Goal: Task Accomplishment & Management: Complete application form

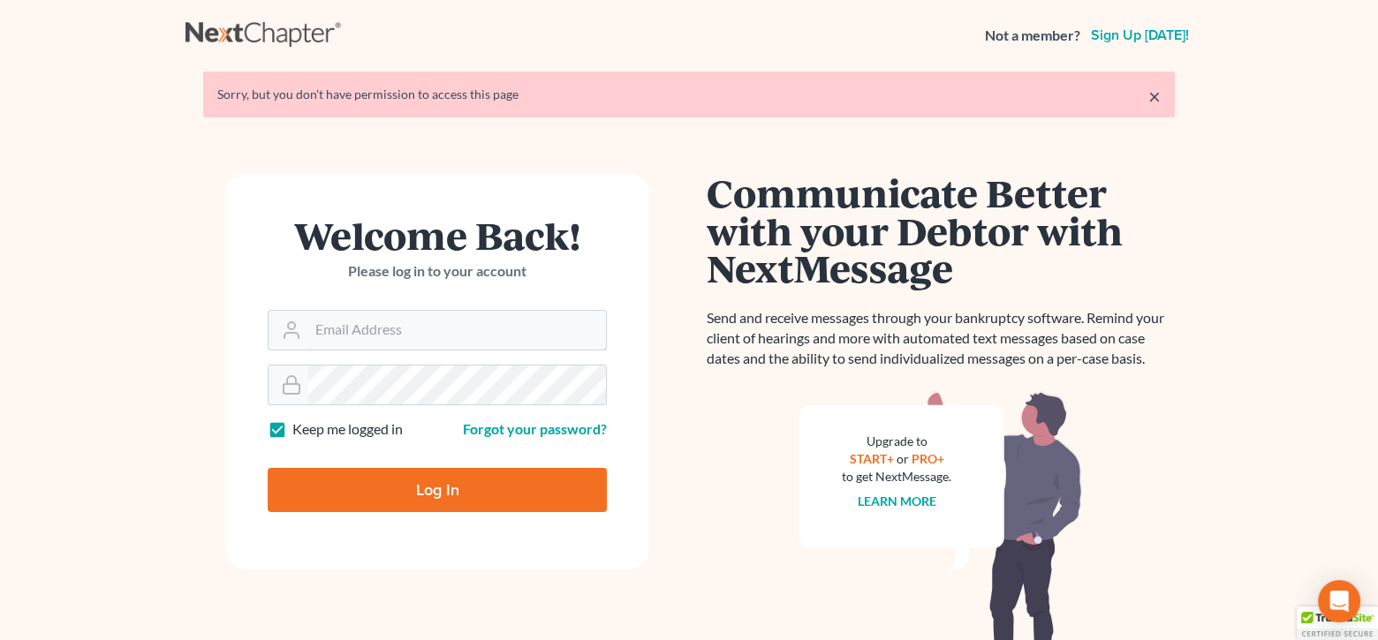
type input "[EMAIL_ADDRESS][DOMAIN_NAME]"
click at [455, 501] on input "Log In" at bounding box center [437, 490] width 339 height 44
type input "Thinking..."
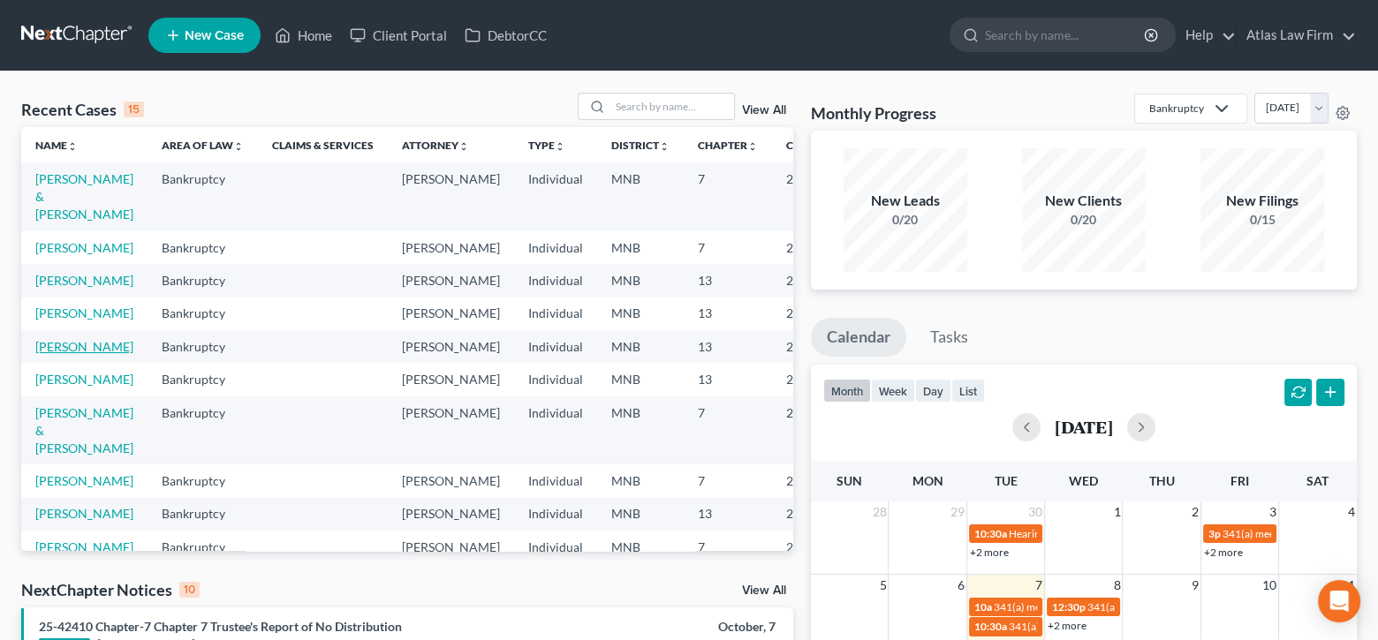
click at [64, 354] on link "[PERSON_NAME]" at bounding box center [84, 346] width 98 height 15
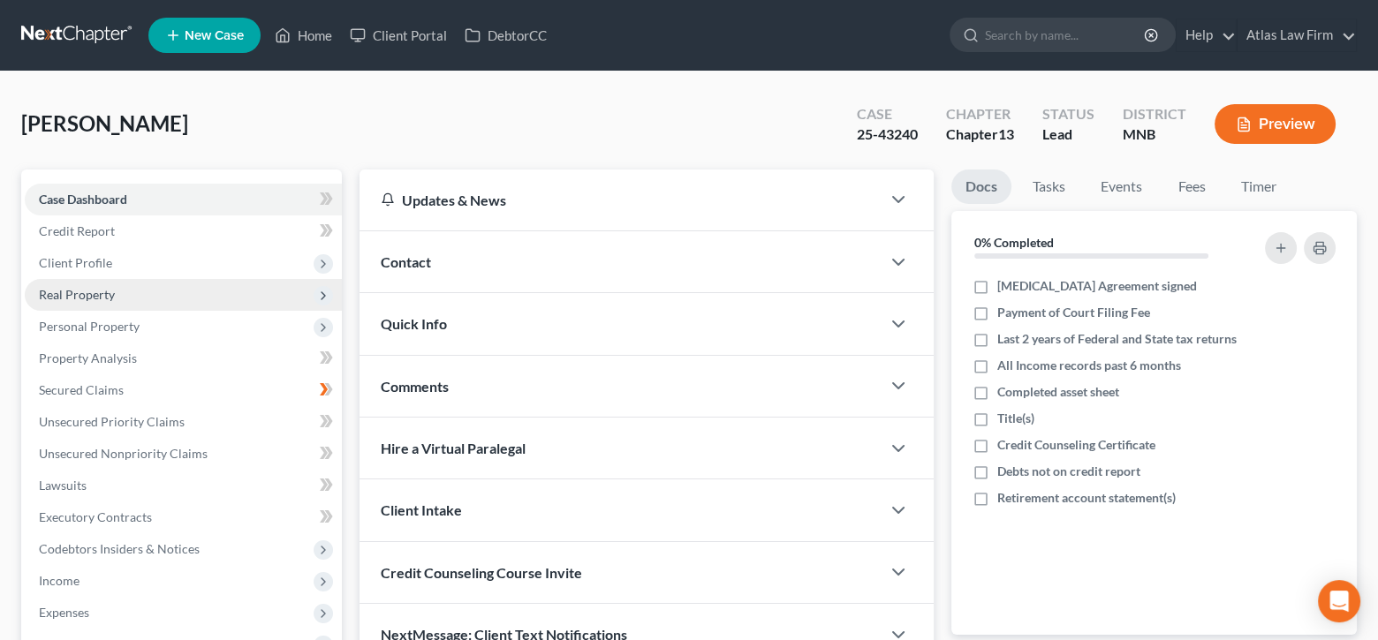
click at [91, 294] on span "Real Property" at bounding box center [77, 294] width 76 height 15
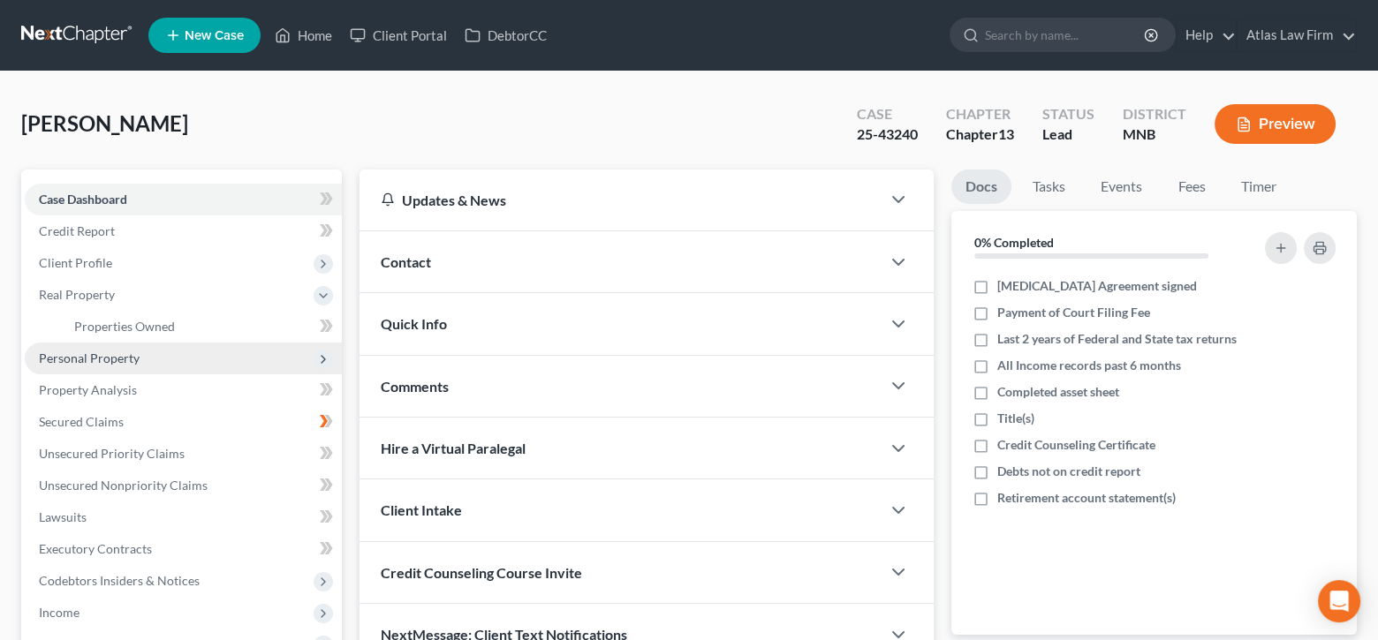
click at [136, 358] on span "Personal Property" at bounding box center [89, 358] width 101 height 15
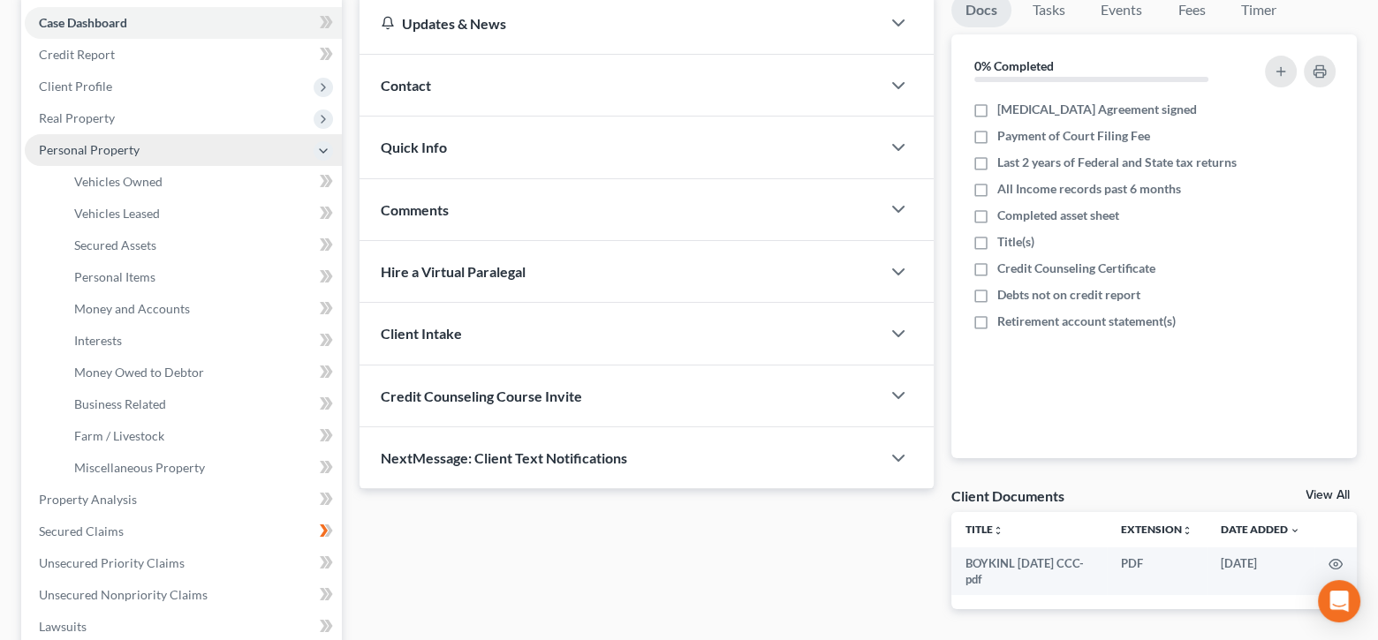
scroll to position [530, 0]
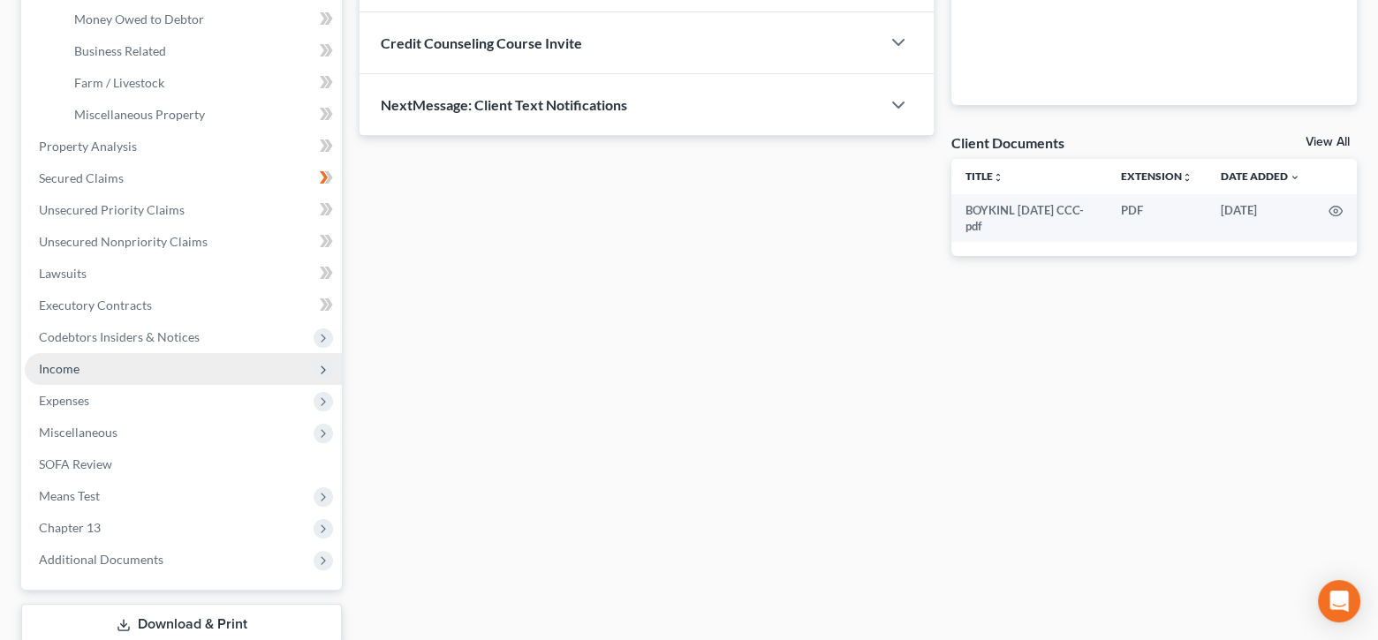
click at [100, 367] on span "Income" at bounding box center [183, 369] width 317 height 32
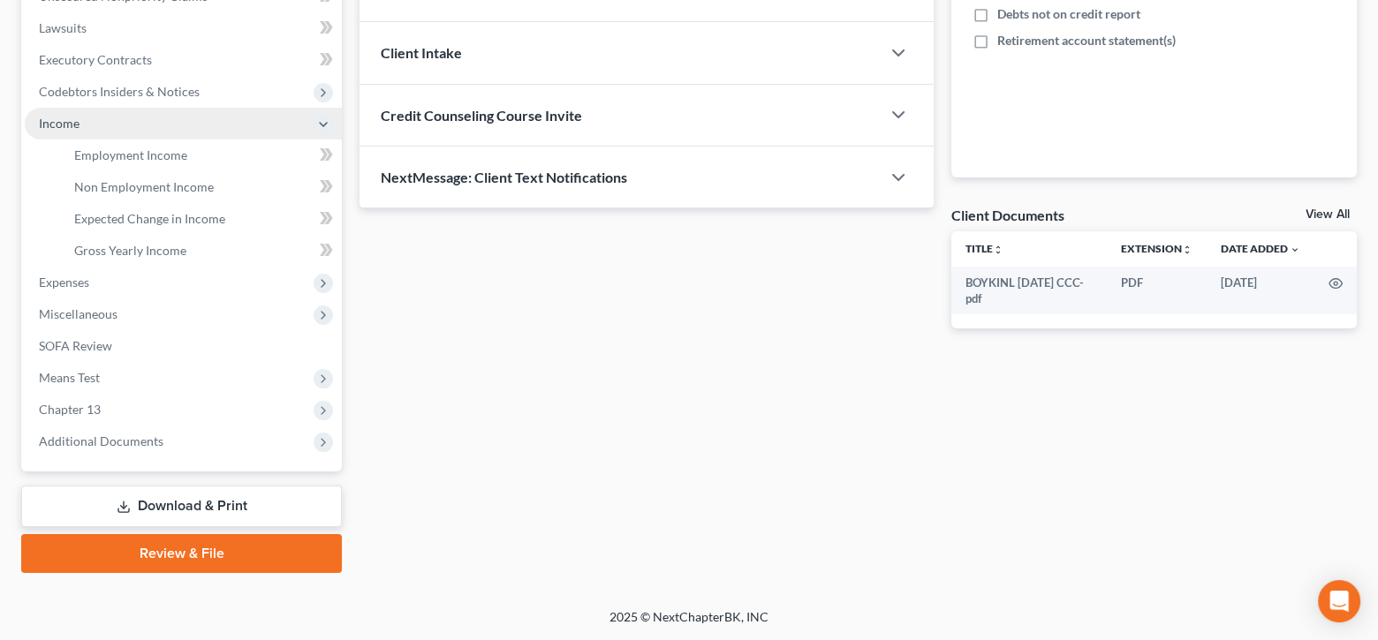
scroll to position [454, 0]
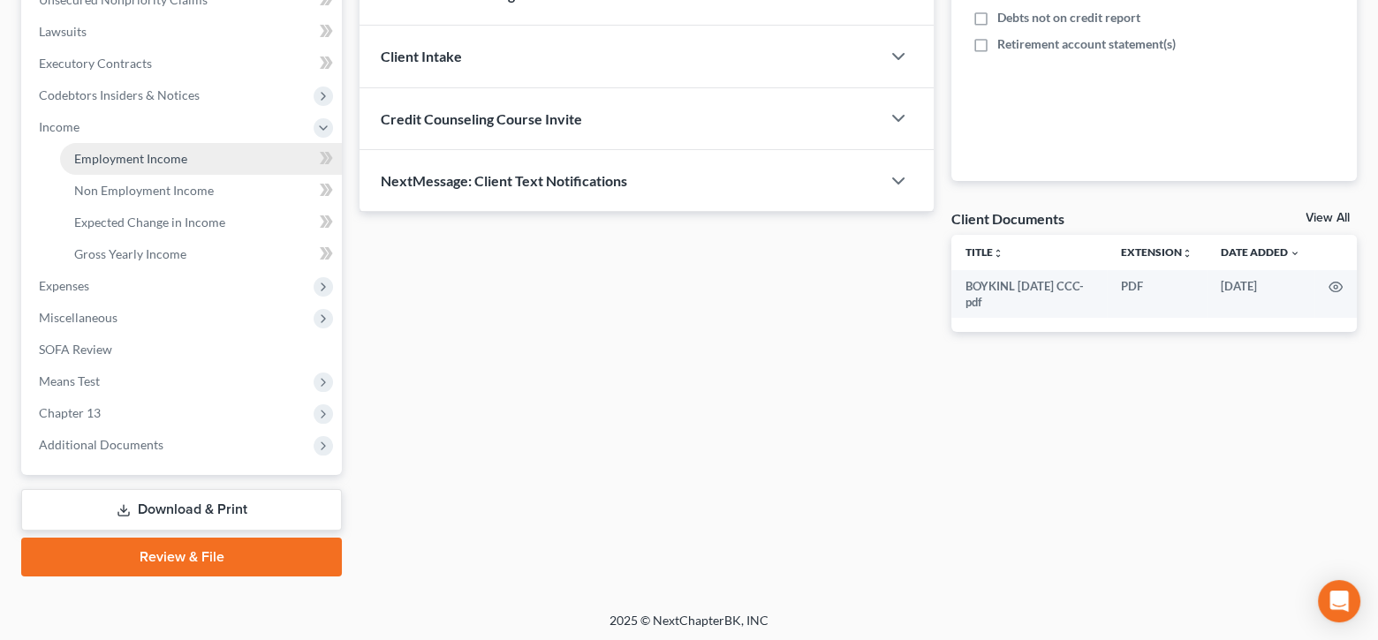
click at [150, 157] on span "Employment Income" at bounding box center [130, 158] width 113 height 15
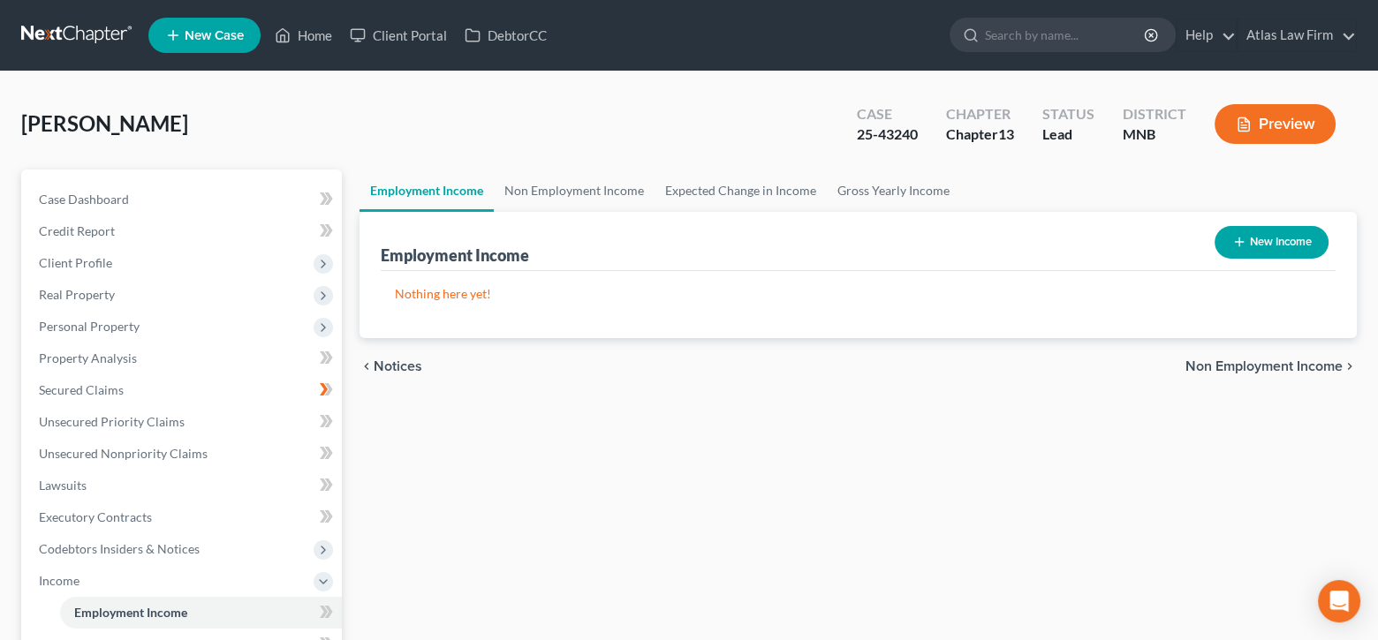
click at [1264, 234] on button "New Income" at bounding box center [1272, 242] width 114 height 33
select select "0"
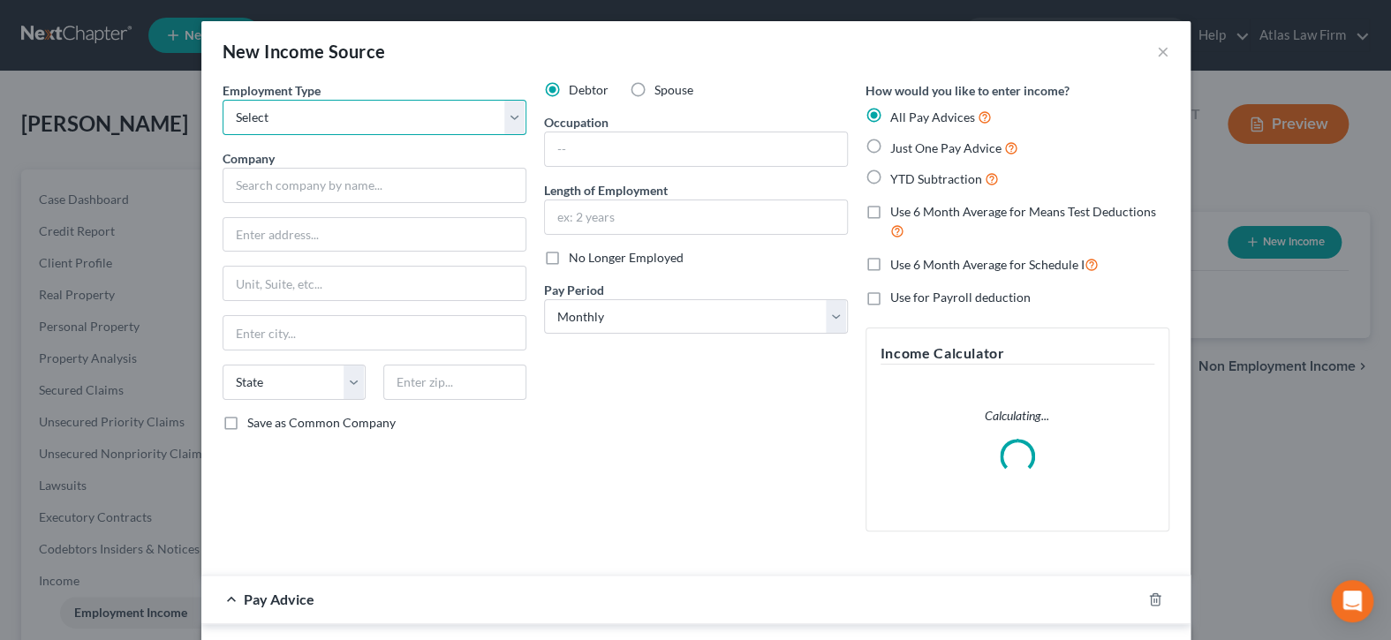
click at [510, 118] on select "Select Full or [DEMOGRAPHIC_DATA] Employment Self Employment" at bounding box center [375, 117] width 304 height 35
select select "0"
click at [223, 100] on select "Select Full or [DEMOGRAPHIC_DATA] Employment Self Employment" at bounding box center [375, 117] width 304 height 35
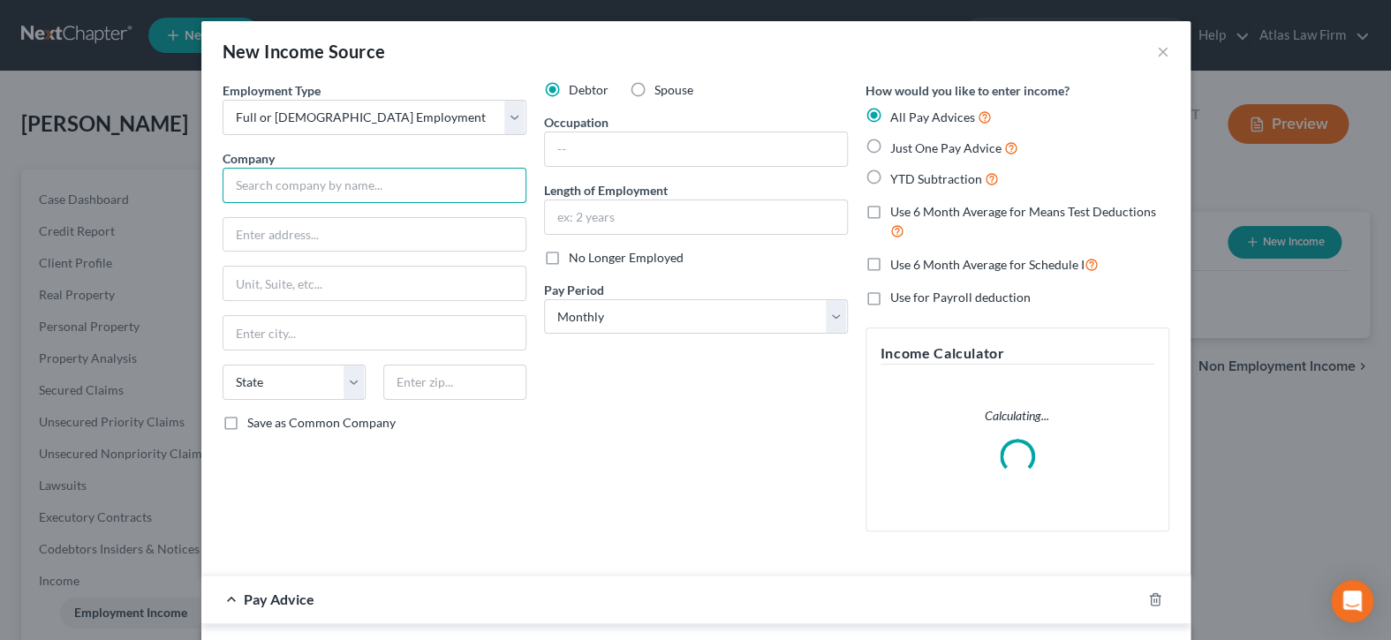
click at [450, 176] on input "text" at bounding box center [375, 185] width 304 height 35
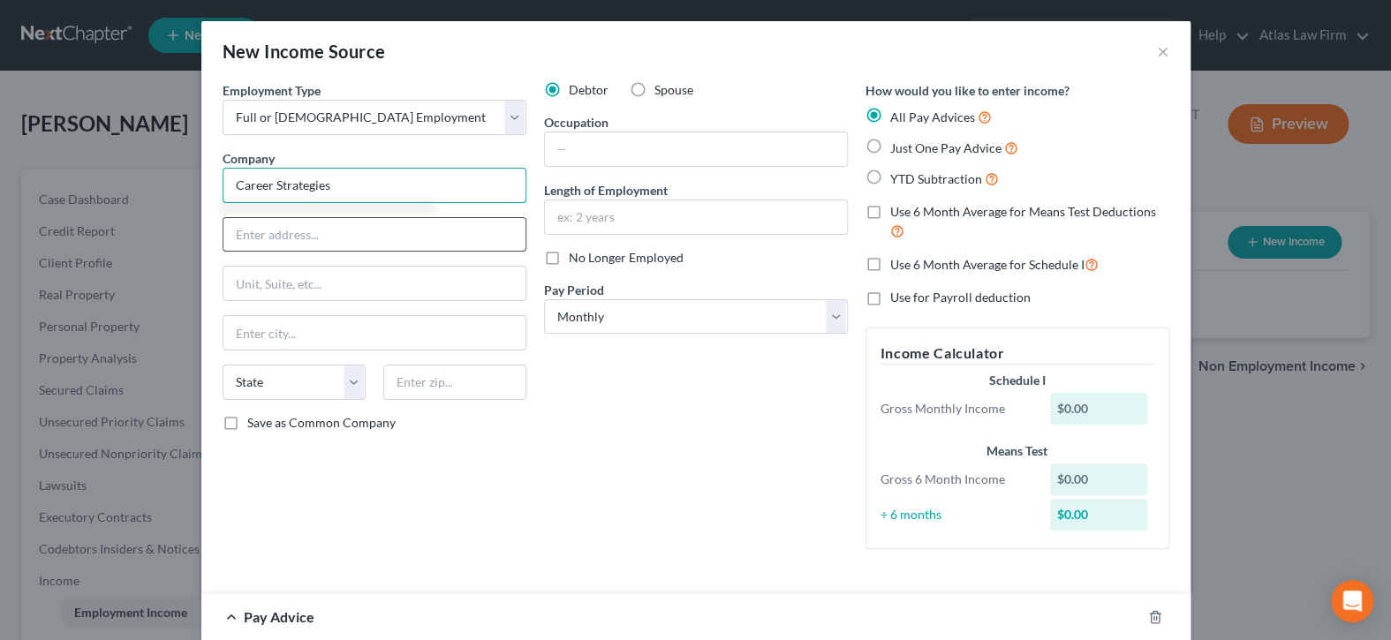
type input "Career Strategies"
click at [277, 236] on input "text" at bounding box center [375, 235] width 302 height 34
click at [313, 225] on input "text" at bounding box center [375, 235] width 302 height 34
paste input "[STREET_ADDRESS][PERSON_NAME]"
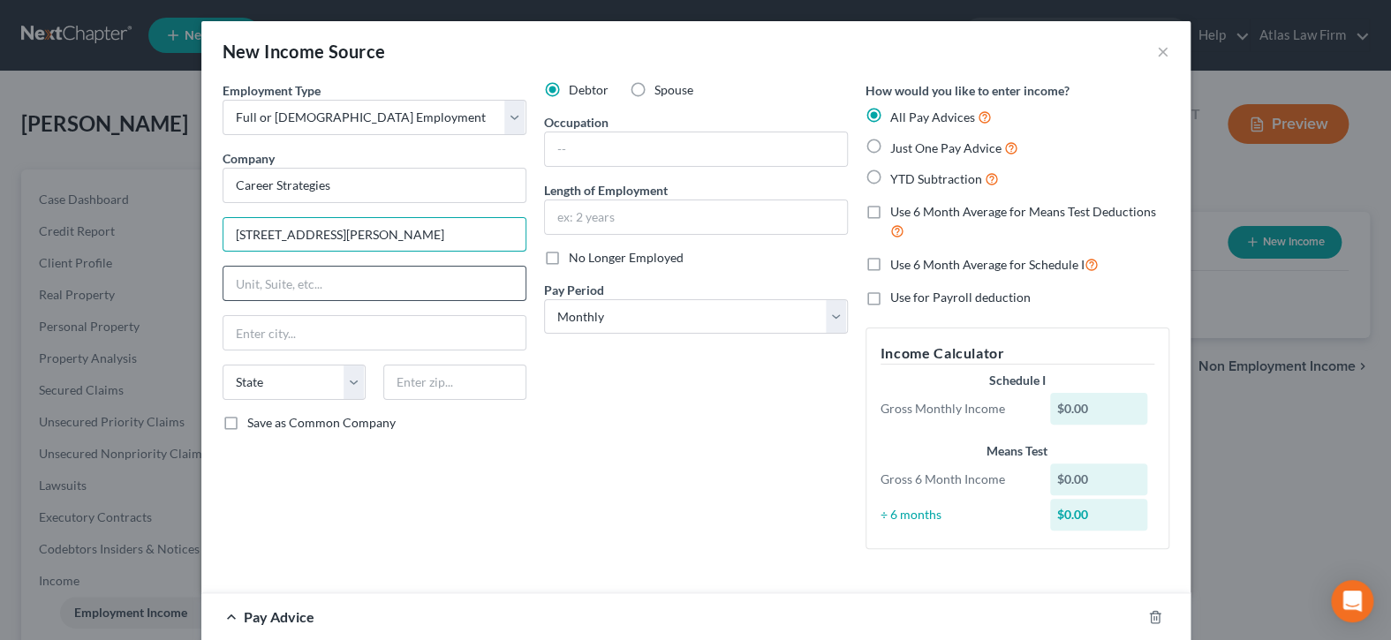
type input "[STREET_ADDRESS][PERSON_NAME]"
click at [297, 284] on input "text" at bounding box center [375, 284] width 302 height 34
type input "Suite 210"
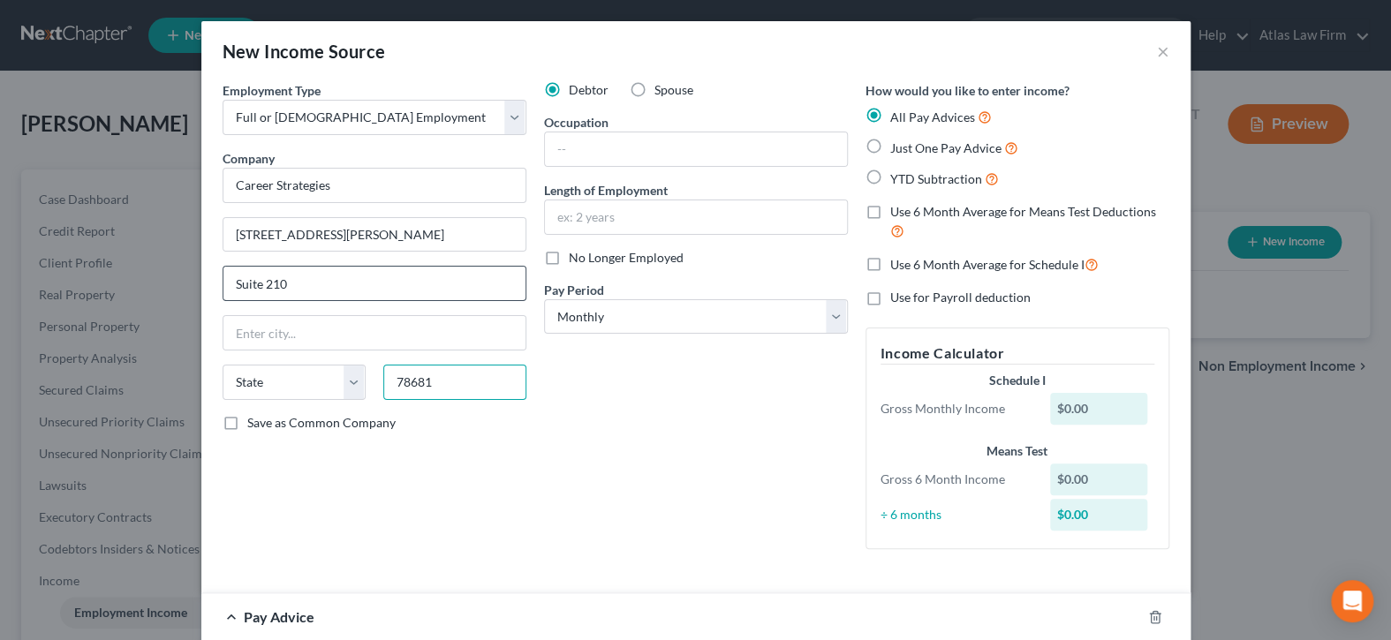
type input "78681"
type input "Round Rock"
select select "45"
click at [646, 138] on input "text" at bounding box center [696, 150] width 302 height 34
drag, startPoint x: 637, startPoint y: 146, endPoint x: 646, endPoint y: 117, distance: 29.6
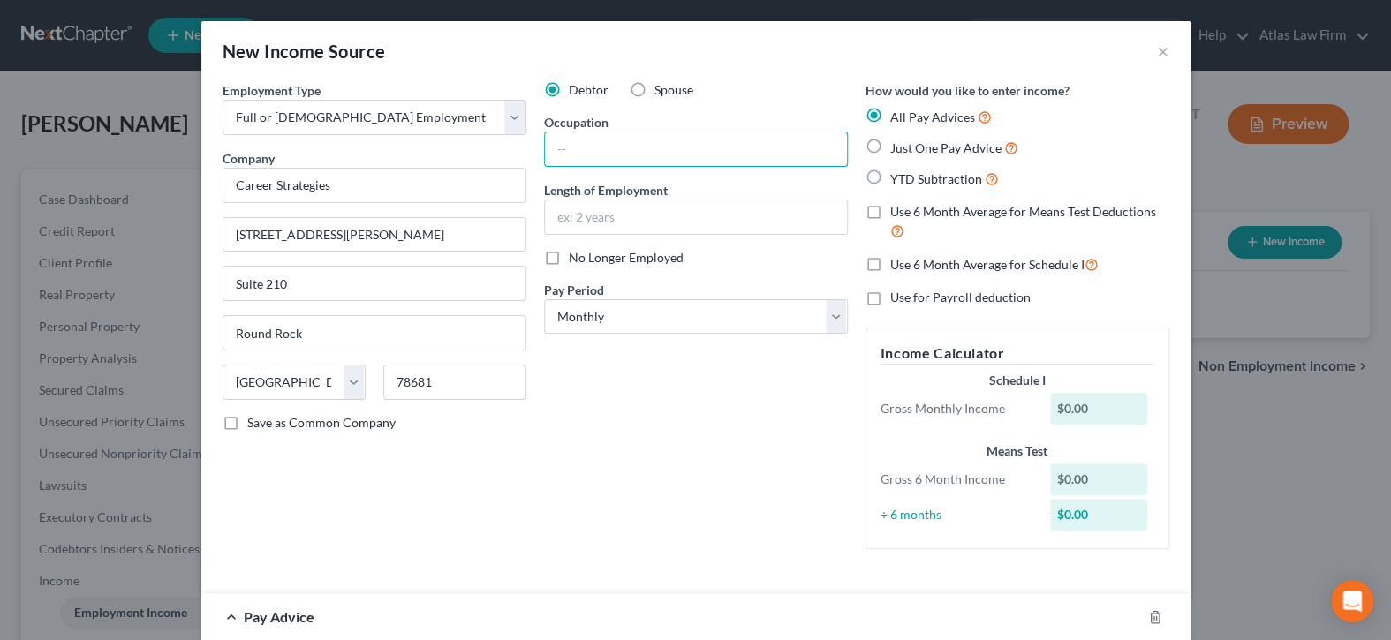
click at [637, 146] on input "text" at bounding box center [696, 150] width 302 height 34
type input "Technician"
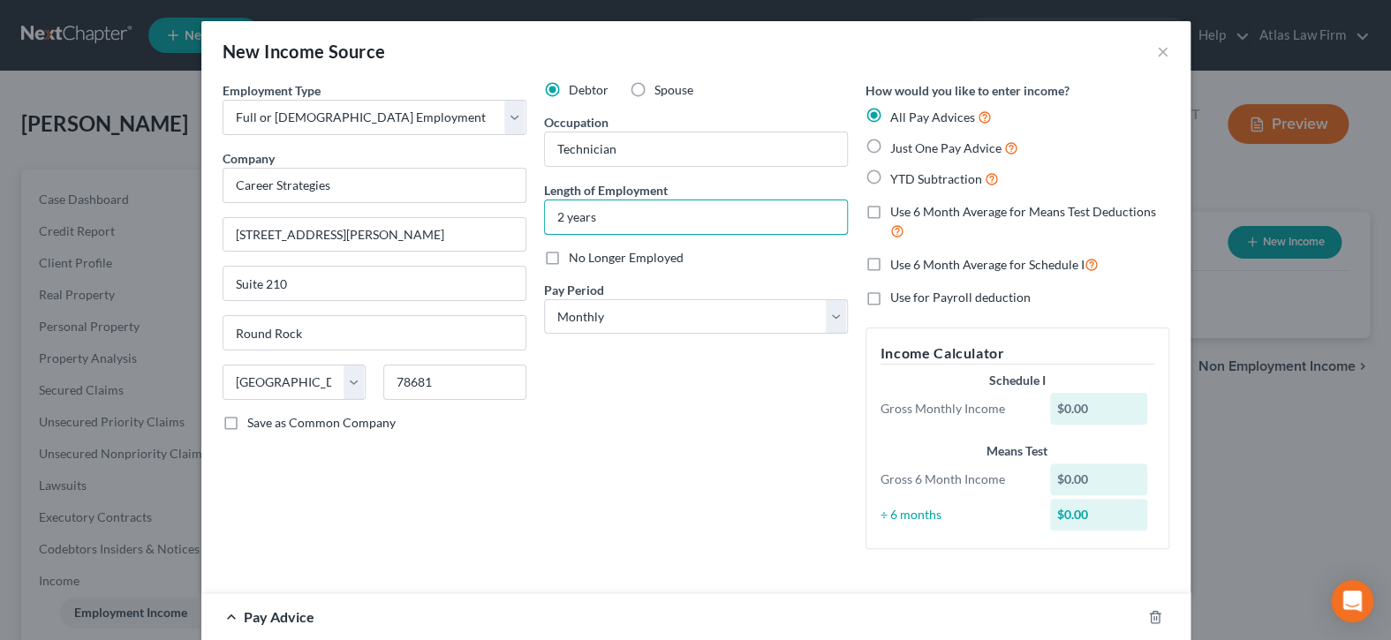
type input "2 years"
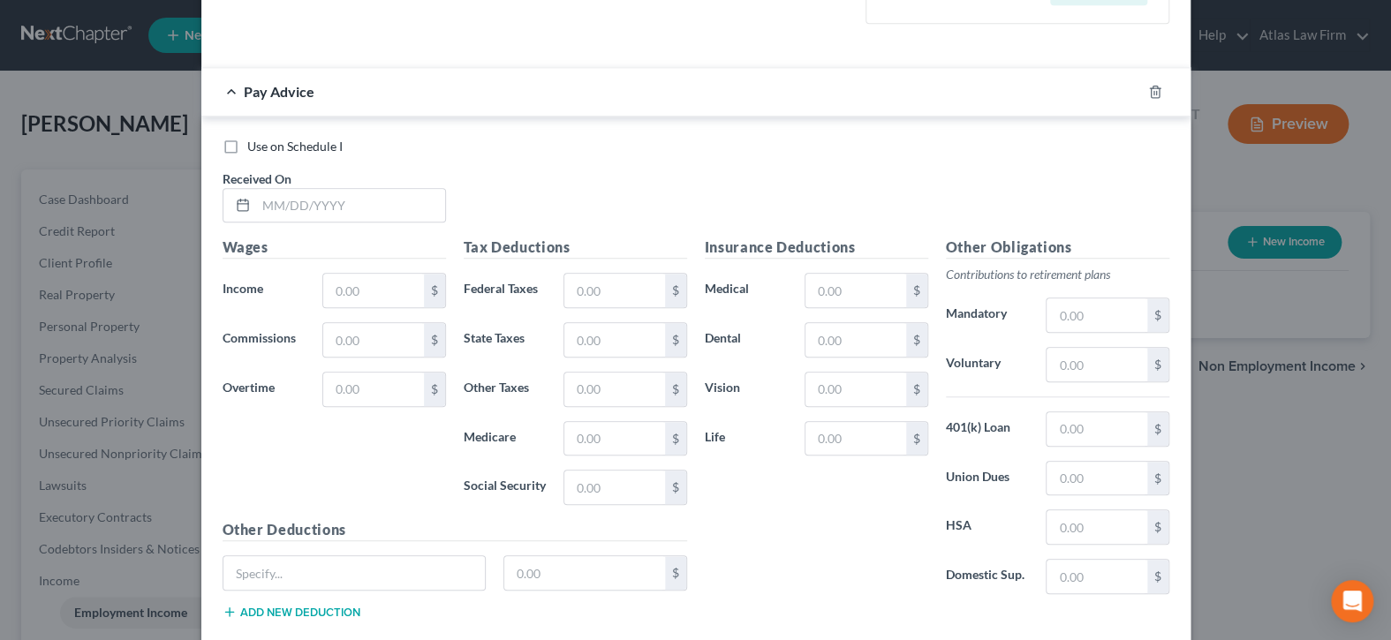
scroll to position [530, 0]
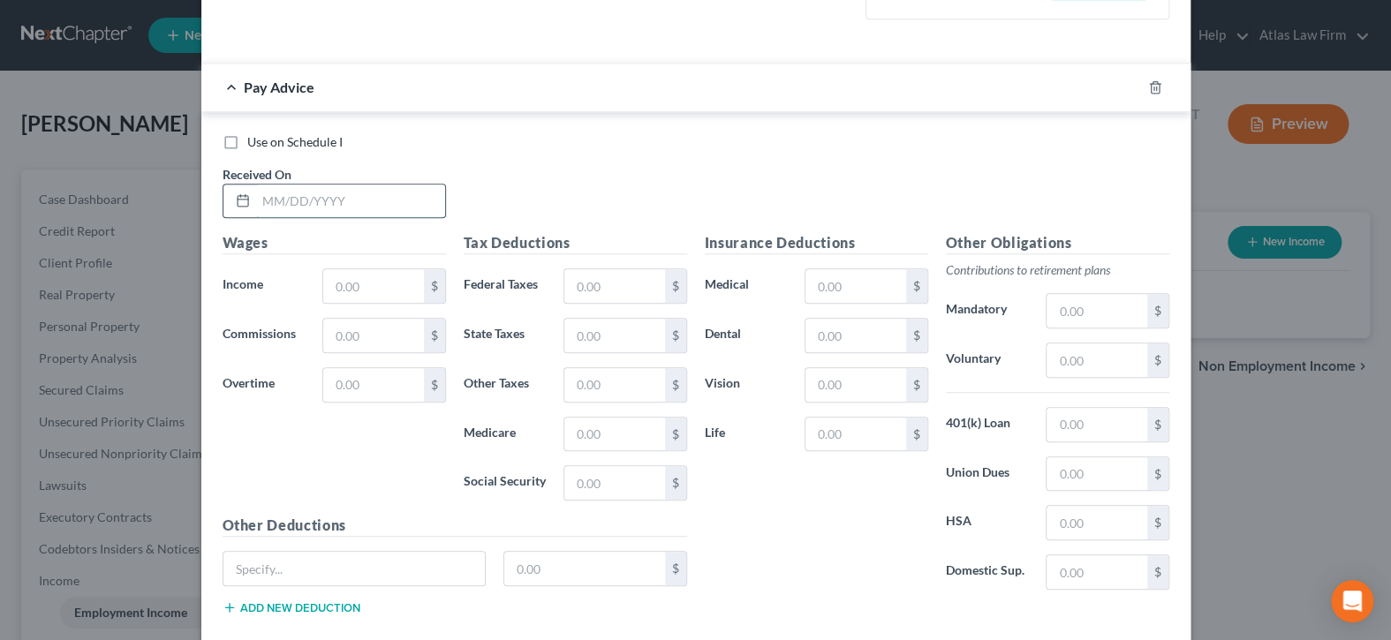
click at [377, 207] on input "text" at bounding box center [350, 202] width 189 height 34
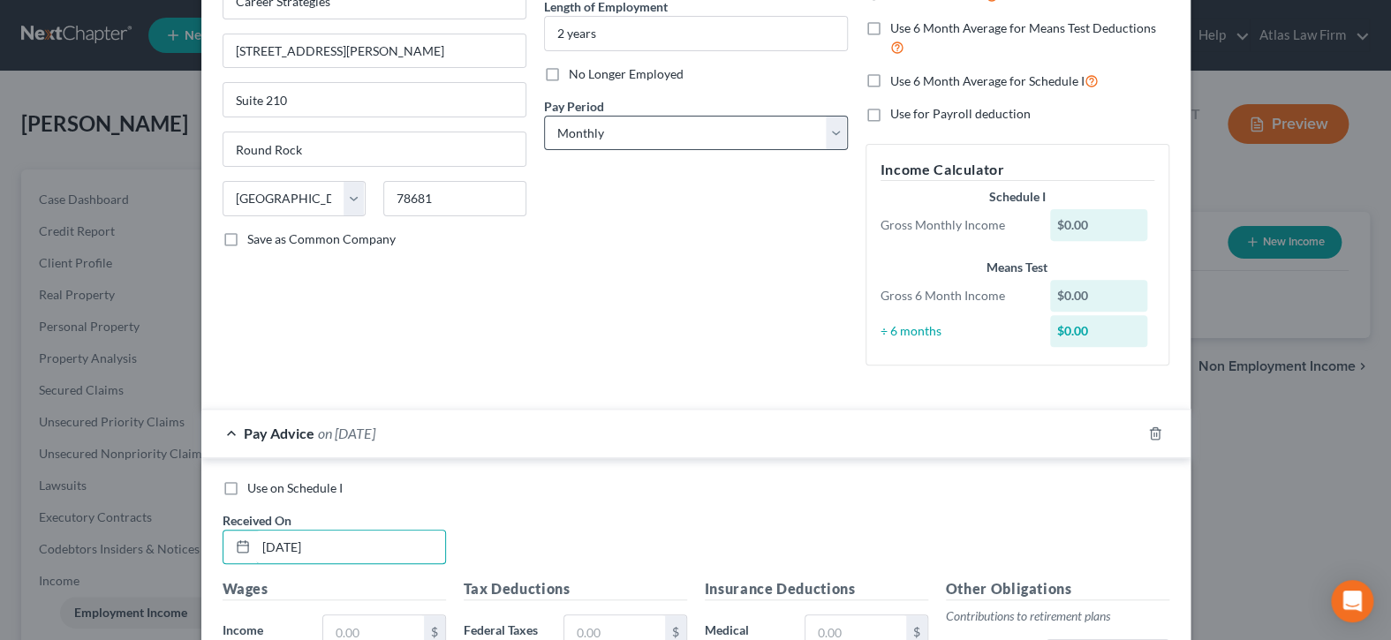
scroll to position [177, 0]
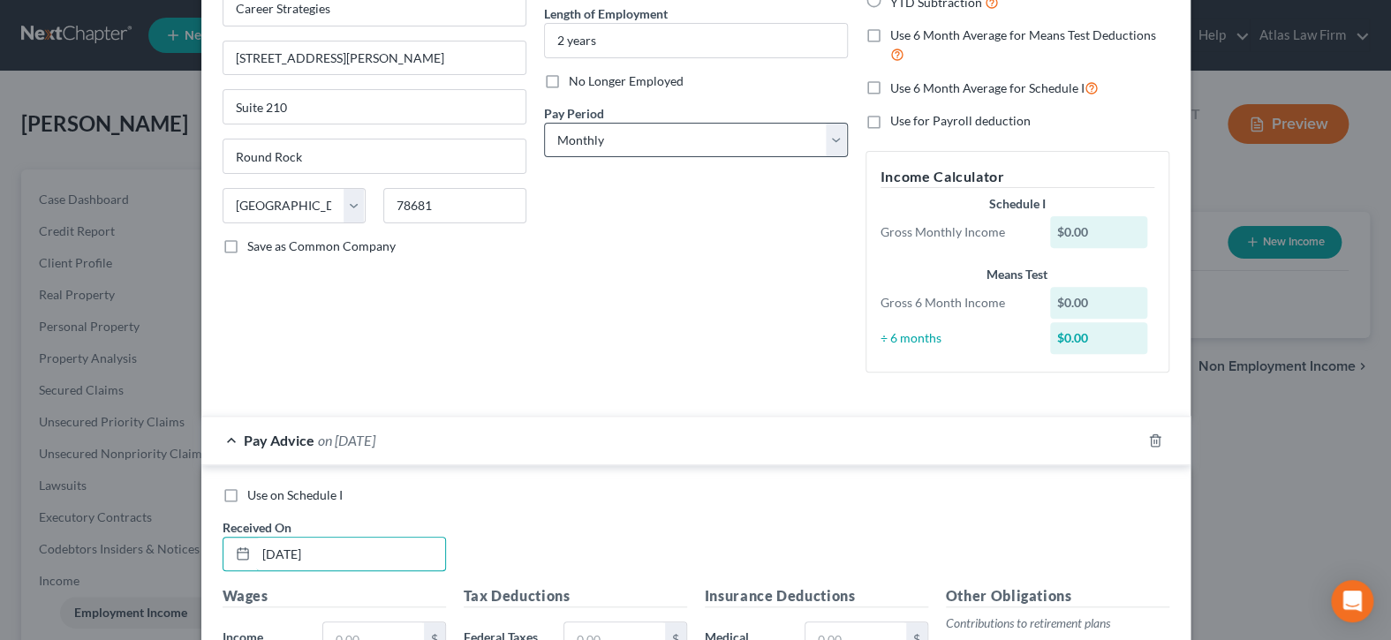
type input "[DATE]"
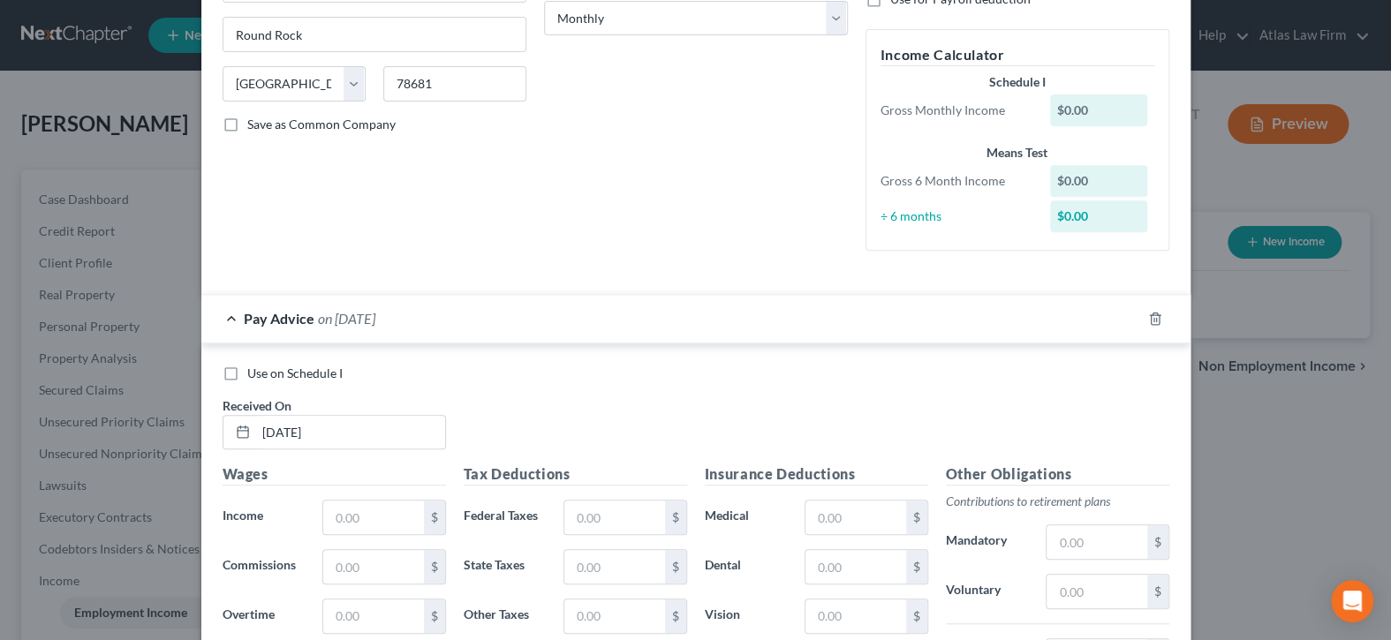
scroll to position [353, 0]
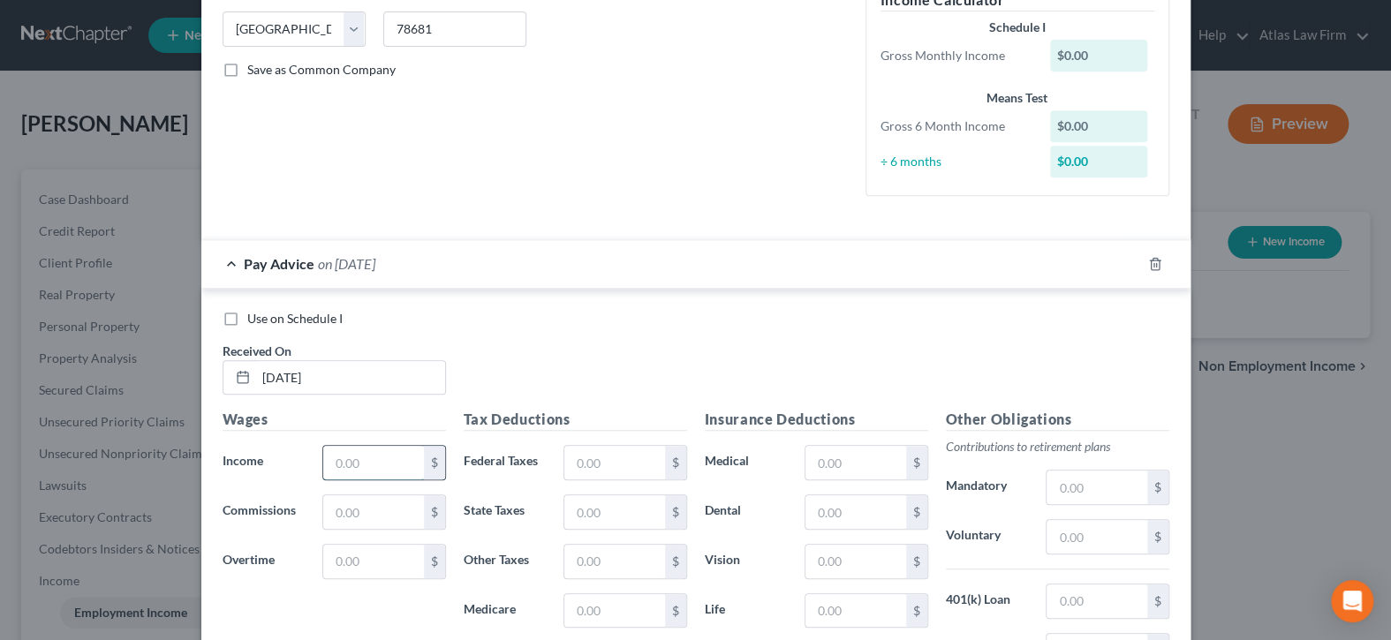
click at [377, 461] on input "text" at bounding box center [373, 463] width 100 height 34
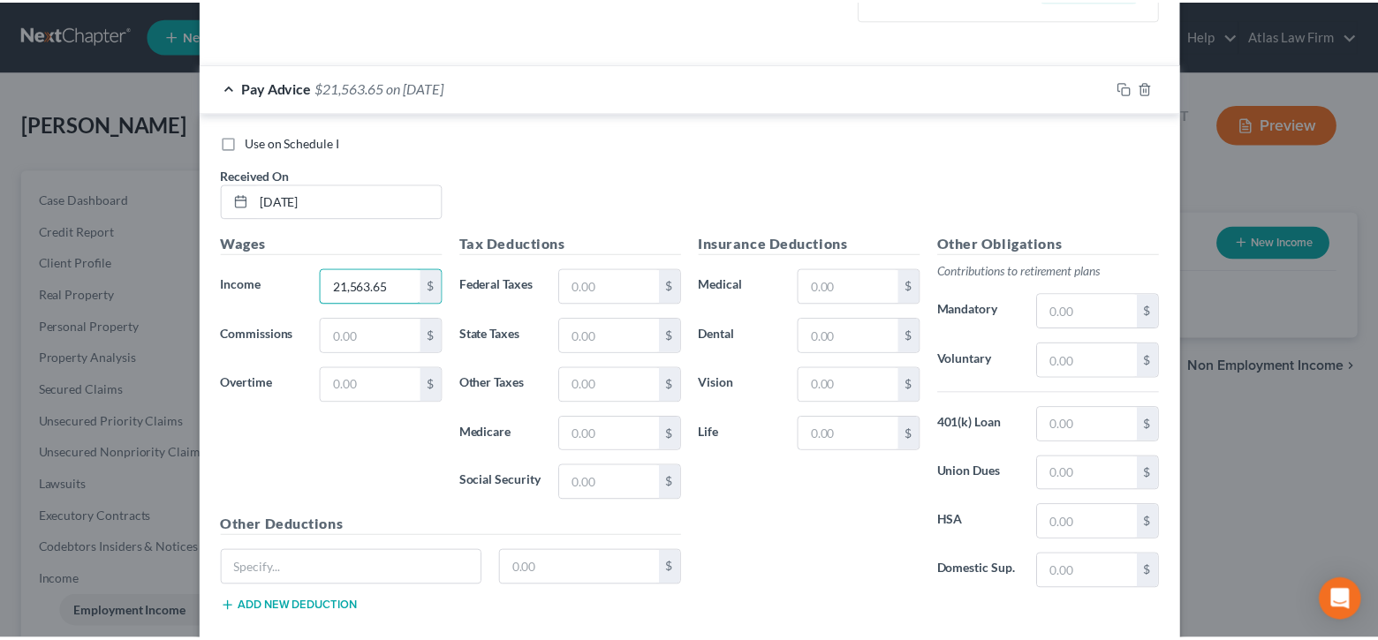
scroll to position [625, 0]
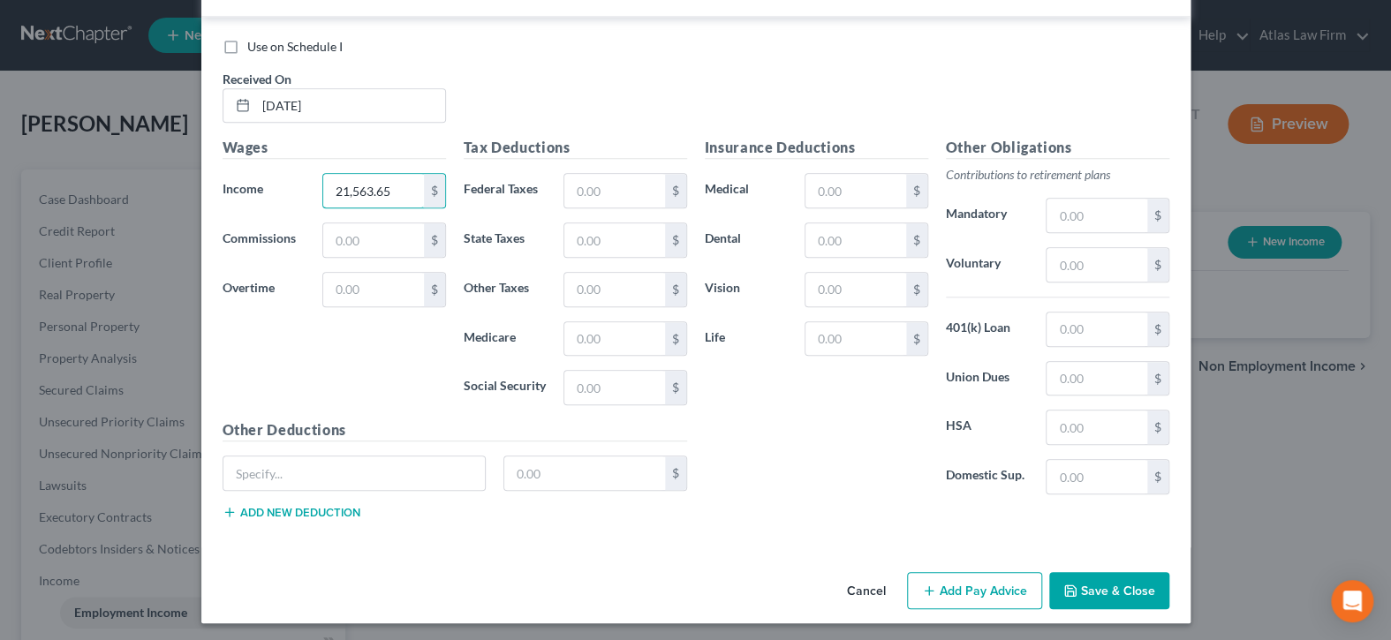
type input "21,563.65"
click at [1076, 575] on button "Save & Close" at bounding box center [1110, 590] width 120 height 37
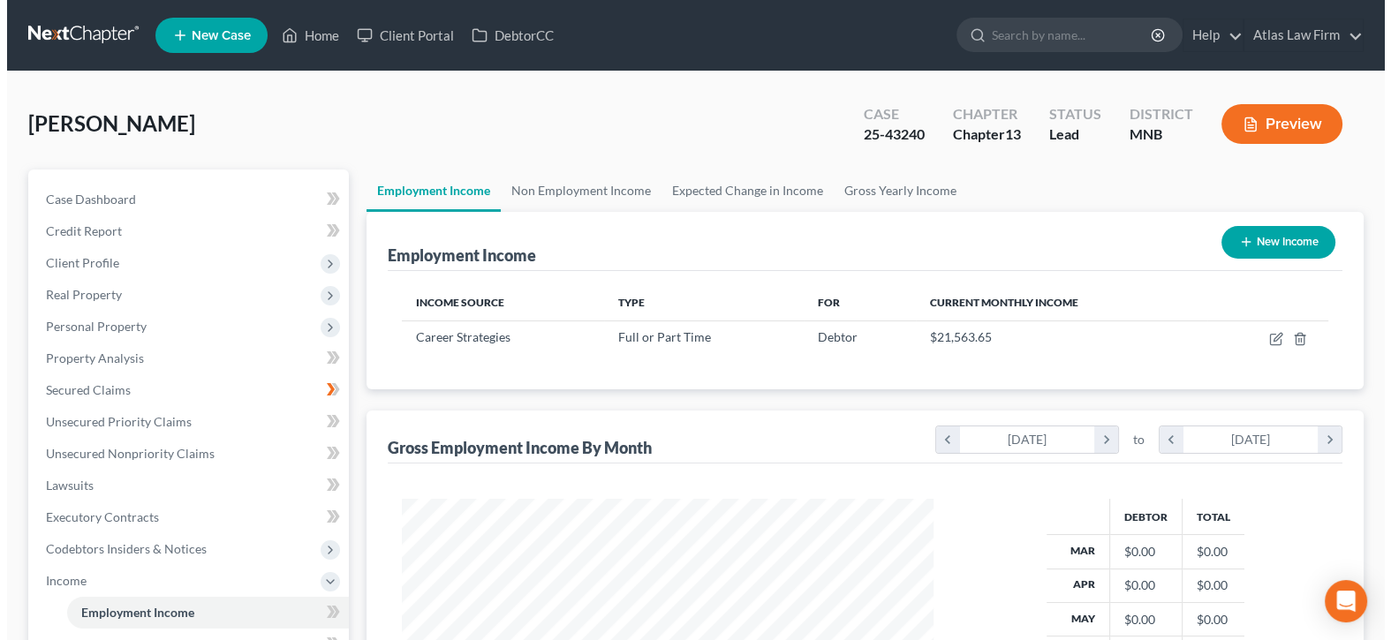
scroll to position [315, 561]
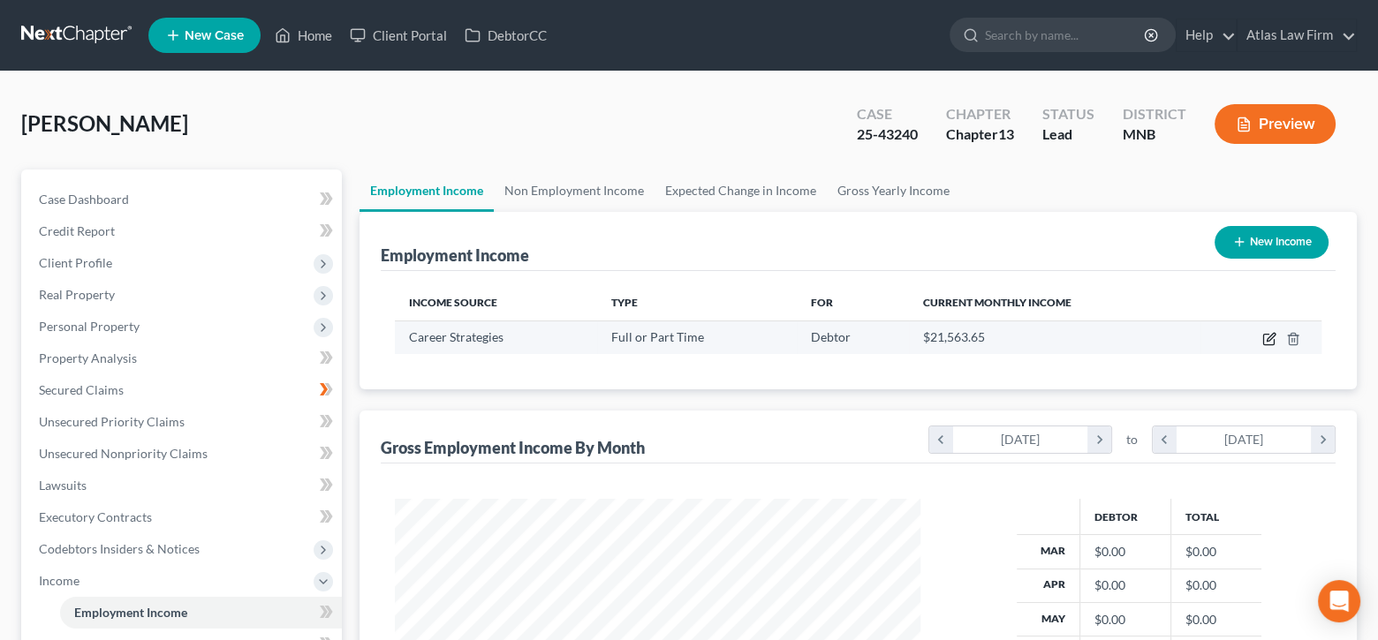
click at [1270, 341] on icon "button" at bounding box center [1269, 339] width 14 height 14
select select "0"
select select "45"
select select "0"
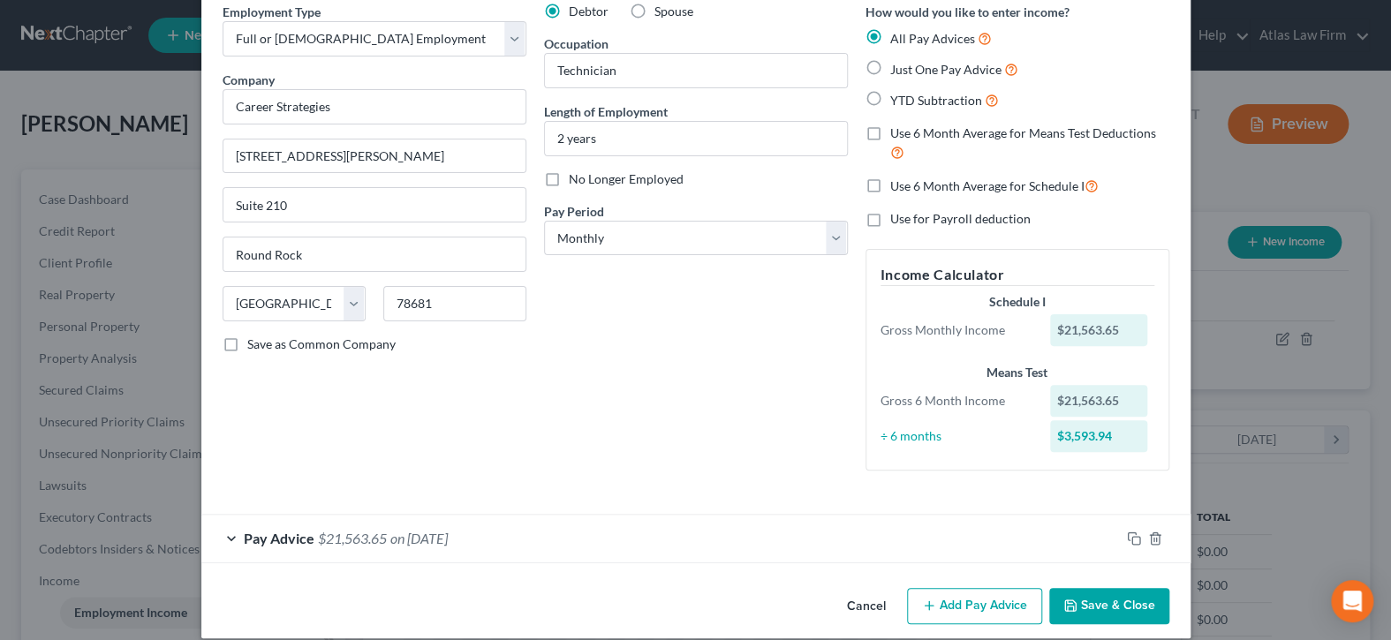
scroll to position [96, 0]
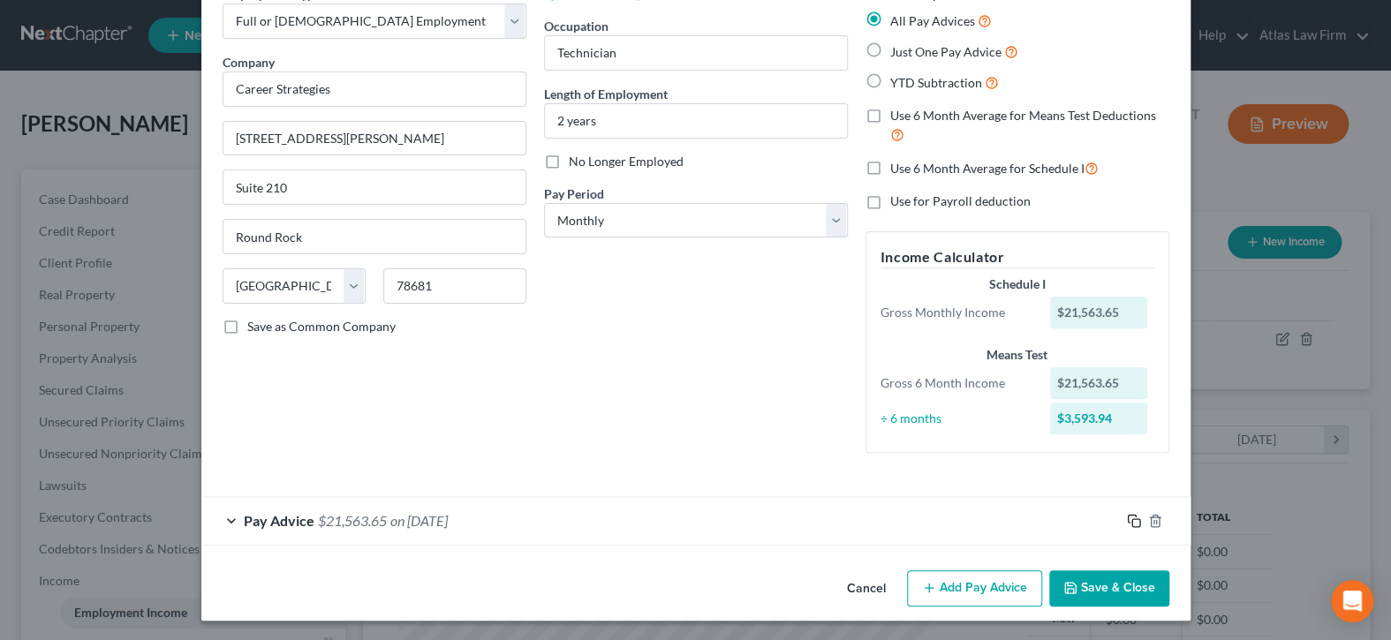
click at [1127, 522] on icon "button" at bounding box center [1134, 521] width 14 height 14
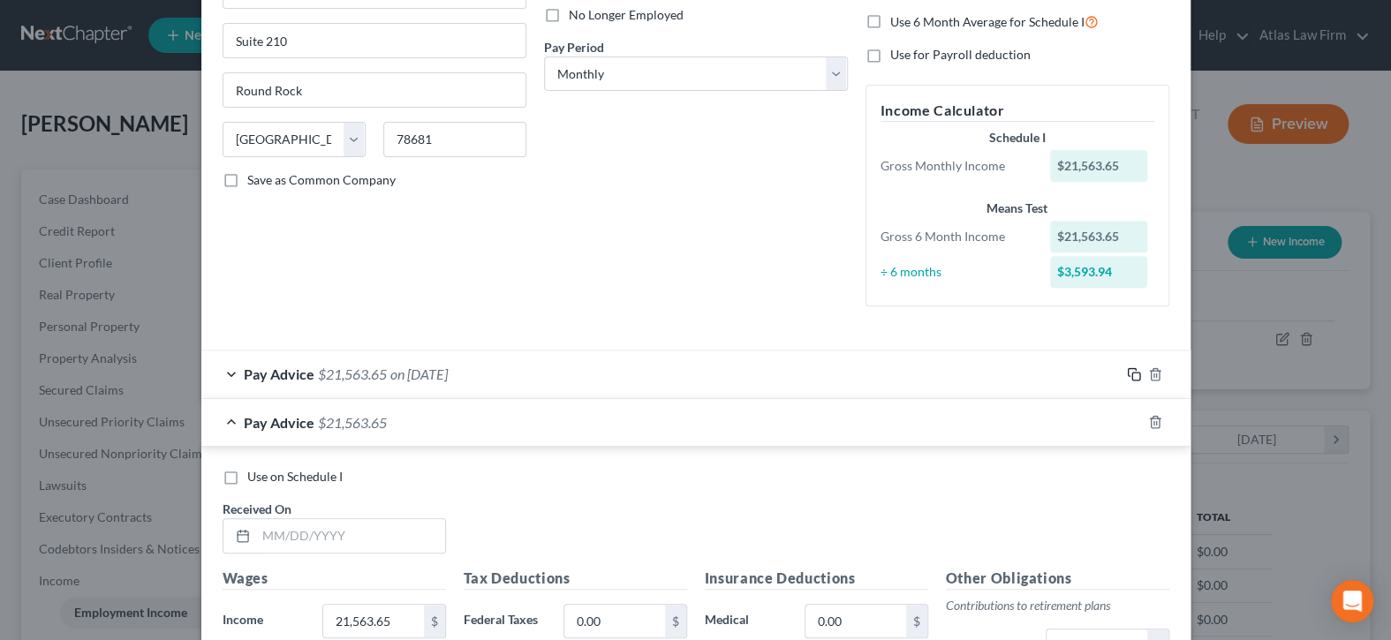
scroll to position [273, 0]
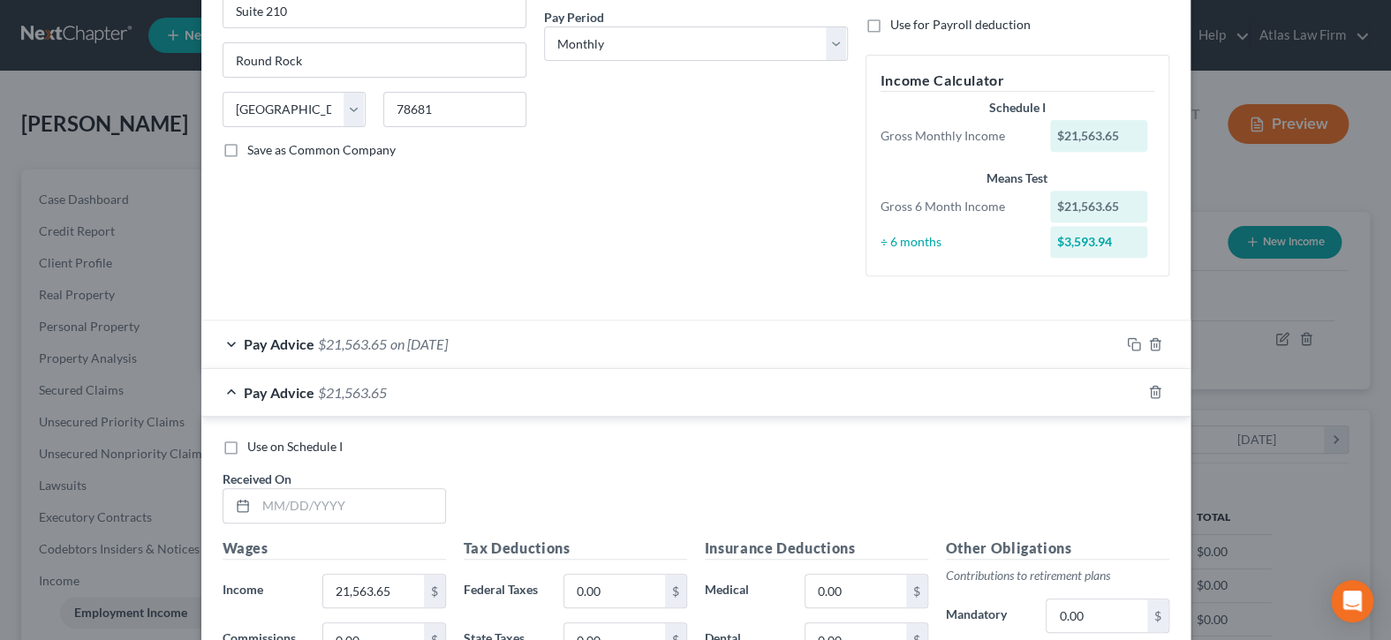
click at [247, 443] on label "Use on Schedule I" at bounding box center [294, 447] width 95 height 18
click at [254, 443] on input "Use on Schedule I" at bounding box center [259, 443] width 11 height 11
checkbox input "true"
click at [369, 506] on input "text" at bounding box center [350, 506] width 189 height 34
type input "[DATE]"
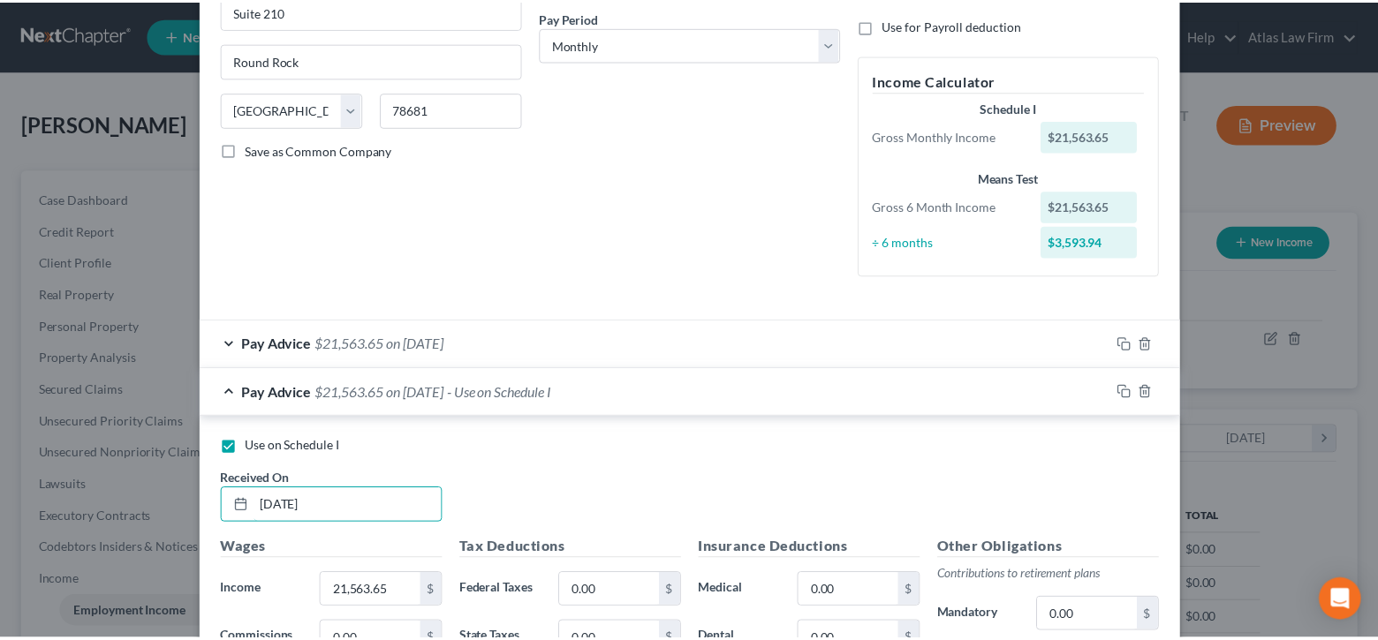
scroll to position [626, 0]
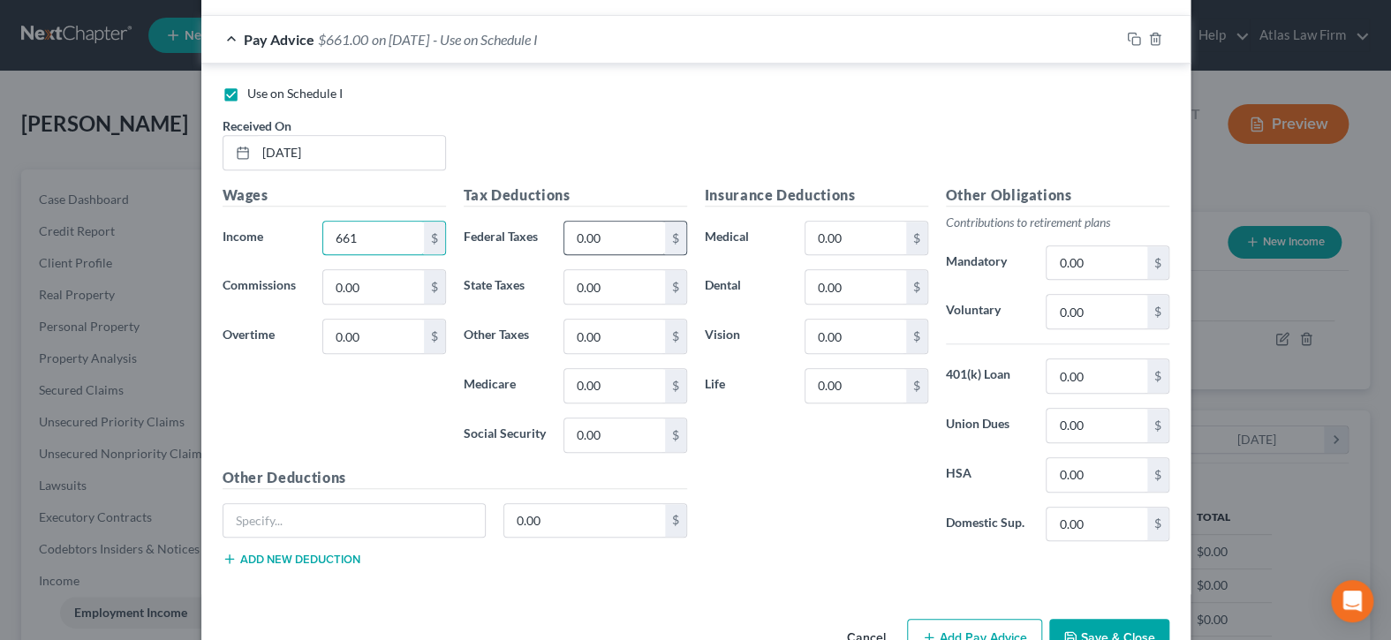
type input "661"
click at [614, 229] on input "0.00" at bounding box center [615, 239] width 100 height 34
type input "65"
click at [1126, 519] on input "0.00" at bounding box center [1097, 525] width 100 height 34
type input "93"
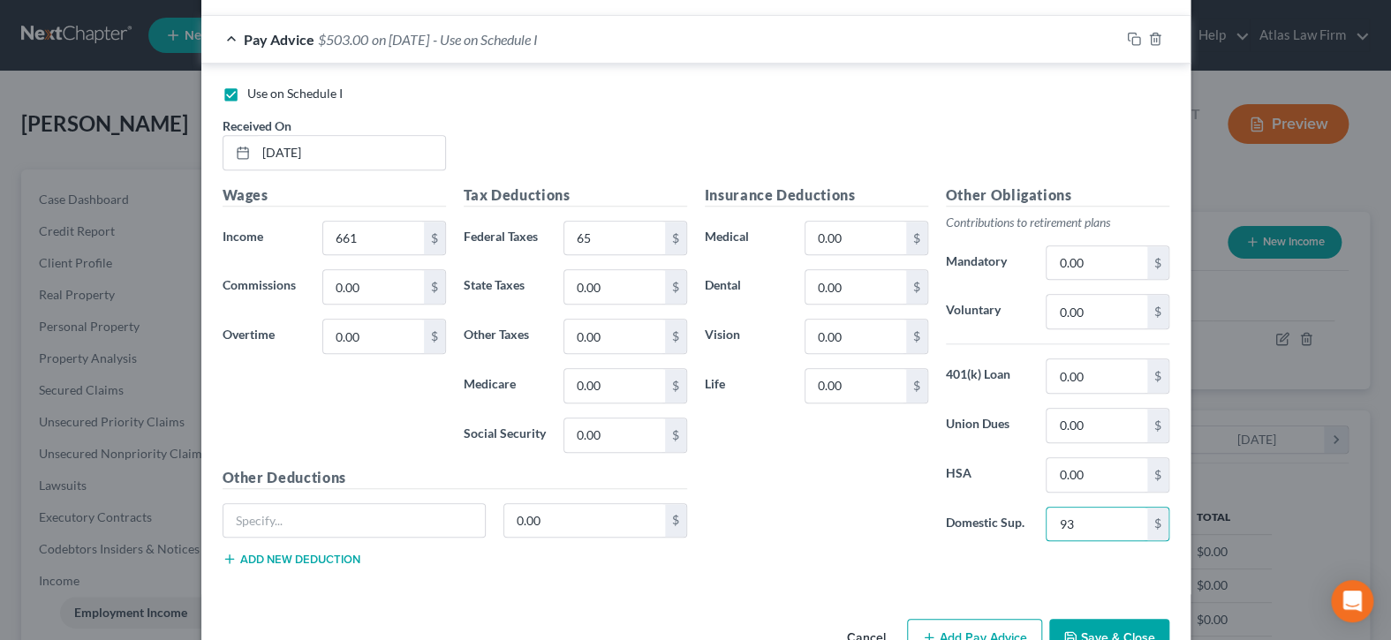
click at [1124, 627] on button "Save & Close" at bounding box center [1110, 637] width 120 height 37
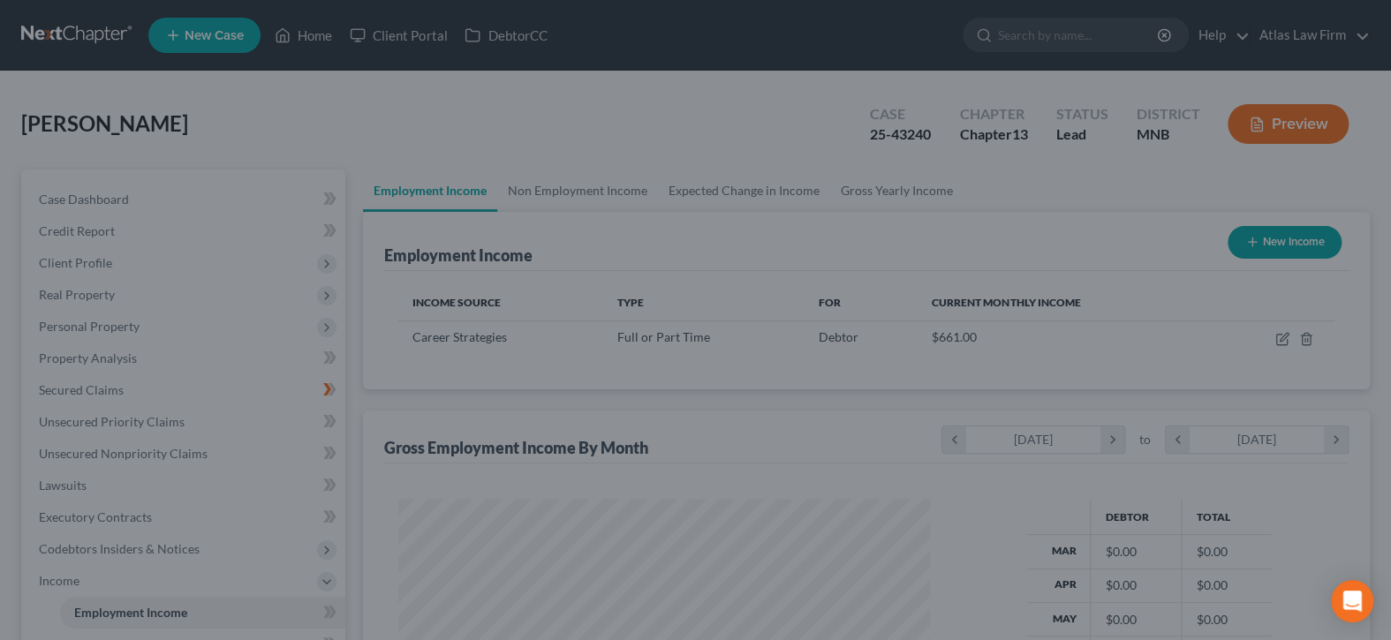
scroll to position [883122, 882876]
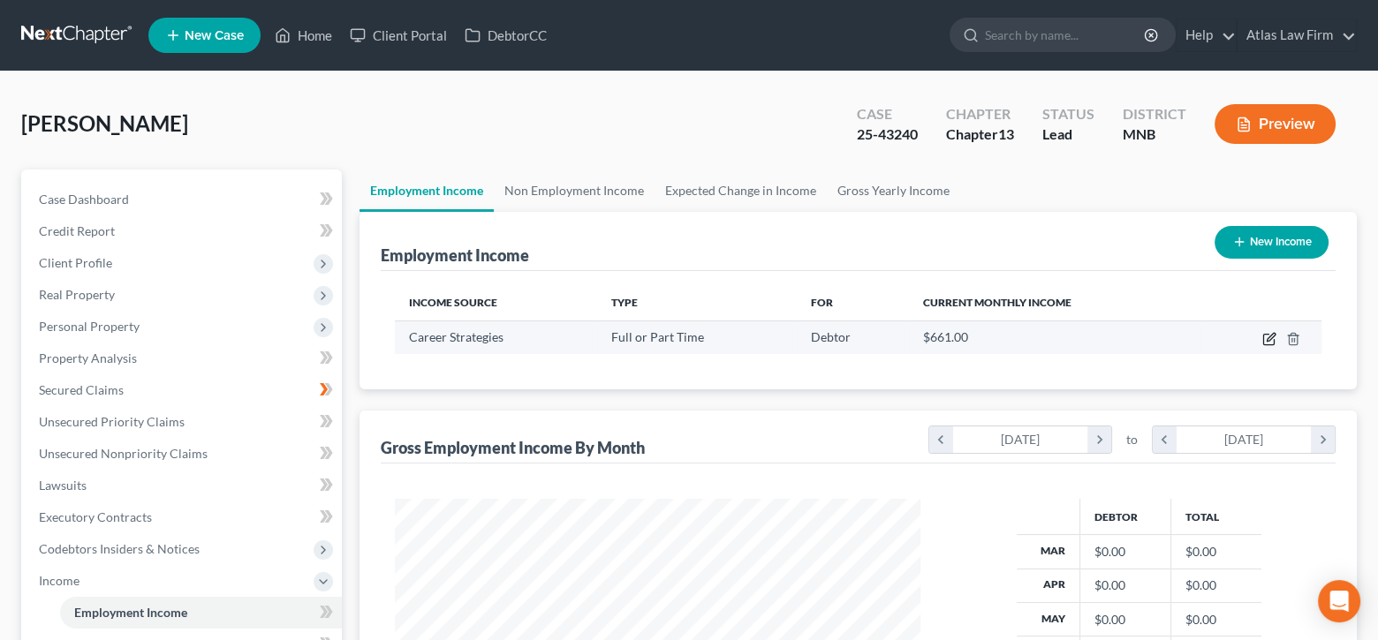
click at [1270, 339] on icon "button" at bounding box center [1269, 339] width 14 height 14
select select "0"
select select "45"
select select "0"
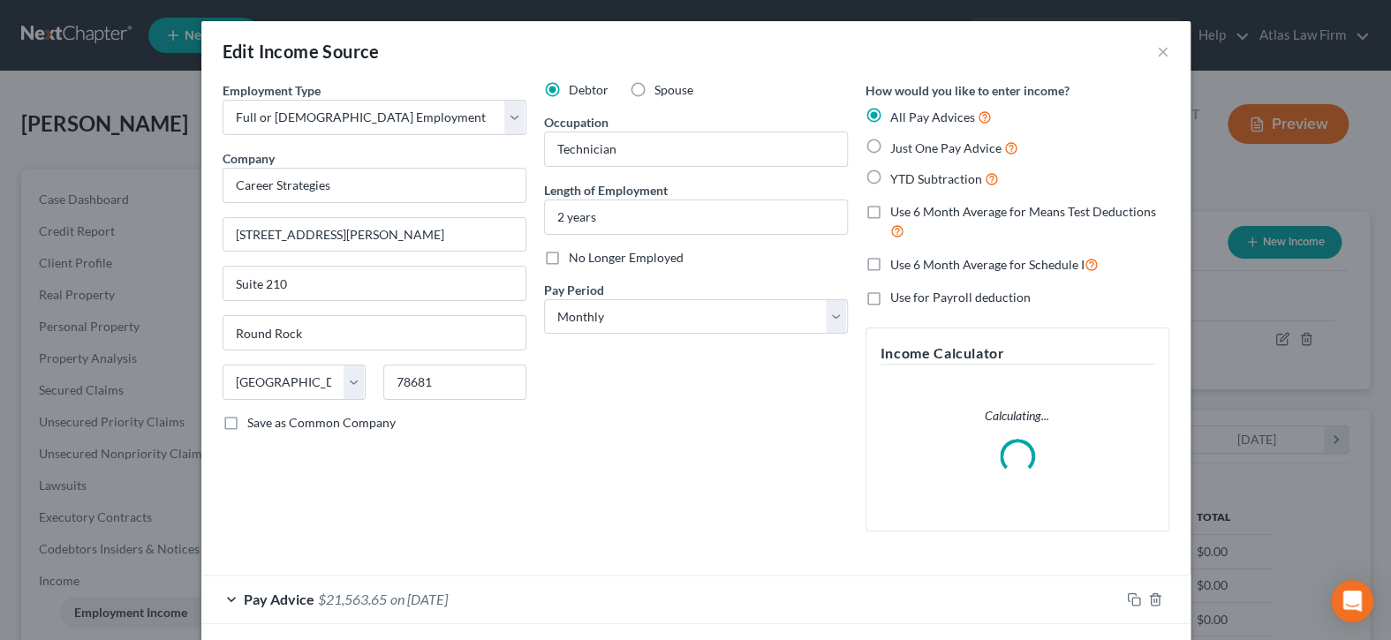
scroll to position [126, 0]
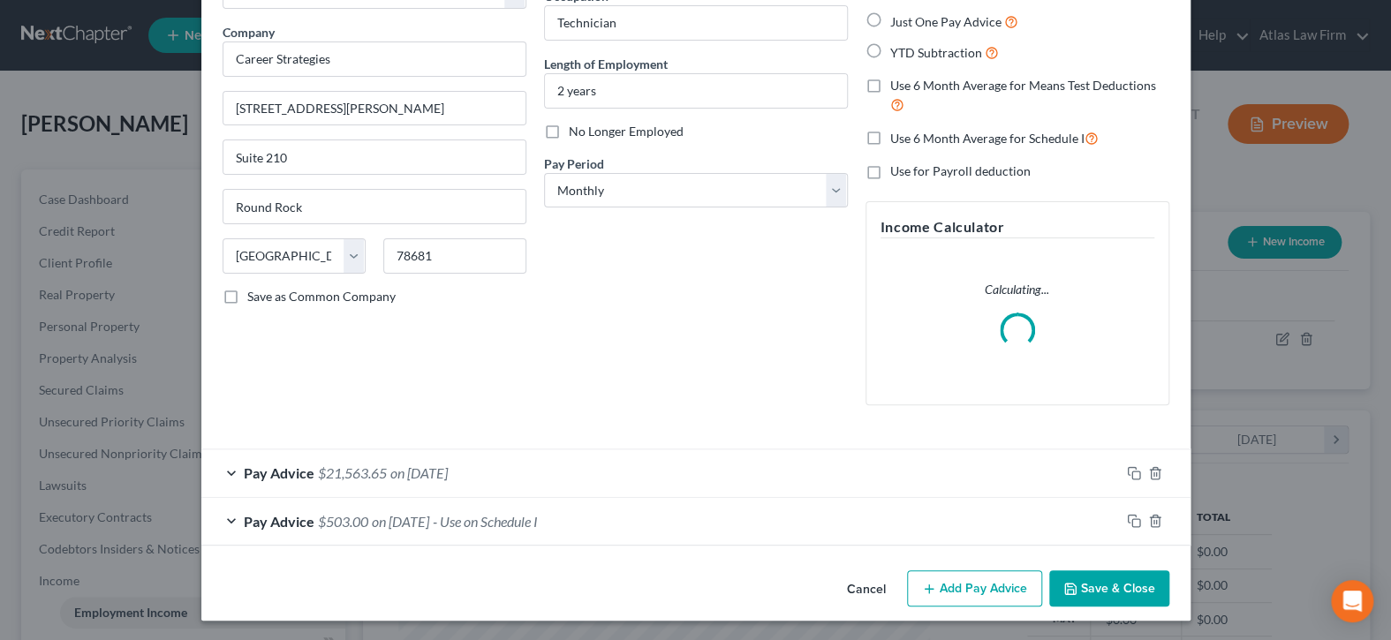
click at [597, 527] on div "Pay Advice $503.00 on [DATE] - Use on Schedule I" at bounding box center [660, 521] width 919 height 47
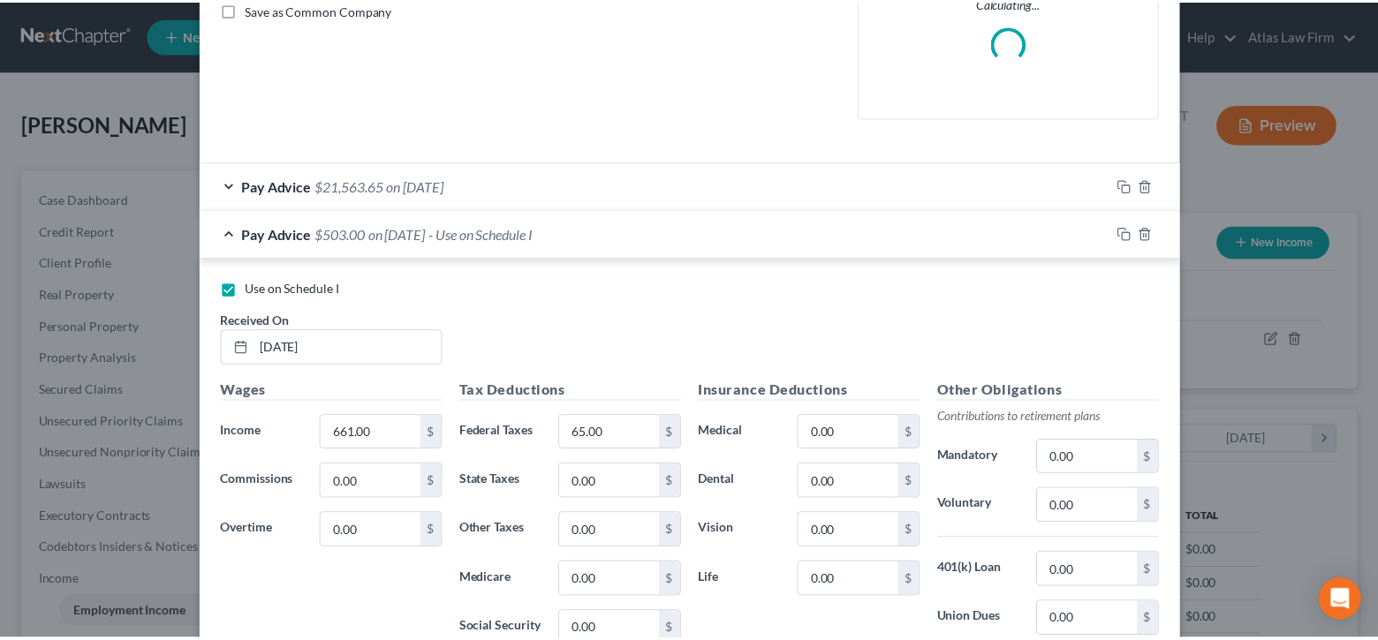
scroll to position [655, 0]
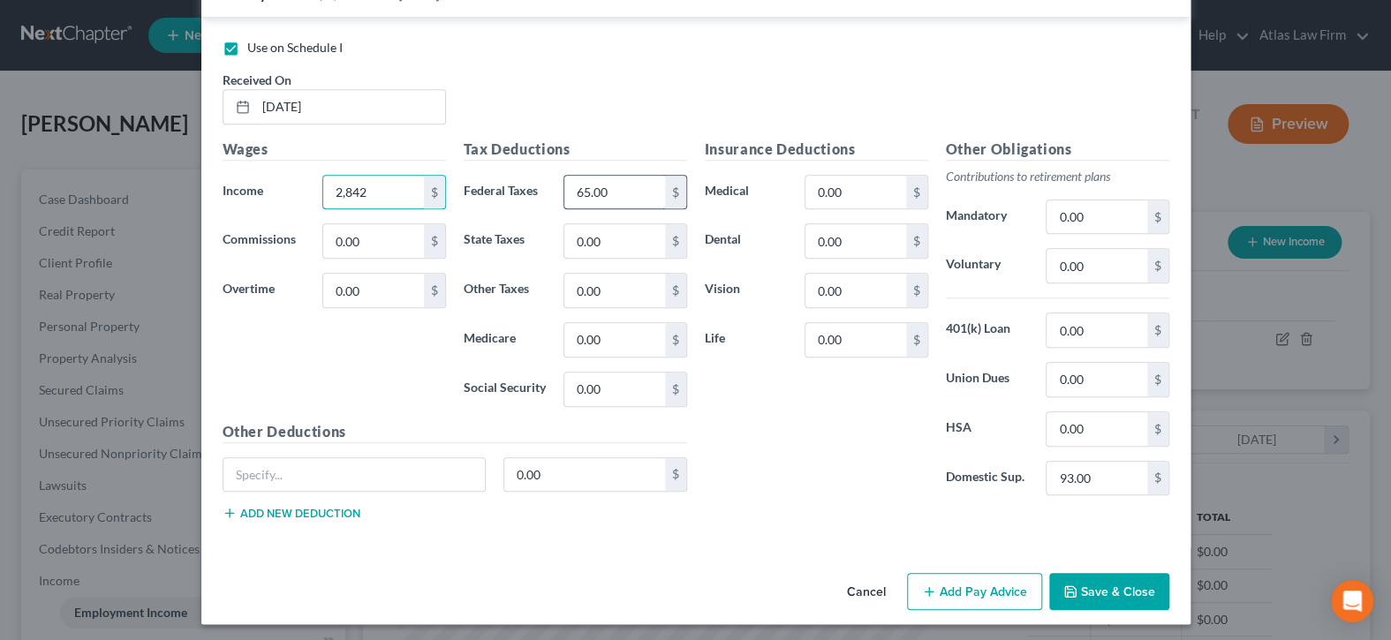
type input "2,842"
type input "280"
type input "679"
click at [1139, 598] on button "Save & Close" at bounding box center [1110, 591] width 120 height 37
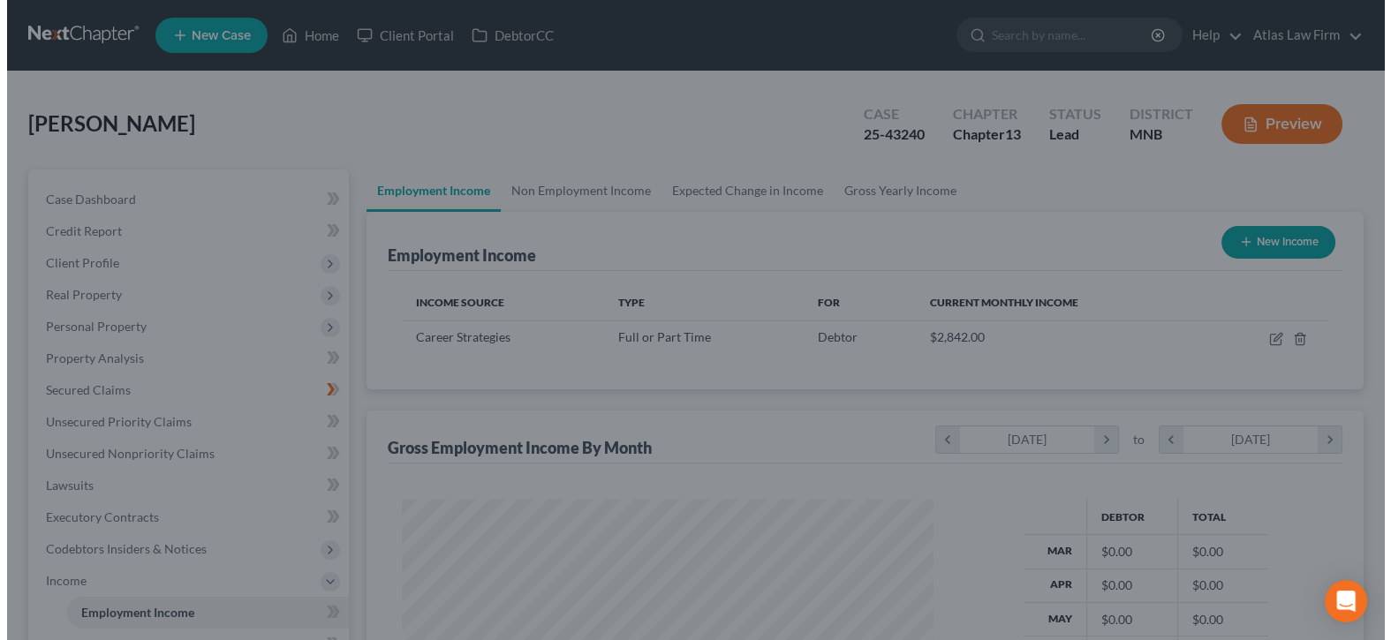
scroll to position [883122, 882876]
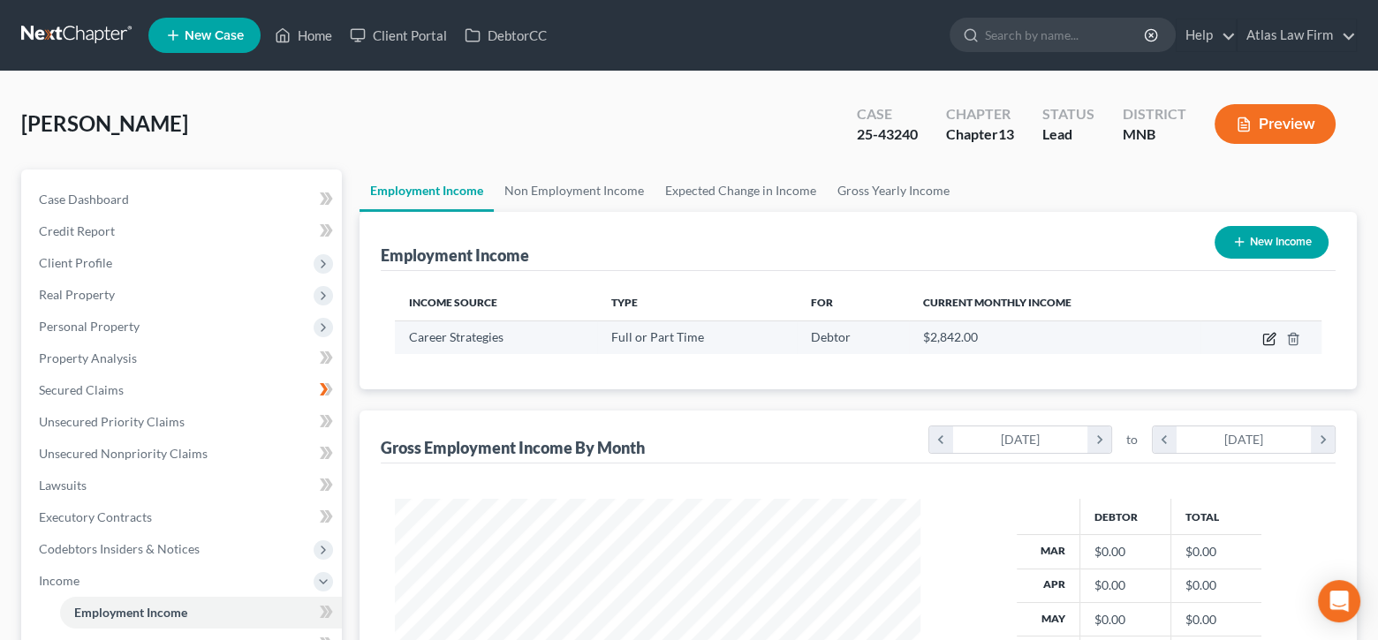
click at [1275, 343] on icon "button" at bounding box center [1269, 339] width 14 height 14
select select "0"
select select "45"
select select "0"
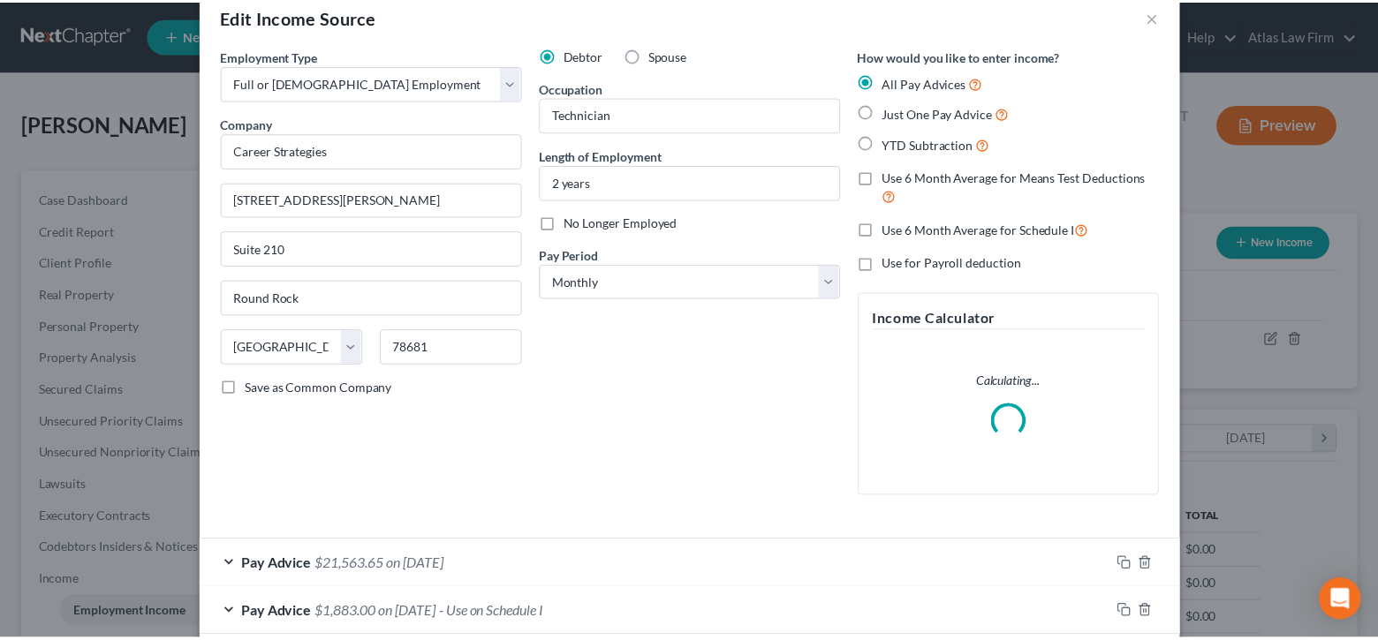
scroll to position [0, 0]
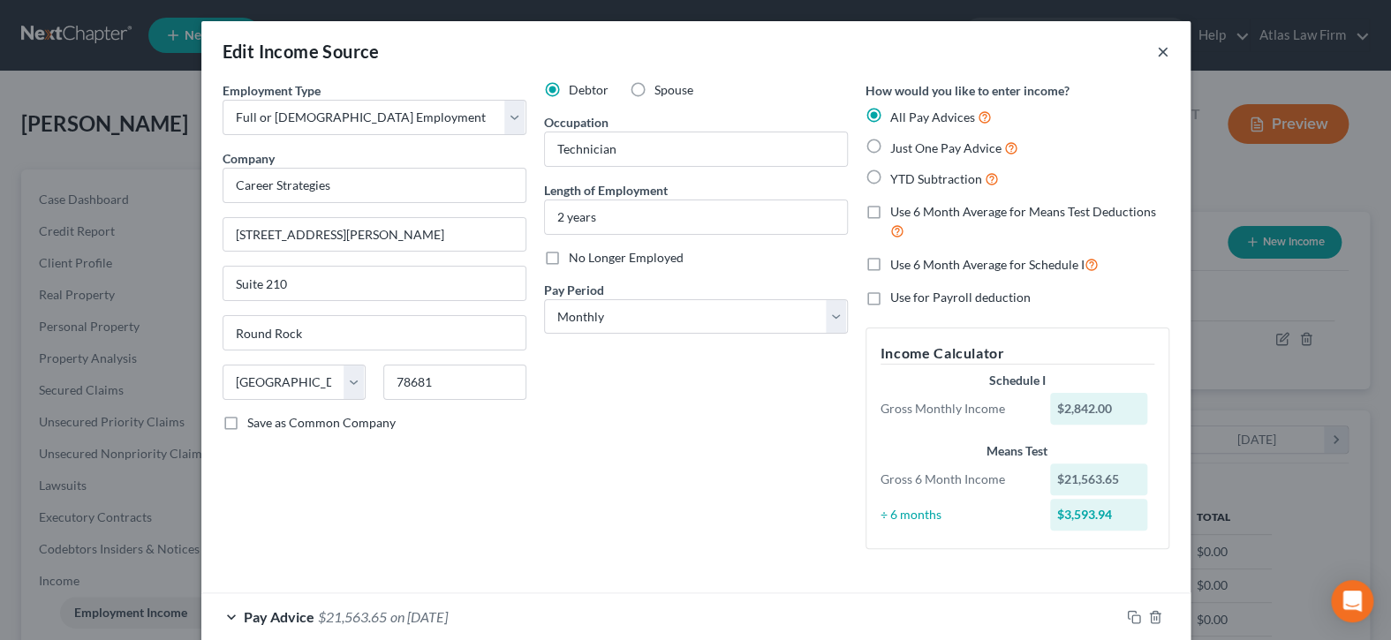
click at [1160, 50] on button "×" at bounding box center [1163, 51] width 12 height 21
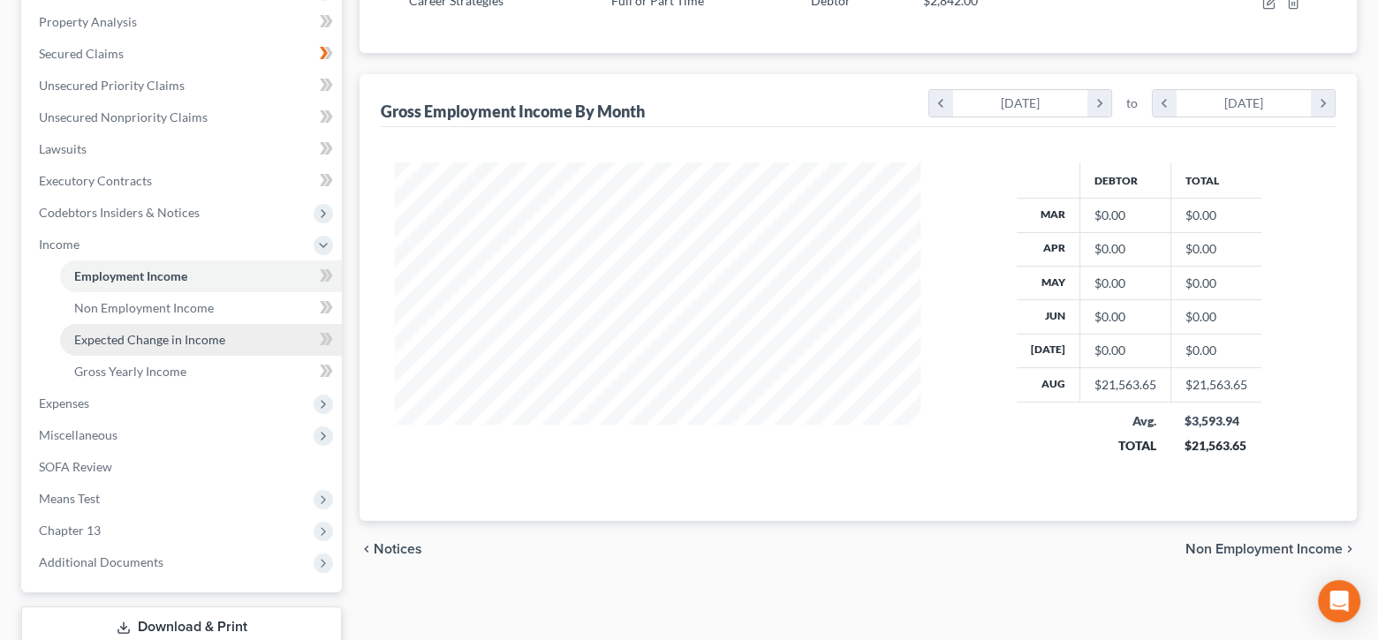
scroll to position [454, 0]
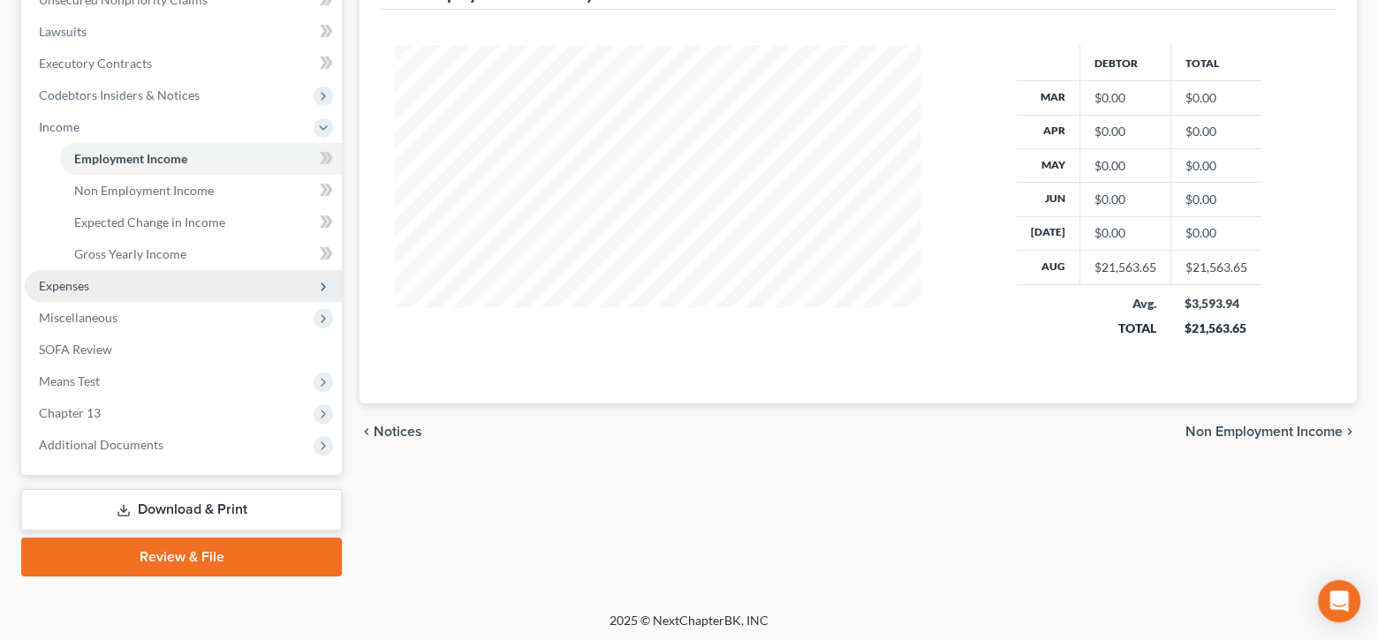
click at [93, 290] on span "Expenses" at bounding box center [183, 286] width 317 height 32
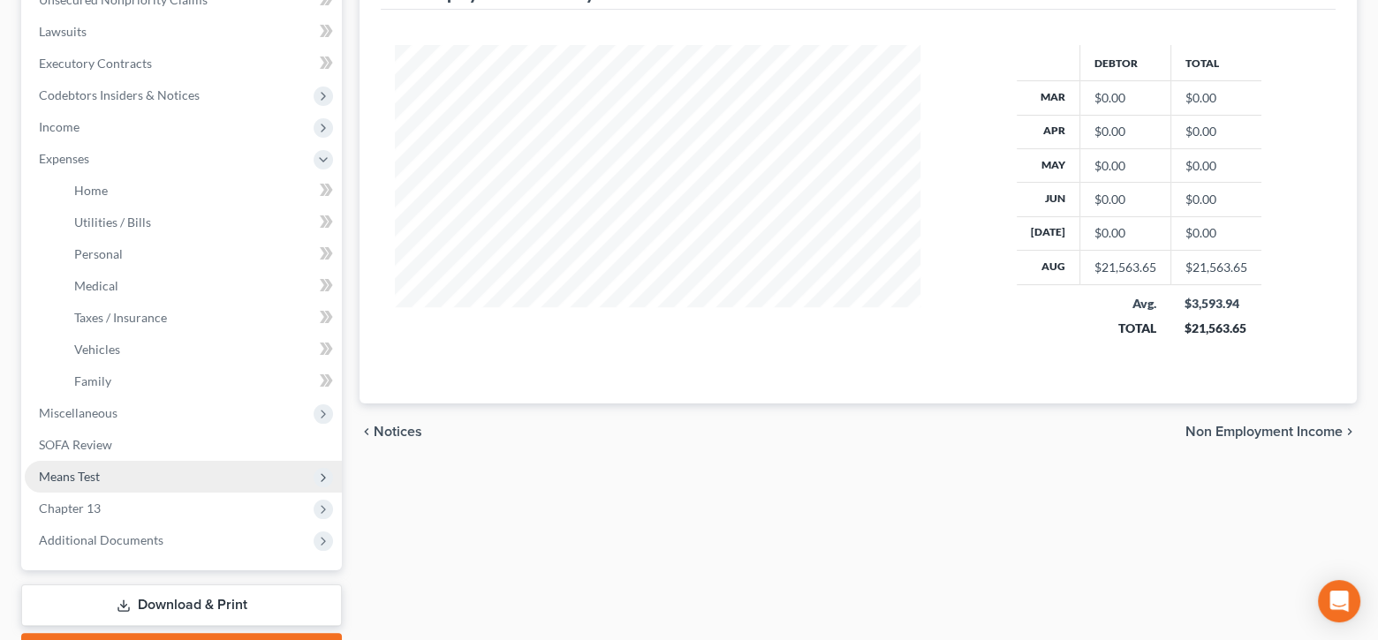
click at [108, 468] on span "Means Test" at bounding box center [183, 477] width 317 height 32
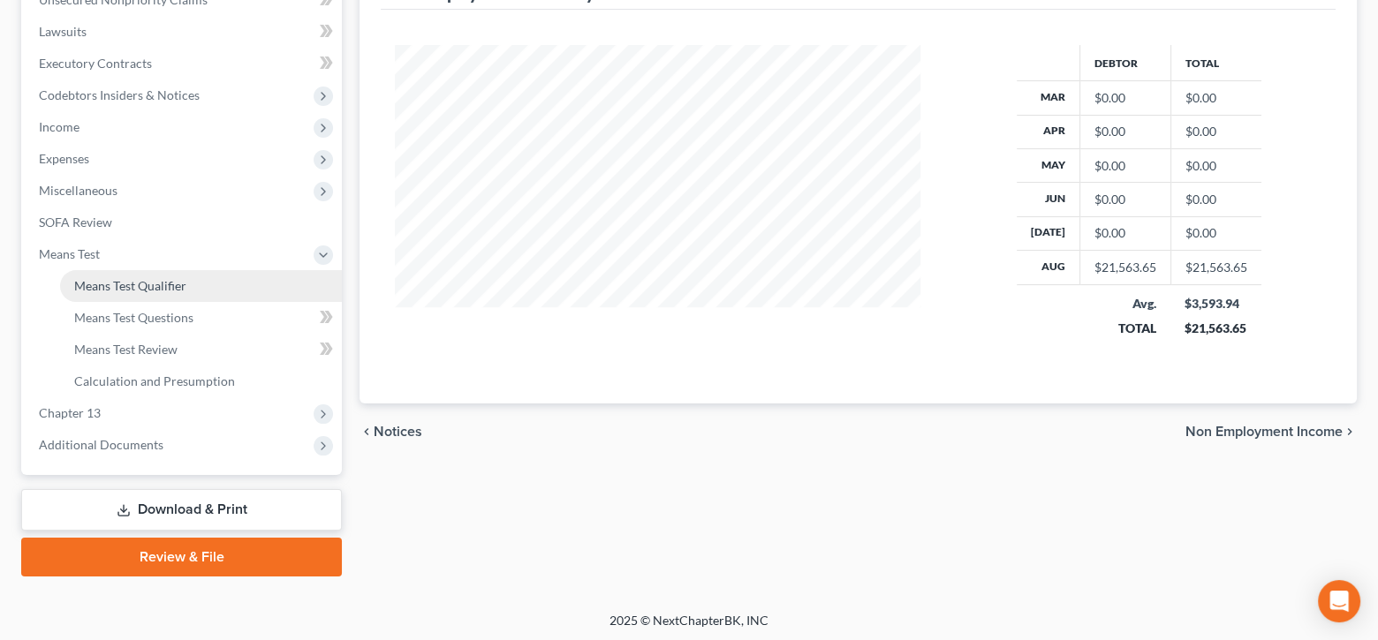
click at [155, 286] on span "Means Test Qualifier" at bounding box center [130, 285] width 112 height 15
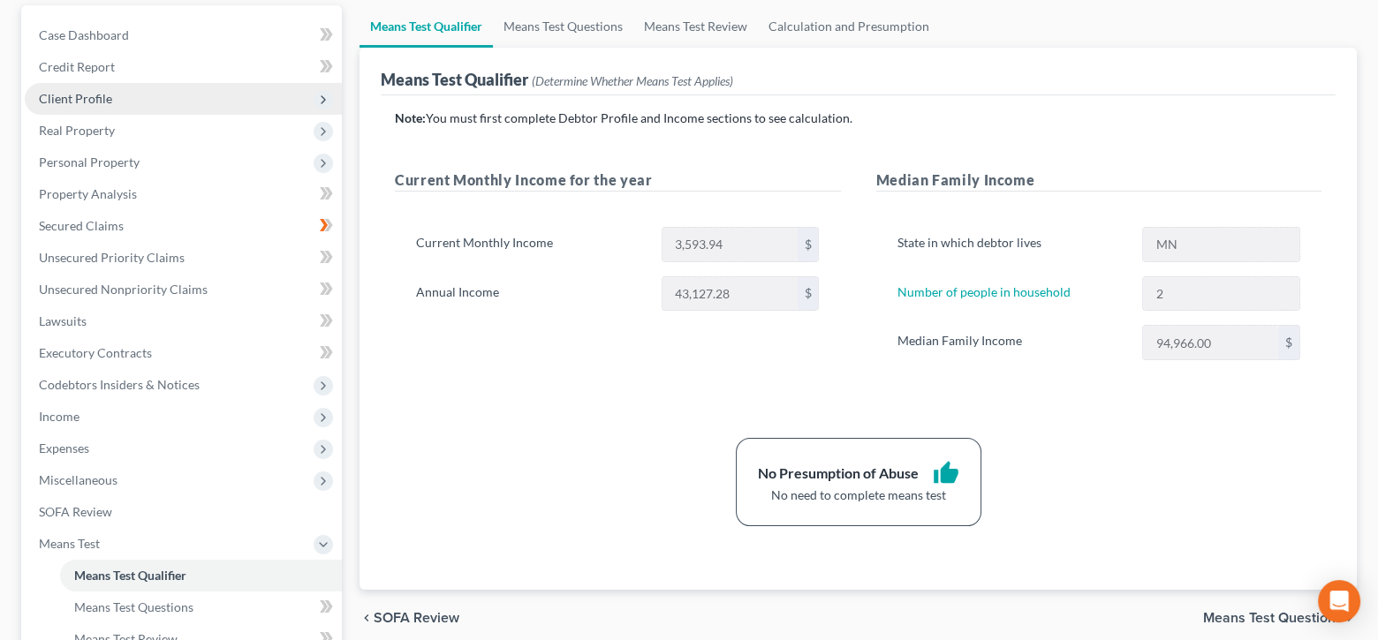
scroll to position [177, 0]
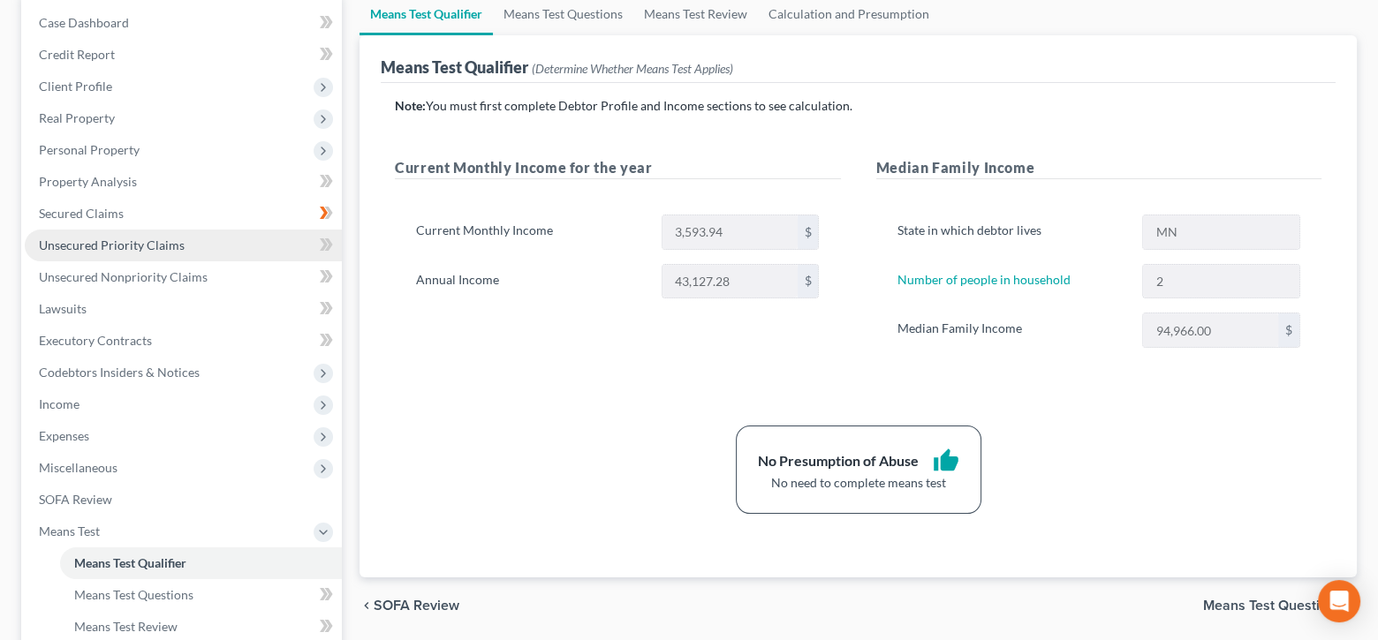
click at [172, 247] on span "Unsecured Priority Claims" at bounding box center [112, 245] width 146 height 15
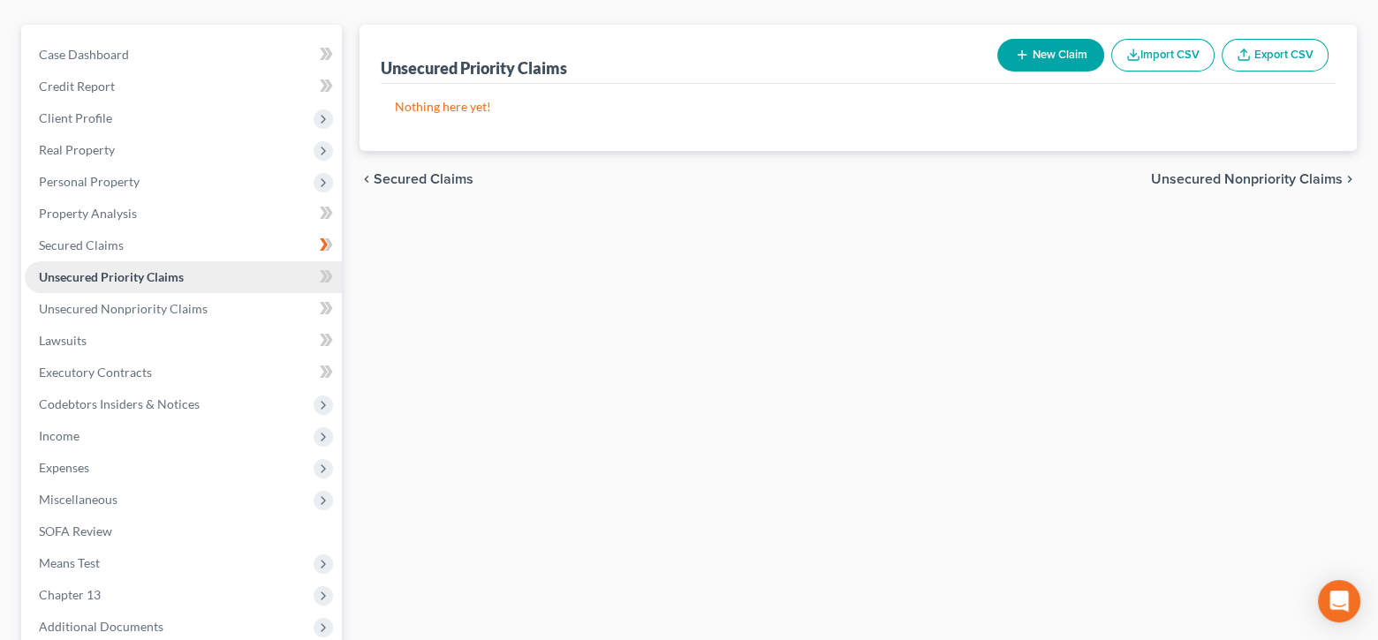
scroll to position [177, 0]
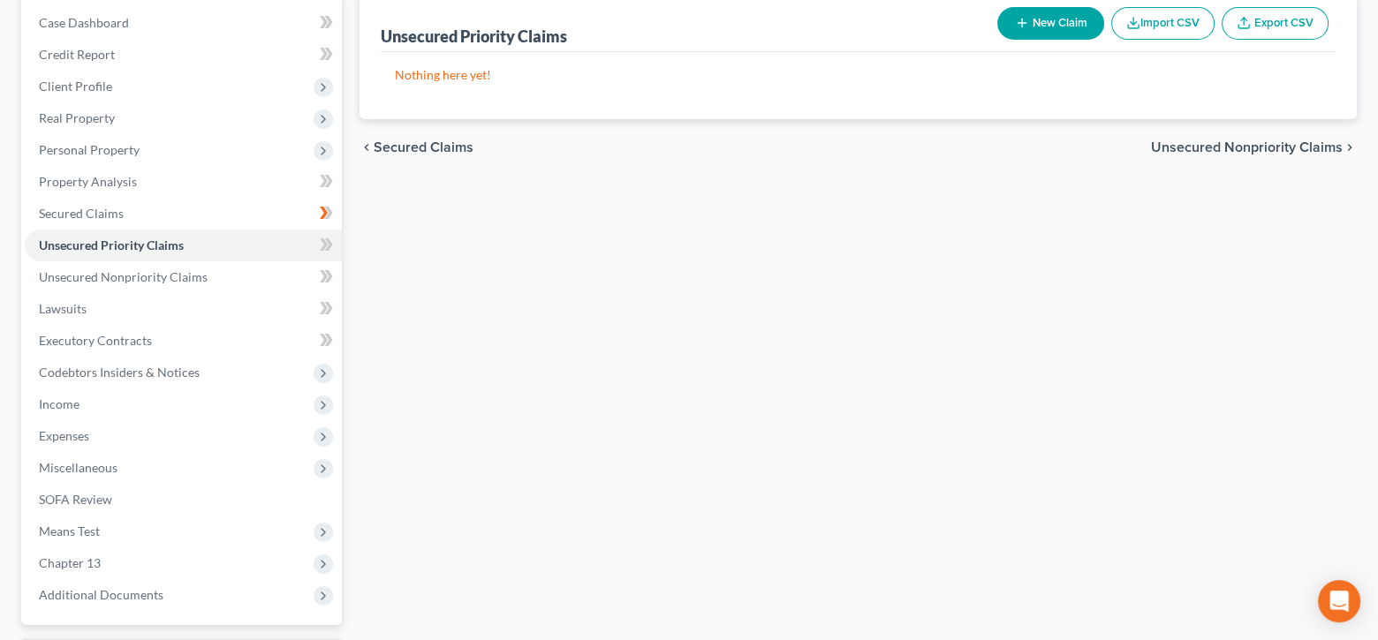
click at [1038, 27] on button "New Claim" at bounding box center [1050, 23] width 107 height 33
select select "0"
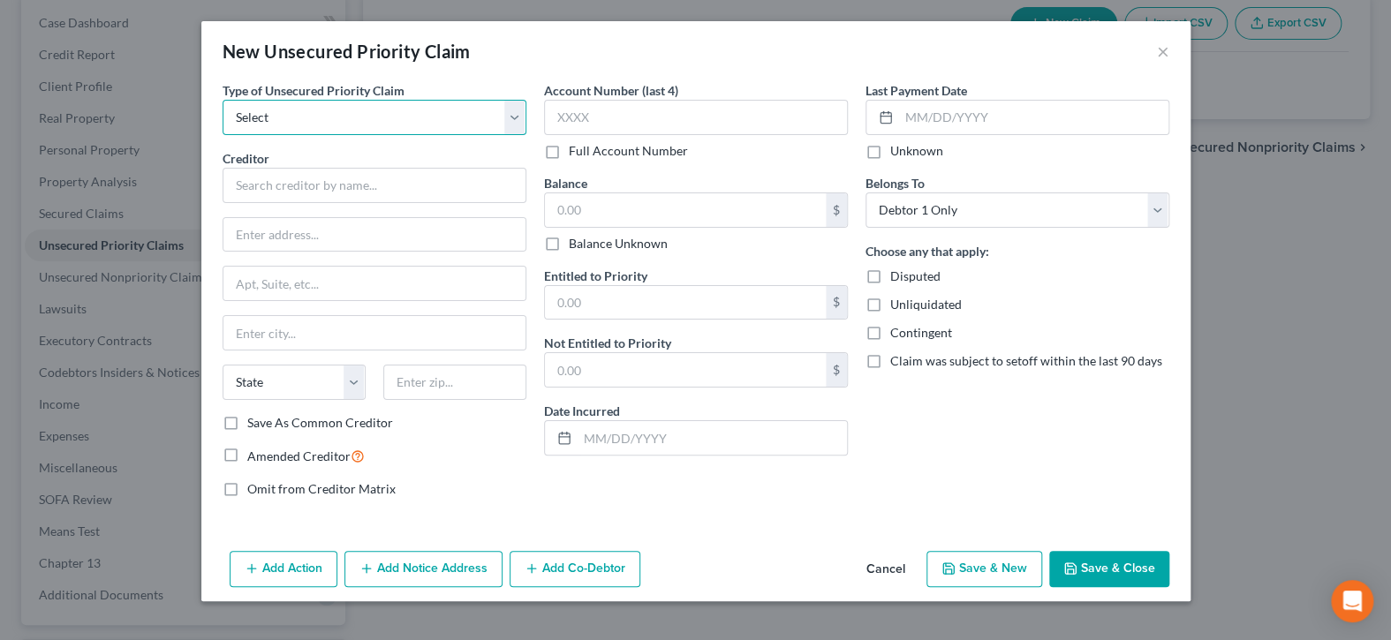
click at [513, 117] on select "Select Taxes & Other Government Units Domestic Support Obligations Extensions o…" at bounding box center [375, 117] width 304 height 35
click at [1162, 56] on button "×" at bounding box center [1163, 51] width 12 height 21
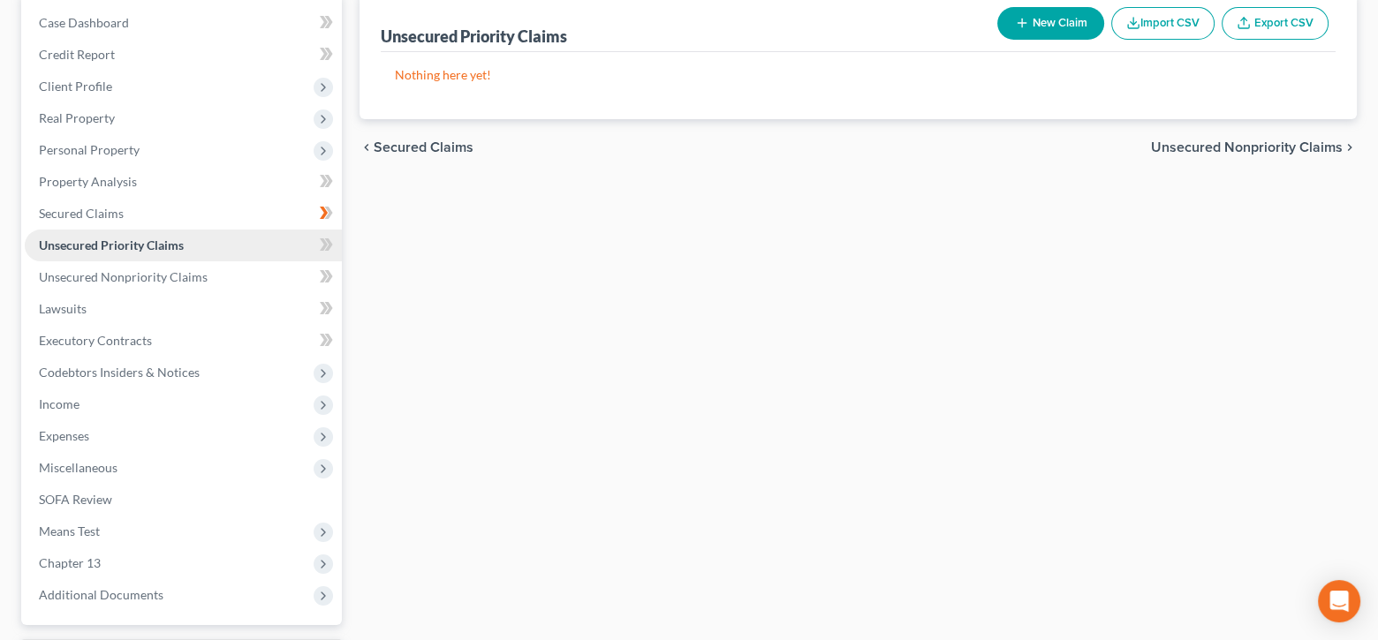
click at [140, 242] on span "Unsecured Priority Claims" at bounding box center [111, 245] width 145 height 15
click at [325, 241] on icon at bounding box center [324, 245] width 8 height 12
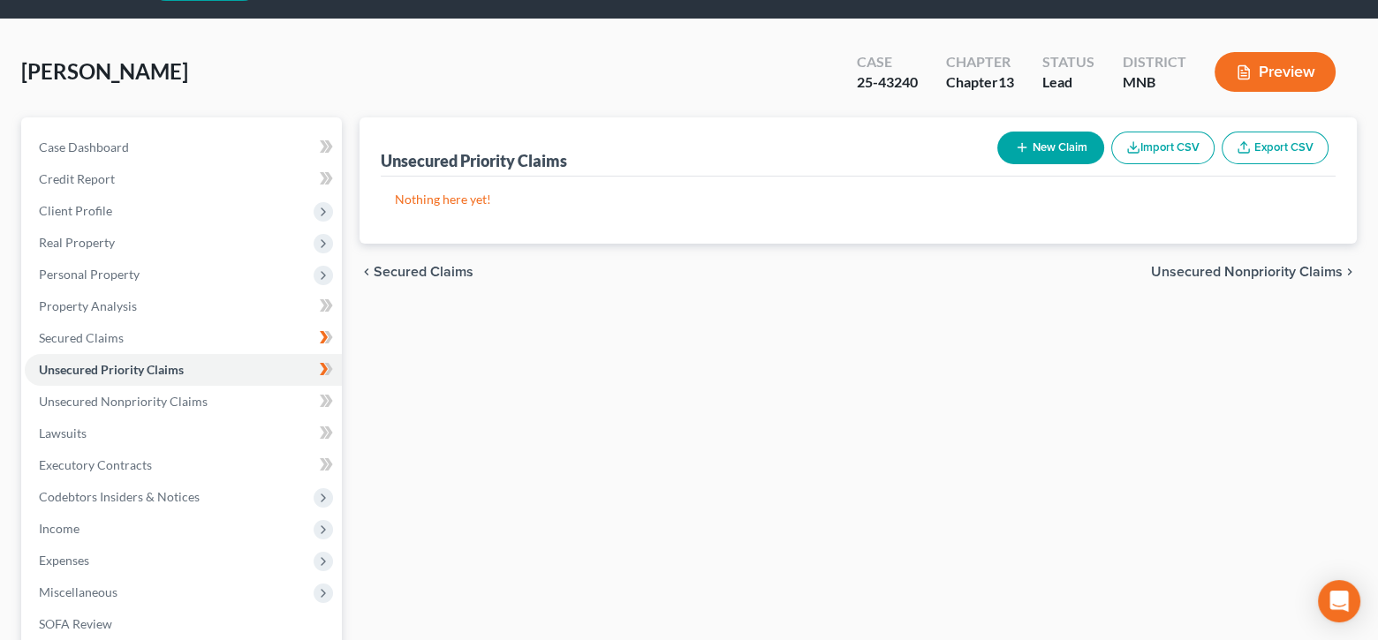
scroll to position [0, 0]
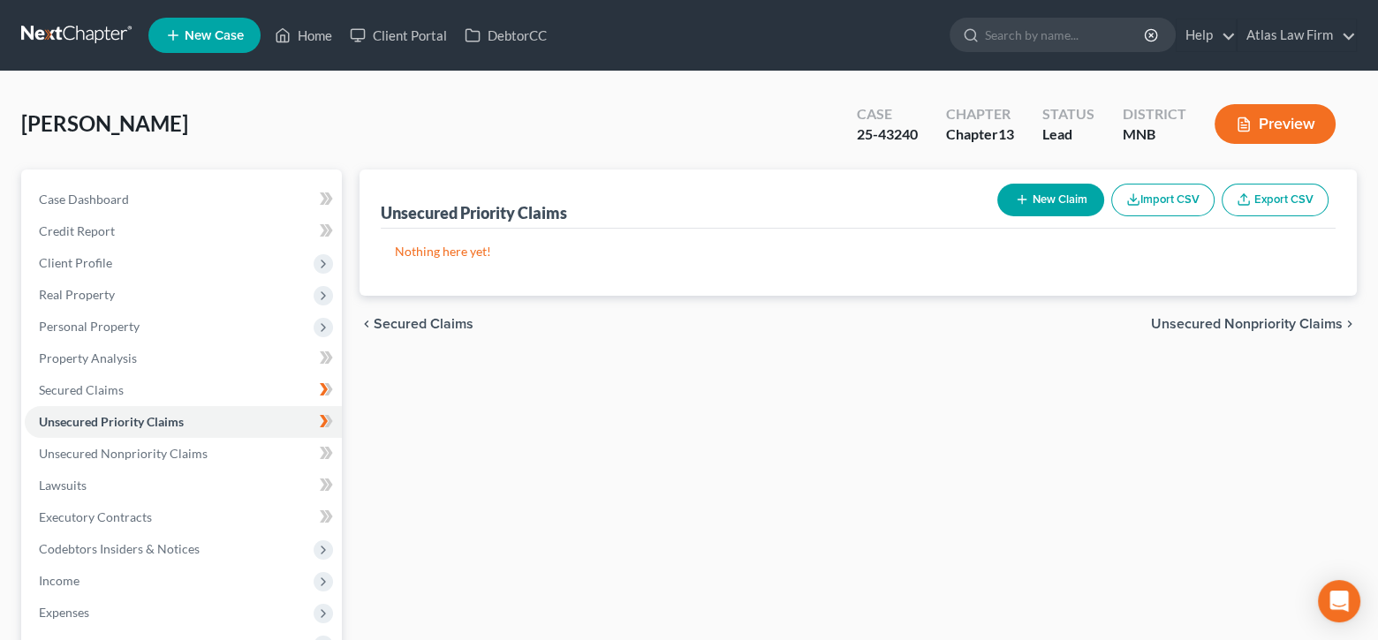
click at [1032, 192] on button "New Claim" at bounding box center [1050, 200] width 107 height 33
select select "0"
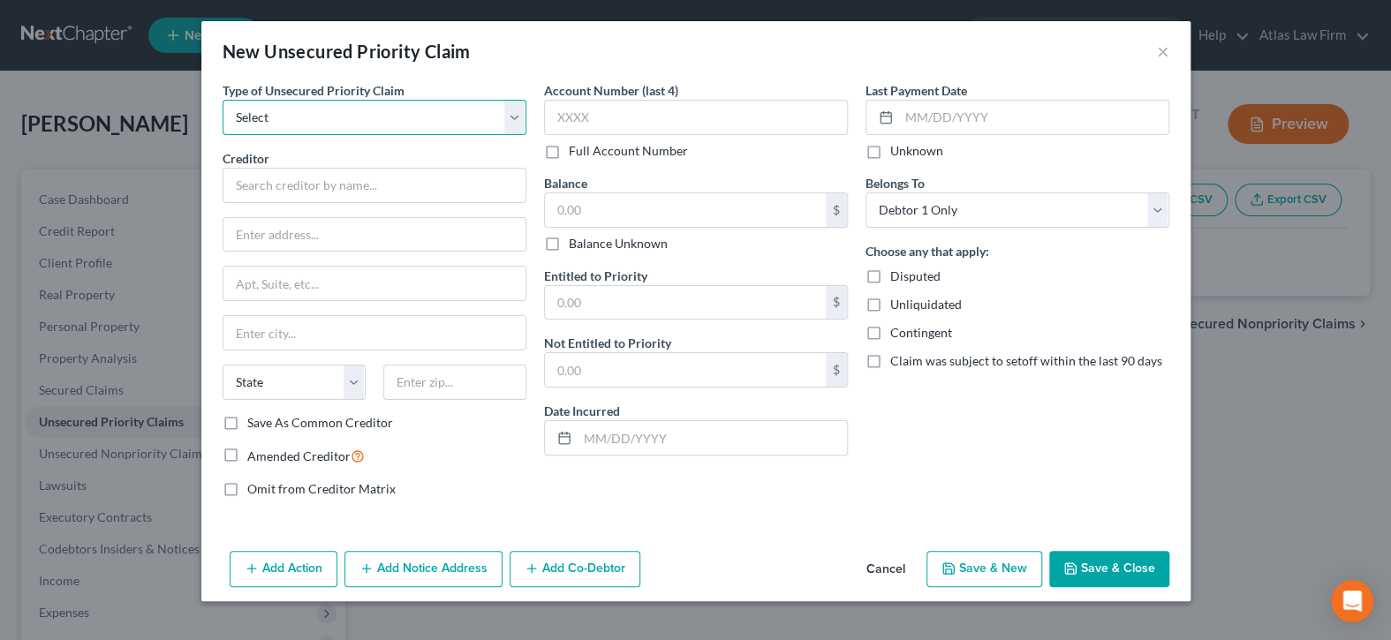
click at [517, 118] on select "Select Taxes & Other Government Units Domestic Support Obligations Extensions o…" at bounding box center [375, 117] width 304 height 35
select select "1"
click at [223, 100] on select "Select Taxes & Other Government Units Domestic Support Obligations Extensions o…" at bounding box center [375, 117] width 304 height 35
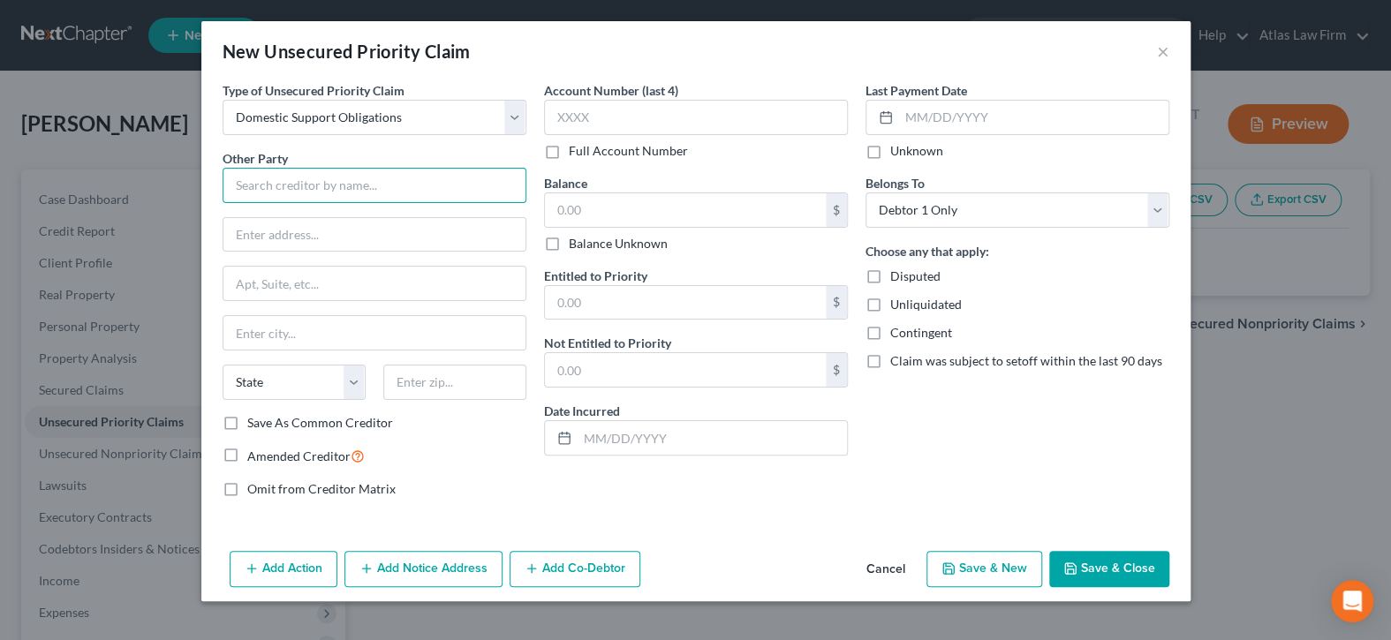
click at [378, 191] on input "text" at bounding box center [375, 185] width 304 height 35
click at [333, 186] on input "text" at bounding box center [375, 185] width 304 height 35
paste input "[PERSON_NAME]"
type input "[PERSON_NAME]"
click at [402, 383] on input "text" at bounding box center [454, 382] width 143 height 35
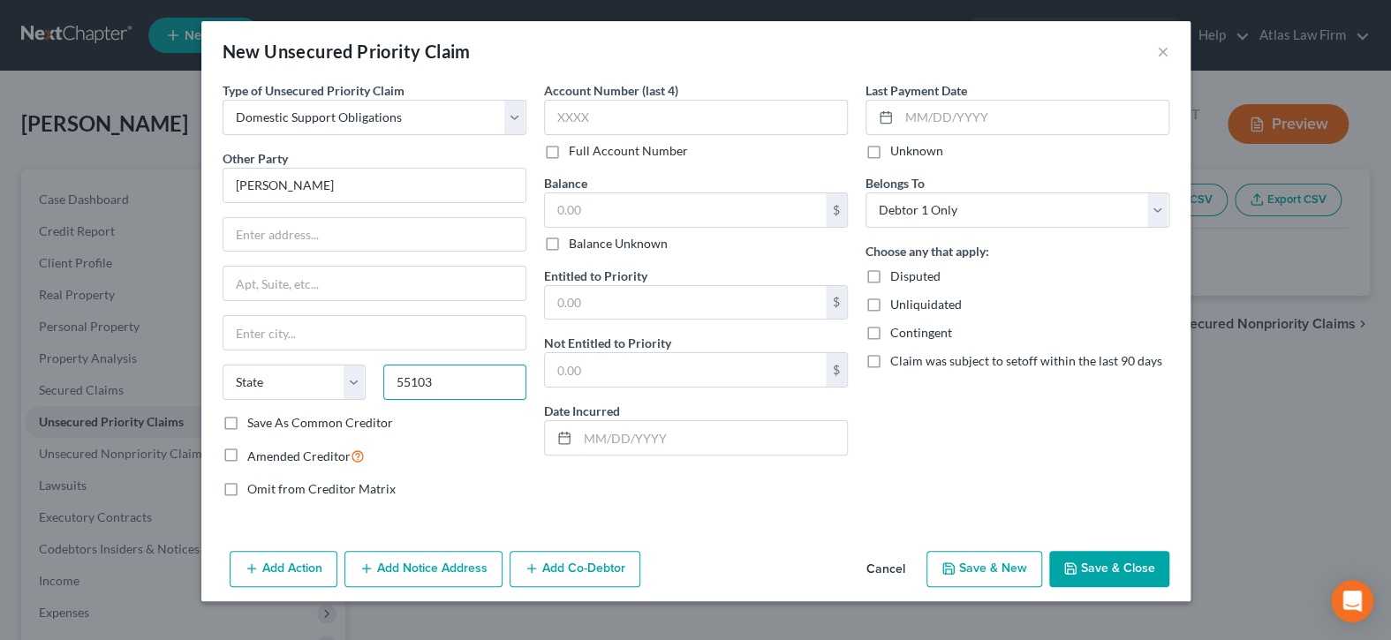
type input "55103"
type input "Saint [PERSON_NAME]"
select select "24"
click at [343, 218] on input "text" at bounding box center [375, 235] width 302 height 34
click at [341, 234] on input "text" at bounding box center [375, 235] width 302 height 34
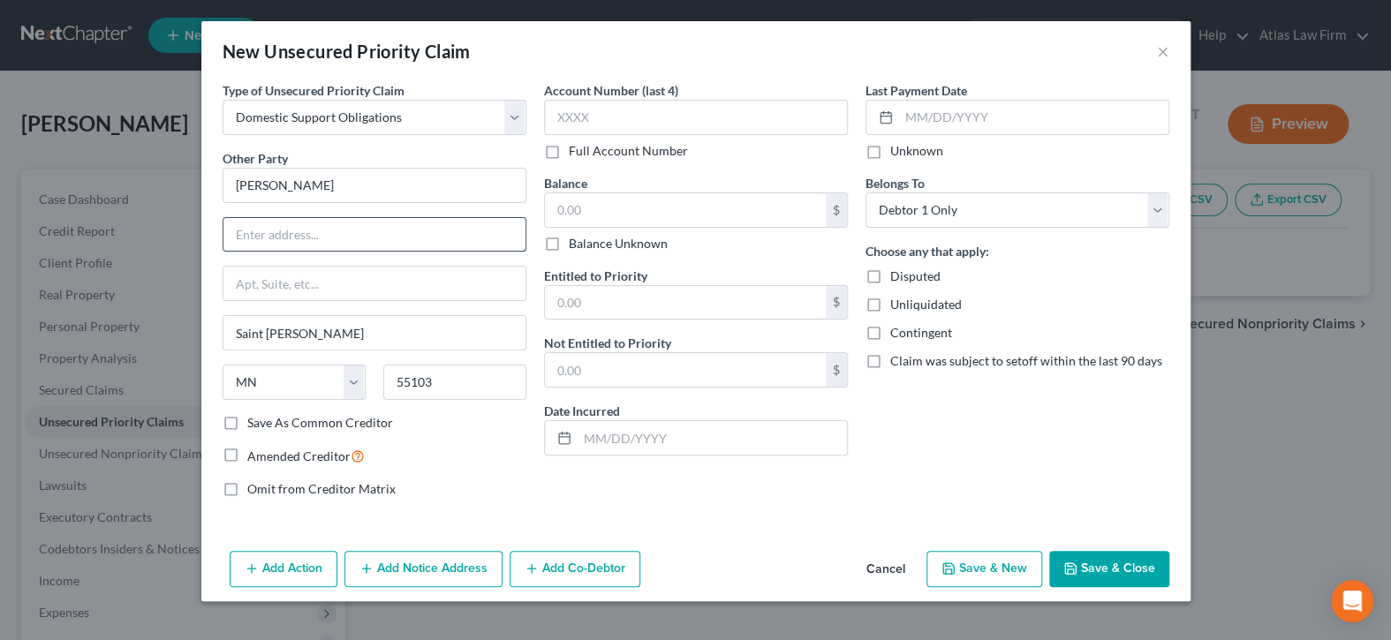
click at [329, 234] on input "text" at bounding box center [375, 235] width 302 height 34
paste input "[STREET_ADDRESS][PERSON_NAME]"
type input "[STREET_ADDRESS][PERSON_NAME]"
click at [287, 283] on input "text" at bounding box center [375, 284] width 302 height 34
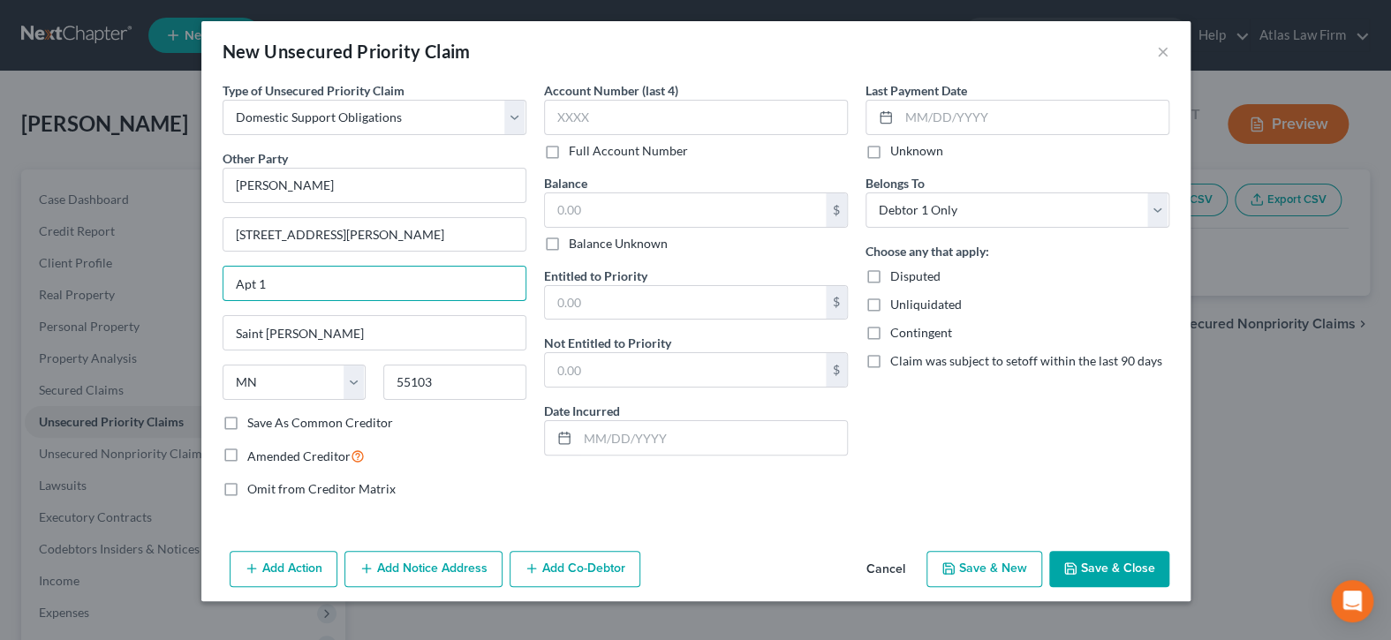
type input "Apt 1"
click at [569, 243] on label "Balance Unknown" at bounding box center [618, 244] width 99 height 18
click at [576, 243] on input "Balance Unknown" at bounding box center [581, 240] width 11 height 11
checkbox input "true"
type input "0.00"
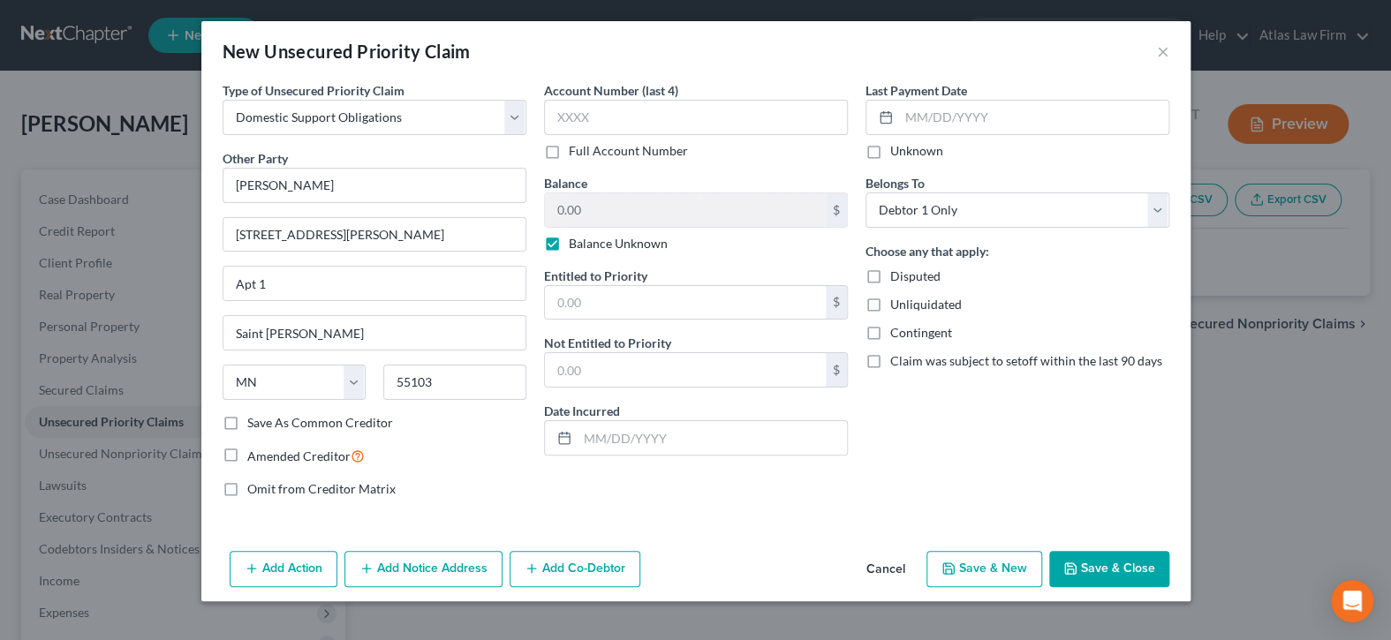
click at [1131, 563] on button "Save & Close" at bounding box center [1110, 569] width 120 height 37
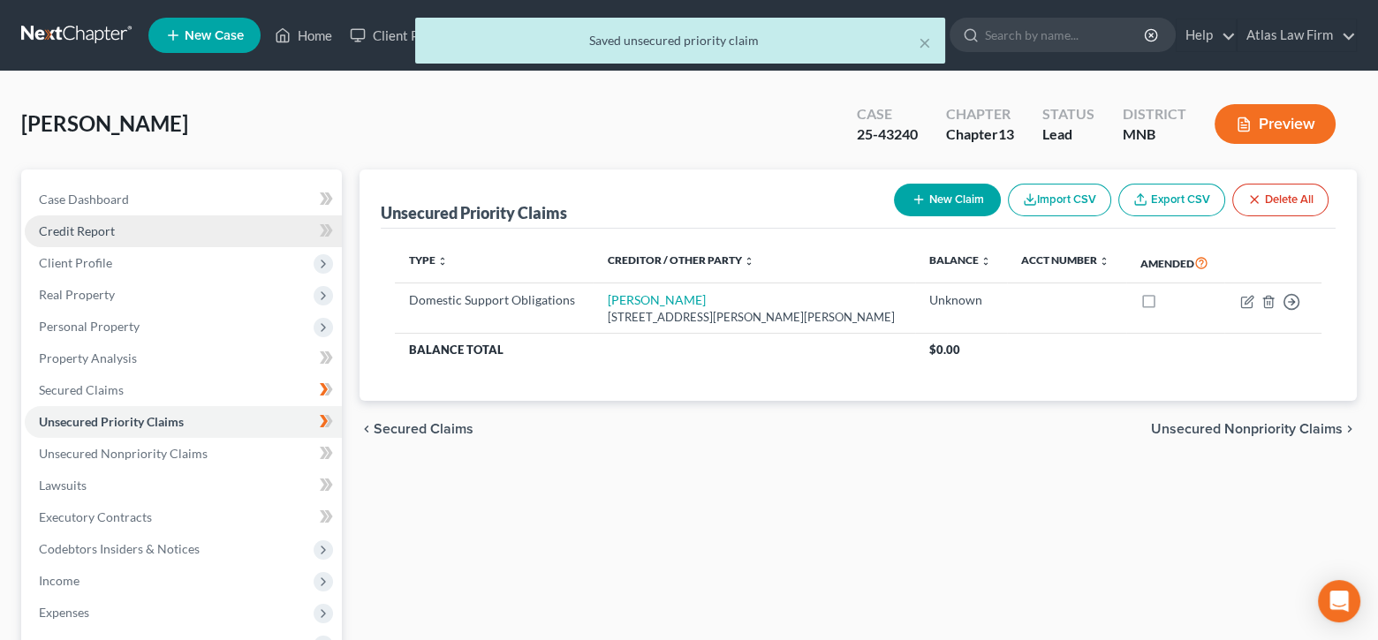
click at [103, 231] on span "Credit Report" at bounding box center [77, 231] width 76 height 15
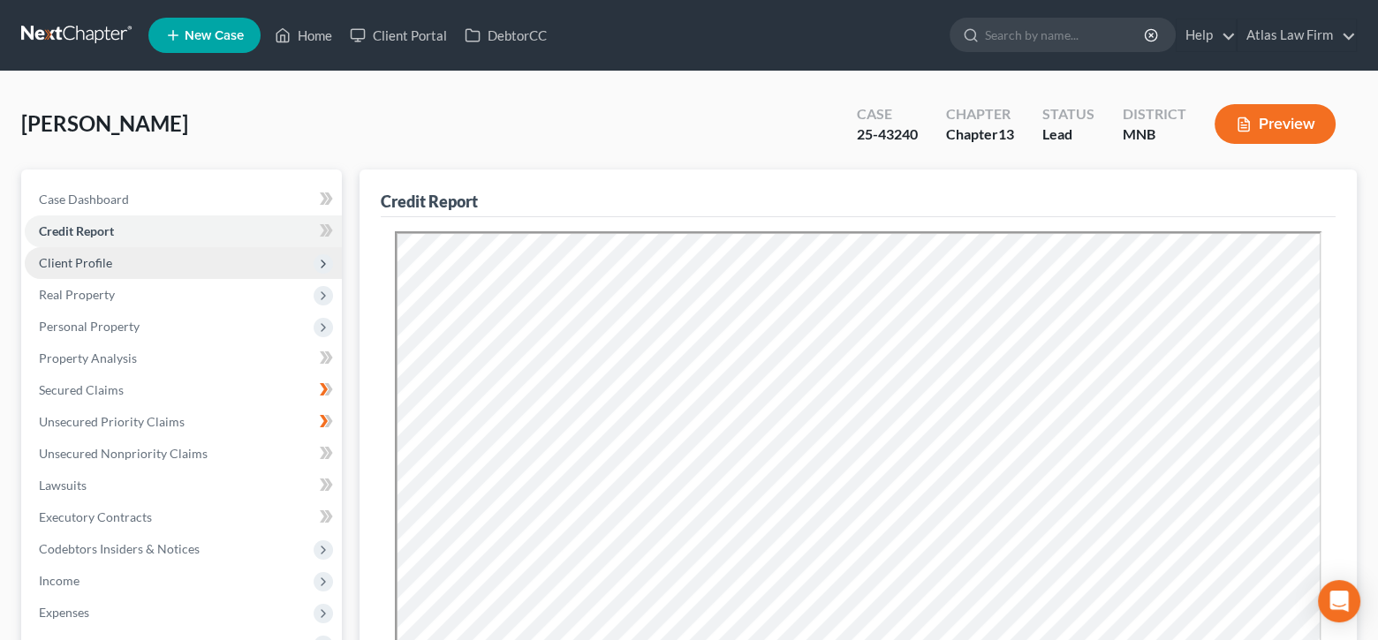
click at [126, 256] on span "Client Profile" at bounding box center [183, 263] width 317 height 32
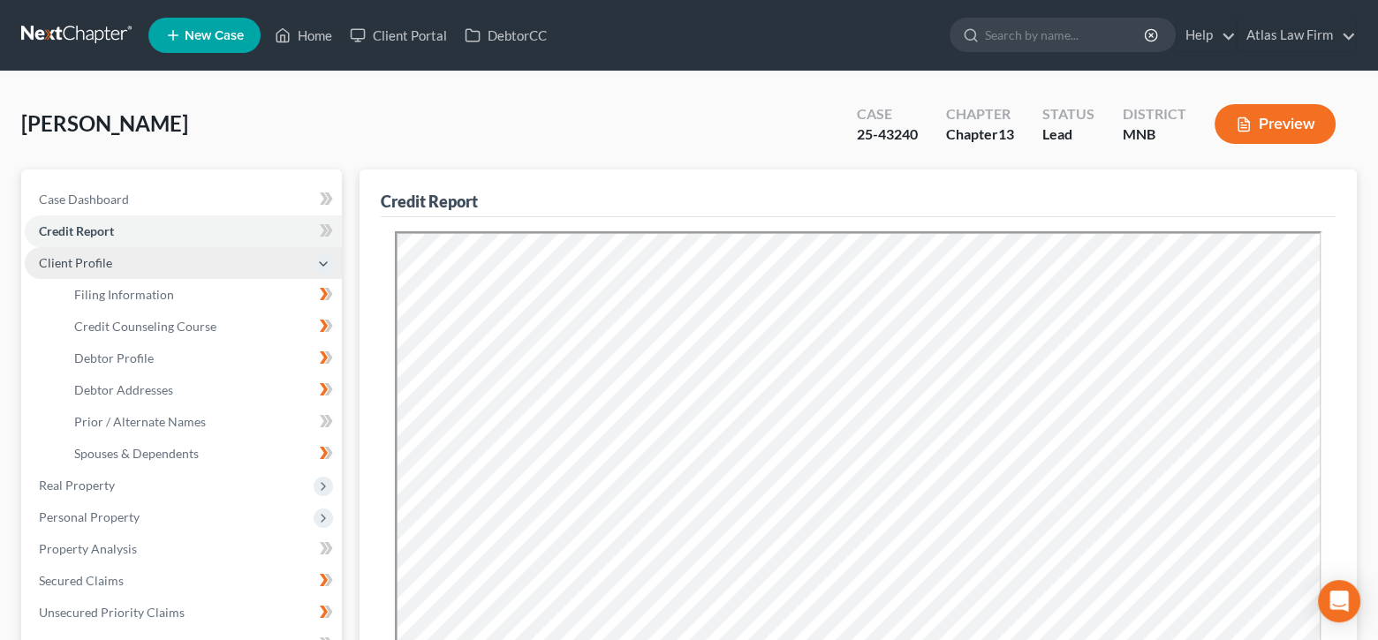
scroll to position [177, 0]
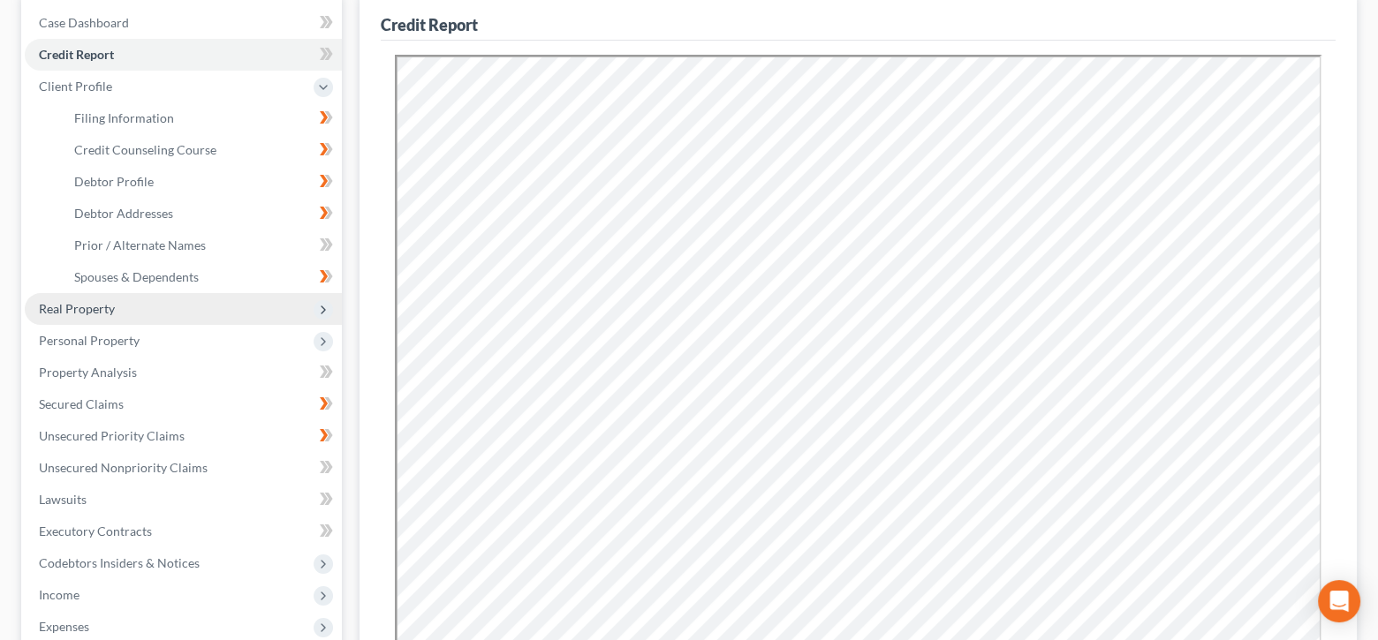
click at [120, 302] on span "Real Property" at bounding box center [183, 309] width 317 height 32
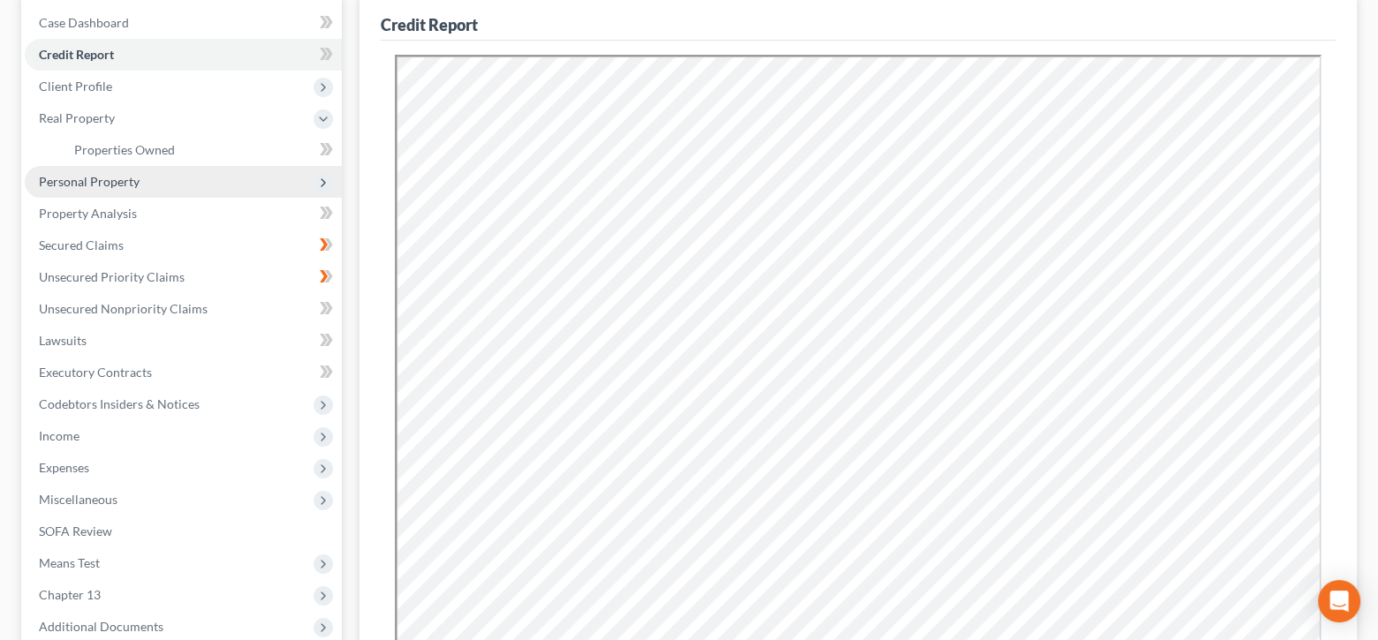
click at [108, 183] on span "Personal Property" at bounding box center [89, 181] width 101 height 15
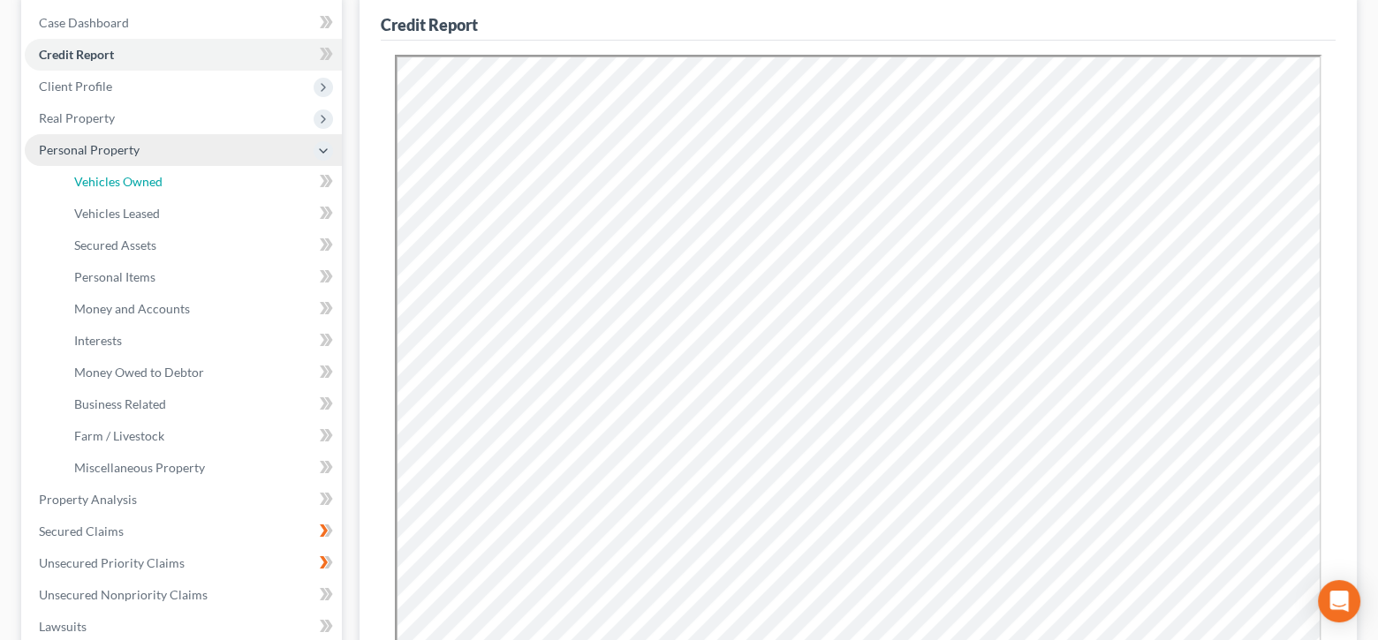
click at [108, 183] on span "Vehicles Owned" at bounding box center [118, 181] width 88 height 15
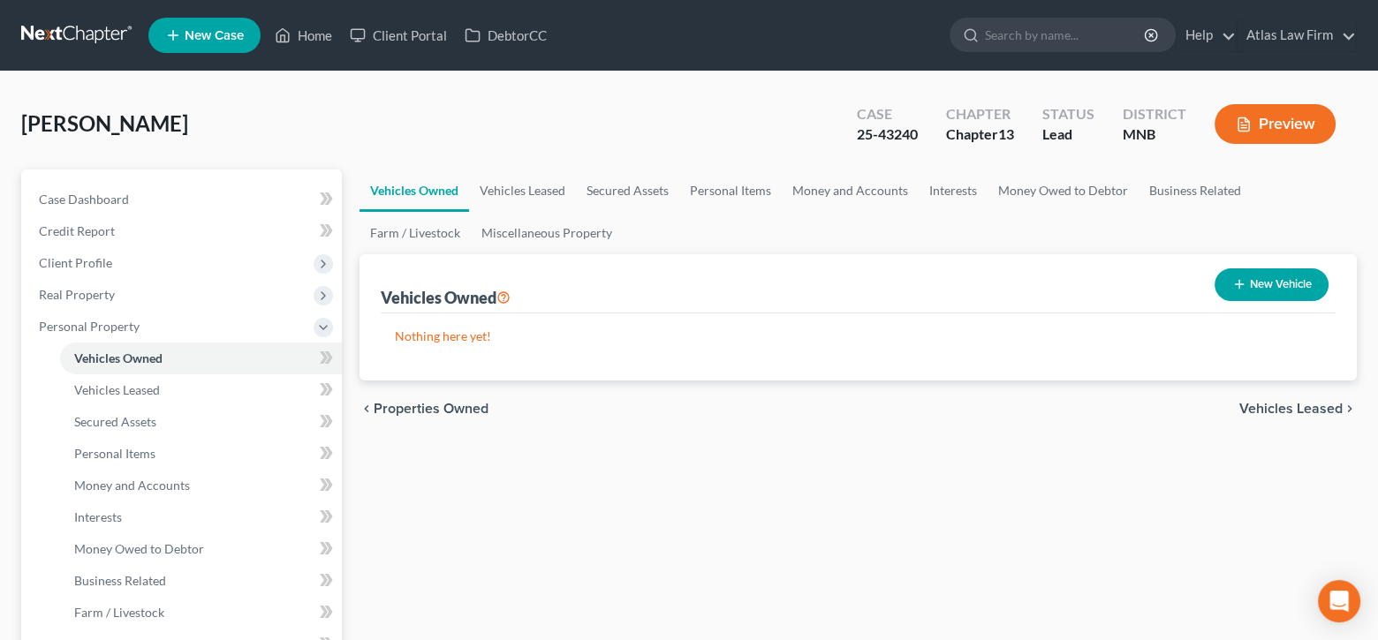
click at [1281, 280] on button "New Vehicle" at bounding box center [1272, 285] width 114 height 33
select select "0"
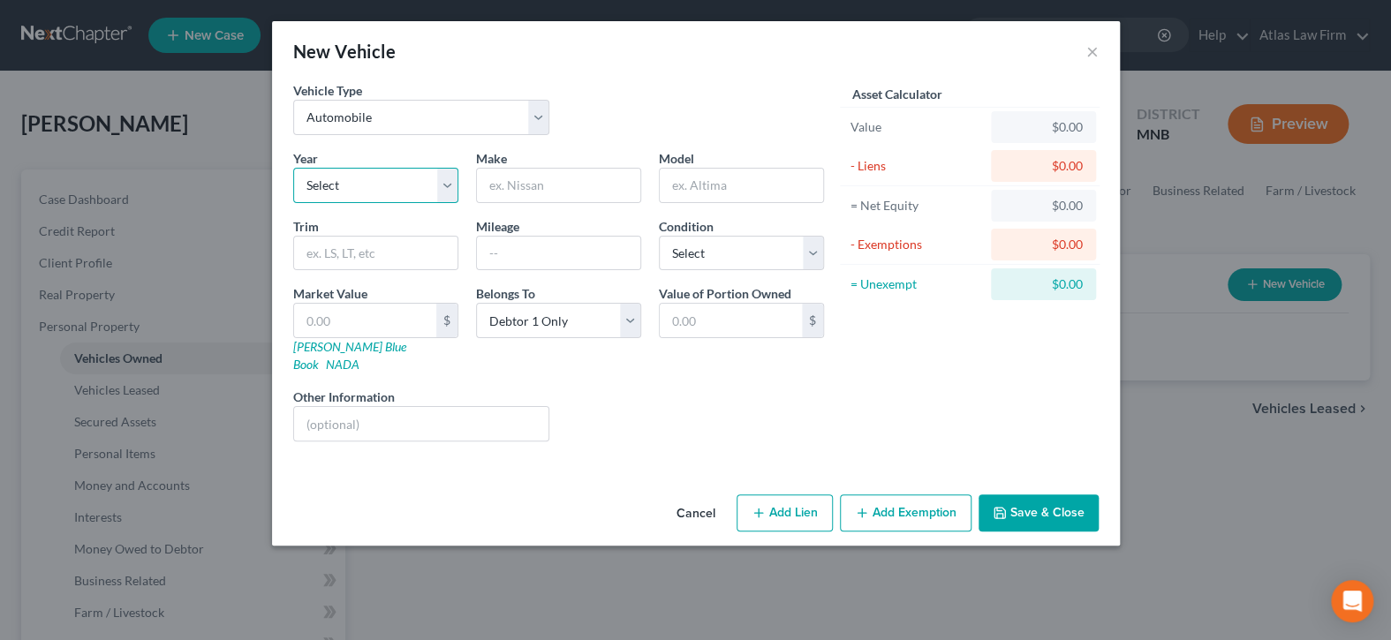
click at [447, 186] on select "Select 2026 2025 2024 2023 2022 2021 2020 2019 2018 2017 2016 2015 2014 2013 20…" at bounding box center [375, 185] width 165 height 35
click at [451, 186] on div "Year Select 2026 2025 2024 2023 2022 2021 2020 2019 2018 2017 2016 2015 2014 20…" at bounding box center [375, 176] width 183 height 54
click at [443, 182] on select "Select 2026 2025 2024 2023 2022 2021 2020 2019 2018 2017 2016 2015 2014 2013 20…" at bounding box center [375, 185] width 165 height 35
select select "20"
click at [293, 168] on select "Select 2026 2025 2024 2023 2022 2021 2020 2019 2018 2017 2016 2015 2014 2013 20…" at bounding box center [375, 185] width 165 height 35
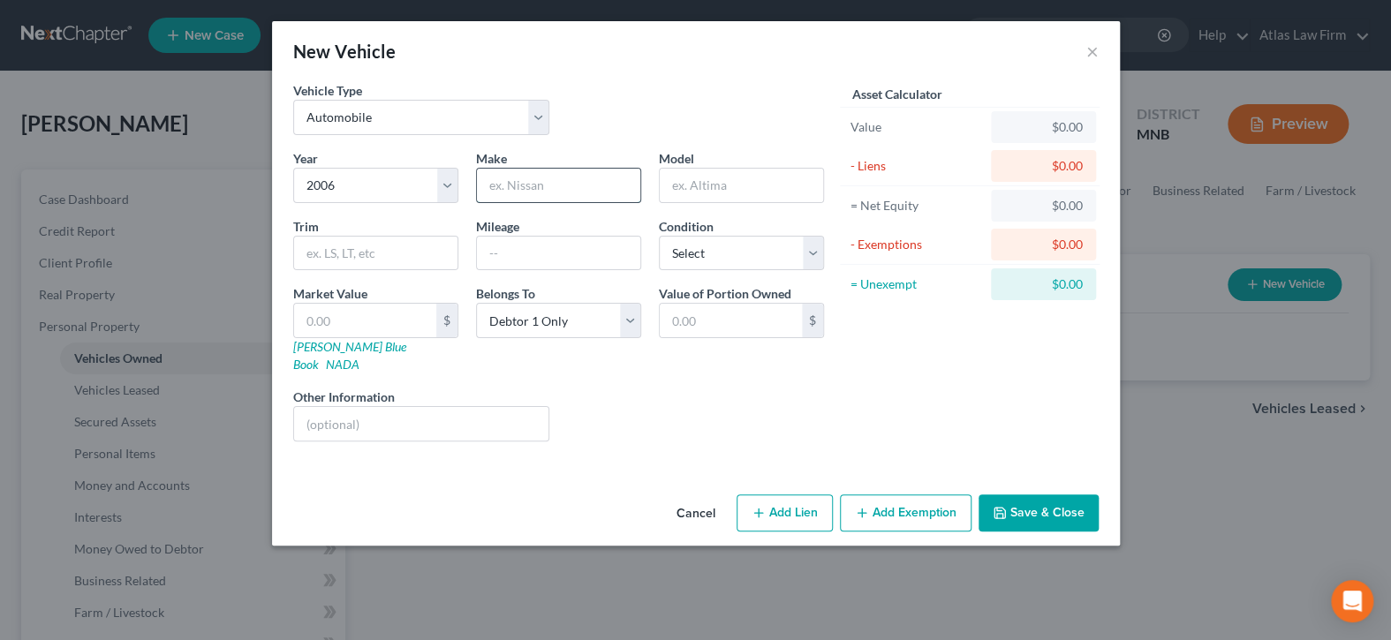
click at [551, 186] on input "text" at bounding box center [558, 186] width 163 height 34
type input "Honda"
type input "Odyssey"
click at [532, 407] on input "text" at bounding box center [421, 424] width 255 height 34
type input "Possessory interest in friend's vehicle."
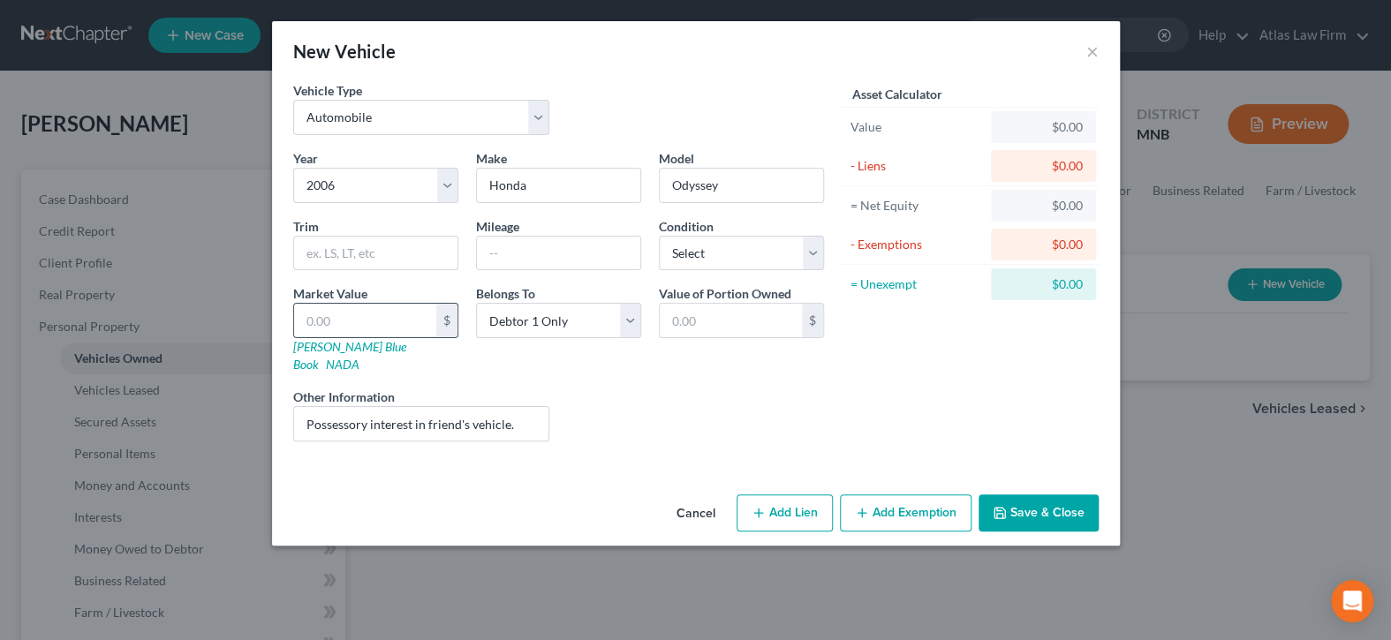
click at [404, 318] on input "text" at bounding box center [365, 321] width 142 height 34
type input "1"
type input "1.00"
click at [878, 495] on button "Add Exemption" at bounding box center [906, 513] width 132 height 37
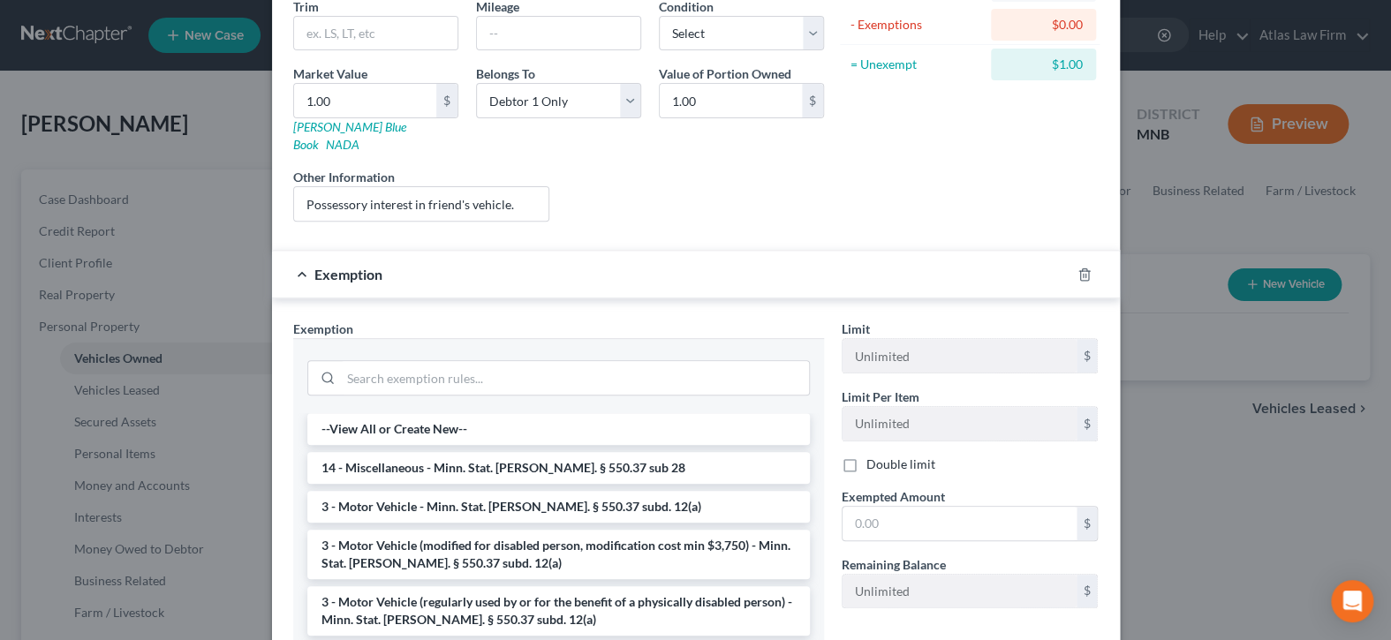
scroll to position [353, 0]
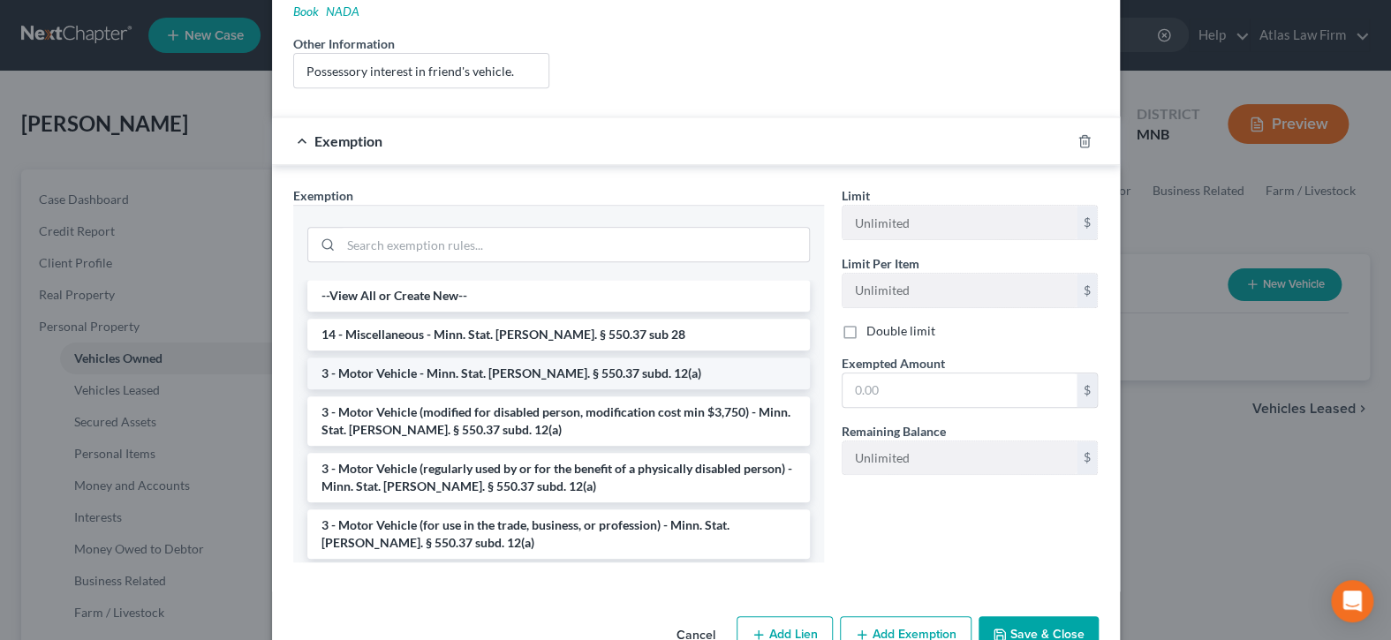
click at [544, 358] on li "3 - Motor Vehicle - Minn. Stat. [PERSON_NAME]. § 550.37 subd. 12(a)" at bounding box center [558, 374] width 503 height 32
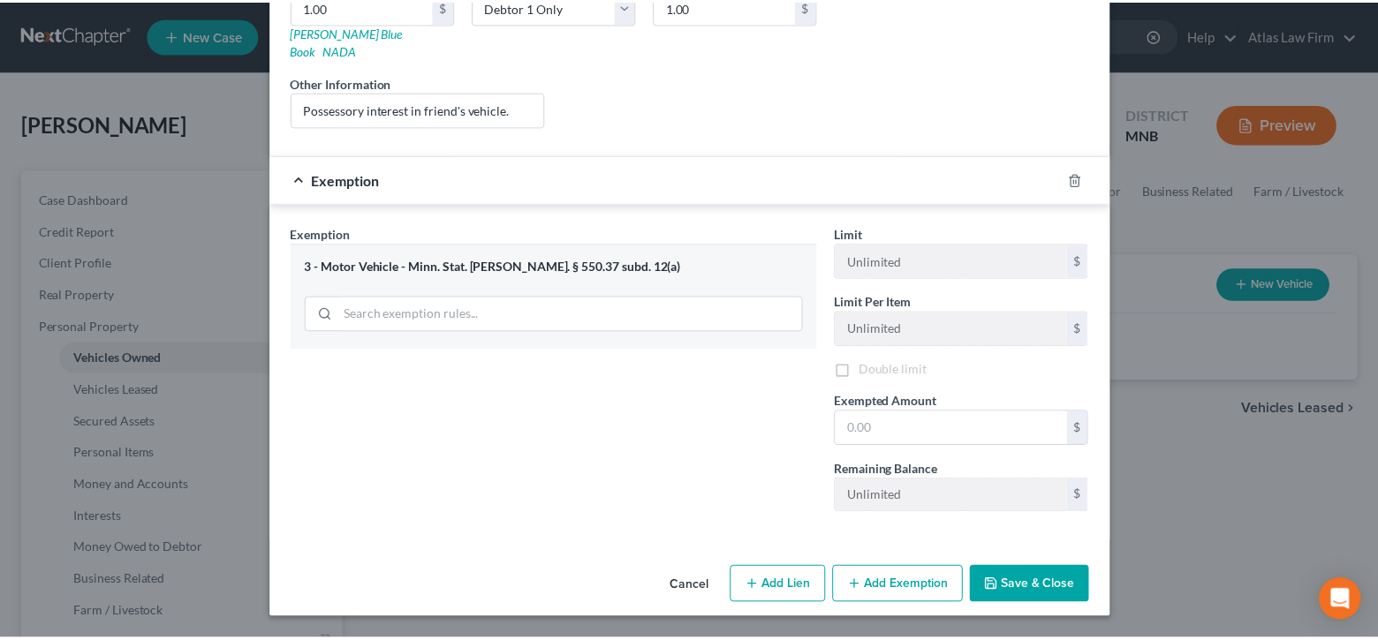
scroll to position [295, 0]
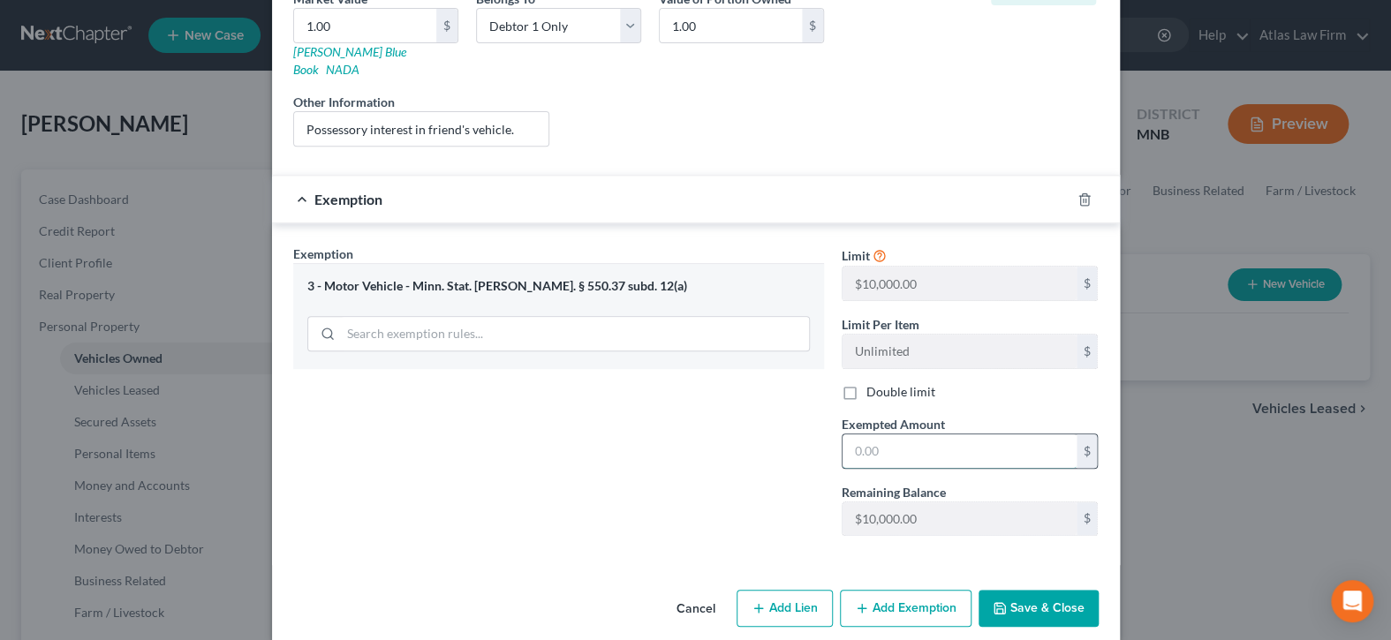
click at [910, 435] on input "text" at bounding box center [960, 452] width 234 height 34
type input "1.00"
click at [1044, 590] on button "Save & Close" at bounding box center [1039, 608] width 120 height 37
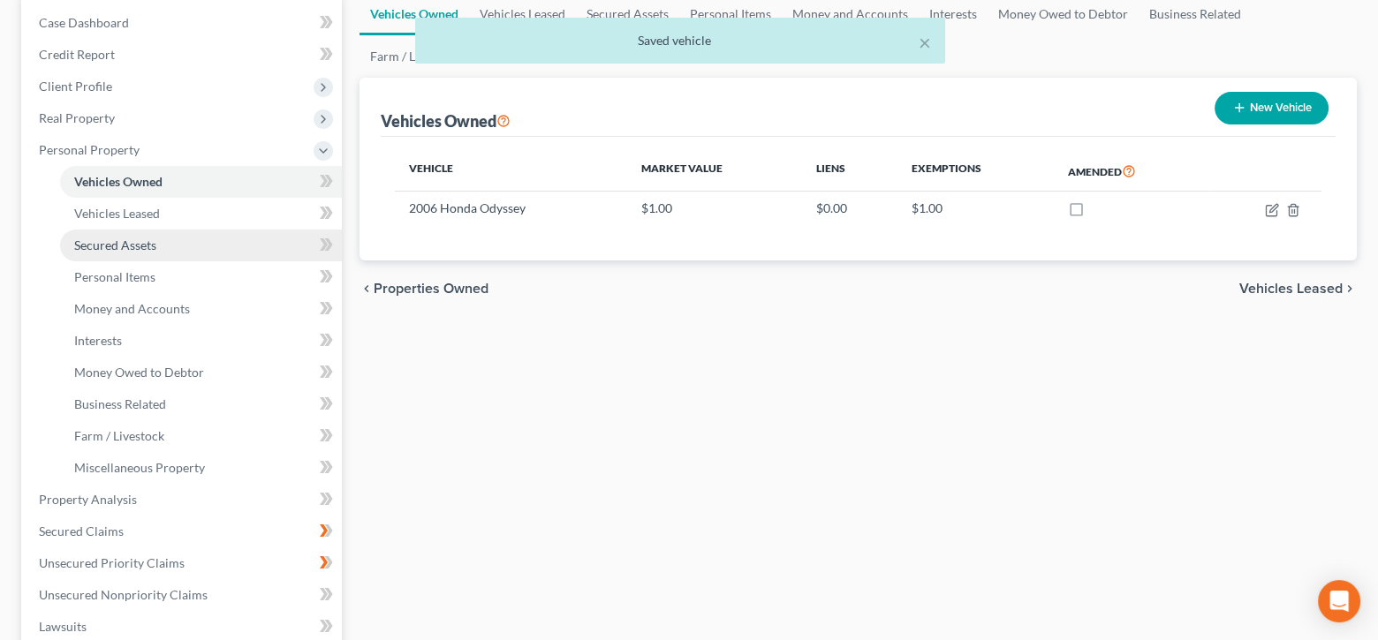
click at [177, 242] on link "Secured Assets" at bounding box center [201, 246] width 282 height 32
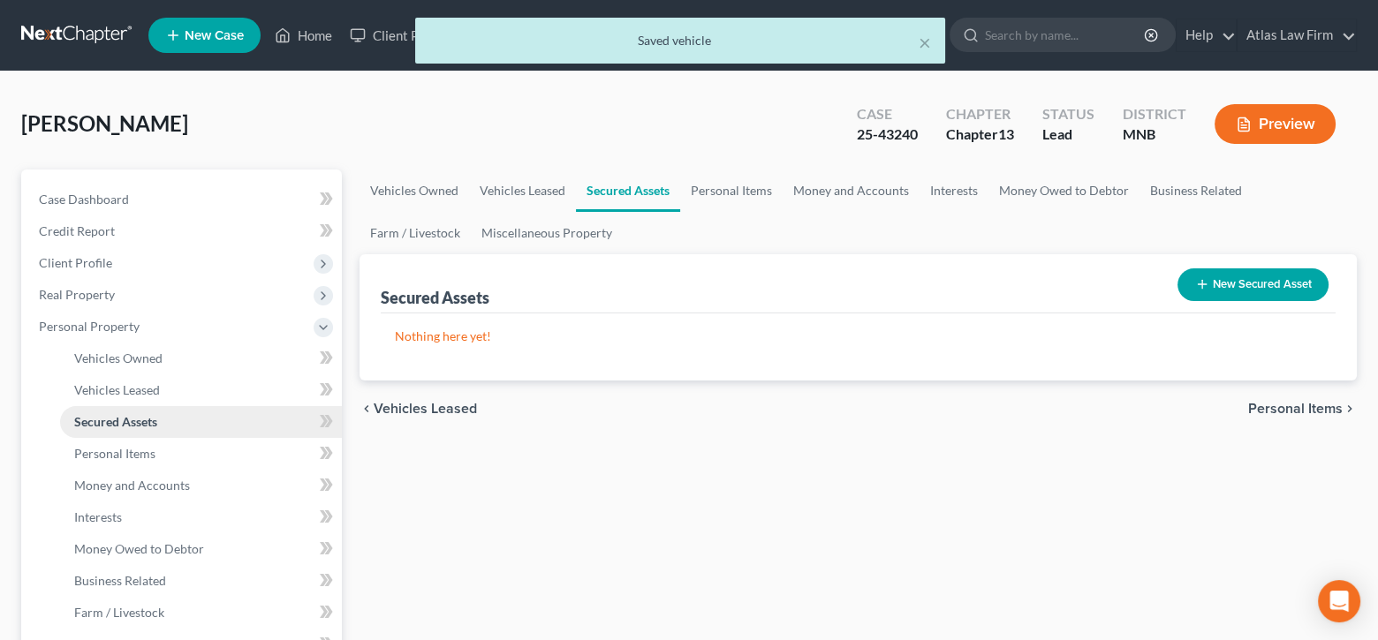
scroll to position [177, 0]
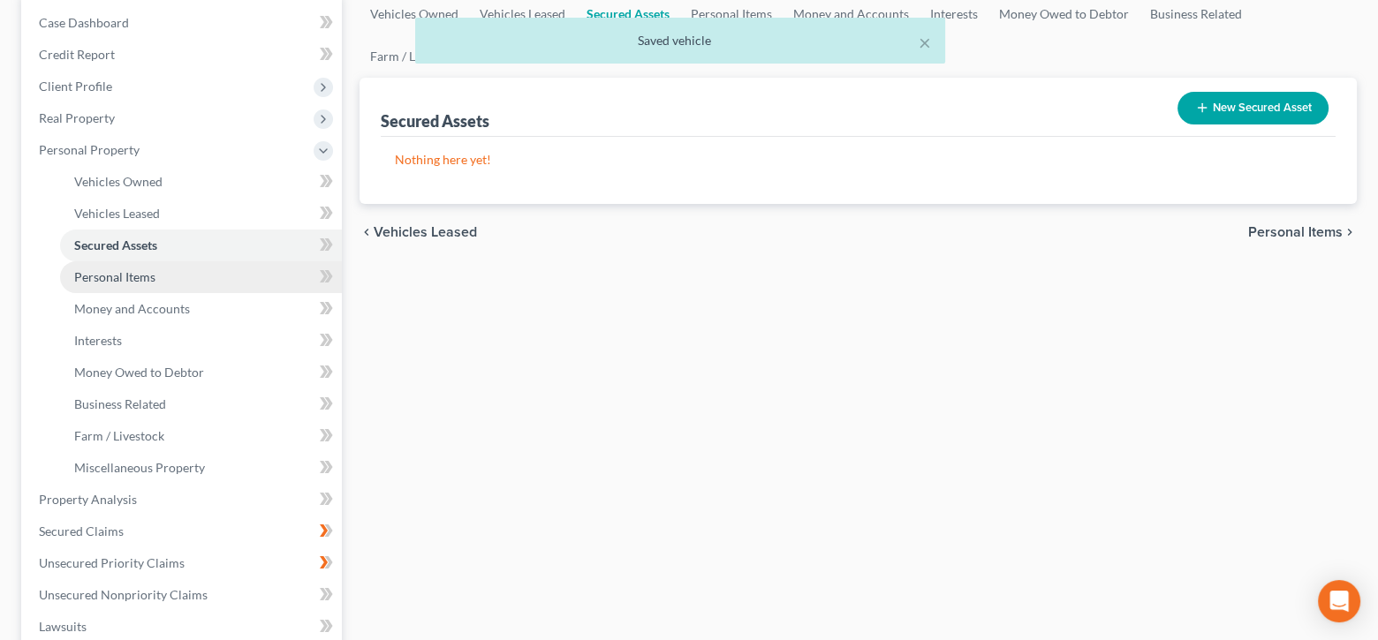
click at [172, 278] on link "Personal Items" at bounding box center [201, 277] width 282 height 32
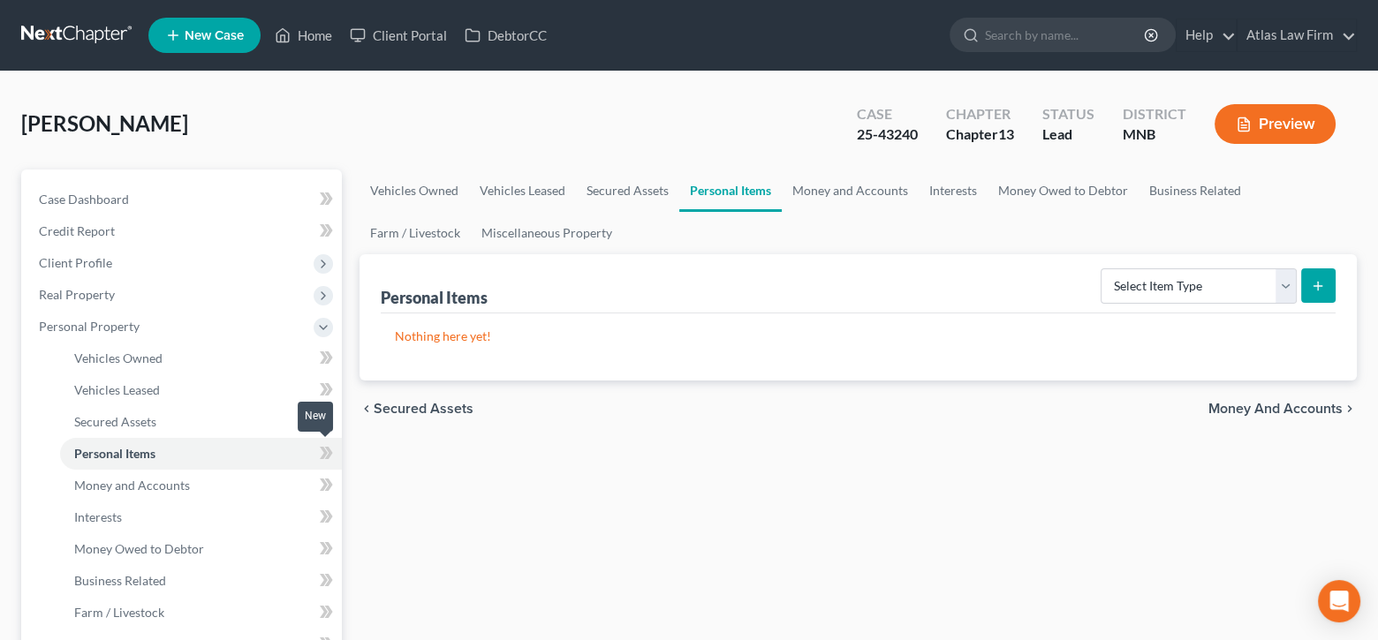
click at [329, 451] on icon at bounding box center [329, 453] width 8 height 12
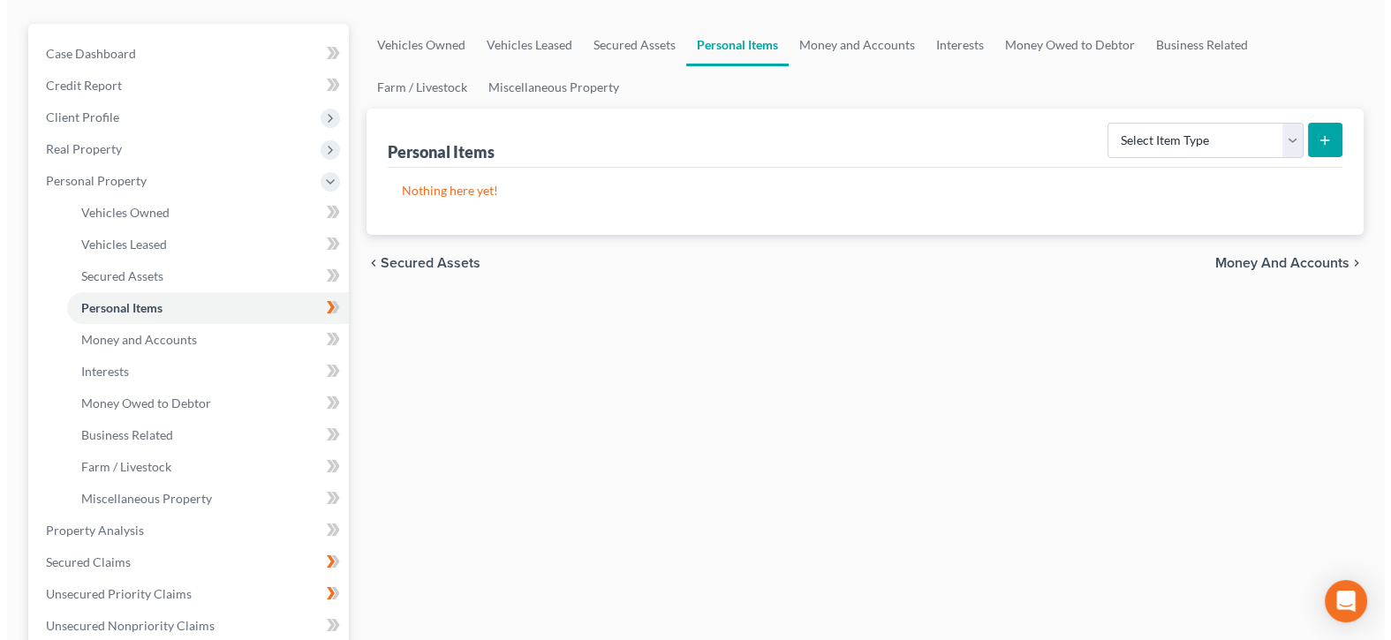
scroll to position [177, 0]
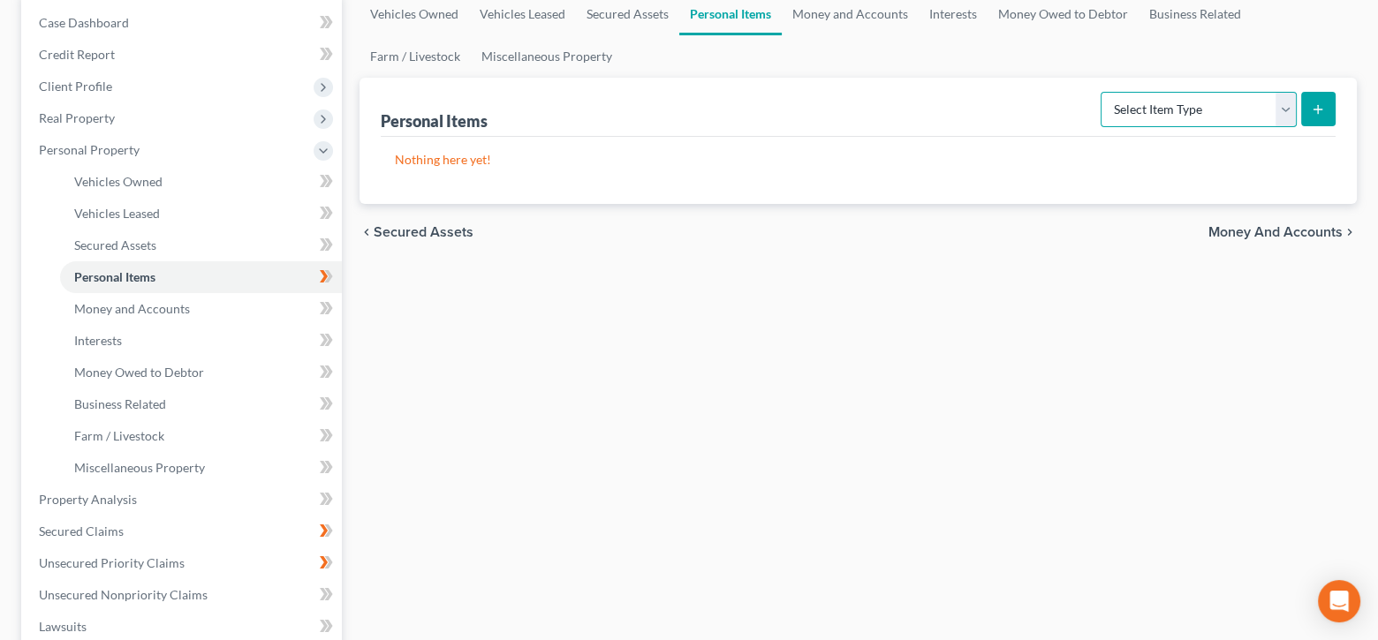
click at [1285, 99] on select "Select Item Type Clothing Collectibles Of Value Electronics Firearms Household …" at bounding box center [1199, 109] width 196 height 35
select select "household_goods"
click at [1103, 92] on select "Select Item Type Clothing Collectibles Of Value Electronics Firearms Household …" at bounding box center [1199, 109] width 196 height 35
click at [1313, 109] on icon "submit" at bounding box center [1318, 109] width 14 height 14
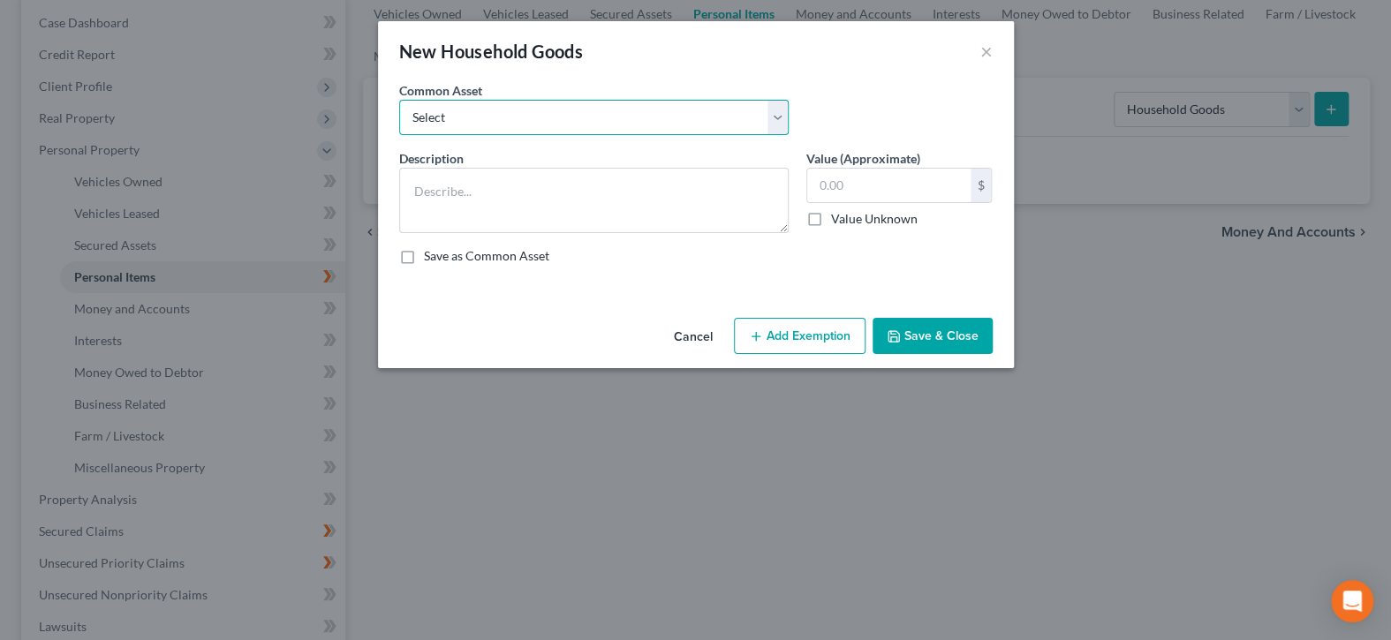
drag, startPoint x: 642, startPoint y: 120, endPoint x: 947, endPoint y: 13, distance: 323.0
click at [642, 120] on select "Select Furniture Tools Lawnmower Snowblower Appliances" at bounding box center [594, 117] width 390 height 35
click at [779, 111] on select "Select Furniture Tools Lawnmower Snowblower Appliances" at bounding box center [594, 117] width 390 height 35
select select "0"
click at [399, 100] on select "Select Furniture Tools Lawnmower Snowblower Appliances" at bounding box center [594, 117] width 390 height 35
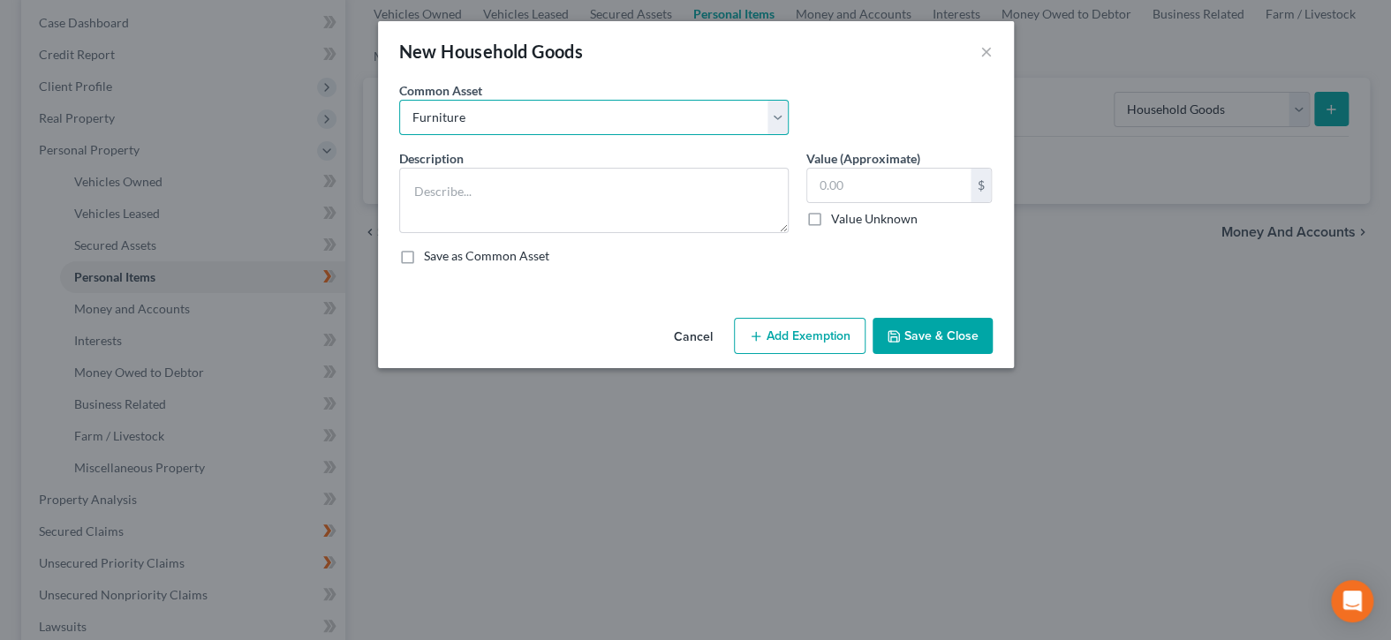
type textarea "Furniture"
click at [913, 193] on input "text" at bounding box center [888, 186] width 163 height 34
type input "1.00"
click at [835, 329] on button "Add Exemption" at bounding box center [800, 336] width 132 height 37
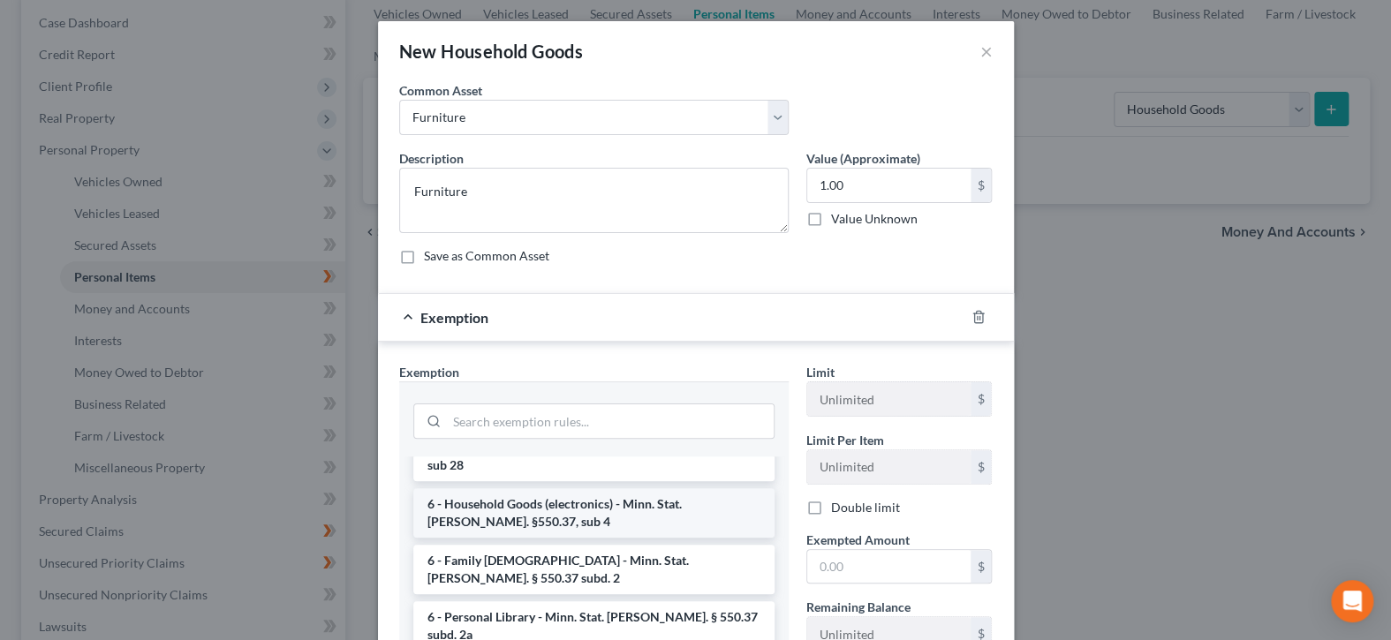
click at [640, 489] on li "6 - Household Goods (electronics) - Minn. Stat. [PERSON_NAME]. §550.37, sub 4" at bounding box center [593, 513] width 361 height 49
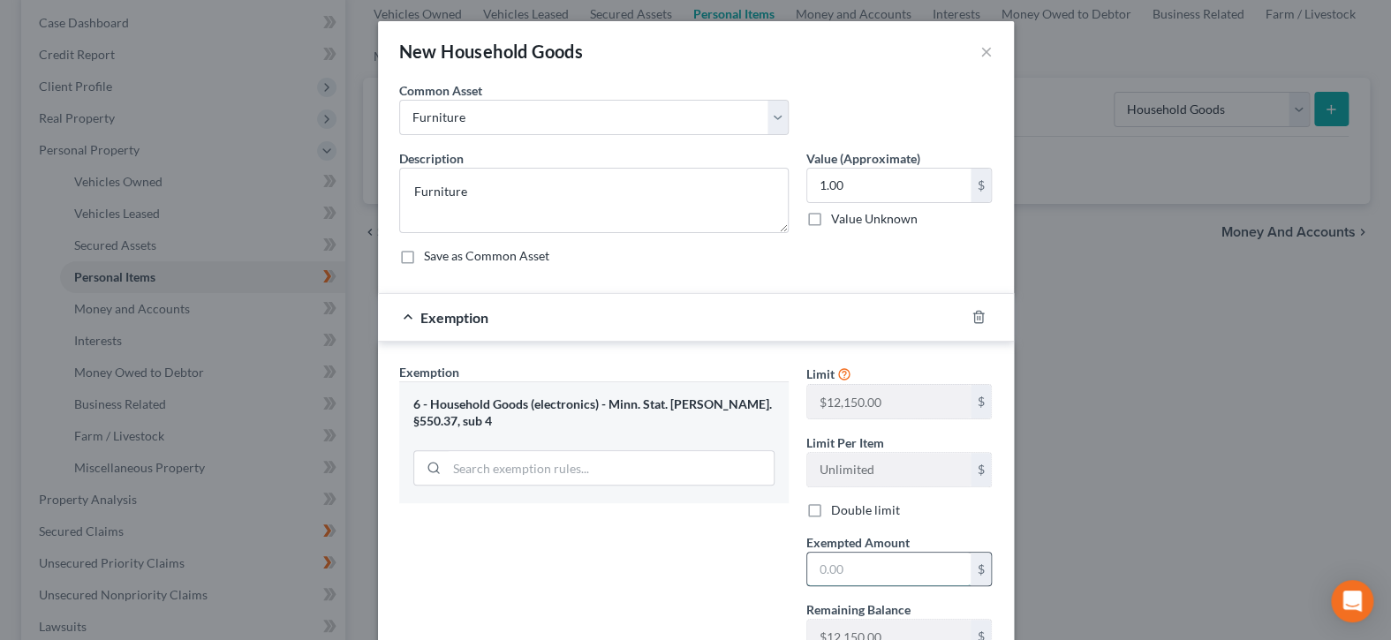
click at [830, 568] on input "text" at bounding box center [888, 570] width 163 height 34
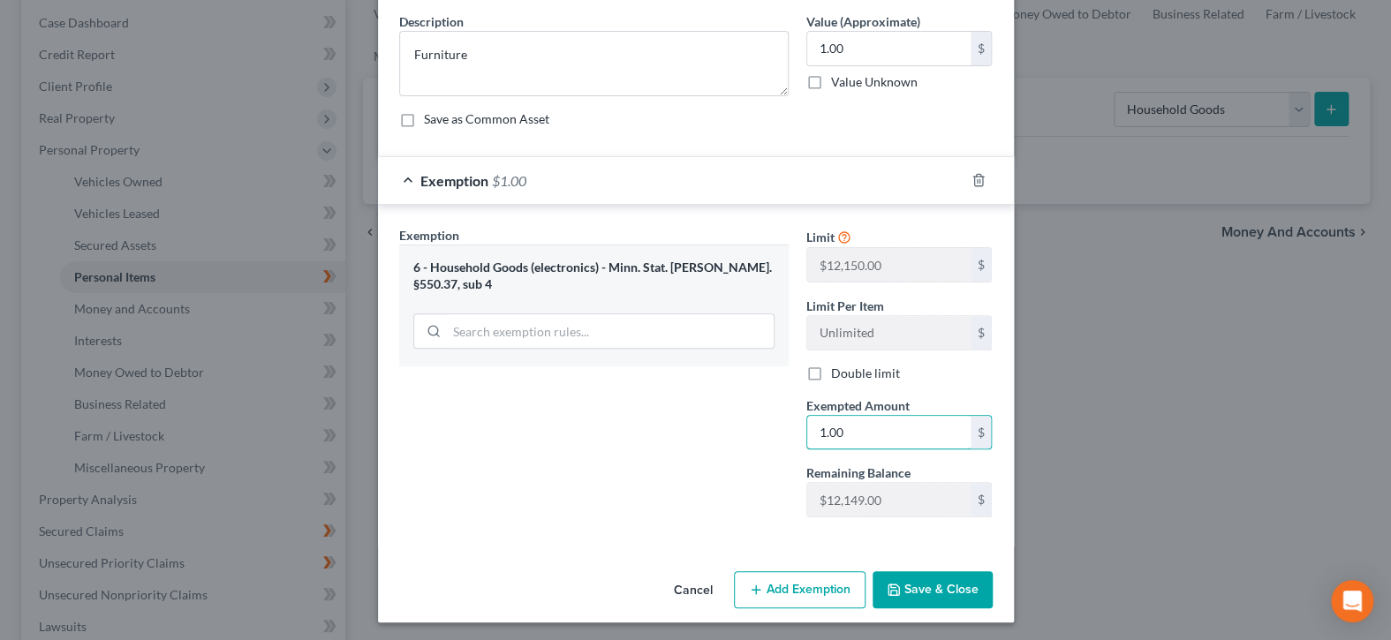
type input "1.00"
click at [915, 596] on button "Save & Close" at bounding box center [933, 590] width 120 height 37
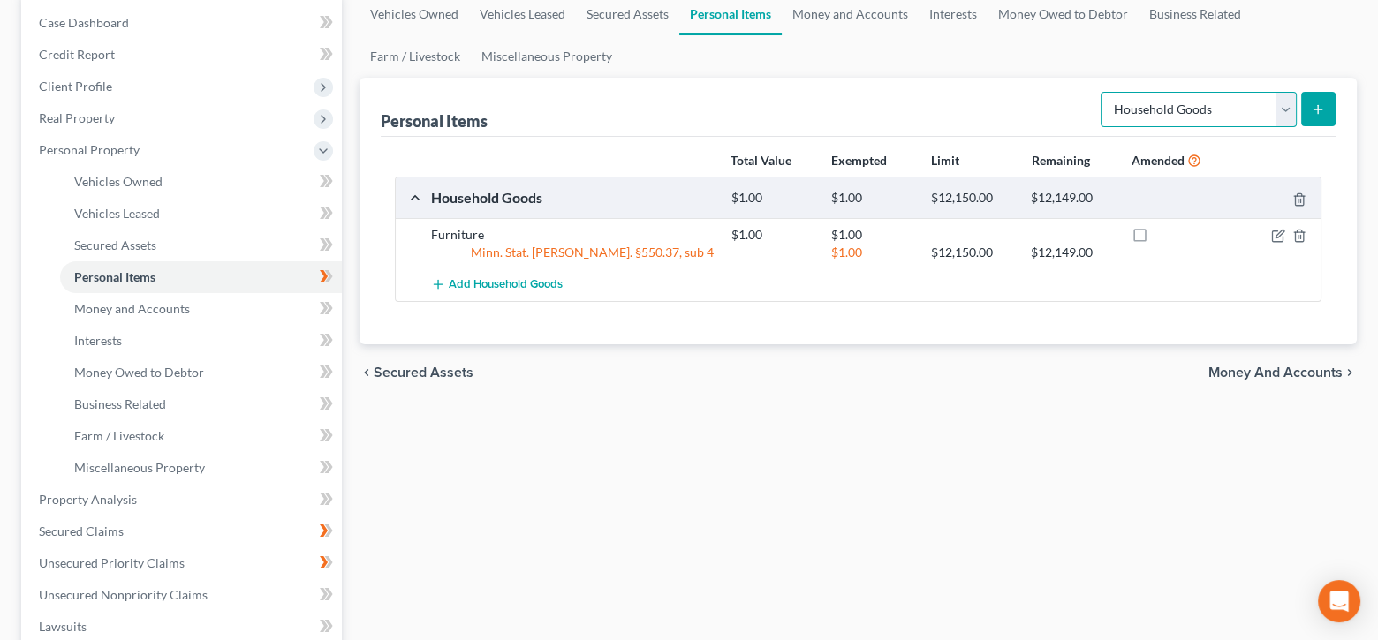
click at [1285, 117] on select "Select Item Type Clothing Collectibles Of Value Electronics Firearms Household …" at bounding box center [1199, 109] width 196 height 35
select select "electronics"
click at [1103, 92] on select "Select Item Type Clothing Collectibles Of Value Electronics Firearms Household …" at bounding box center [1199, 109] width 196 height 35
click at [1320, 102] on icon "submit" at bounding box center [1318, 109] width 14 height 14
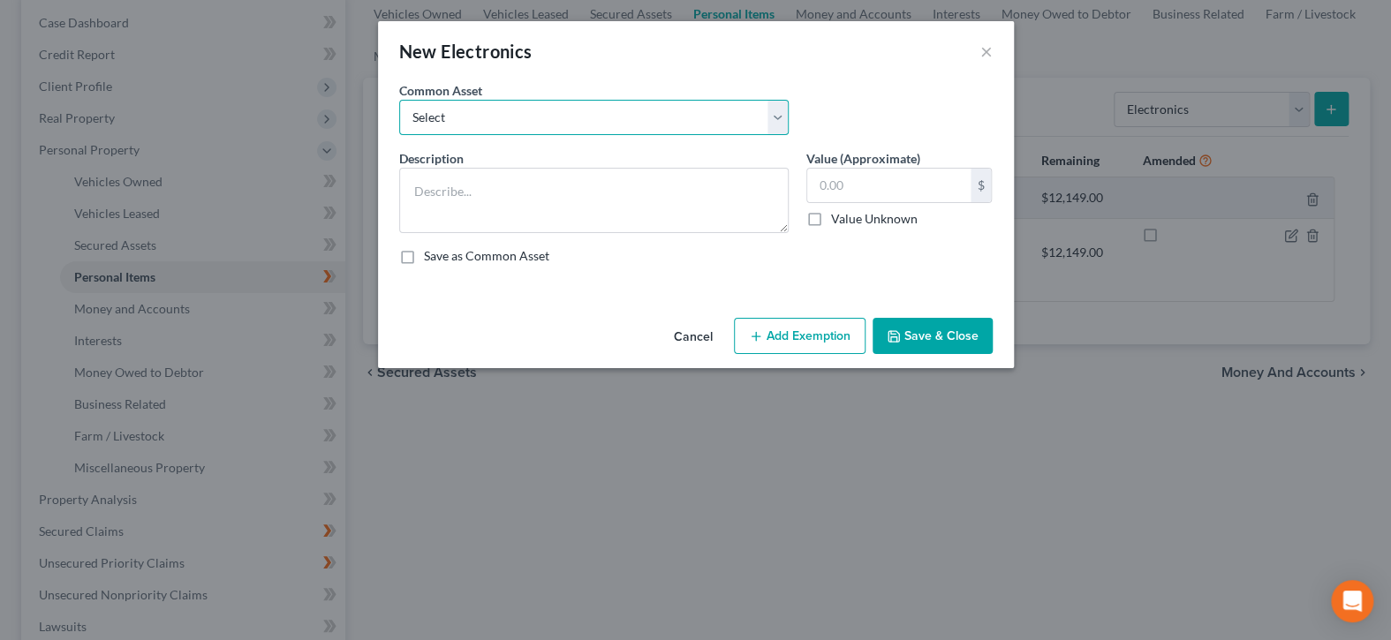
click at [778, 117] on select "Select DVD player Smartphone Television Video game console & games Computer Cam…" at bounding box center [594, 117] width 390 height 35
select select "1"
click at [399, 100] on select "Select DVD player Smartphone Television Video game console & games Computer Cam…" at bounding box center [594, 117] width 390 height 35
type textarea "Smartphone"
click at [836, 188] on input "text" at bounding box center [888, 186] width 163 height 34
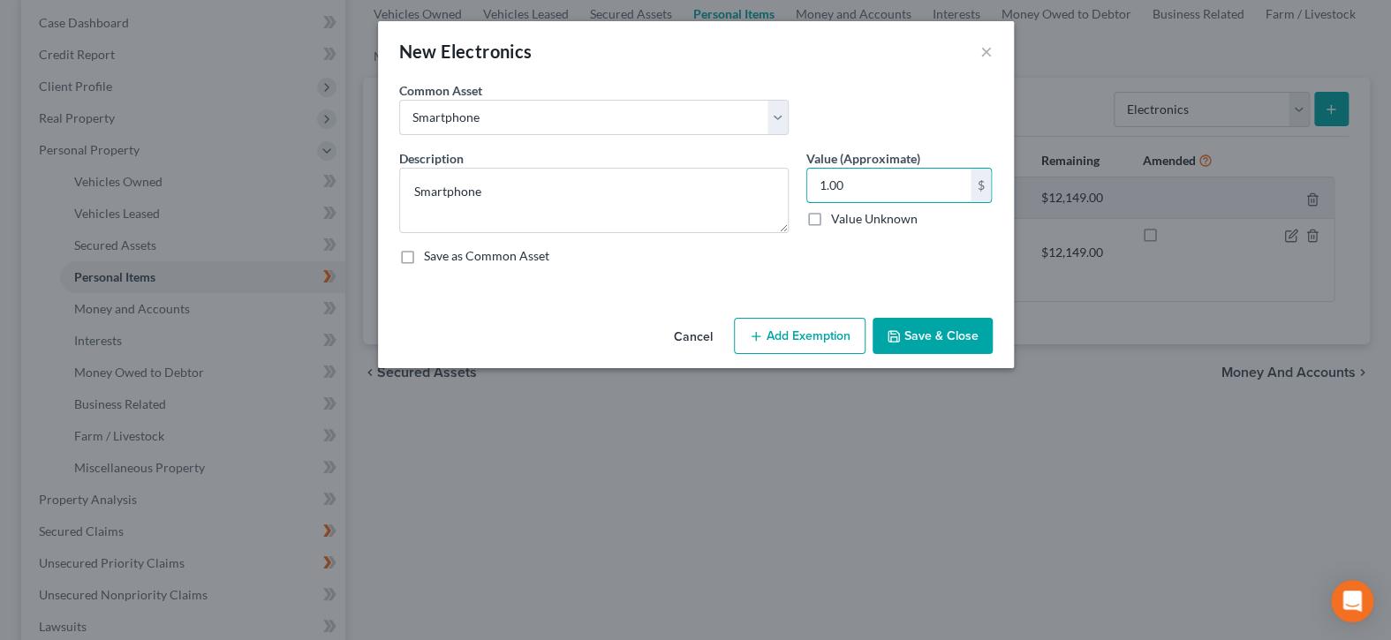
type input "1.00"
click at [810, 337] on button "Add Exemption" at bounding box center [800, 336] width 132 height 37
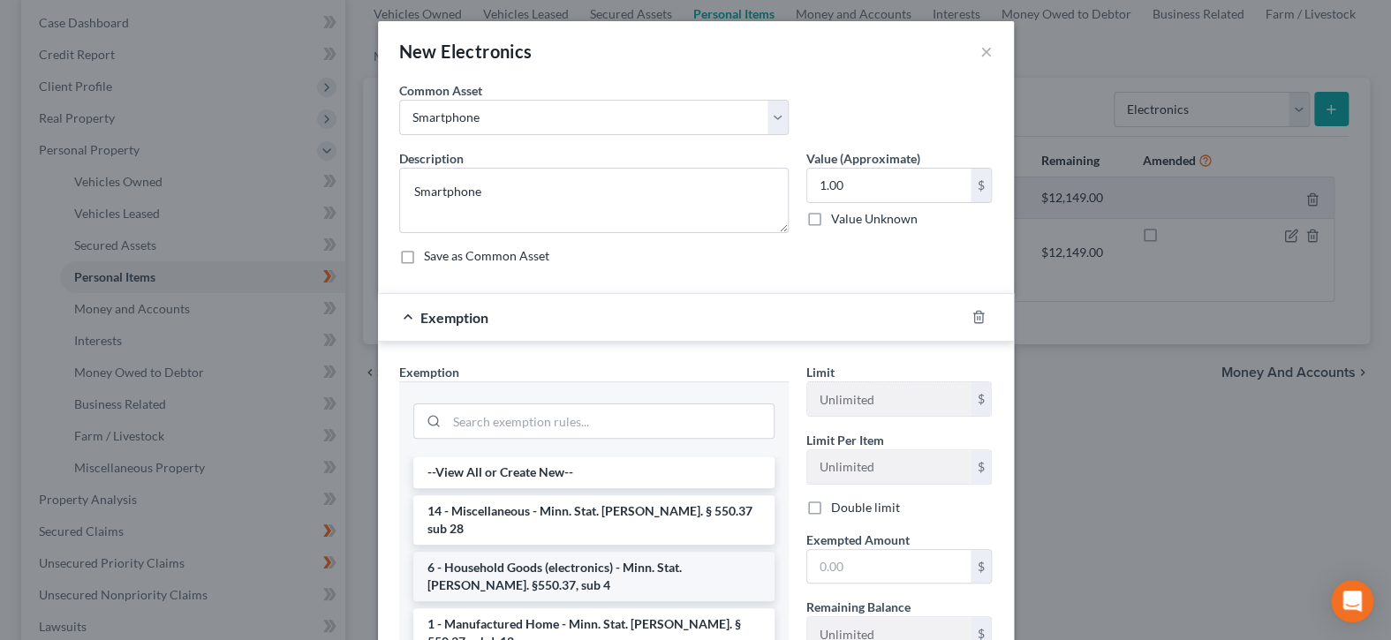
click at [654, 557] on li "6 - Household Goods (electronics) - Minn. Stat. [PERSON_NAME]. §550.37, sub 4" at bounding box center [593, 576] width 361 height 49
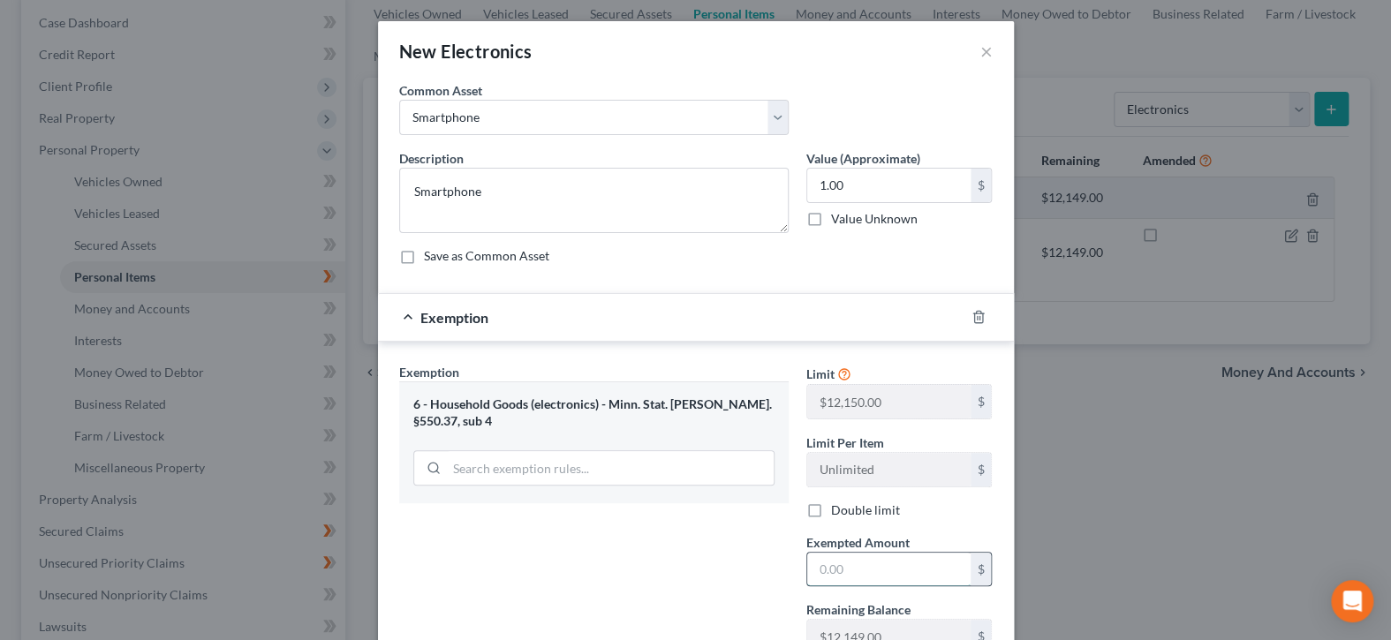
click at [843, 568] on input "text" at bounding box center [888, 570] width 163 height 34
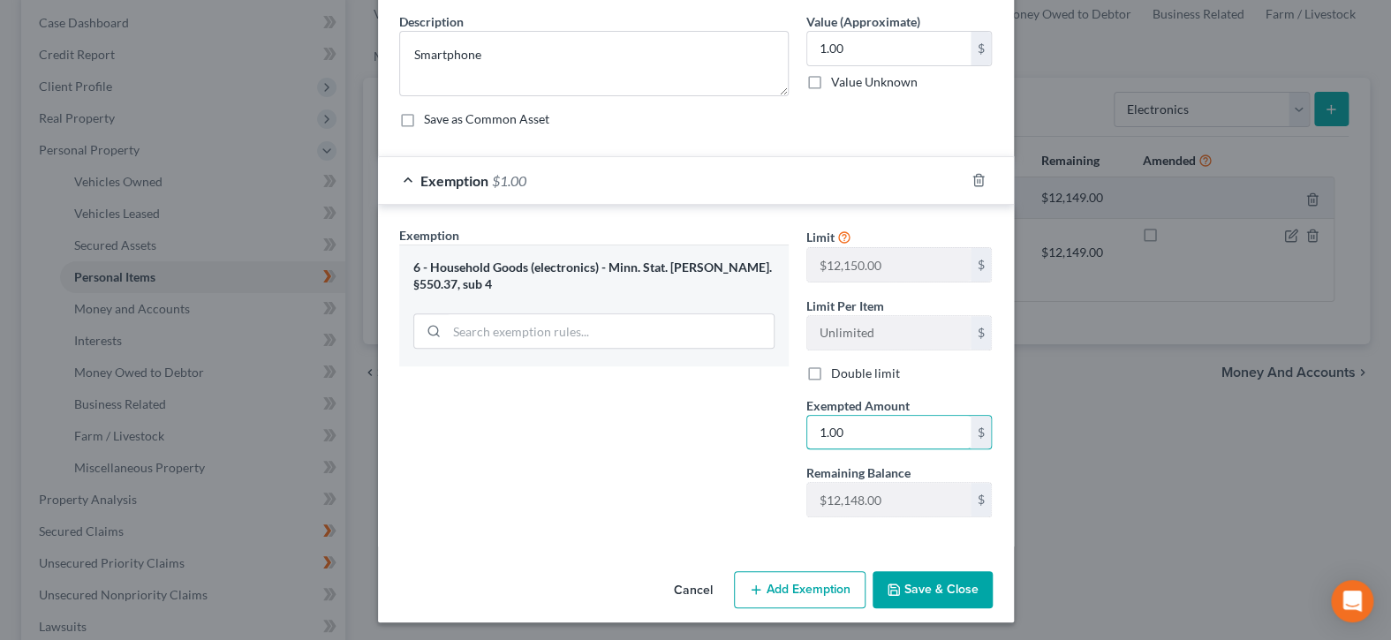
type input "1.00"
drag, startPoint x: 898, startPoint y: 595, endPoint x: 909, endPoint y: 580, distance: 19.1
click at [899, 595] on button "Save & Close" at bounding box center [933, 590] width 120 height 37
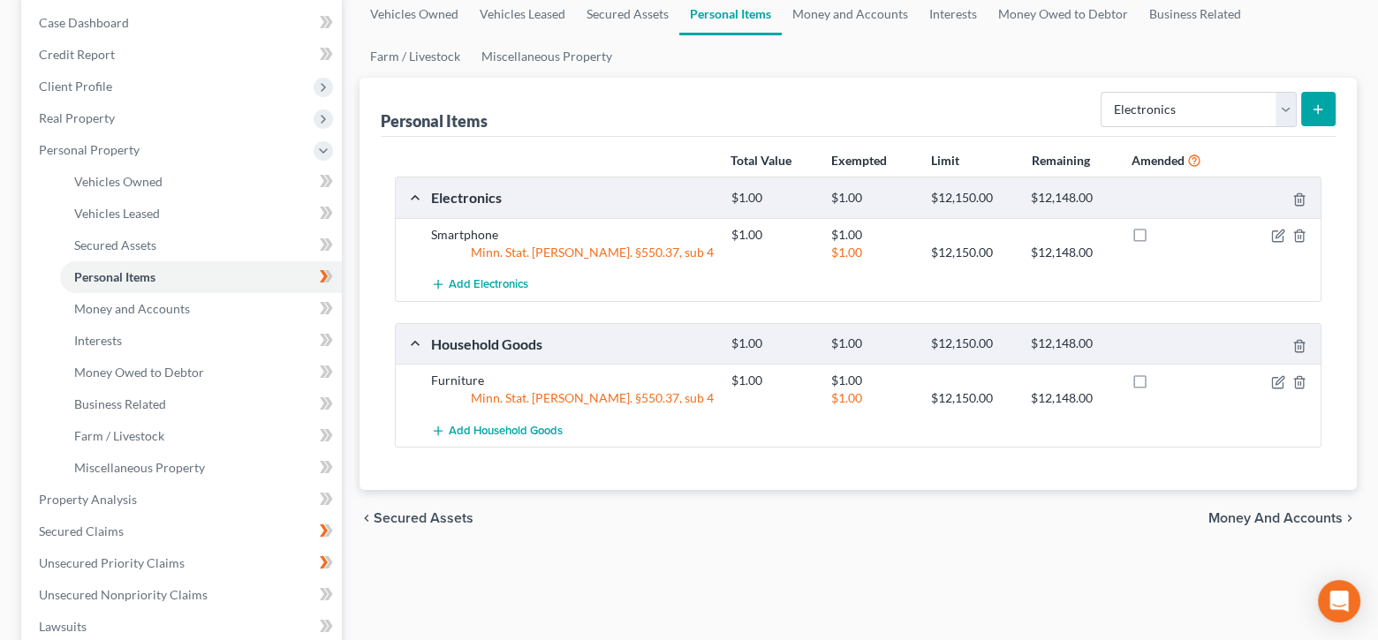
click at [1321, 111] on icon "submit" at bounding box center [1318, 109] width 14 height 14
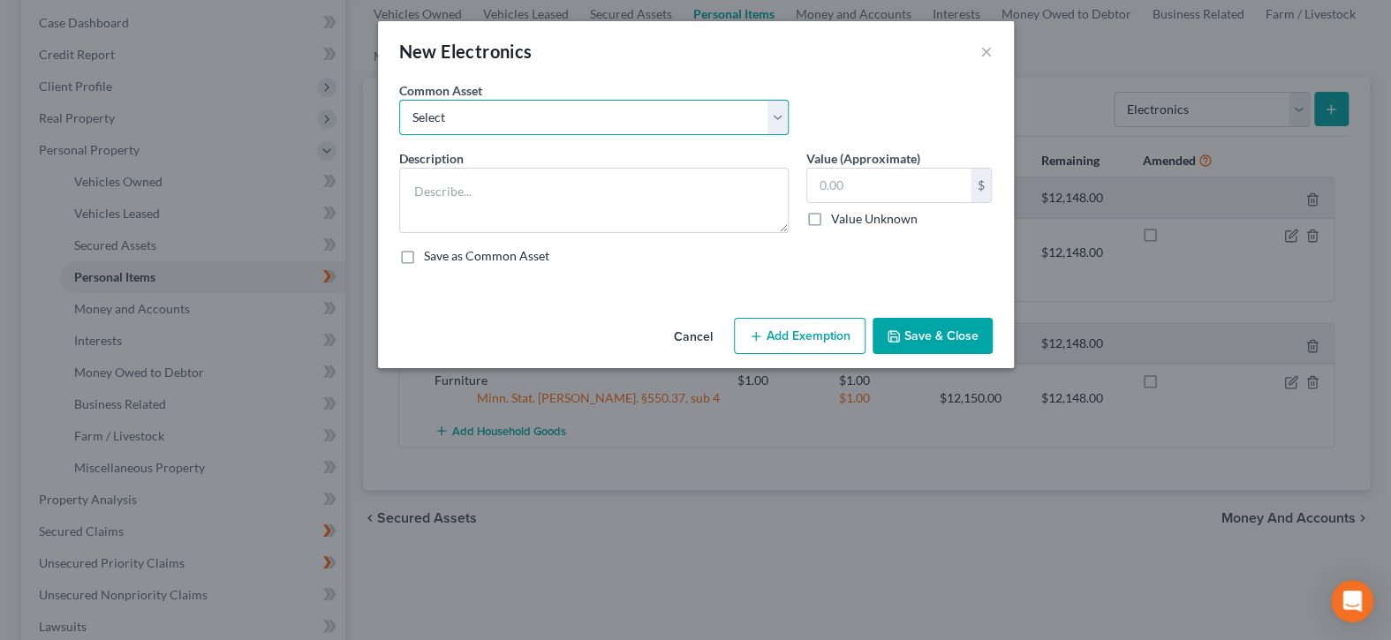
drag, startPoint x: 777, startPoint y: 109, endPoint x: 770, endPoint y: 119, distance: 12.7
click at [777, 109] on select "Select DVD player Smartphone Television Video game console & games Computer Cam…" at bounding box center [594, 117] width 390 height 35
select select "2"
click at [399, 100] on select "Select DVD player Smartphone Television Video game console & games Computer Cam…" at bounding box center [594, 117] width 390 height 35
type textarea "Television"
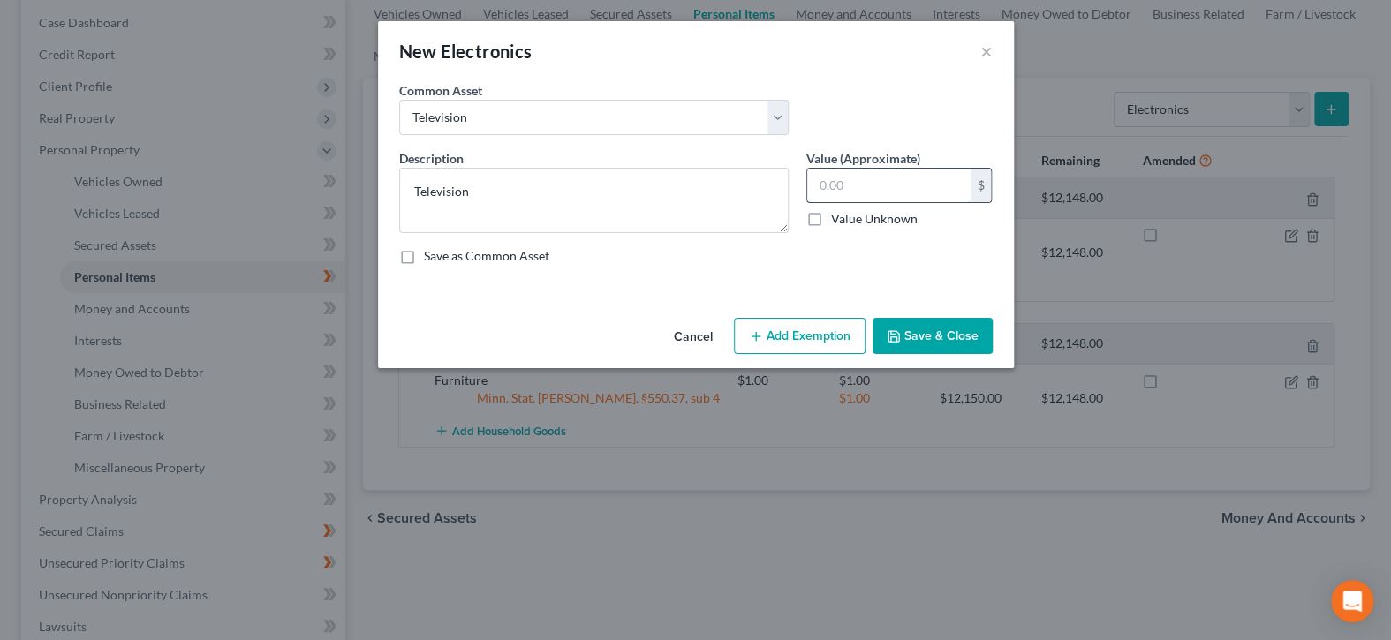
click at [875, 174] on input "text" at bounding box center [888, 186] width 163 height 34
type input "1.00"
click at [815, 335] on button "Add Exemption" at bounding box center [800, 336] width 132 height 37
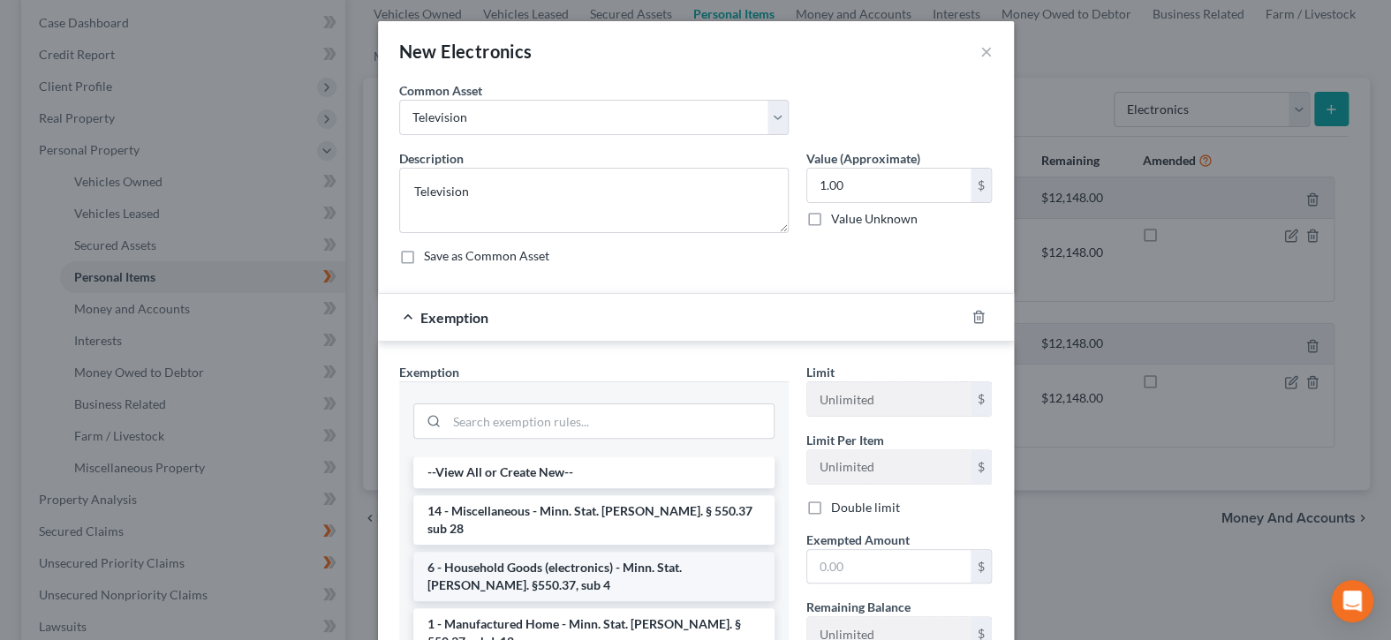
click at [661, 556] on li "6 - Household Goods (electronics) - Minn. Stat. [PERSON_NAME]. §550.37, sub 4" at bounding box center [593, 576] width 361 height 49
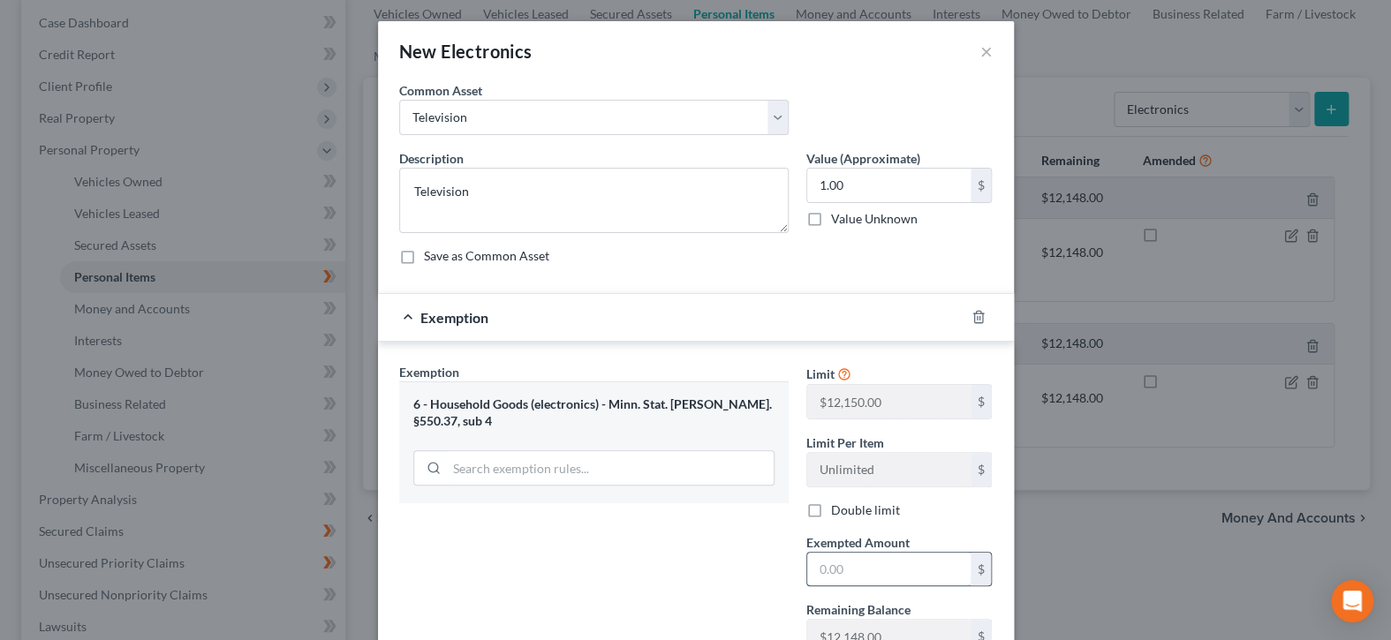
click at [822, 567] on input "text" at bounding box center [888, 570] width 163 height 34
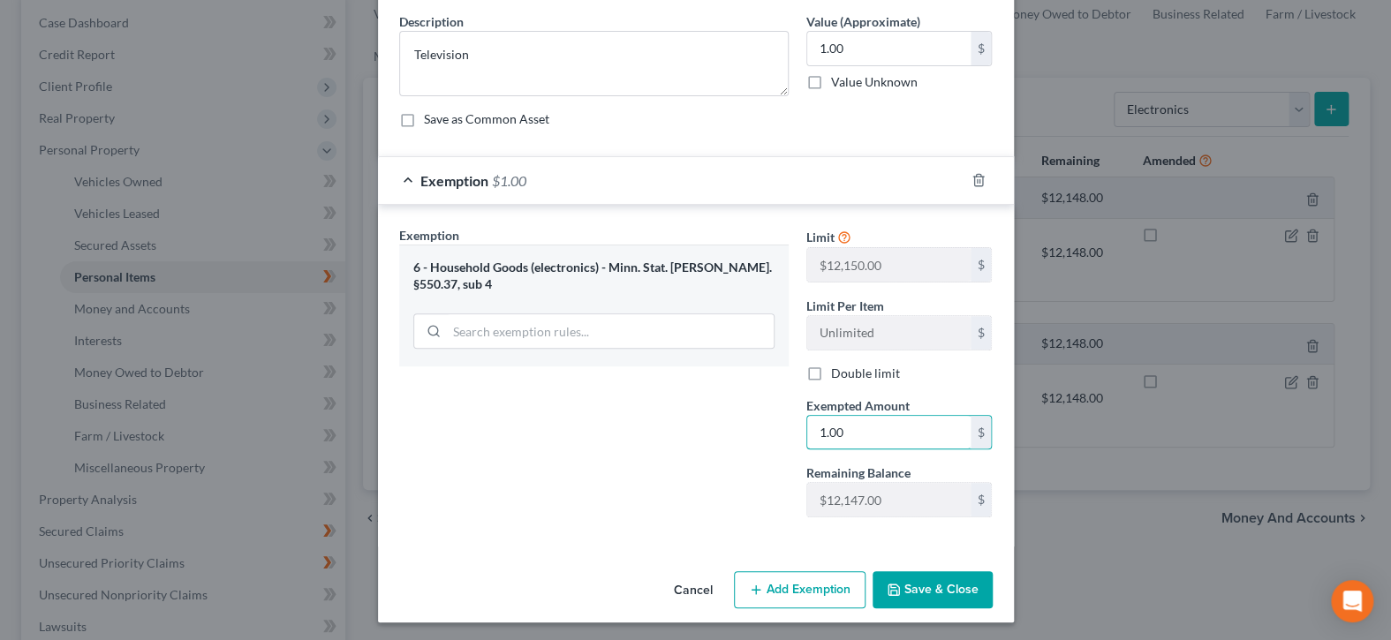
type input "1.00"
click at [926, 596] on button "Save & Close" at bounding box center [933, 590] width 120 height 37
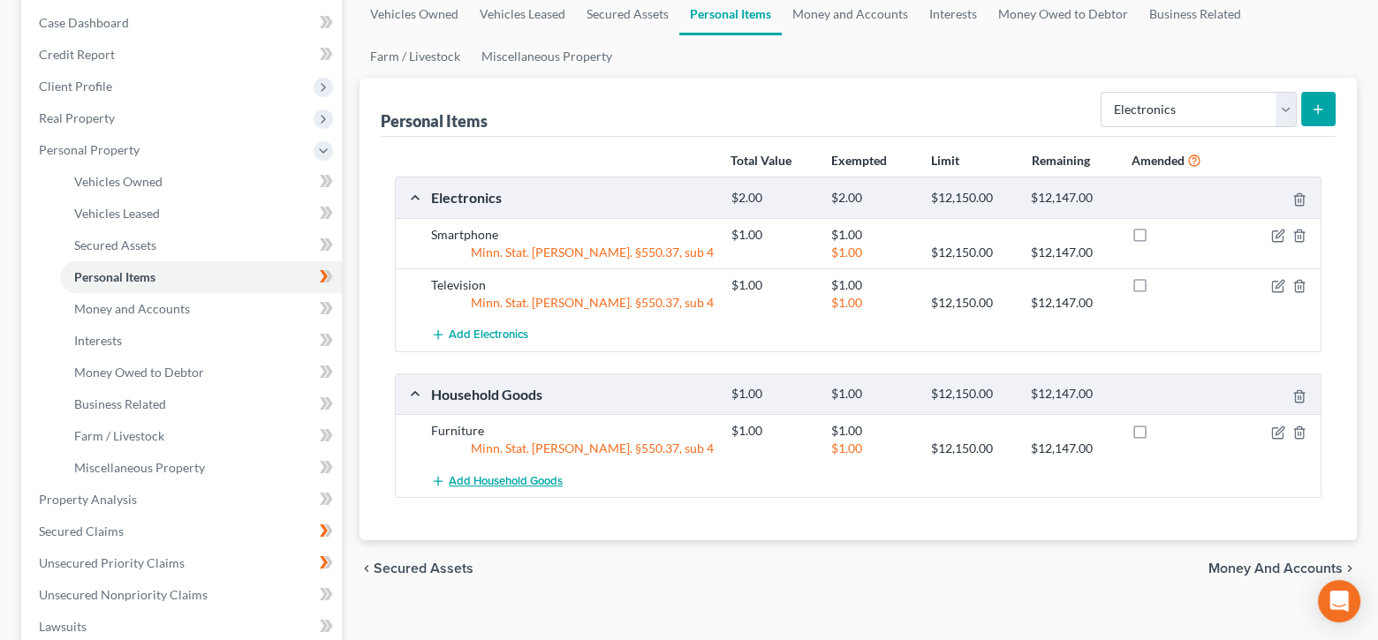
click at [498, 482] on span "Add Household Goods" at bounding box center [506, 481] width 114 height 14
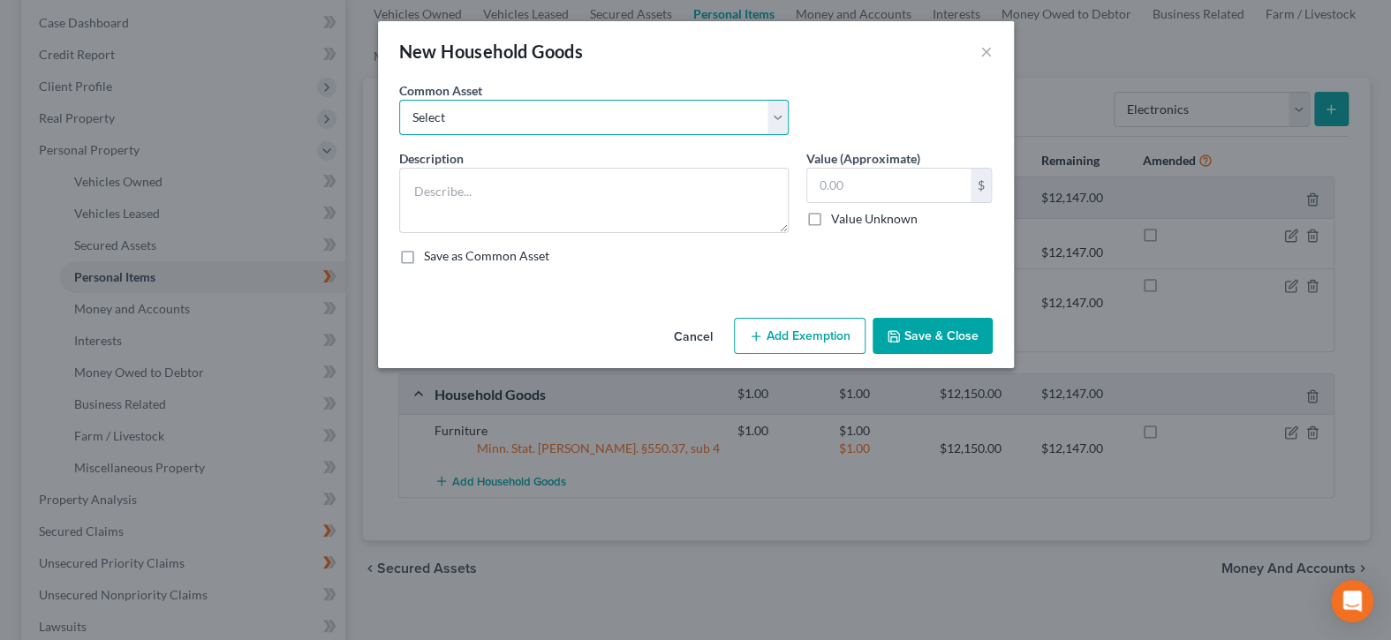
click at [550, 122] on select "Select Furniture Tools Lawnmower Snowblower Appliances" at bounding box center [594, 117] width 390 height 35
select select "4"
click at [399, 100] on select "Select Furniture Tools Lawnmower Snowblower Appliances" at bounding box center [594, 117] width 390 height 35
type textarea "Appliances"
click at [879, 192] on input "text" at bounding box center [888, 186] width 163 height 34
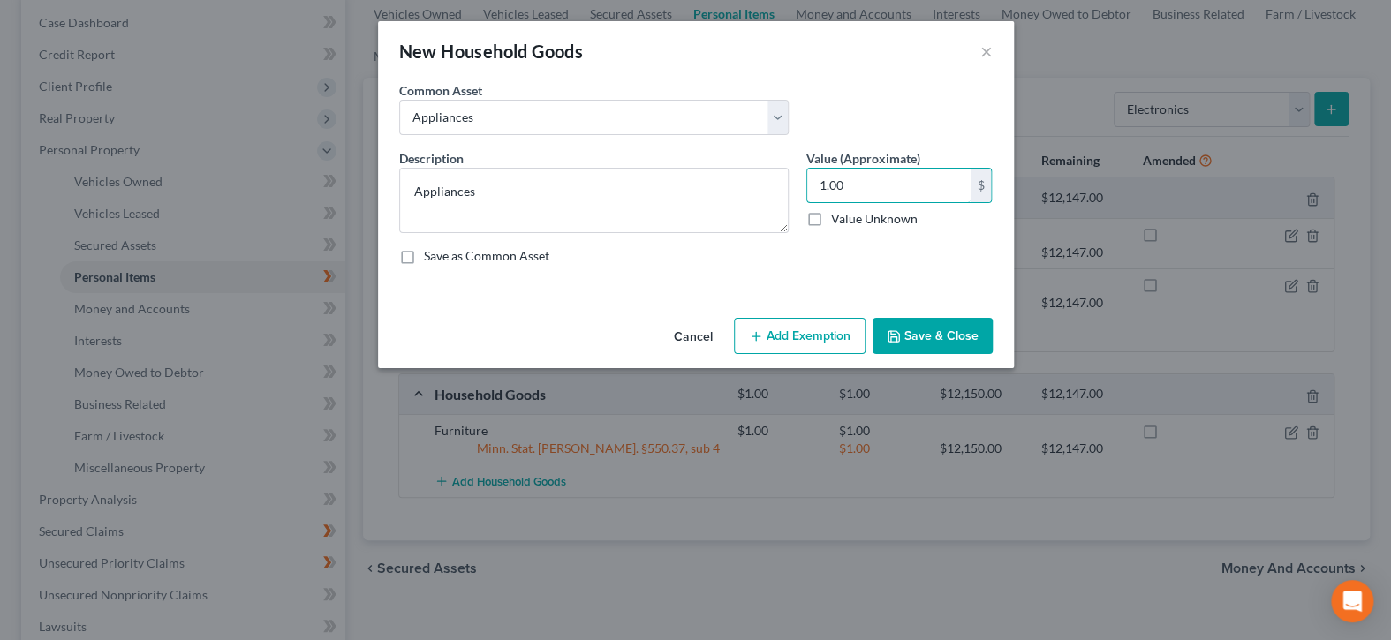
type input "1.00"
click at [806, 342] on button "Add Exemption" at bounding box center [800, 336] width 132 height 37
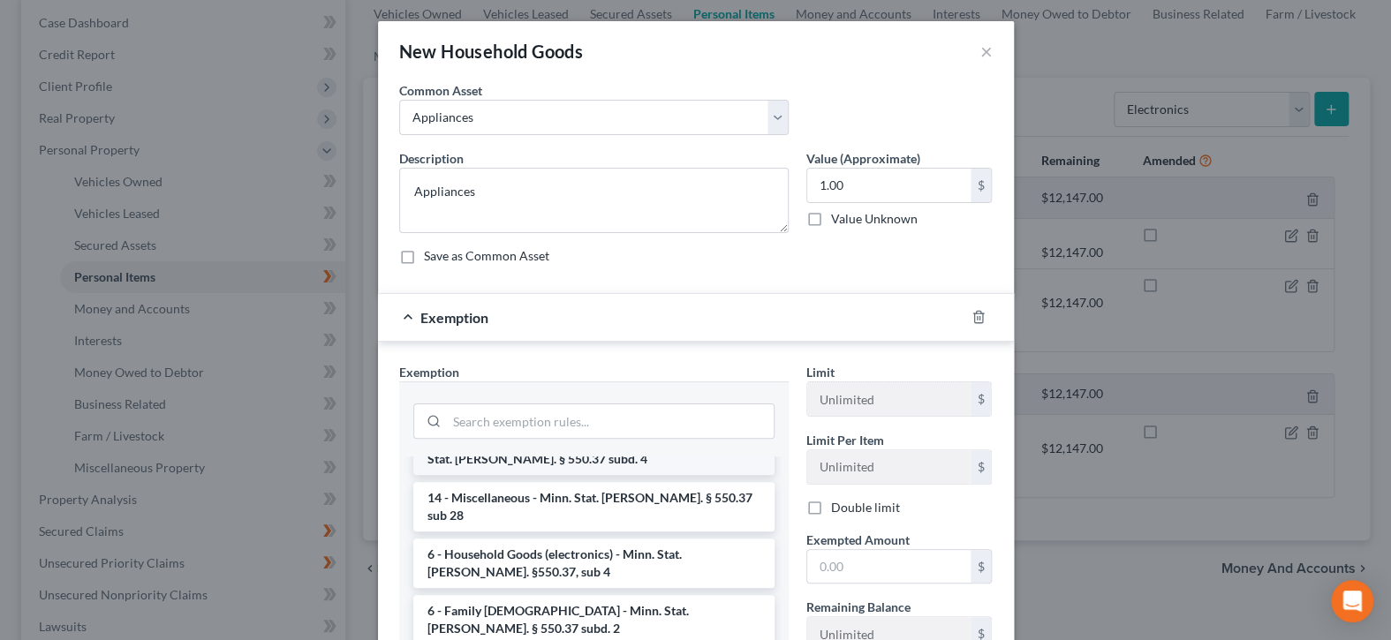
scroll to position [177, 0]
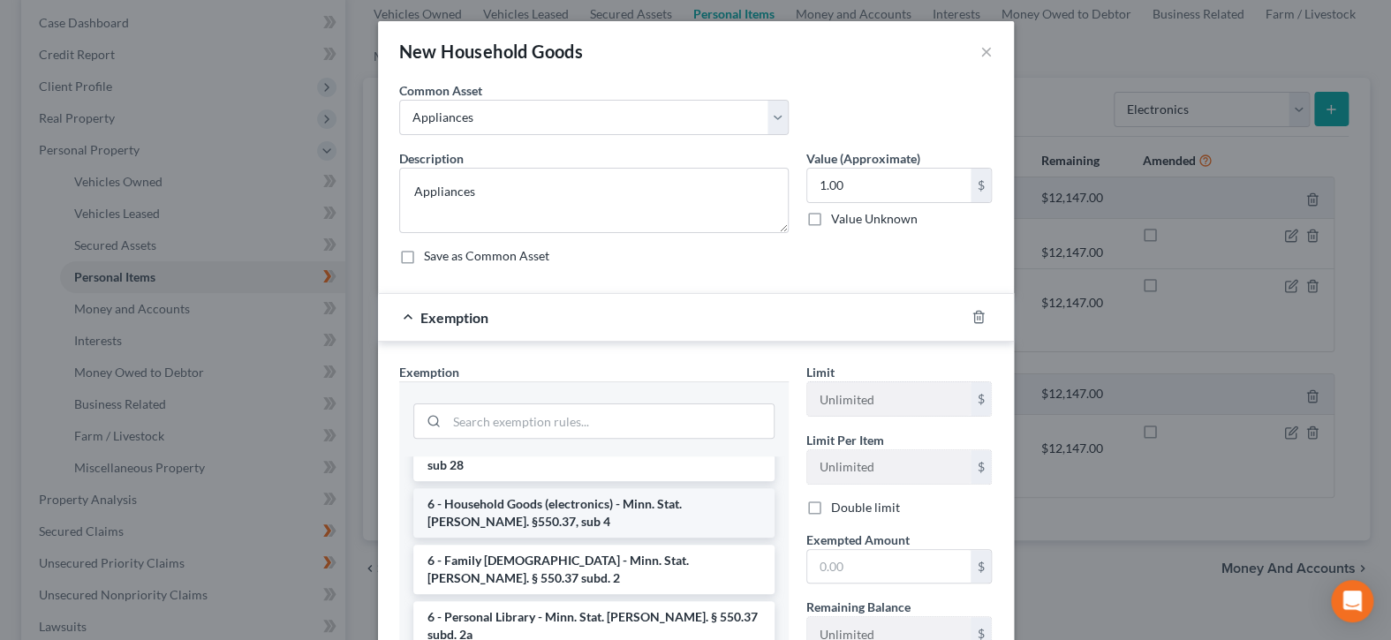
click at [658, 489] on li "6 - Household Goods (electronics) - Minn. Stat. [PERSON_NAME]. §550.37, sub 4" at bounding box center [593, 513] width 361 height 49
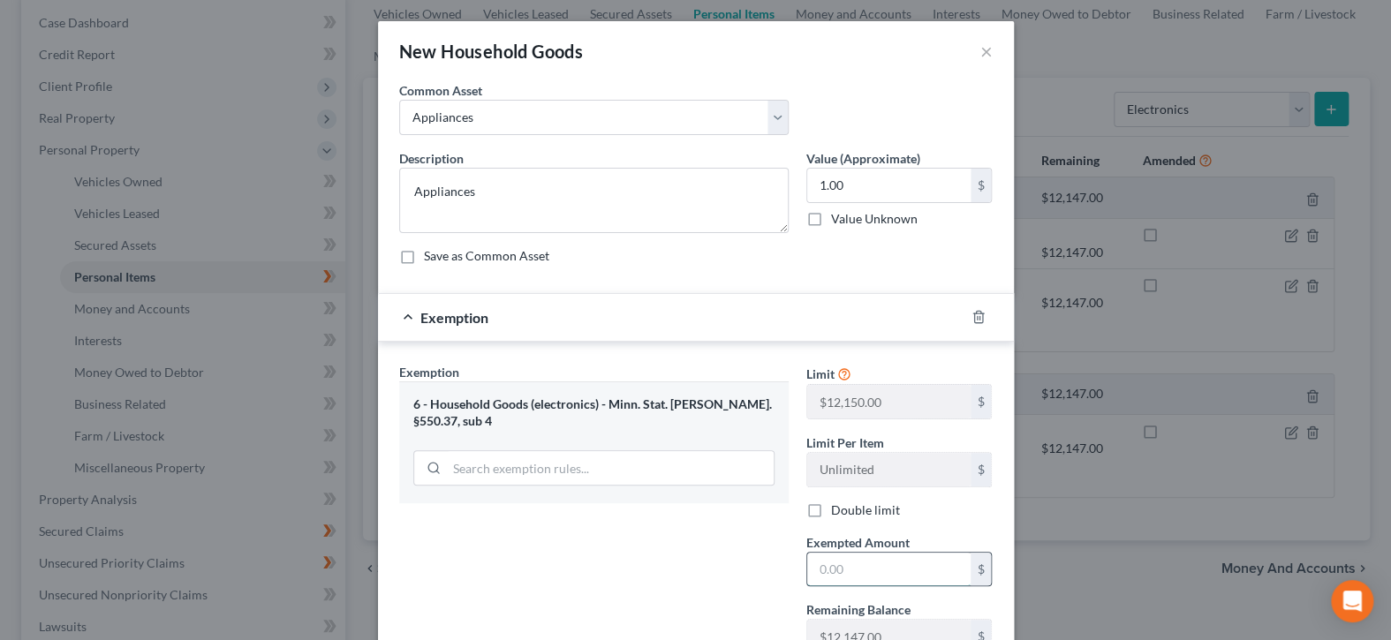
click at [839, 571] on input "text" at bounding box center [888, 570] width 163 height 34
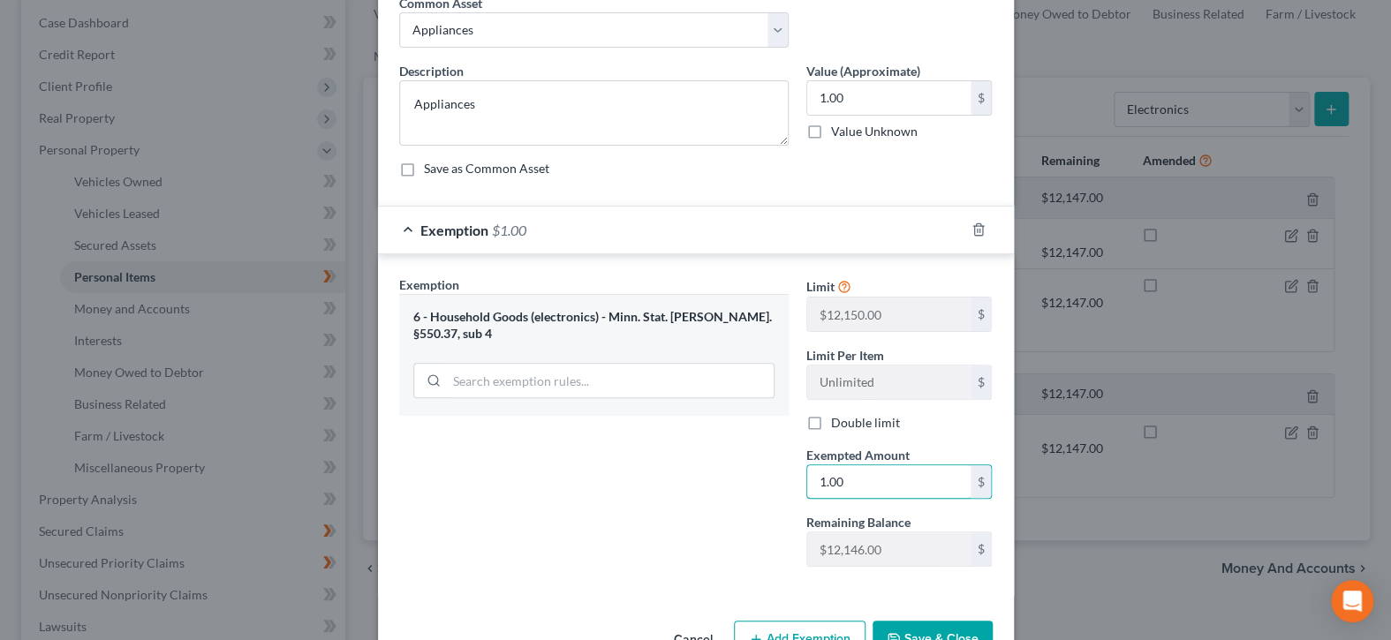
scroll to position [137, 0]
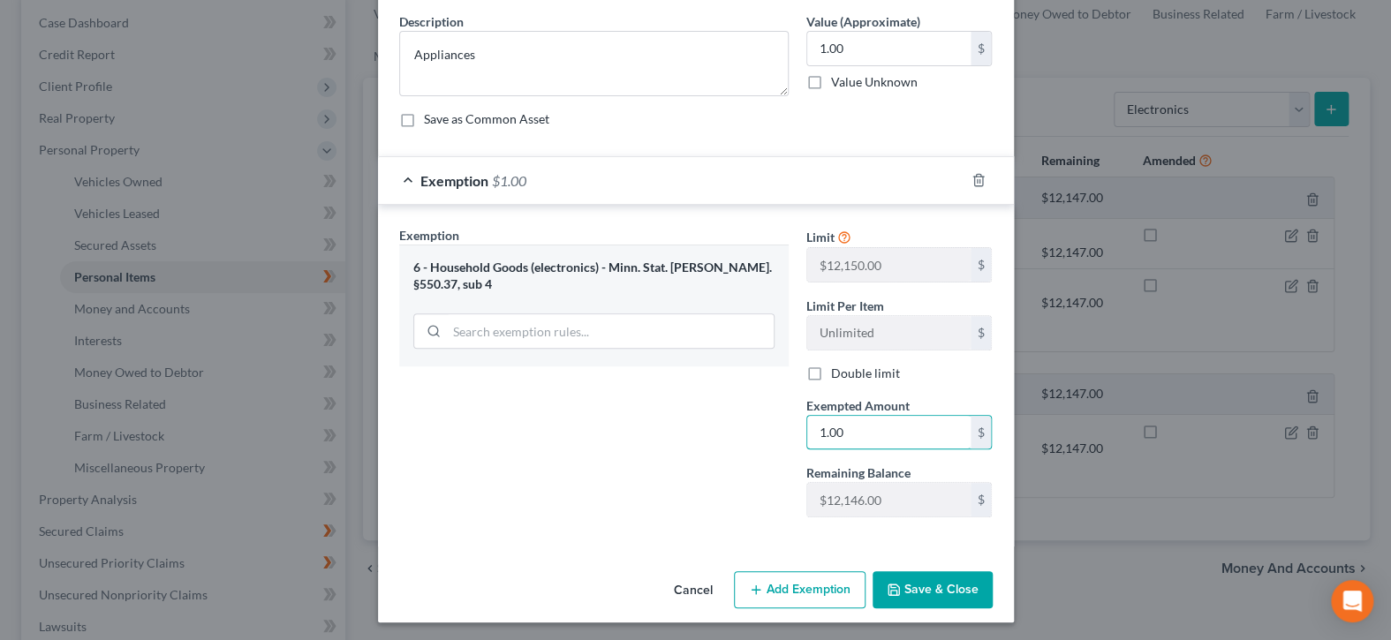
type input "1.00"
click at [909, 583] on button "Save & Close" at bounding box center [933, 590] width 120 height 37
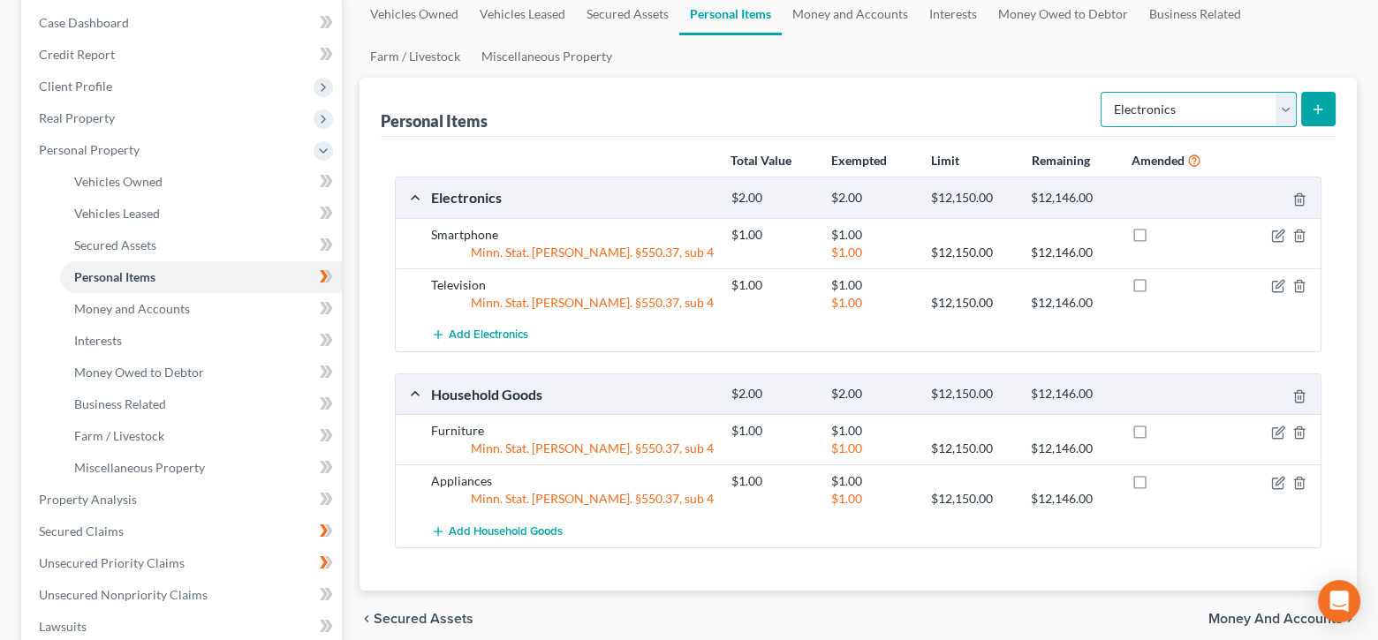
click at [1282, 102] on select "Select Item Type Clothing Collectibles Of Value Electronics Firearms Household …" at bounding box center [1199, 109] width 196 height 35
select select "clothing"
click at [1103, 92] on select "Select Item Type Clothing Collectibles Of Value Electronics Firearms Household …" at bounding box center [1199, 109] width 196 height 35
click at [1330, 102] on button "submit" at bounding box center [1318, 109] width 34 height 34
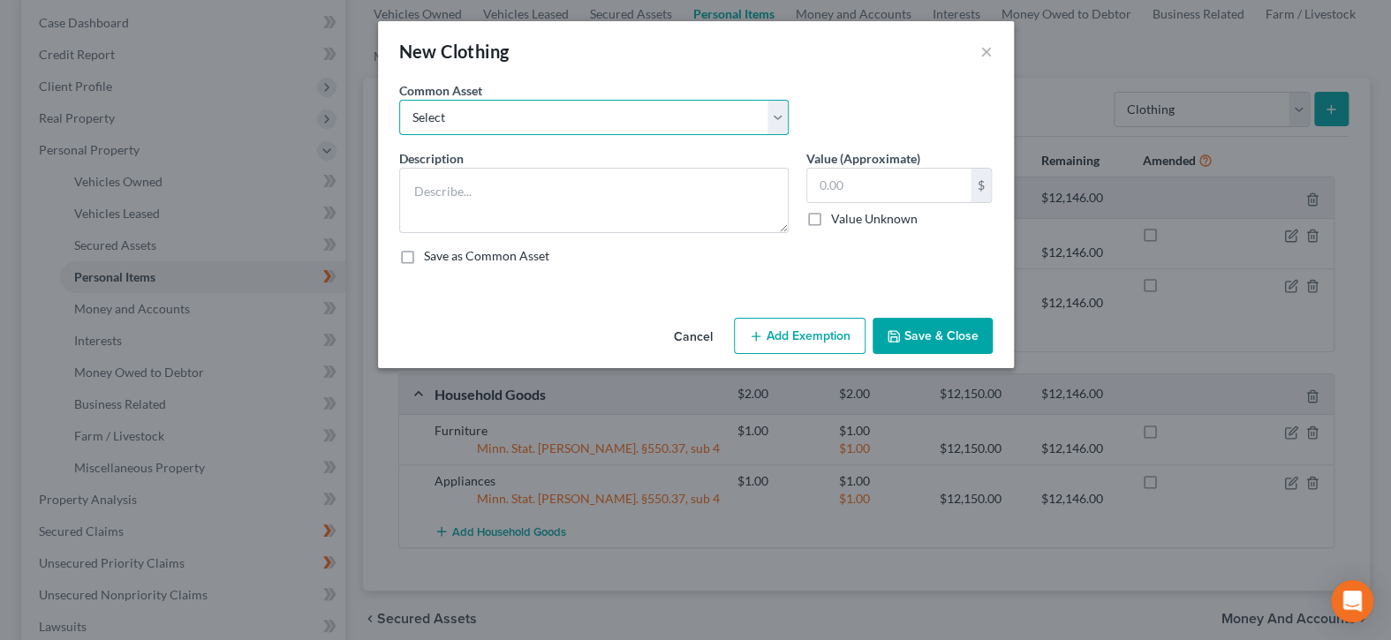
click at [766, 102] on select "Select Clothing" at bounding box center [594, 117] width 390 height 35
select select "0"
click at [399, 100] on select "Select Clothing" at bounding box center [594, 117] width 390 height 35
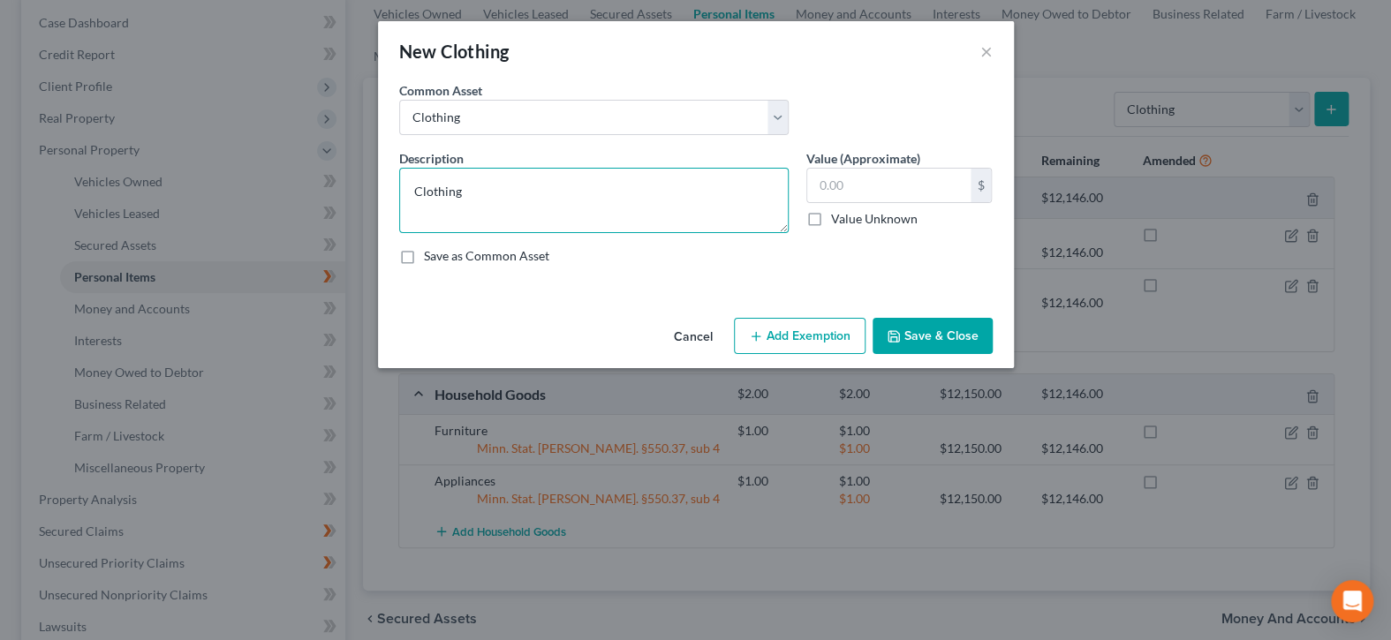
click at [693, 187] on textarea "Clothing" at bounding box center [594, 200] width 390 height 65
type textarea "Clothing and Shoes"
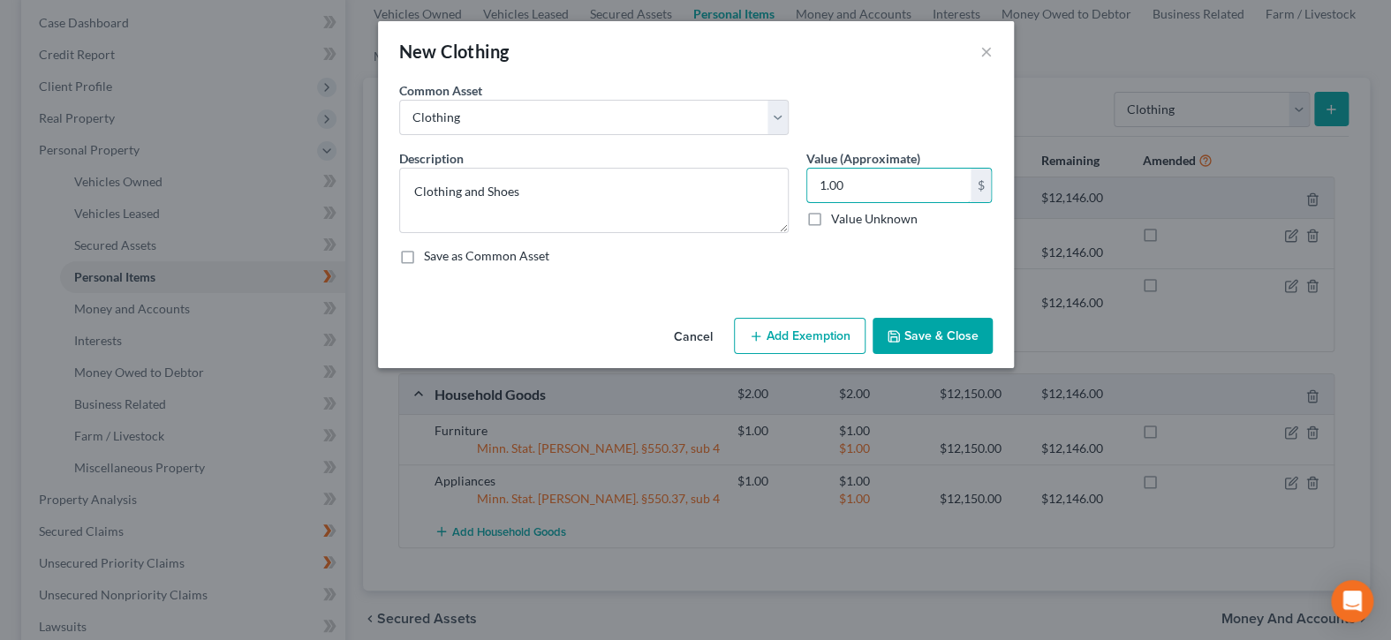
type input "1.00"
click at [800, 342] on button "Add Exemption" at bounding box center [800, 336] width 132 height 37
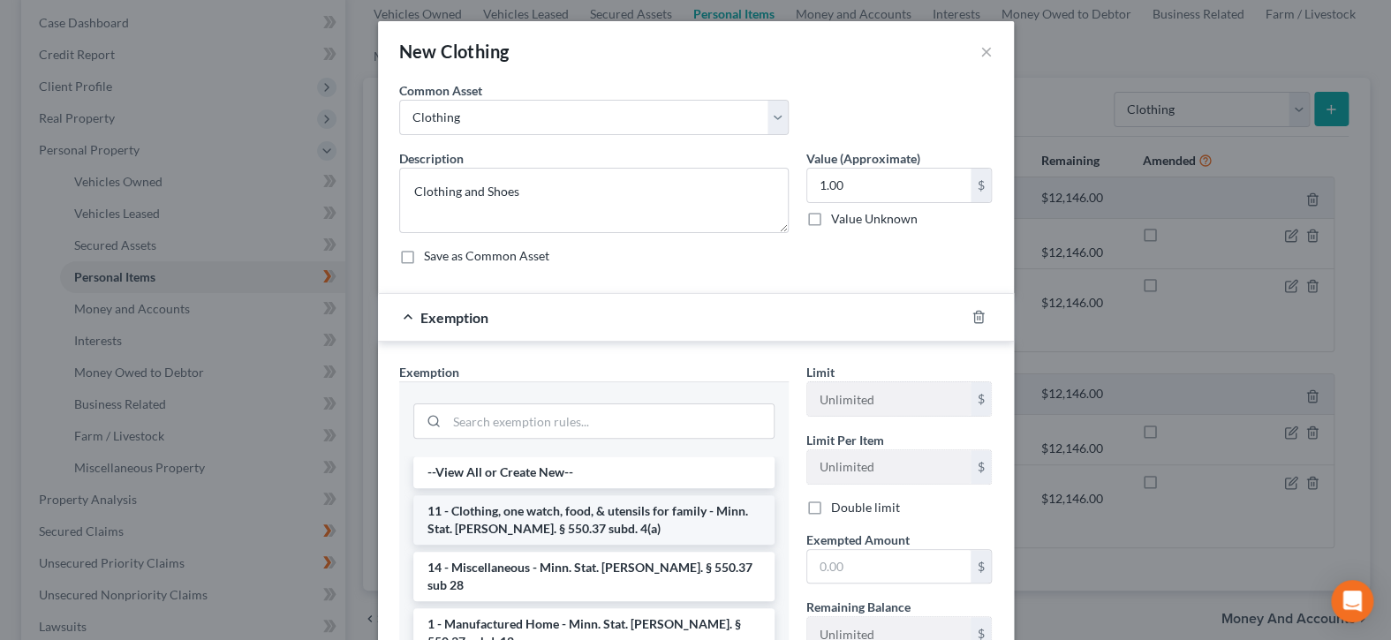
click at [669, 519] on li "11 - Clothing, one watch, food, & utensils for family - Minn. Stat. [PERSON_NAM…" at bounding box center [593, 520] width 361 height 49
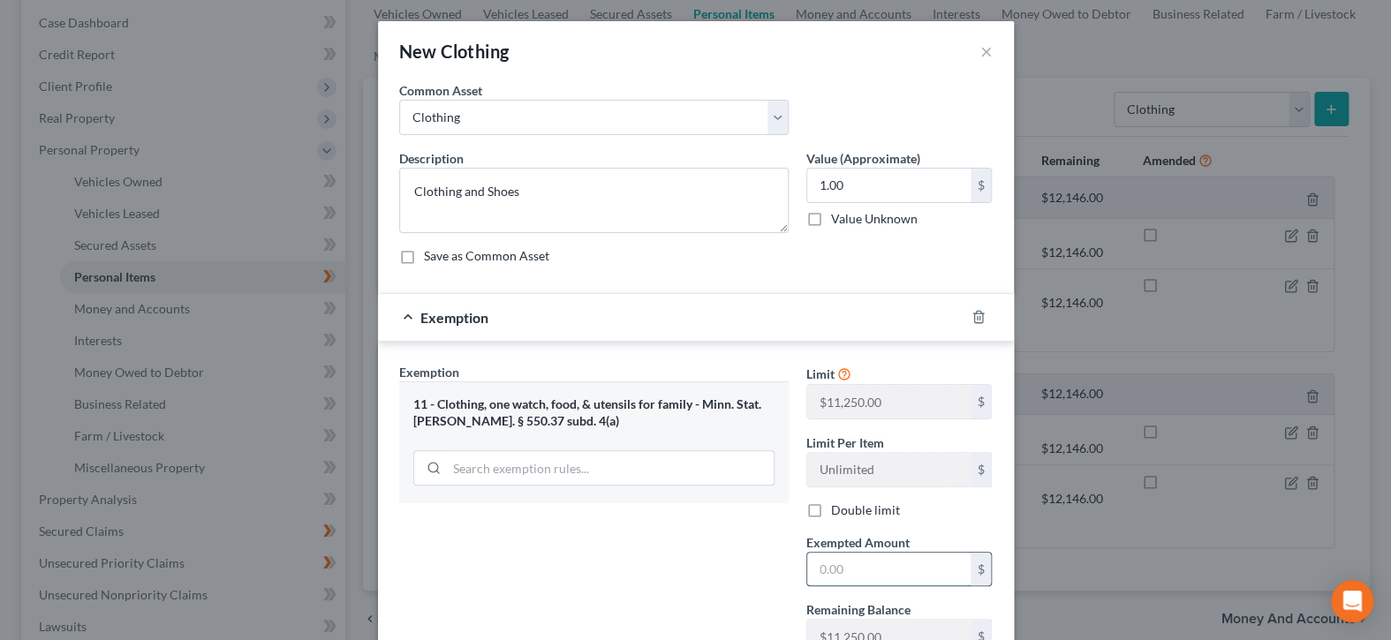
click at [847, 567] on input "text" at bounding box center [888, 570] width 163 height 34
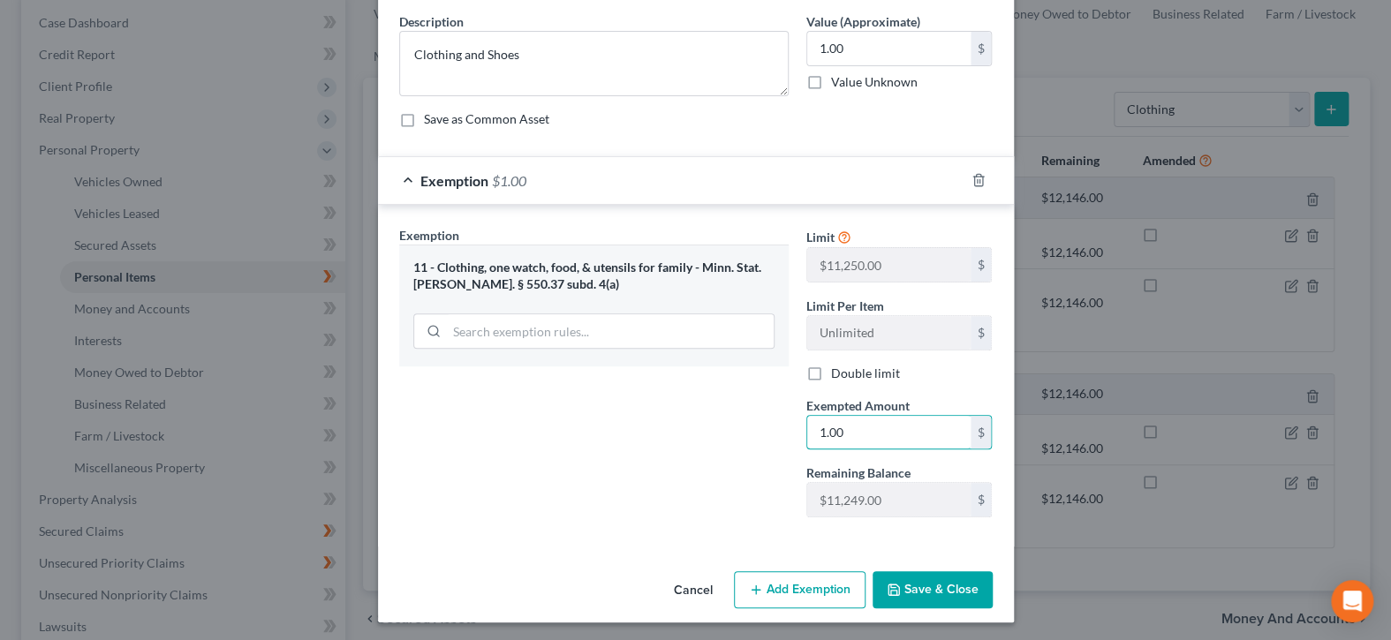
type input "1.00"
click at [891, 583] on icon "button" at bounding box center [894, 590] width 14 height 14
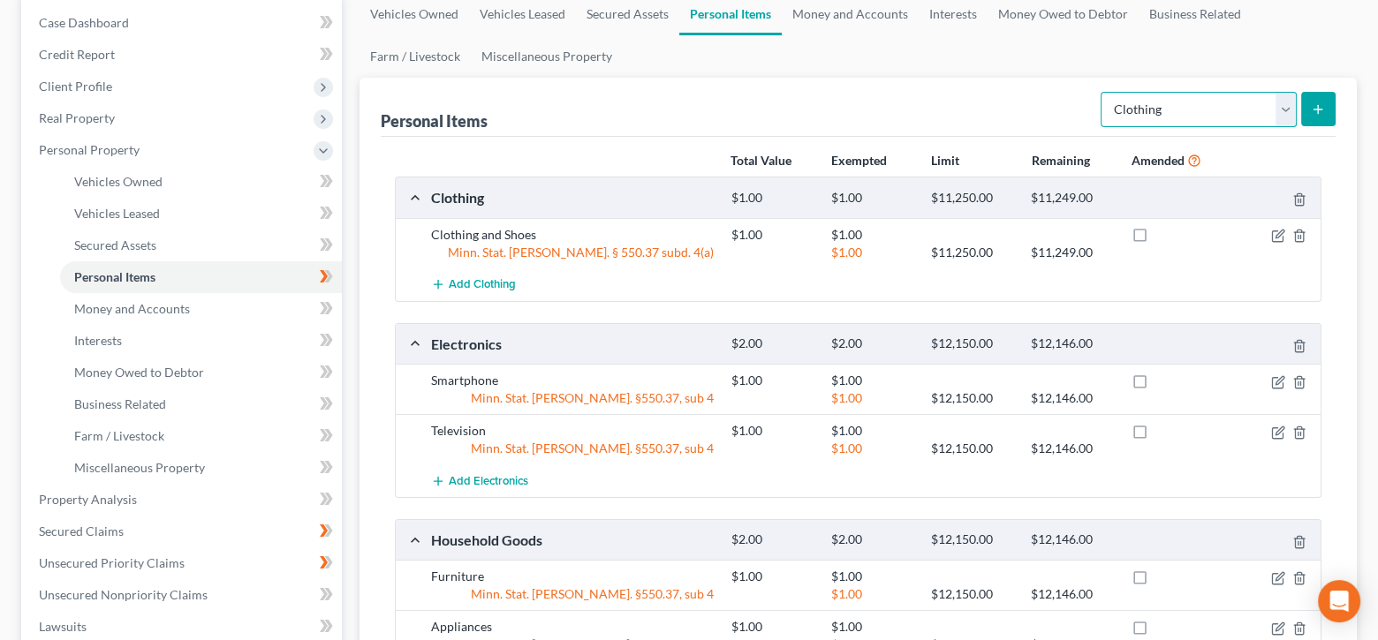
click at [1289, 105] on select "Select Item Type Clothing Collectibles Of Value Electronics Firearms Household …" at bounding box center [1199, 109] width 196 height 35
select select "household_goods"
click at [1103, 92] on select "Select Item Type Clothing Collectibles Of Value Electronics Firearms Household …" at bounding box center [1199, 109] width 196 height 35
click at [1312, 121] on button "submit" at bounding box center [1318, 109] width 34 height 34
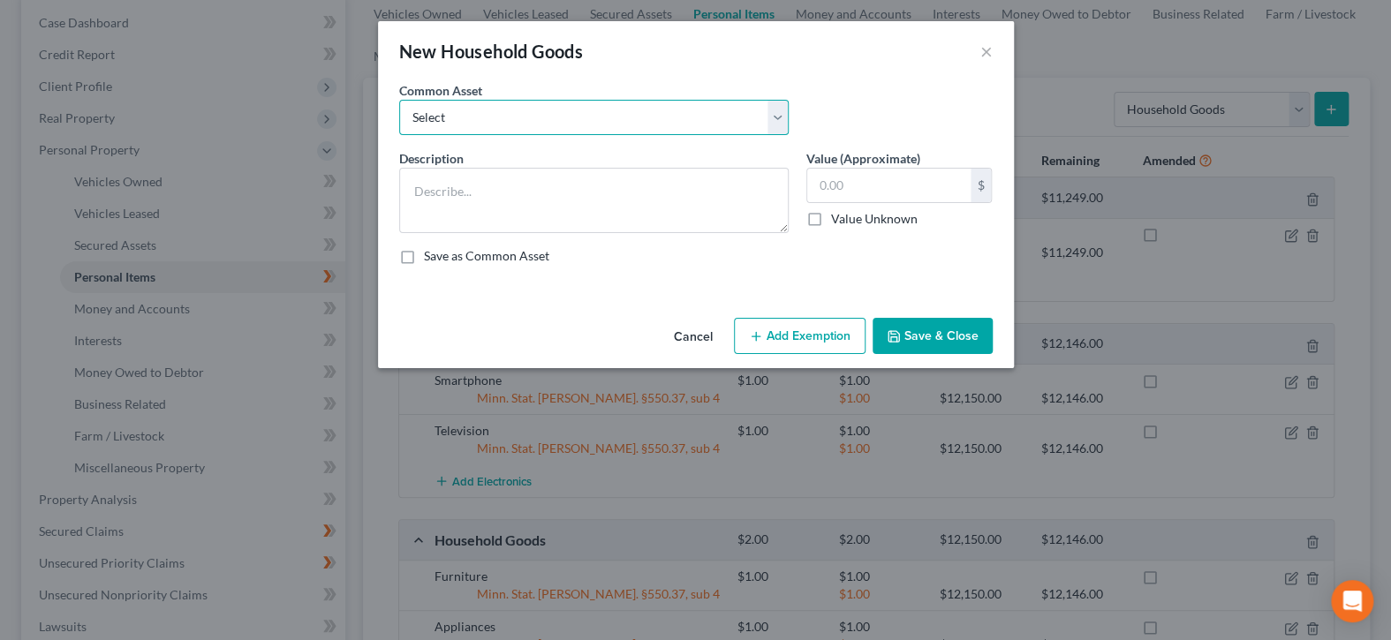
click at [782, 111] on select "Select Furniture Tools Lawnmower Snowblower Appliances" at bounding box center [594, 117] width 390 height 35
select select "1"
click at [399, 100] on select "Select Furniture Tools Lawnmower Snowblower Appliances" at bounding box center [594, 117] width 390 height 35
type textarea "Tools"
click at [837, 182] on input "text" at bounding box center [888, 186] width 163 height 34
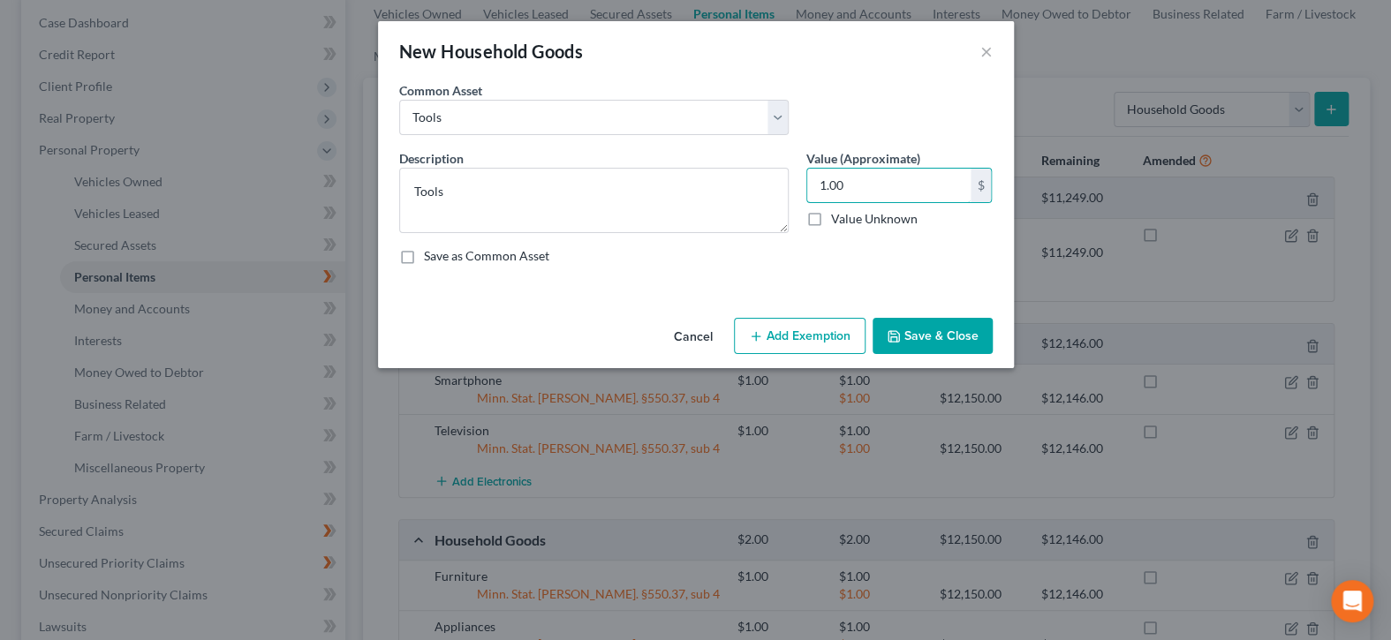
type input "1.00"
click at [823, 334] on button "Add Exemption" at bounding box center [800, 336] width 132 height 37
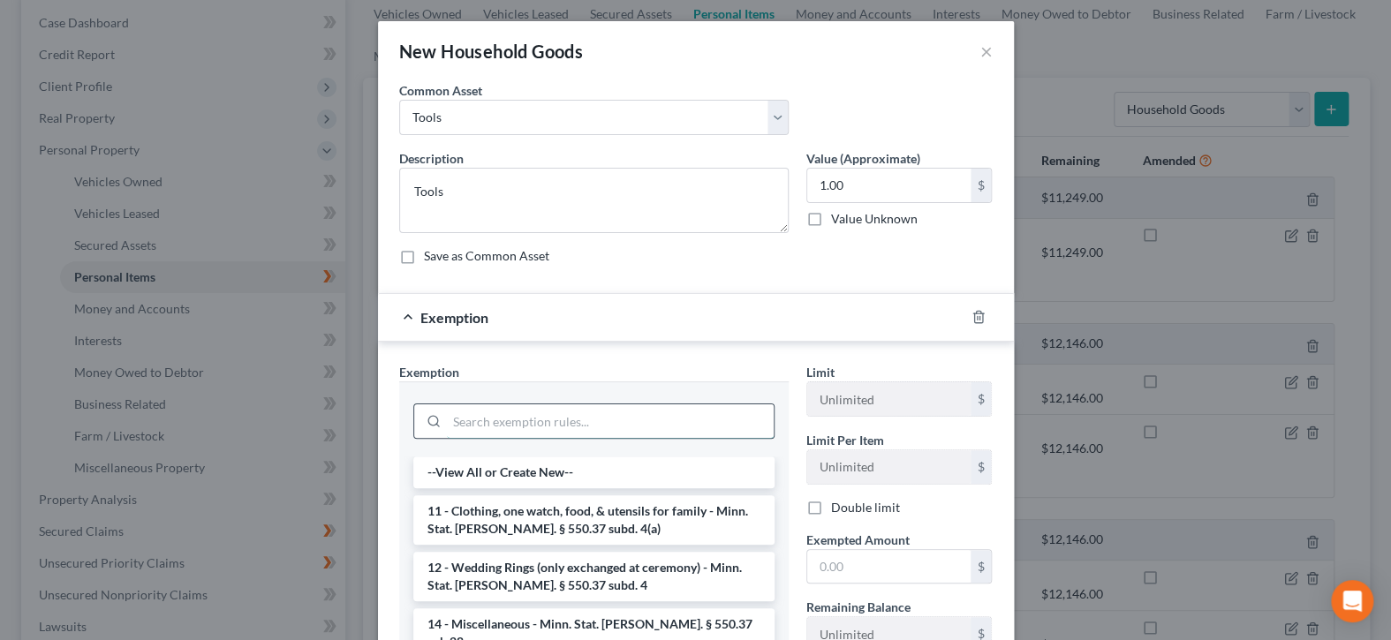
click at [543, 425] on input "search" at bounding box center [610, 422] width 327 height 34
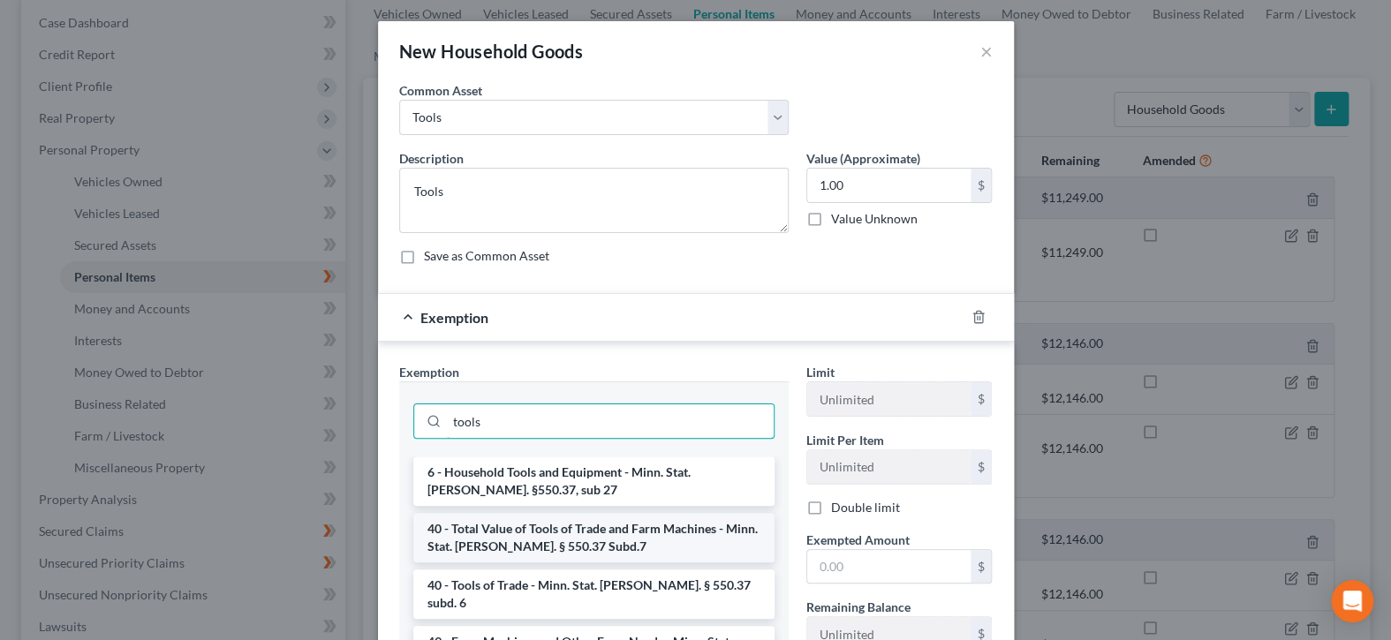
type input "tools"
click at [650, 540] on li "40 - Total Value of Tools of Trade and Farm Machines - Minn. Stat. [PERSON_NAME…" at bounding box center [593, 537] width 361 height 49
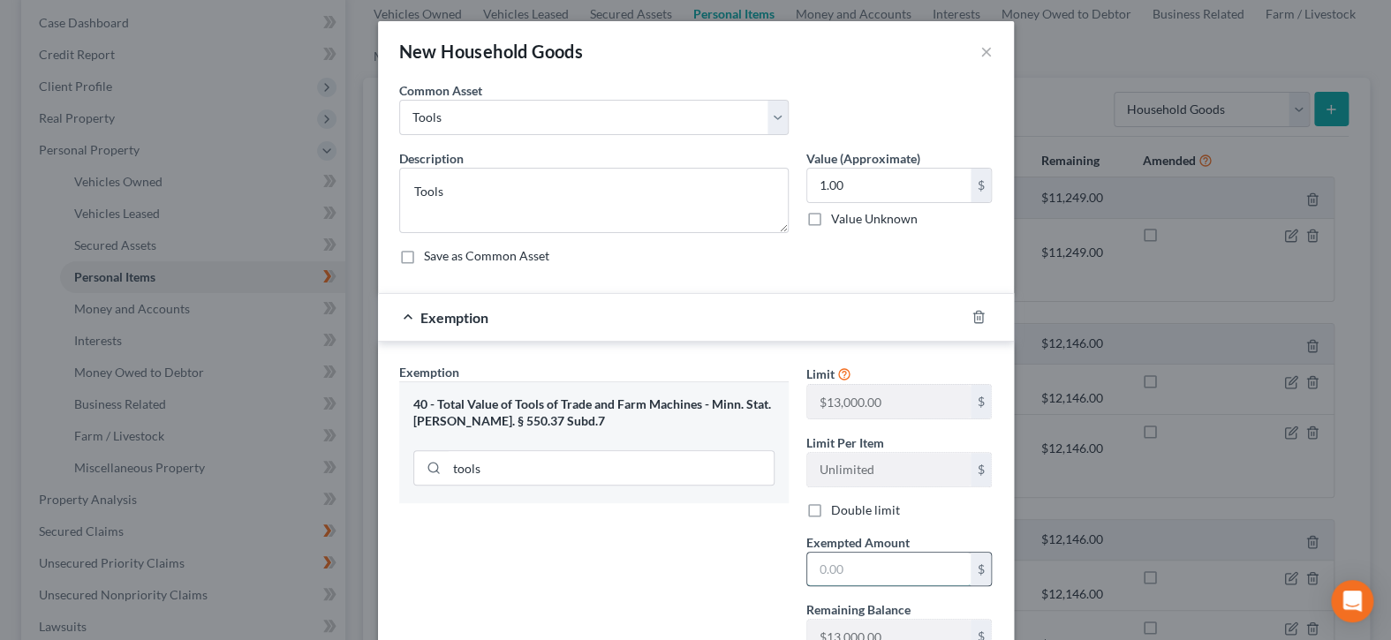
click at [928, 567] on input "text" at bounding box center [888, 570] width 163 height 34
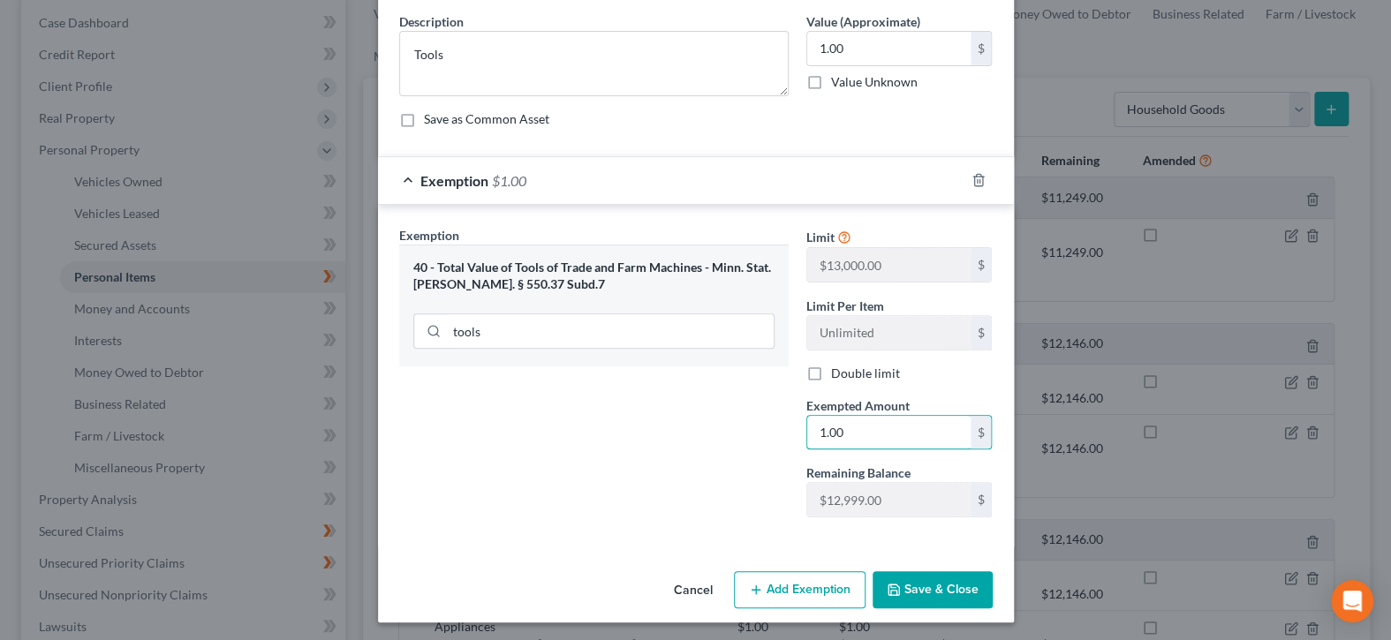
type input "1.00"
click at [904, 588] on button "Save & Close" at bounding box center [933, 590] width 120 height 37
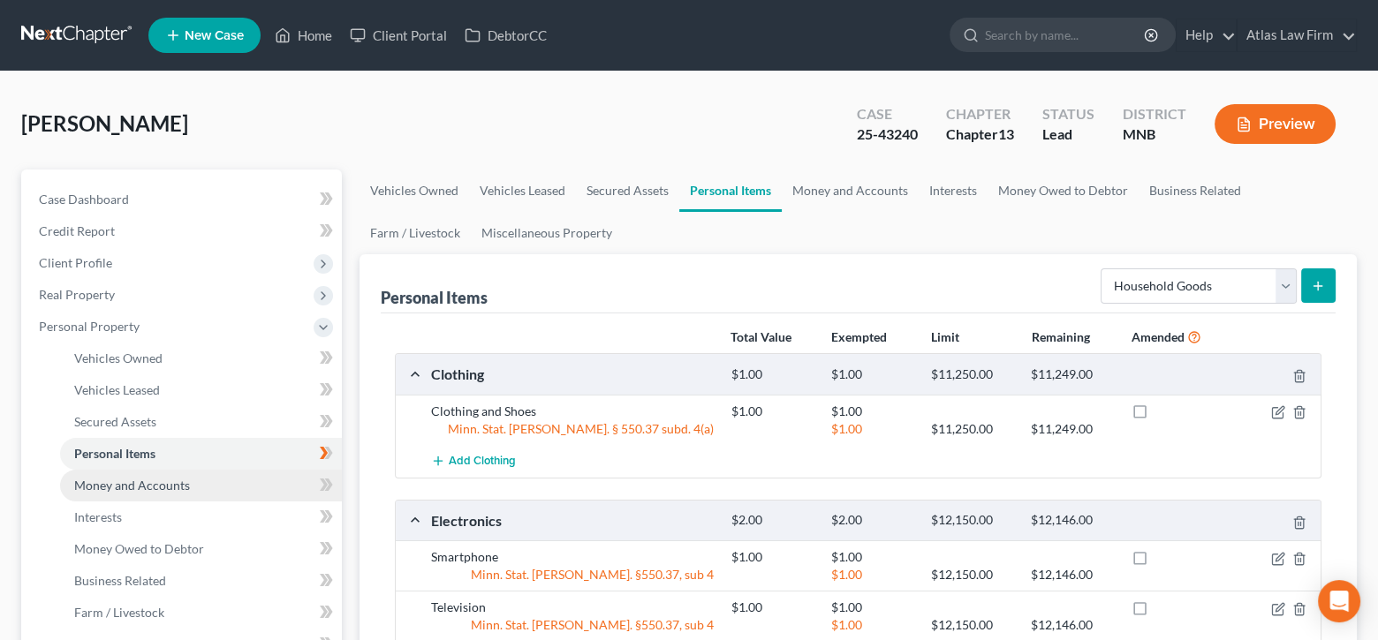
scroll to position [353, 0]
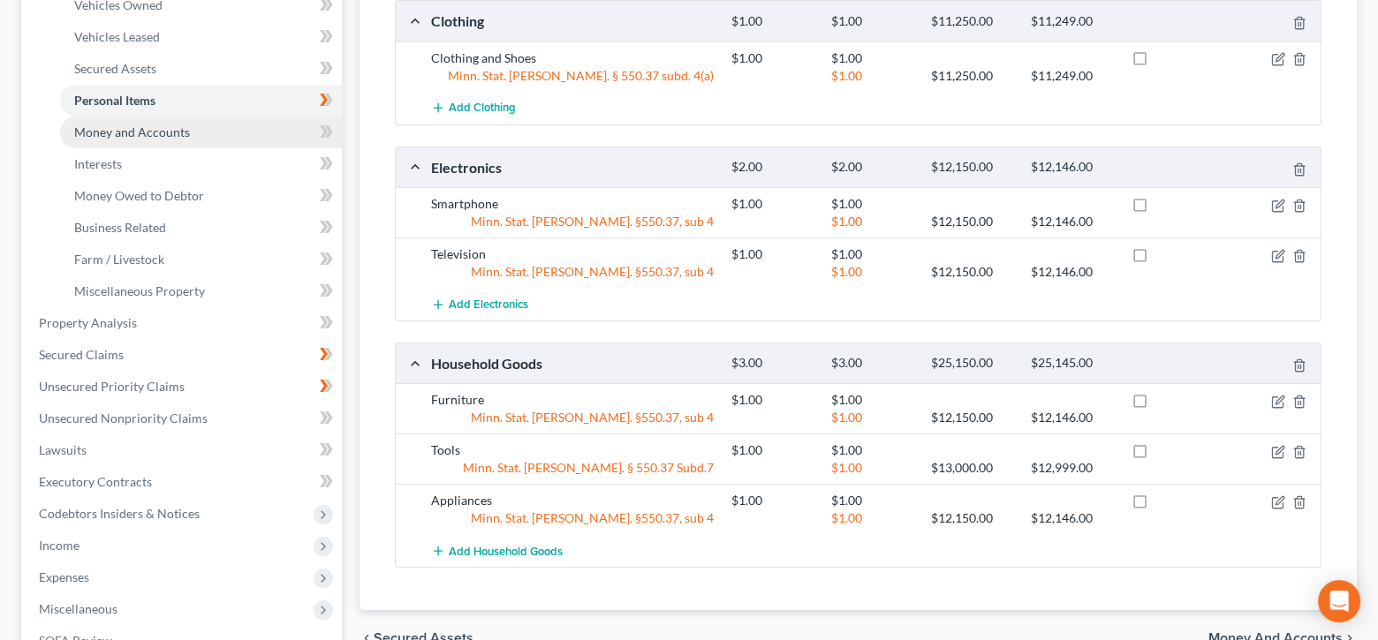
click at [163, 125] on span "Money and Accounts" at bounding box center [132, 132] width 116 height 15
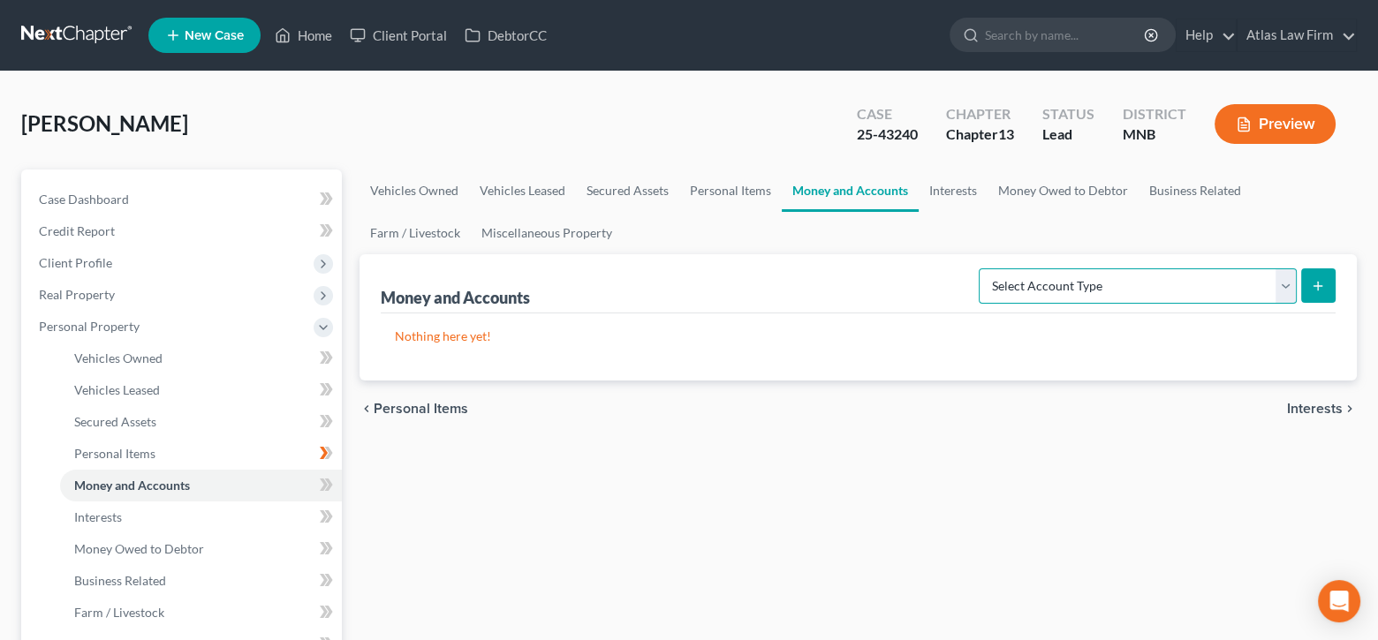
click at [1283, 282] on select "Select Account Type Brokerage Cash on Hand Certificates of Deposit Checking Acc…" at bounding box center [1138, 286] width 318 height 35
select select "cash_on_hand"
click at [982, 269] on select "Select Account Type Brokerage Cash on Hand Certificates of Deposit Checking Acc…" at bounding box center [1138, 286] width 318 height 35
click at [1320, 294] on button "submit" at bounding box center [1318, 286] width 34 height 34
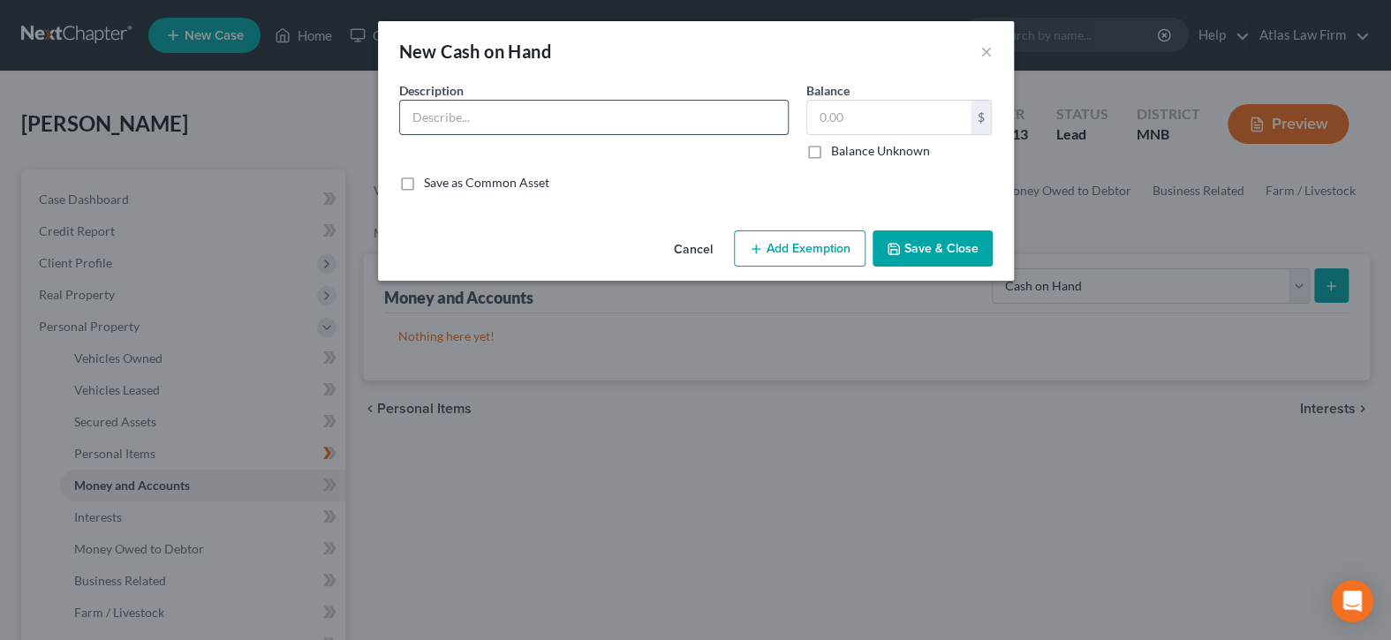
click at [670, 121] on input "text" at bounding box center [594, 118] width 388 height 34
type input "Cash"
click at [898, 116] on input "text" at bounding box center [888, 118] width 163 height 34
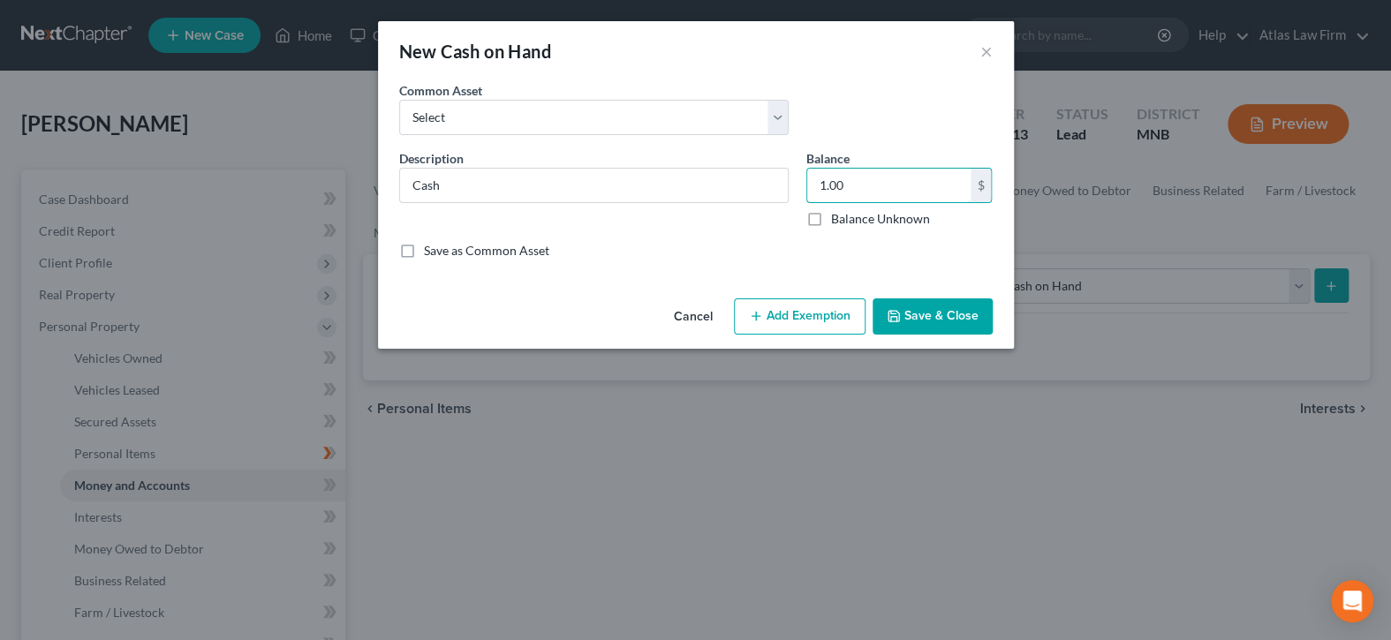
type input "1.00"
click at [843, 328] on button "Add Exemption" at bounding box center [800, 317] width 132 height 37
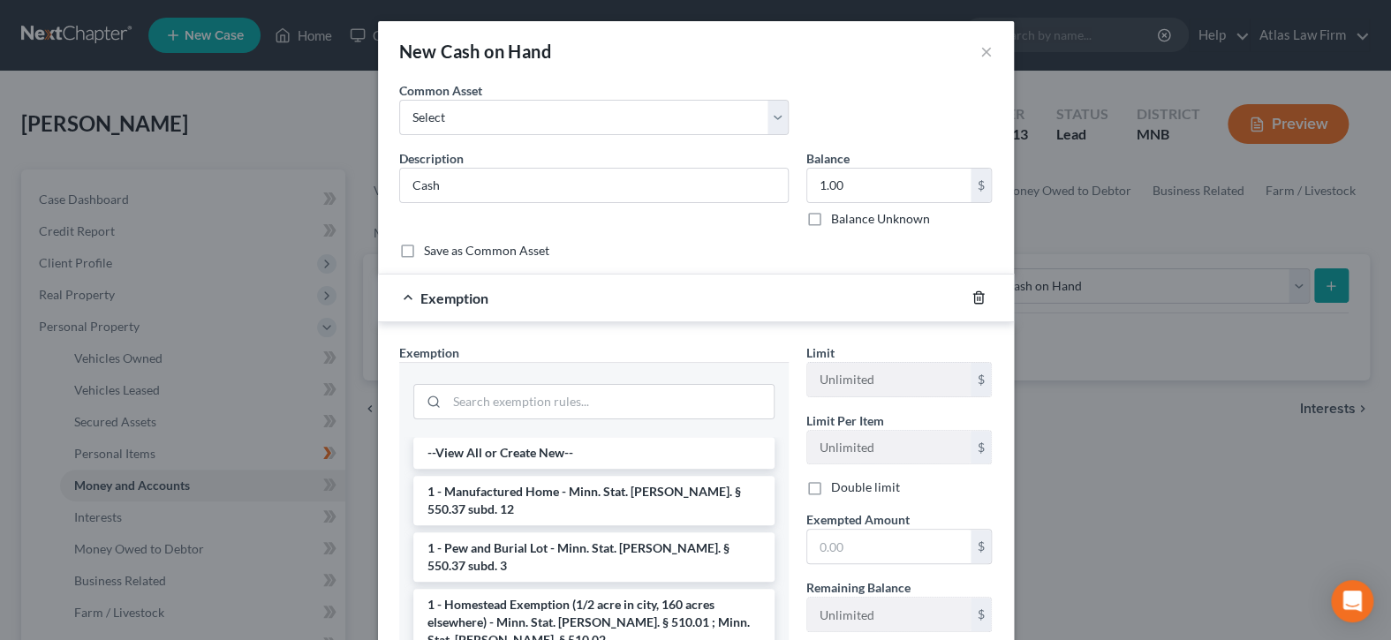
click at [972, 302] on icon "button" at bounding box center [979, 298] width 14 height 14
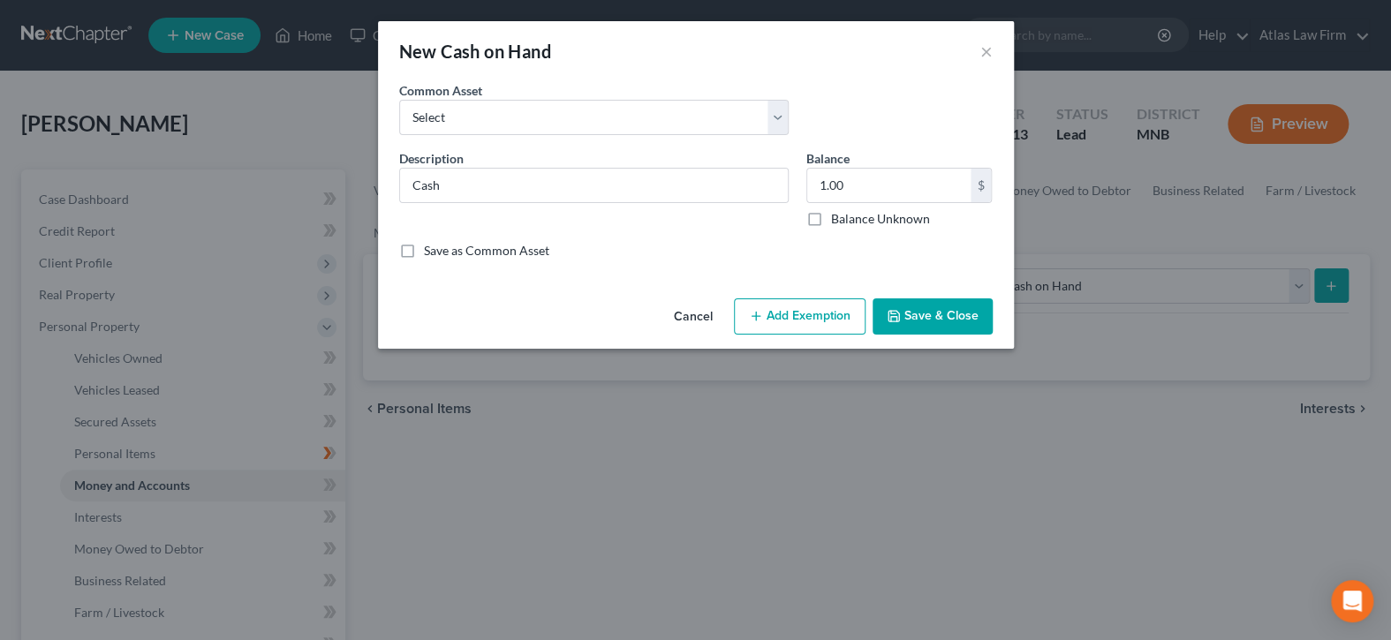
click at [971, 302] on button "Save & Close" at bounding box center [933, 317] width 120 height 37
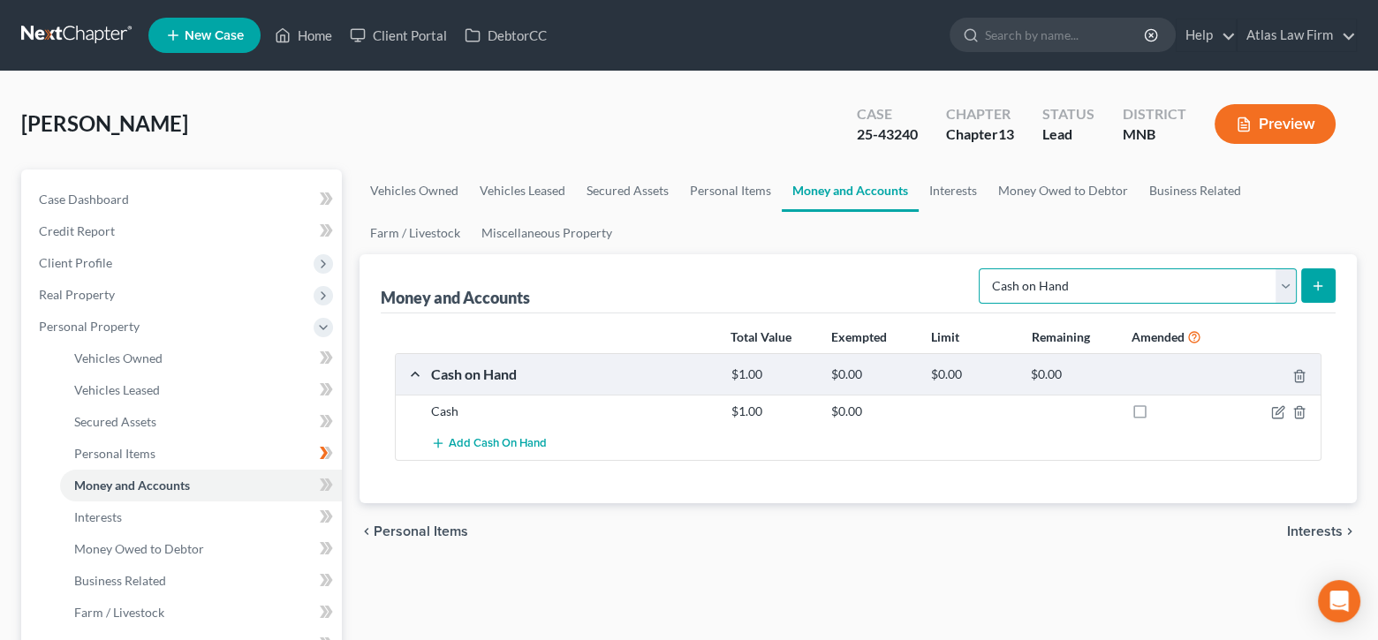
click at [1289, 284] on select "Select Account Type Brokerage Cash on Hand Certificates of Deposit Checking Acc…" at bounding box center [1138, 286] width 318 height 35
select select "checking"
click at [982, 269] on select "Select Account Type Brokerage Cash on Hand Certificates of Deposit Checking Acc…" at bounding box center [1138, 286] width 318 height 35
click at [1321, 286] on icon "submit" at bounding box center [1318, 286] width 14 height 14
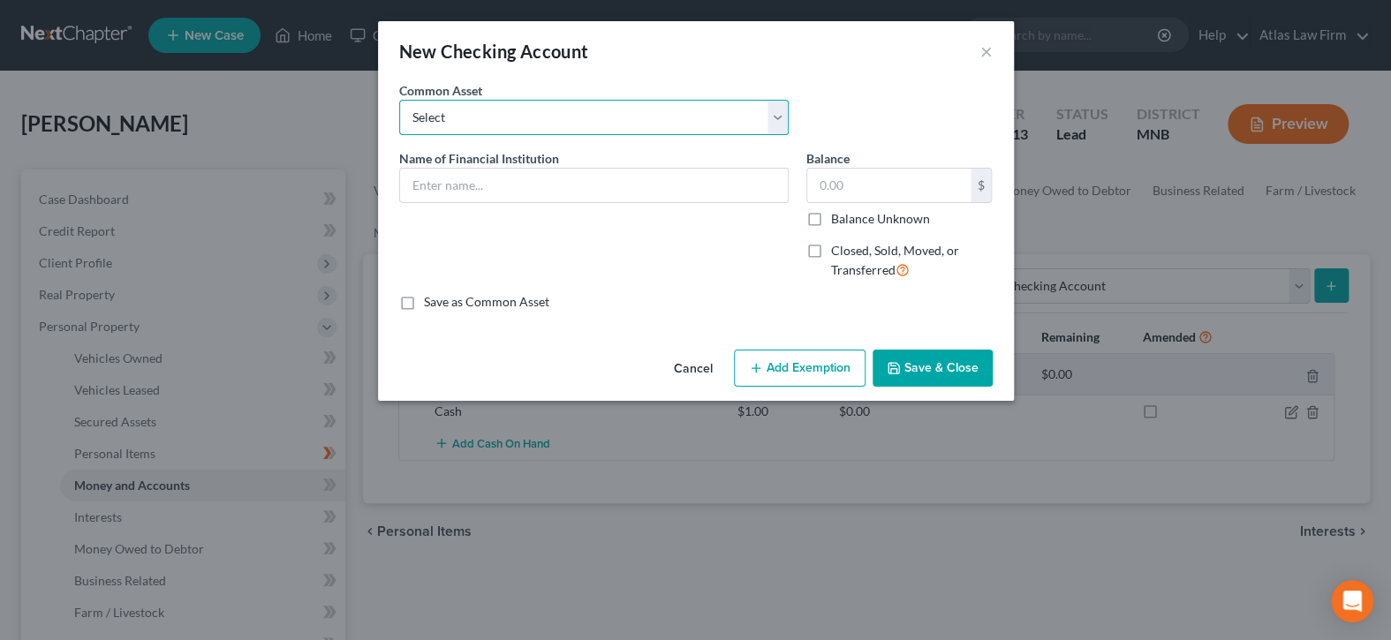
click at [672, 120] on select "Select XXXX bank account XXXX CU account" at bounding box center [594, 117] width 390 height 35
click at [616, 250] on div "Name of Financial Institution *" at bounding box center [593, 221] width 407 height 145
click at [606, 186] on input "text" at bounding box center [594, 186] width 388 height 34
type input "Trustone"
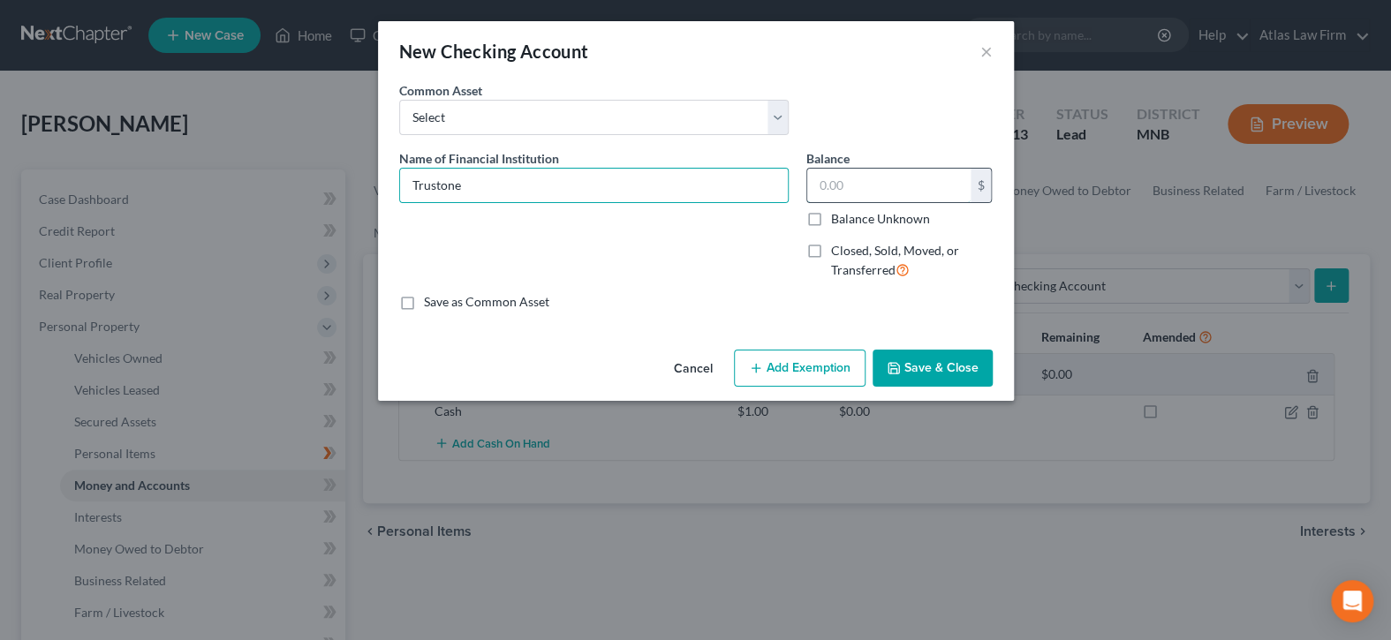
click at [815, 178] on input "text" at bounding box center [888, 186] width 163 height 34
type input "1.00"
click at [815, 375] on button "Add Exemption" at bounding box center [800, 368] width 132 height 37
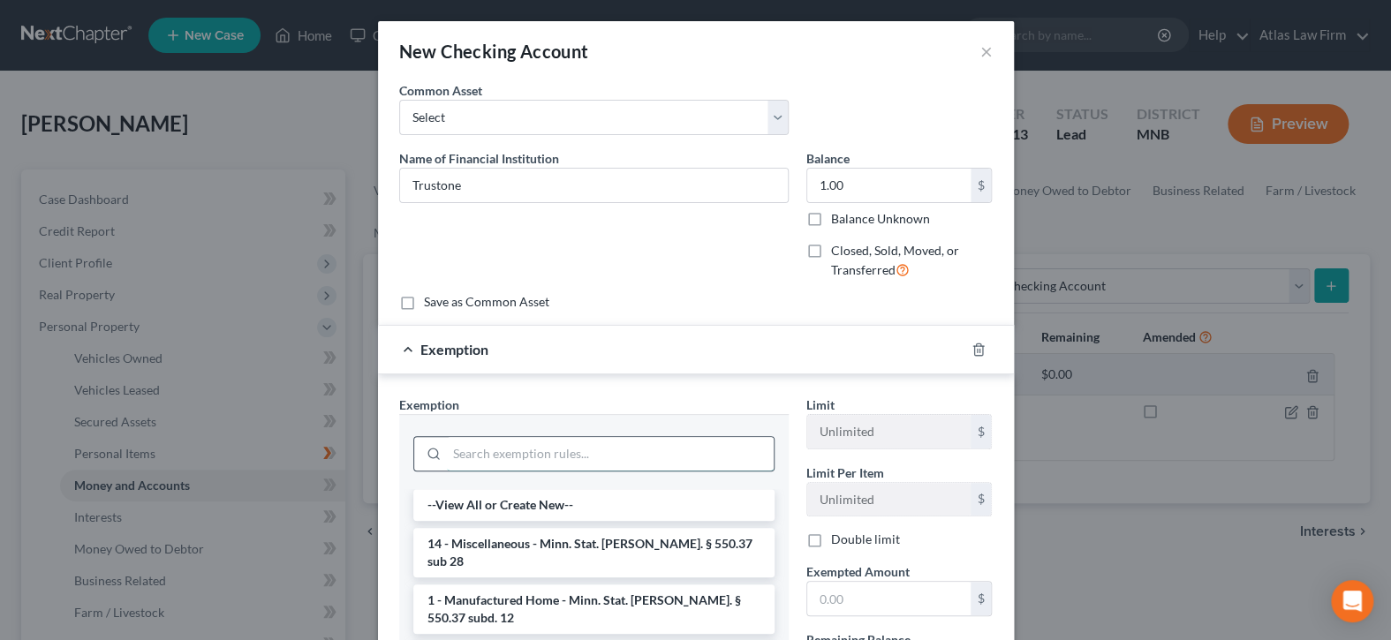
click at [685, 460] on input "search" at bounding box center [610, 454] width 327 height 34
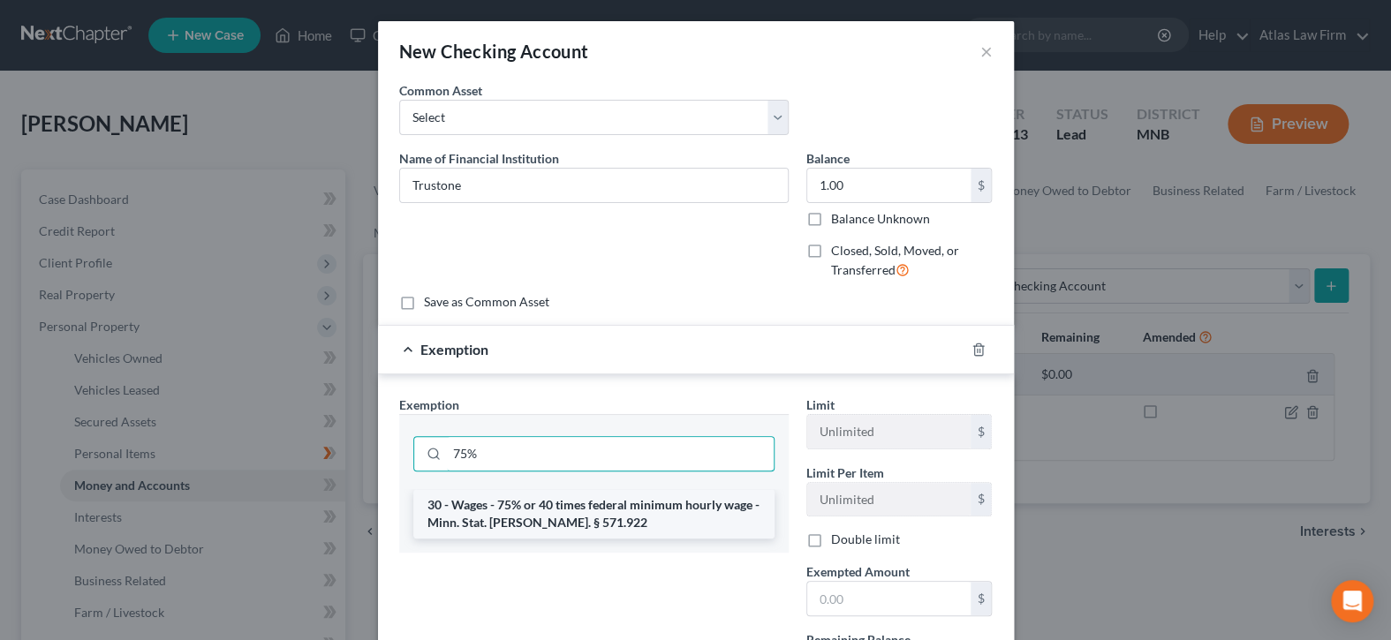
type input "75%"
click at [681, 525] on li "30 - Wages - 75% or 40 times federal minimum hourly wage - Minn. Stat. [PERSON_…" at bounding box center [593, 513] width 361 height 49
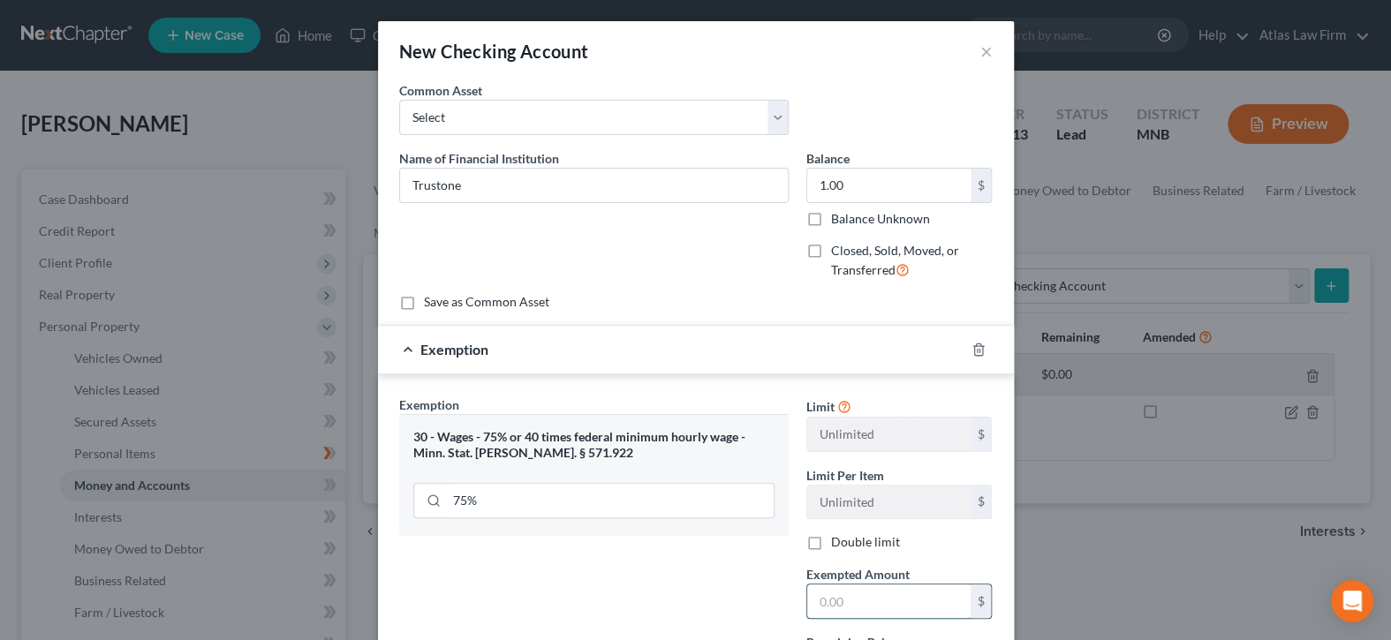
click at [837, 589] on input "text" at bounding box center [888, 602] width 163 height 34
type input "0"
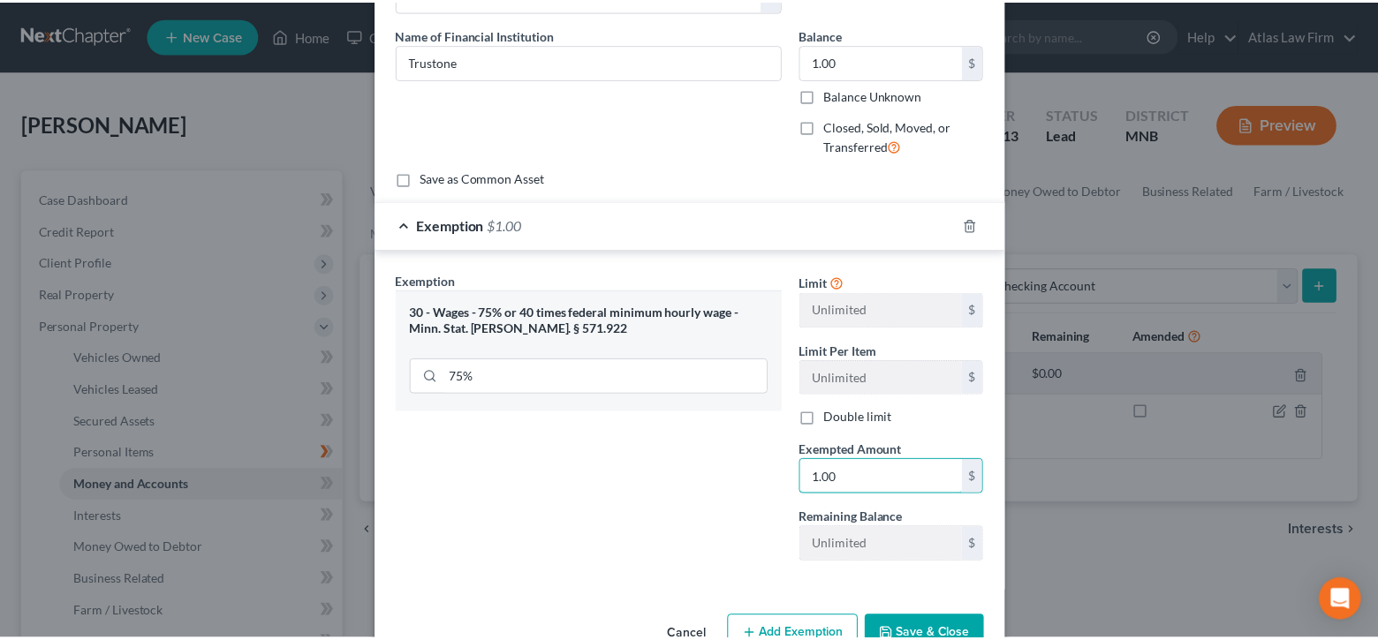
scroll to position [170, 0]
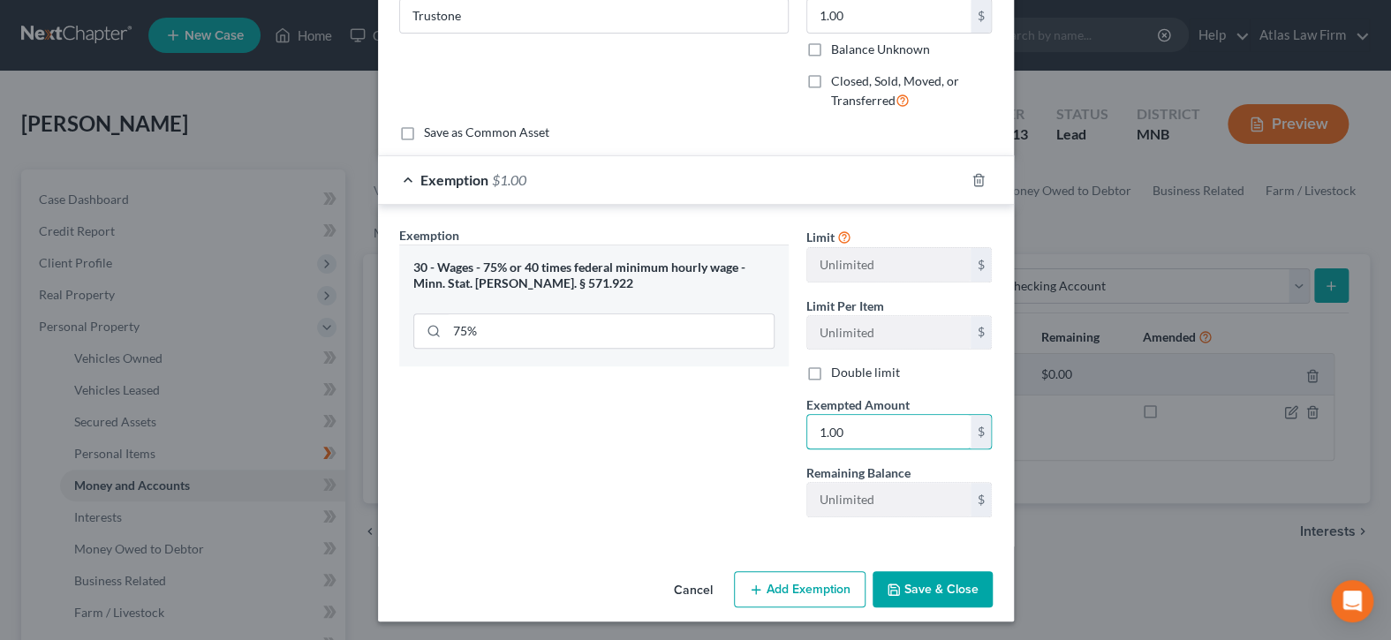
type input "1.00"
click at [945, 590] on button "Save & Close" at bounding box center [933, 590] width 120 height 37
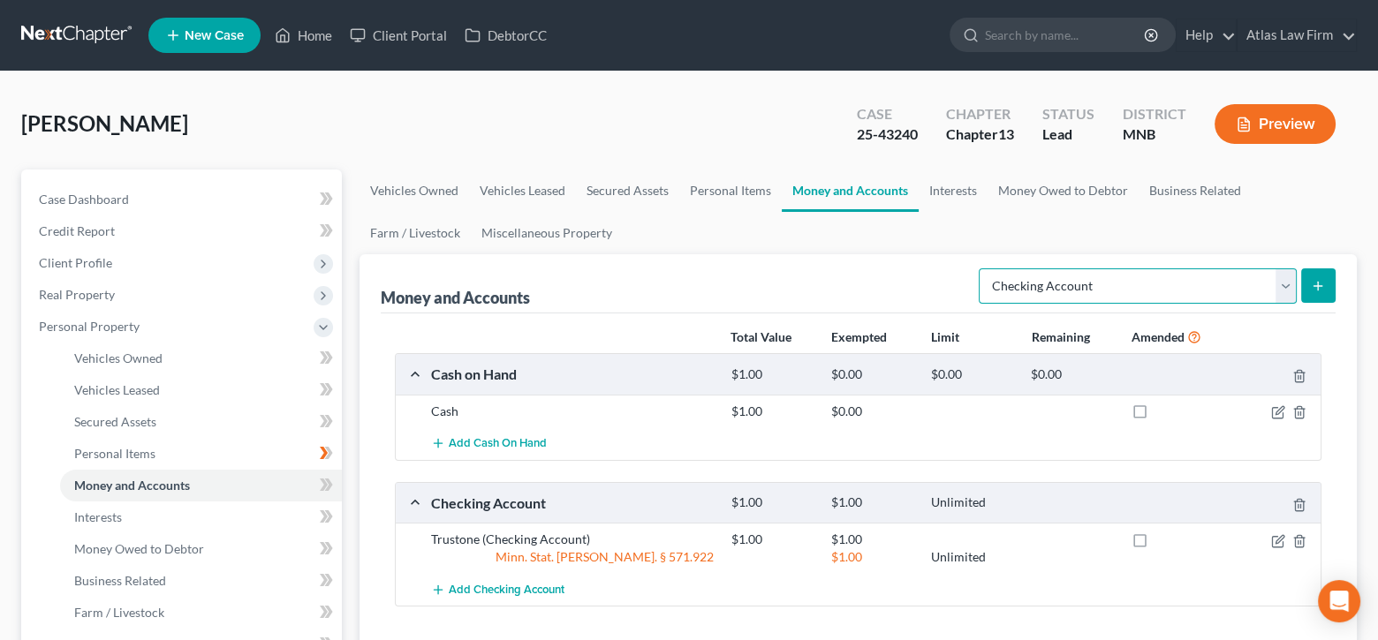
click at [1284, 284] on select "Select Account Type Brokerage Cash on Hand Certificates of Deposit Checking Acc…" at bounding box center [1138, 286] width 318 height 35
select select "savings"
click at [982, 269] on select "Select Account Type Brokerage Cash on Hand Certificates of Deposit Checking Acc…" at bounding box center [1138, 286] width 318 height 35
click at [1308, 286] on button "submit" at bounding box center [1318, 286] width 34 height 34
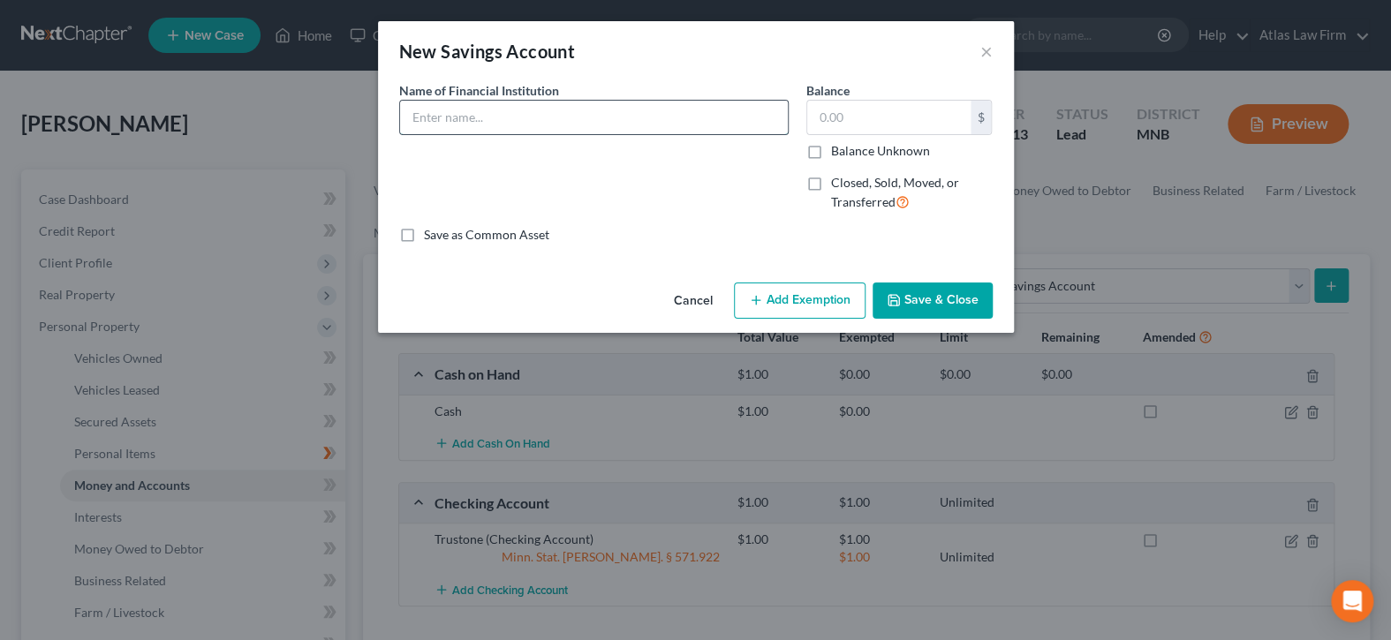
click at [678, 125] on input "text" at bounding box center [594, 118] width 388 height 34
click at [984, 51] on button "×" at bounding box center [987, 51] width 12 height 21
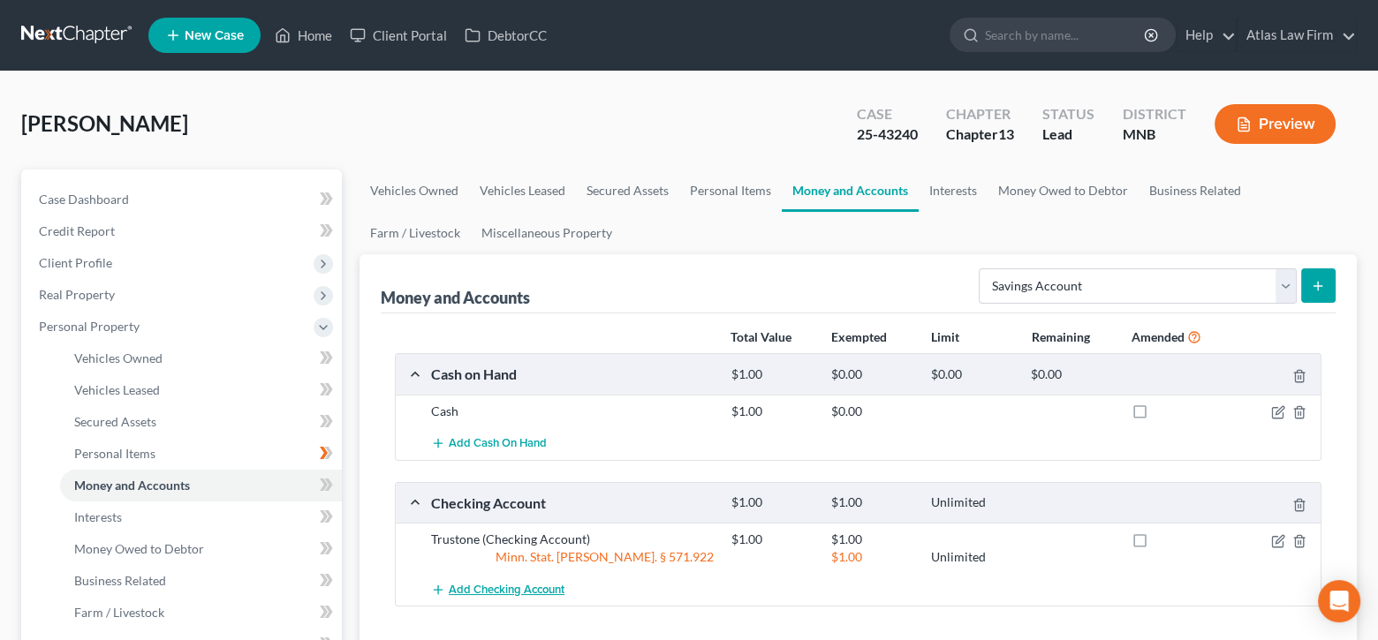
click at [525, 591] on span "Add Checking Account" at bounding box center [507, 590] width 116 height 14
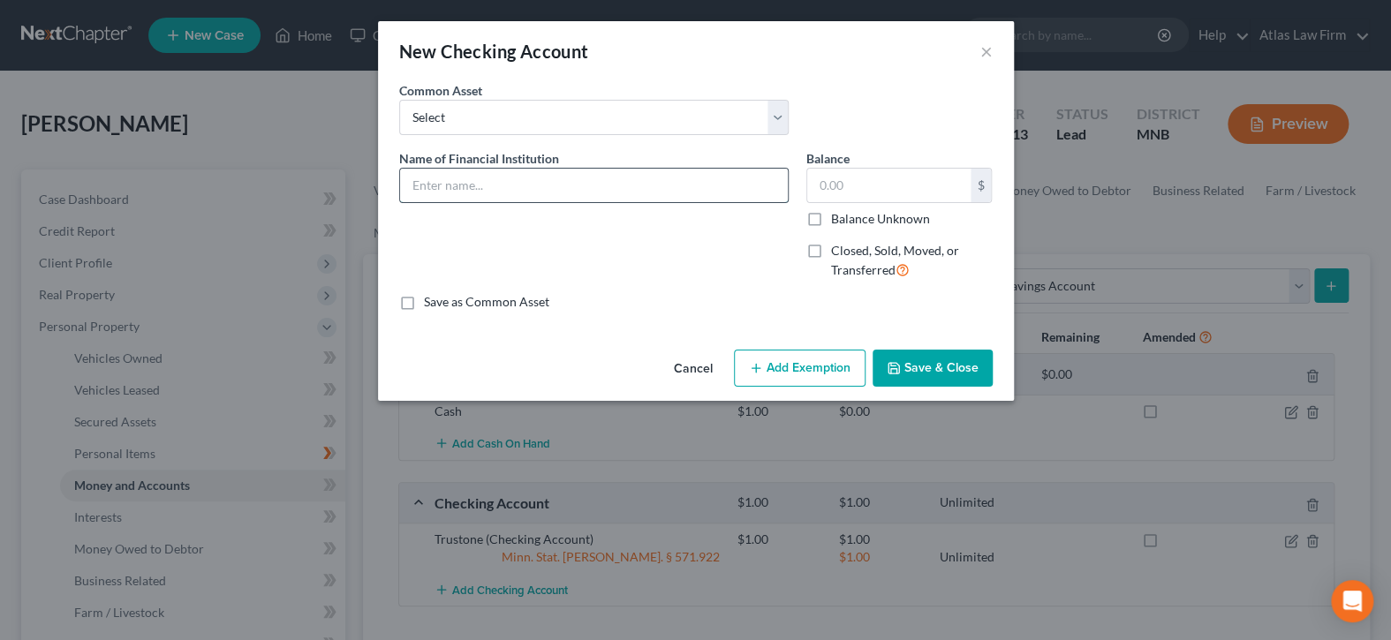
click at [508, 183] on input "text" at bounding box center [594, 186] width 388 height 34
type input "New Checking Account?"
click at [906, 182] on input "text" at bounding box center [888, 186] width 163 height 34
type input "1.00"
click at [921, 365] on button "Save & Close" at bounding box center [933, 368] width 120 height 37
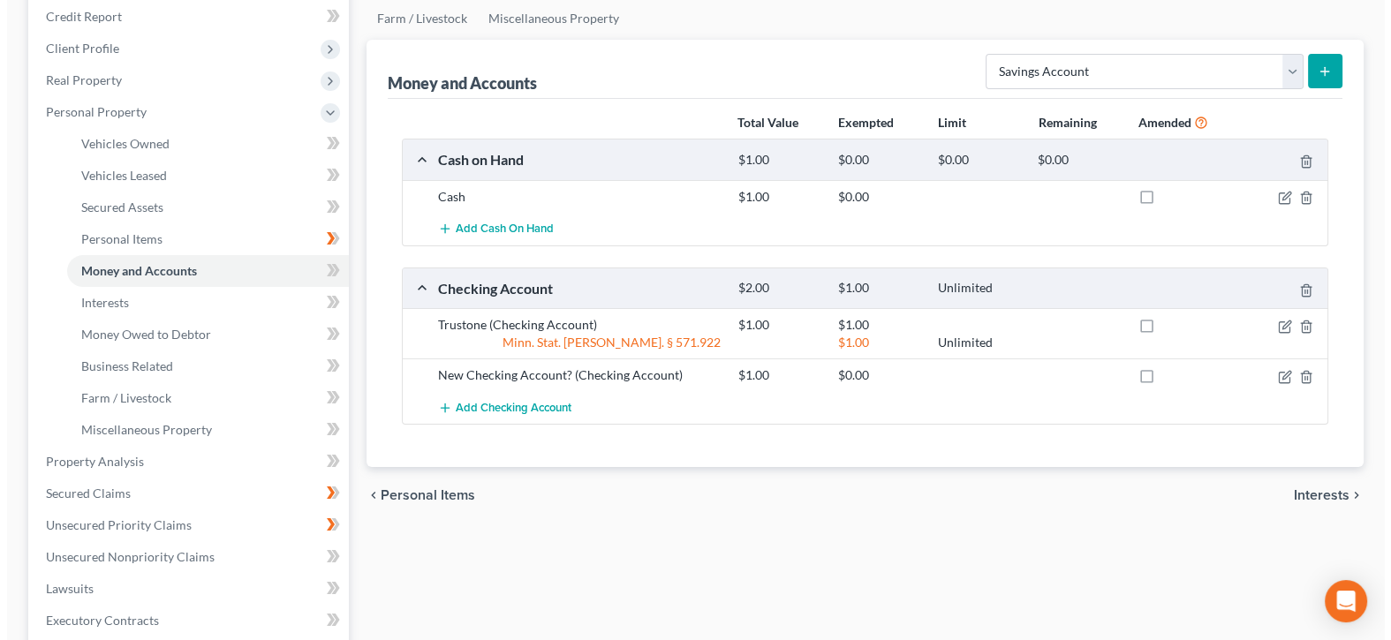
scroll to position [353, 0]
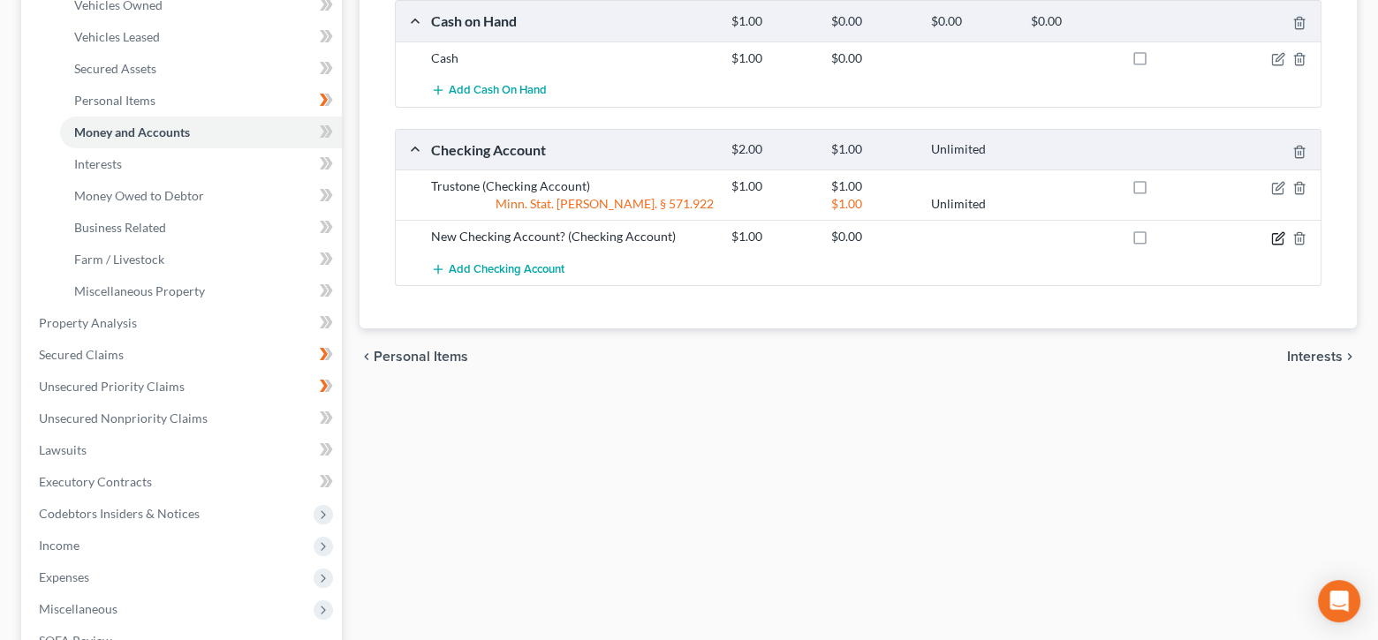
click at [1283, 238] on icon "button" at bounding box center [1277, 238] width 11 height 11
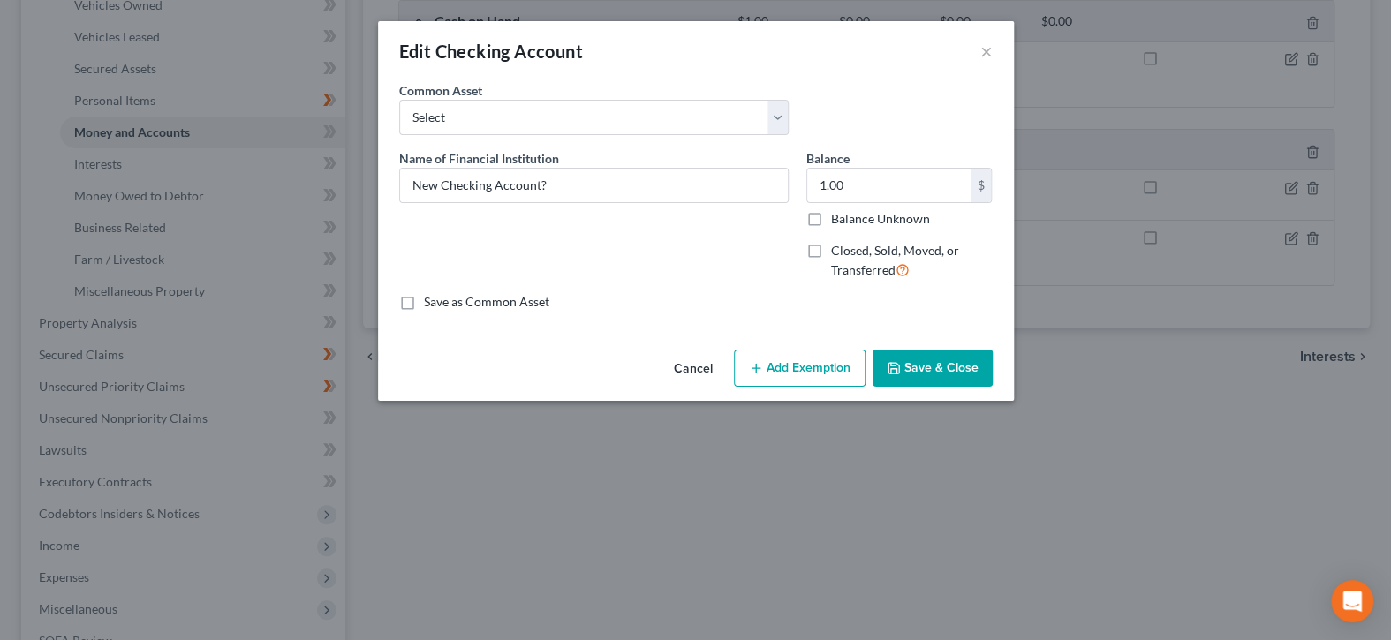
click at [795, 362] on button "Add Exemption" at bounding box center [800, 368] width 132 height 37
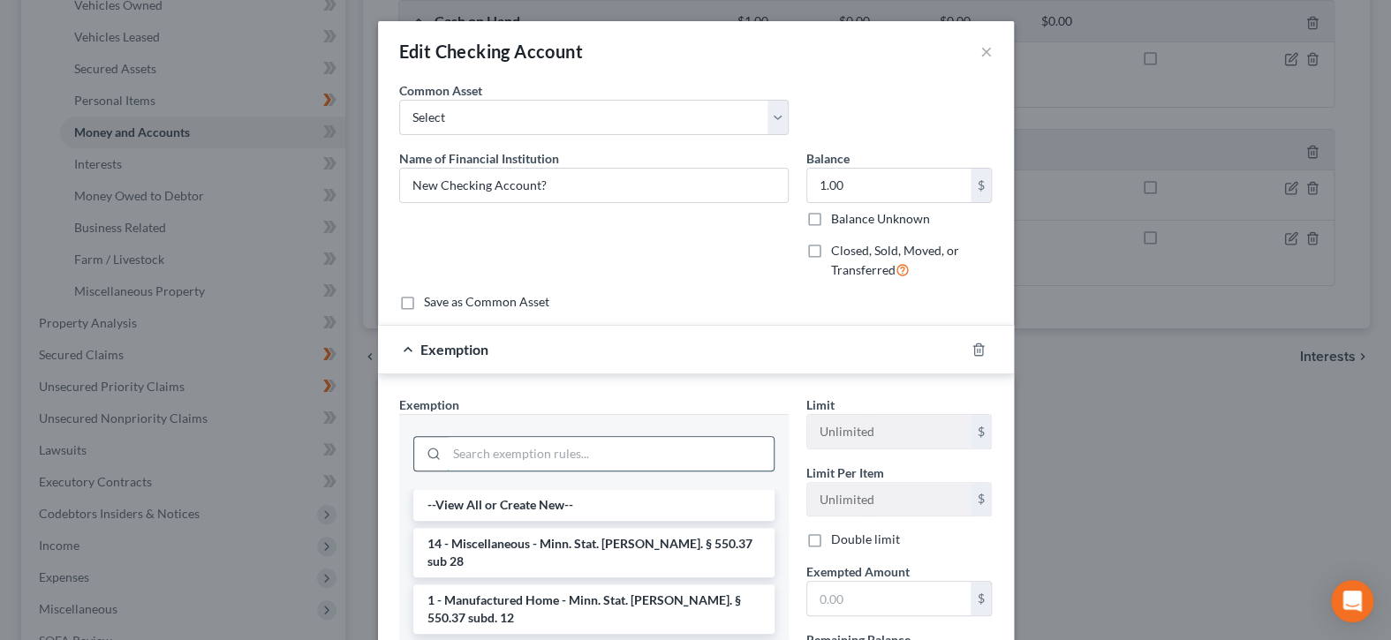
click at [729, 447] on input "search" at bounding box center [610, 454] width 327 height 34
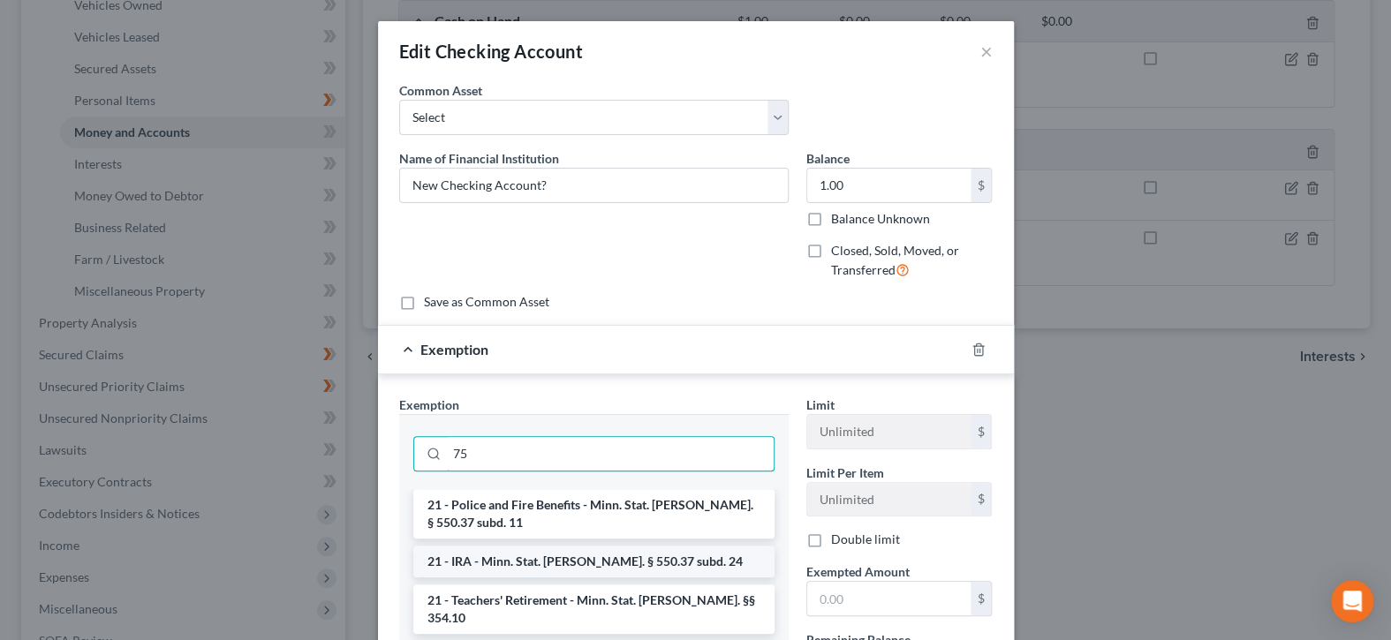
scroll to position [177, 0]
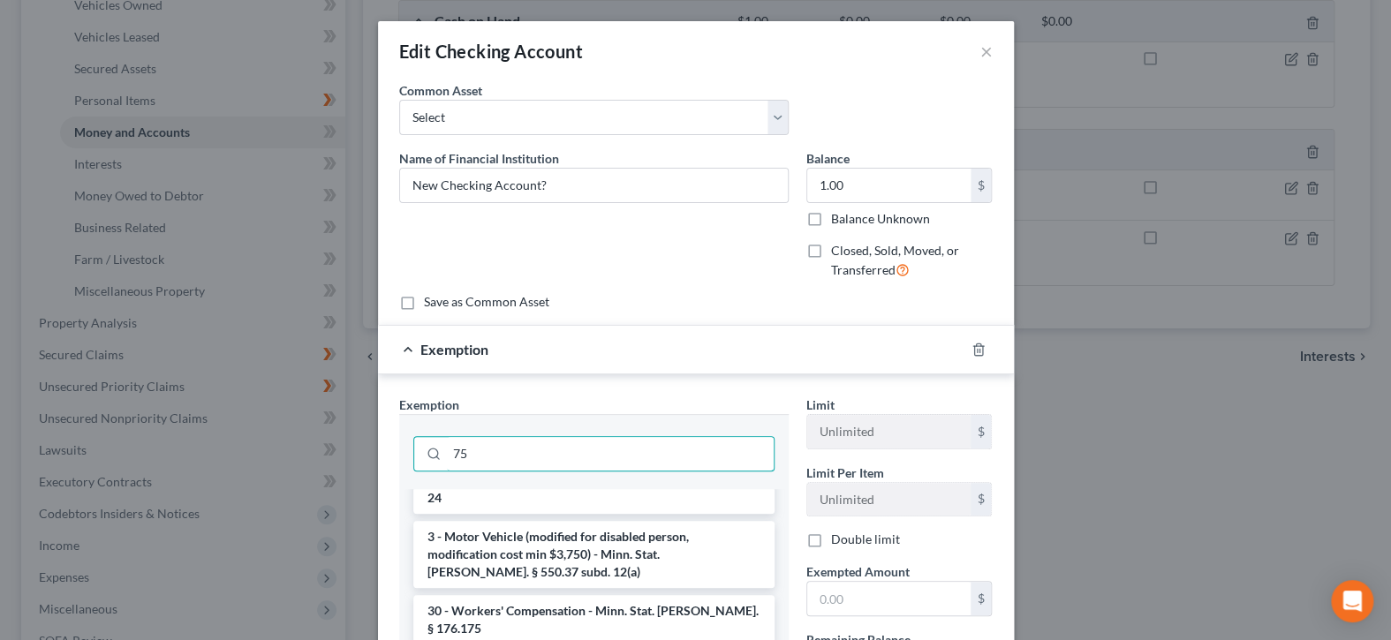
type input "75"
drag, startPoint x: 646, startPoint y: 614, endPoint x: 660, endPoint y: 591, distance: 27.0
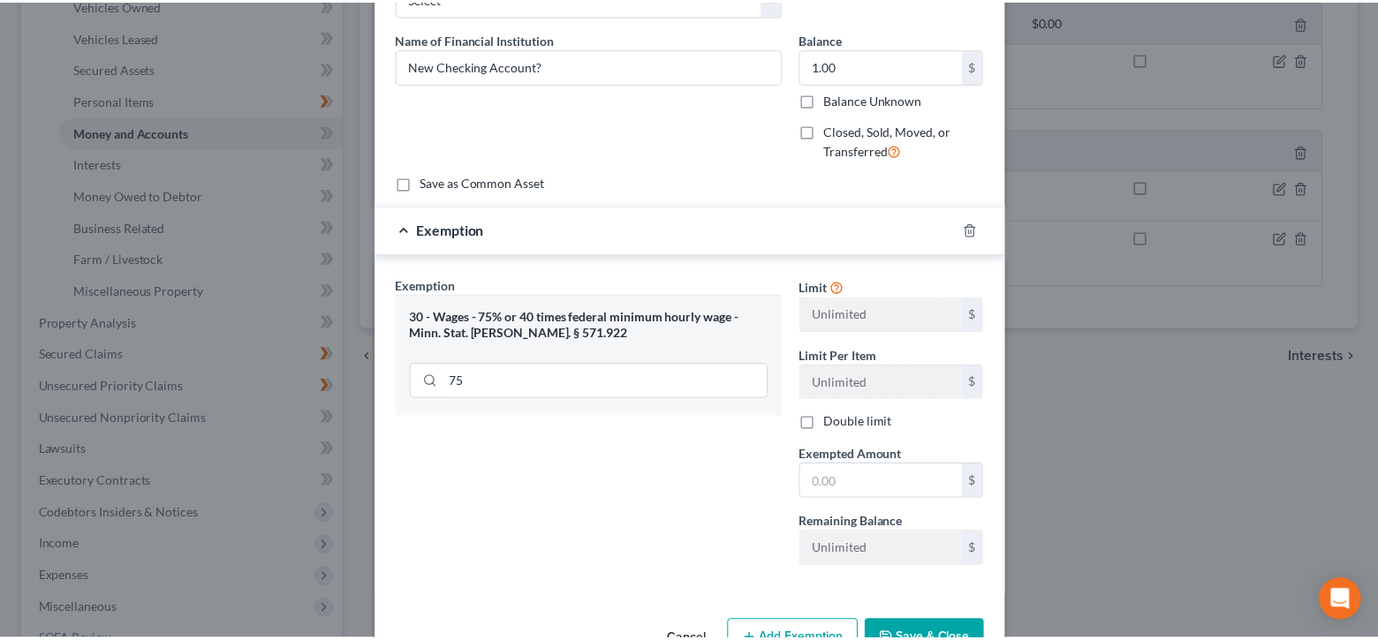
scroll to position [170, 0]
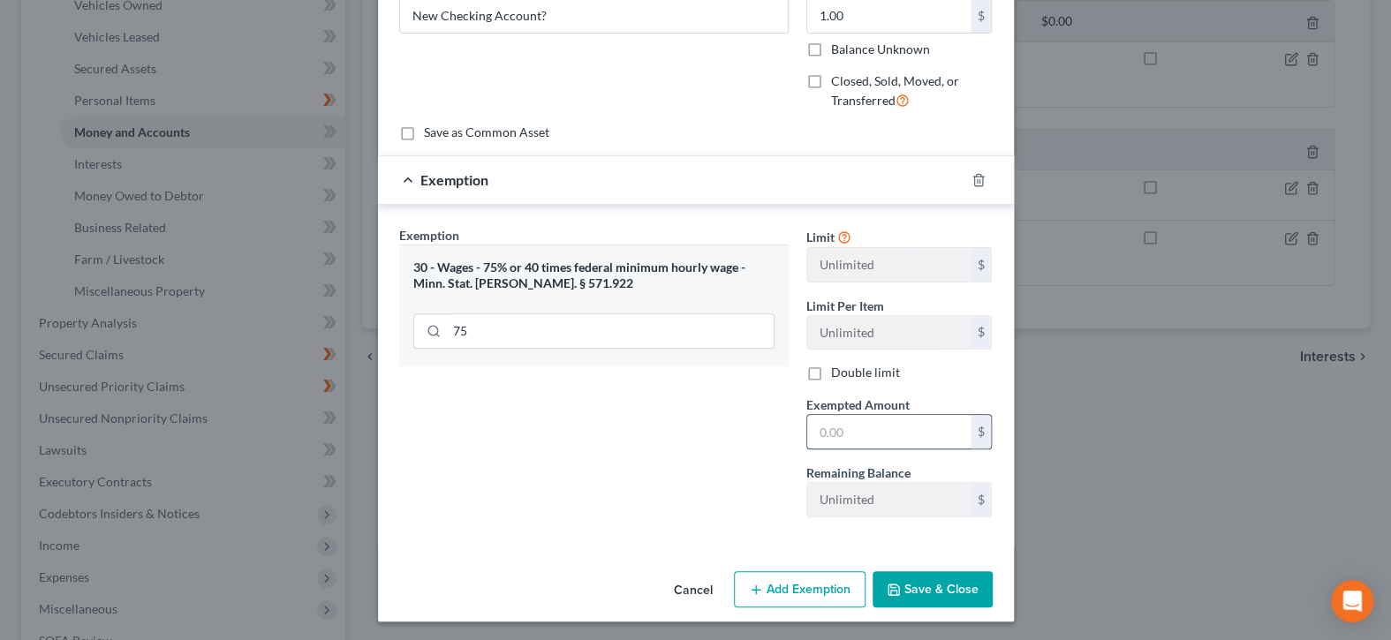
click at [876, 431] on input "text" at bounding box center [888, 432] width 163 height 34
type input "1.00"
click at [906, 586] on button "Save & Close" at bounding box center [933, 590] width 120 height 37
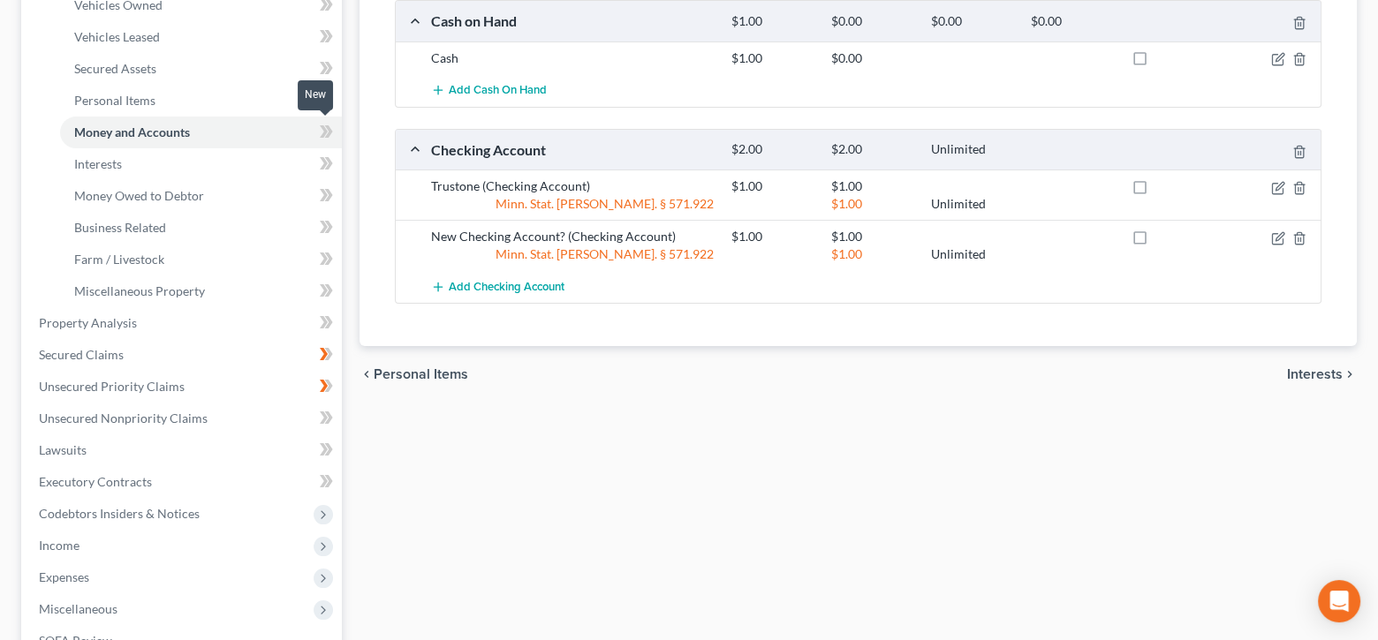
click at [323, 131] on icon at bounding box center [324, 131] width 8 height 12
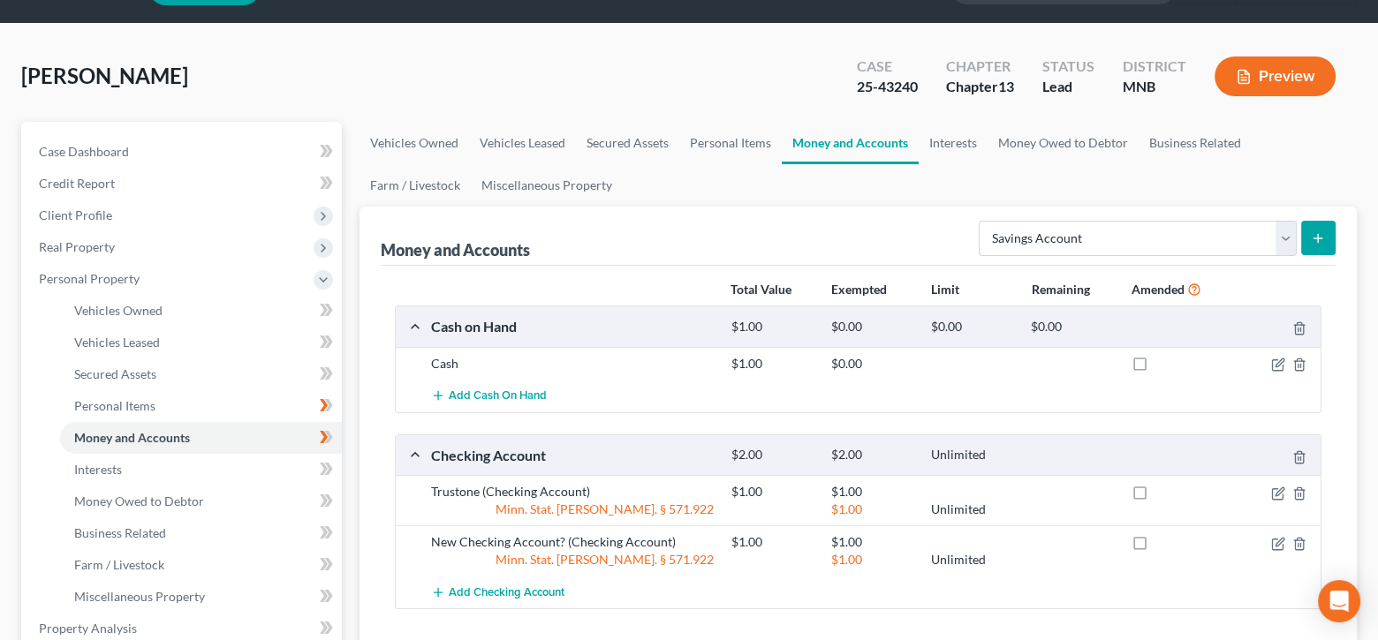
scroll to position [0, 0]
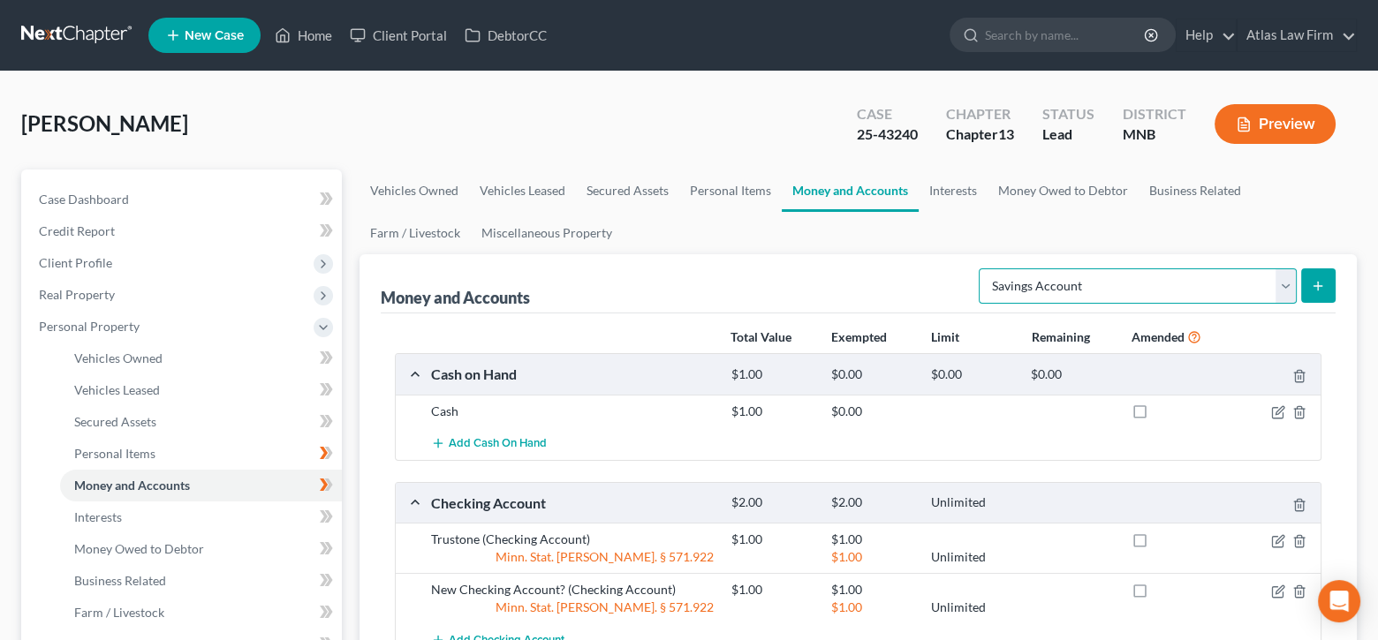
click at [1282, 286] on select "Select Account Type Brokerage Cash on Hand Certificates of Deposit Checking Acc…" at bounding box center [1138, 286] width 318 height 35
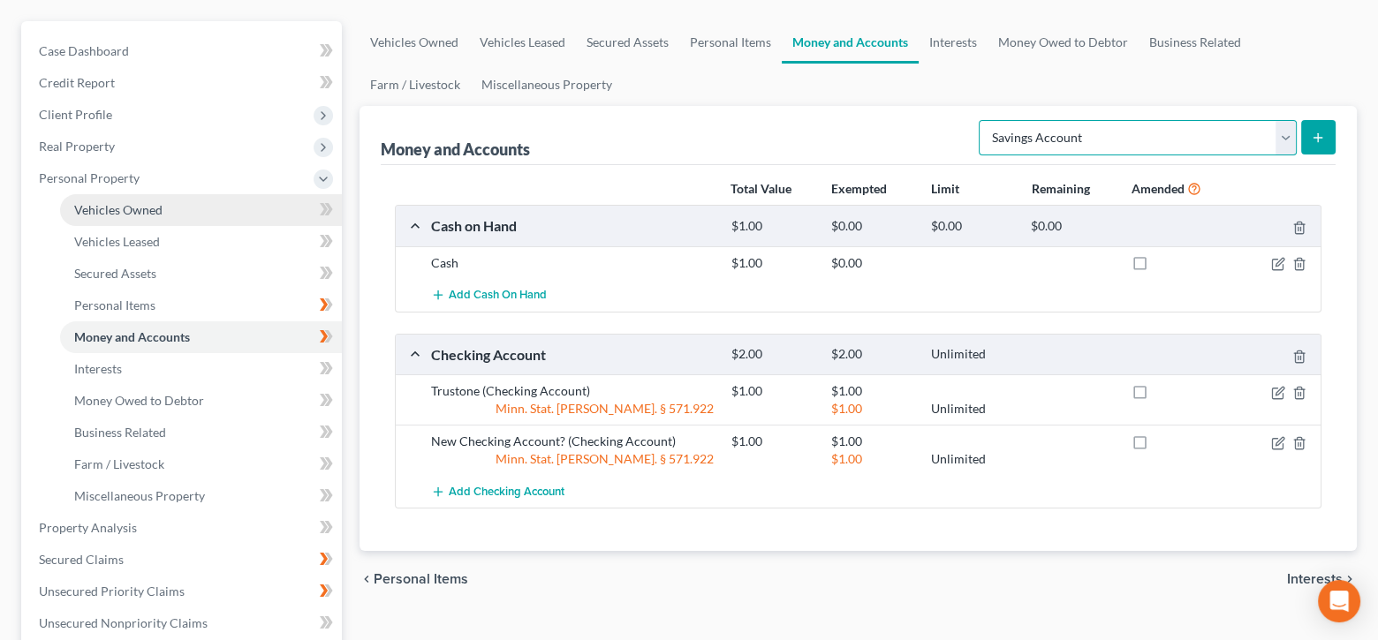
scroll to position [177, 0]
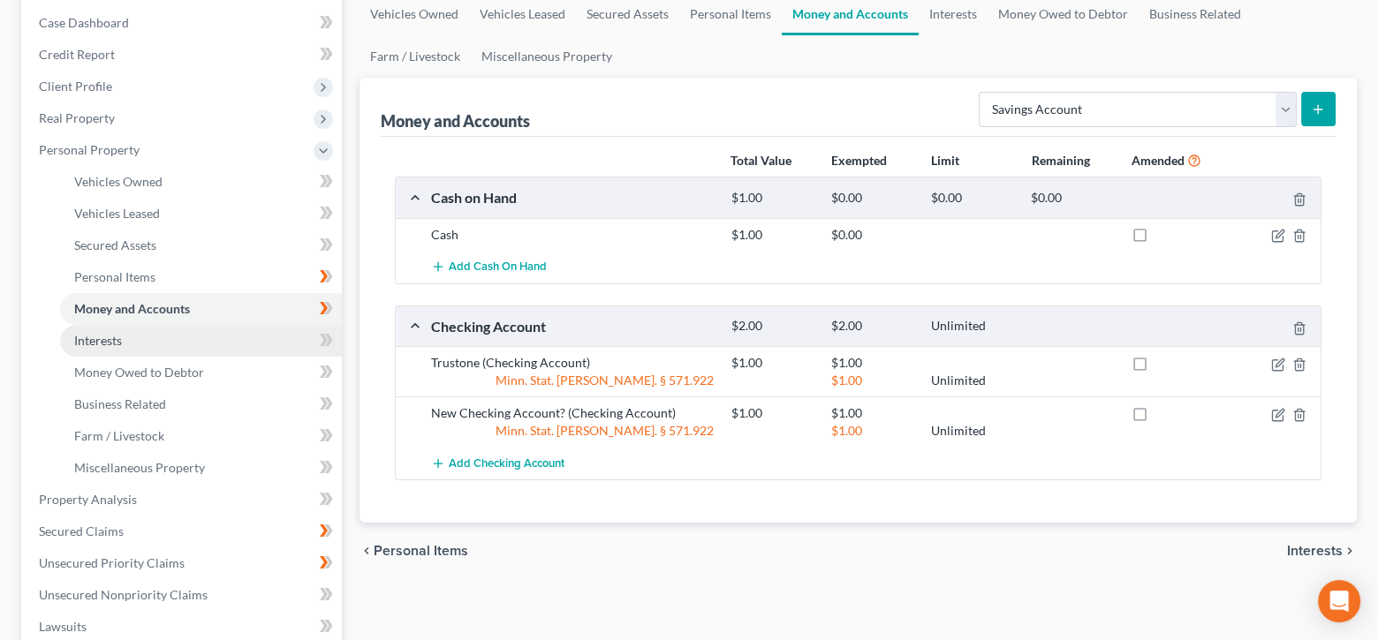
click at [208, 345] on link "Interests" at bounding box center [201, 341] width 282 height 32
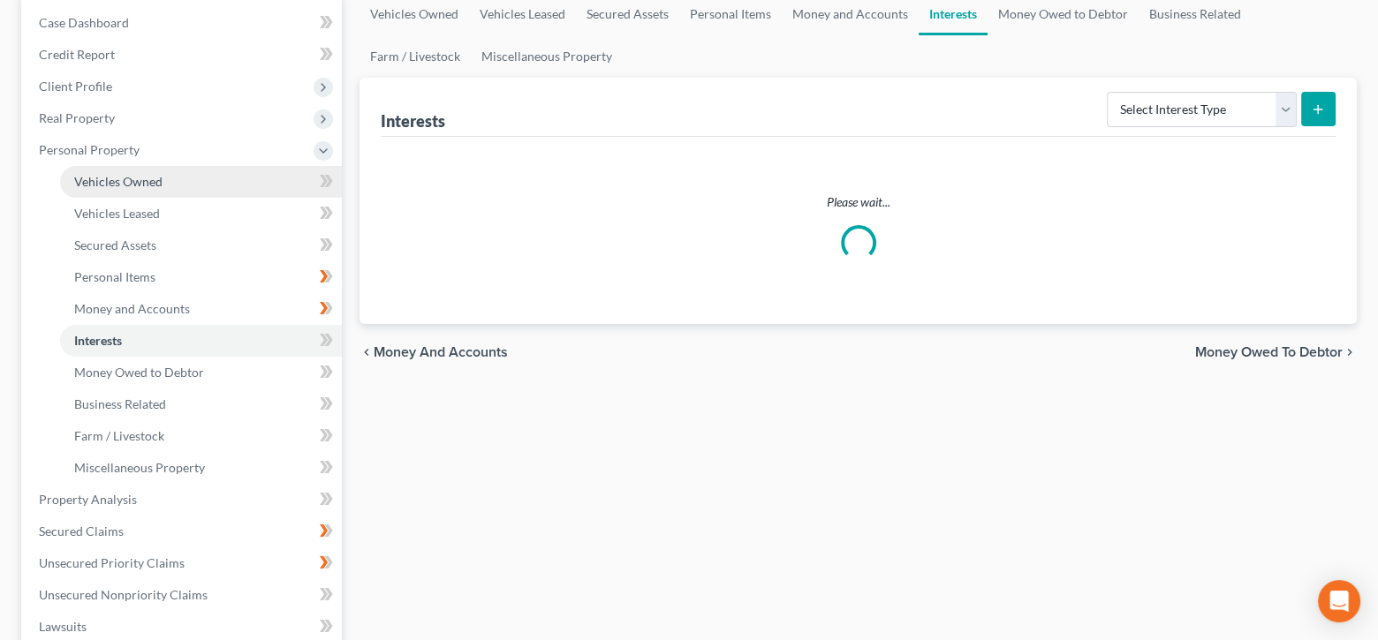
scroll to position [353, 0]
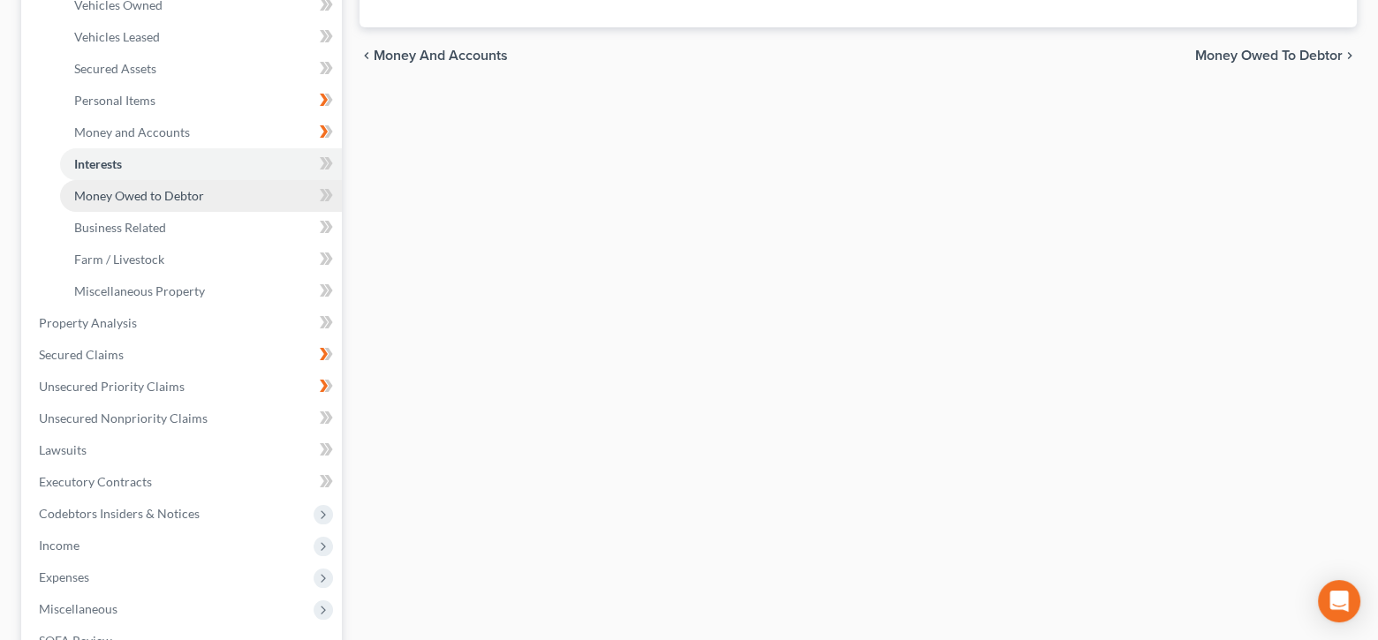
click at [155, 190] on span "Money Owed to Debtor" at bounding box center [139, 195] width 130 height 15
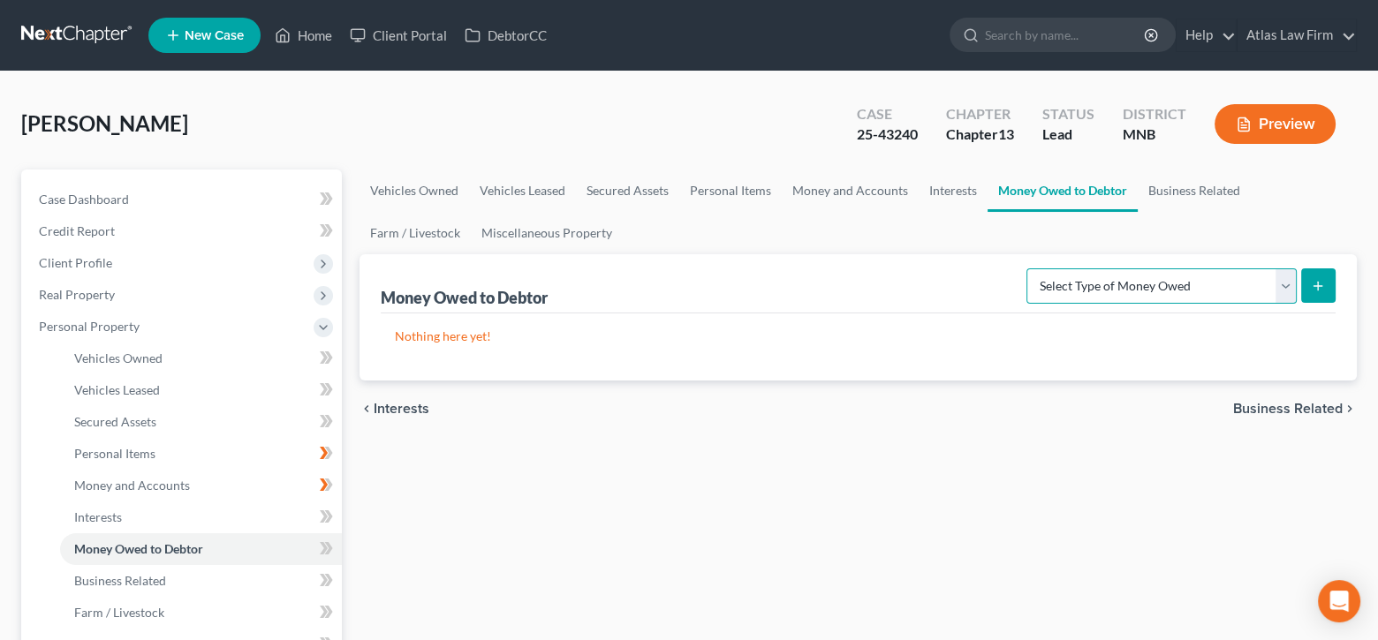
click at [1288, 295] on select "Select Type of Money Owed Accounts Receivable Alimony Child Support Claims Agai…" at bounding box center [1162, 286] width 270 height 35
select select "unpaid_wages"
click at [1030, 269] on select "Select Type of Money Owed Accounts Receivable Alimony Child Support Claims Agai…" at bounding box center [1162, 286] width 270 height 35
click at [1313, 291] on icon "submit" at bounding box center [1318, 286] width 14 height 14
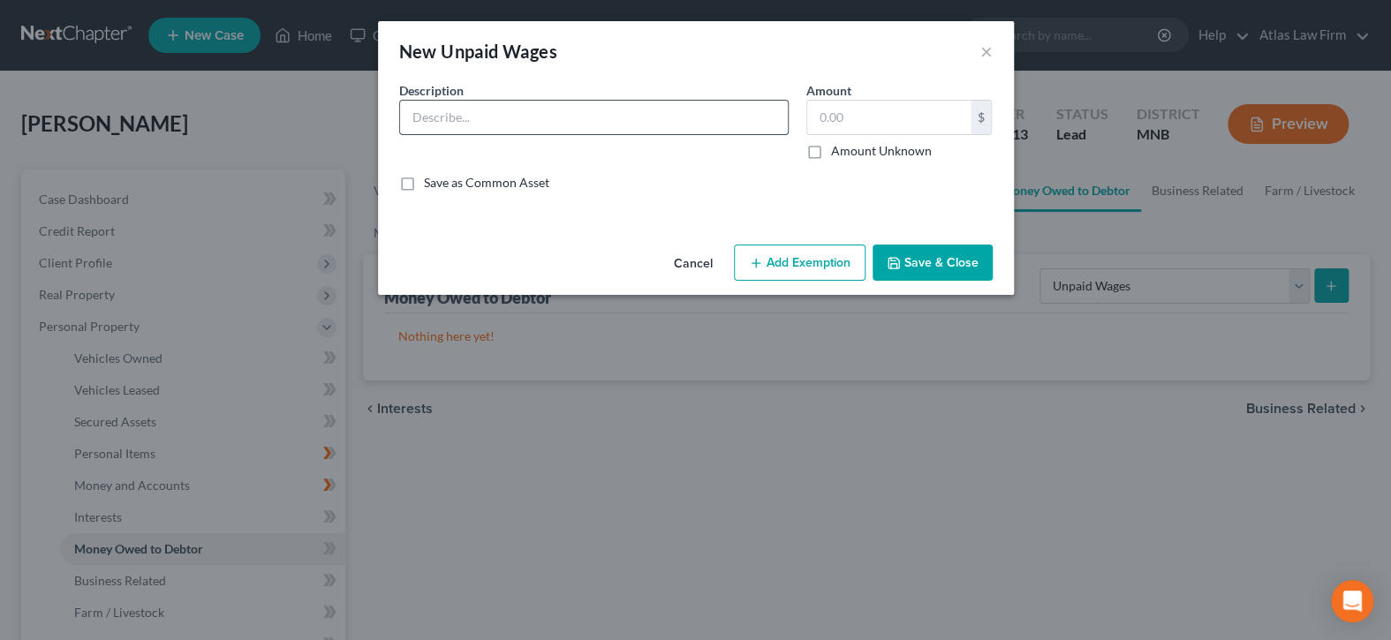
click at [590, 116] on input "text" at bounding box center [594, 118] width 388 height 34
type input "Earned, Unpaid Wages"
click at [944, 122] on input "text" at bounding box center [888, 118] width 163 height 34
click at [914, 132] on input "text" at bounding box center [888, 118] width 163 height 34
type input "1,080"
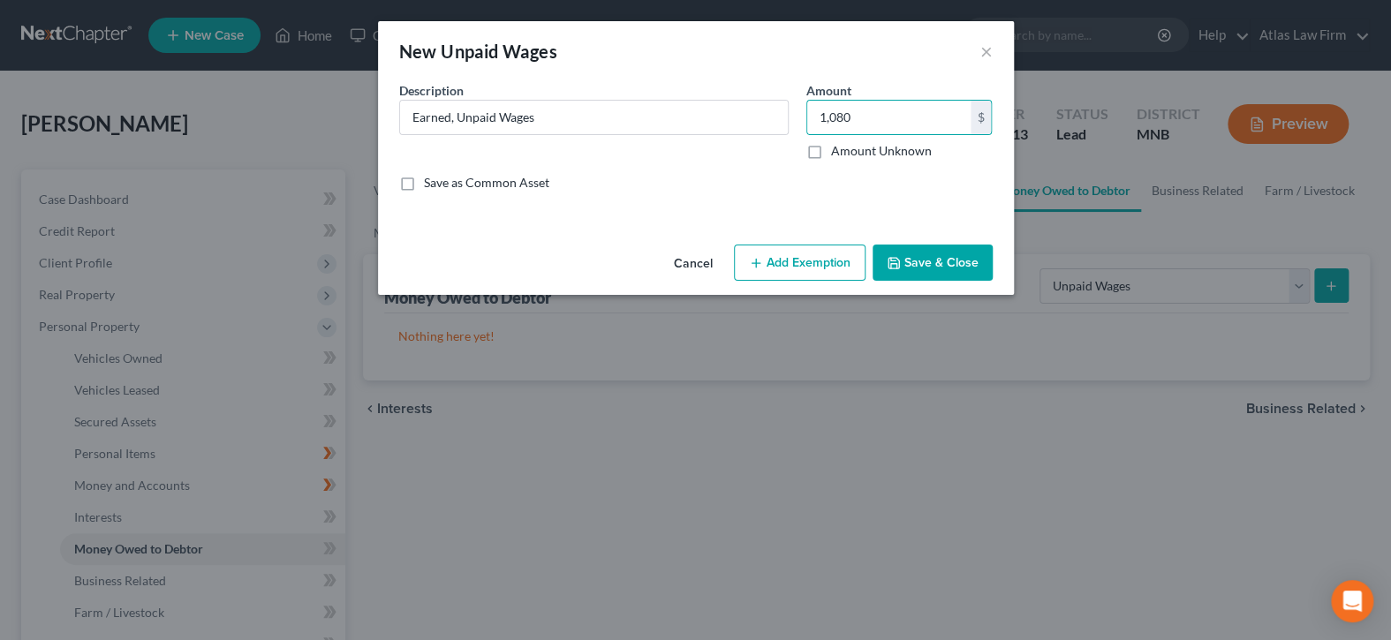
click at [822, 265] on button "Add Exemption" at bounding box center [800, 263] width 132 height 37
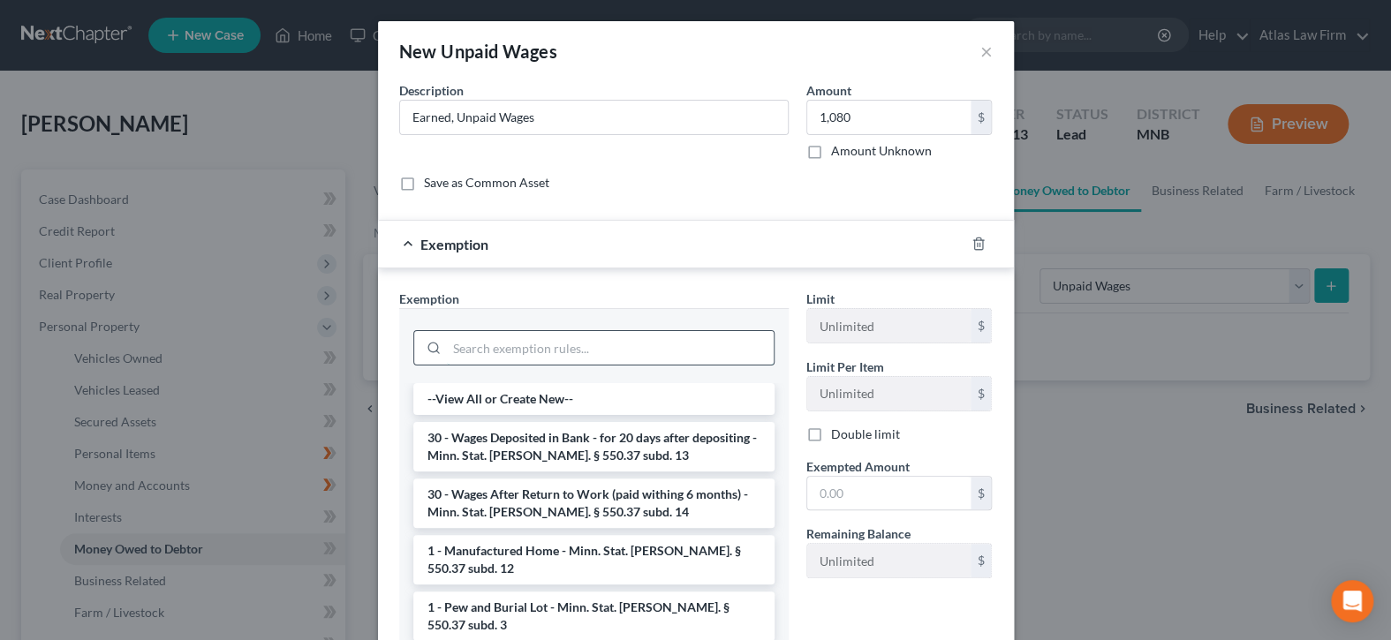
click at [693, 353] on input "search" at bounding box center [610, 348] width 327 height 34
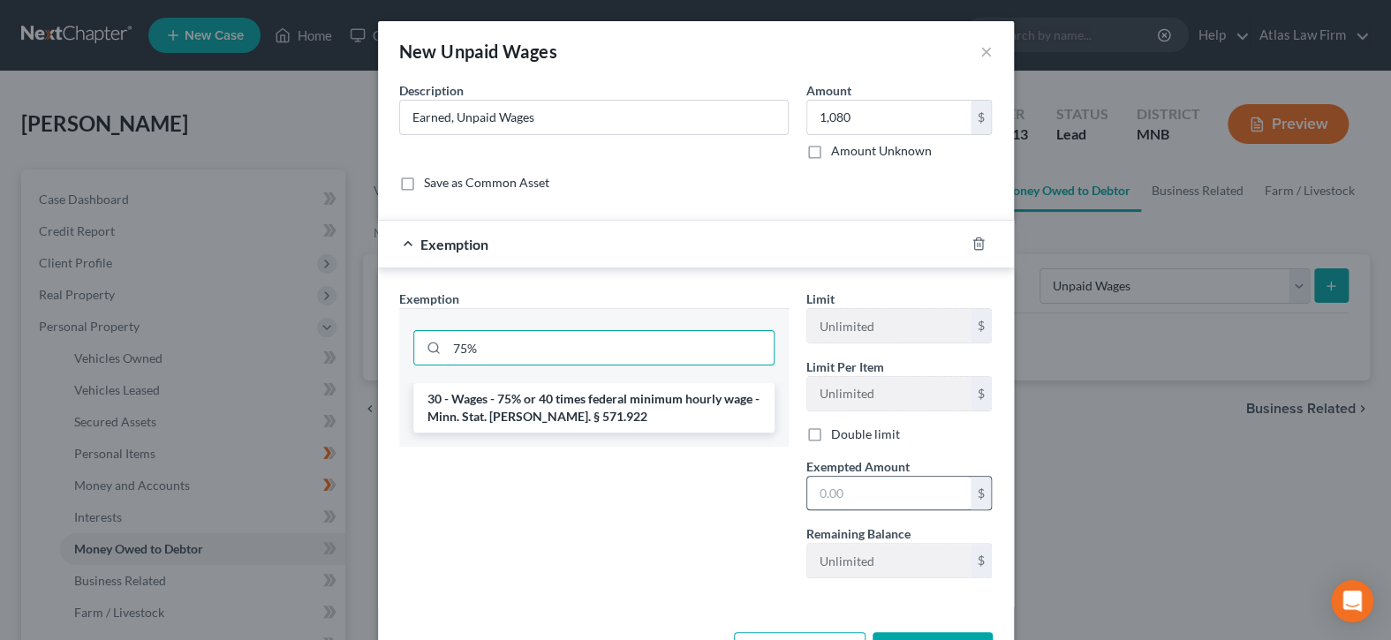
type input "75%"
click at [941, 492] on input "text" at bounding box center [888, 494] width 163 height 34
type input "1.00"
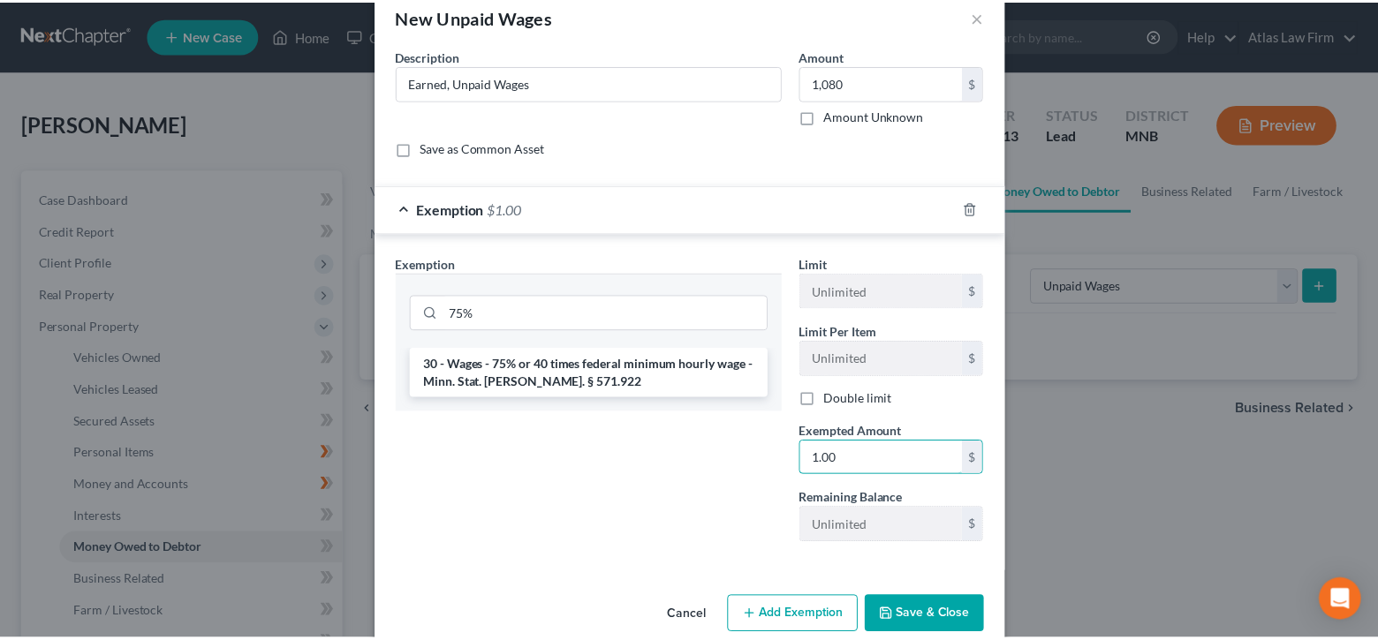
scroll to position [61, 0]
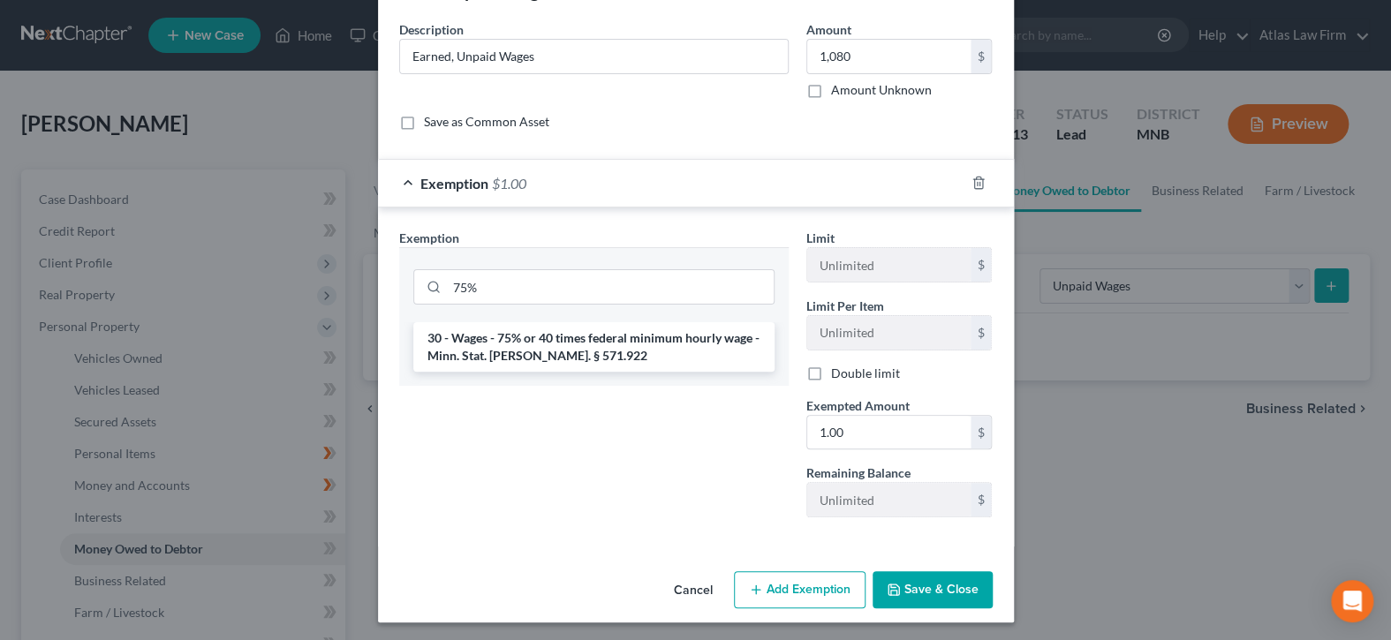
click at [956, 593] on button "Save & Close" at bounding box center [933, 590] width 120 height 37
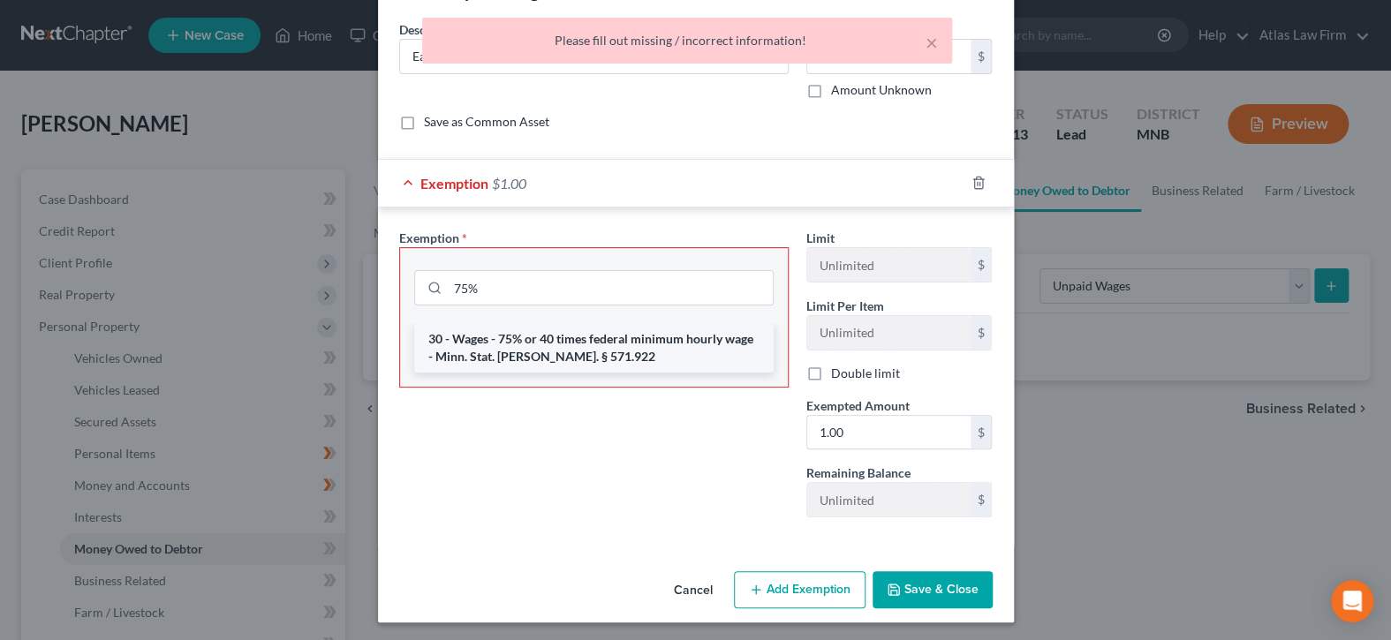
click at [610, 353] on li "30 - Wages - 75% or 40 times federal minimum hourly wage - Minn. Stat. [PERSON_…" at bounding box center [594, 347] width 360 height 49
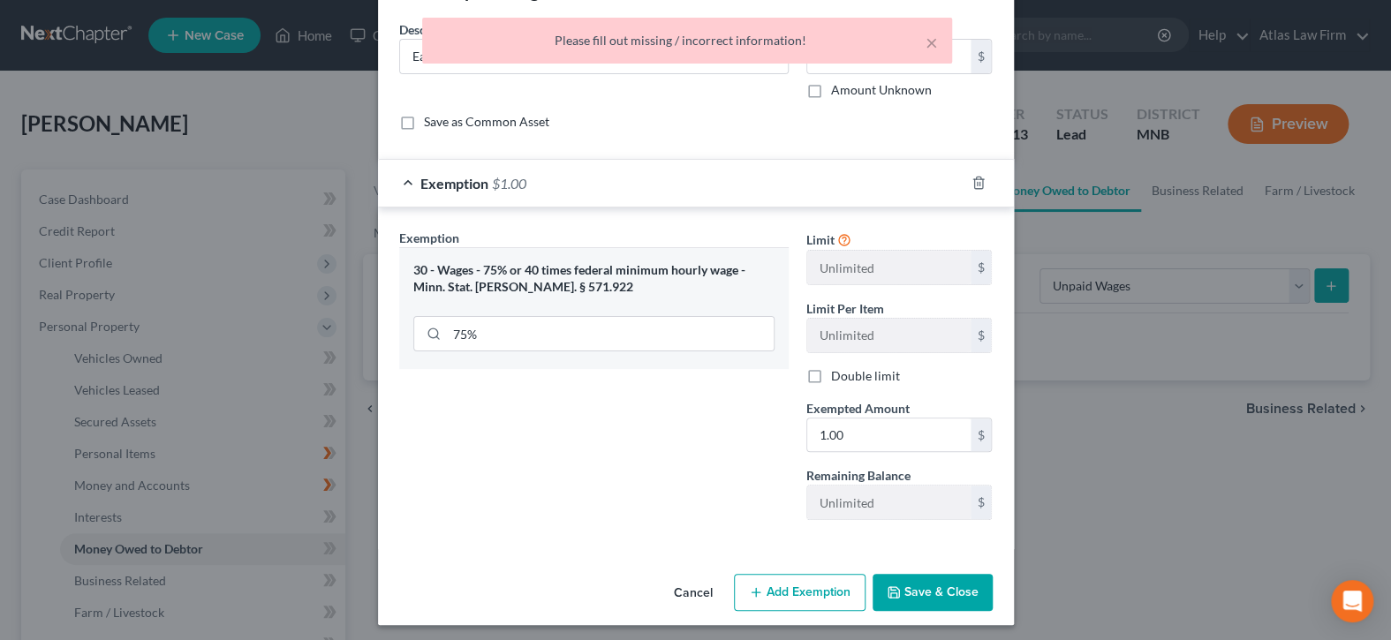
click at [931, 587] on button "Save & Close" at bounding box center [933, 592] width 120 height 37
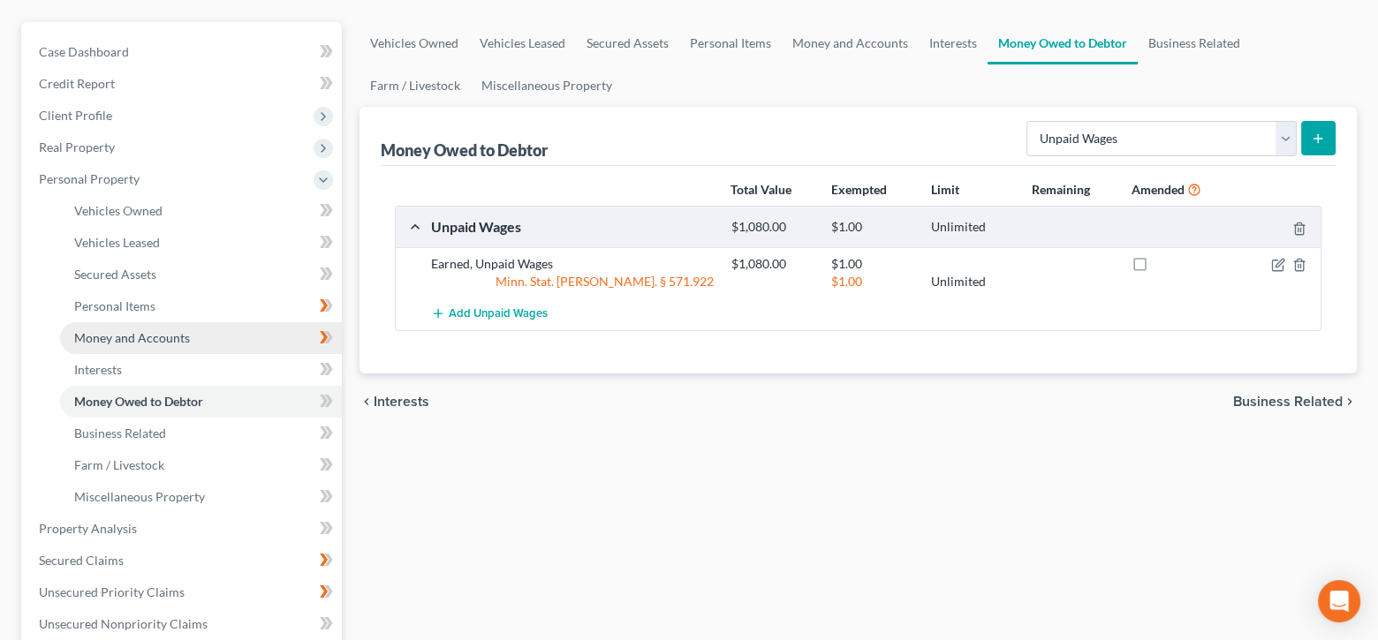
scroll to position [177, 0]
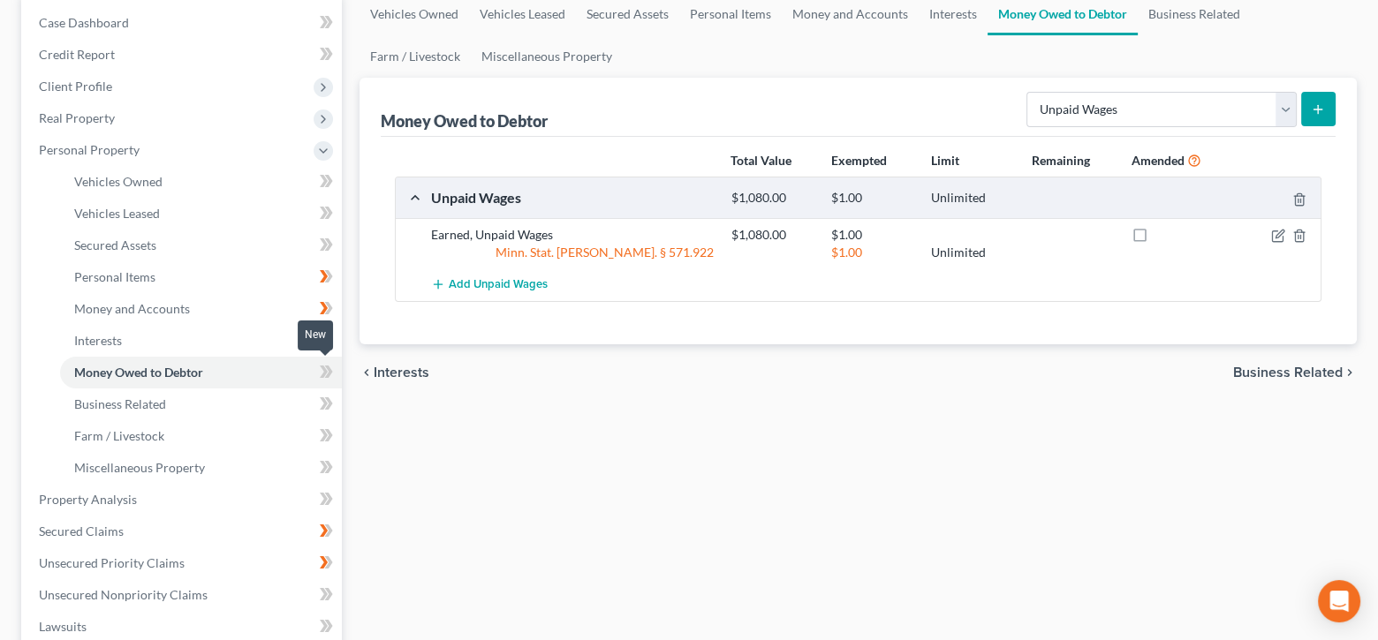
click at [325, 369] on icon at bounding box center [324, 372] width 8 height 12
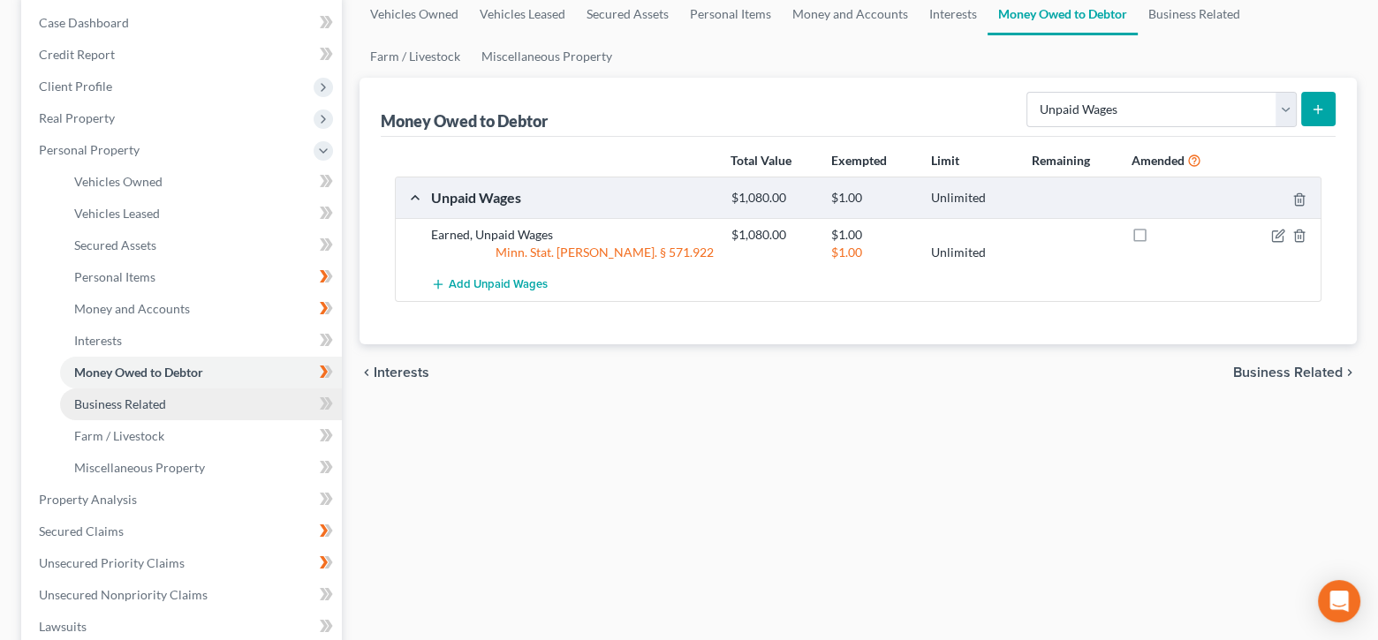
click at [278, 393] on link "Business Related" at bounding box center [201, 405] width 282 height 32
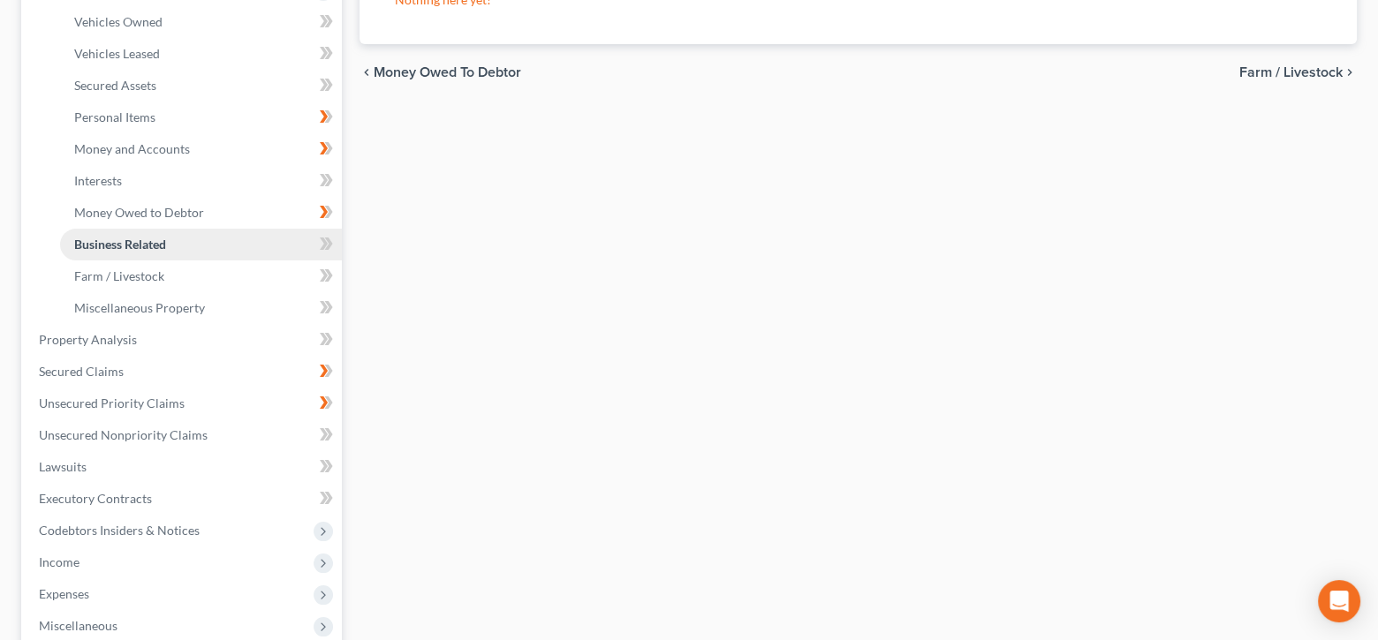
scroll to position [353, 0]
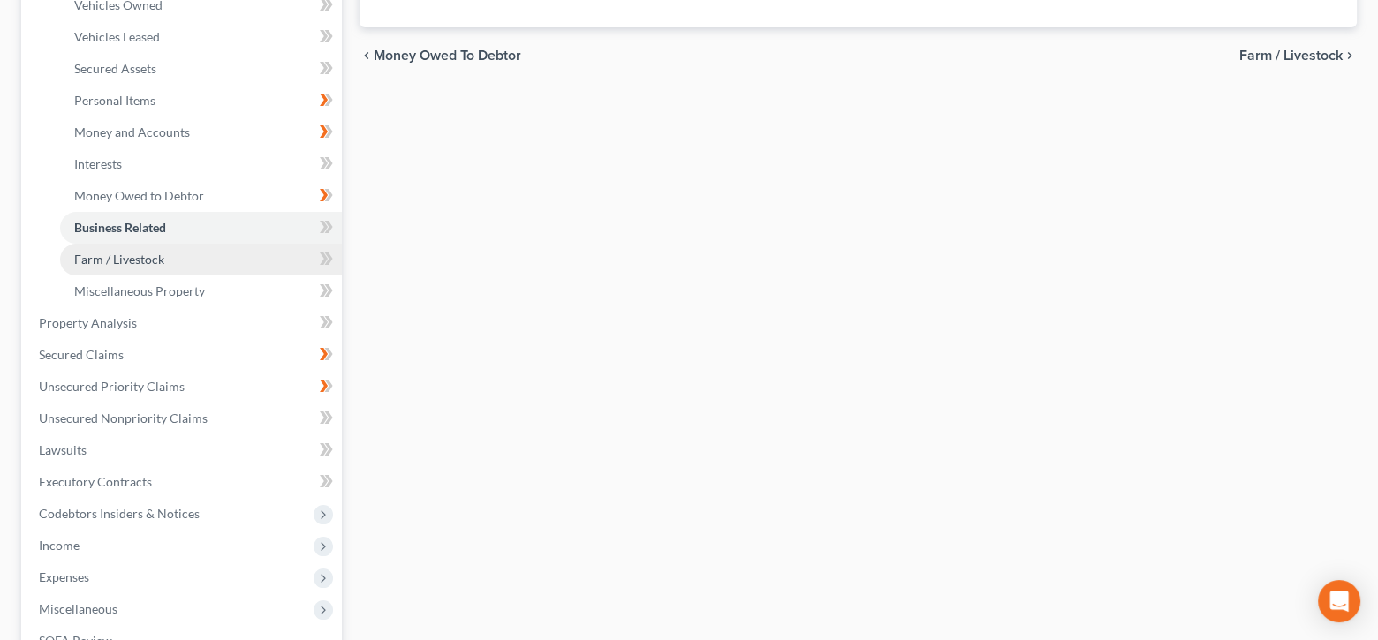
click at [245, 251] on link "Farm / Livestock" at bounding box center [201, 260] width 282 height 32
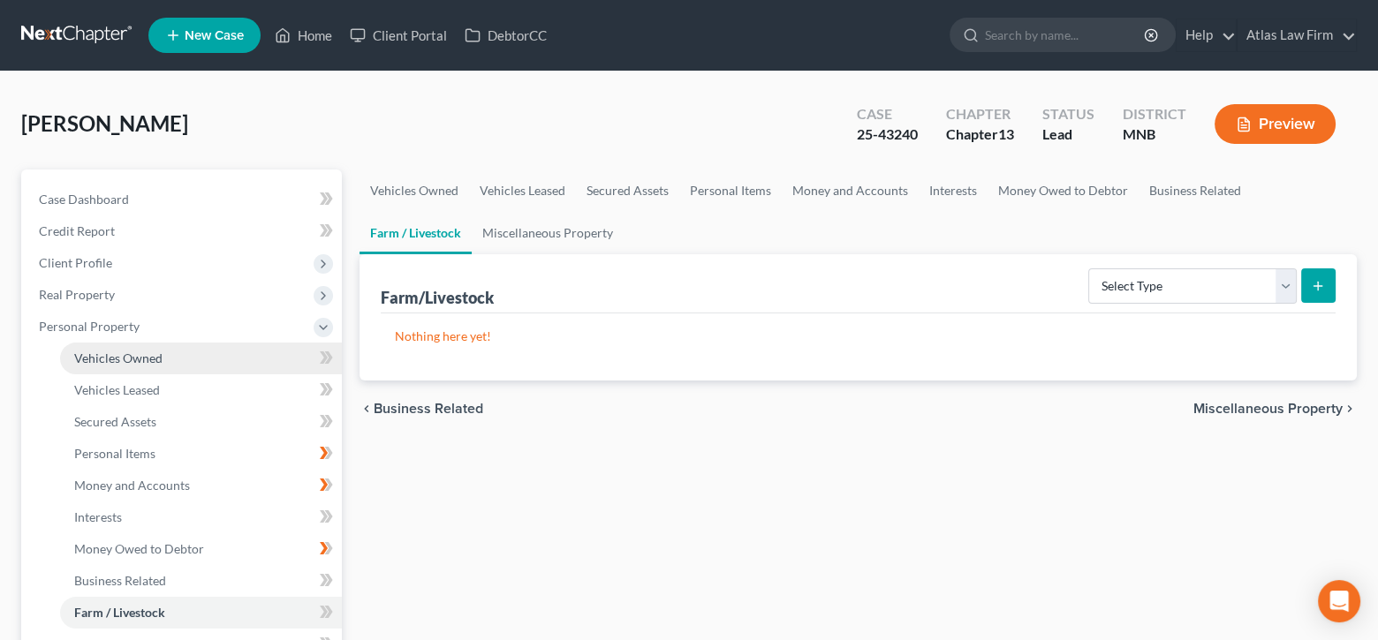
scroll to position [177, 0]
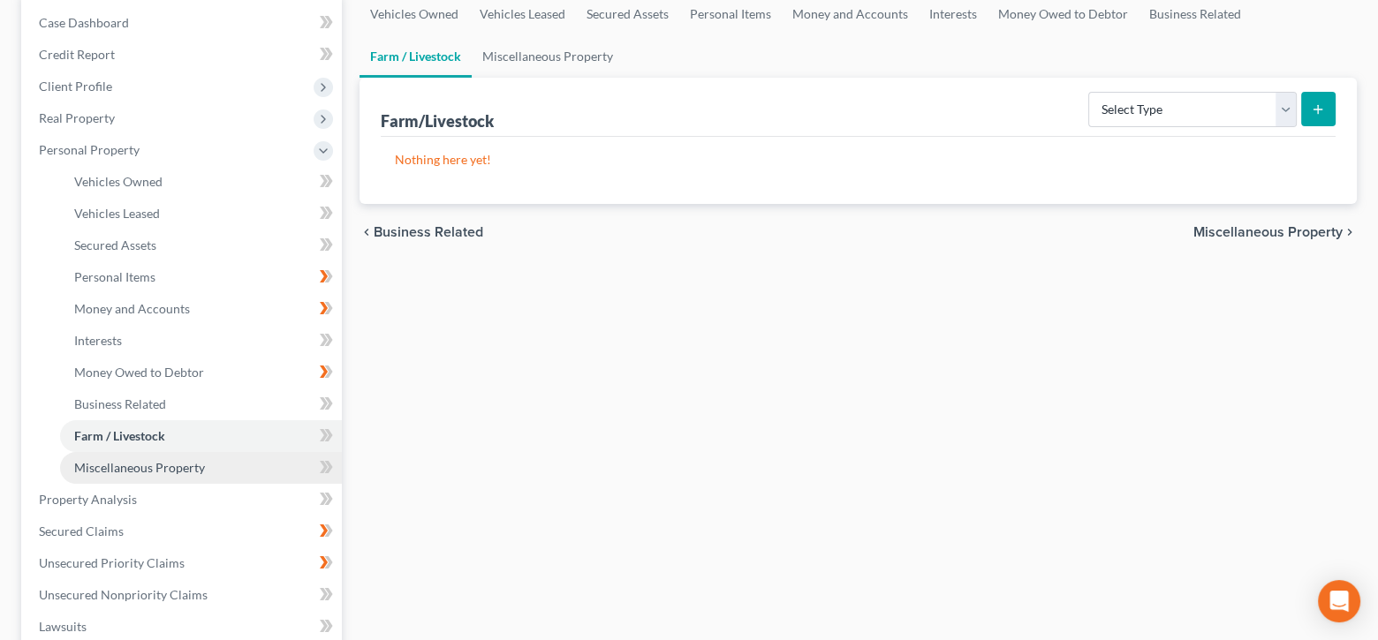
click at [254, 466] on link "Miscellaneous Property" at bounding box center [201, 468] width 282 height 32
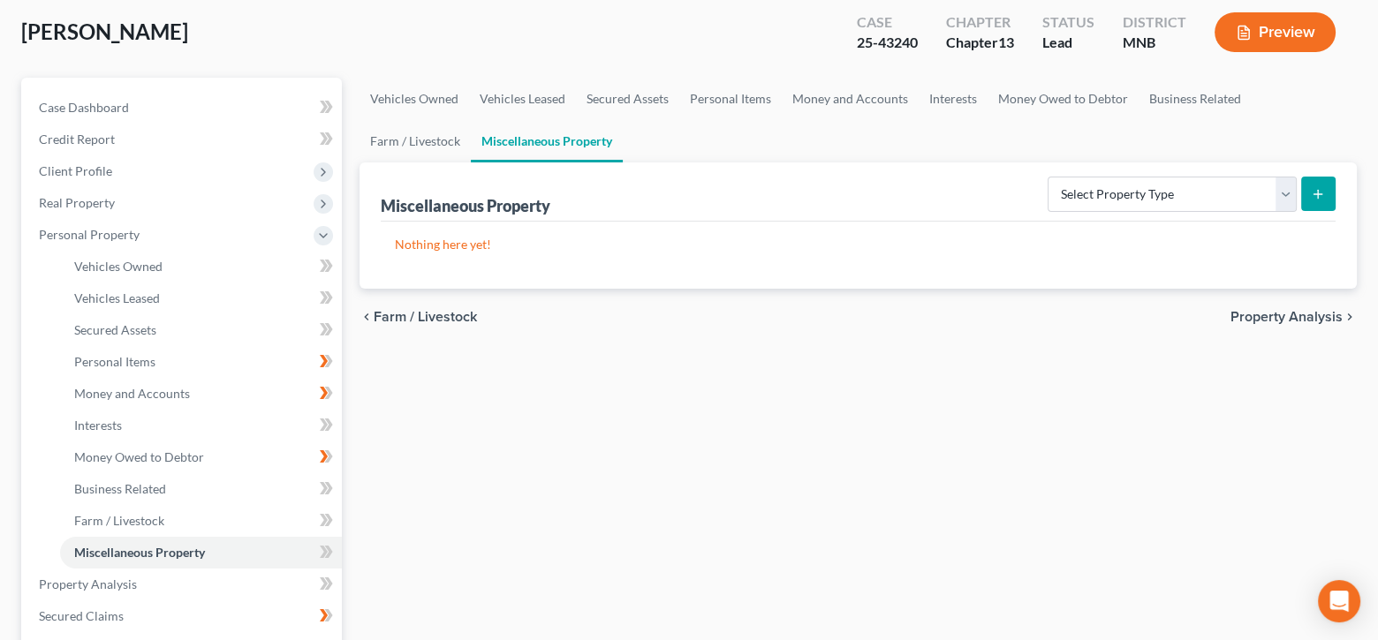
scroll to position [177, 0]
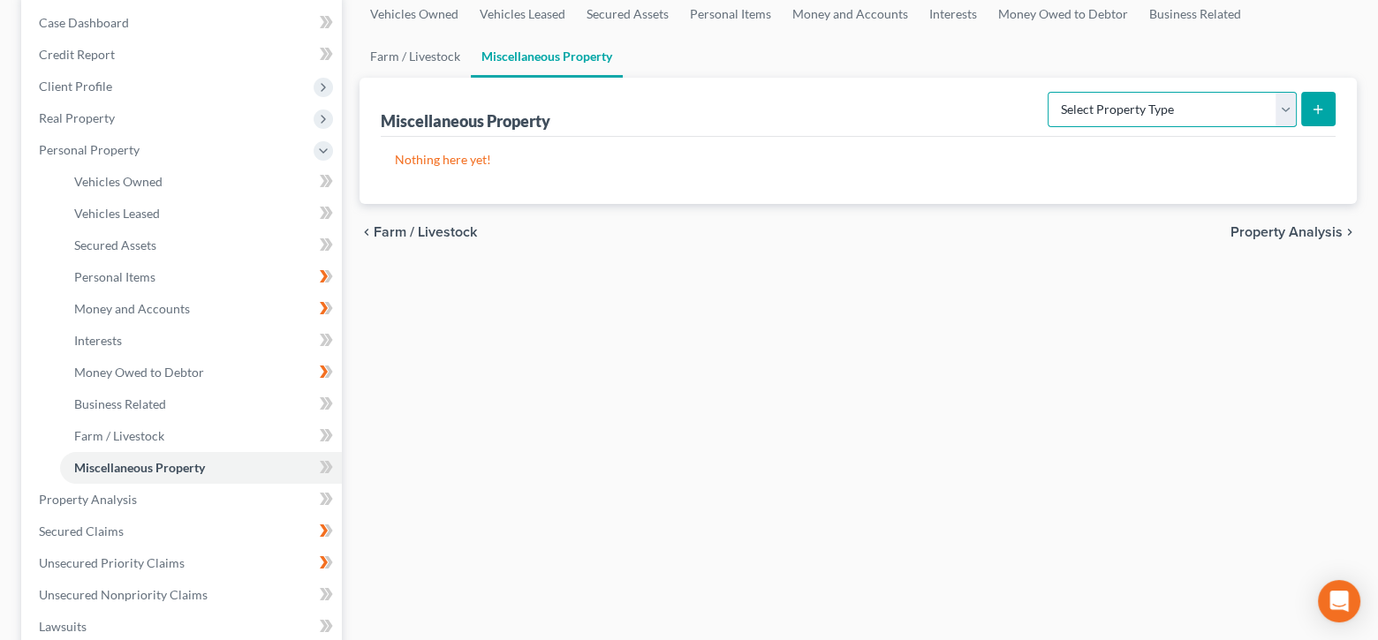
click at [1285, 110] on select "Select Property Type Assigned for Creditor Benefit [DATE] Holding for Another N…" at bounding box center [1172, 109] width 249 height 35
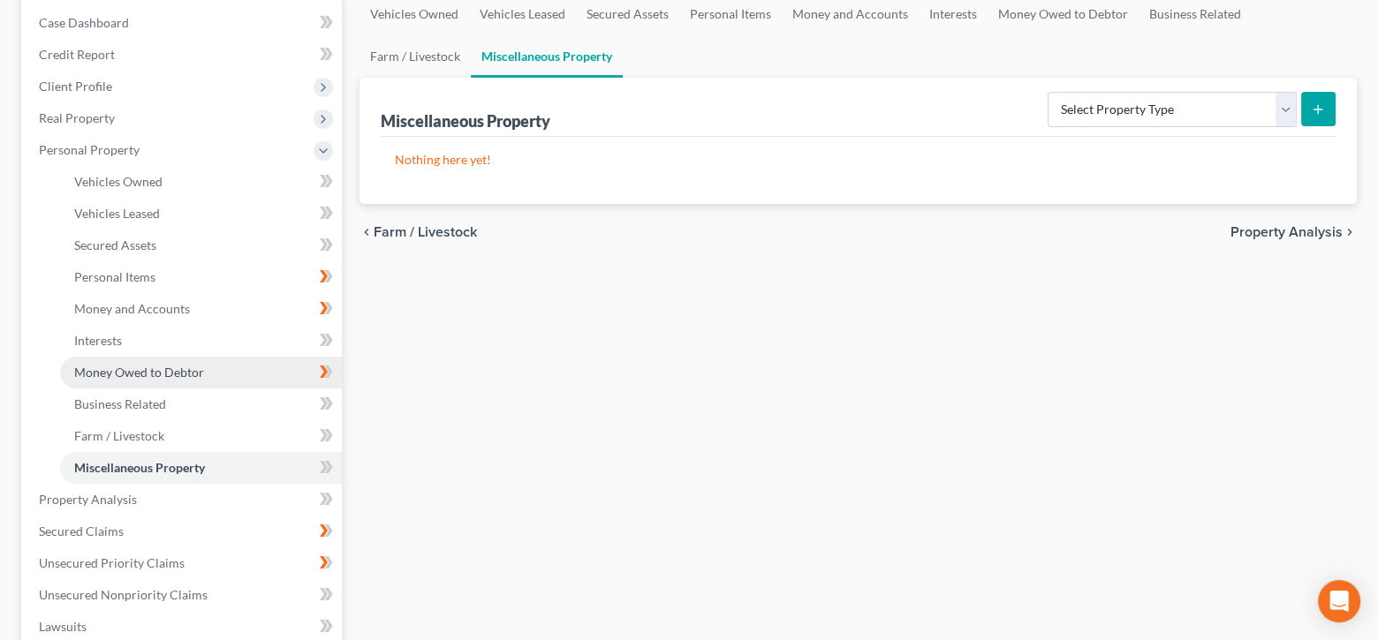
click at [221, 370] on link "Money Owed to Debtor" at bounding box center [201, 373] width 282 height 32
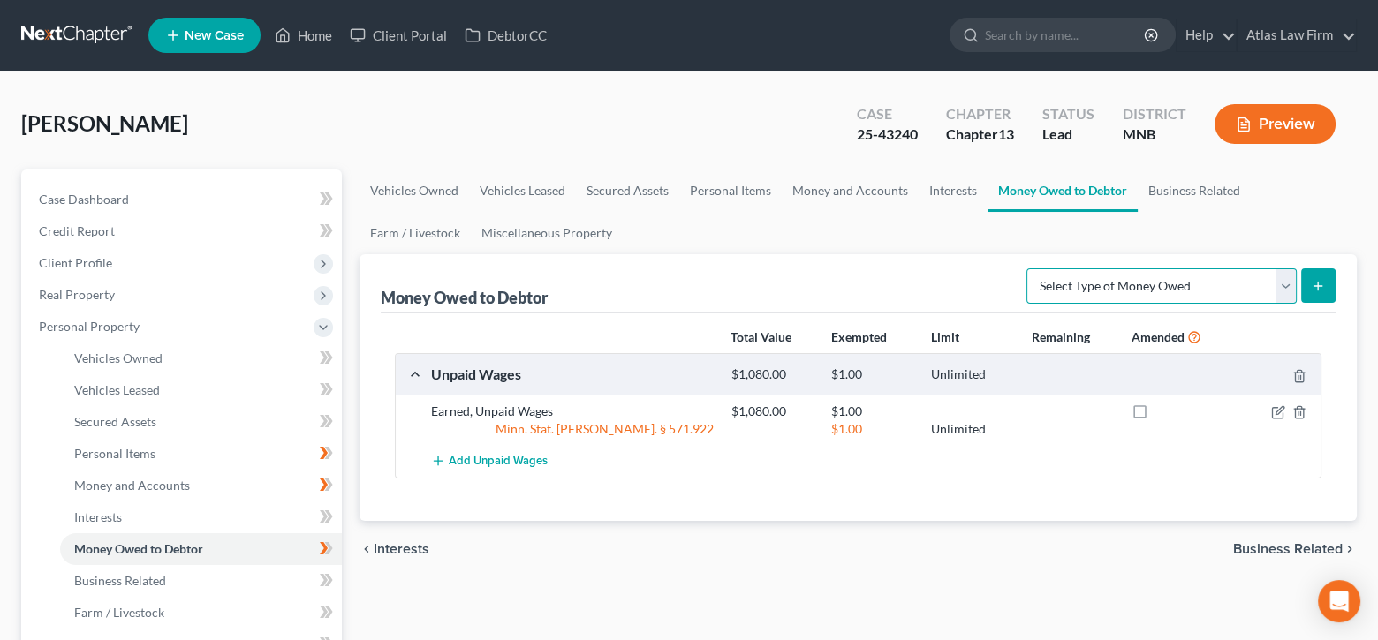
click at [1290, 286] on select "Select Type of Money Owed Accounts Receivable Alimony Child Support Claims Agai…" at bounding box center [1162, 286] width 270 height 35
select select "expected_tax_refund"
click at [1030, 269] on select "Select Type of Money Owed Accounts Receivable Alimony Child Support Claims Agai…" at bounding box center [1162, 286] width 270 height 35
click at [1321, 283] on icon "submit" at bounding box center [1318, 286] width 14 height 14
select select "0"
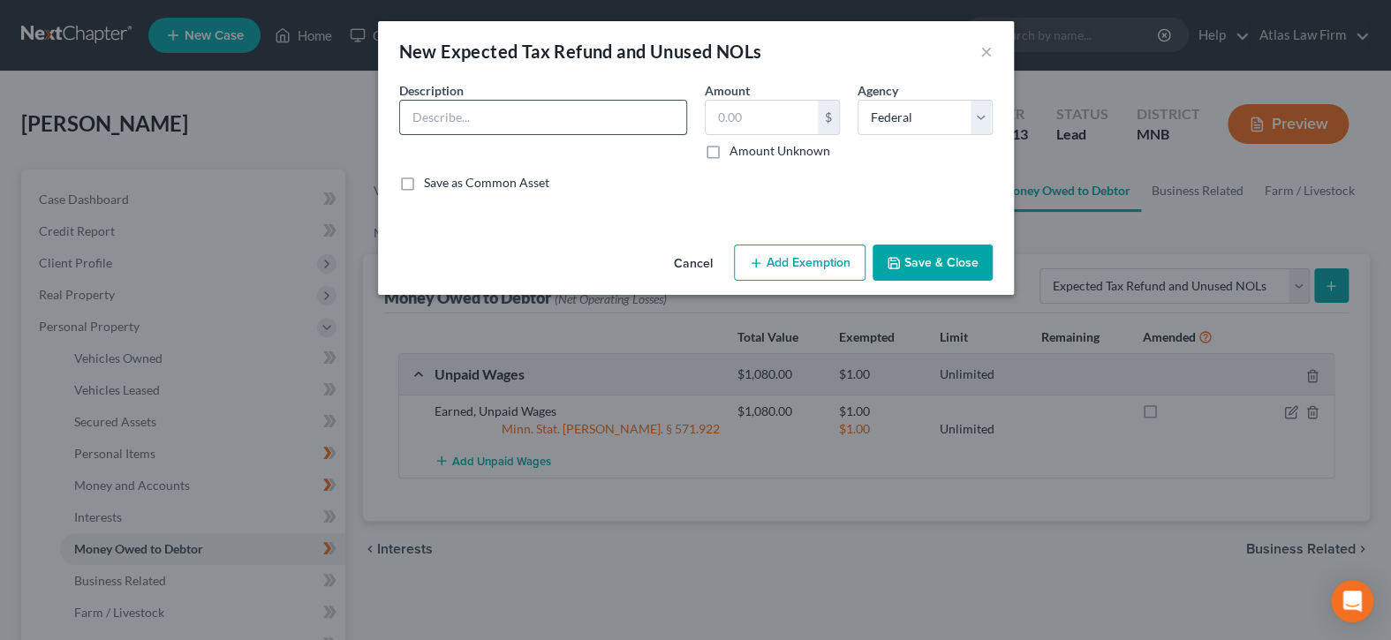
click at [608, 125] on input "text" at bounding box center [543, 118] width 286 height 34
click at [606, 118] on input "text" at bounding box center [543, 118] width 286 height 34
type input "Expected 2024 Property Tax Refund"
click at [776, 112] on input "text" at bounding box center [762, 118] width 112 height 34
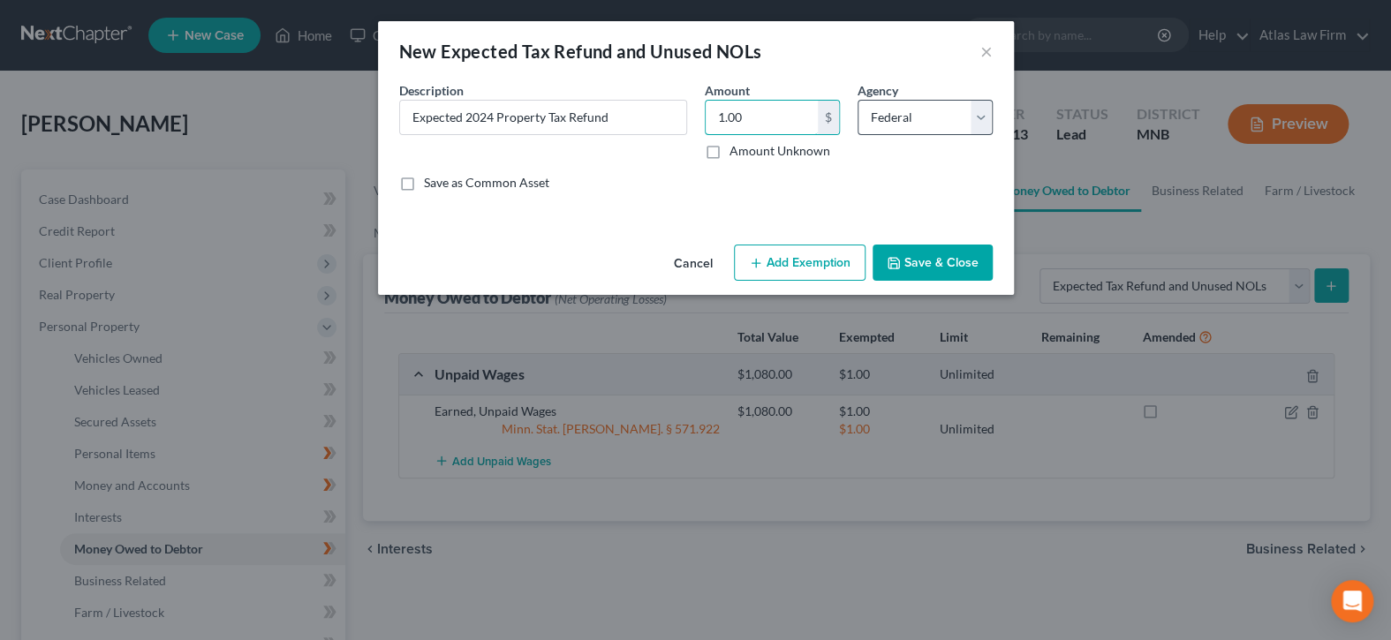
type input "1.00"
click at [943, 114] on select "Select Federal State Local" at bounding box center [925, 117] width 135 height 35
select select "1"
click at [858, 100] on select "Select Federal State Local" at bounding box center [925, 117] width 135 height 35
click at [925, 266] on button "Save & Close" at bounding box center [933, 263] width 120 height 37
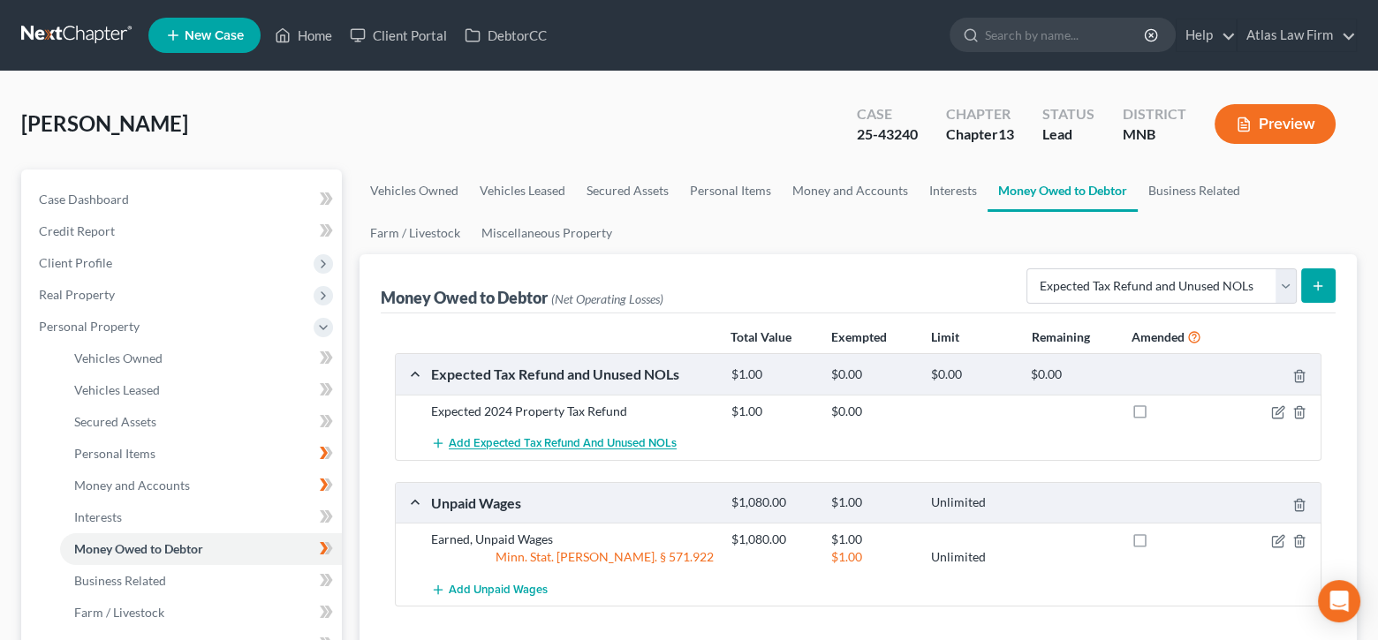
click at [586, 437] on span "Add Expected Tax Refund and Unused NOLs" at bounding box center [563, 444] width 228 height 14
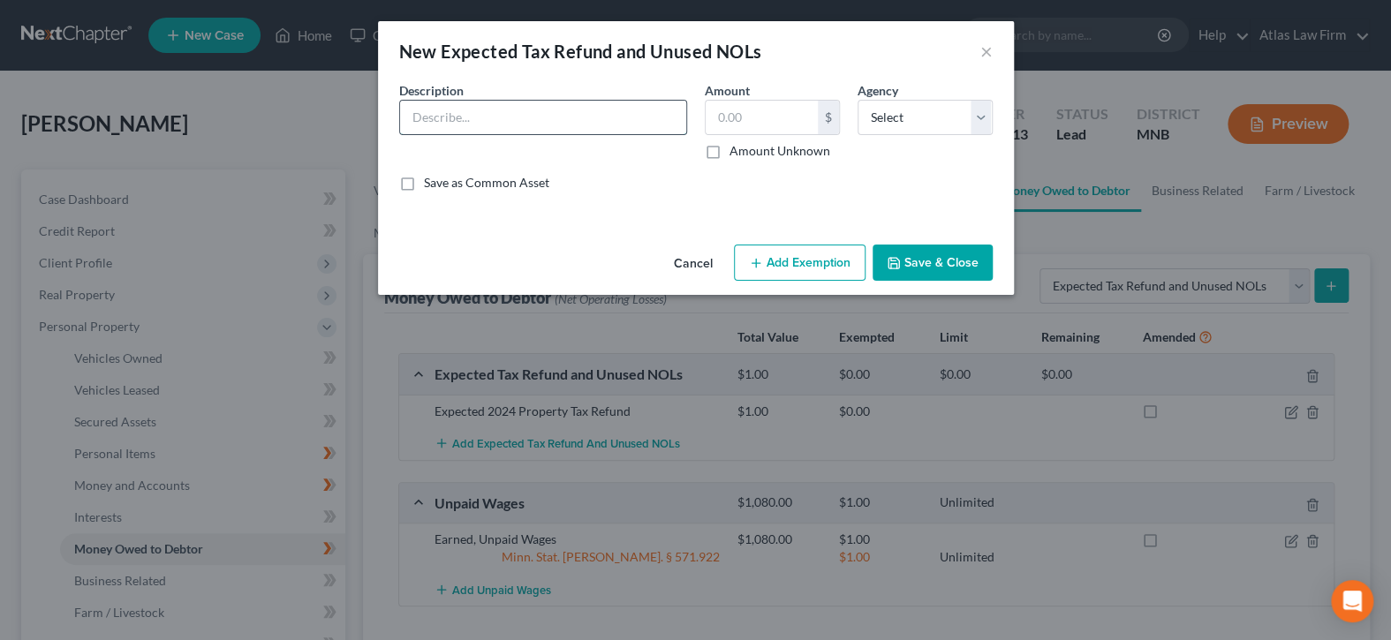
click at [603, 114] on input "text" at bounding box center [543, 118] width 286 height 34
click at [526, 119] on input "75" at bounding box center [543, 118] width 286 height 34
click at [443, 116] on input "75% Expected 2025 Property Tax Refund" at bounding box center [543, 118] width 286 height 34
type input "75% Potential 2025 Property Tax Refund"
click at [762, 108] on input "text" at bounding box center [762, 118] width 112 height 34
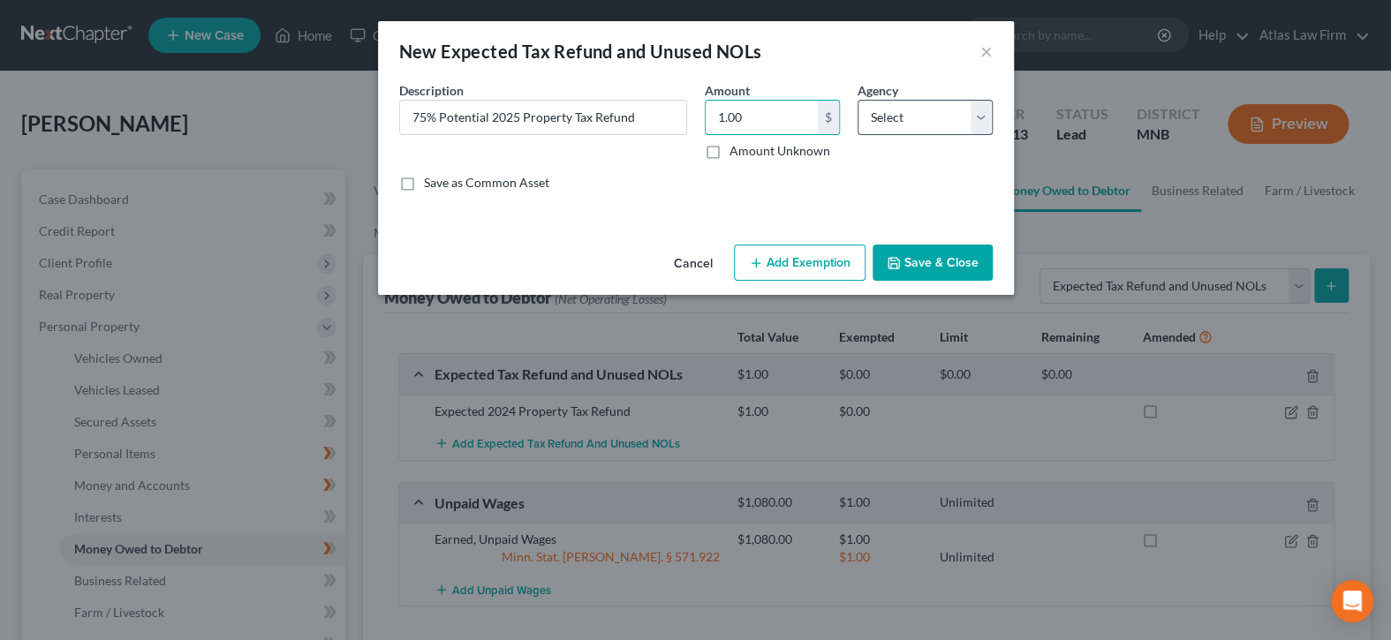
type input "1.00"
click at [903, 117] on select "Select Federal State Local" at bounding box center [925, 117] width 135 height 35
select select "1"
click at [858, 100] on select "Select Federal State Local" at bounding box center [925, 117] width 135 height 35
click at [905, 257] on button "Save & Close" at bounding box center [933, 263] width 120 height 37
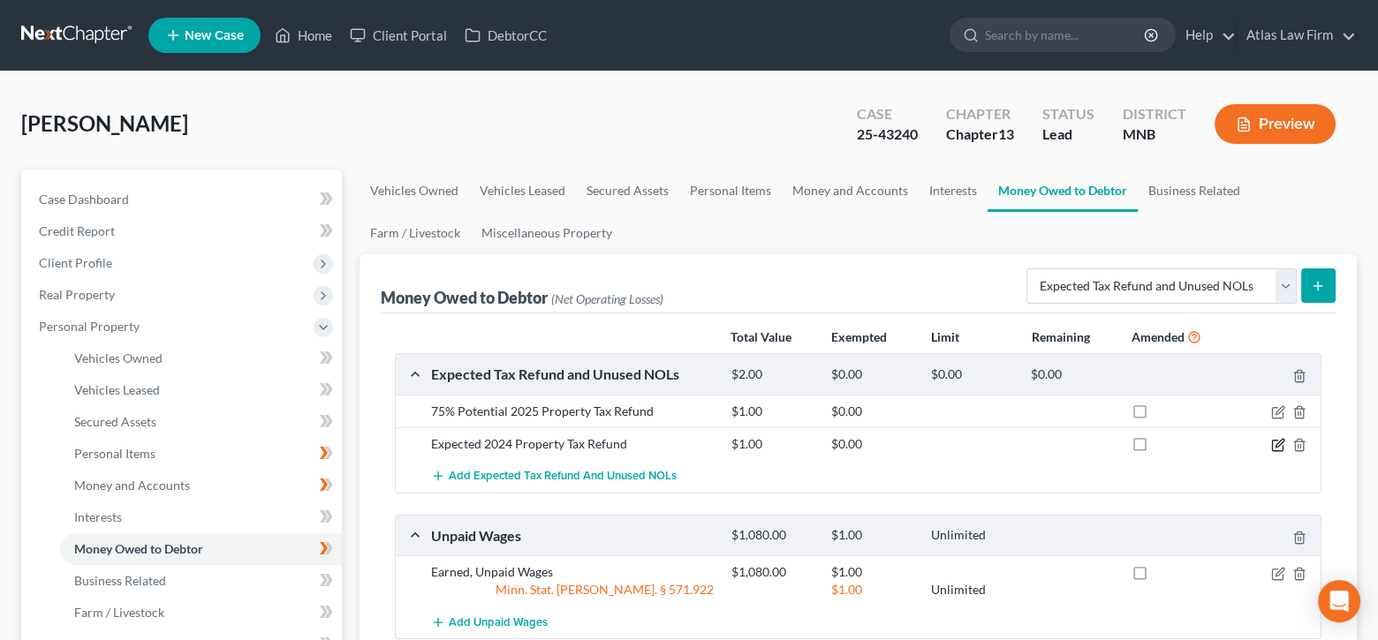
click at [1277, 445] on icon "button" at bounding box center [1280, 443] width 8 height 8
select select "1"
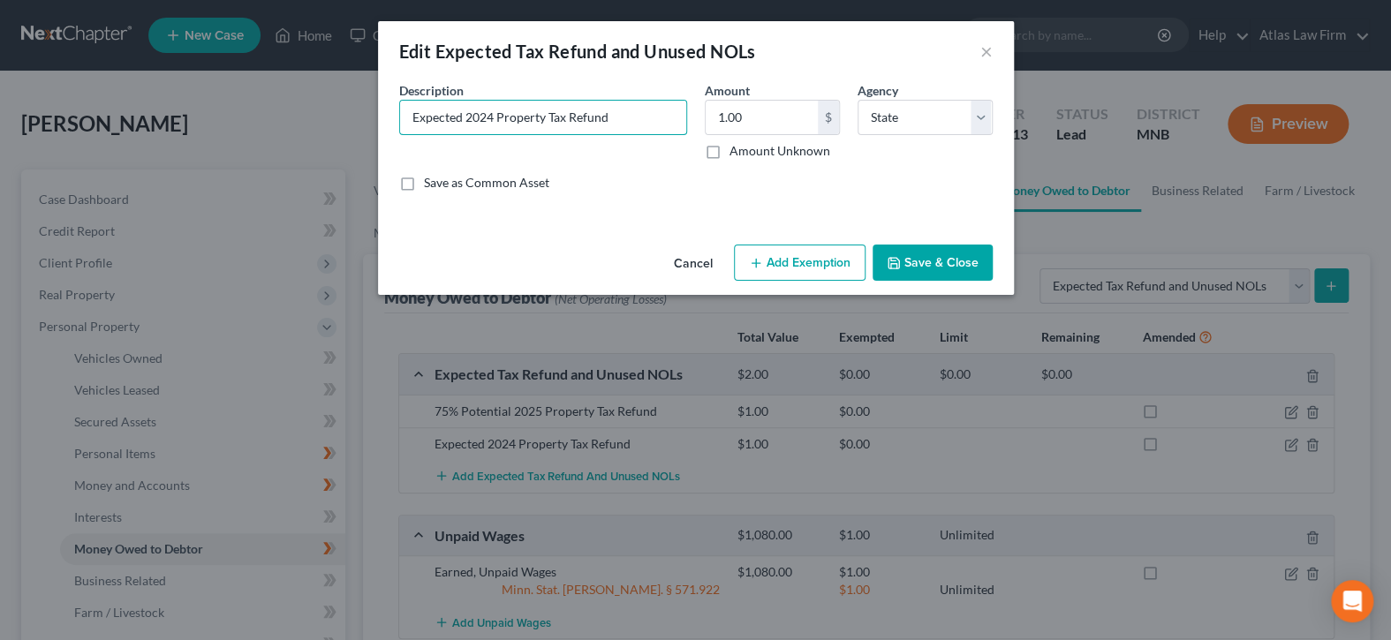
drag, startPoint x: 464, startPoint y: 117, endPoint x: 367, endPoint y: 111, distance: 97.4
click at [367, 111] on div "Edit Expected Tax Refund and Unused NOLs × An exemption set must first be selec…" at bounding box center [695, 320] width 1391 height 640
type input "Potential 2024 Property Tax Refund"
click at [916, 254] on button "Save & Close" at bounding box center [933, 263] width 120 height 37
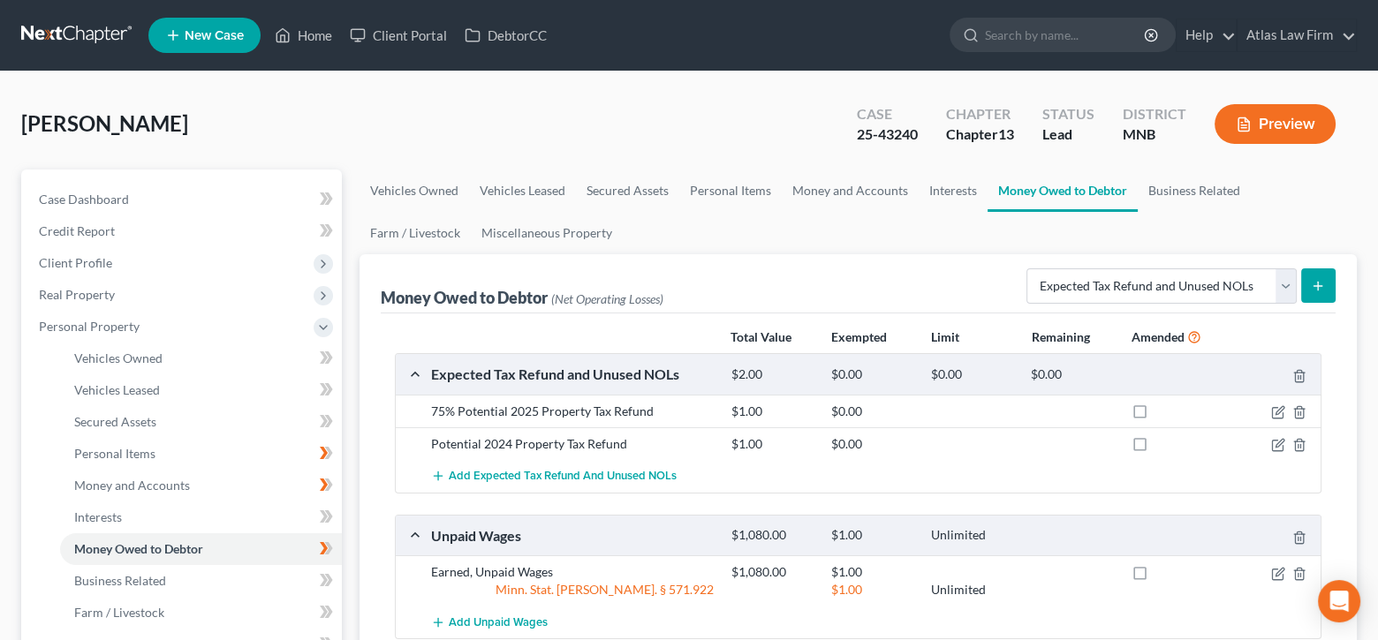
scroll to position [177, 0]
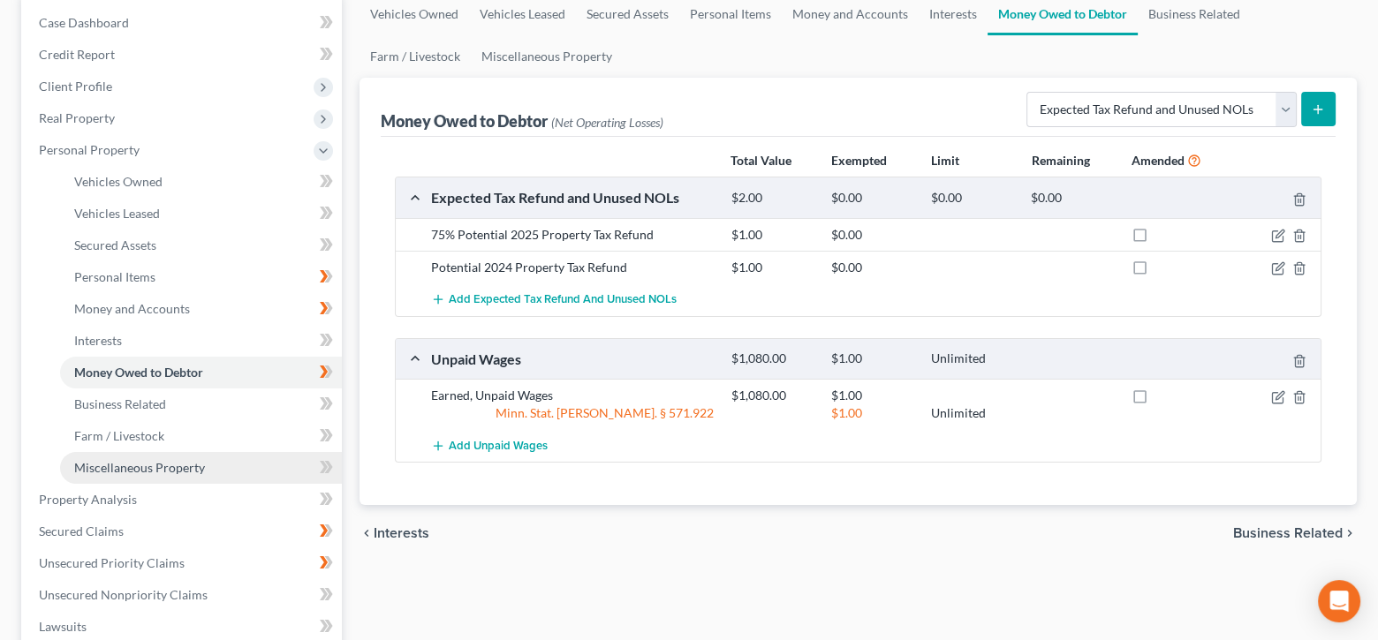
click at [193, 471] on span "Miscellaneous Property" at bounding box center [139, 467] width 131 height 15
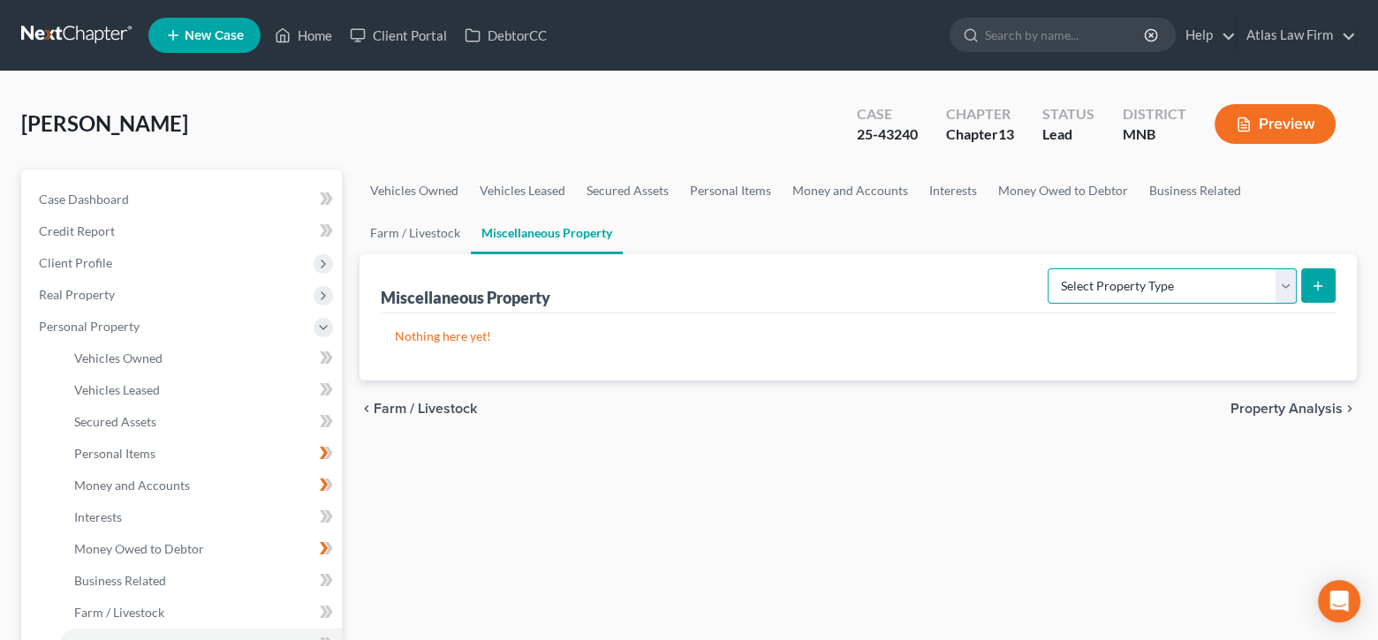
click at [1292, 280] on select "Select Property Type Assigned for Creditor Benefit [DATE] Holding for Another N…" at bounding box center [1172, 286] width 249 height 35
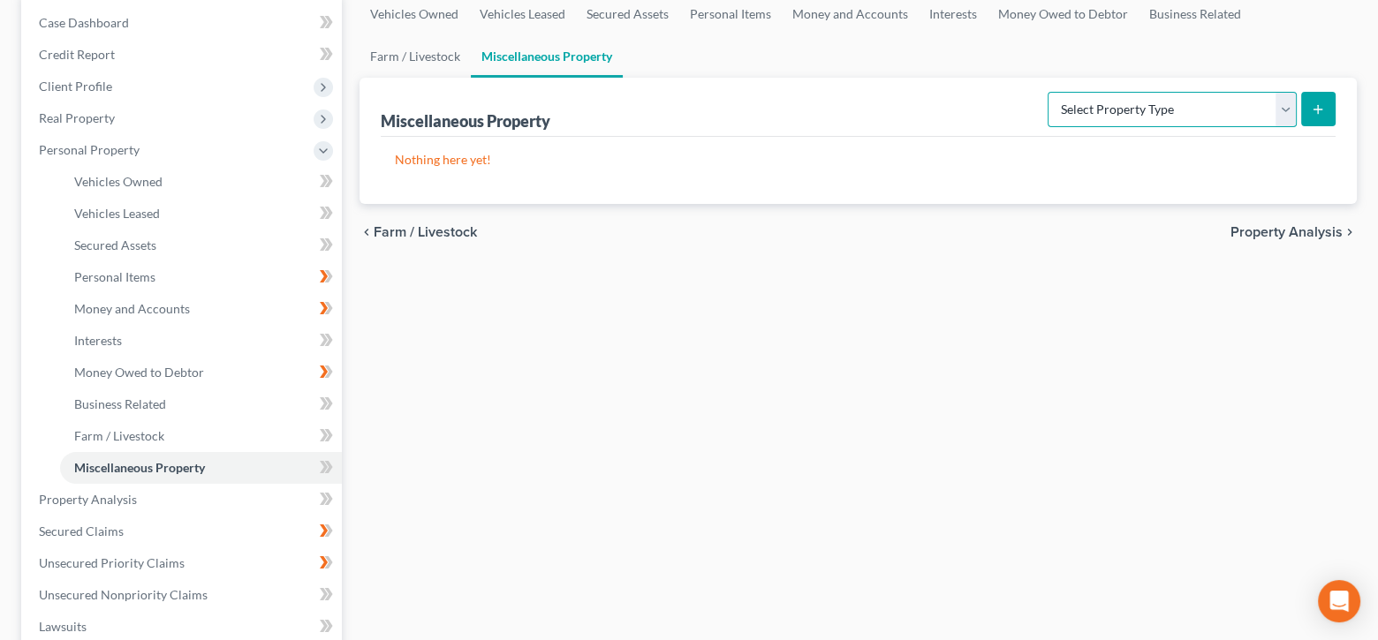
click at [1284, 114] on select "Select Property Type Assigned for Creditor Benefit [DATE] Holding for Another N…" at bounding box center [1172, 109] width 249 height 35
select select "holding_for_another"
click at [1048, 92] on select "Select Property Type Assigned for Creditor Benefit [DATE] Holding for Another N…" at bounding box center [1172, 109] width 249 height 35
click at [1303, 110] on button "submit" at bounding box center [1318, 109] width 34 height 34
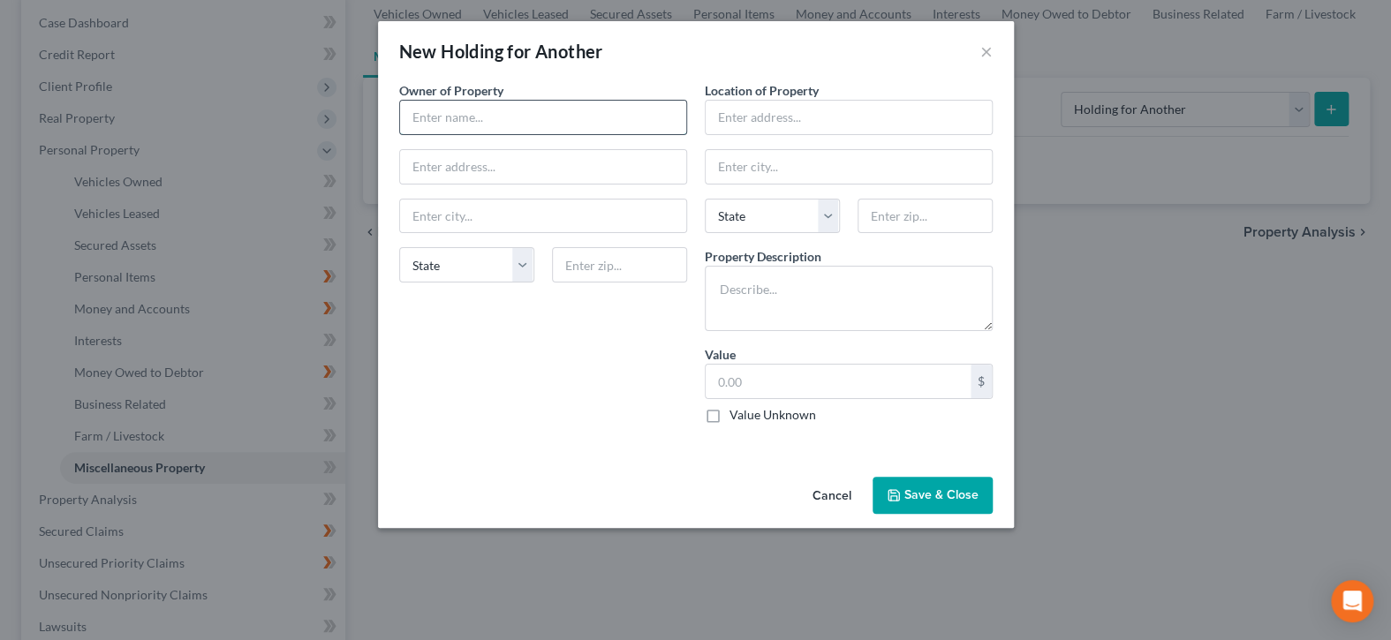
click at [572, 117] on input "text" at bounding box center [543, 118] width 286 height 34
type input "Friend"
click at [782, 120] on input "text" at bounding box center [849, 118] width 286 height 34
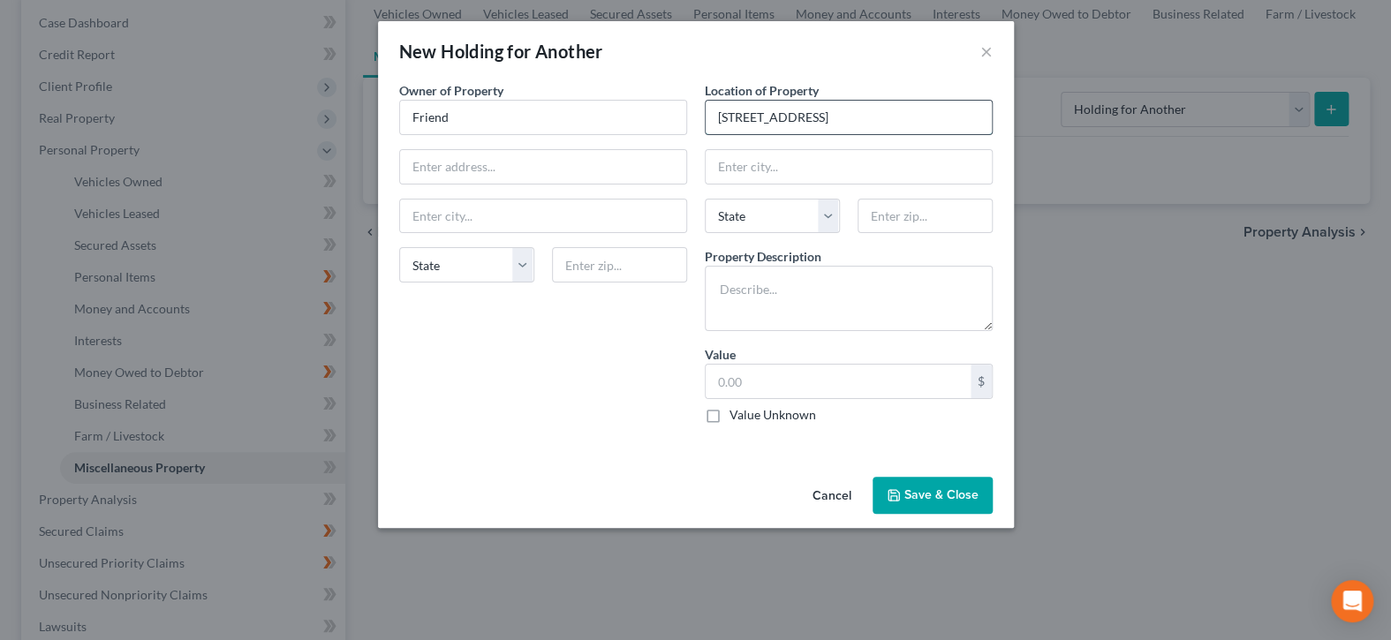
type input "[STREET_ADDRESS]"
type input "55303"
type input "Anoka"
select select "24"
drag, startPoint x: 777, startPoint y: 157, endPoint x: 702, endPoint y: 162, distance: 75.2
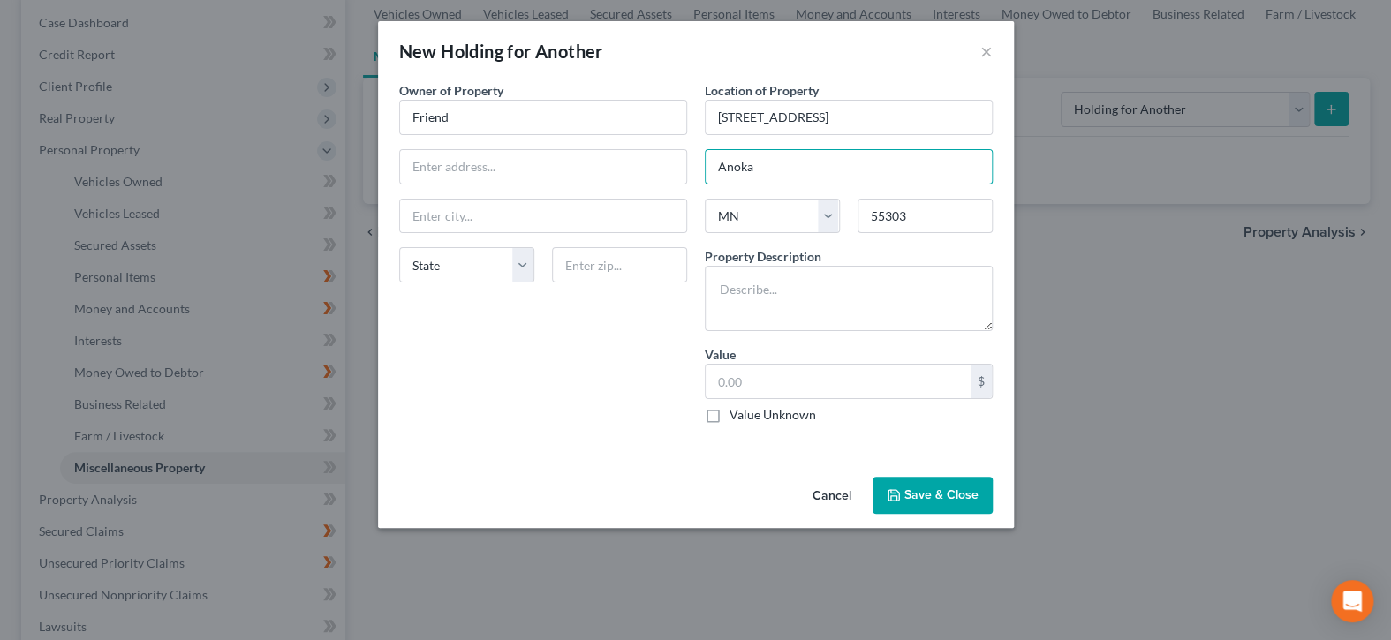
click at [702, 162] on div "Location of Property [STREET_ADDRESS][GEOGRAPHIC_DATA] [US_STATE][GEOGRAPHIC_DA…" at bounding box center [849, 259] width 306 height 357
type input "[PERSON_NAME]"
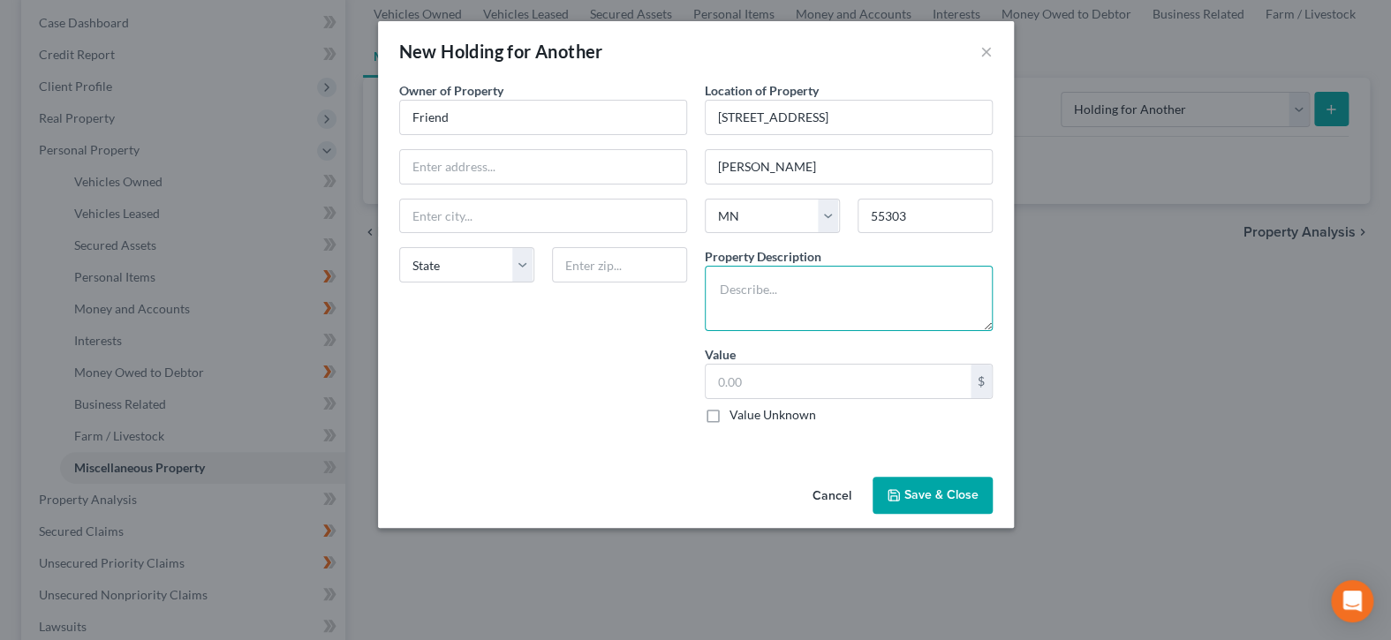
click at [795, 307] on textarea at bounding box center [849, 298] width 288 height 65
click at [754, 287] on textarea "2006 Odyssey" at bounding box center [849, 298] width 288 height 65
click at [915, 286] on textarea "2006 Honda Odyssey" at bounding box center [849, 298] width 288 height 65
type textarea "2006 Honda Odyssey ?"
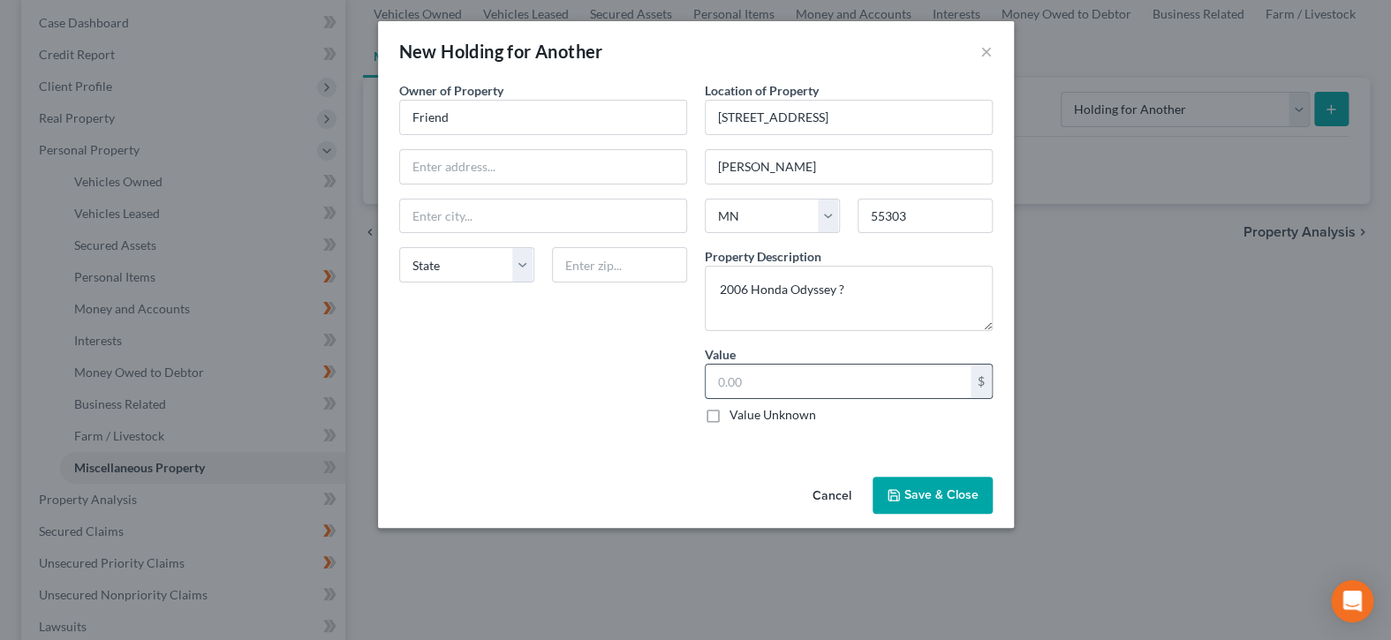
click at [863, 370] on input "text" at bounding box center [838, 382] width 265 height 34
click at [730, 411] on label "Value Unknown" at bounding box center [773, 415] width 87 height 18
click at [737, 411] on input "Value Unknown" at bounding box center [742, 411] width 11 height 11
checkbox input "true"
type input "0.00"
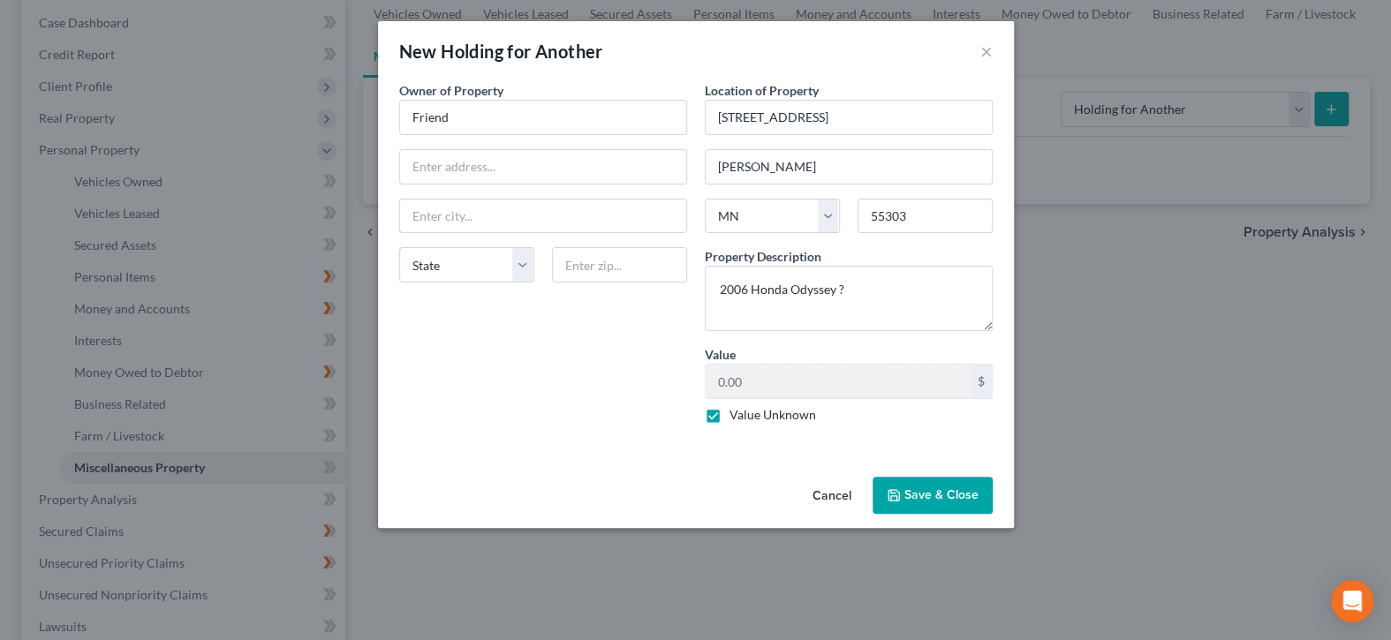
click at [951, 489] on button "Save & Close" at bounding box center [933, 495] width 120 height 37
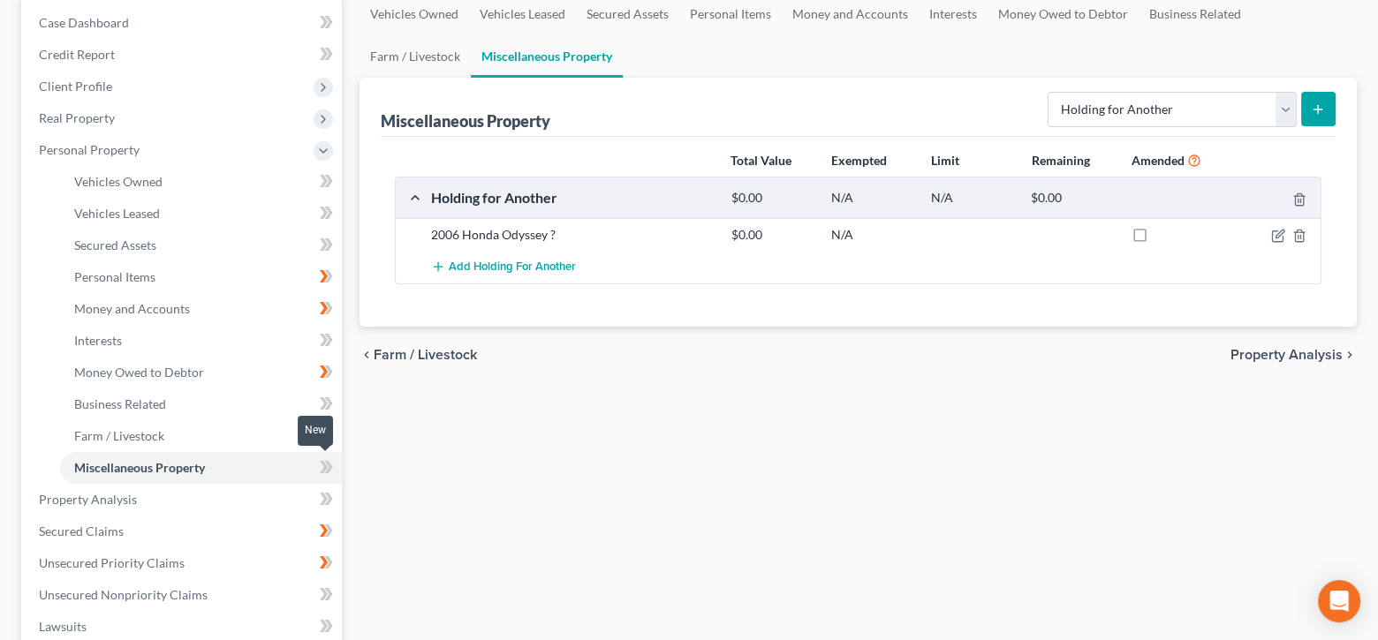
click at [325, 462] on icon at bounding box center [326, 468] width 13 height 22
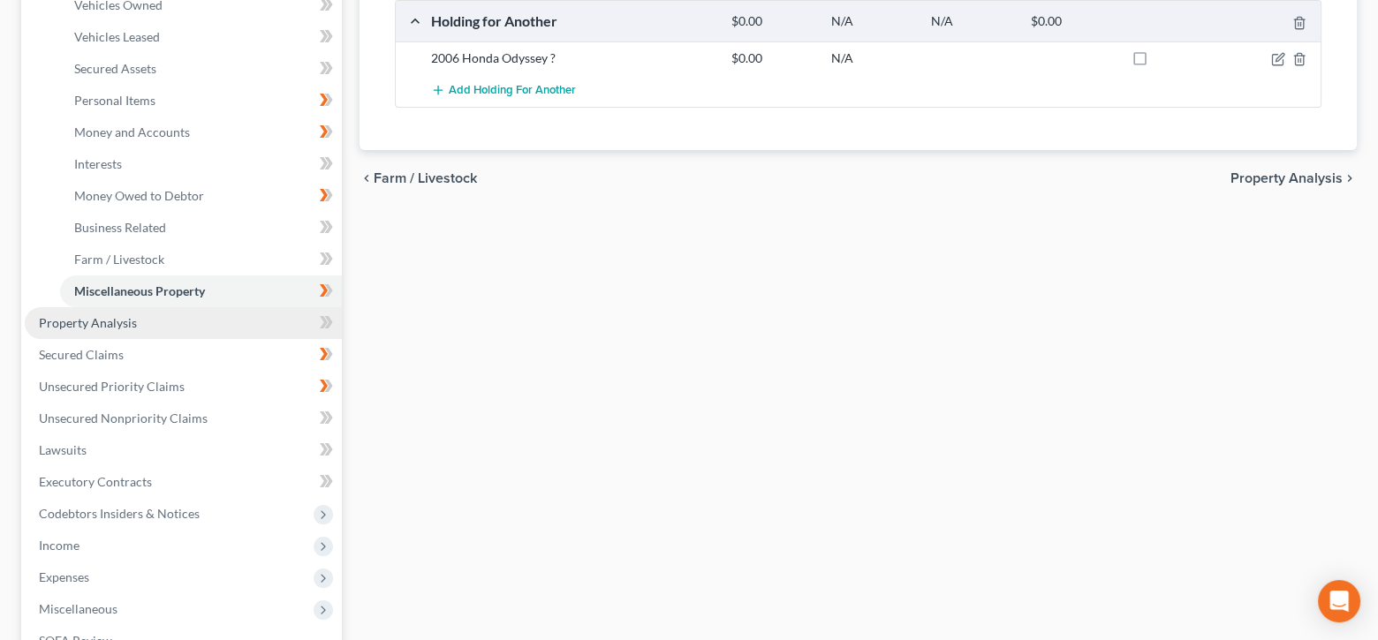
click at [160, 315] on link "Property Analysis" at bounding box center [183, 323] width 317 height 32
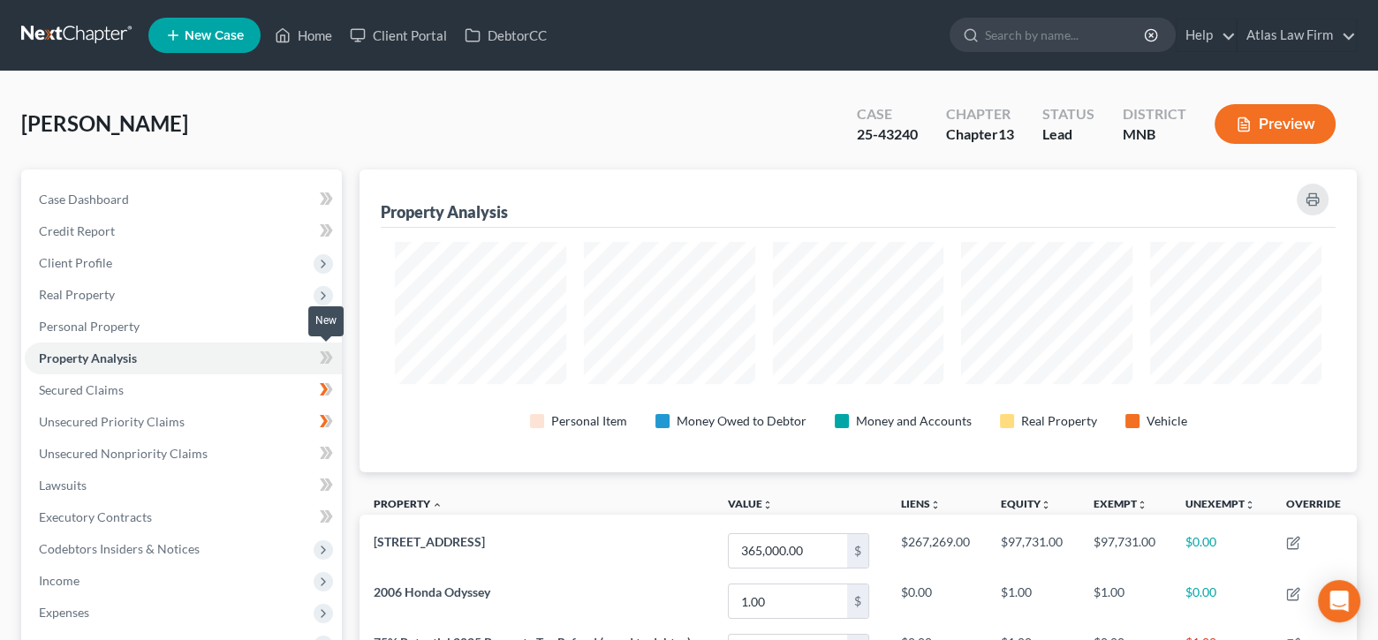
click at [326, 357] on icon at bounding box center [324, 358] width 8 height 12
click at [152, 317] on span "Personal Property" at bounding box center [183, 327] width 317 height 32
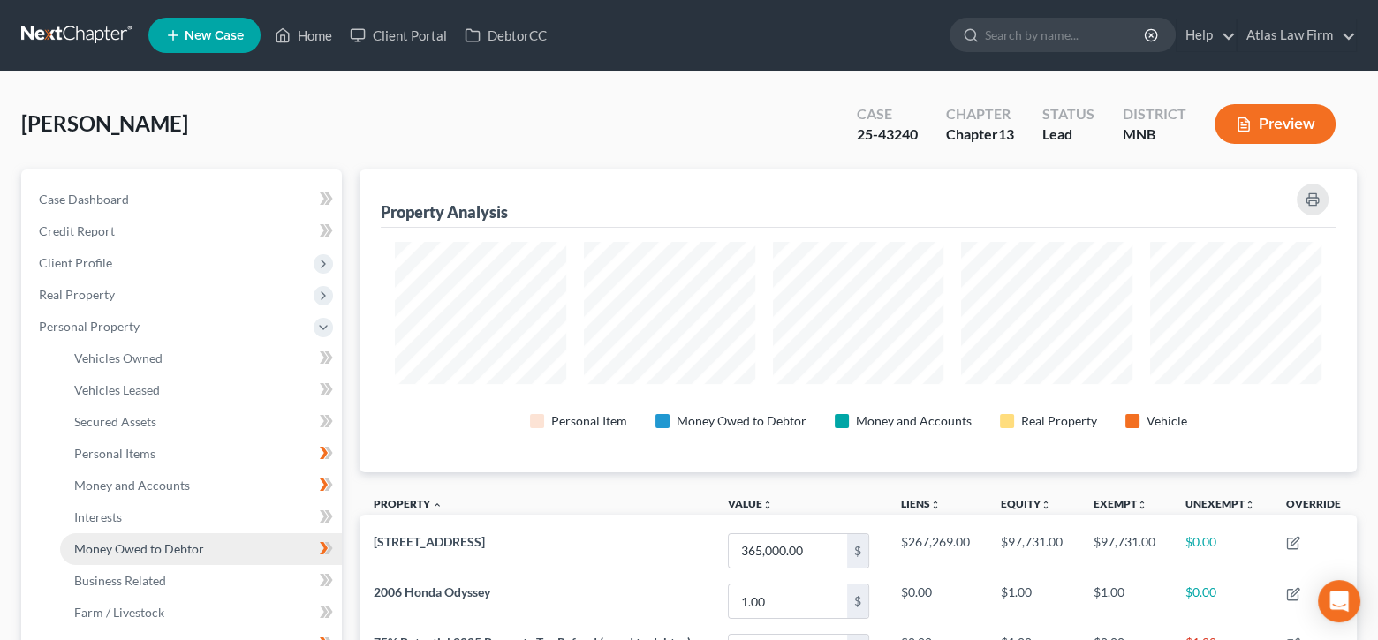
click at [201, 554] on span "Money Owed to Debtor" at bounding box center [139, 549] width 130 height 15
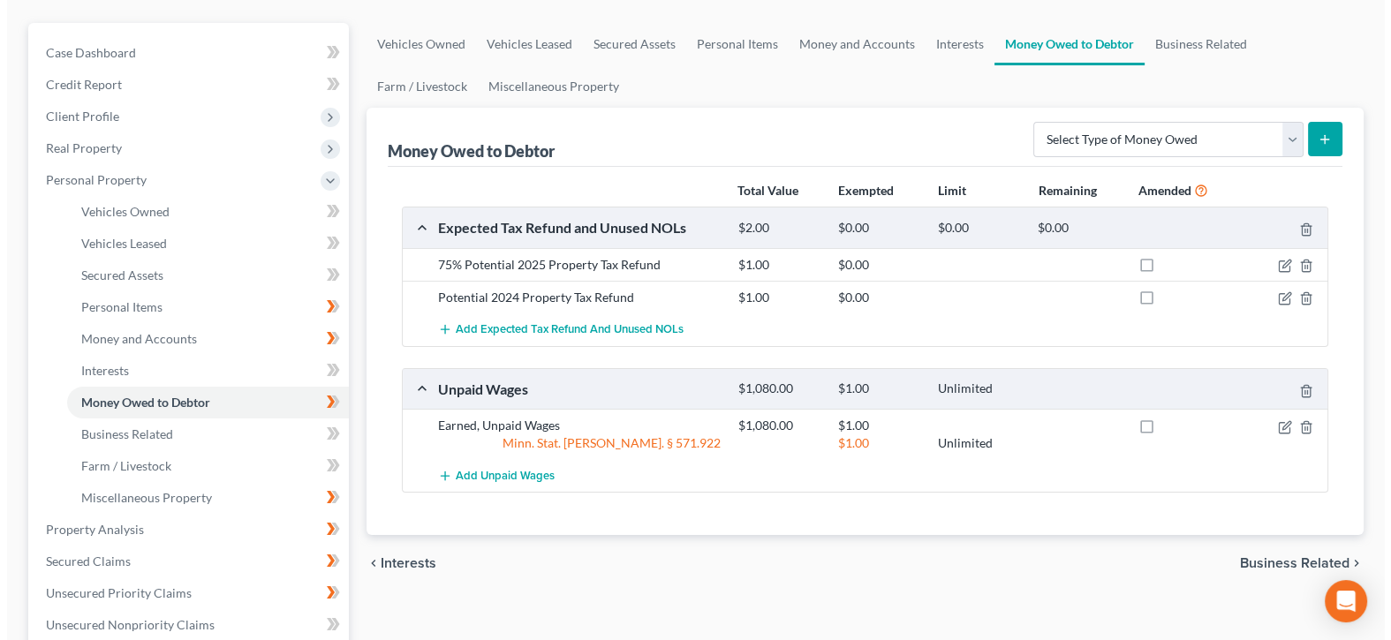
scroll to position [177, 0]
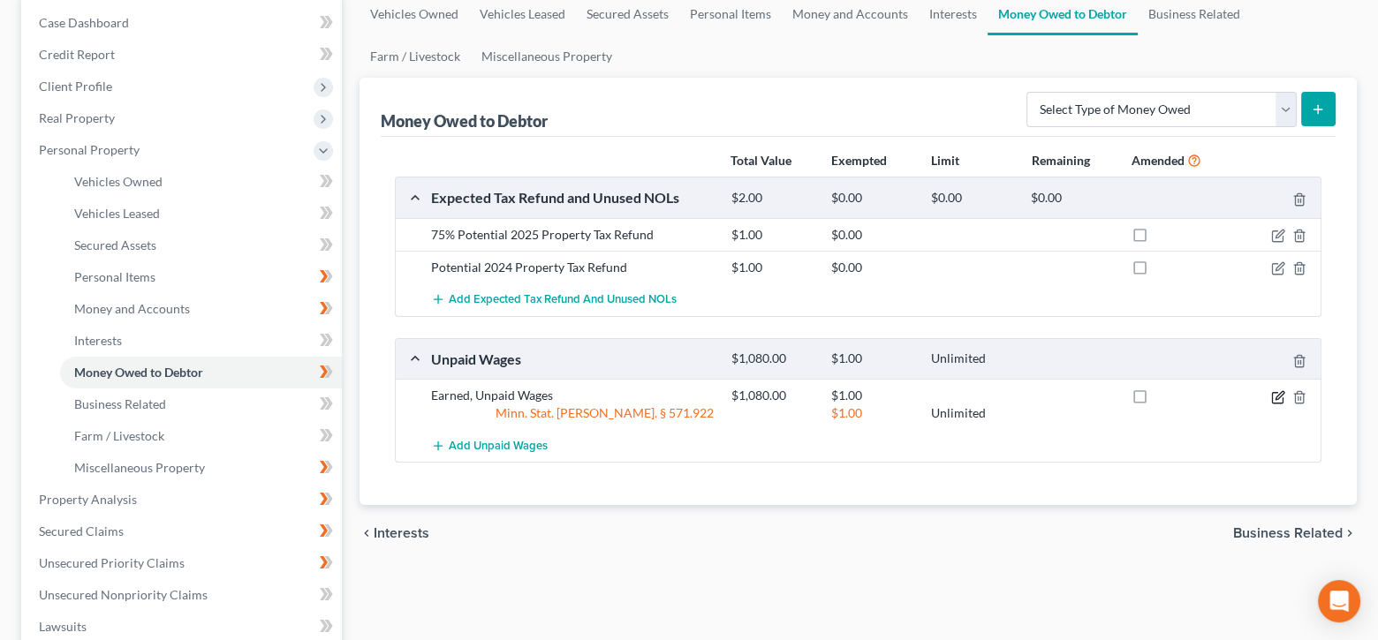
click at [1281, 400] on icon "button" at bounding box center [1278, 397] width 14 height 14
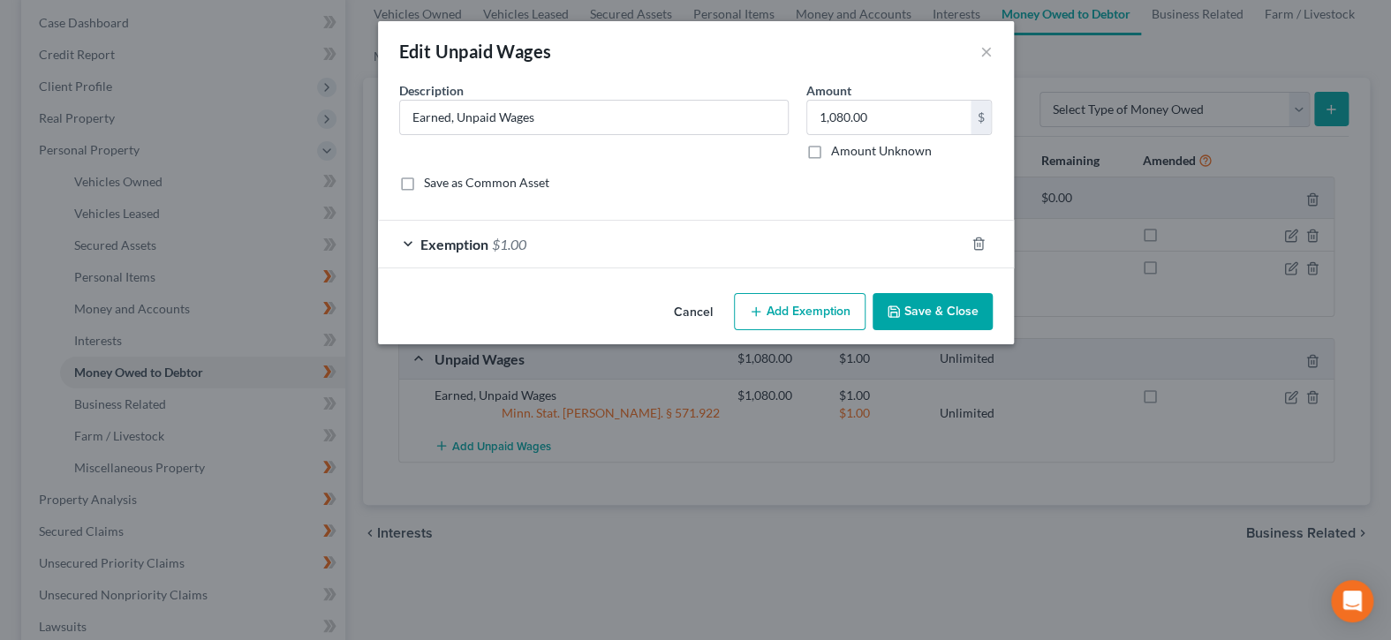
click at [862, 222] on div "Exemption $1.00" at bounding box center [671, 244] width 587 height 47
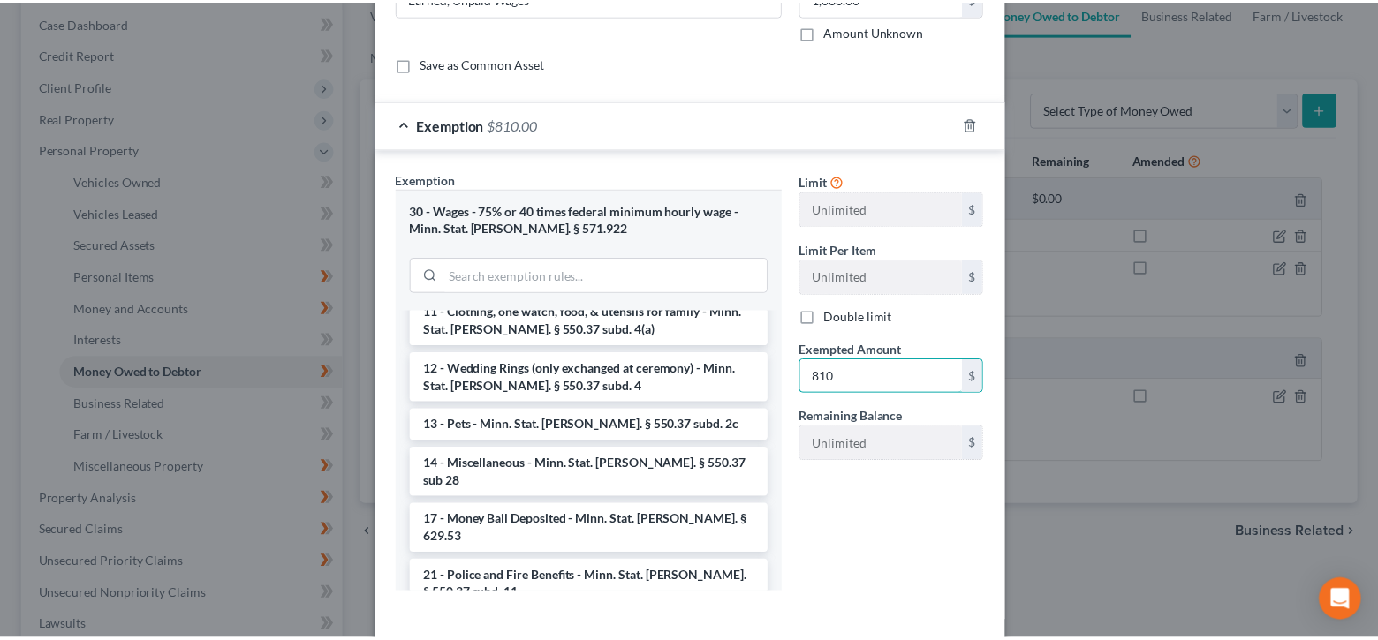
scroll to position [196, 0]
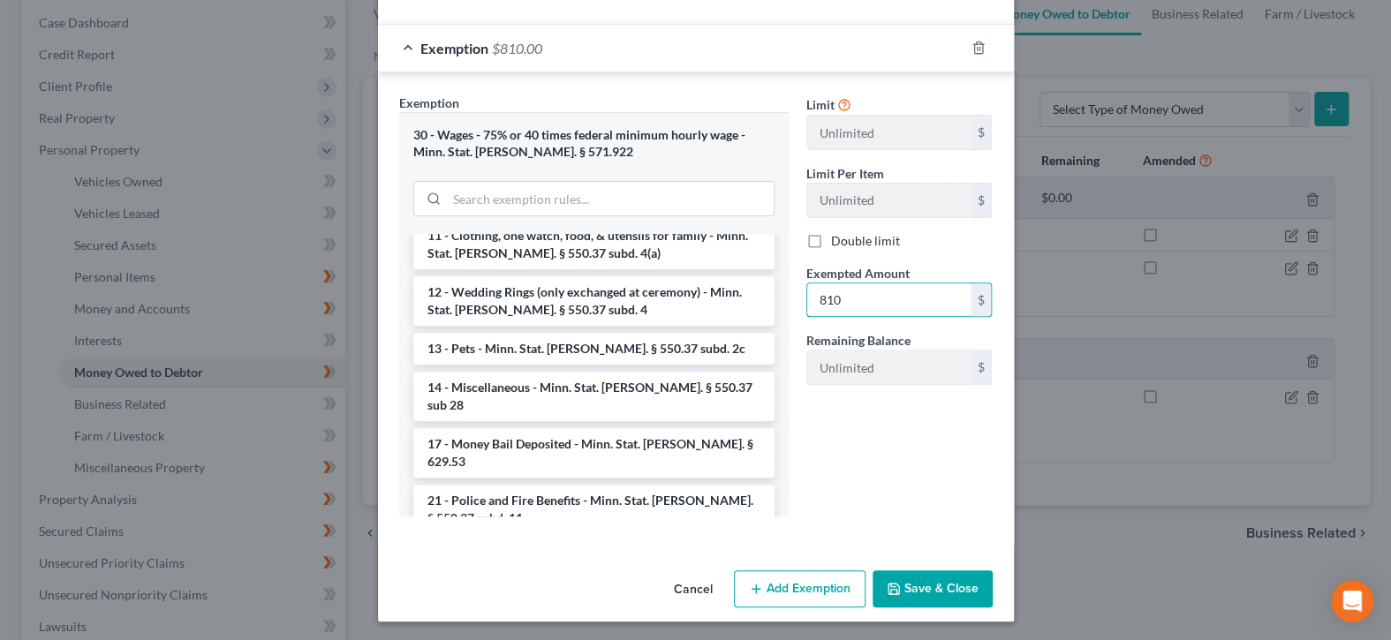
type input "810"
click at [902, 593] on button "Save & Close" at bounding box center [933, 589] width 120 height 37
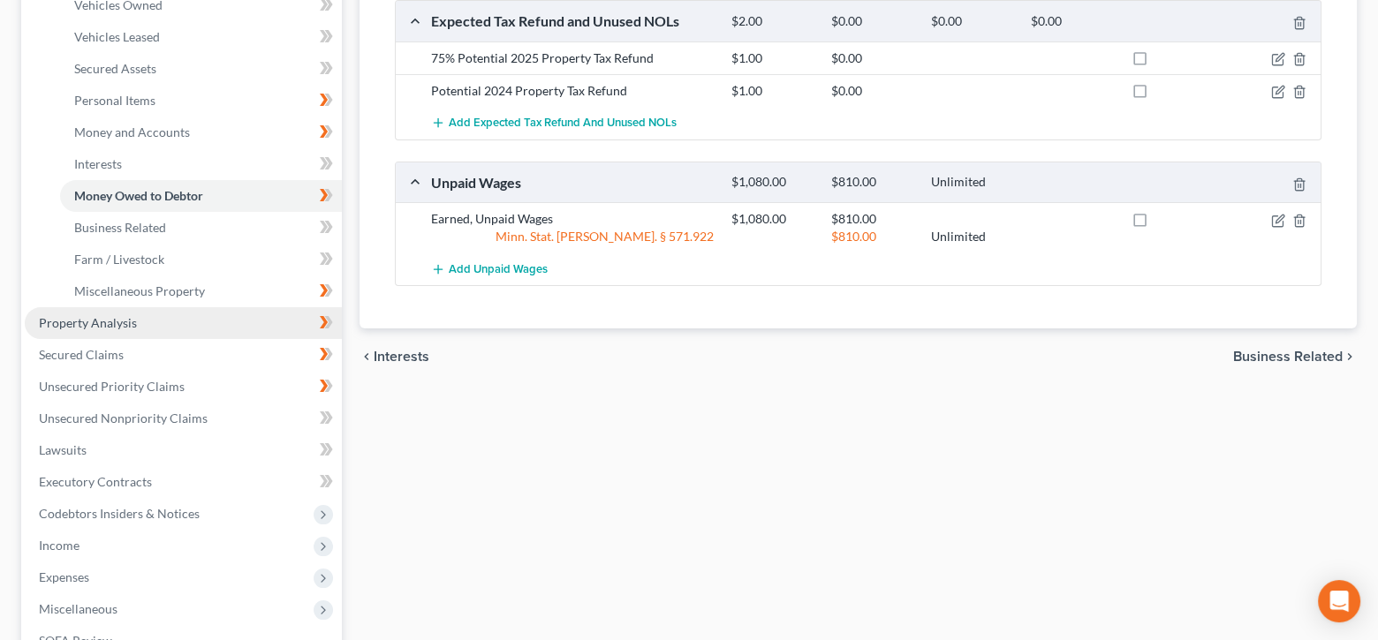
click at [142, 326] on link "Property Analysis" at bounding box center [183, 323] width 317 height 32
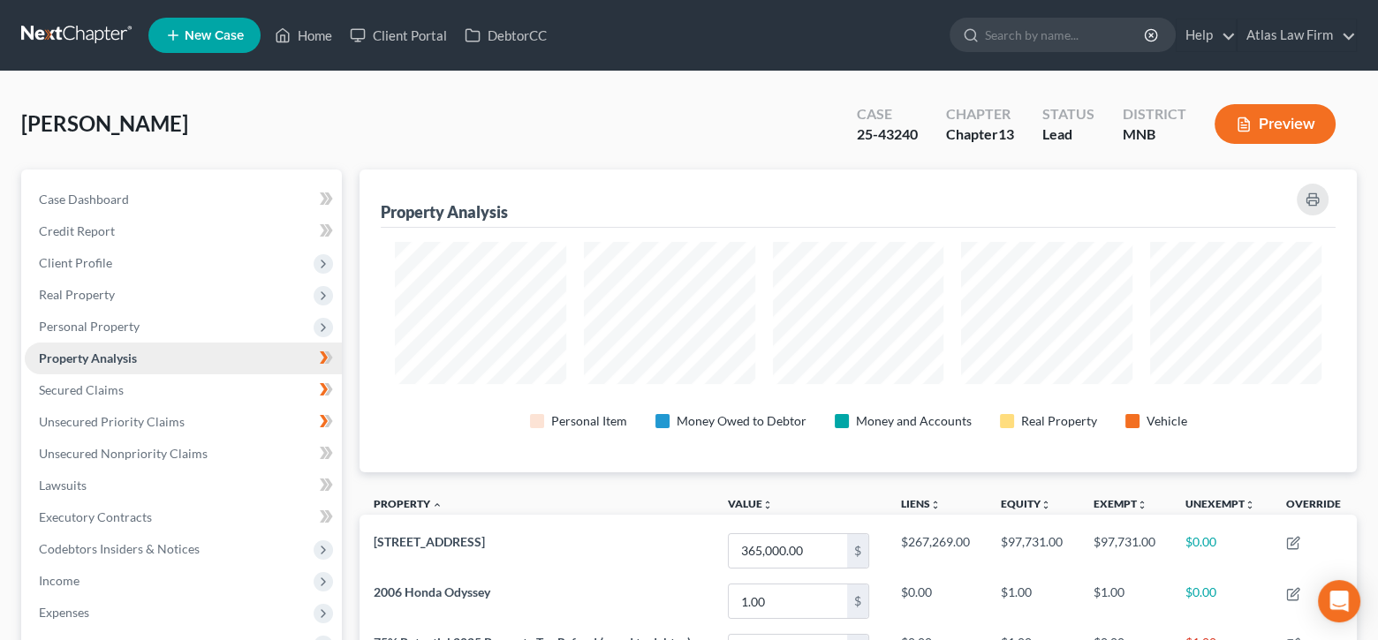
scroll to position [302, 997]
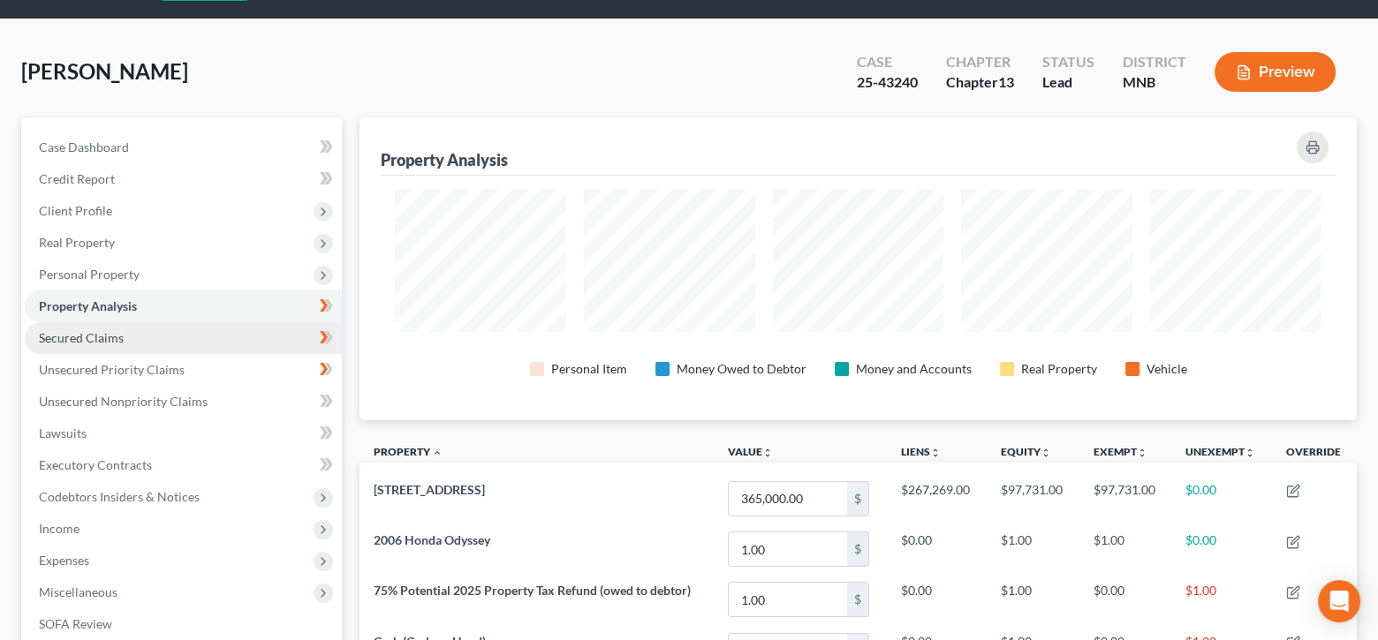
click at [233, 337] on link "Secured Claims" at bounding box center [183, 338] width 317 height 32
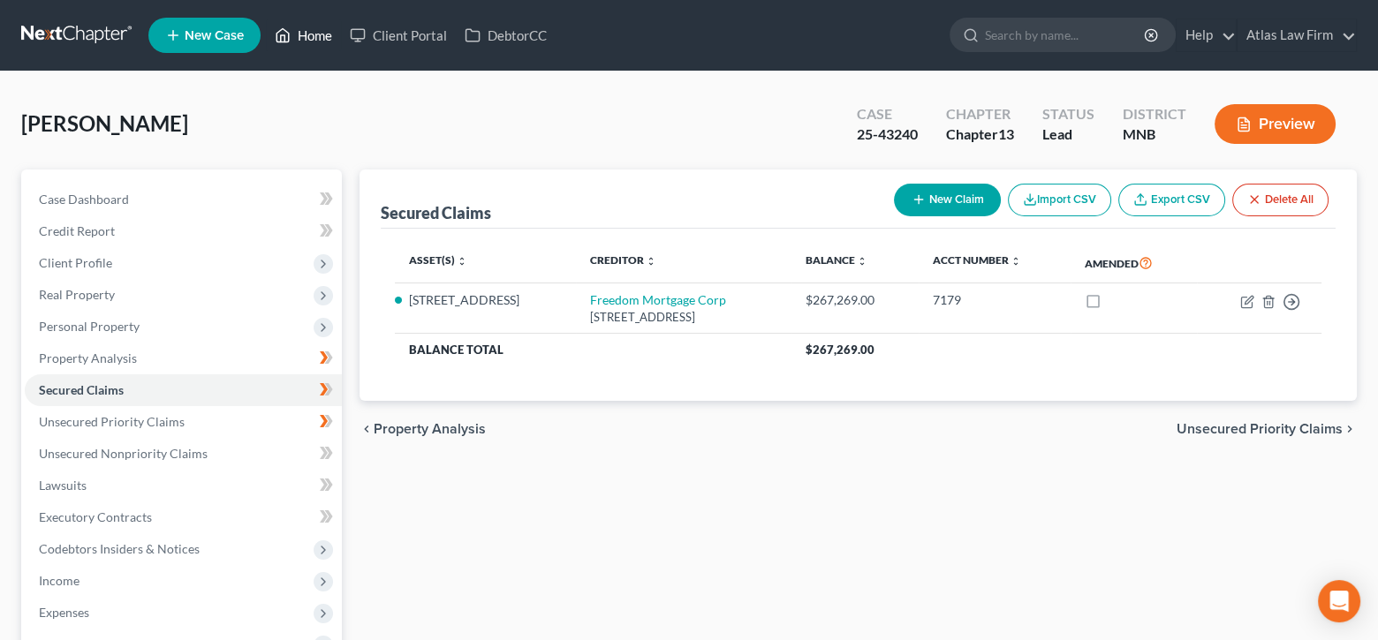
click at [325, 34] on link "Home" at bounding box center [303, 35] width 75 height 32
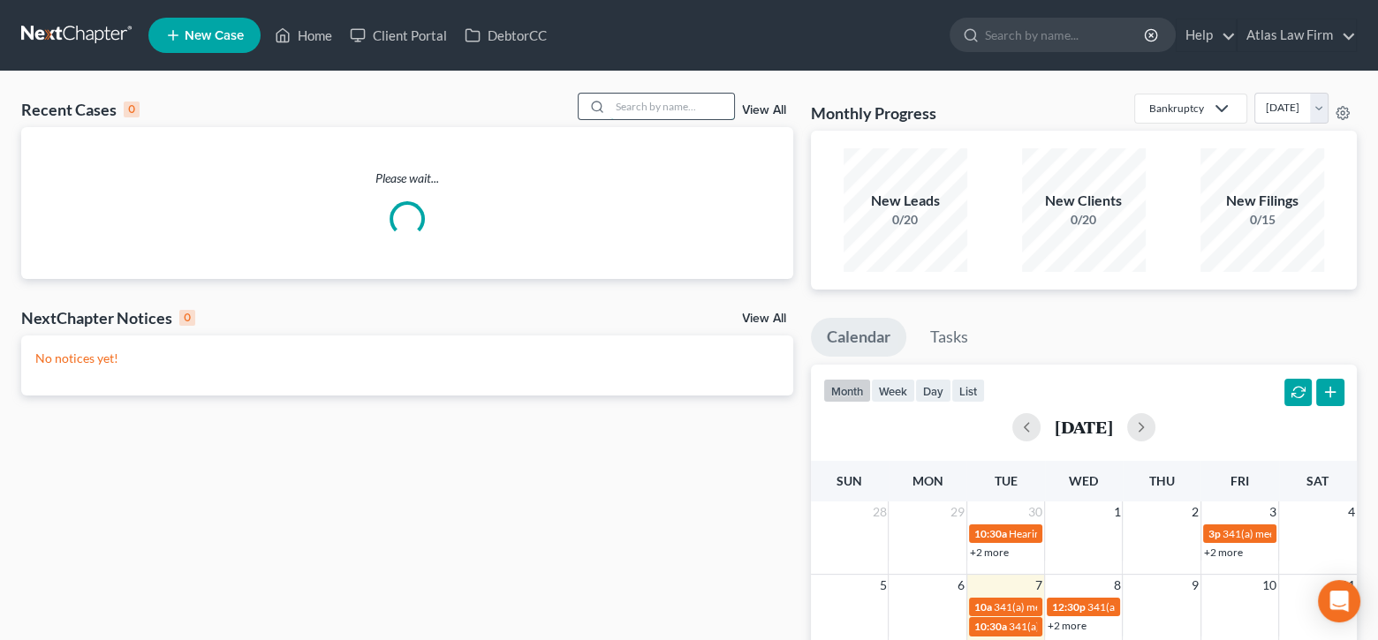
click at [715, 104] on input "search" at bounding box center [672, 107] width 124 height 26
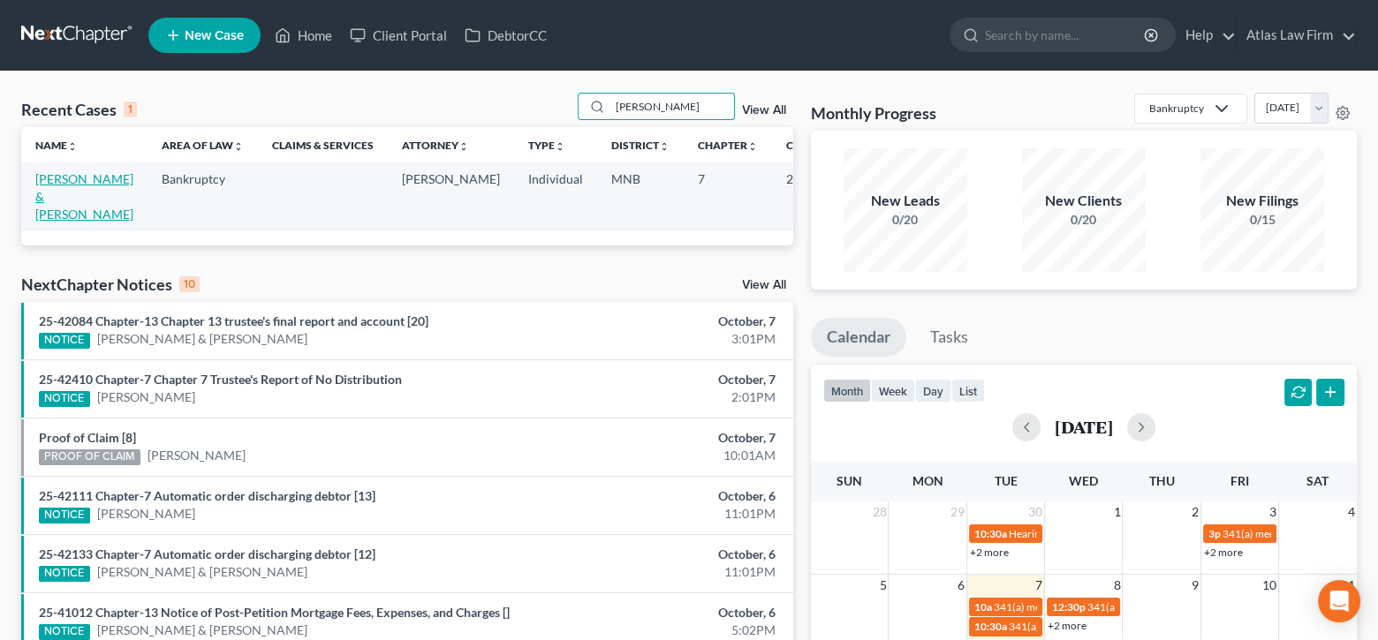
type input "[PERSON_NAME]"
click at [61, 178] on link "[PERSON_NAME] & [PERSON_NAME]" at bounding box center [84, 196] width 98 height 50
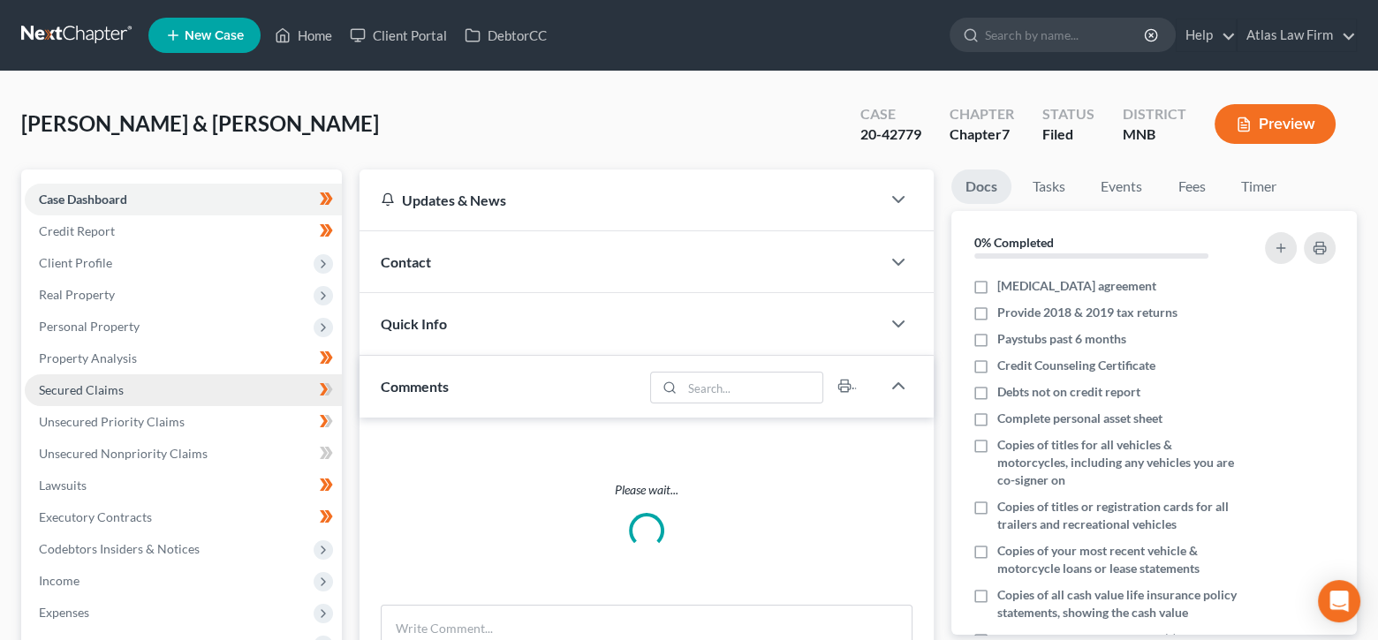
scroll to position [177, 0]
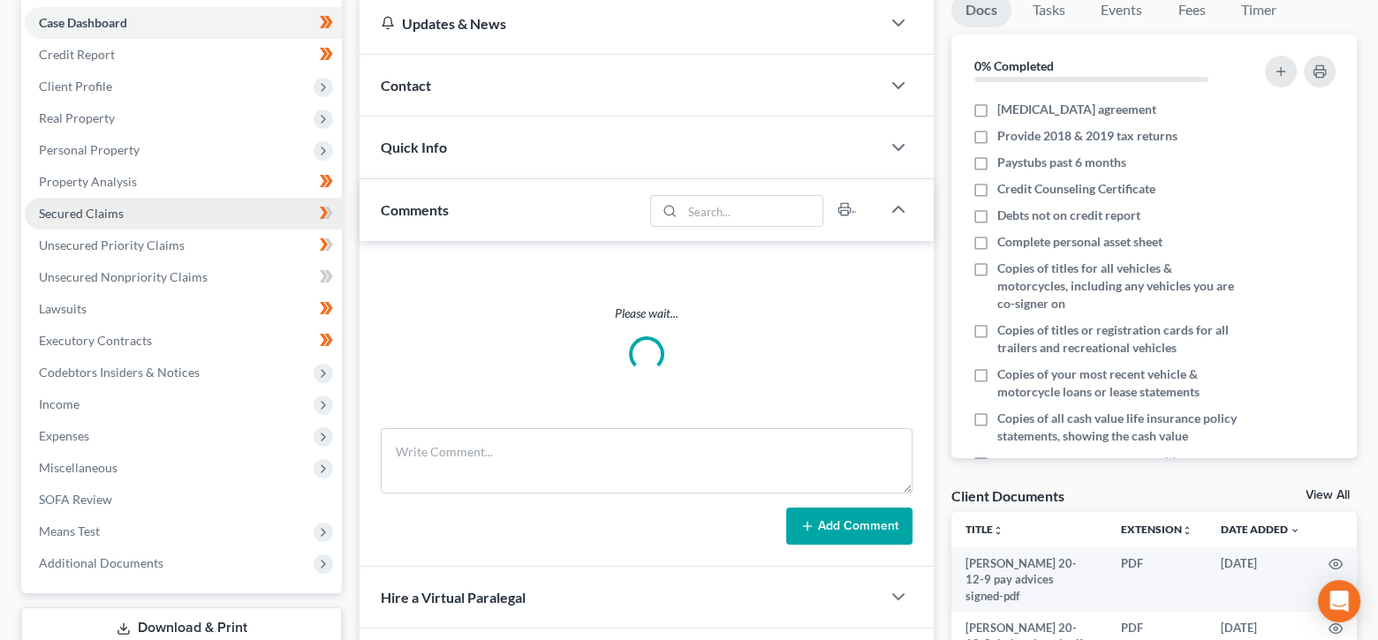
click at [92, 210] on span "Secured Claims" at bounding box center [81, 213] width 85 height 15
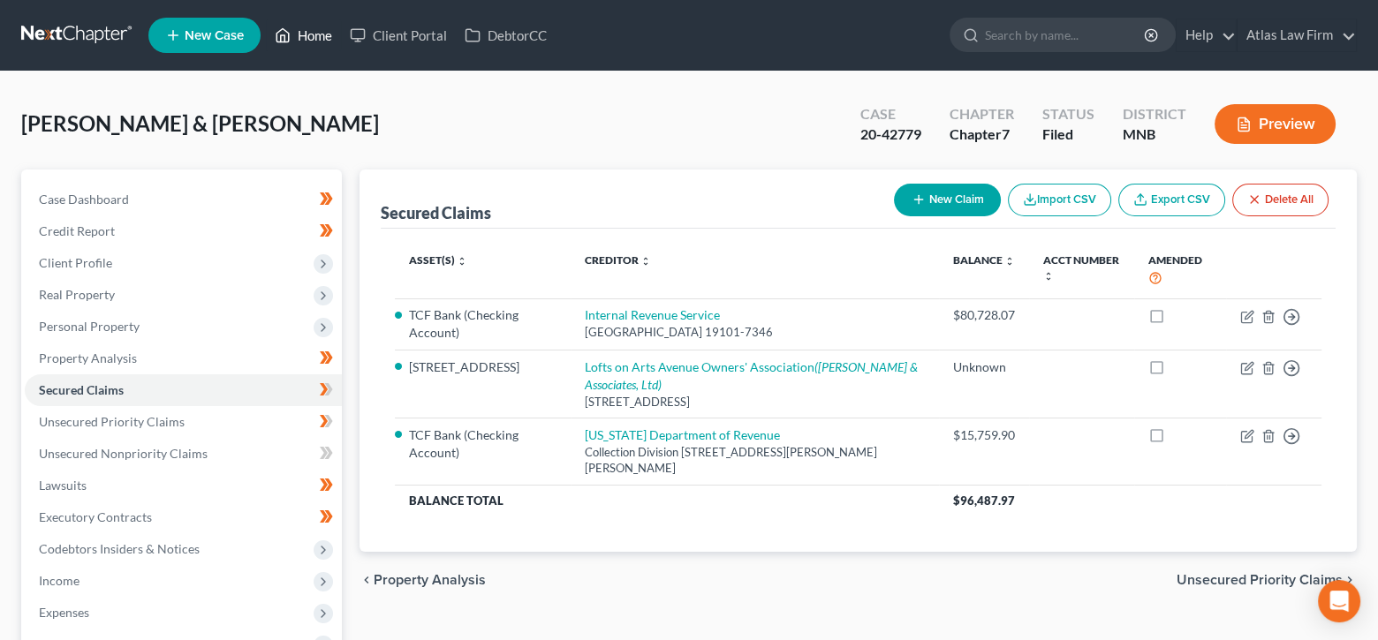
click at [314, 34] on link "Home" at bounding box center [303, 35] width 75 height 32
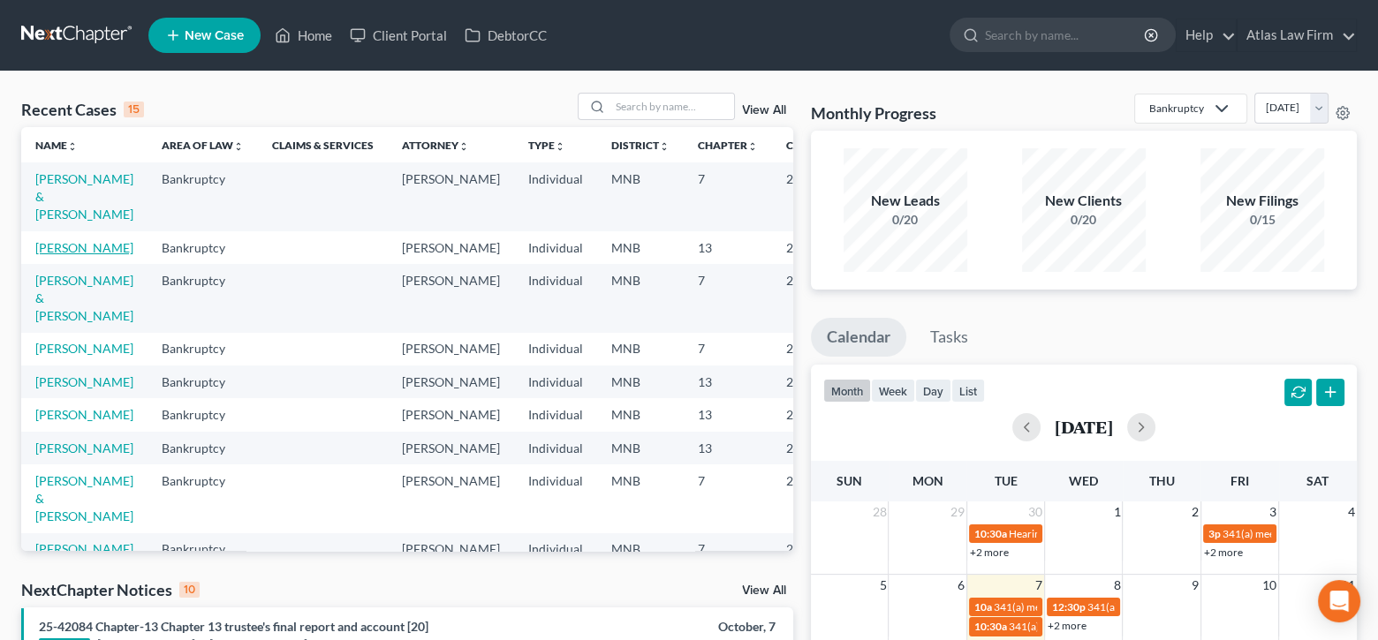
click at [57, 249] on link "[PERSON_NAME]" at bounding box center [84, 247] width 98 height 15
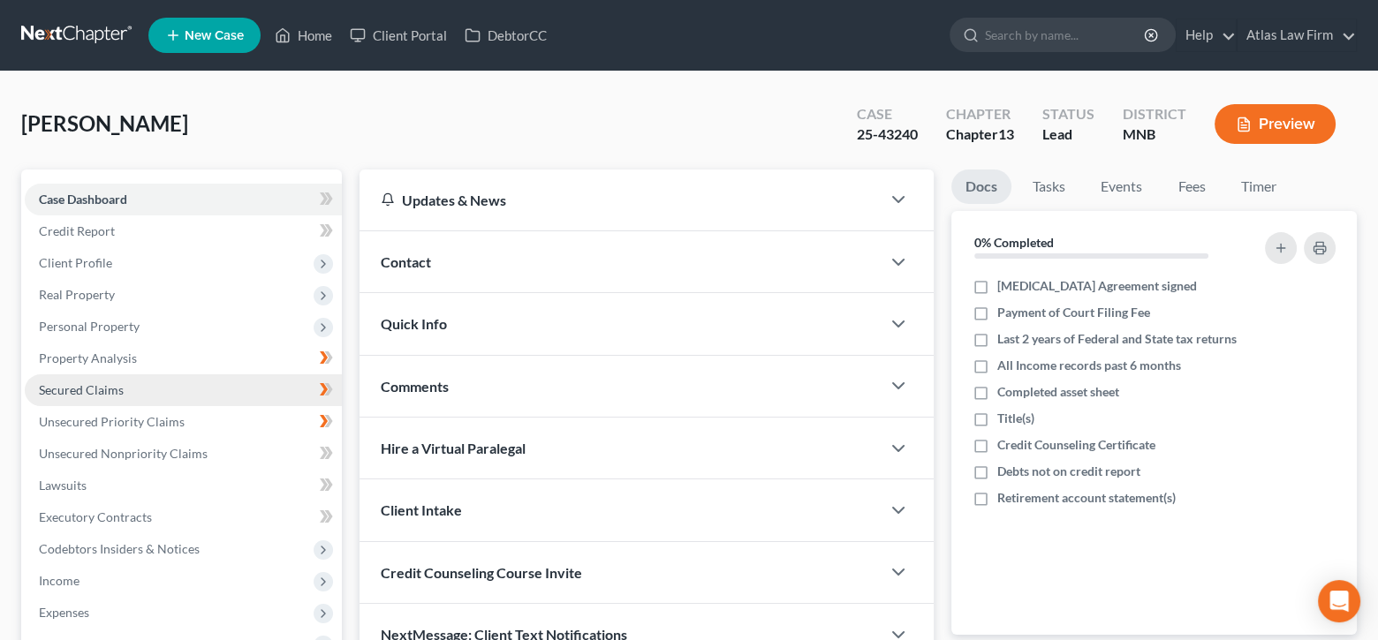
click at [109, 384] on span "Secured Claims" at bounding box center [81, 390] width 85 height 15
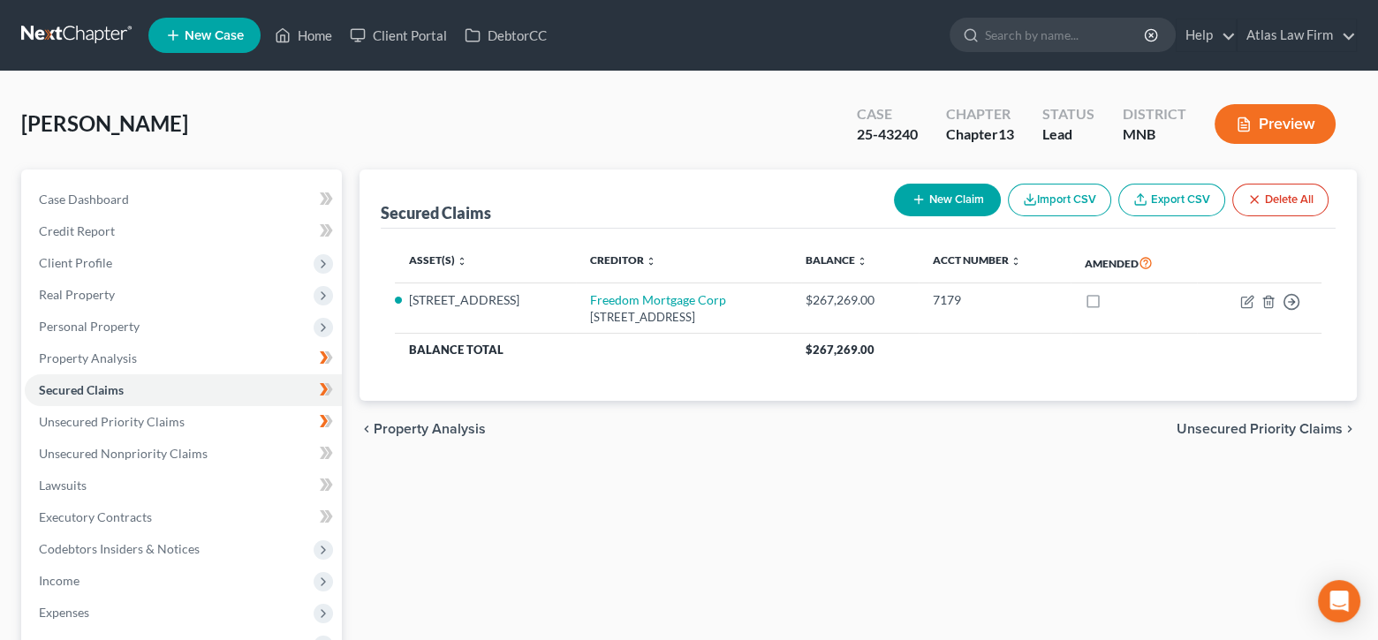
click at [953, 199] on button "New Claim" at bounding box center [947, 200] width 107 height 33
select select "0"
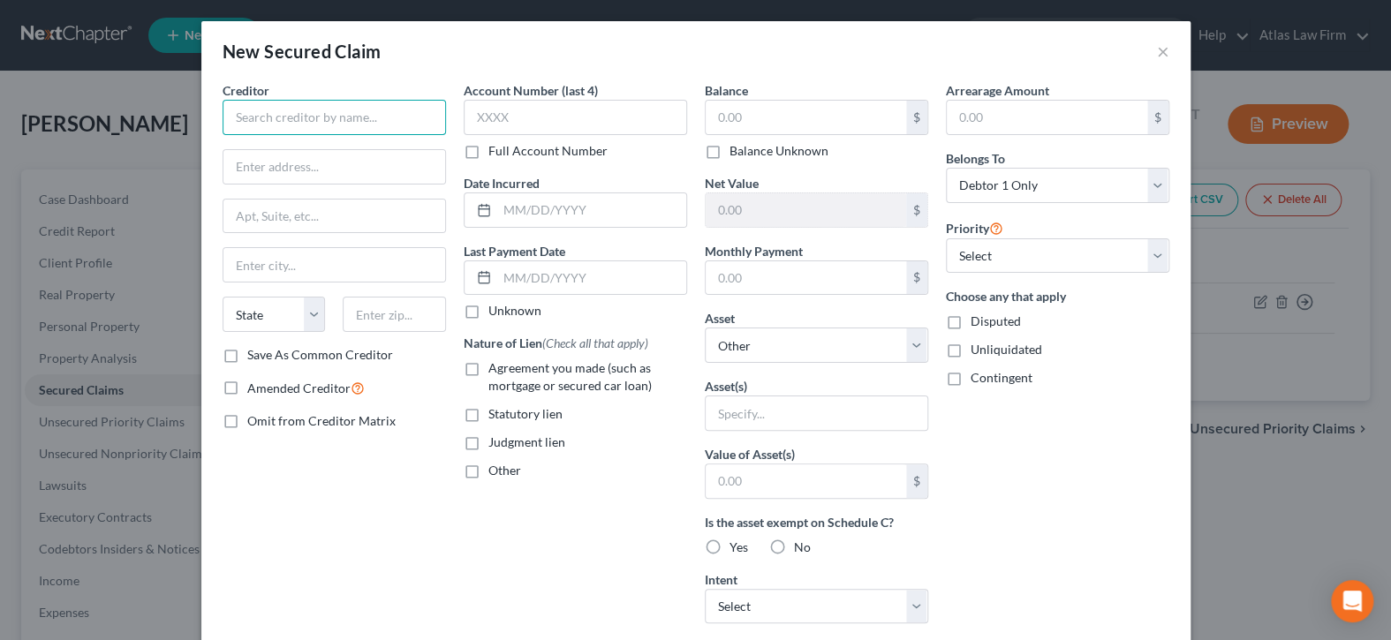
click at [347, 112] on input "text" at bounding box center [335, 117] width 224 height 35
type input "HOA?"
click at [730, 155] on label "Balance Unknown" at bounding box center [779, 151] width 99 height 18
click at [737, 154] on input "Balance Unknown" at bounding box center [742, 147] width 11 height 11
checkbox input "true"
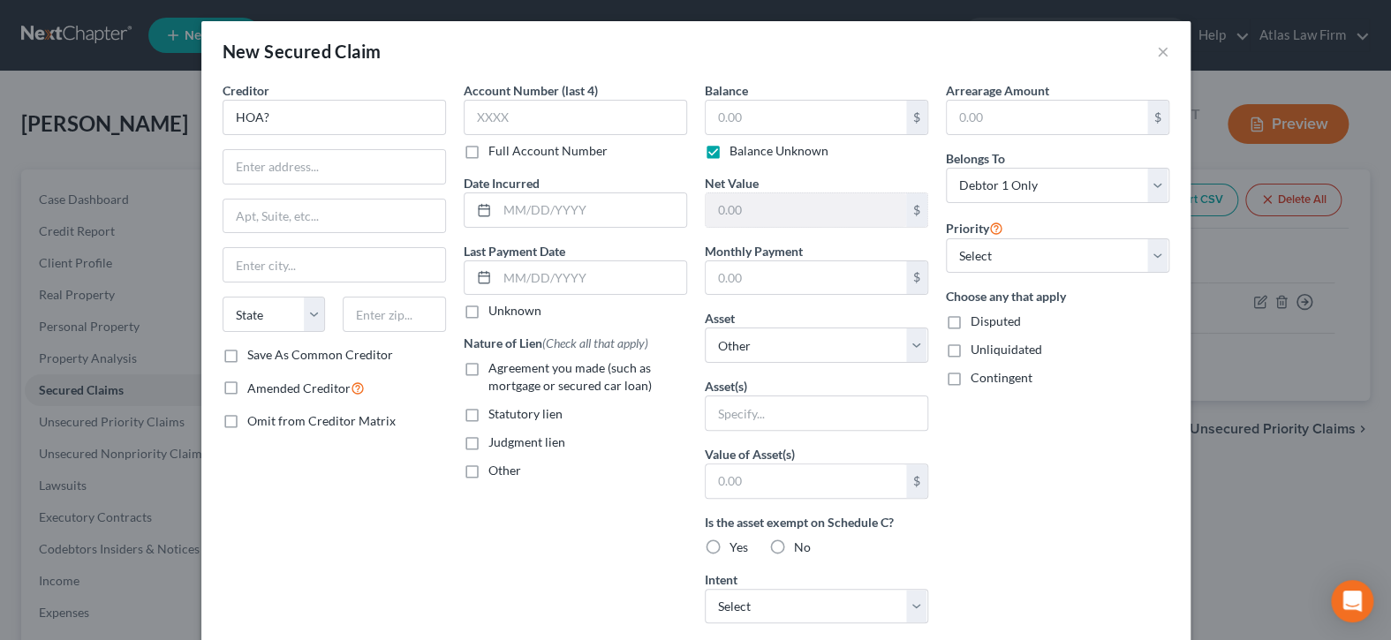
type input "0.00"
click at [913, 337] on select "Select Other Multiple Assets Household Goods - Furniture - $1.0 Earned, Unpaid …" at bounding box center [817, 345] width 224 height 35
select select "10"
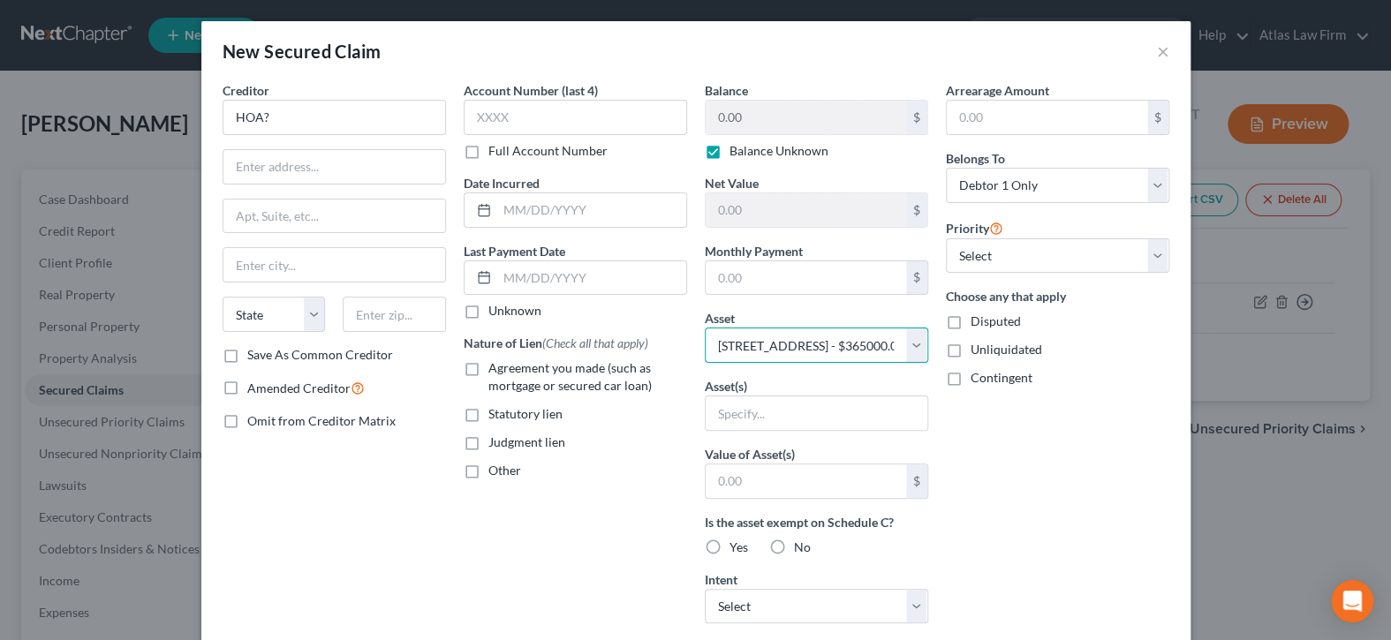
click at [705, 328] on select "Select Other Multiple Assets Household Goods - Furniture - $1.0 Earned, Unpaid …" at bounding box center [817, 345] width 224 height 35
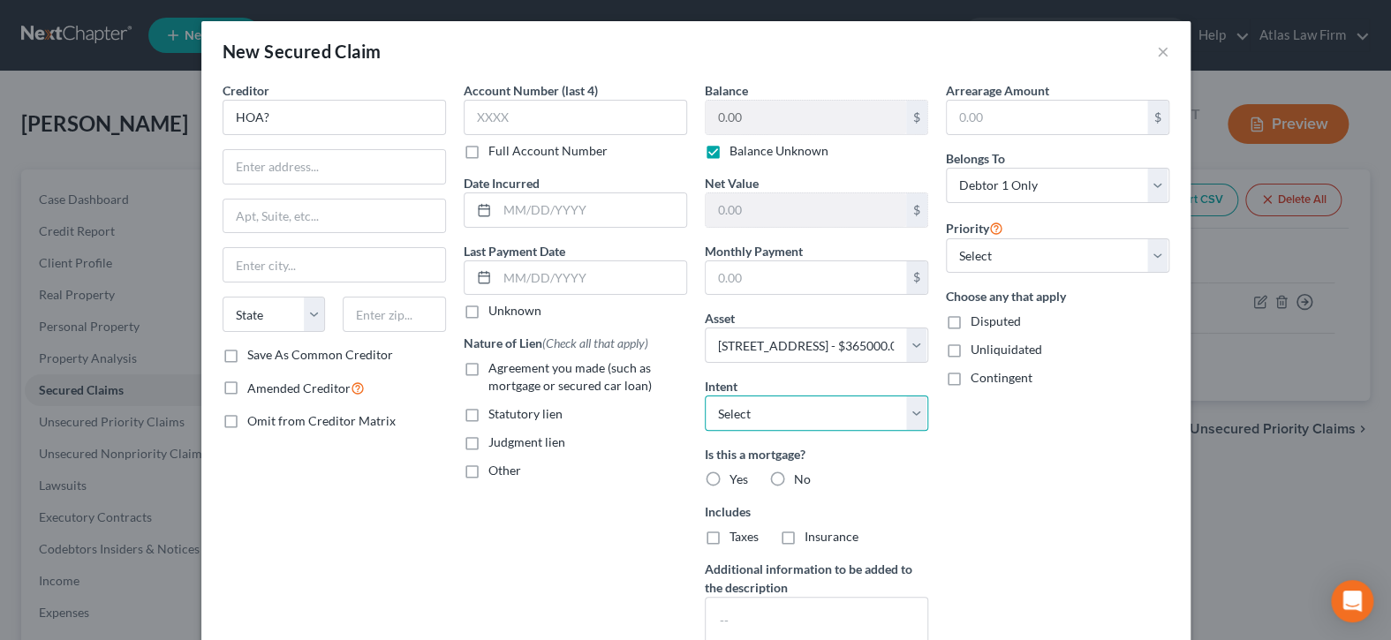
click at [909, 415] on select "Select Surrender Redeem Reaffirm Avoid Other" at bounding box center [817, 413] width 224 height 35
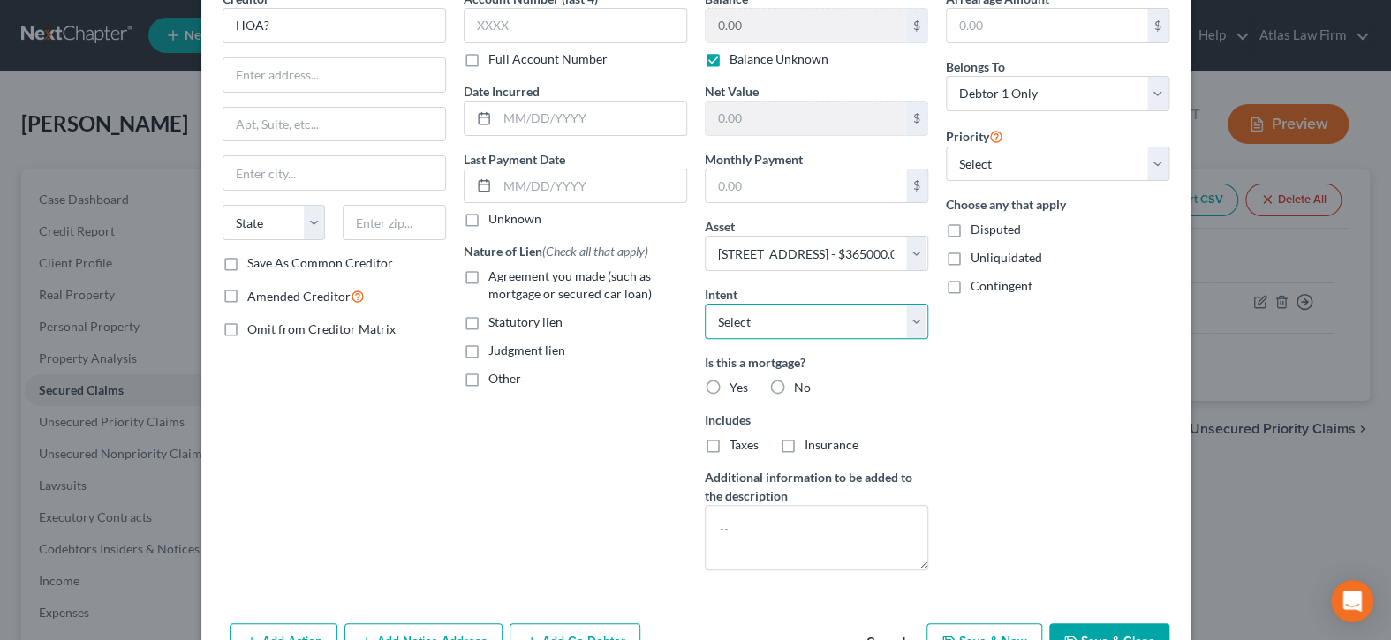
scroll to position [144, 0]
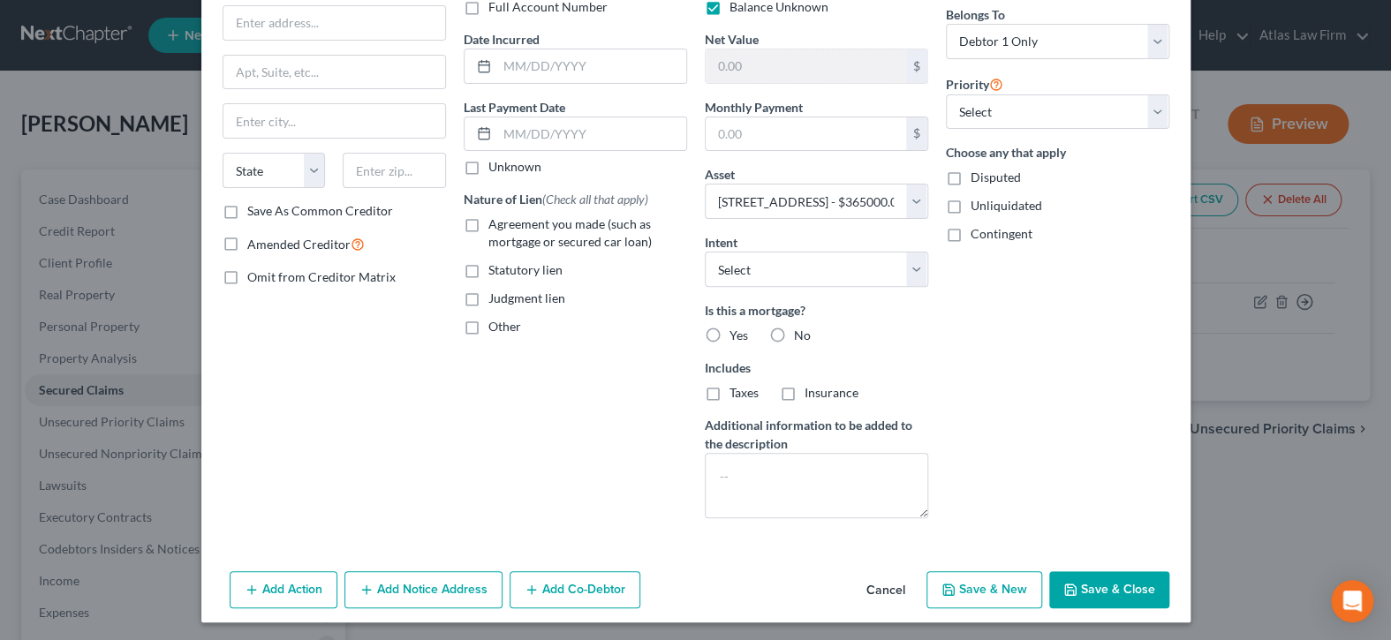
click at [794, 329] on label "No" at bounding box center [802, 336] width 17 height 18
click at [801, 329] on input "No" at bounding box center [806, 332] width 11 height 11
radio input "true"
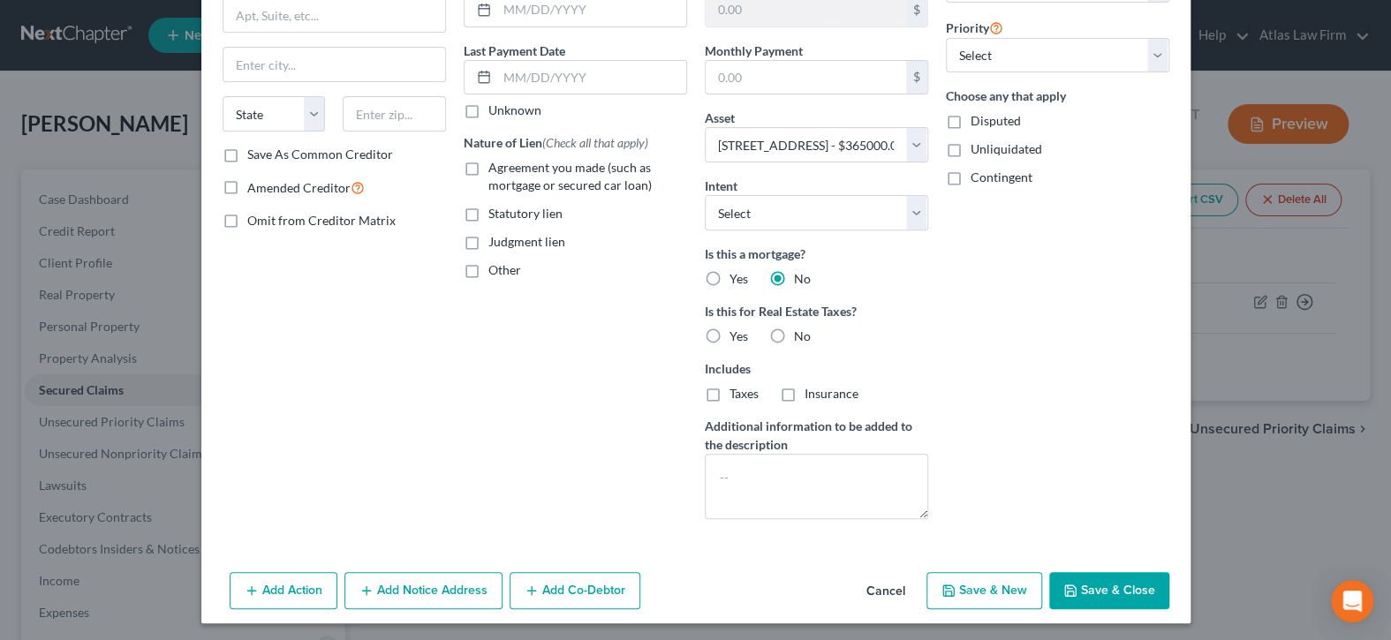
scroll to position [201, 0]
click at [1089, 586] on button "Save & Close" at bounding box center [1110, 590] width 120 height 37
select select
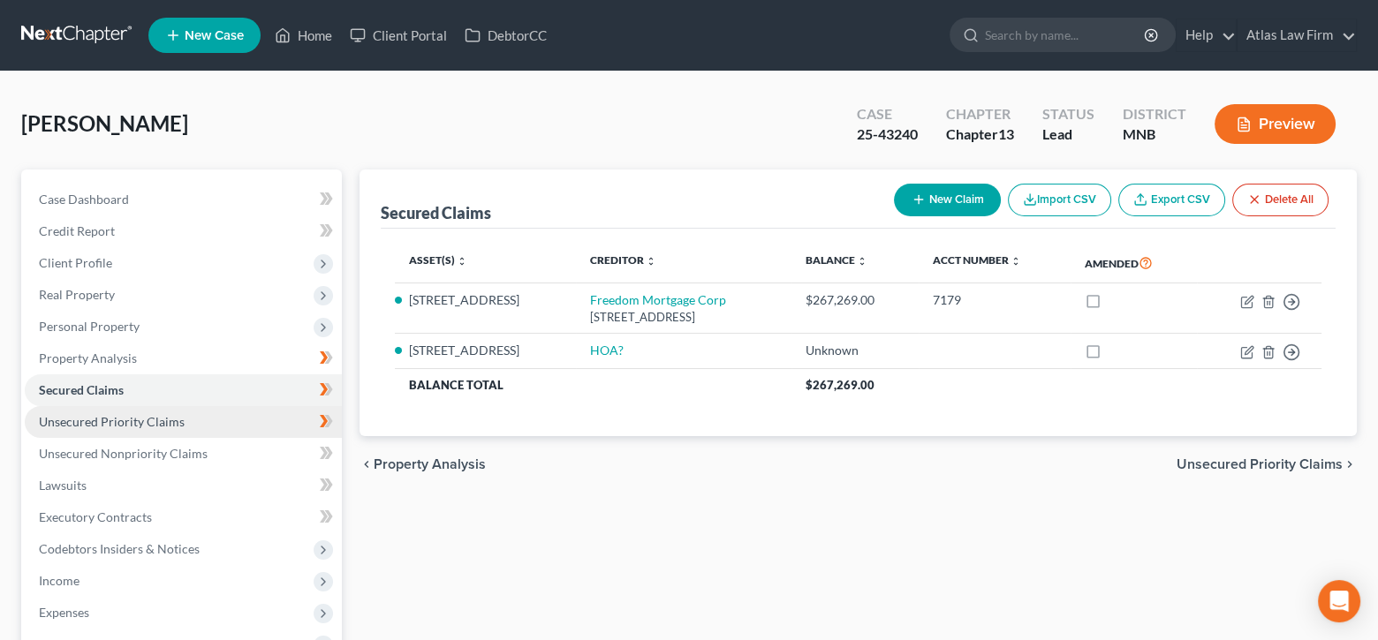
click at [199, 414] on link "Unsecured Priority Claims" at bounding box center [183, 422] width 317 height 32
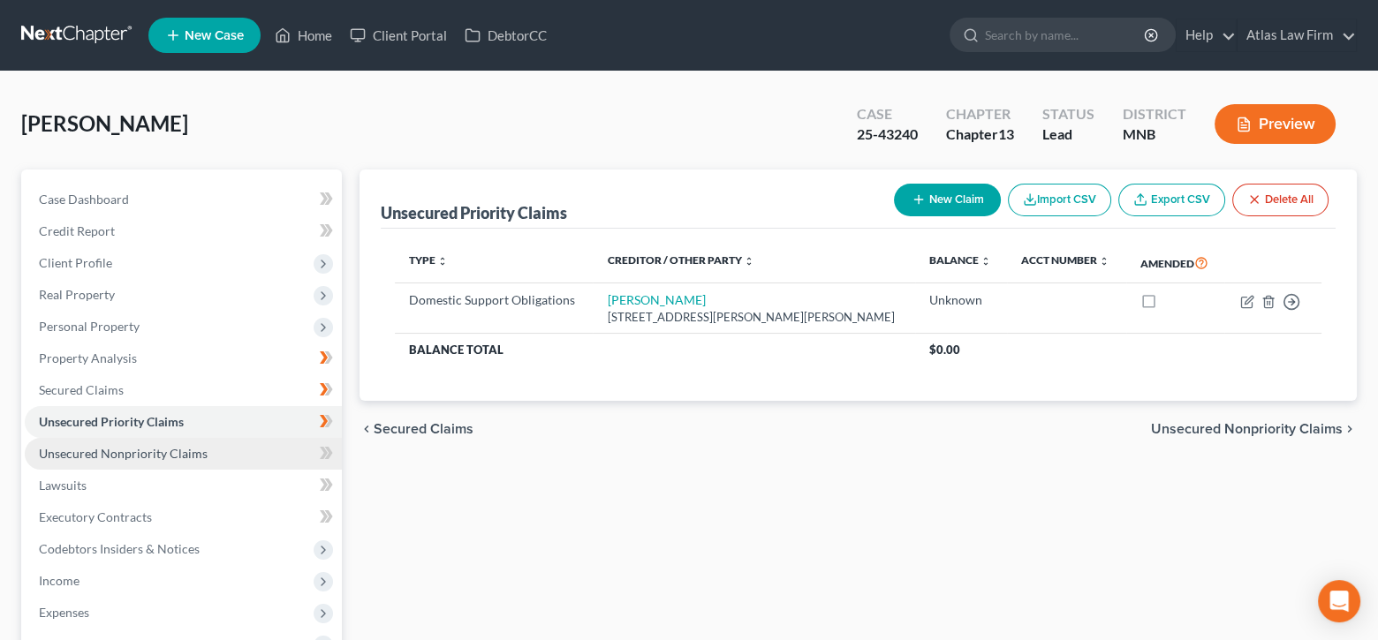
click at [221, 453] on link "Unsecured Nonpriority Claims" at bounding box center [183, 454] width 317 height 32
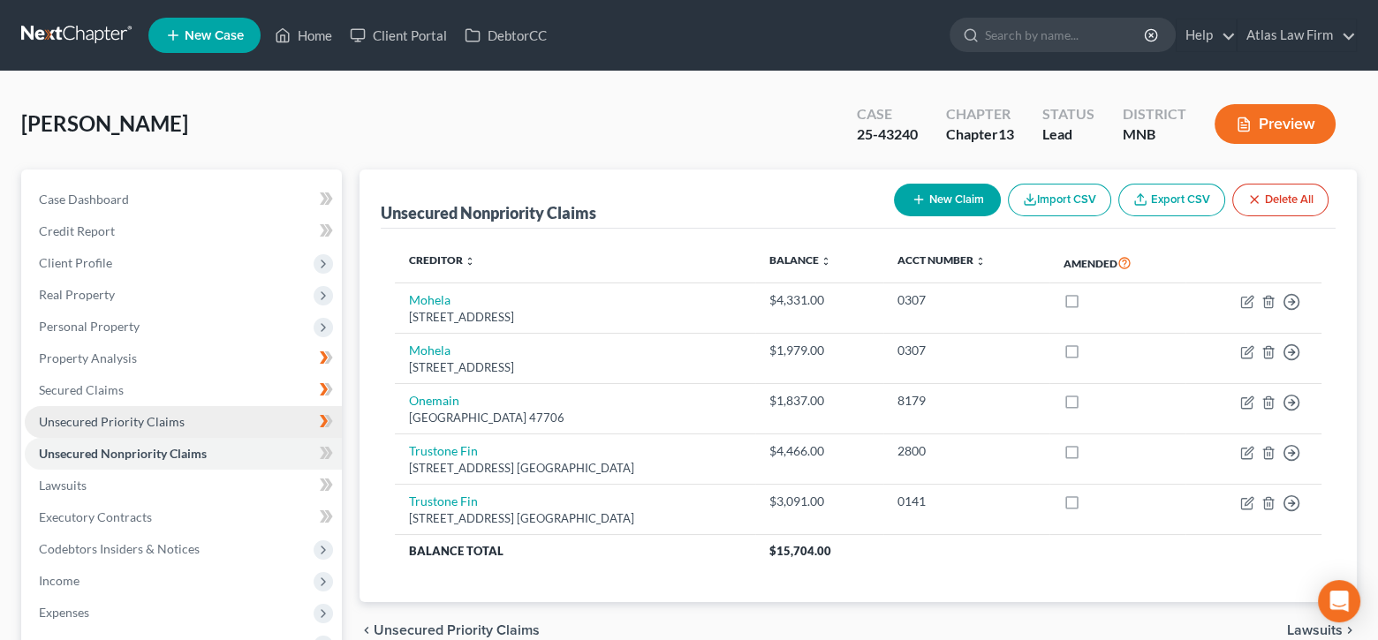
click at [216, 419] on link "Unsecured Priority Claims" at bounding box center [183, 422] width 317 height 32
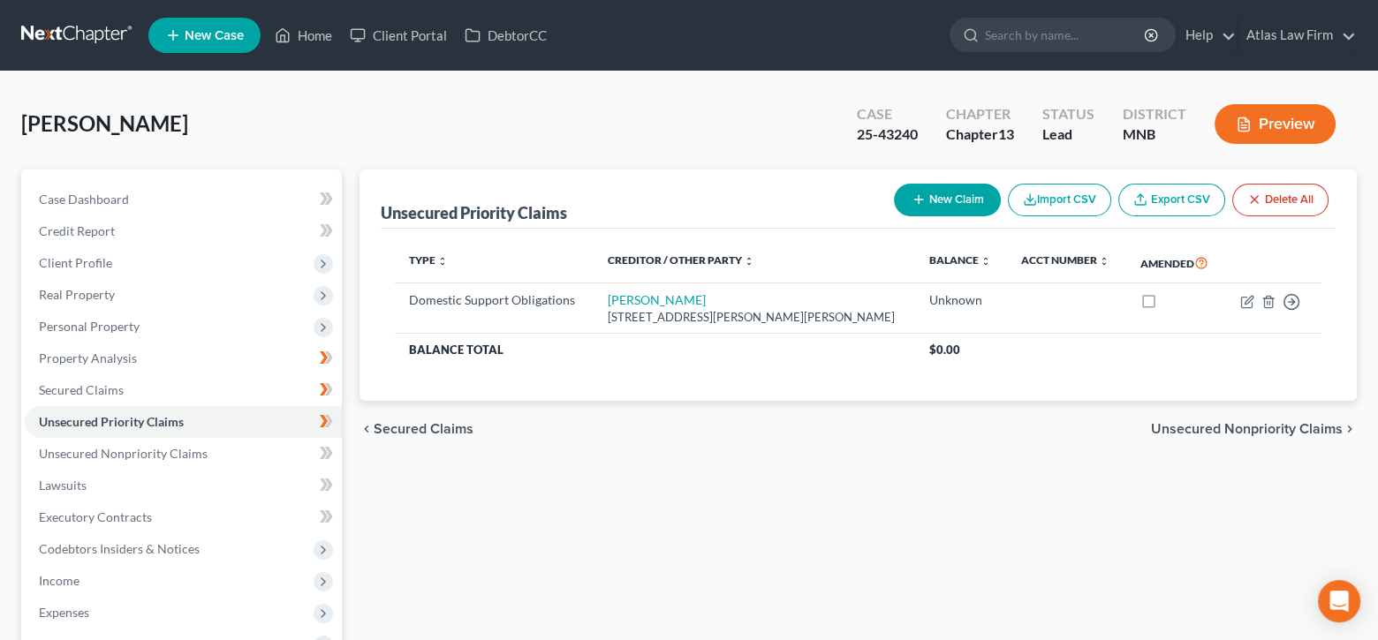
click at [930, 197] on button "New Claim" at bounding box center [947, 200] width 107 height 33
select select "0"
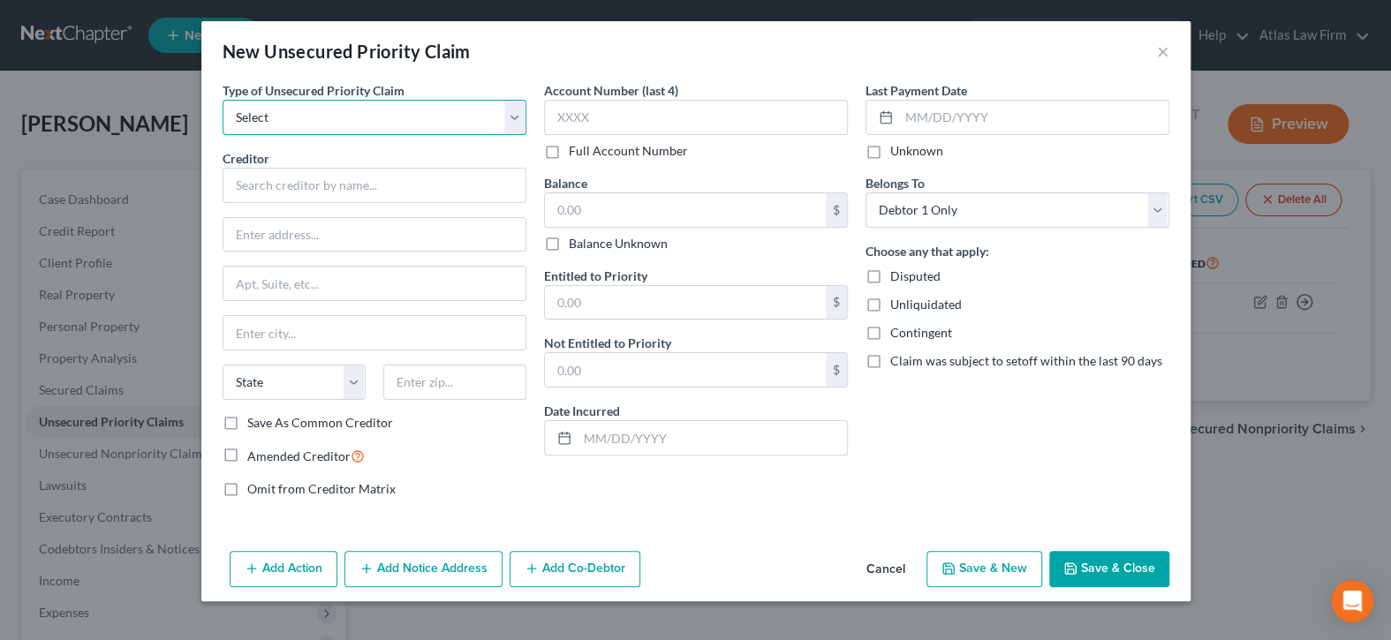
click at [507, 114] on select "Select Taxes & Other Government Units Domestic Support Obligations Extensions o…" at bounding box center [375, 117] width 304 height 35
select select "0"
click at [223, 100] on select "Select Taxes & Other Government Units Domestic Support Obligations Extensions o…" at bounding box center [375, 117] width 304 height 35
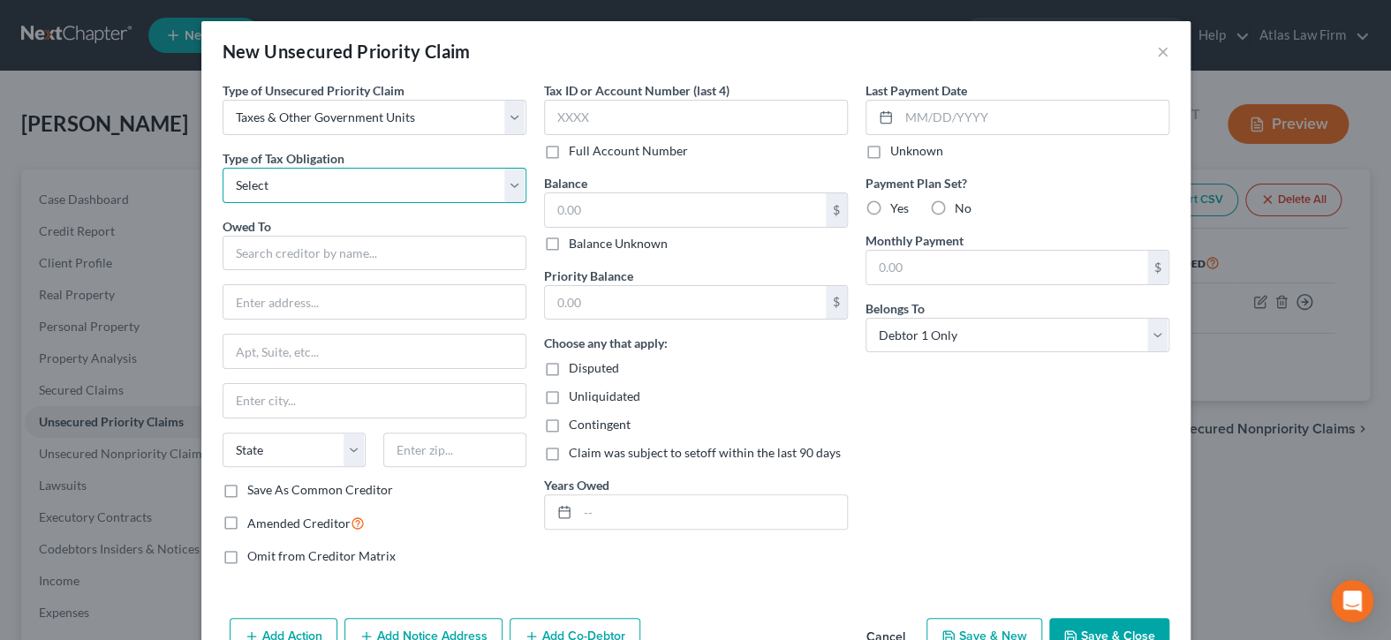
click at [515, 180] on select "Select Federal City State Franchise Tax Board Other" at bounding box center [375, 185] width 304 height 35
select select "0"
click at [223, 168] on select "Select Federal City State Franchise Tax Board Other" at bounding box center [375, 185] width 304 height 35
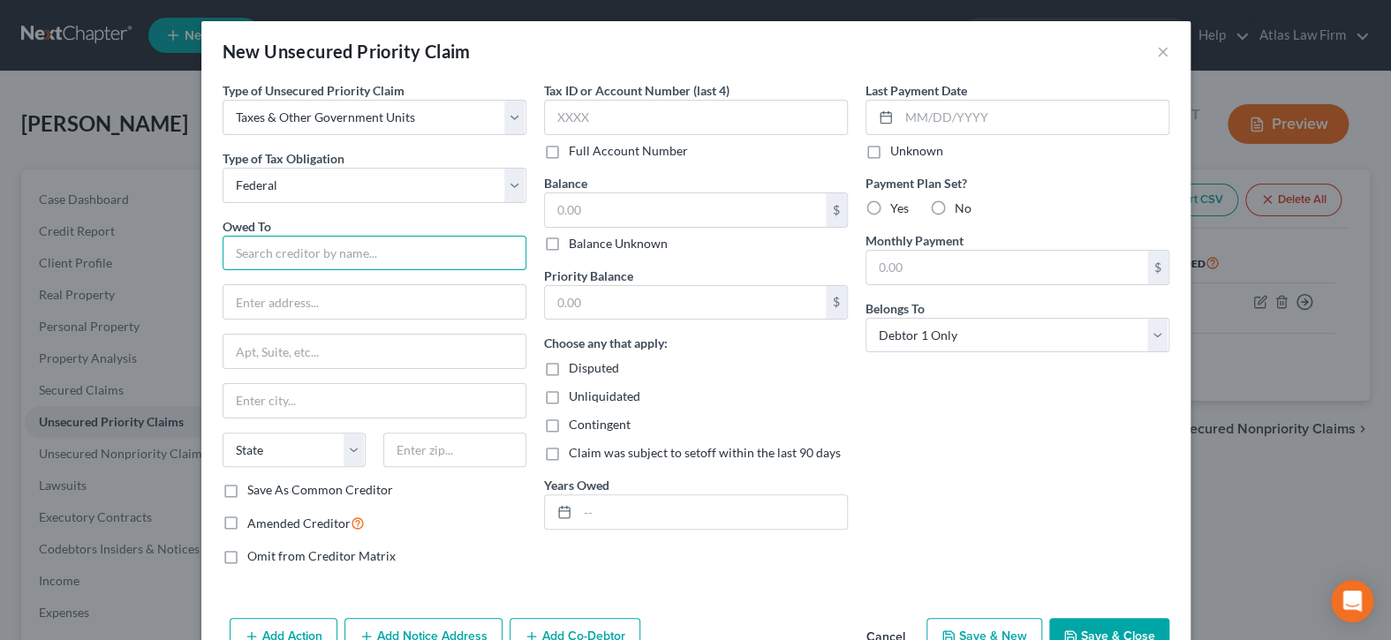
click at [469, 249] on input "text" at bounding box center [375, 253] width 304 height 35
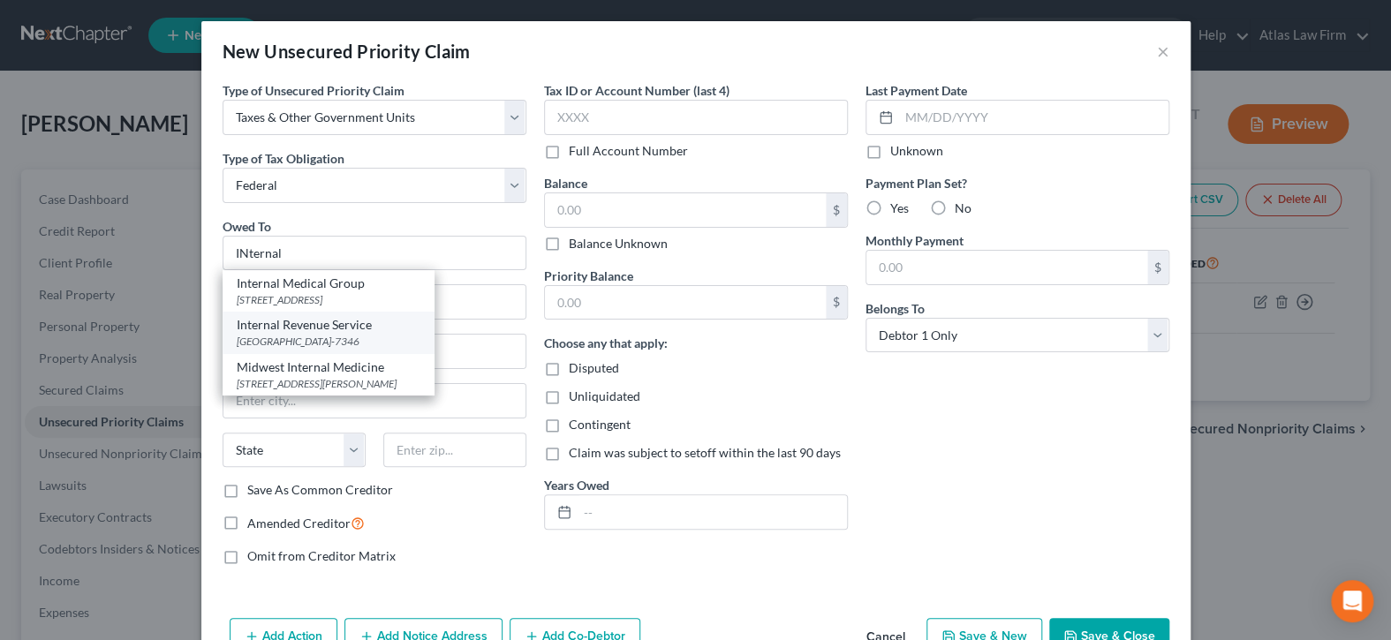
click at [394, 334] on div "[GEOGRAPHIC_DATA]-7346" at bounding box center [329, 341] width 184 height 15
type input "Internal Revenue Service"
type input "PO Box 7346"
type input "[GEOGRAPHIC_DATA]"
select select "39"
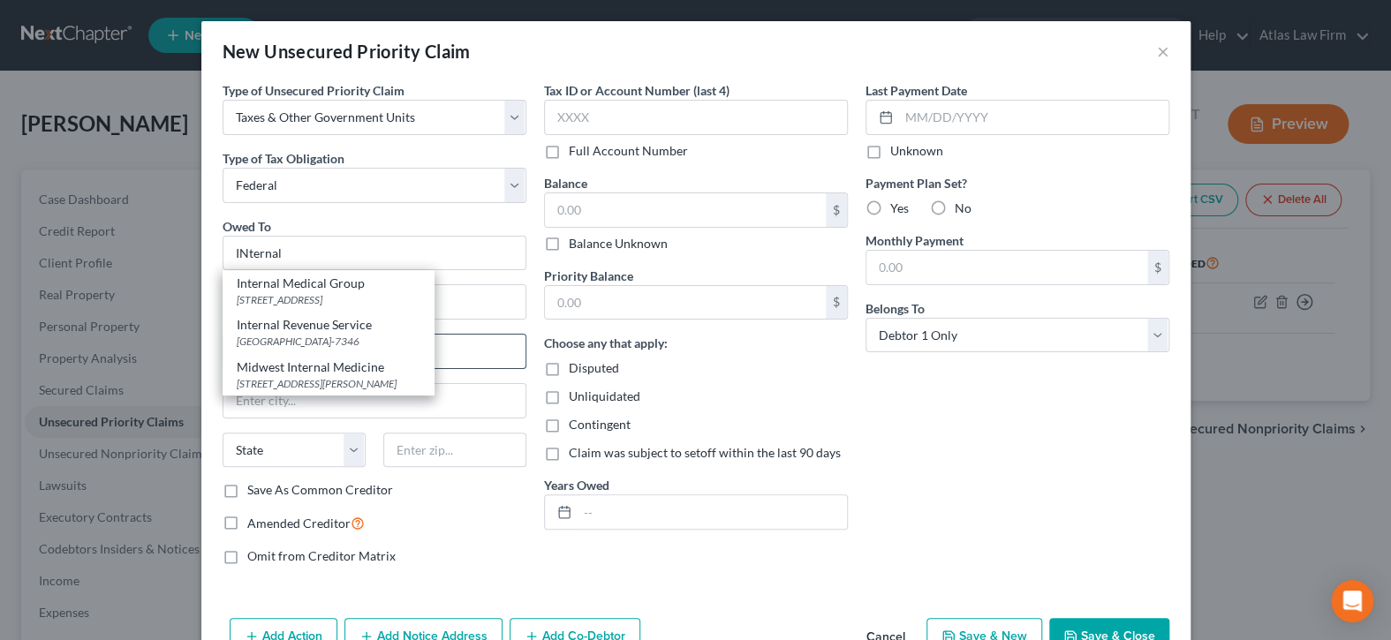
type input "19101-7346"
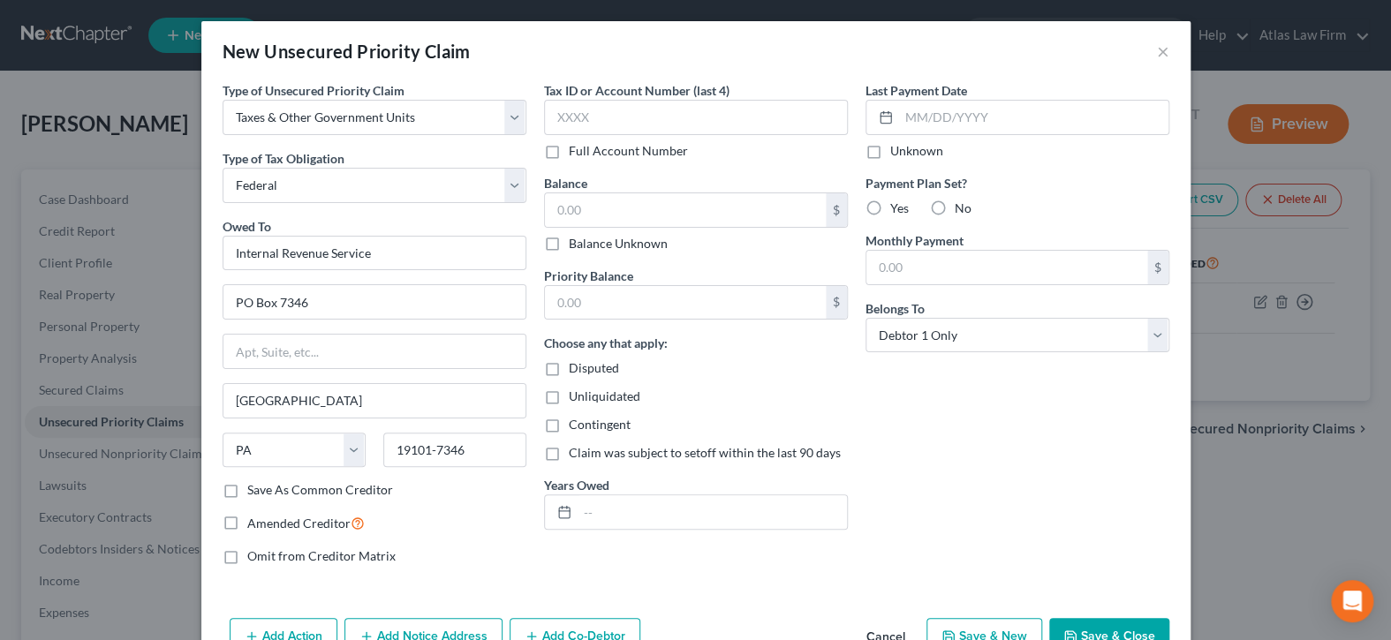
click at [569, 243] on label "Balance Unknown" at bounding box center [618, 244] width 99 height 18
click at [576, 243] on input "Balance Unknown" at bounding box center [581, 240] width 11 height 11
checkbox input "true"
type input "0.00"
click at [790, 512] on input "text" at bounding box center [712, 513] width 269 height 34
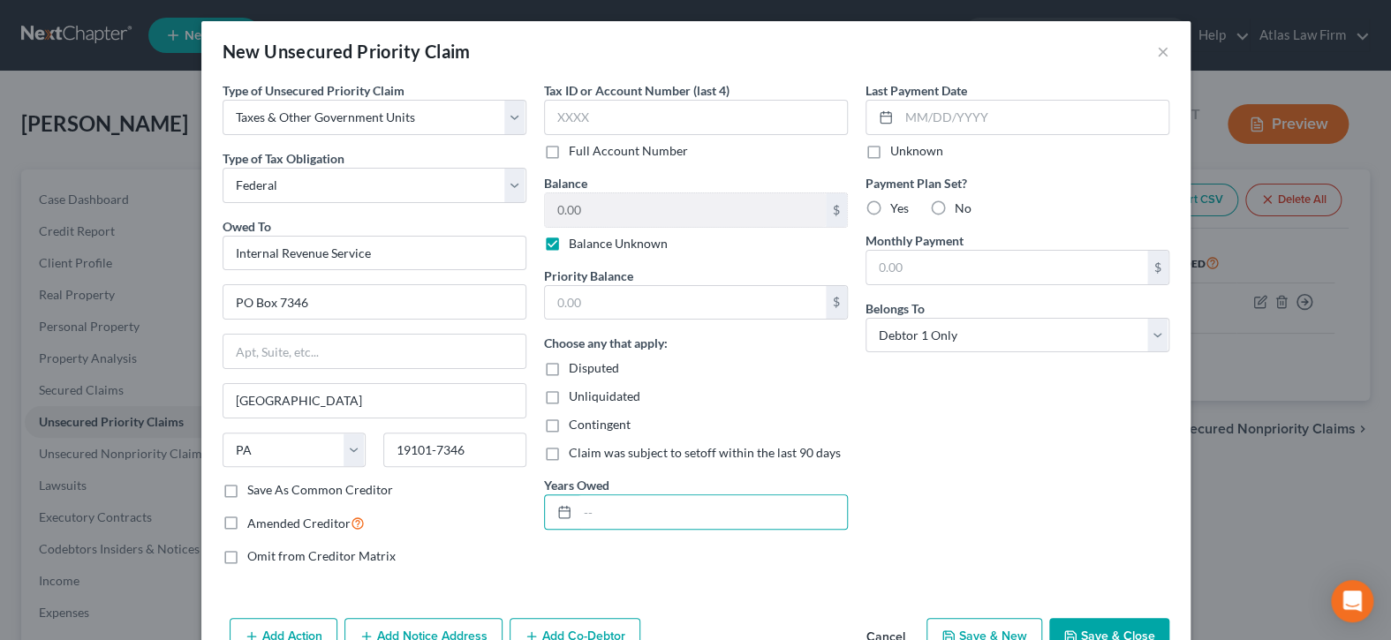
click at [756, 561] on div "Tax ID or Account Number (last 4) Full Account Number Balance 0.00 $ Balance Un…" at bounding box center [696, 330] width 322 height 498
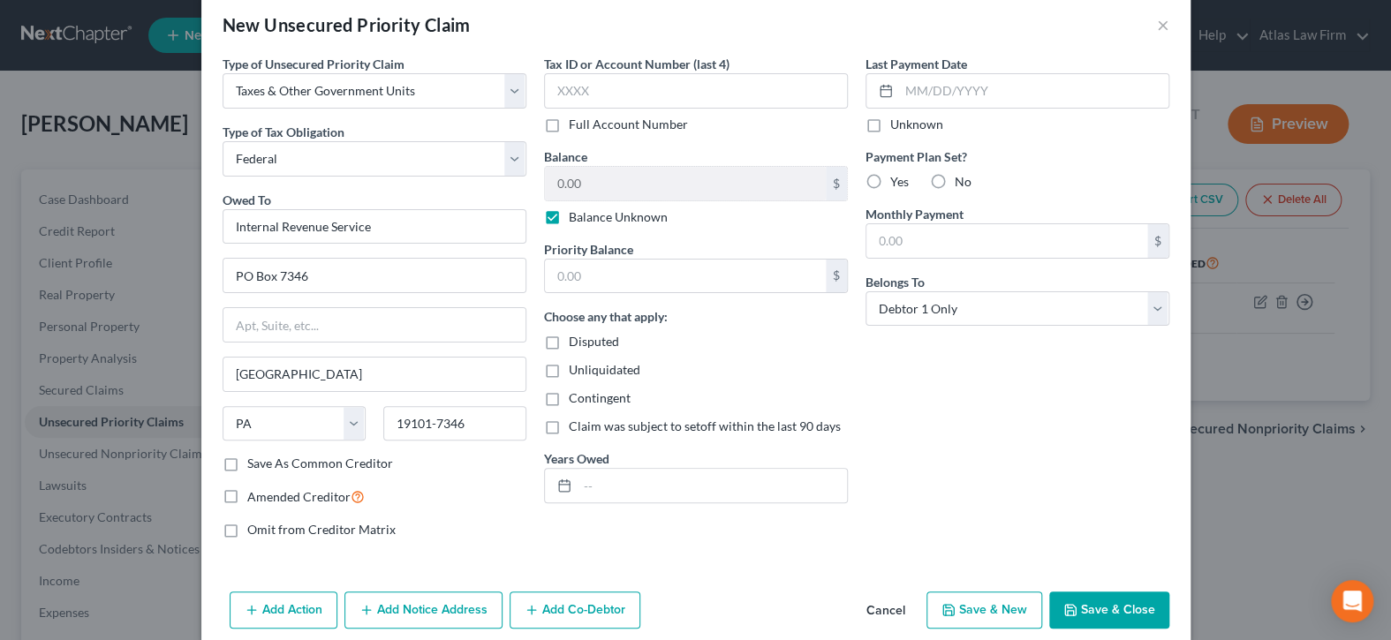
scroll to position [48, 0]
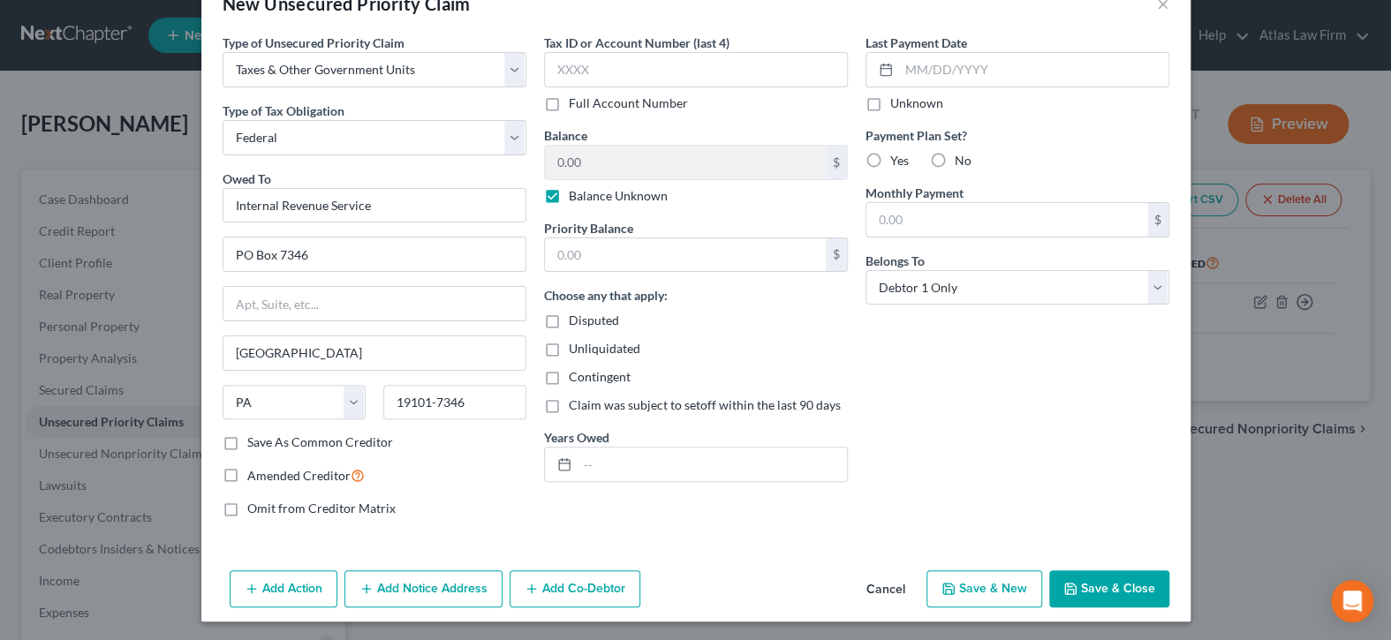
click at [1079, 583] on button "Save & Close" at bounding box center [1110, 589] width 120 height 37
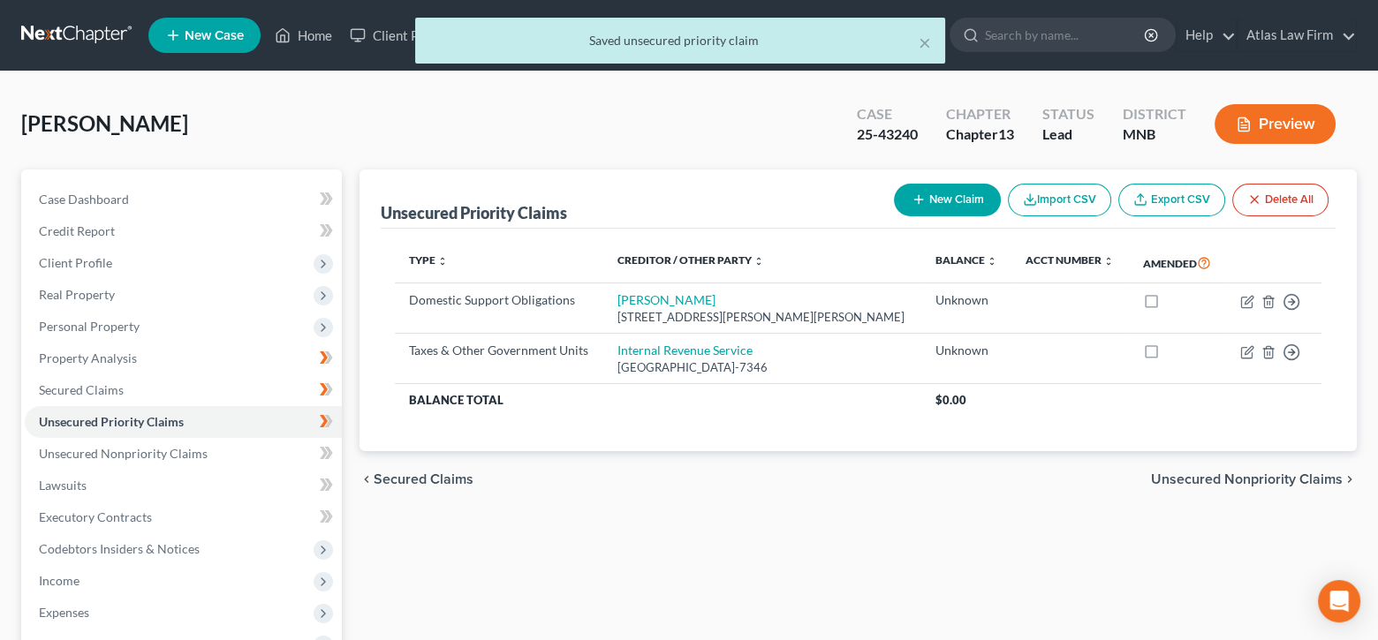
click at [970, 193] on button "New Claim" at bounding box center [947, 200] width 107 height 33
select select "0"
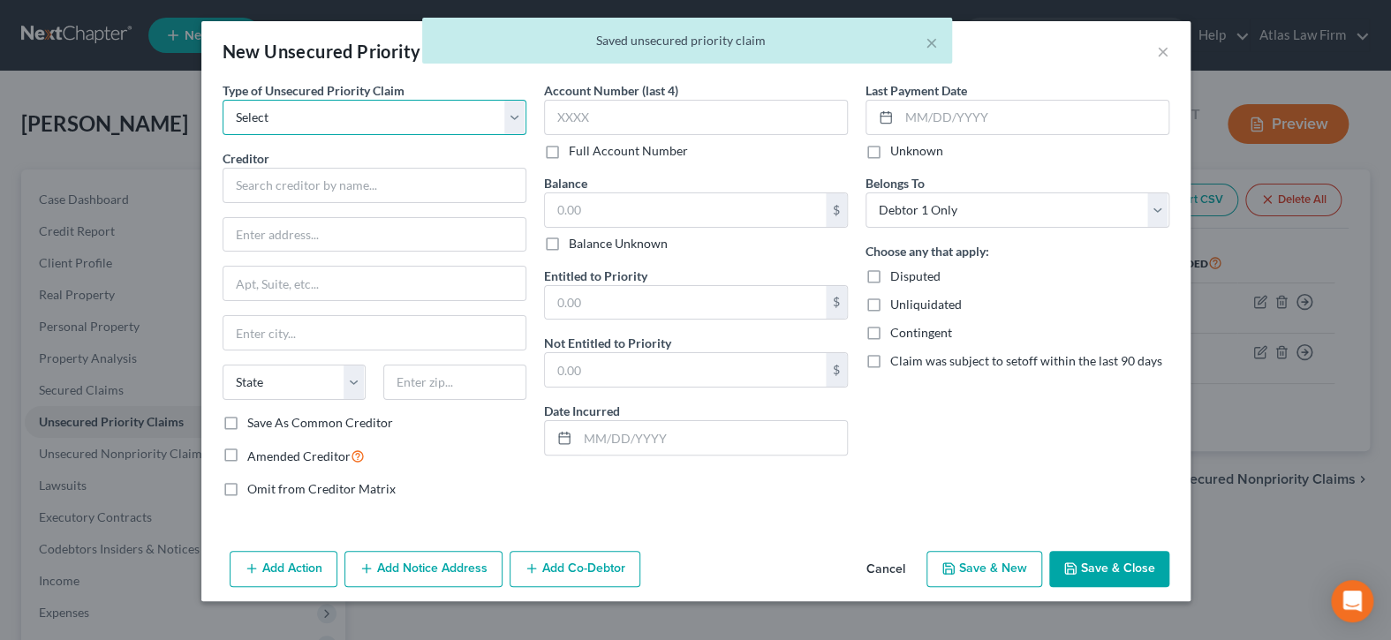
drag, startPoint x: 517, startPoint y: 116, endPoint x: 486, endPoint y: 133, distance: 35.6
click at [515, 116] on select "Select Taxes & Other Government Units Domestic Support Obligations Extensions o…" at bounding box center [375, 117] width 304 height 35
select select "0"
click at [223, 100] on select "Select Taxes & Other Government Units Domestic Support Obligations Extensions o…" at bounding box center [375, 117] width 304 height 35
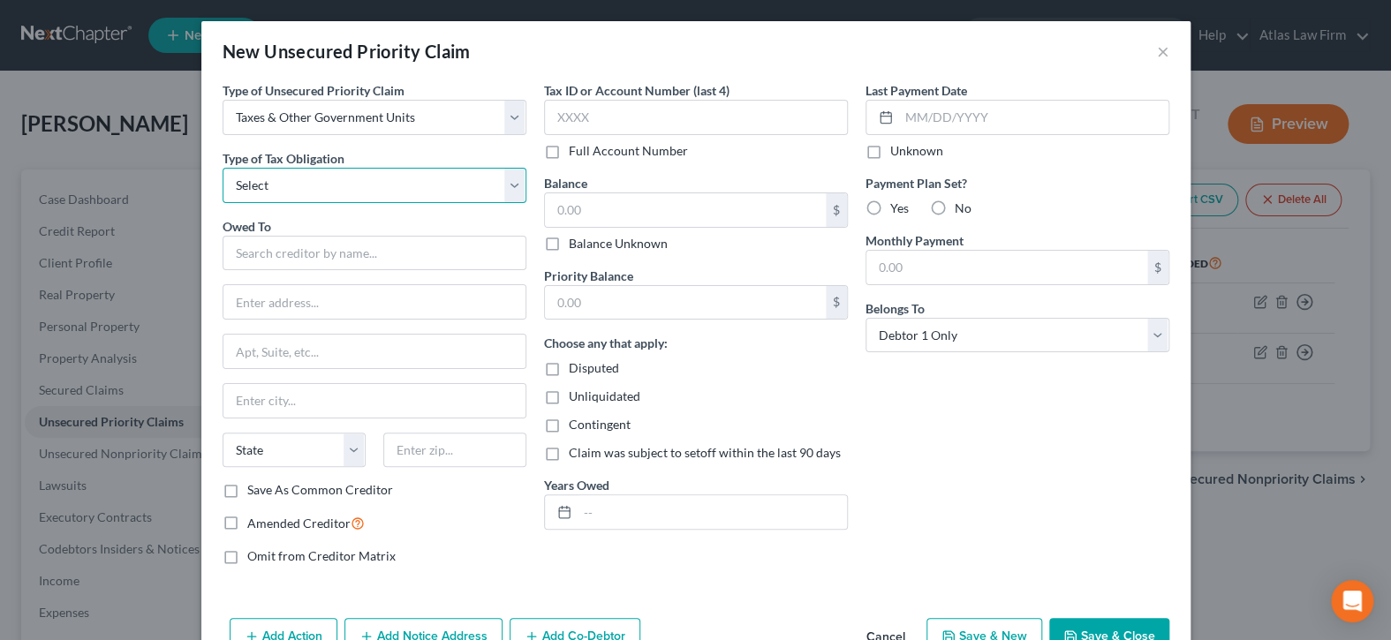
click at [510, 182] on select "Select Federal City State Franchise Tax Board Other" at bounding box center [375, 185] width 304 height 35
select select "2"
click at [223, 168] on select "Select Federal City State Franchise Tax Board Other" at bounding box center [375, 185] width 304 height 35
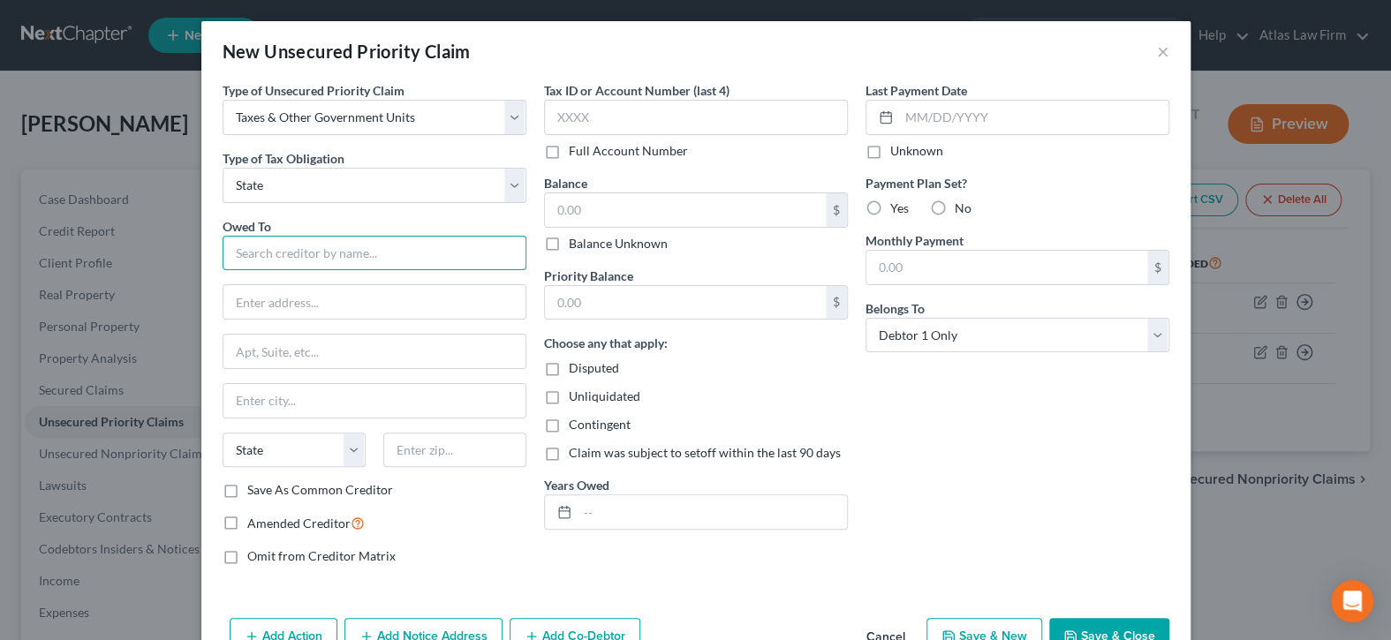
click at [474, 252] on input "text" at bounding box center [375, 253] width 304 height 35
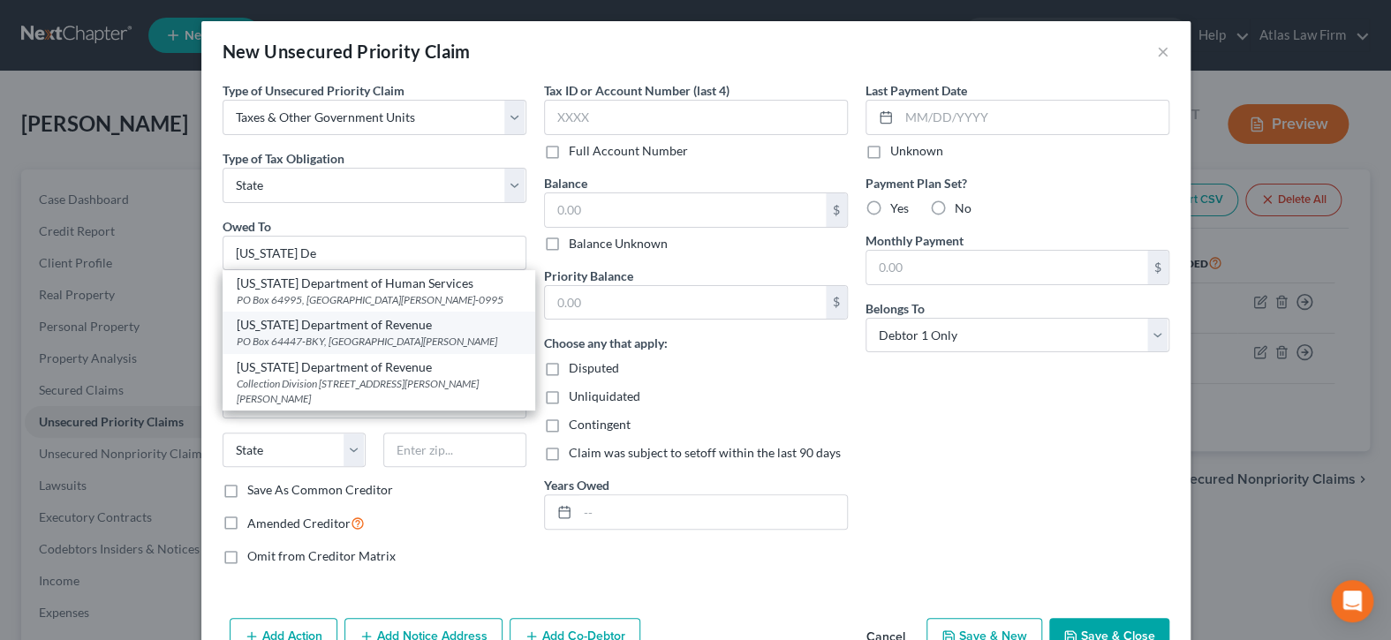
click at [440, 337] on div "PO Box 64447-BKY, [GEOGRAPHIC_DATA][PERSON_NAME]" at bounding box center [379, 341] width 284 height 15
type input "[US_STATE] Department of Revenue"
type input "PO Box 64447-BKY"
type input "Saint [PERSON_NAME]"
select select "24"
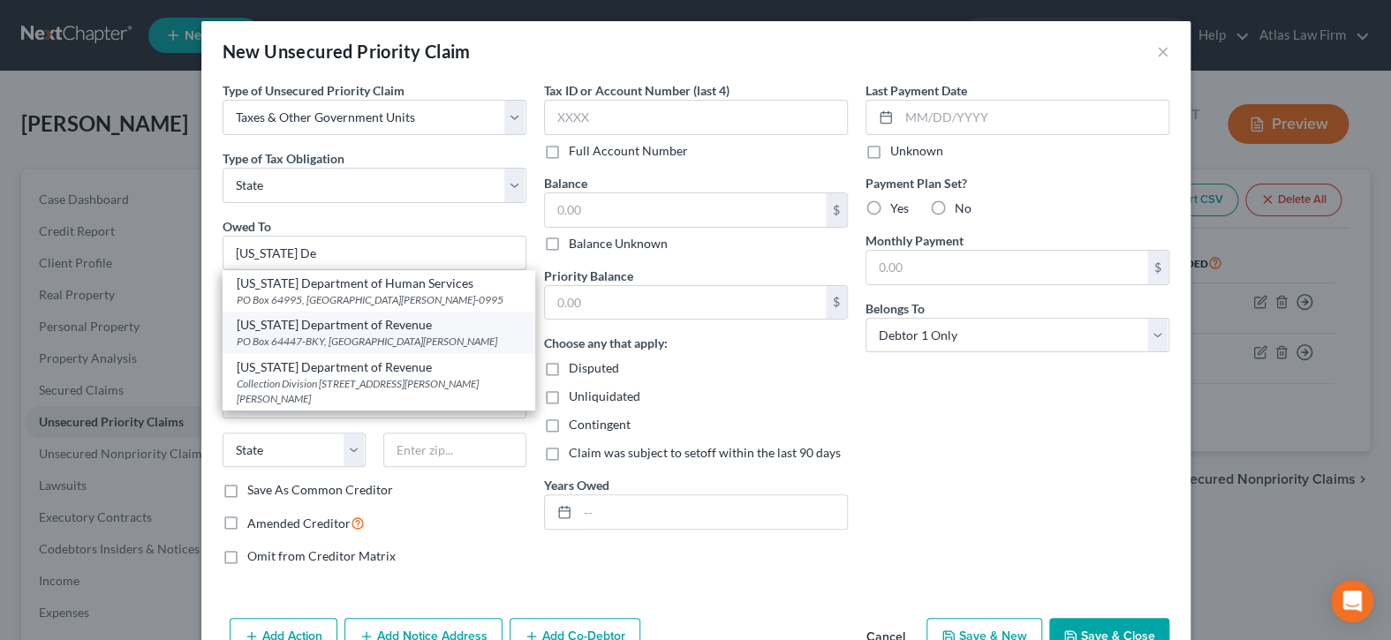
type input "55164"
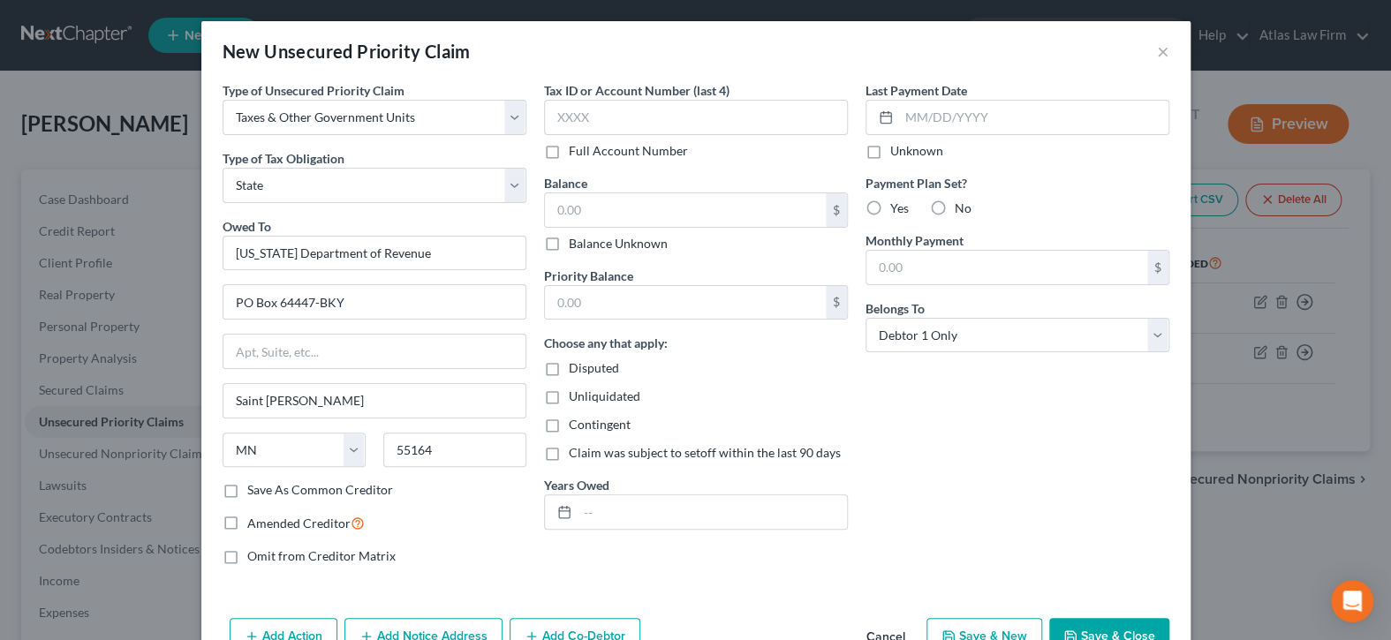
click at [569, 244] on label "Balance Unknown" at bounding box center [618, 244] width 99 height 18
click at [576, 244] on input "Balance Unknown" at bounding box center [581, 240] width 11 height 11
checkbox input "true"
type input "0.00"
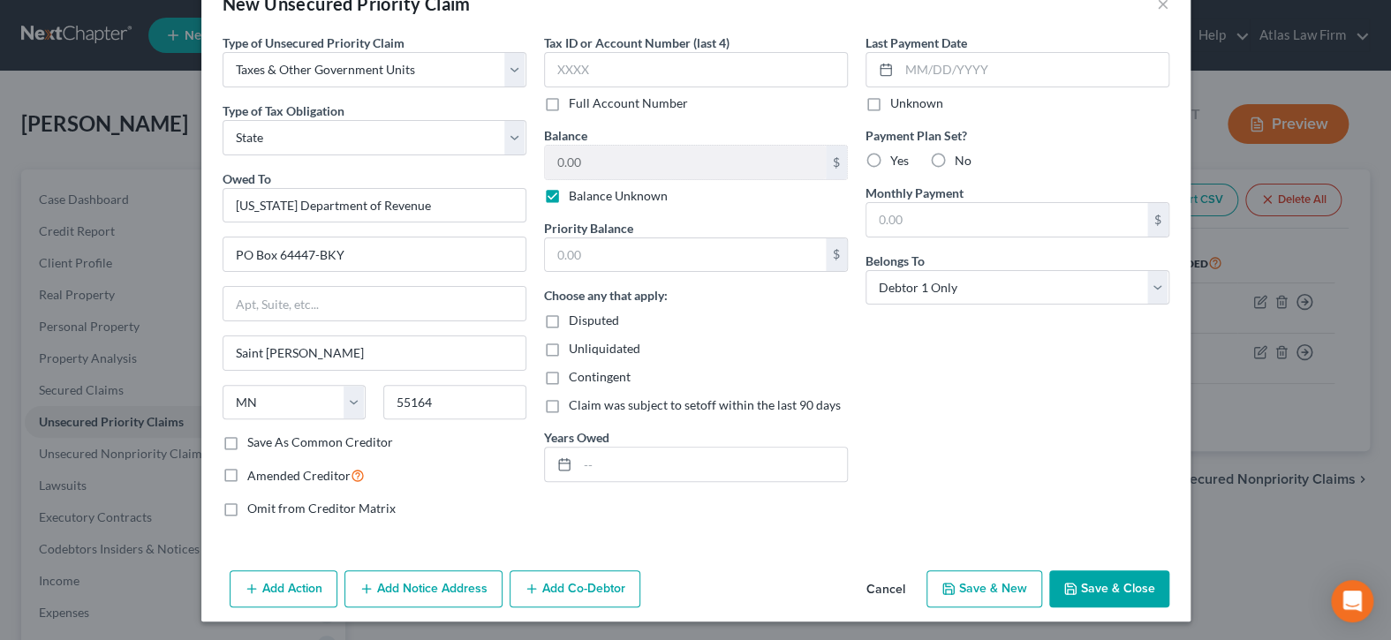
click at [1084, 586] on button "Save & Close" at bounding box center [1110, 589] width 120 height 37
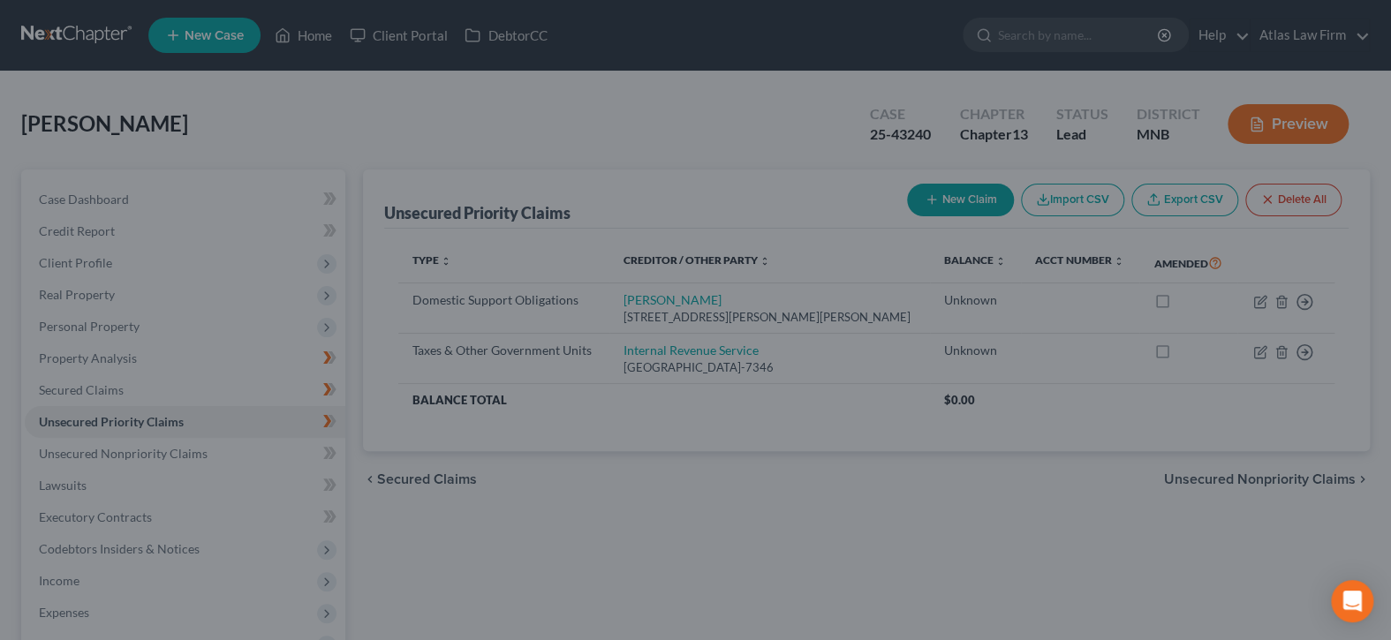
type input "0.00"
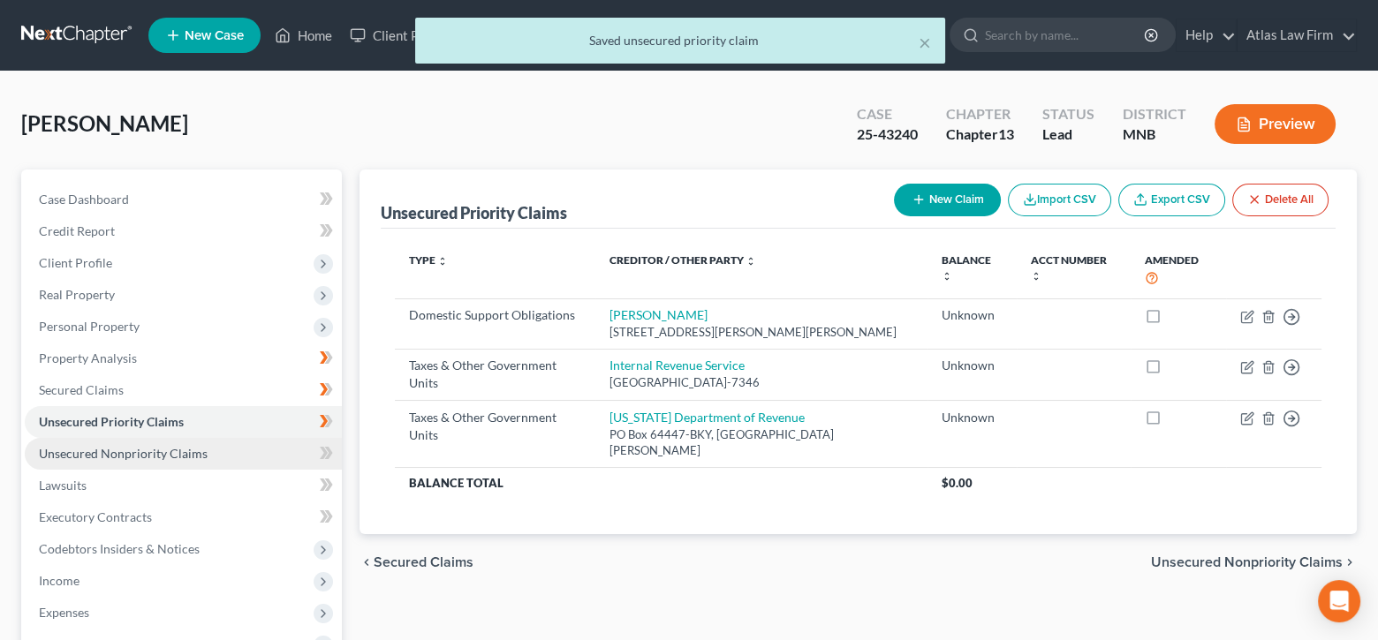
click at [195, 451] on span "Unsecured Nonpriority Claims" at bounding box center [123, 453] width 169 height 15
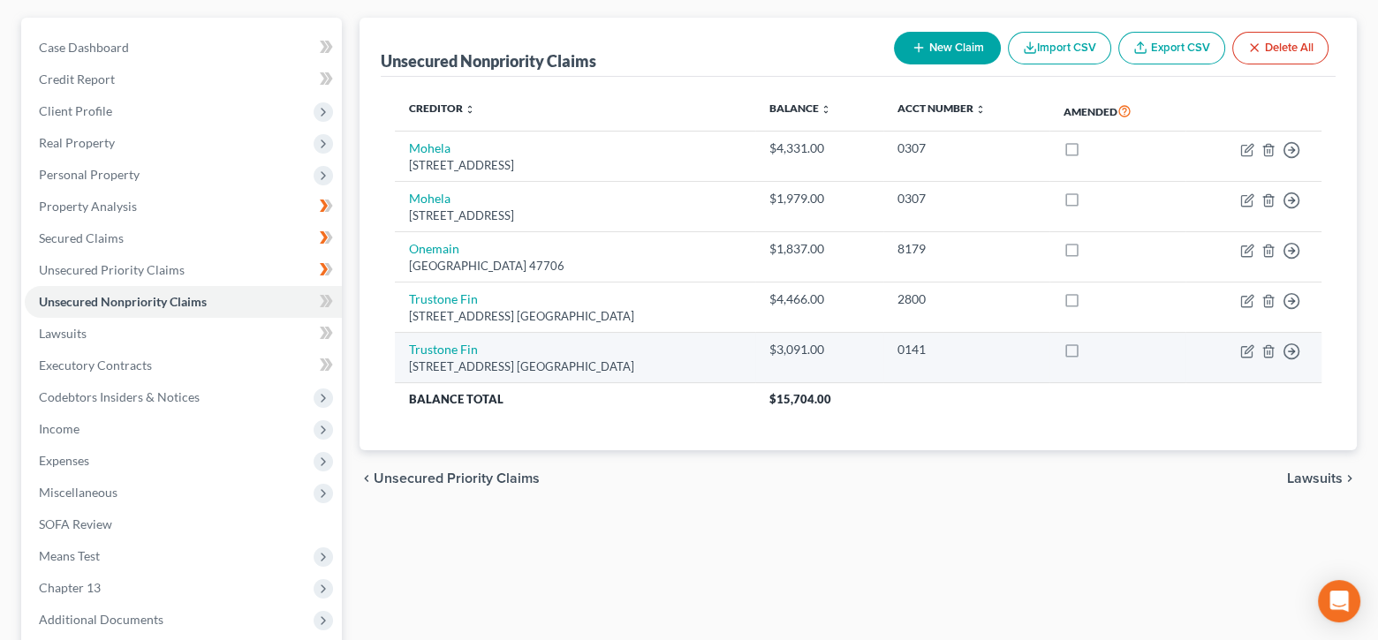
scroll to position [177, 0]
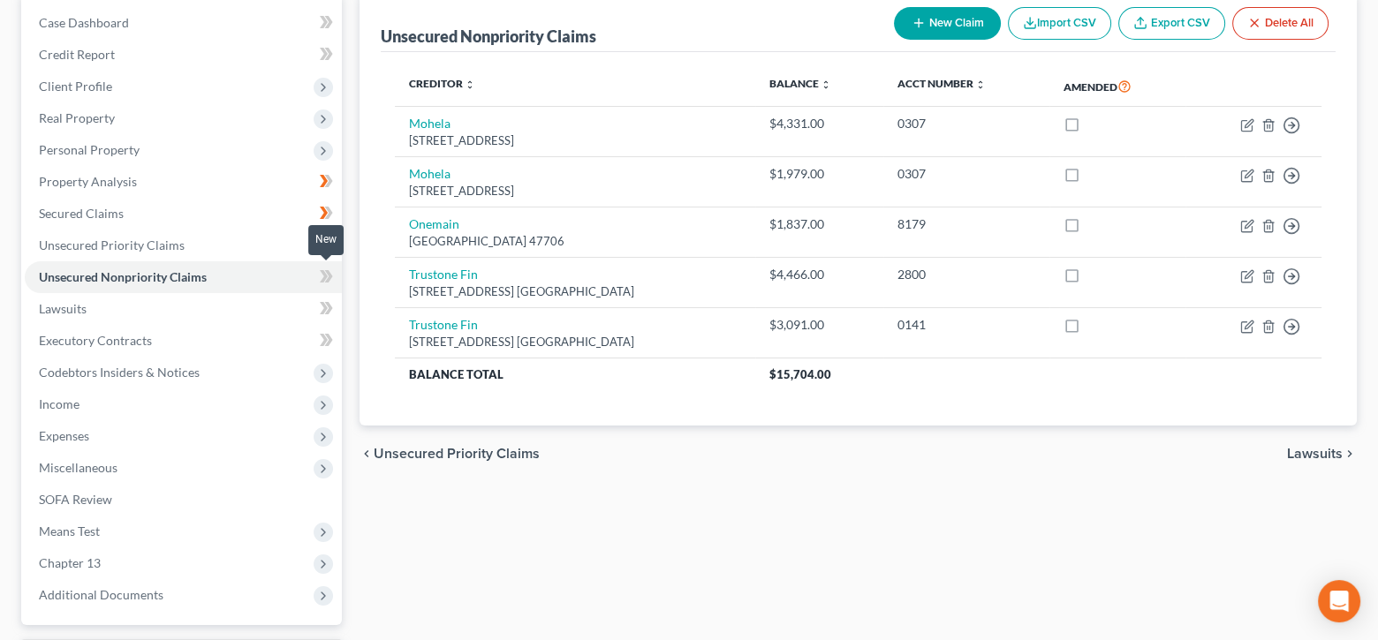
click at [322, 277] on icon at bounding box center [326, 277] width 13 height 22
click at [276, 303] on link "Lawsuits" at bounding box center [183, 309] width 317 height 32
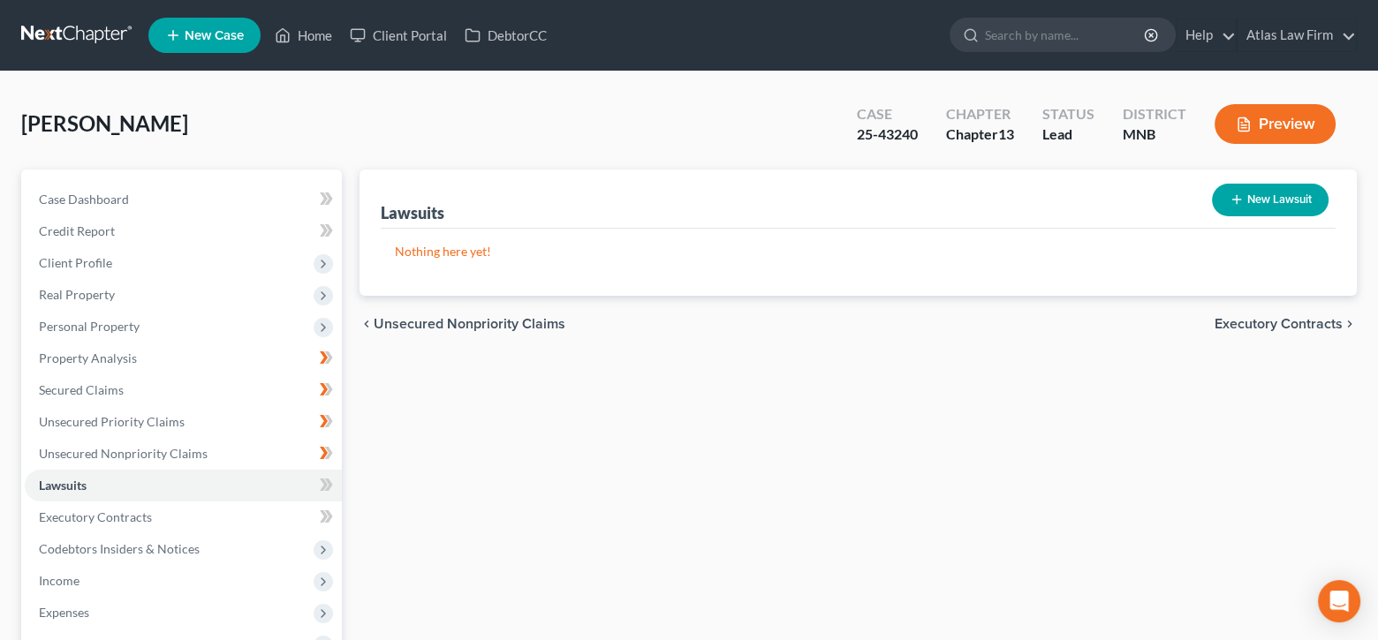
click at [1251, 206] on button "New Lawsuit" at bounding box center [1270, 200] width 117 height 33
select select "0"
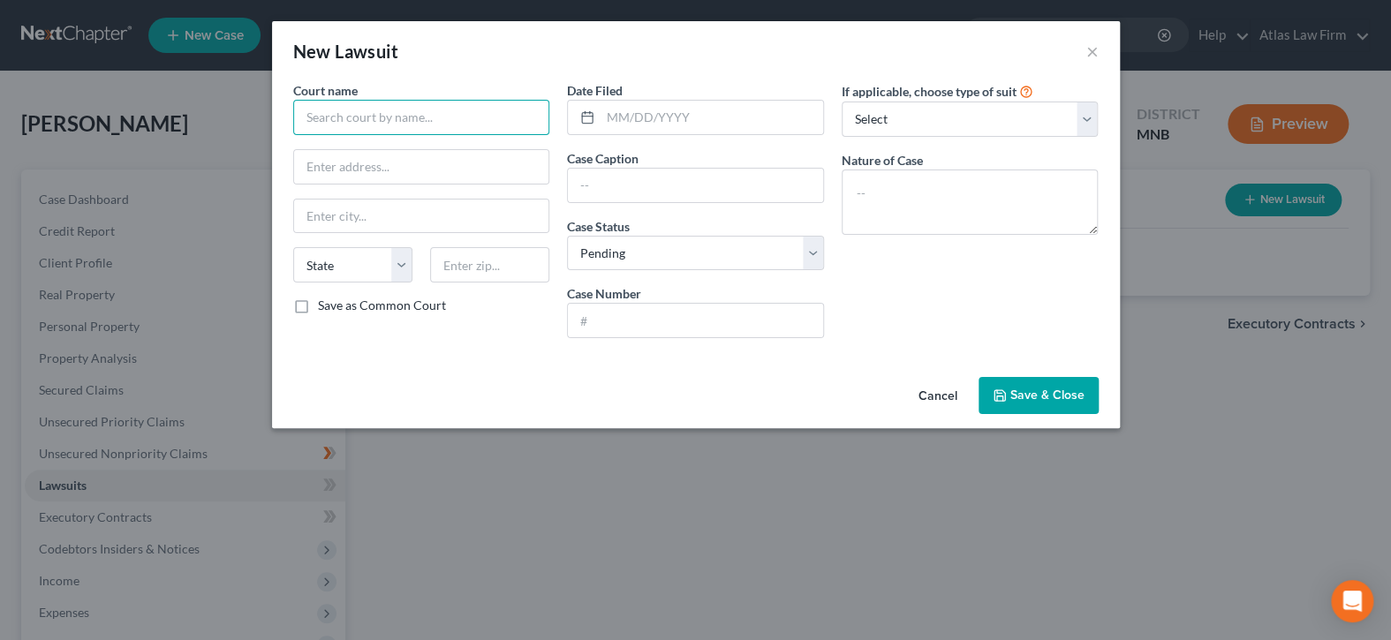
click at [444, 105] on input "text" at bounding box center [421, 117] width 257 height 35
drag, startPoint x: 439, startPoint y: 117, endPoint x: 422, endPoint y: 120, distance: 17.0
click at [412, 119] on input "Dakota County - Family" at bounding box center [421, 117] width 257 height 35
type input "Dakota County - Paternity"
click at [647, 110] on input "text" at bounding box center [712, 118] width 223 height 34
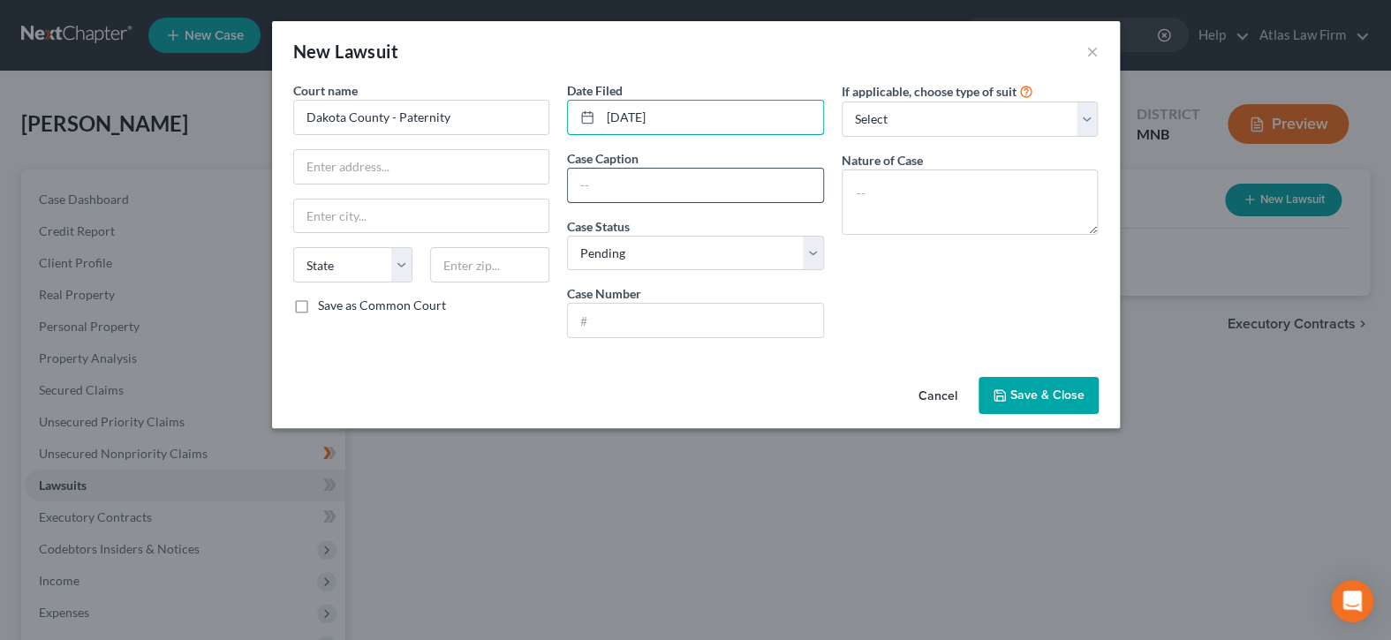
type input "[DATE]"
click at [721, 182] on input "text" at bounding box center [695, 186] width 255 height 34
type input "County of Dakota and [PERSON_NAME] [PERSON_NAME] v. [PERSON_NAME]"
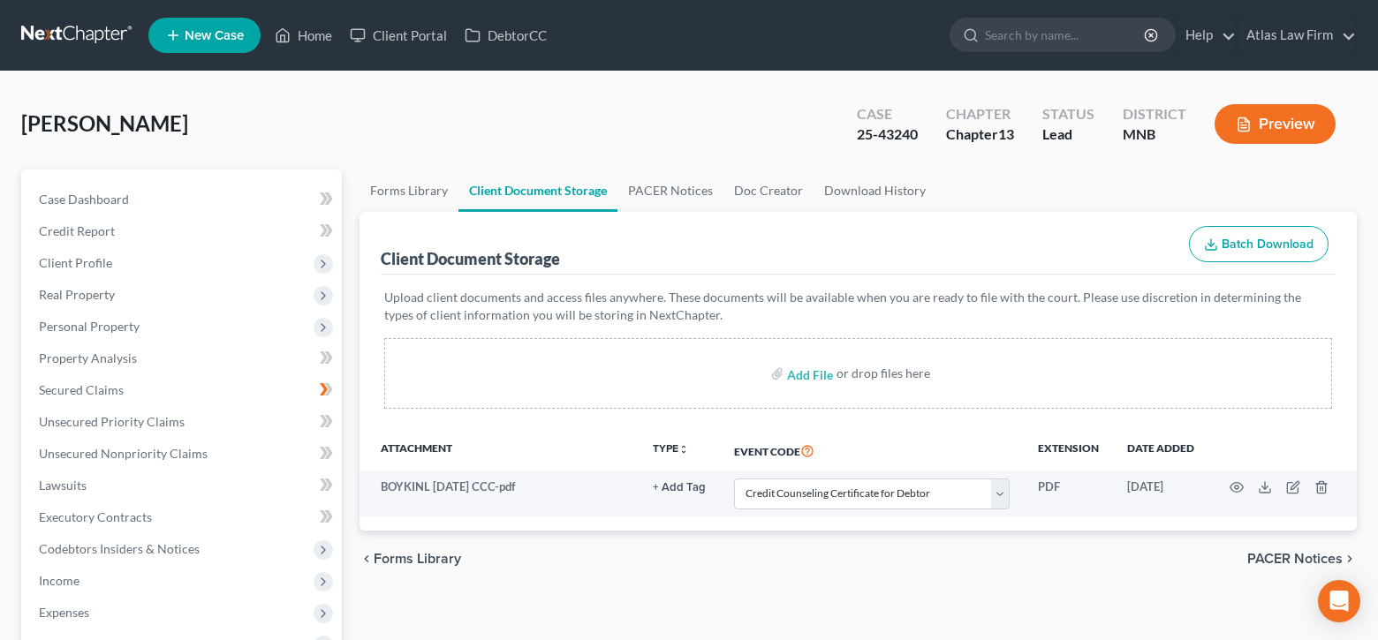
select select "1"
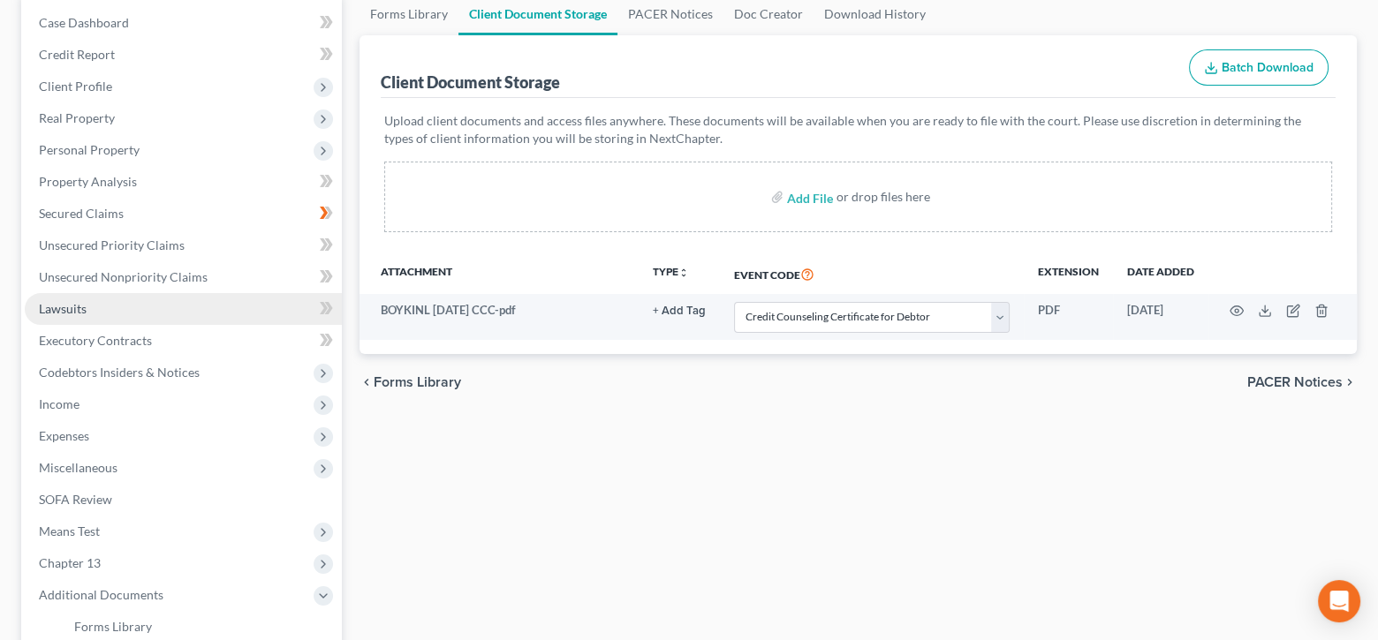
click at [135, 303] on link "Lawsuits" at bounding box center [183, 309] width 317 height 32
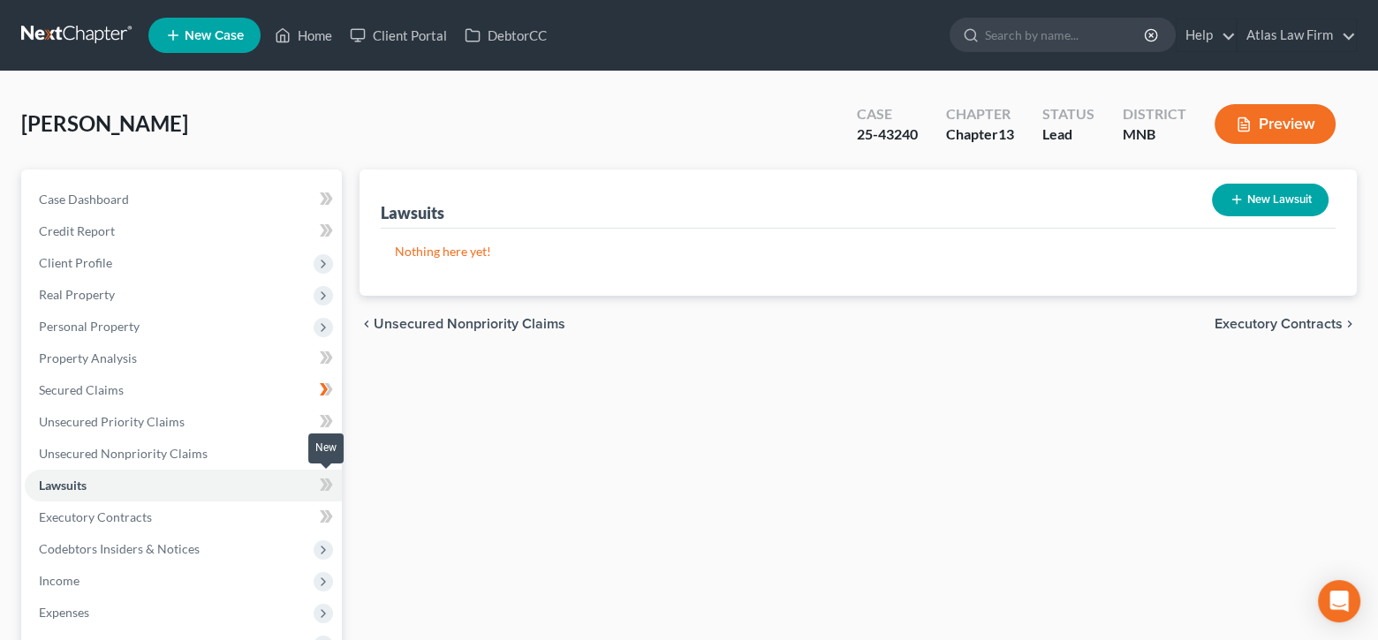
click at [322, 483] on icon at bounding box center [326, 485] width 13 height 22
click at [1276, 202] on button "New Lawsuit" at bounding box center [1270, 200] width 117 height 33
select select "0"
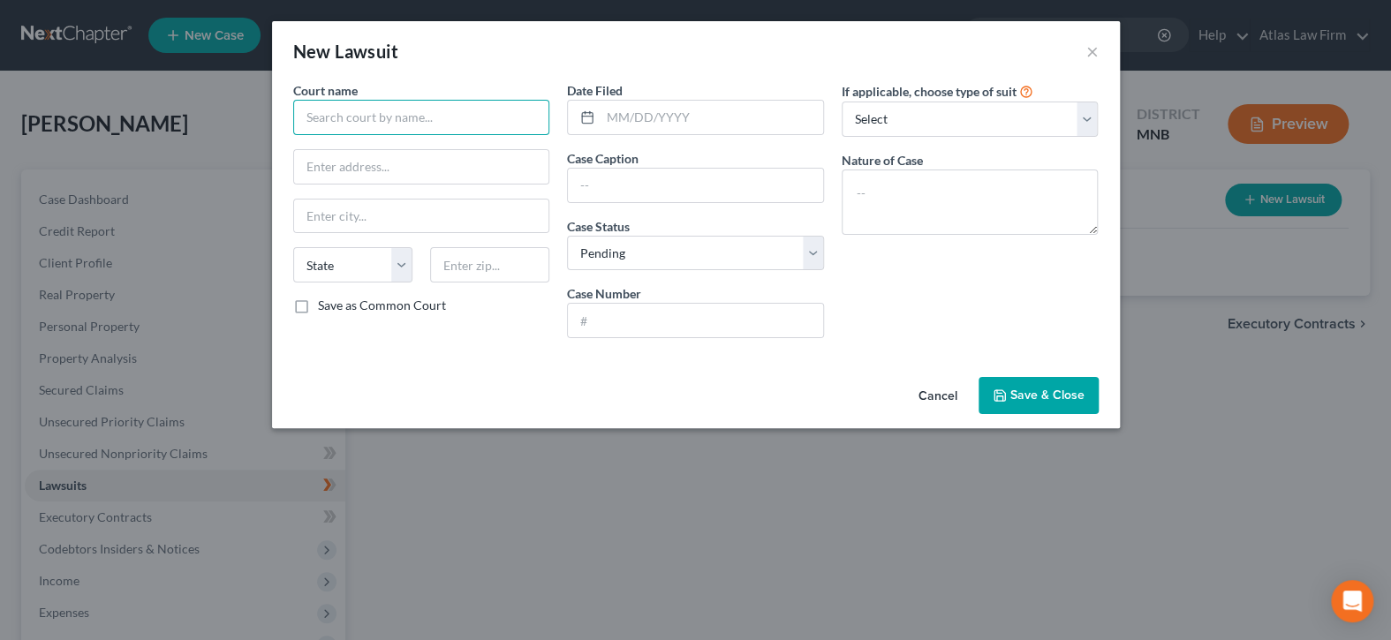
click at [451, 127] on input "text" at bounding box center [421, 117] width 257 height 35
type input "[GEOGRAPHIC_DATA]"
click at [698, 186] on input "text" at bounding box center [695, 186] width 255 height 34
paste input "County of Dakota -Child Support Enforcement Division, Alyssa Janel Redmond vs L…"
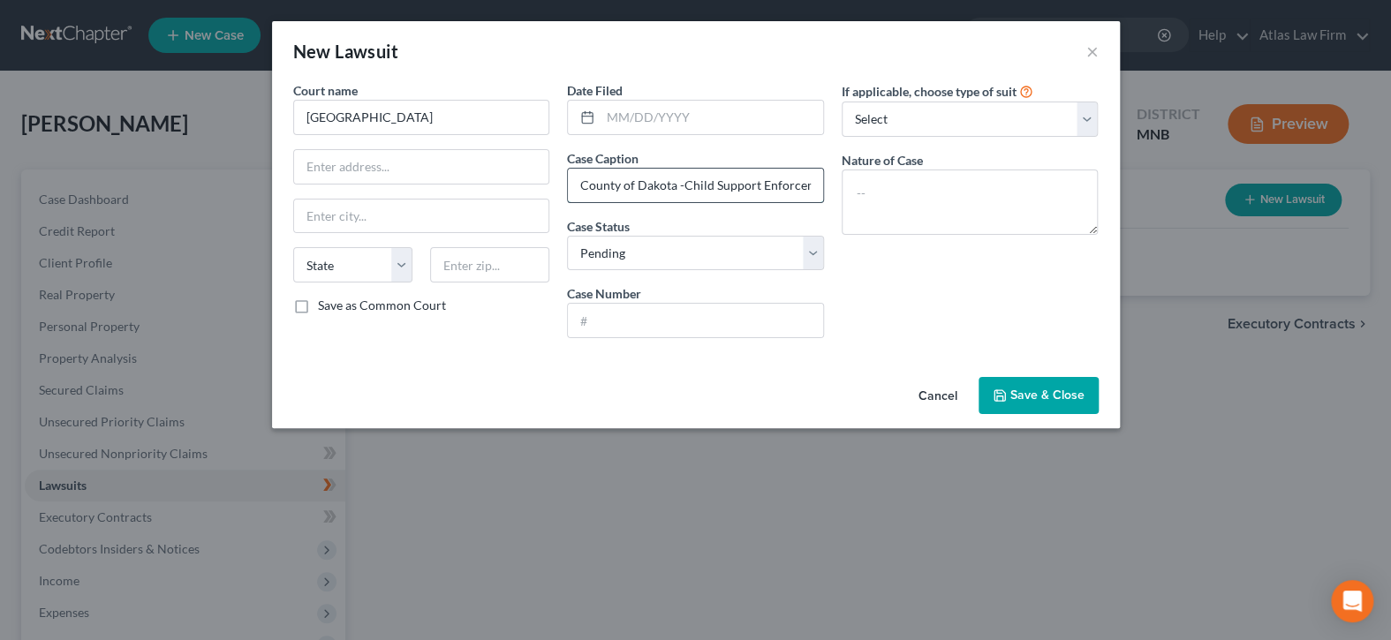
scroll to position [0, 291]
type input "County of Dakota -Child Support Enforcement Division, Alyssa Janel Redmond vs L…"
click at [812, 246] on select "Select Pending On Appeal Concluded" at bounding box center [695, 253] width 257 height 35
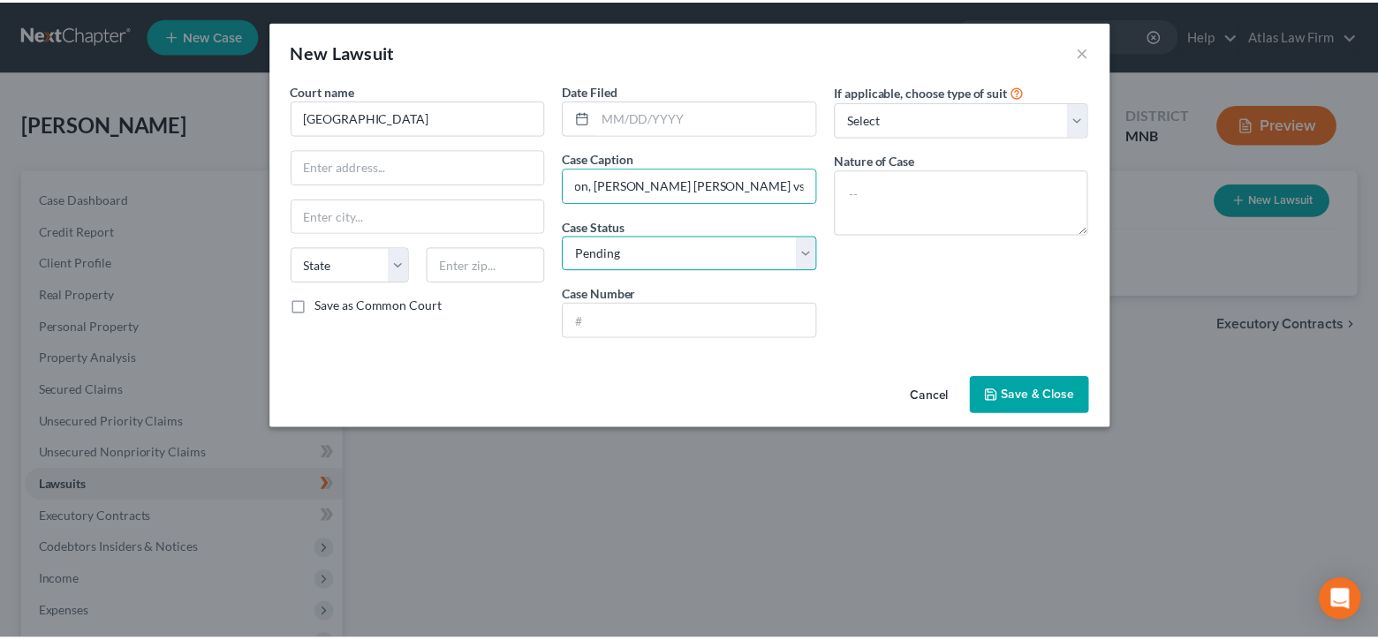
scroll to position [0, 0]
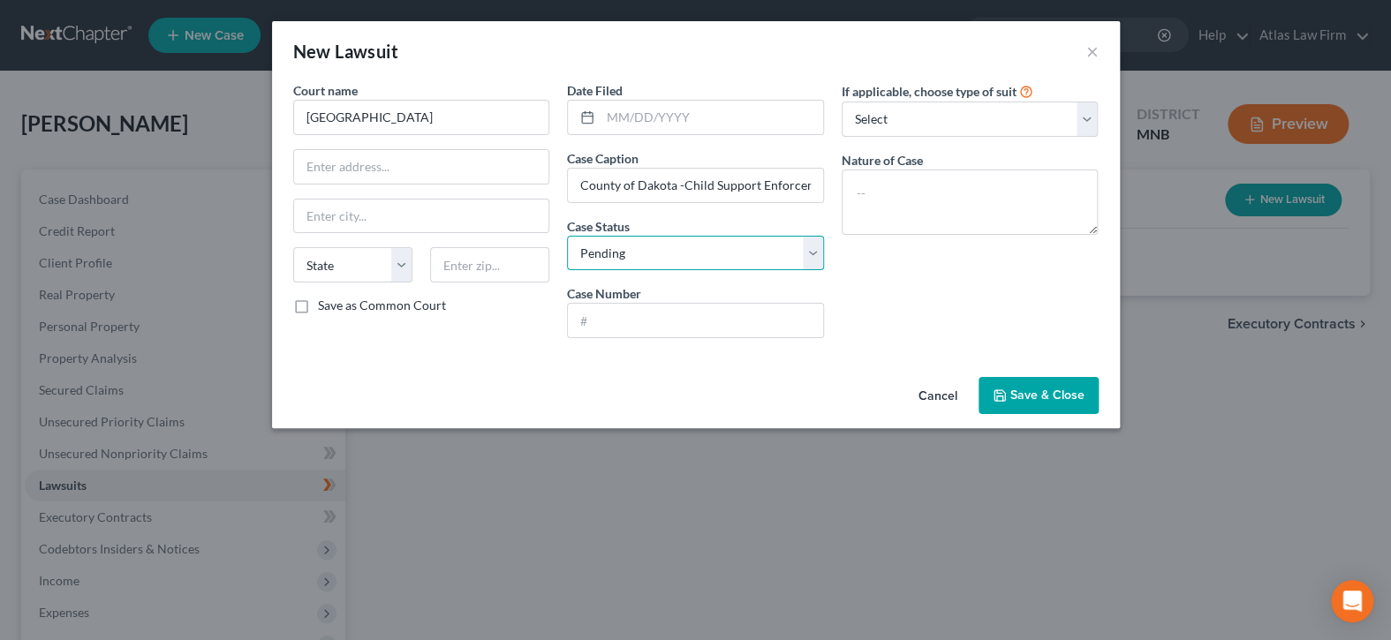
select select "2"
click at [567, 236] on select "Select Pending On Appeal Concluded" at bounding box center [695, 253] width 257 height 35
click at [709, 315] on input "text" at bounding box center [695, 321] width 255 height 34
paste input "19HA-FA-24-733"
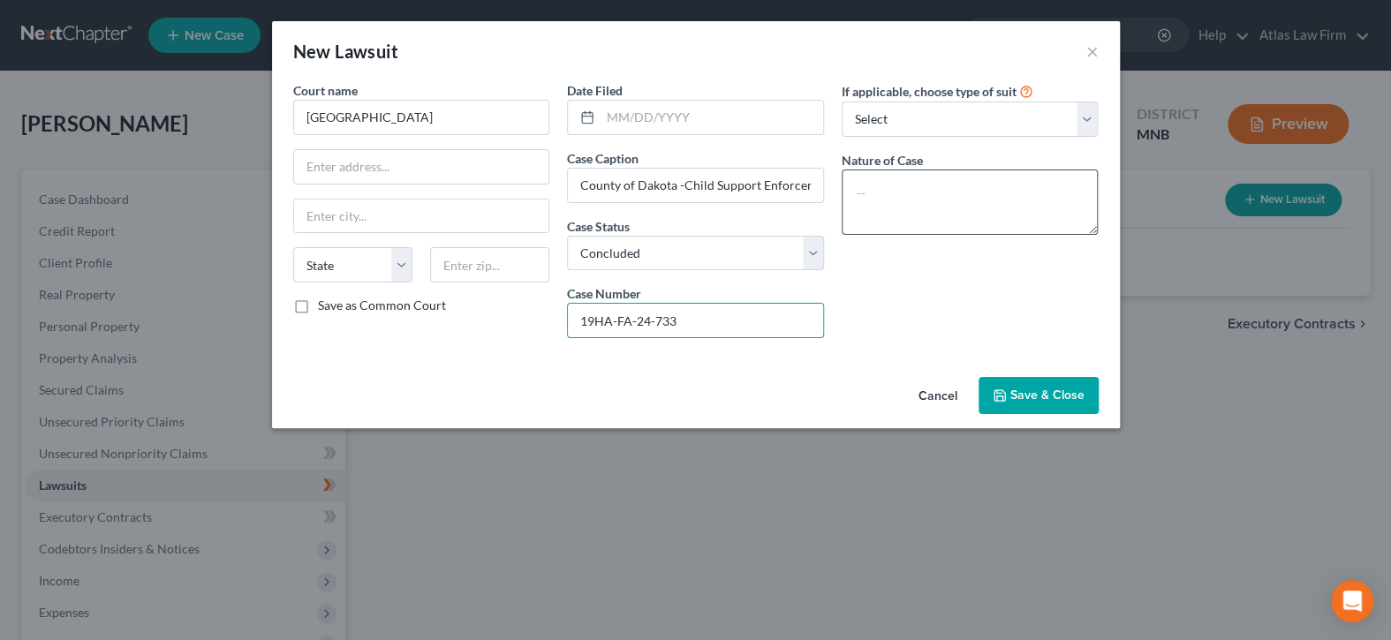
type input "19HA-FA-24-733"
click at [920, 210] on textarea at bounding box center [970, 202] width 257 height 65
type textarea "P"
click at [860, 201] on textarea "Child Support" at bounding box center [970, 202] width 257 height 65
click at [859, 199] on textarea "Child Support" at bounding box center [970, 202] width 257 height 65
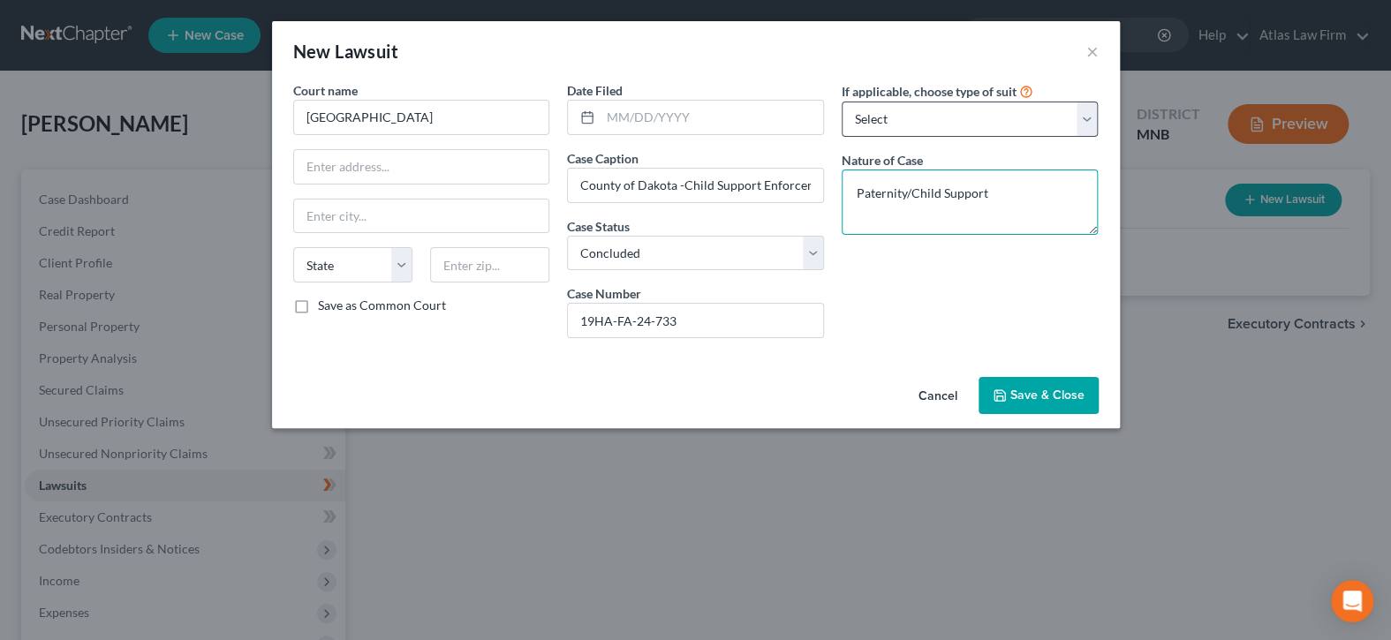
type textarea "Paternity/Child Support"
click at [929, 125] on select "Select Repossession Garnishment Foreclosure Attached, Seized, Or Levied Other" at bounding box center [970, 119] width 257 height 35
click at [933, 122] on select "Select Repossession Garnishment Foreclosure Attached, Seized, Or Levied Other" at bounding box center [970, 119] width 257 height 35
click at [1024, 395] on span "Save & Close" at bounding box center [1048, 395] width 74 height 15
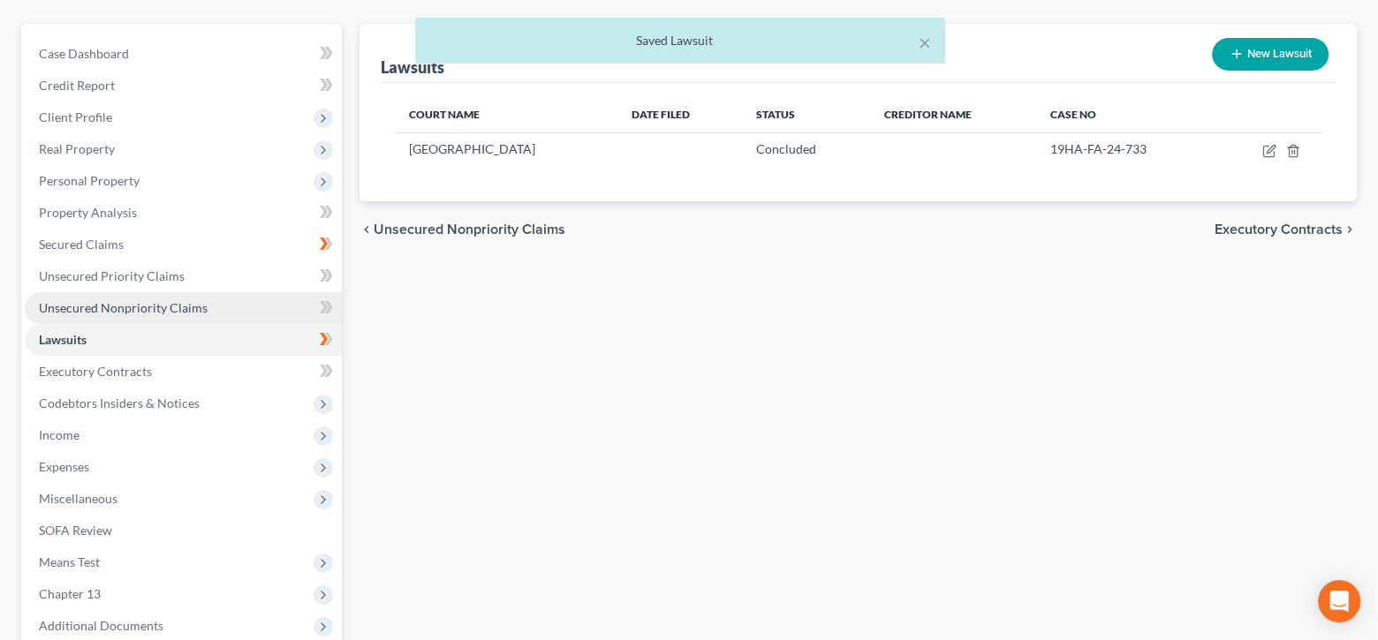
scroll to position [177, 0]
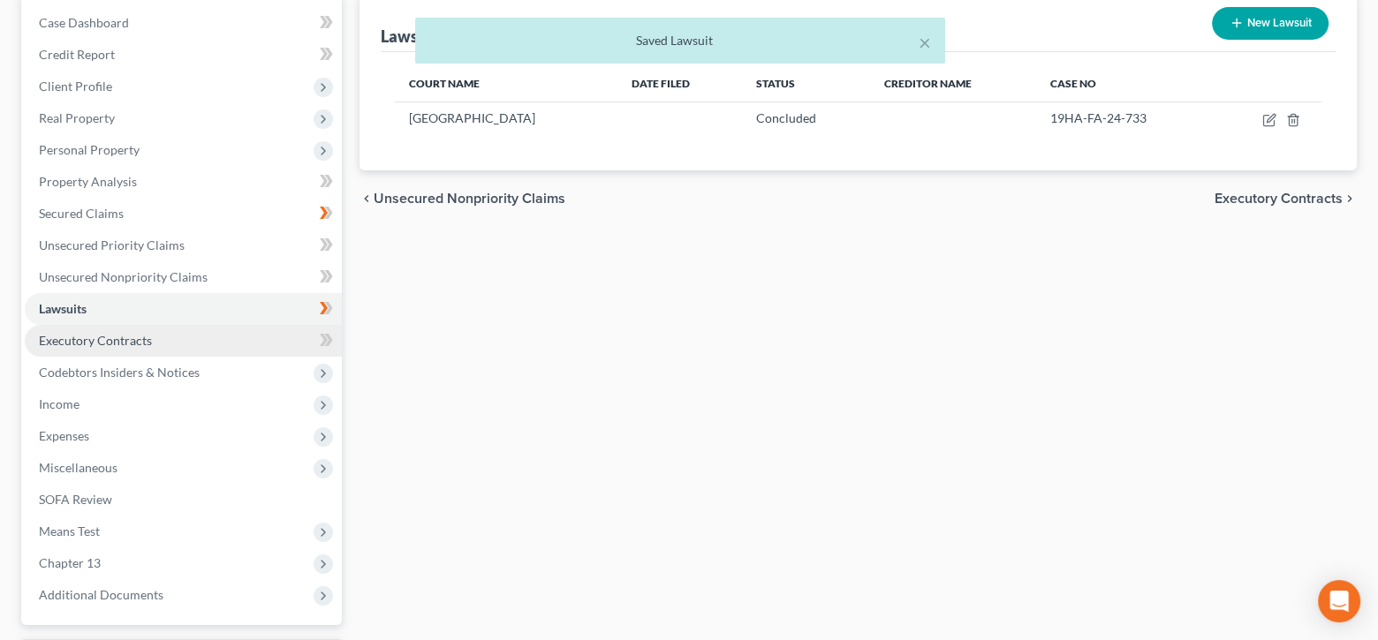
click at [212, 345] on link "Executory Contracts" at bounding box center [183, 341] width 317 height 32
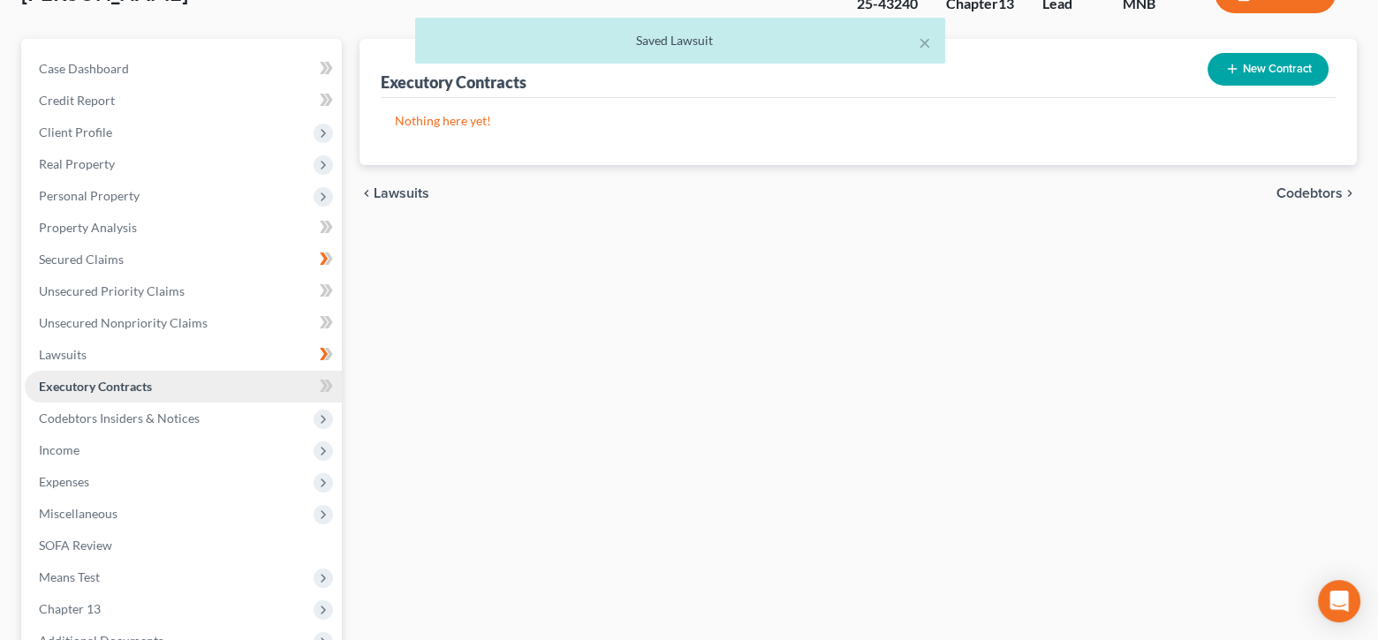
scroll to position [177, 0]
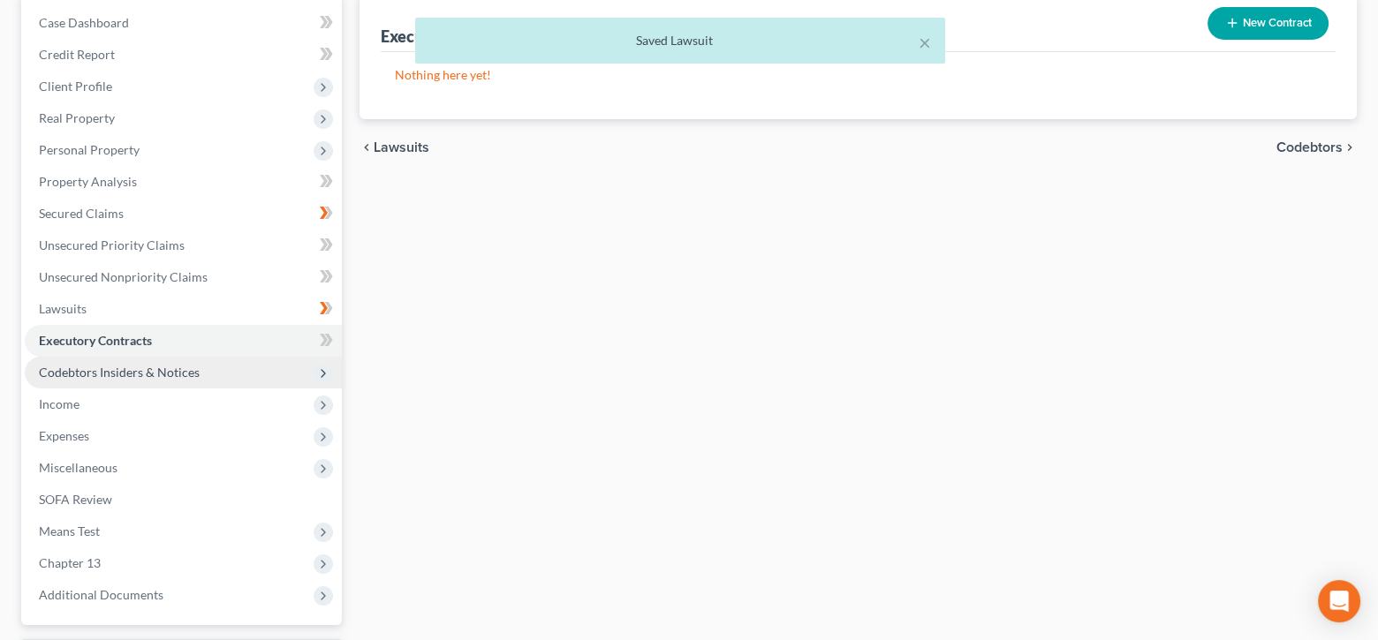
click at [197, 371] on span "Codebtors Insiders & Notices" at bounding box center [183, 373] width 317 height 32
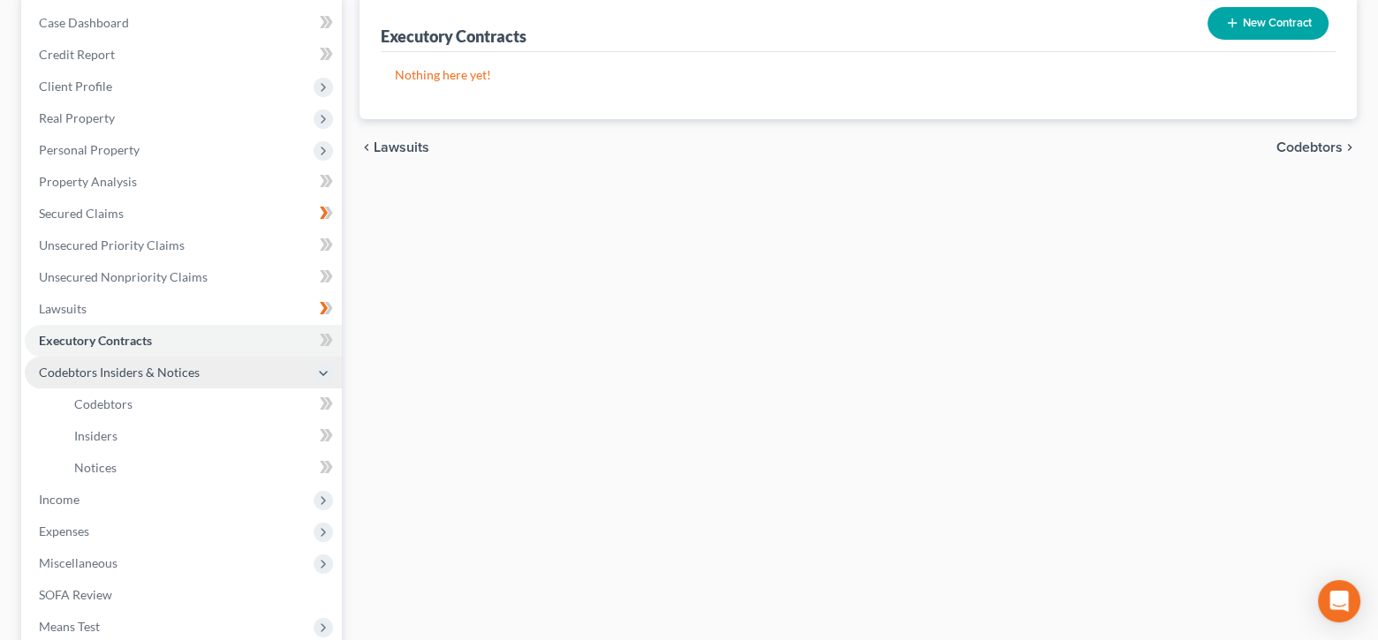
scroll to position [353, 0]
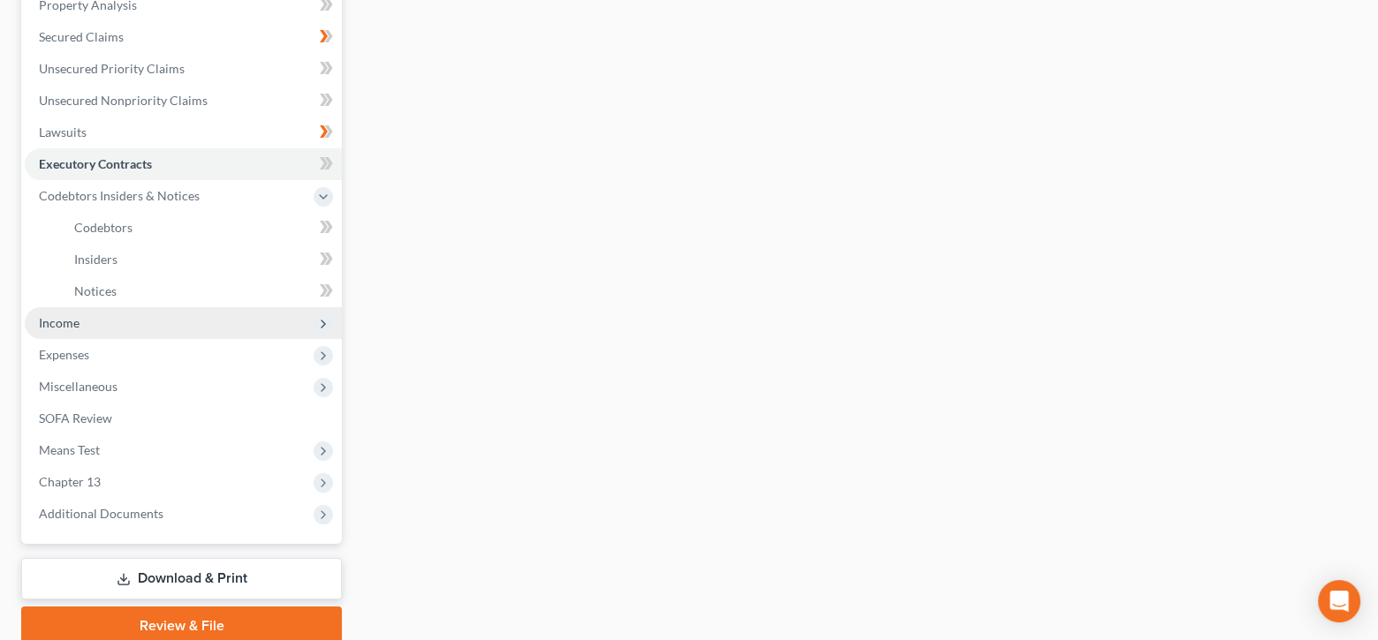
click at [204, 322] on span "Income" at bounding box center [183, 323] width 317 height 32
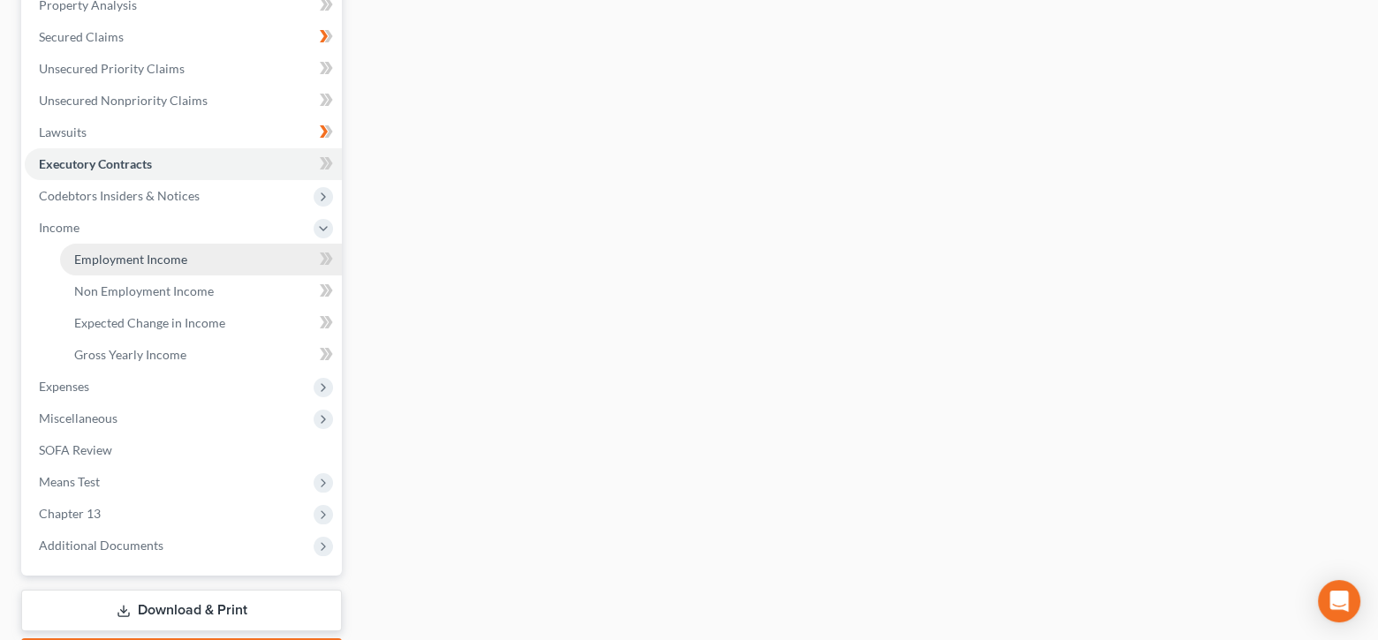
click at [182, 252] on span "Employment Income" at bounding box center [130, 259] width 113 height 15
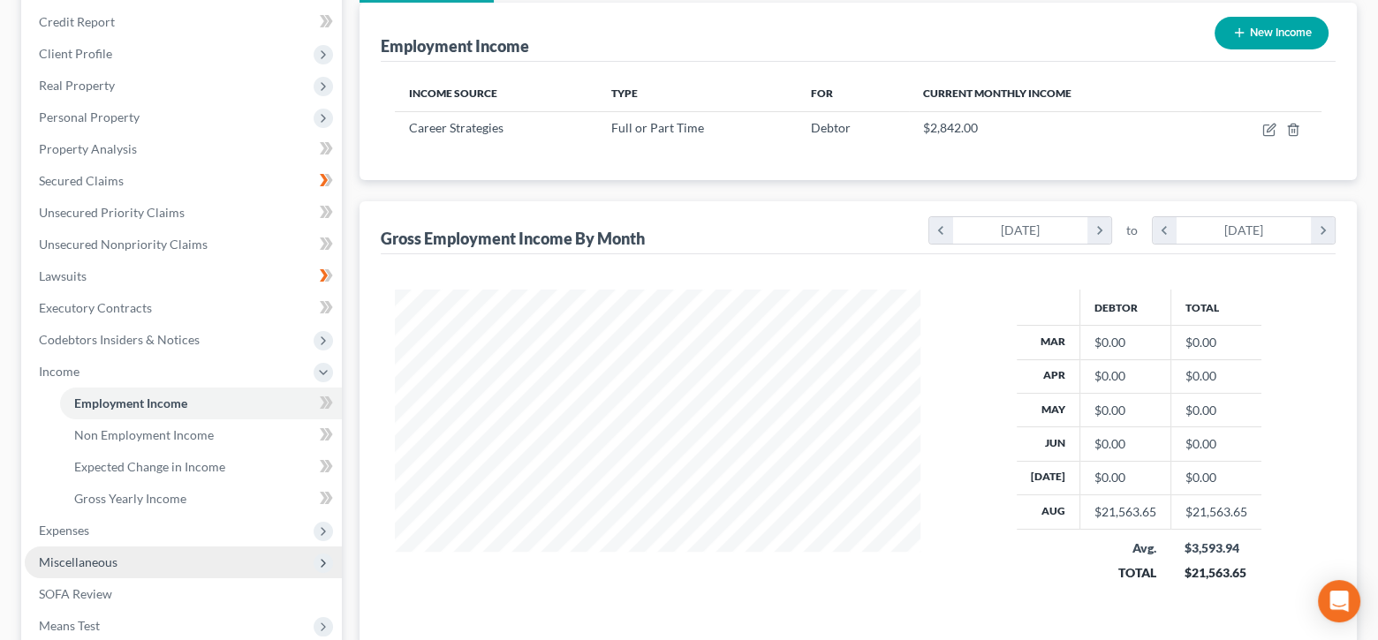
scroll to position [353, 0]
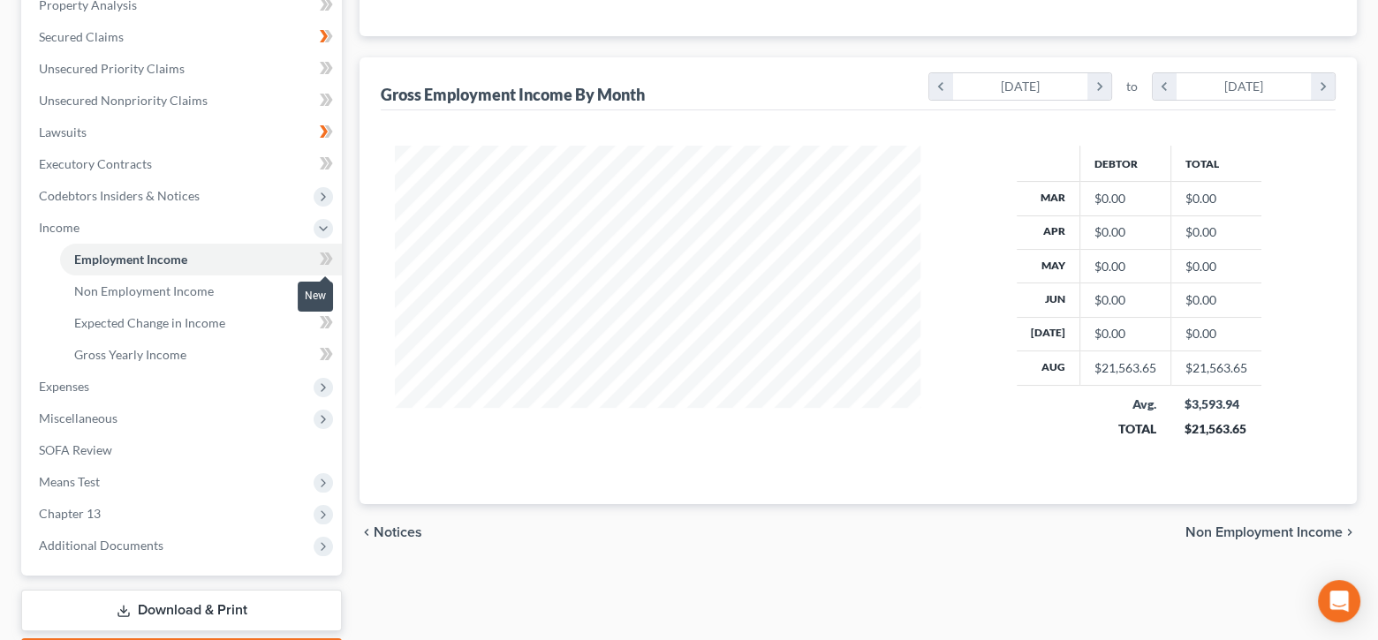
click at [322, 256] on icon at bounding box center [326, 259] width 13 height 22
click at [182, 322] on span "Expected Change in Income" at bounding box center [149, 322] width 151 height 15
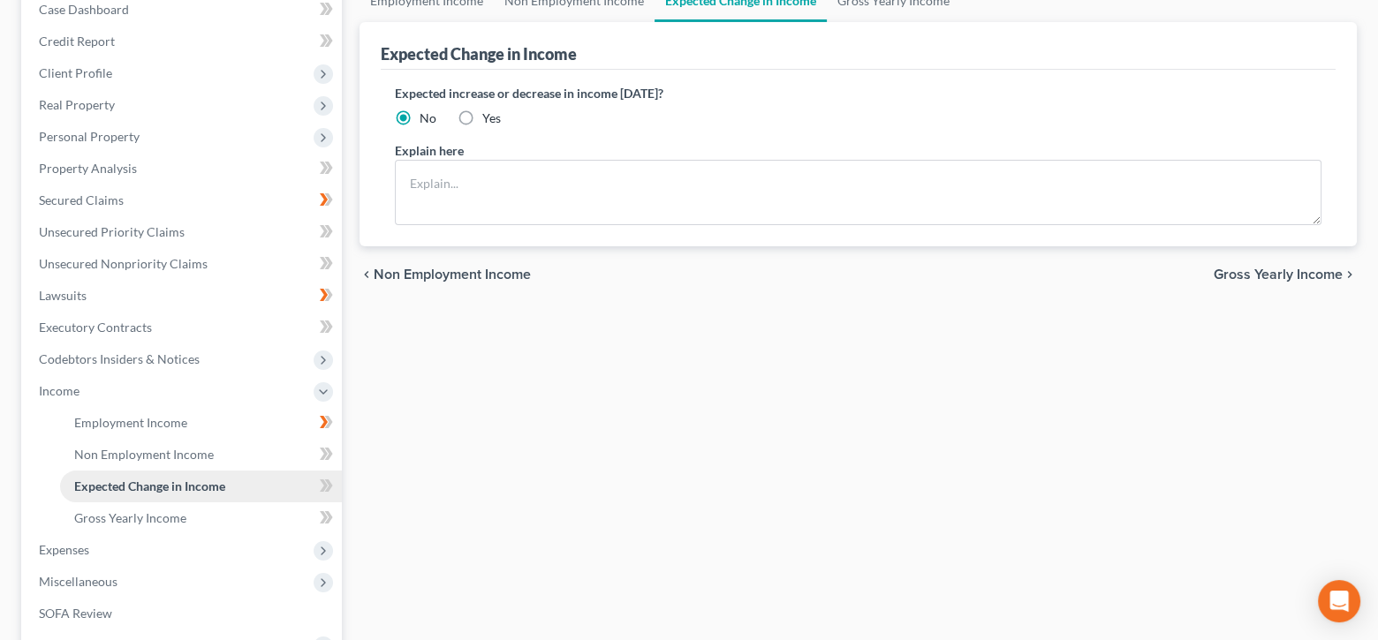
scroll to position [353, 0]
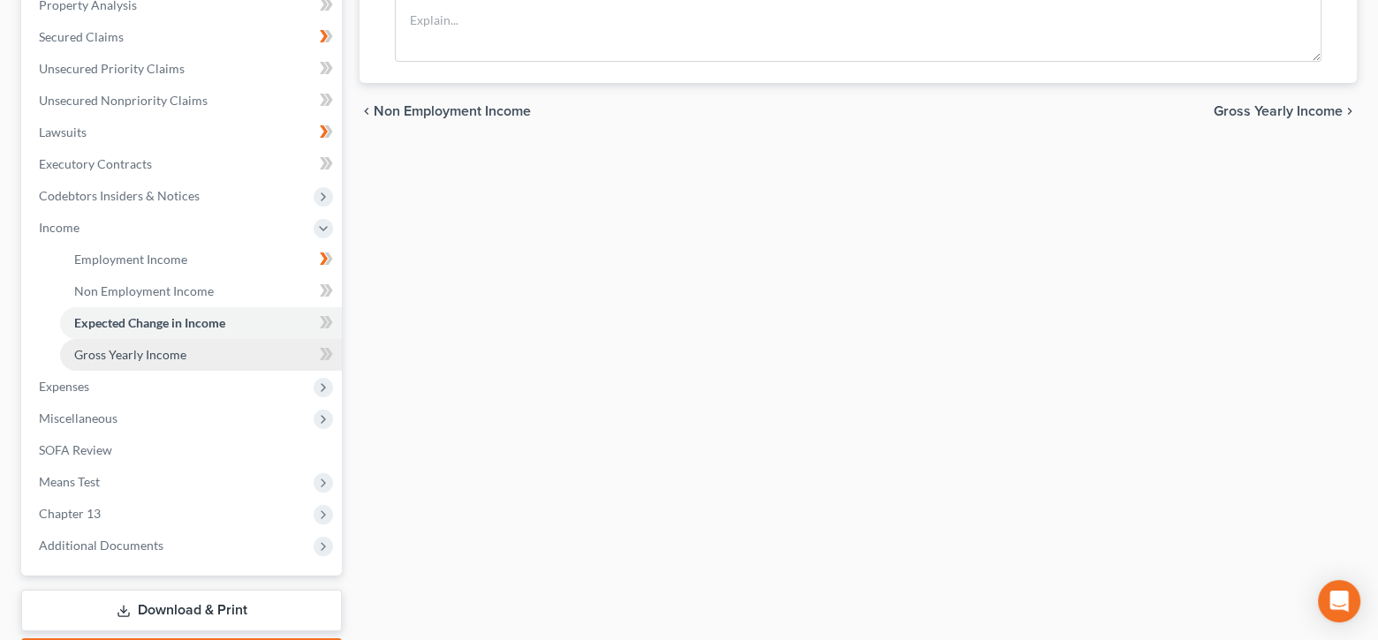
click at [208, 358] on link "Gross Yearly Income" at bounding box center [201, 355] width 282 height 32
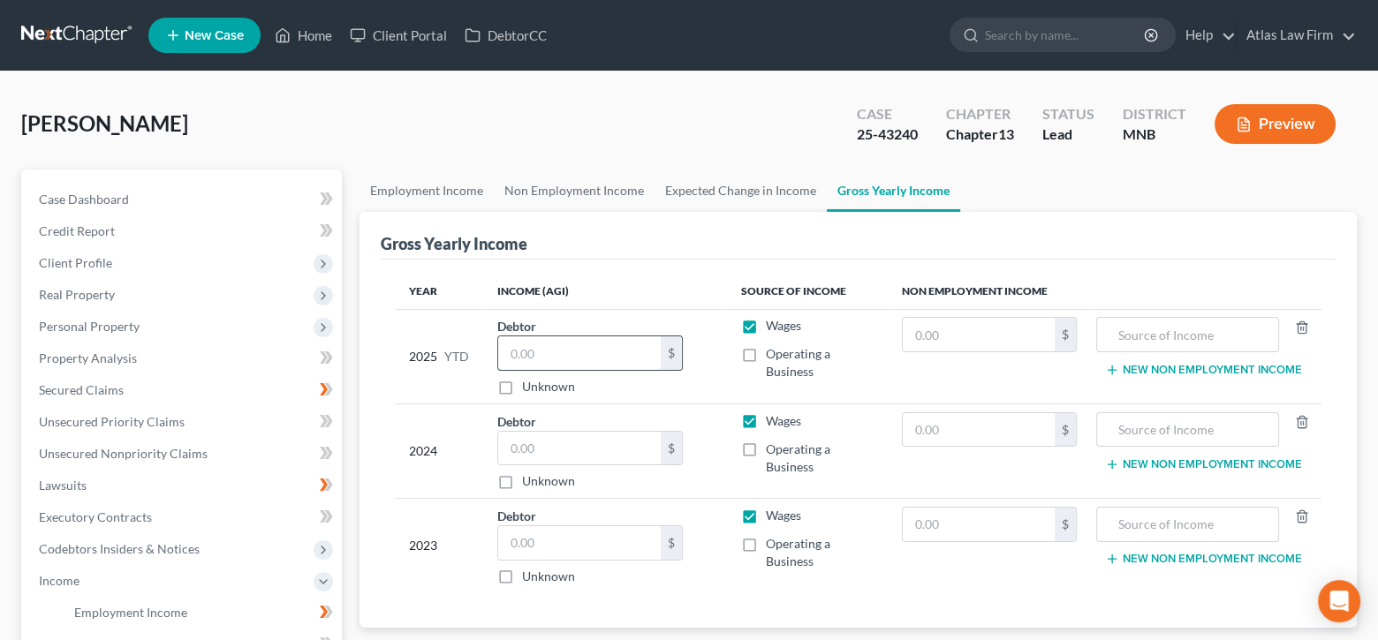
click at [572, 352] on input "text" at bounding box center [579, 354] width 163 height 34
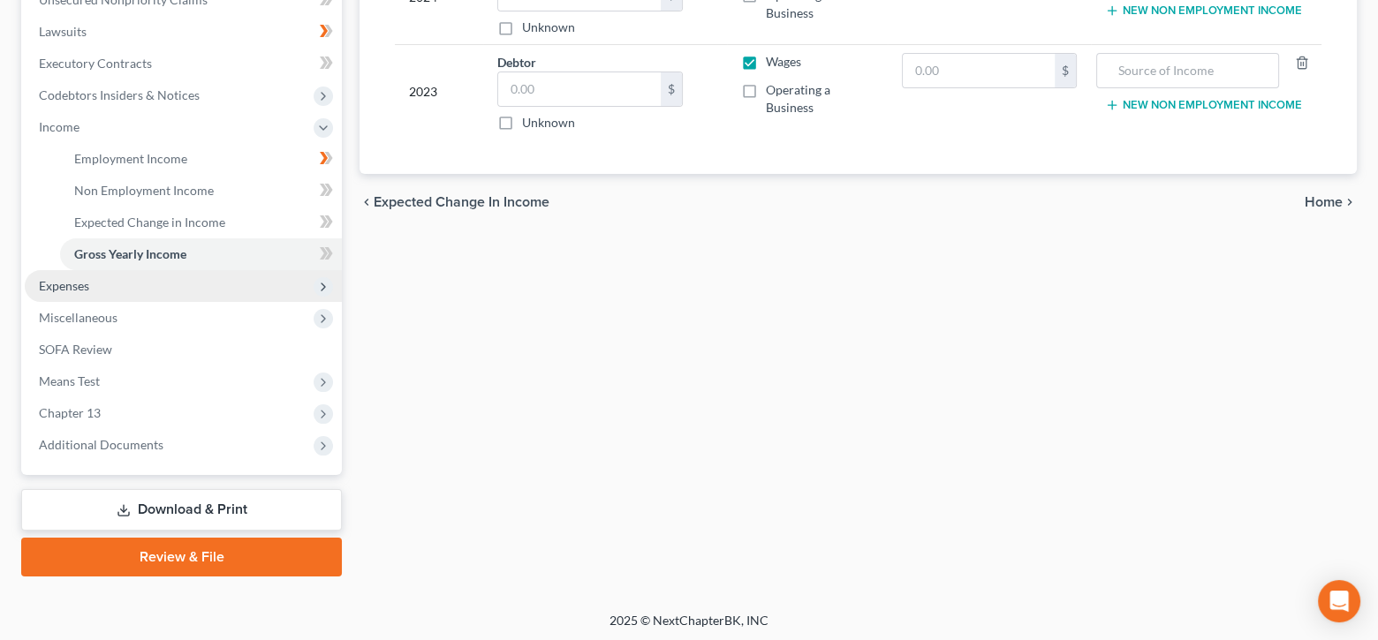
type input "30,371"
click at [190, 284] on span "Expenses" at bounding box center [183, 286] width 317 height 32
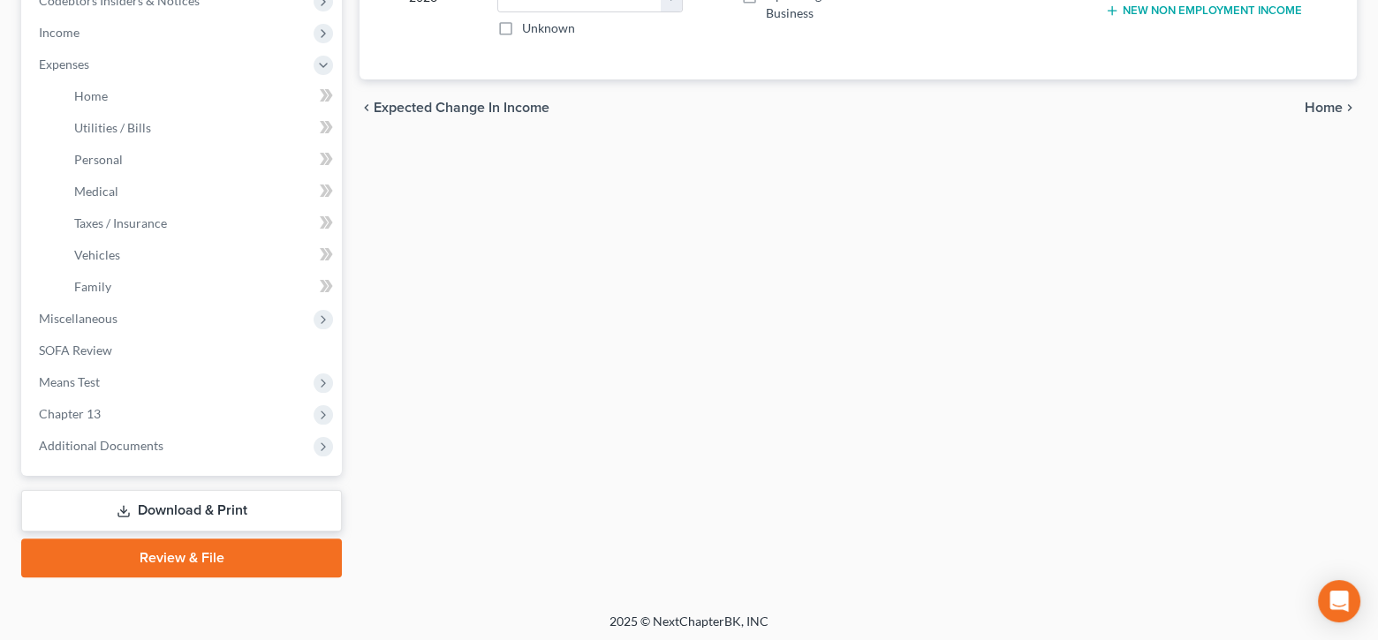
scroll to position [549, 0]
click at [173, 87] on link "Home" at bounding box center [201, 96] width 282 height 32
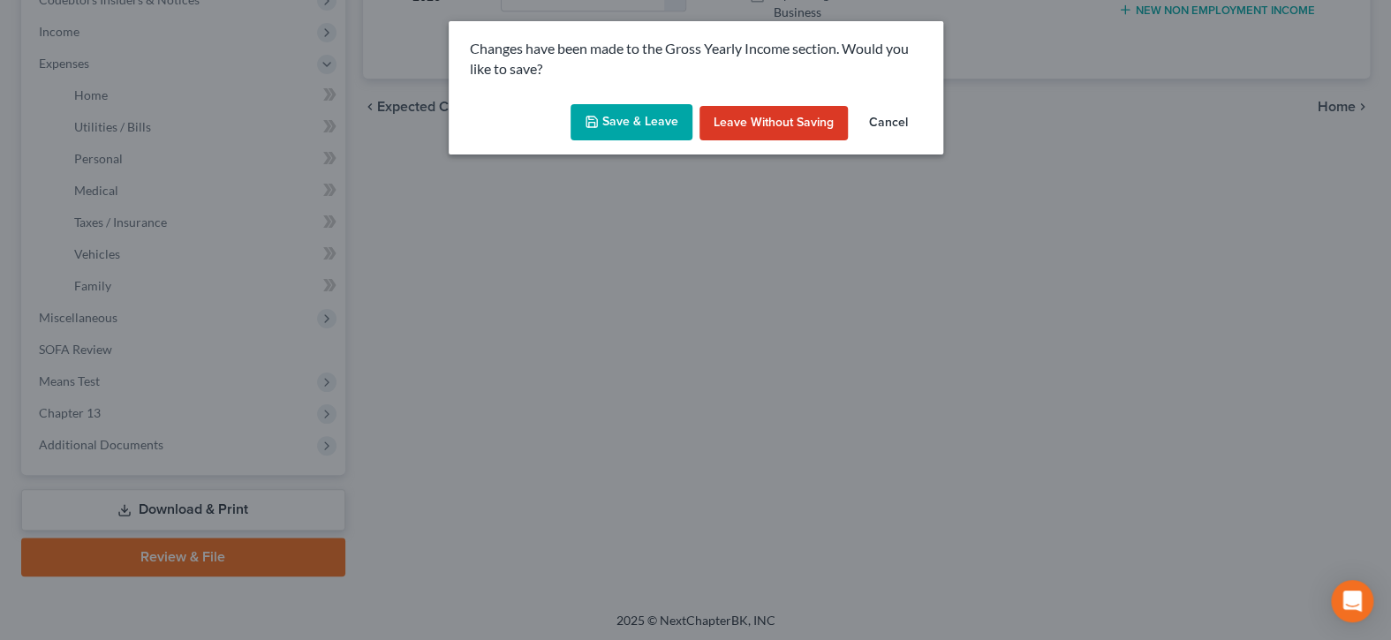
click at [608, 117] on button "Save & Leave" at bounding box center [632, 122] width 122 height 37
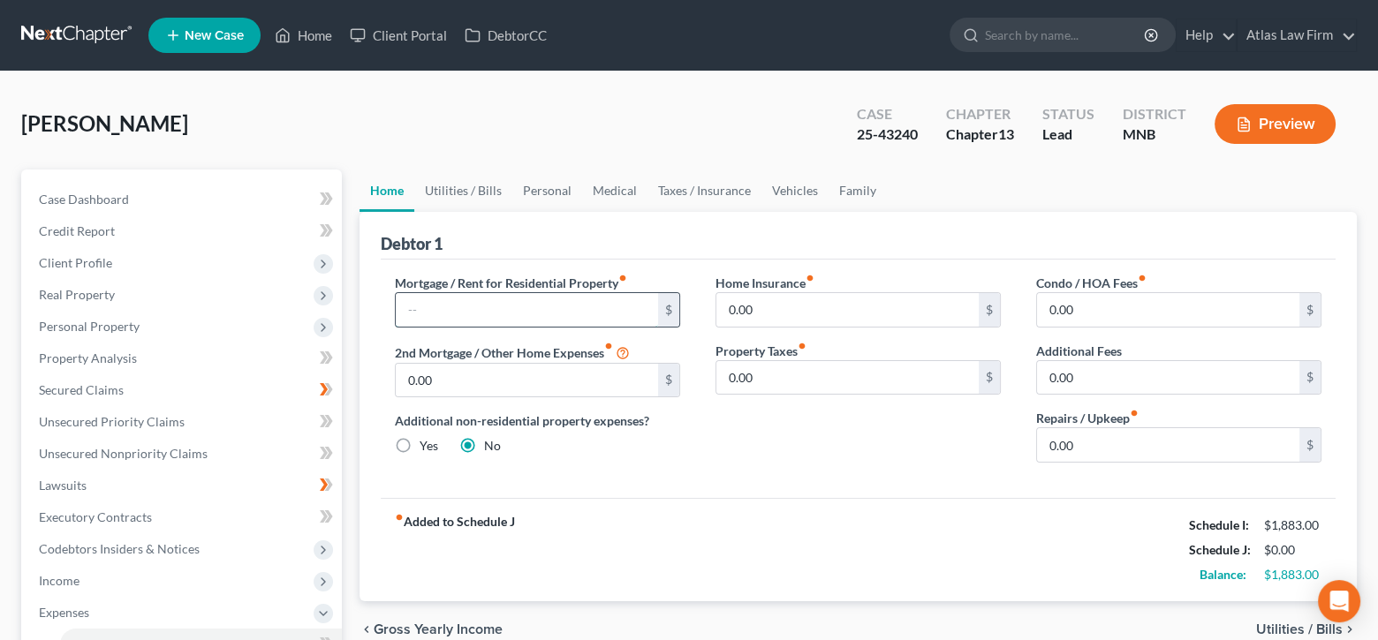
click at [608, 317] on input "text" at bounding box center [527, 310] width 262 height 34
type input "1,800"
click at [1160, 310] on input "0.00" at bounding box center [1168, 310] width 262 height 34
type input "345"
click at [461, 189] on link "Utilities / Bills" at bounding box center [463, 191] width 98 height 42
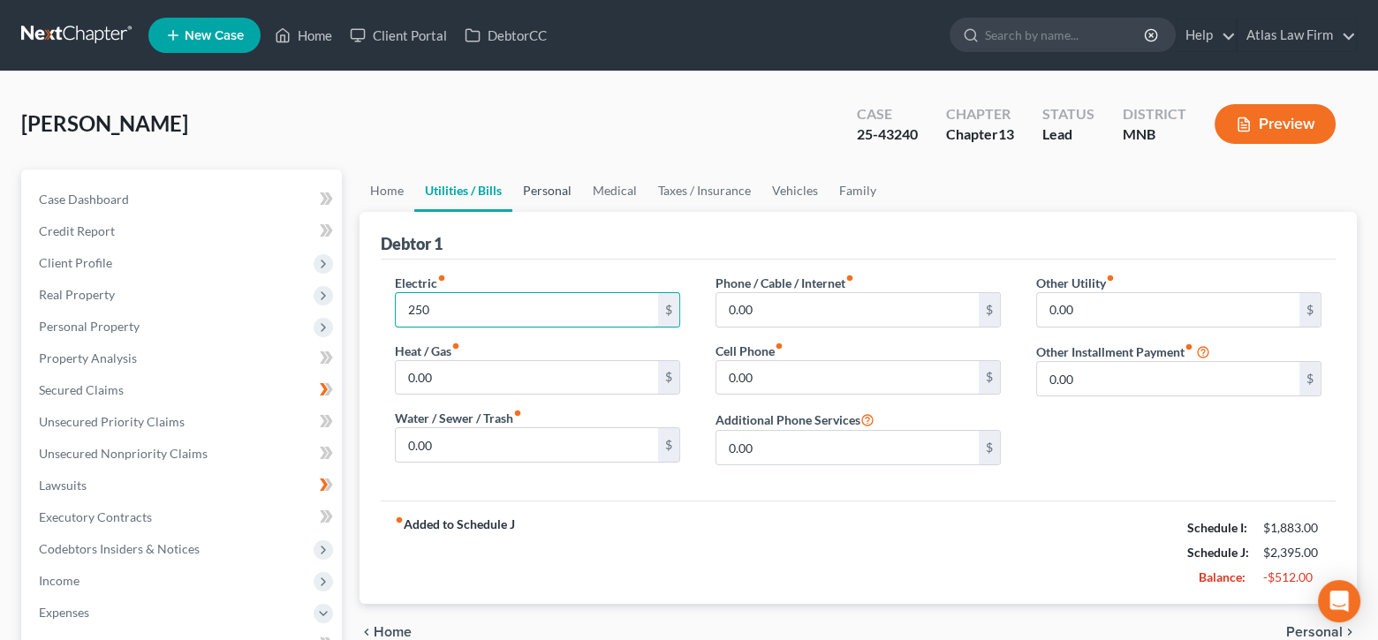
type input "250"
click at [561, 201] on link "Personal" at bounding box center [547, 191] width 70 height 42
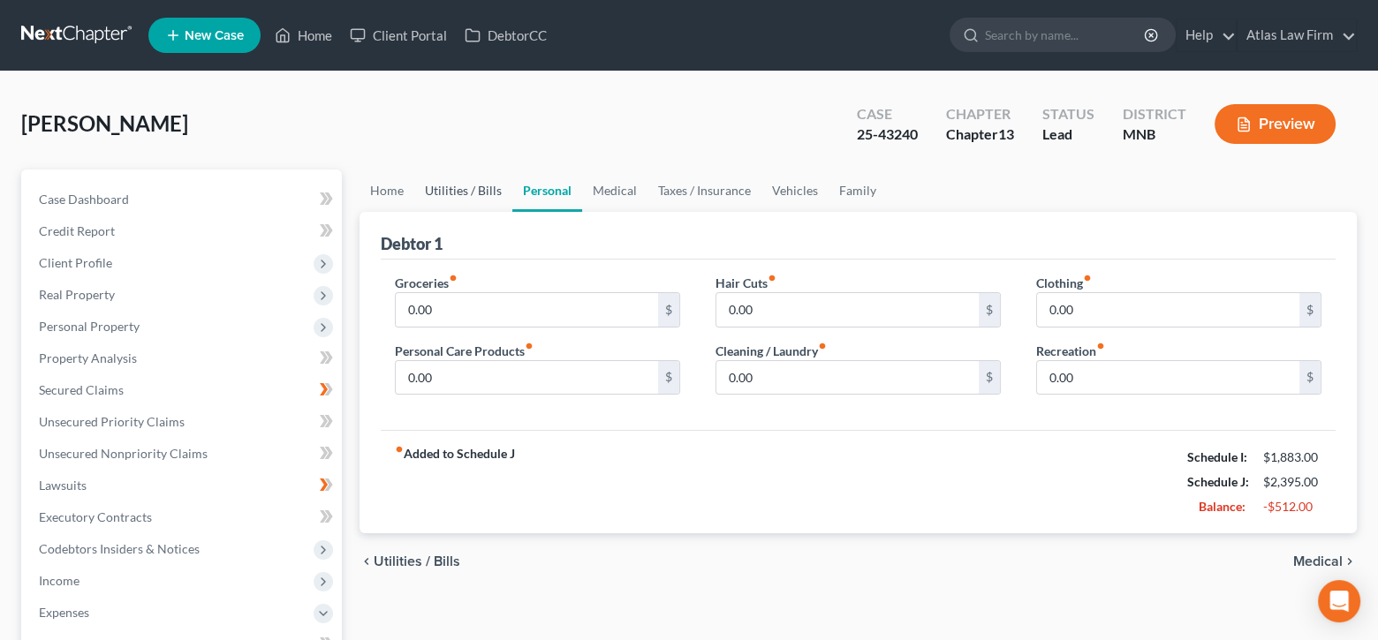
click at [481, 193] on link "Utilities / Bills" at bounding box center [463, 191] width 98 height 42
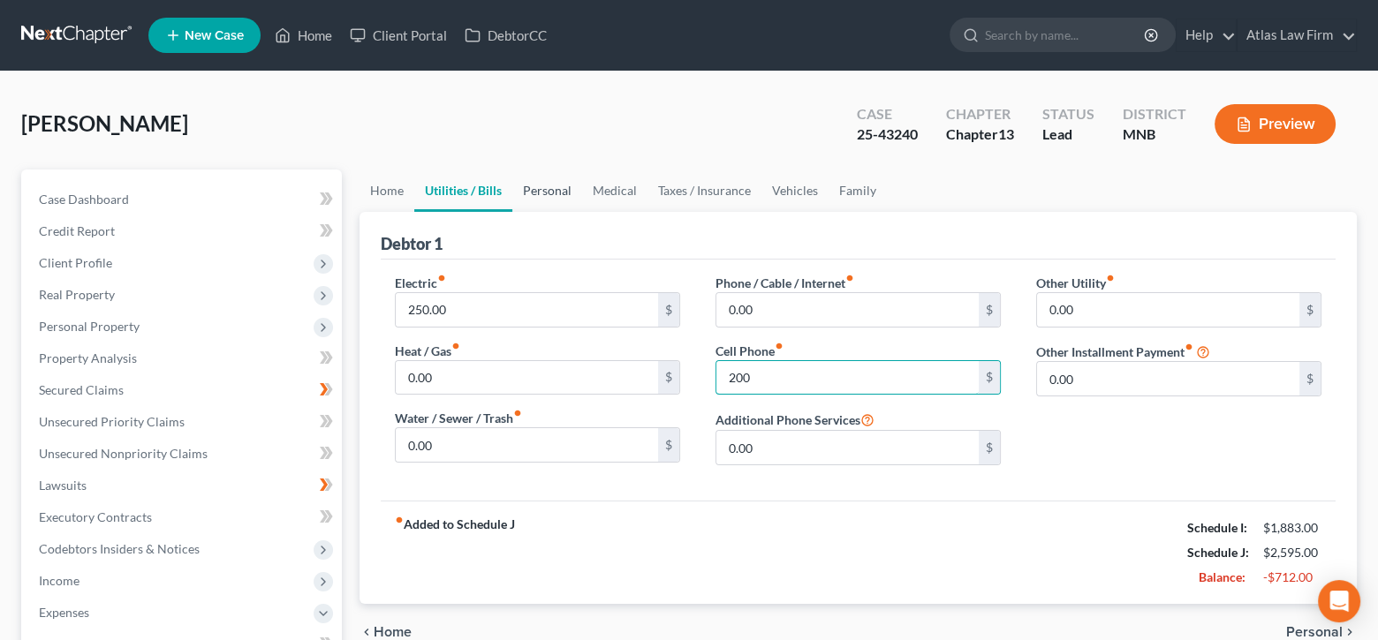
type input "200"
click at [517, 193] on link "Personal" at bounding box center [547, 191] width 70 height 42
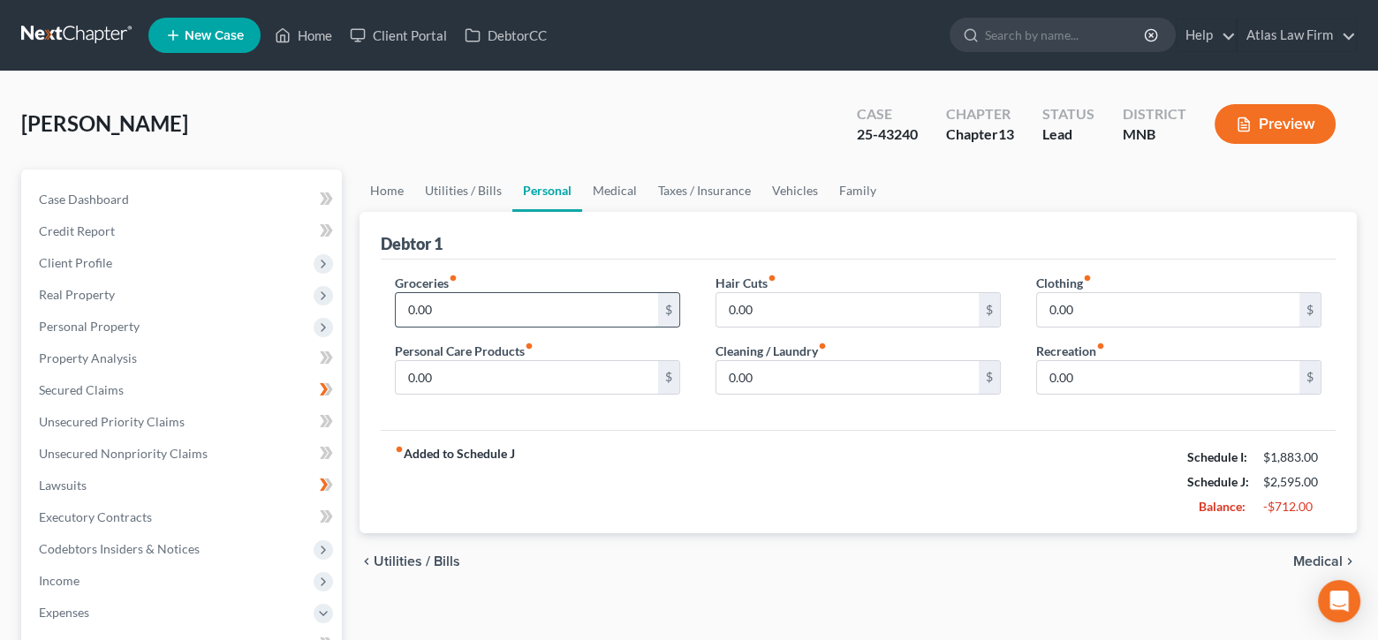
click at [564, 317] on input "0.00" at bounding box center [527, 310] width 262 height 34
type input "100"
click at [555, 373] on input "0.00" at bounding box center [527, 378] width 262 height 34
type input "50"
click at [856, 186] on link "Family" at bounding box center [858, 191] width 58 height 42
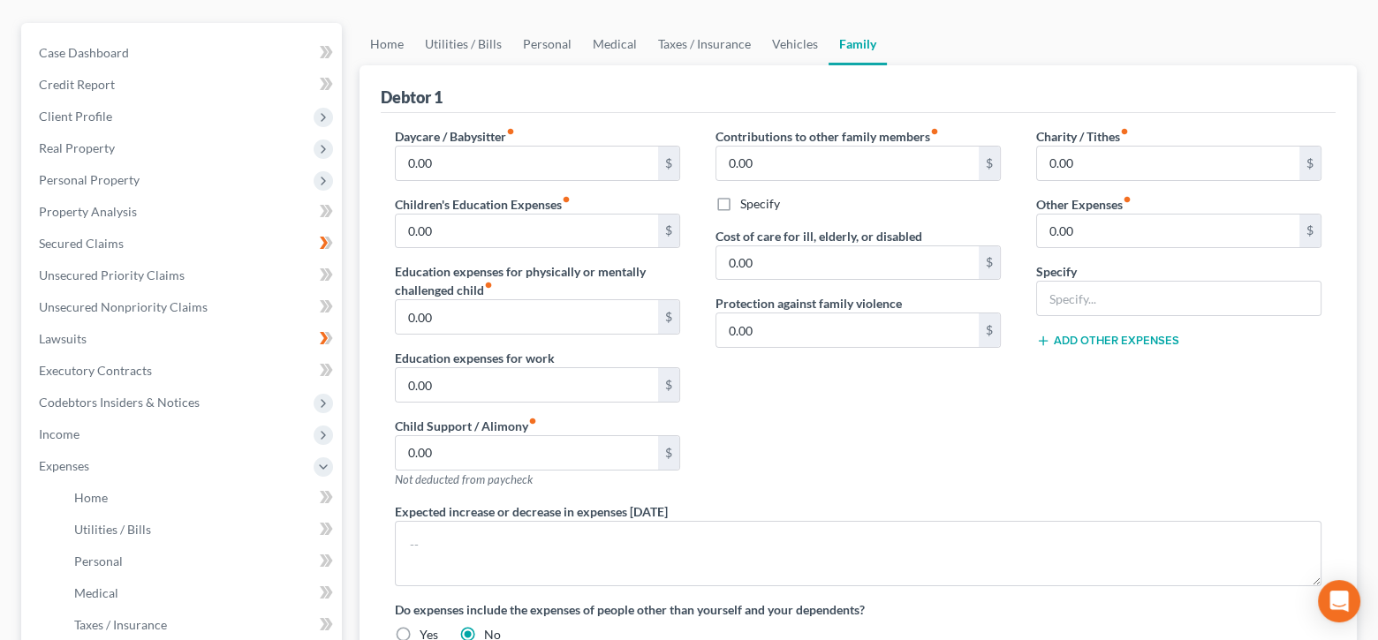
scroll to position [177, 0]
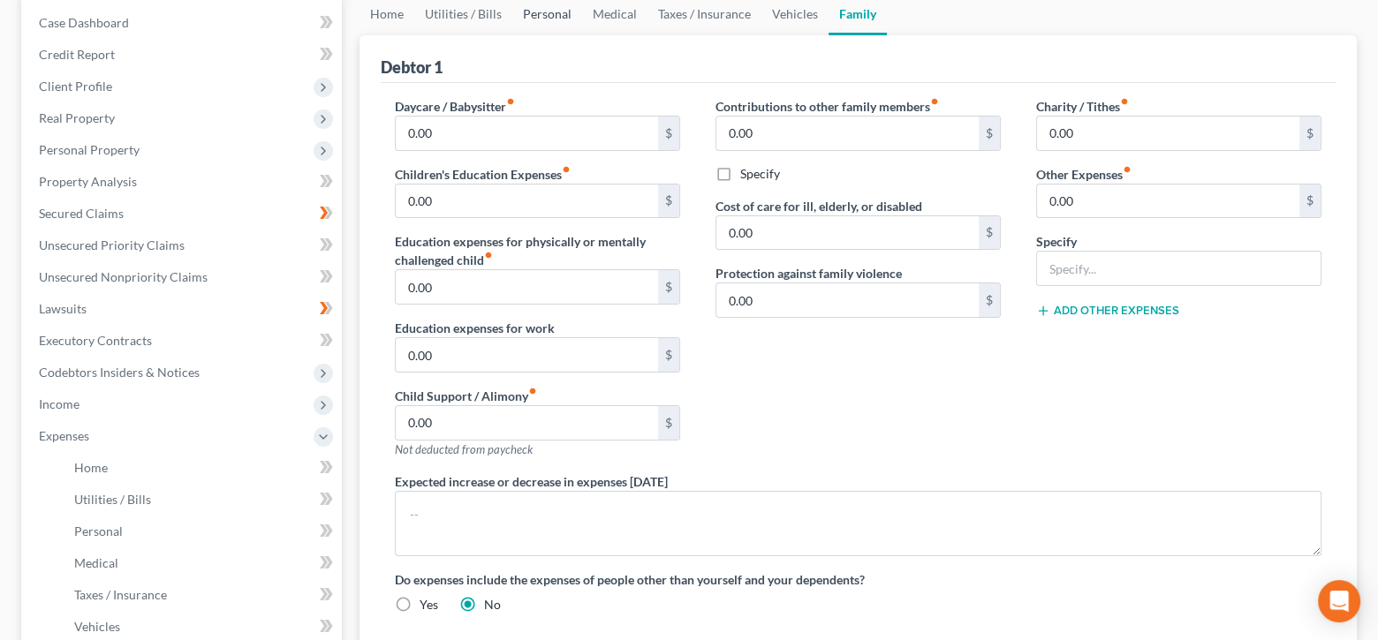
click at [538, 13] on link "Personal" at bounding box center [547, 14] width 70 height 42
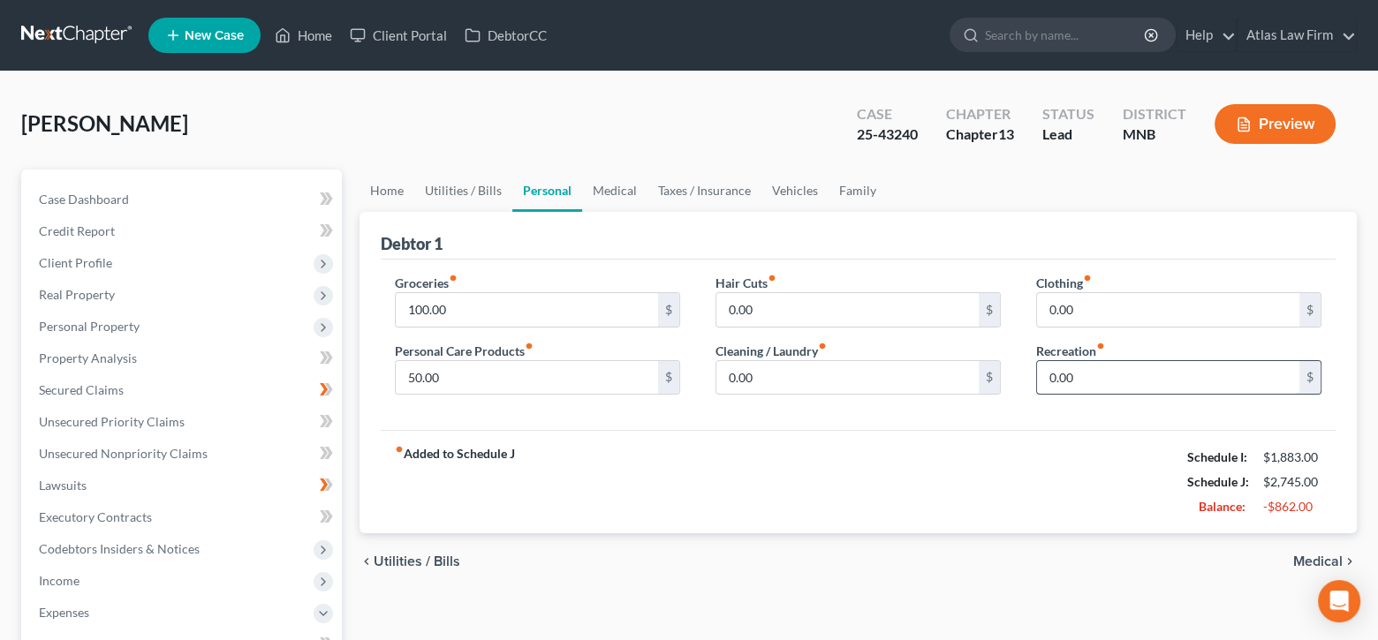
click at [1091, 381] on input "0.00" at bounding box center [1168, 378] width 262 height 34
type input "100"
click at [460, 186] on link "Utilities / Bills" at bounding box center [463, 191] width 98 height 42
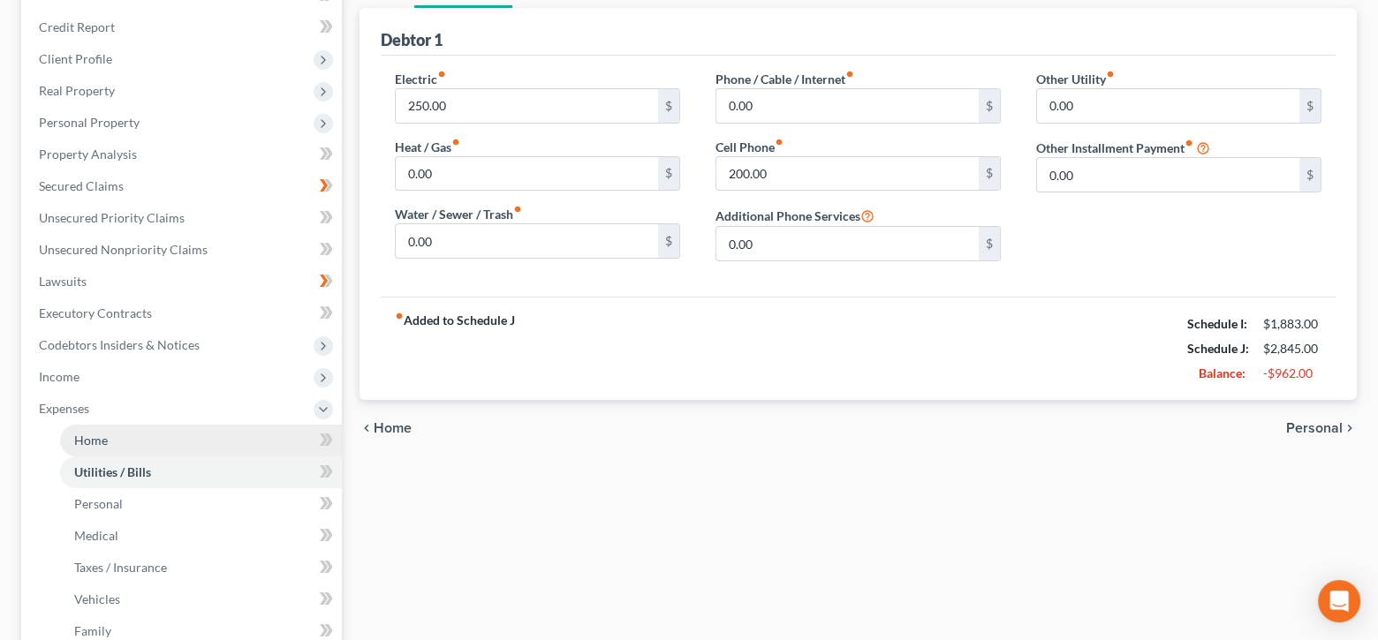
scroll to position [353, 0]
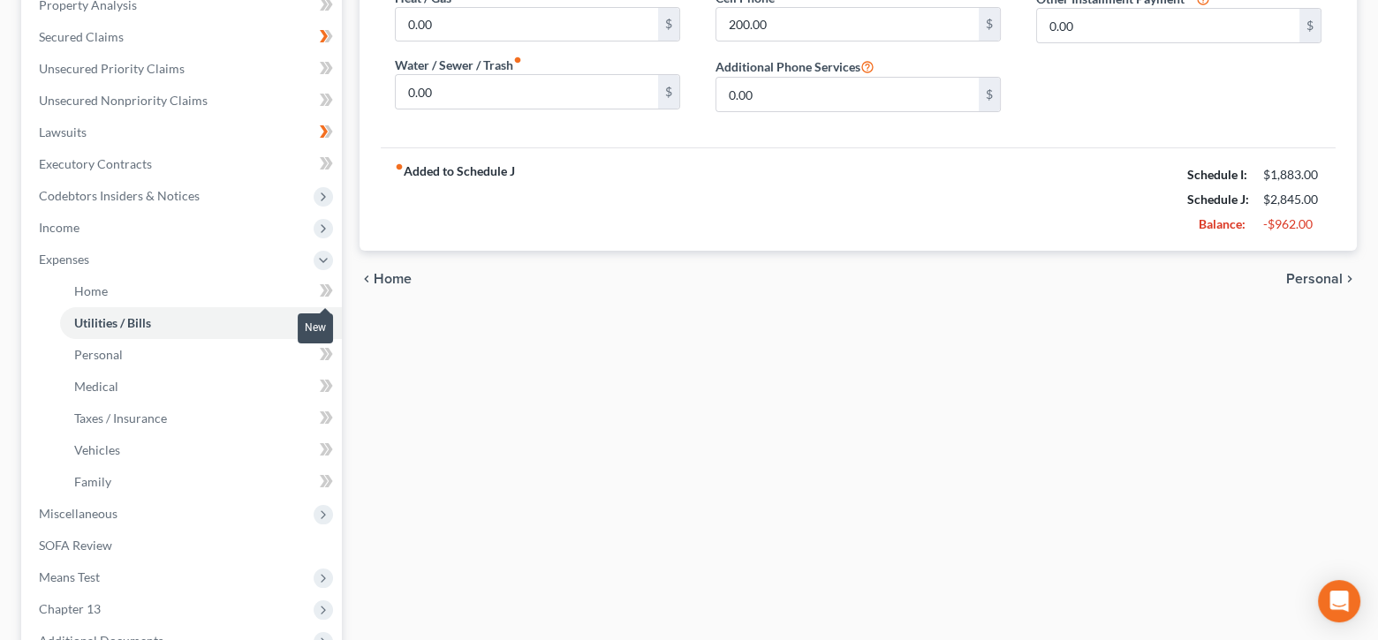
click at [326, 284] on icon at bounding box center [329, 290] width 8 height 12
click at [322, 318] on icon at bounding box center [324, 322] width 8 height 12
click at [322, 351] on icon at bounding box center [326, 355] width 13 height 22
click at [330, 387] on icon at bounding box center [326, 386] width 13 height 22
click at [328, 413] on icon at bounding box center [329, 418] width 8 height 12
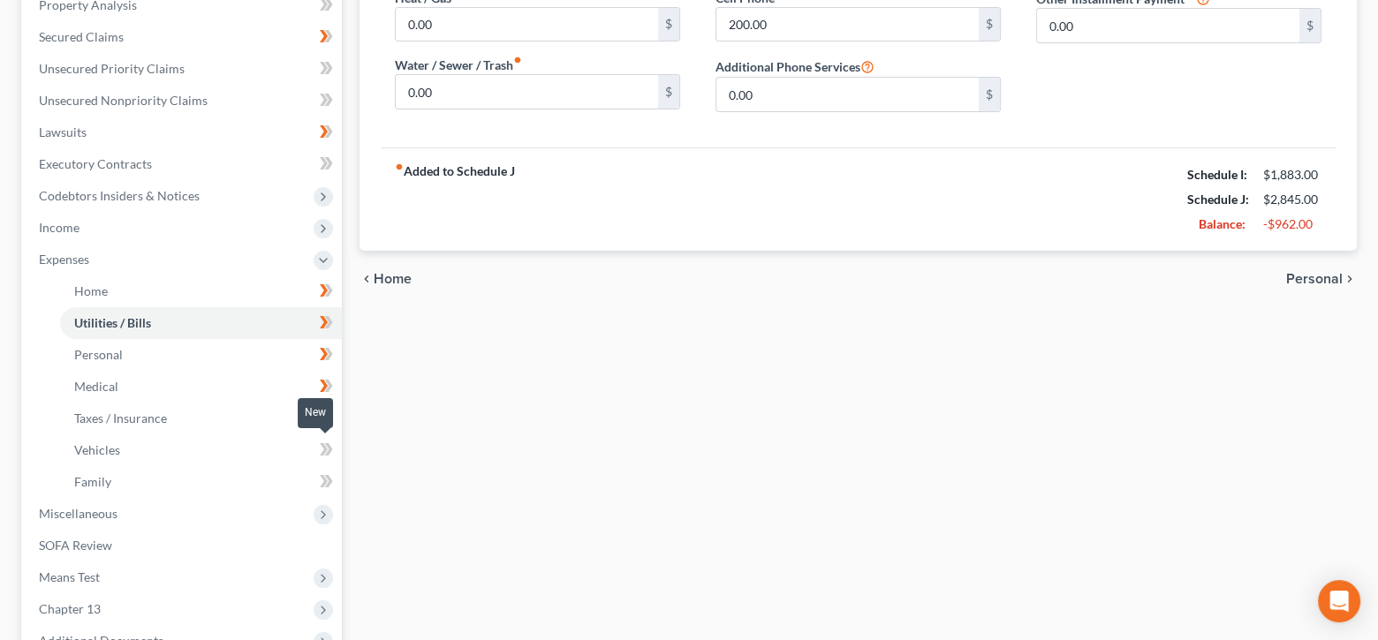
drag, startPoint x: 327, startPoint y: 451, endPoint x: 328, endPoint y: 473, distance: 22.1
click at [327, 451] on icon at bounding box center [329, 449] width 8 height 12
click at [329, 477] on icon at bounding box center [329, 481] width 8 height 12
click at [174, 520] on span "Miscellaneous" at bounding box center [183, 514] width 317 height 32
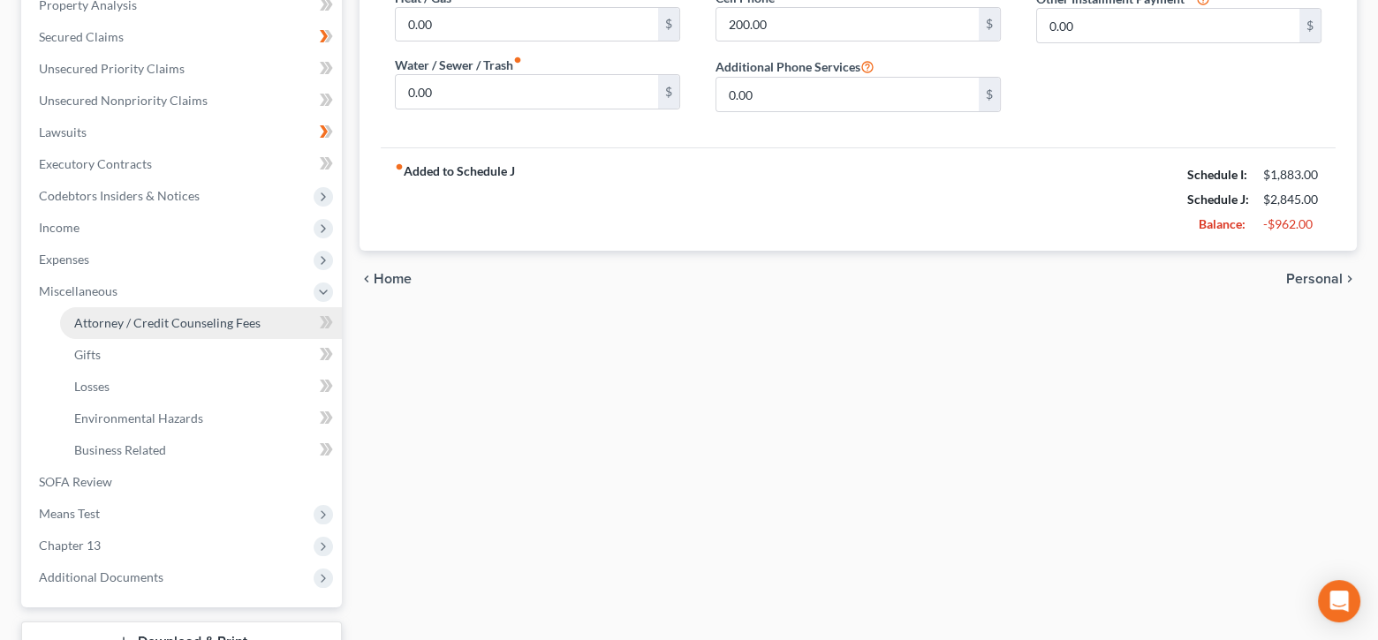
click at [226, 312] on link "Attorney / Credit Counseling Fees" at bounding box center [201, 323] width 282 height 32
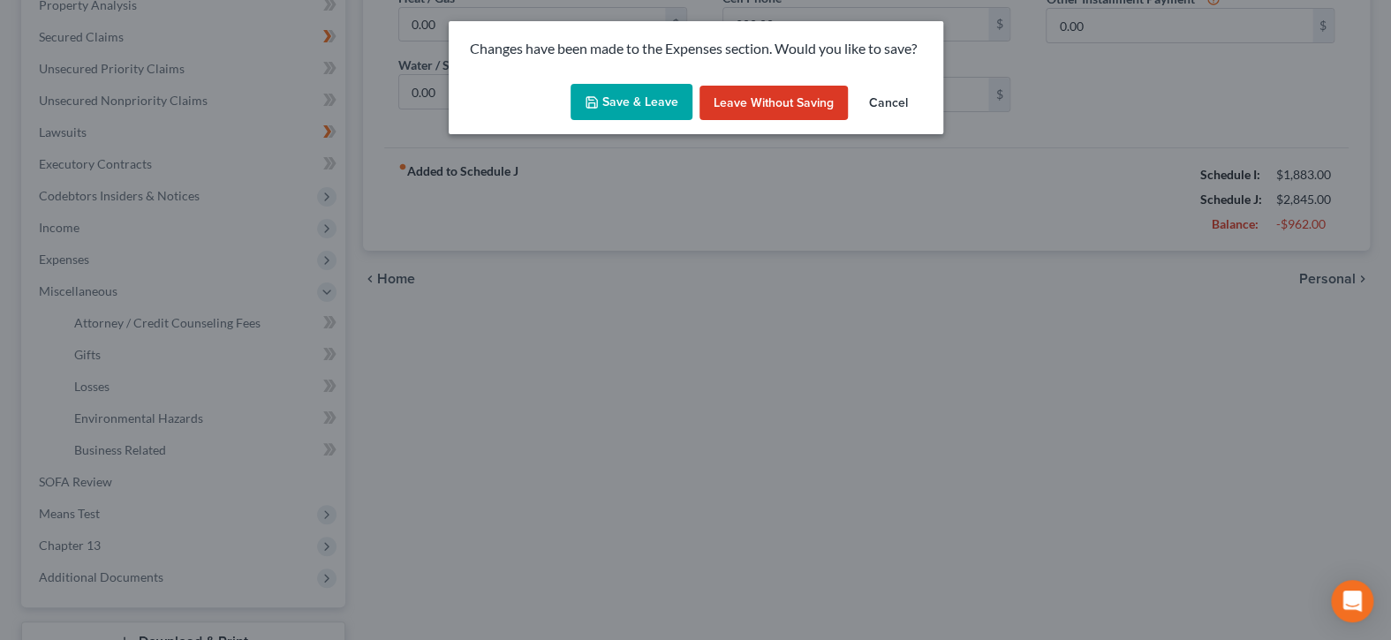
click at [638, 100] on button "Save & Leave" at bounding box center [632, 102] width 122 height 37
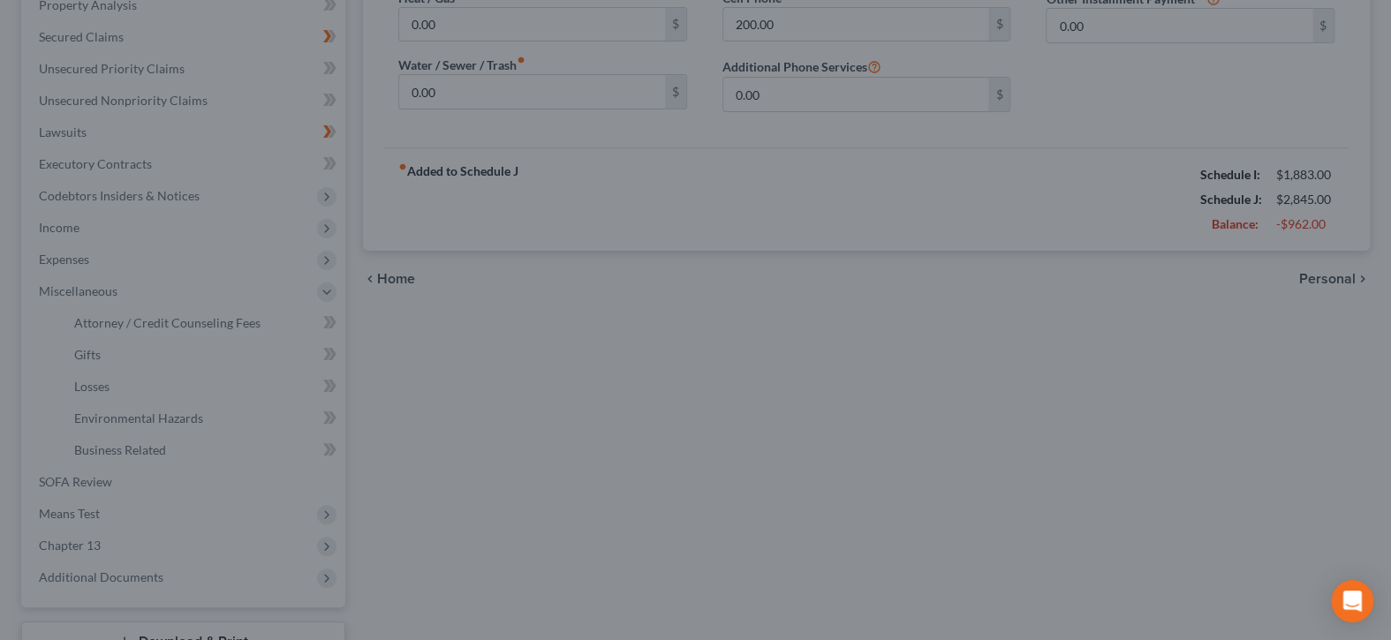
select select "0"
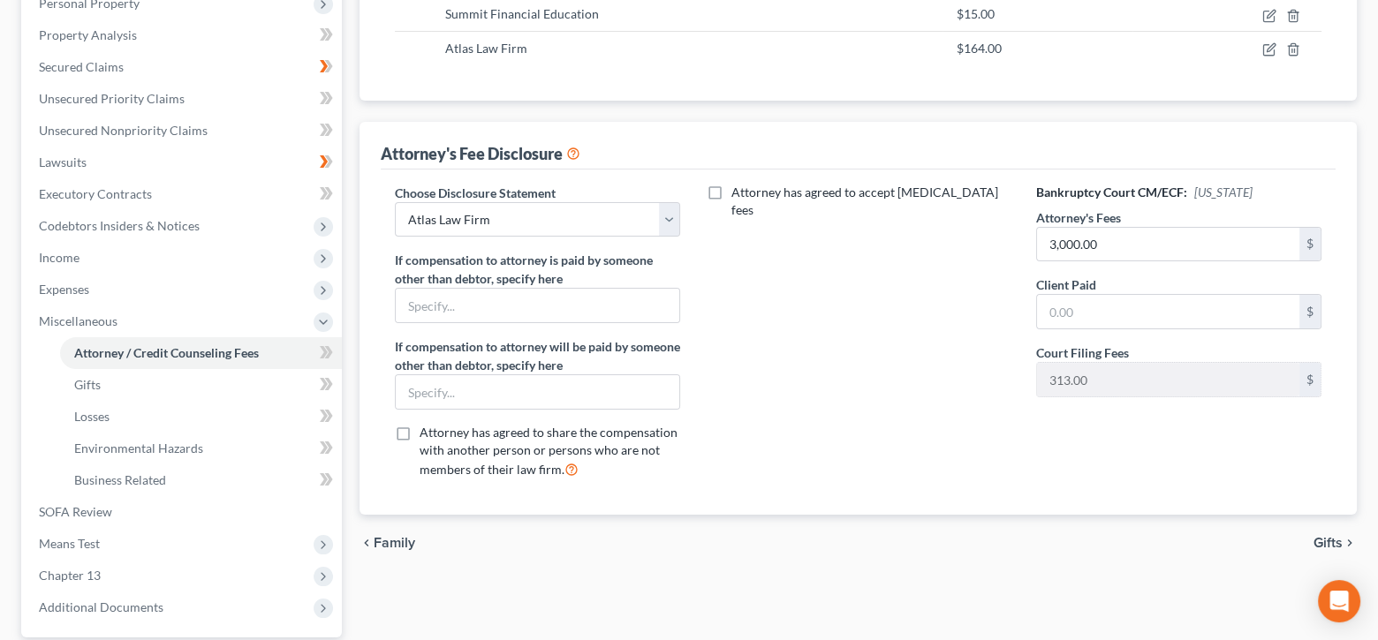
scroll to position [353, 0]
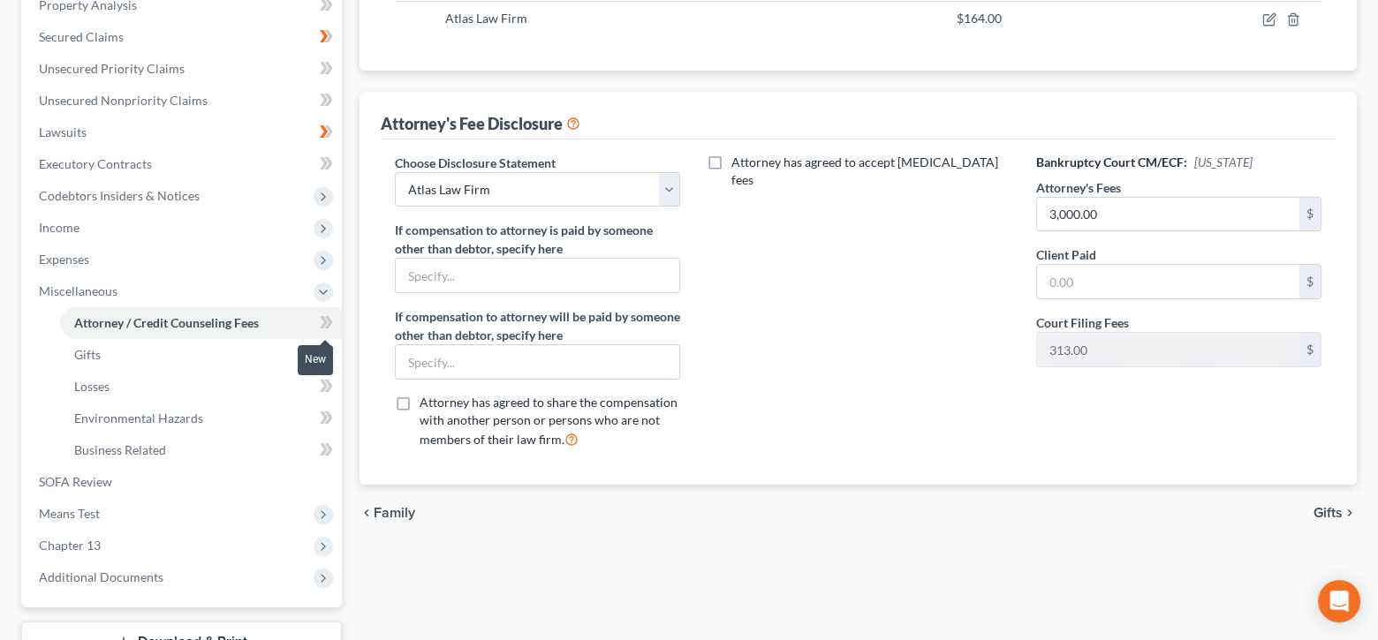
click at [325, 317] on icon at bounding box center [324, 322] width 8 height 12
click at [254, 347] on link "Gifts" at bounding box center [201, 355] width 282 height 32
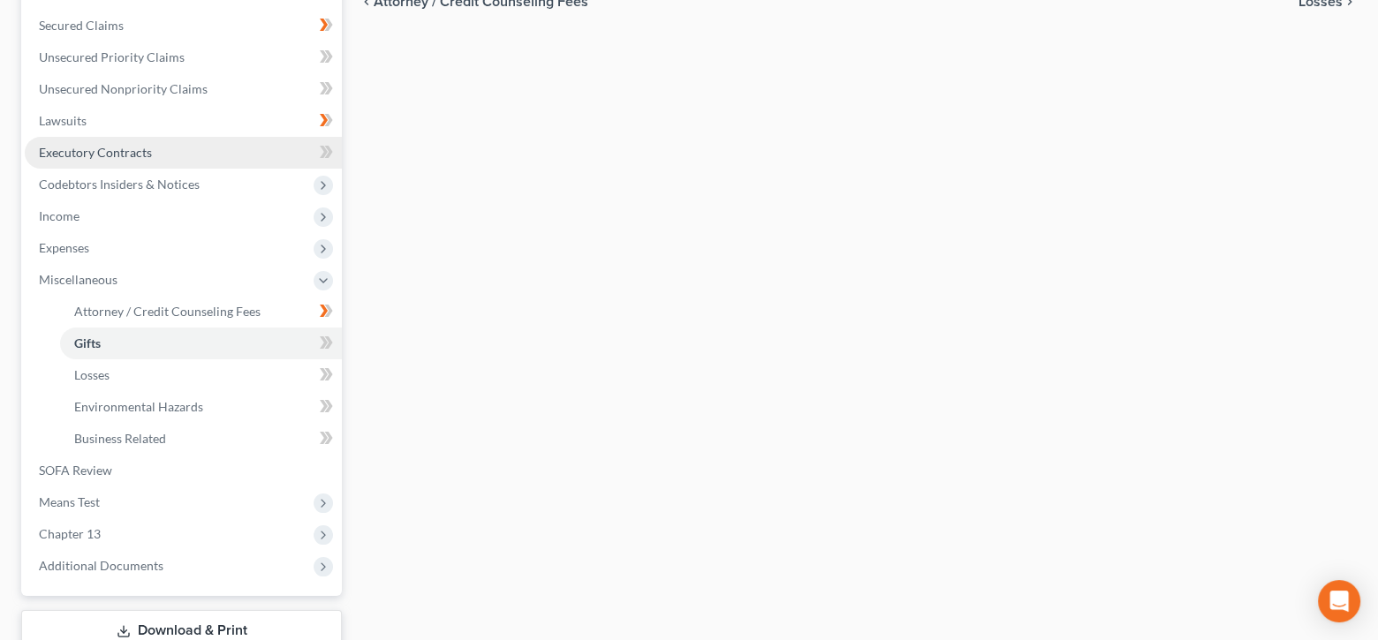
scroll to position [486, 0]
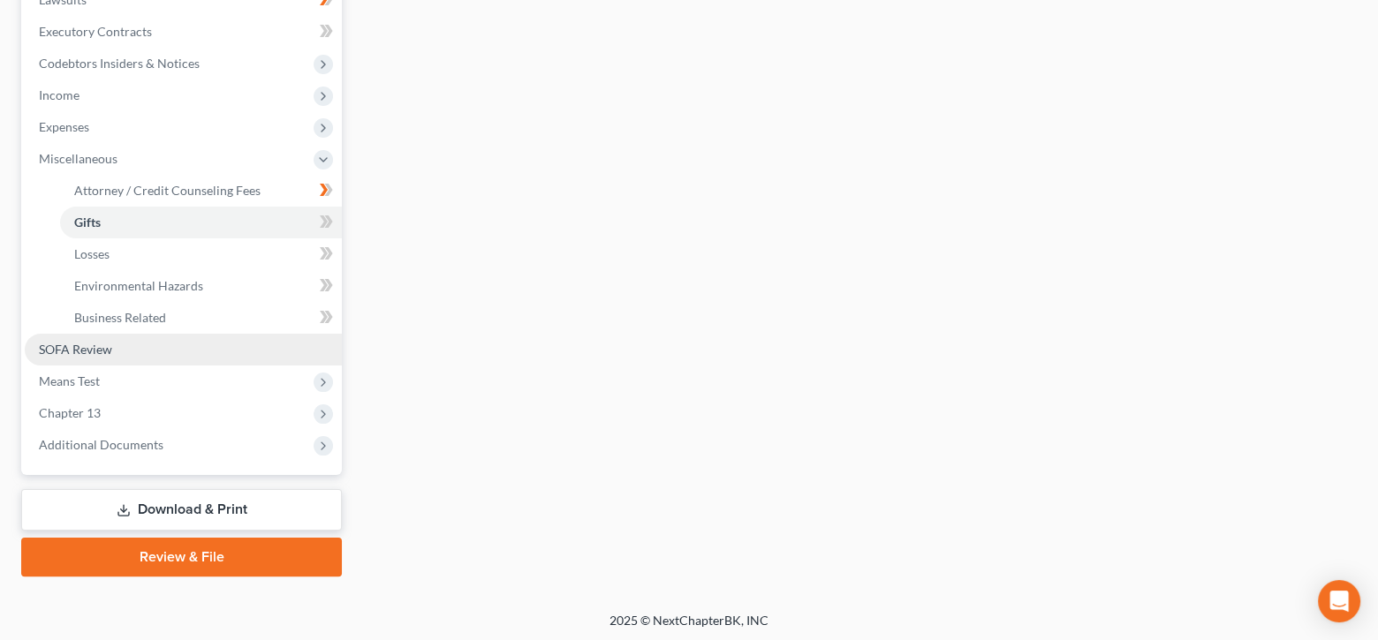
click at [222, 349] on link "SOFA Review" at bounding box center [183, 350] width 317 height 32
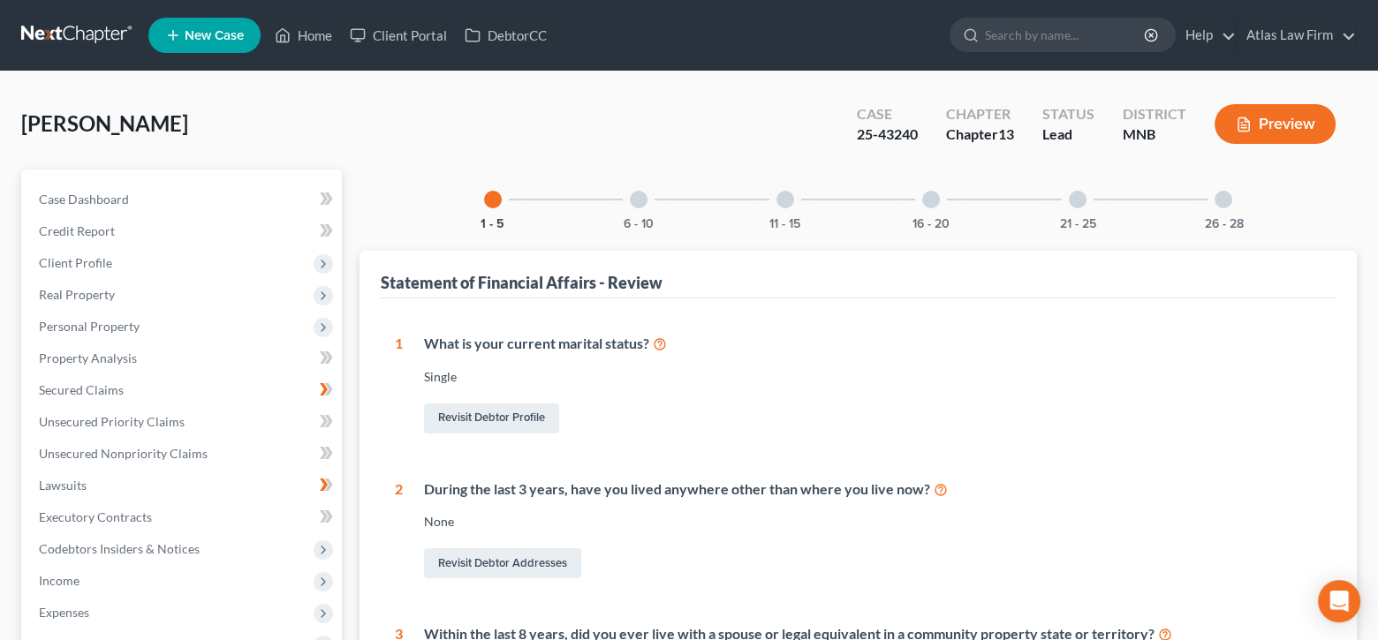
click at [635, 193] on div at bounding box center [639, 200] width 18 height 18
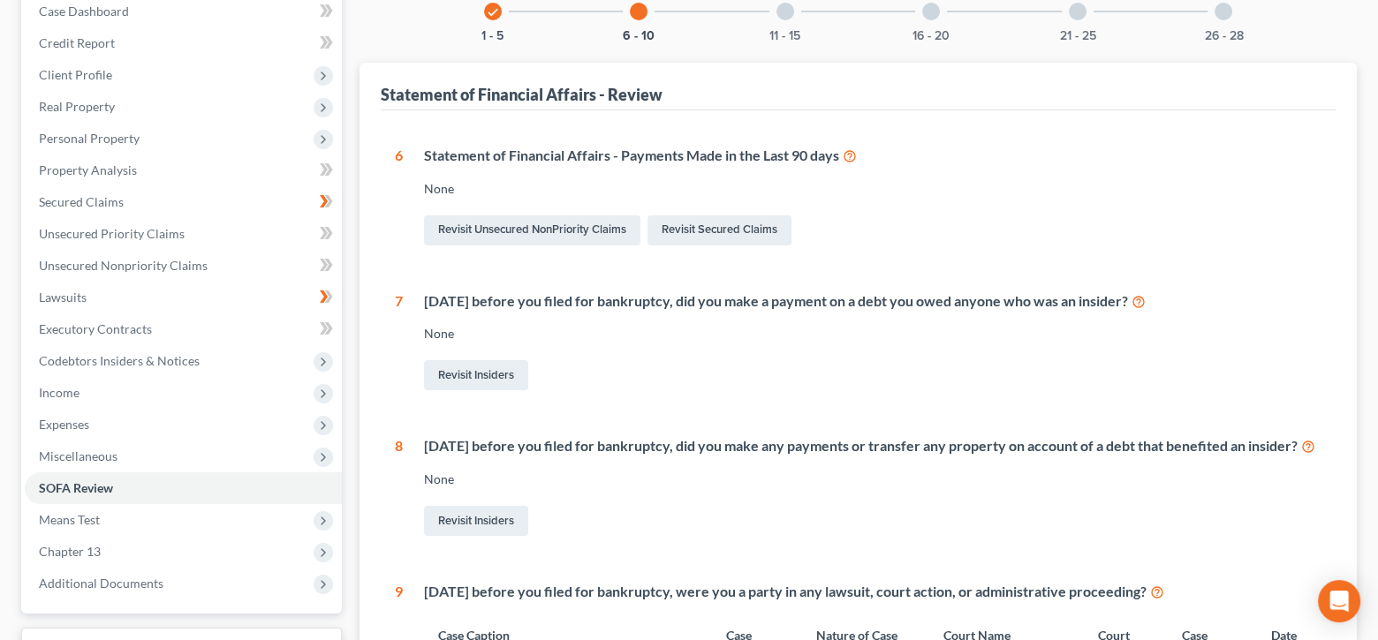
scroll to position [177, 0]
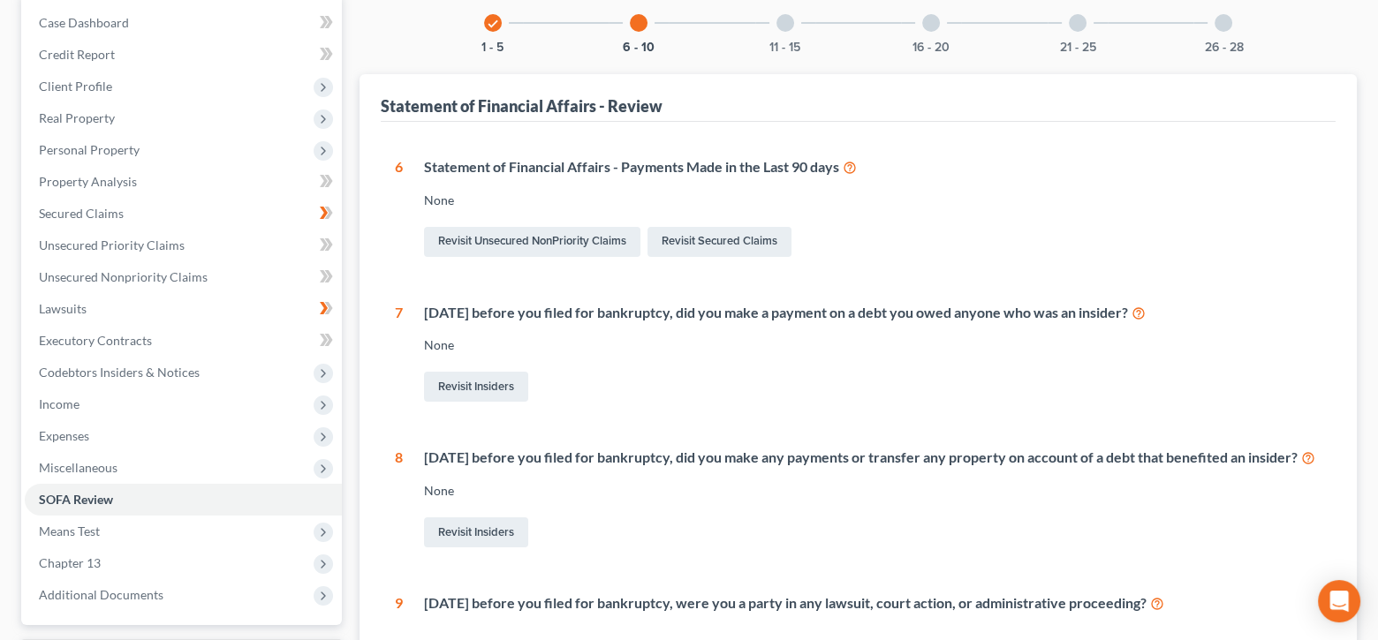
click at [786, 21] on div at bounding box center [786, 23] width 18 height 18
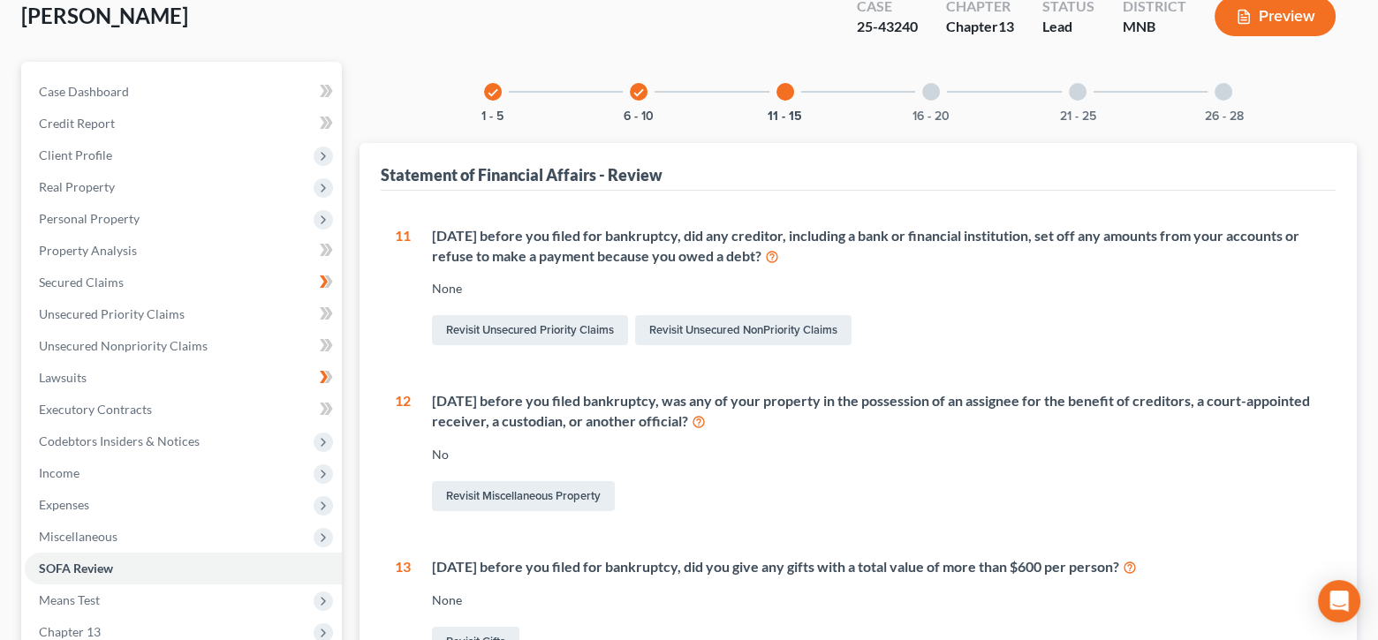
scroll to position [0, 0]
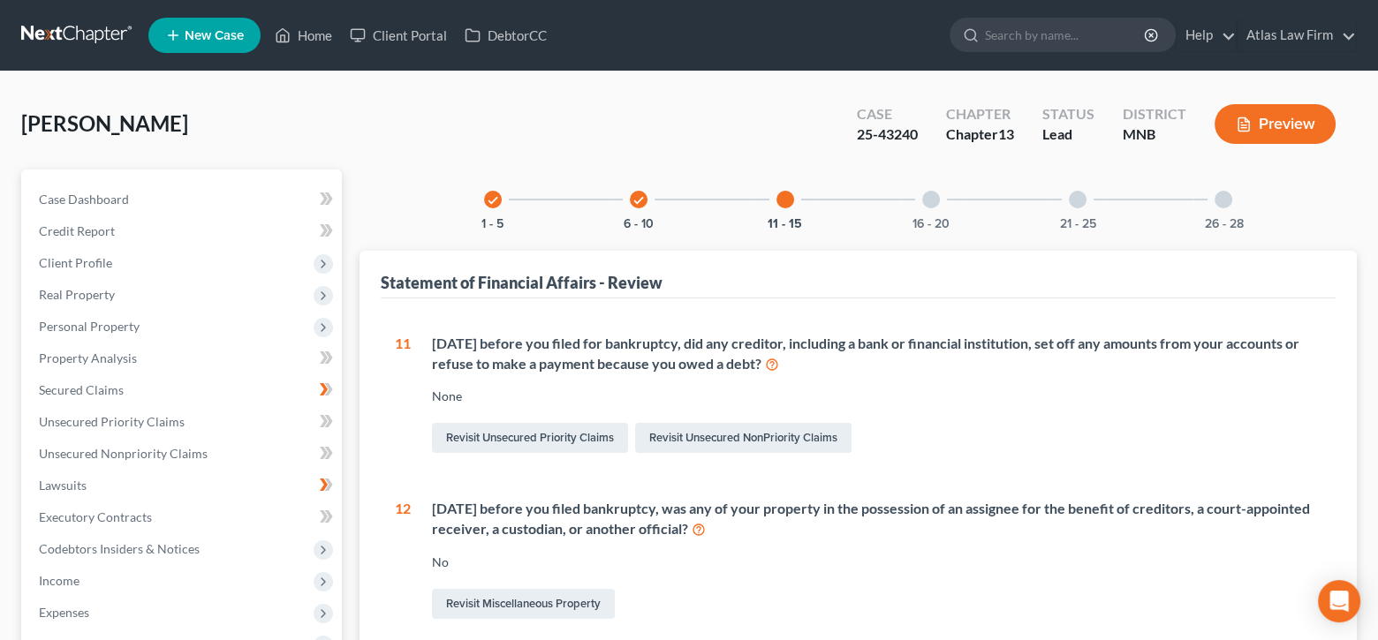
click at [935, 201] on div at bounding box center [931, 200] width 18 height 18
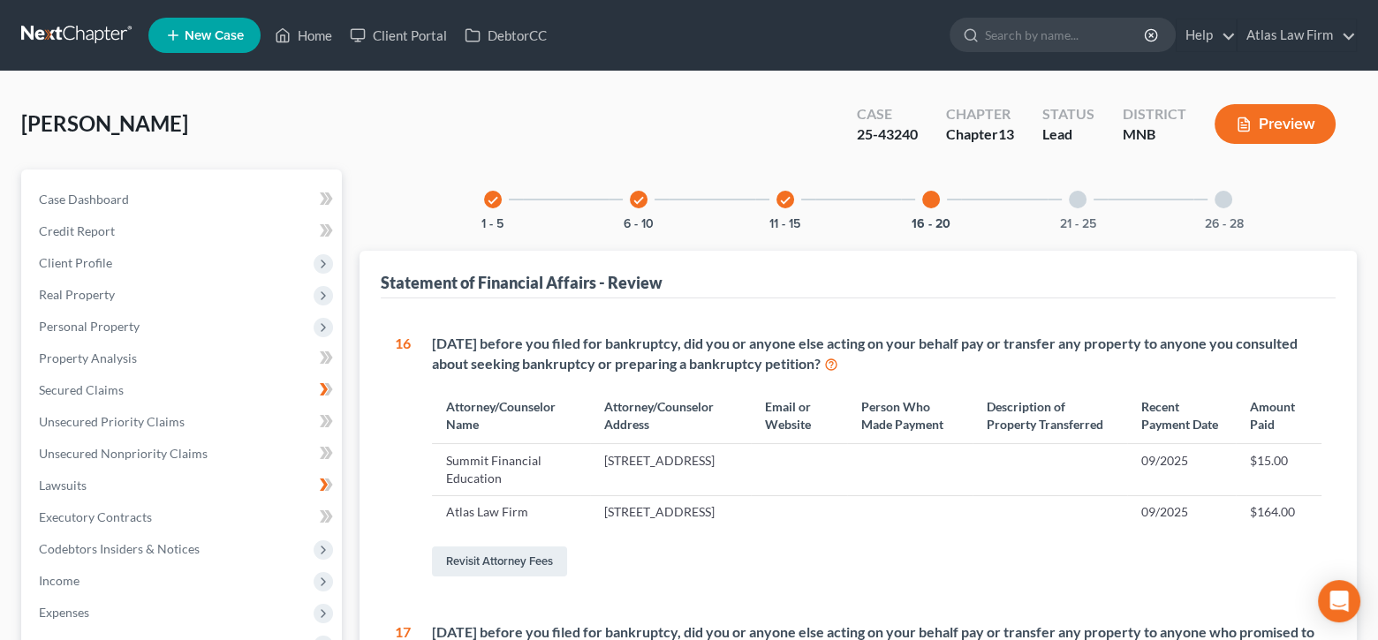
click at [1076, 197] on div at bounding box center [1078, 200] width 18 height 18
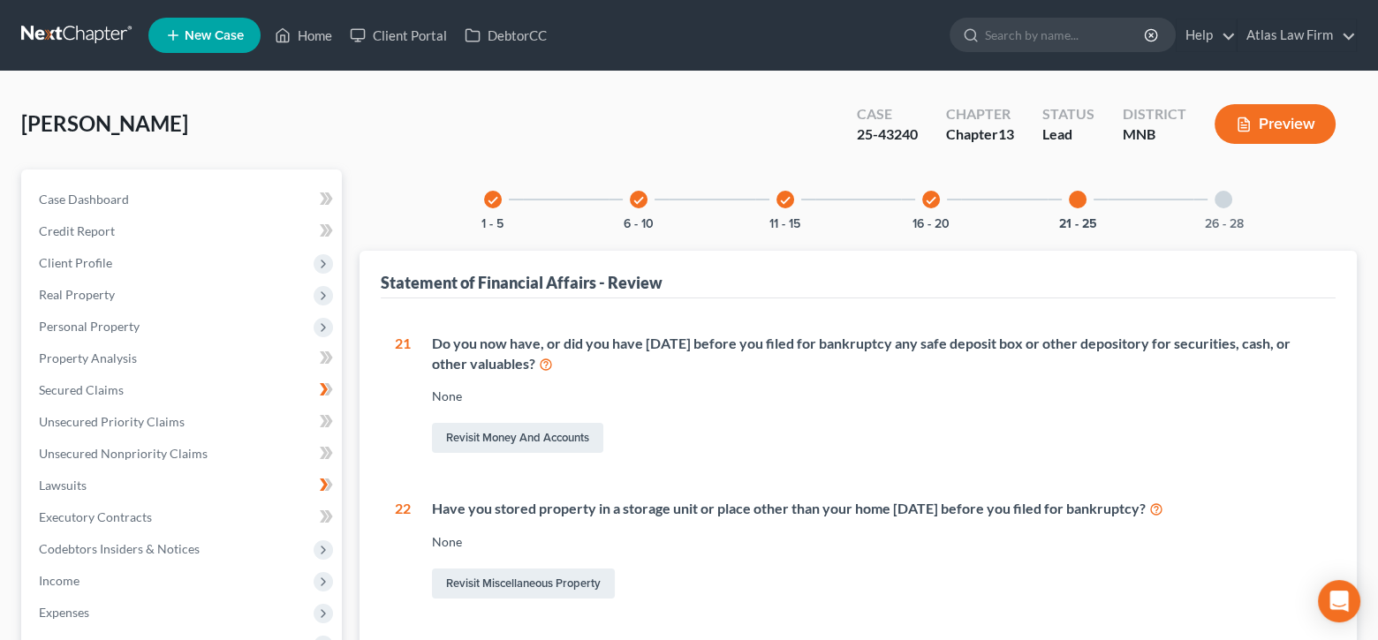
click at [1245, 193] on div "26 - 28" at bounding box center [1224, 200] width 60 height 60
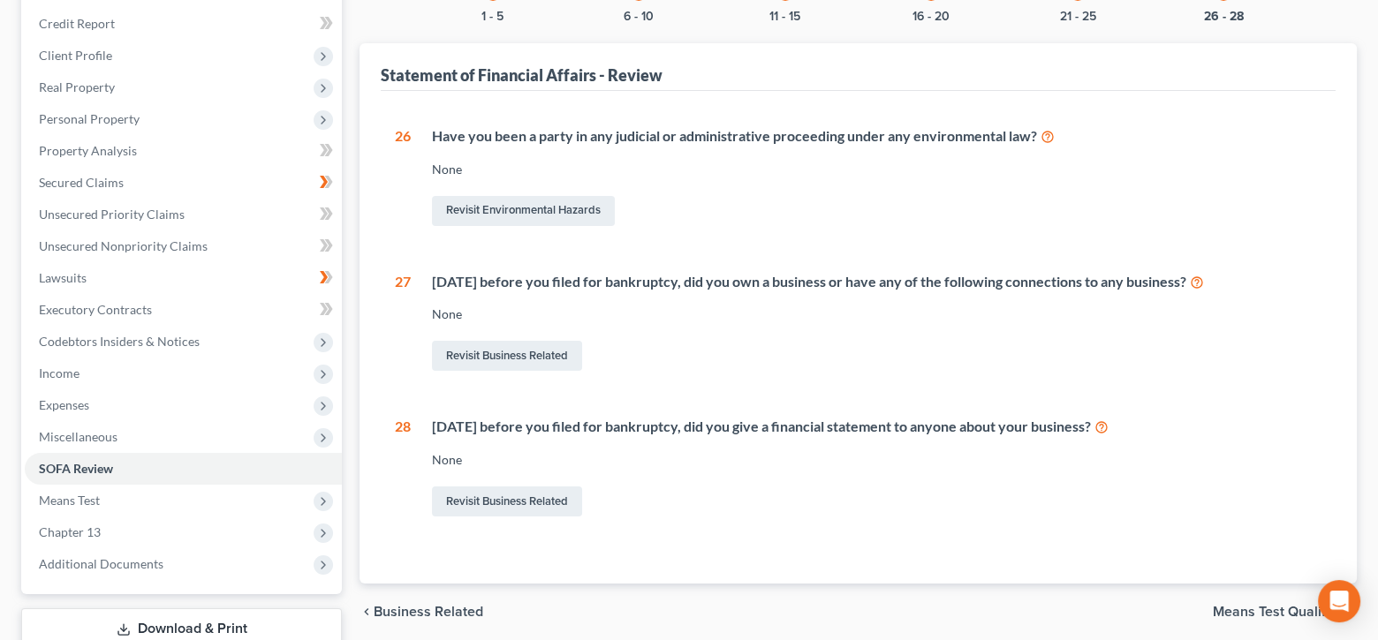
scroll to position [327, 0]
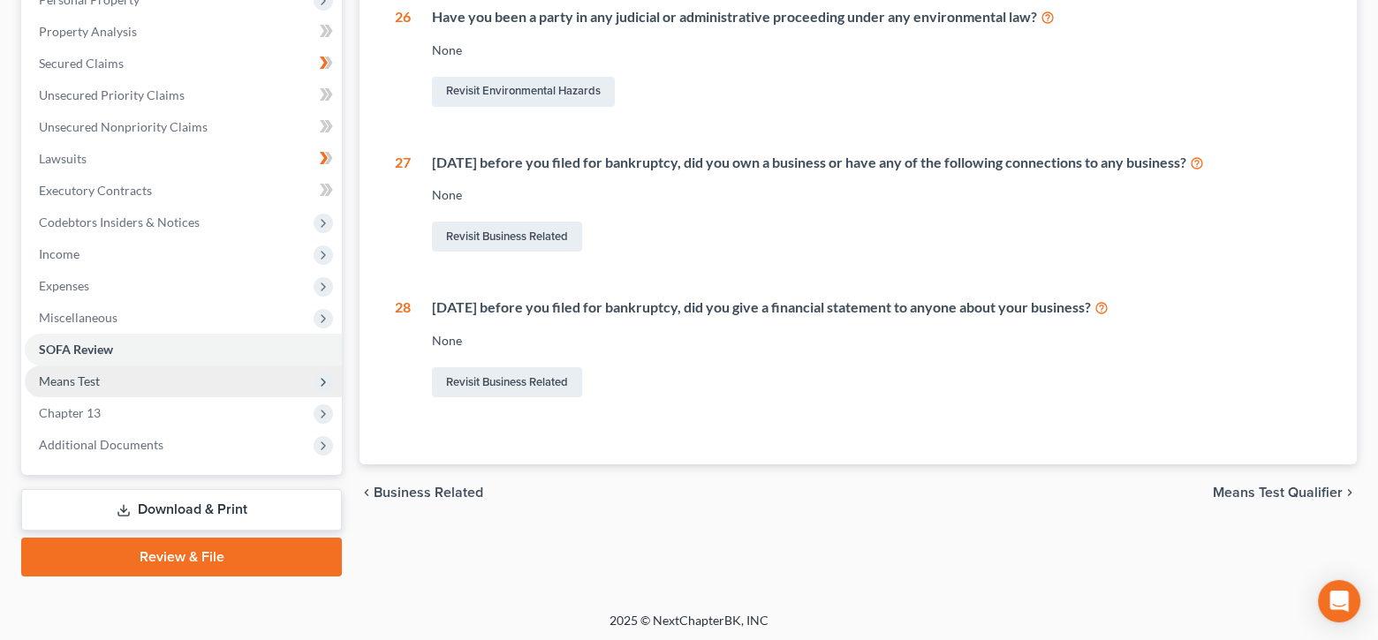
click at [254, 375] on span "Means Test" at bounding box center [183, 382] width 317 height 32
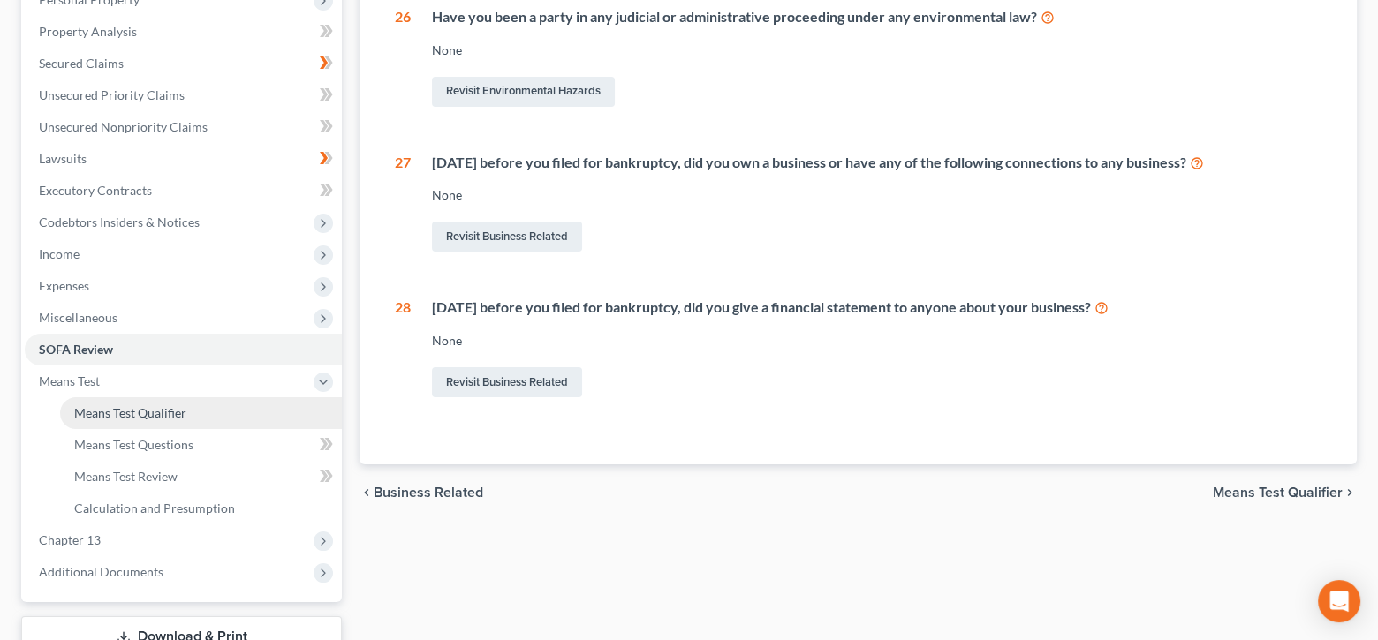
click at [243, 414] on link "Means Test Qualifier" at bounding box center [201, 414] width 282 height 32
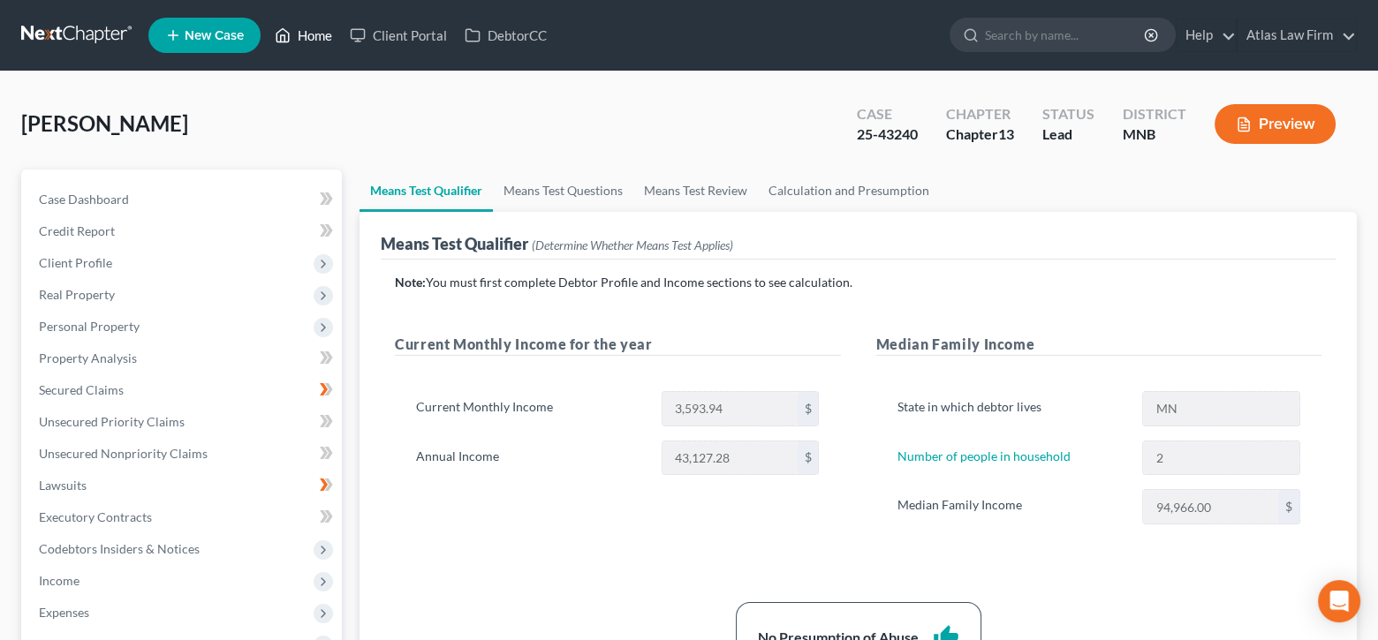
click at [325, 34] on link "Home" at bounding box center [303, 35] width 75 height 32
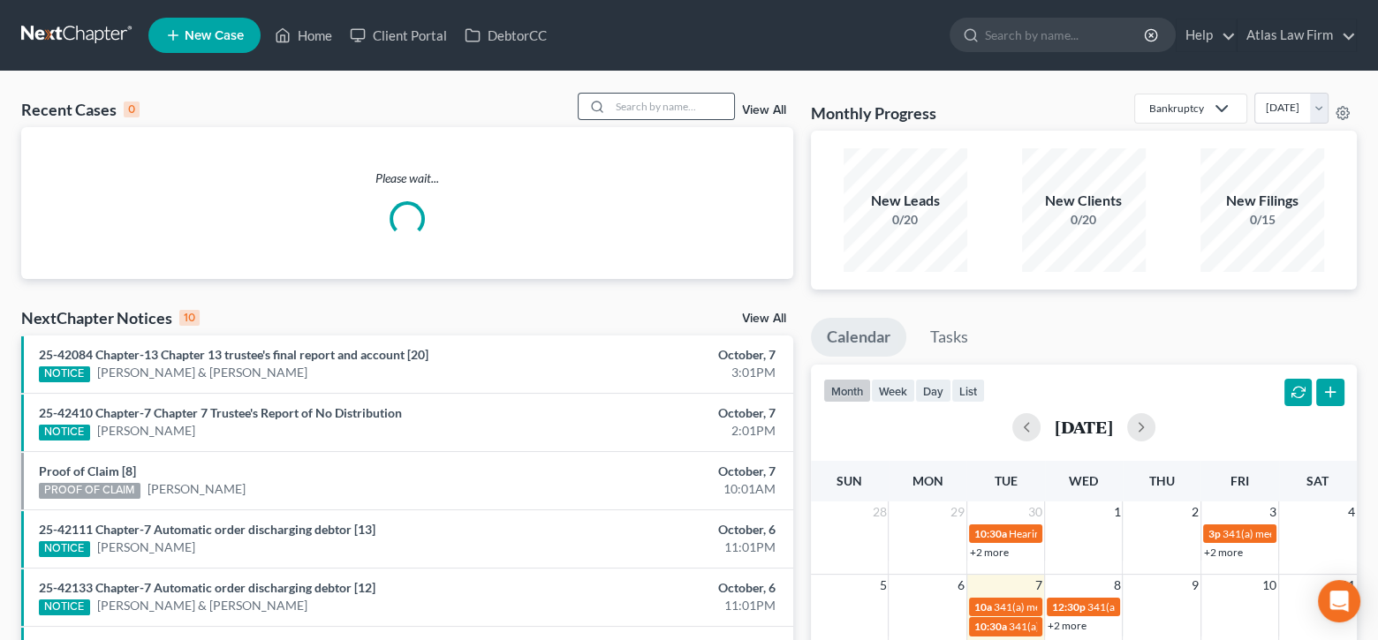
click at [647, 119] on div at bounding box center [656, 106] width 157 height 27
click at [650, 110] on input "search" at bounding box center [672, 107] width 124 height 26
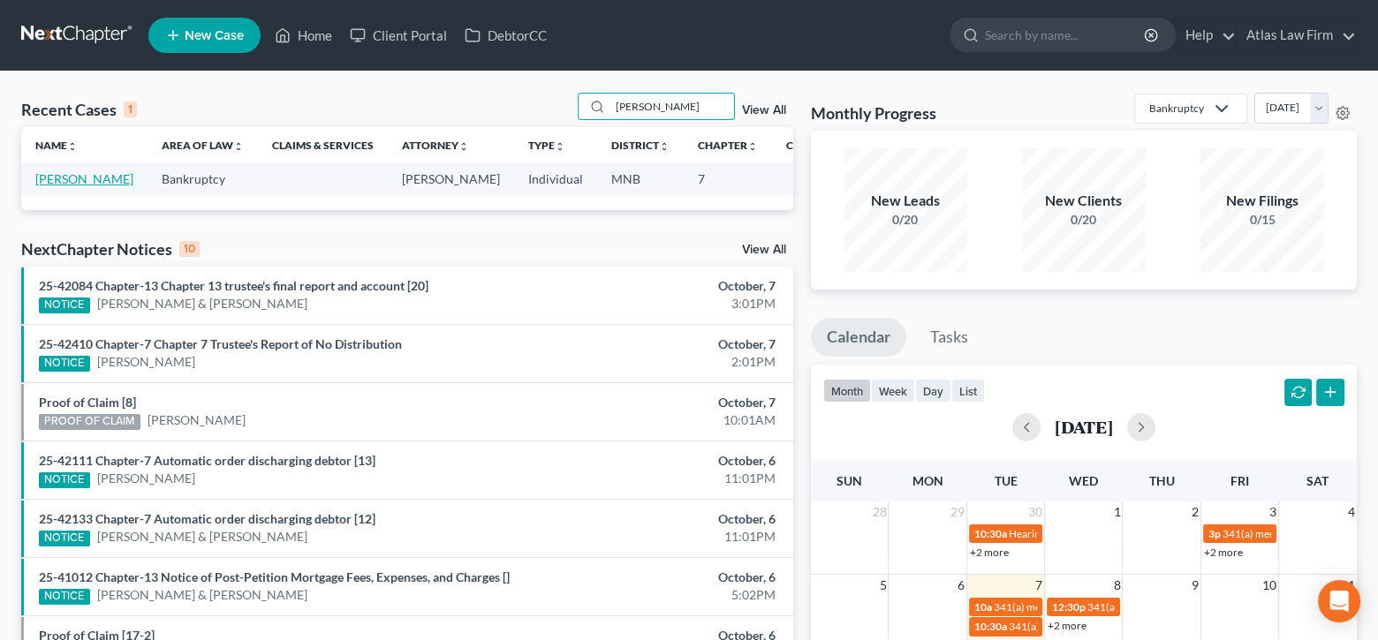
type input "meah"
click at [56, 172] on link "Meahyen, Paula" at bounding box center [84, 178] width 98 height 15
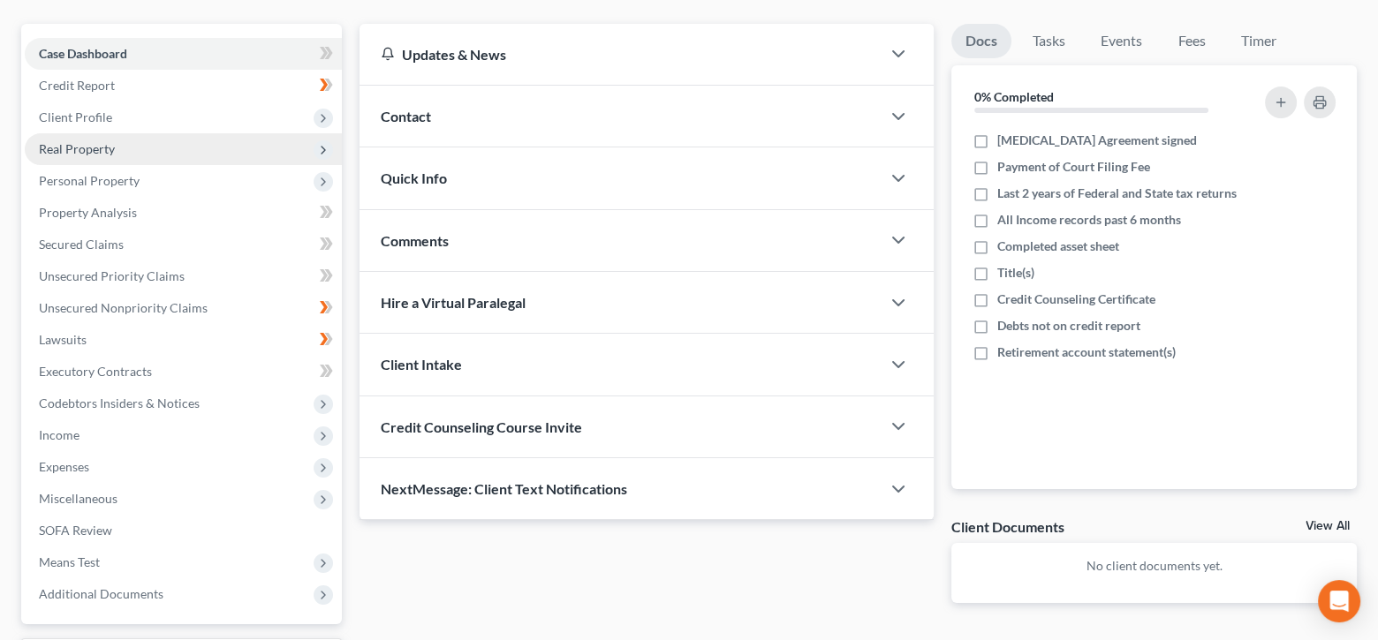
scroll to position [177, 0]
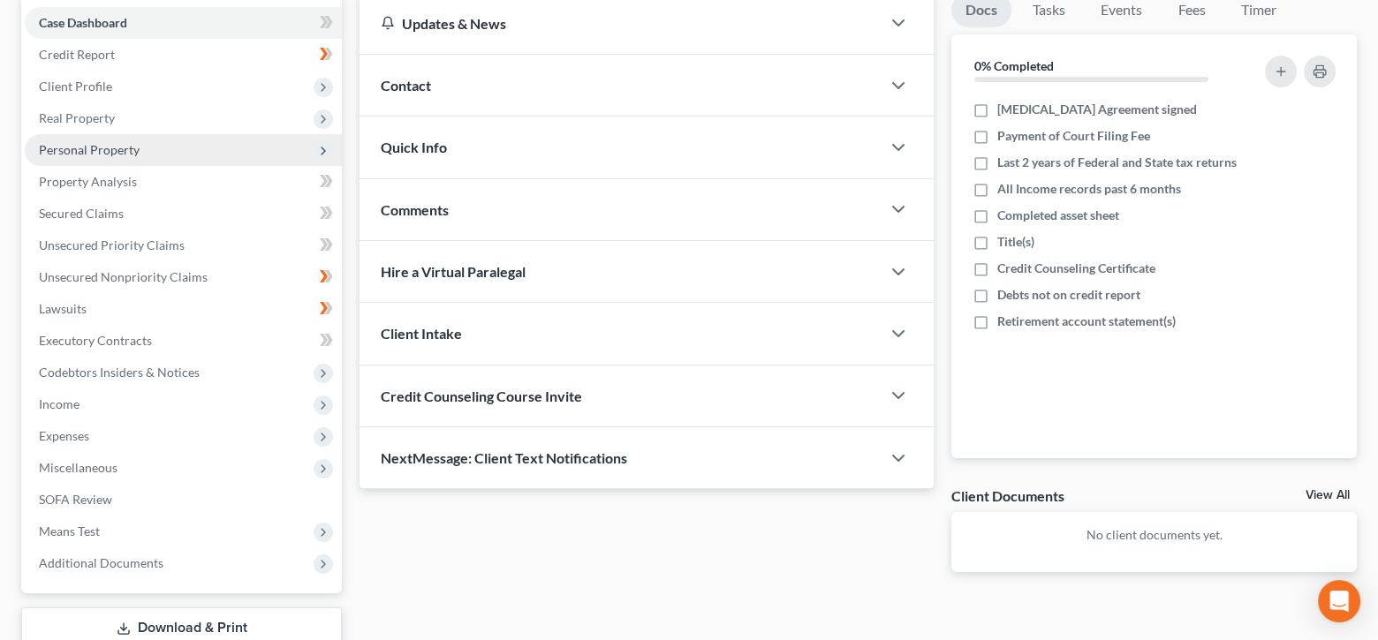
click at [125, 142] on span "Personal Property" at bounding box center [89, 149] width 101 height 15
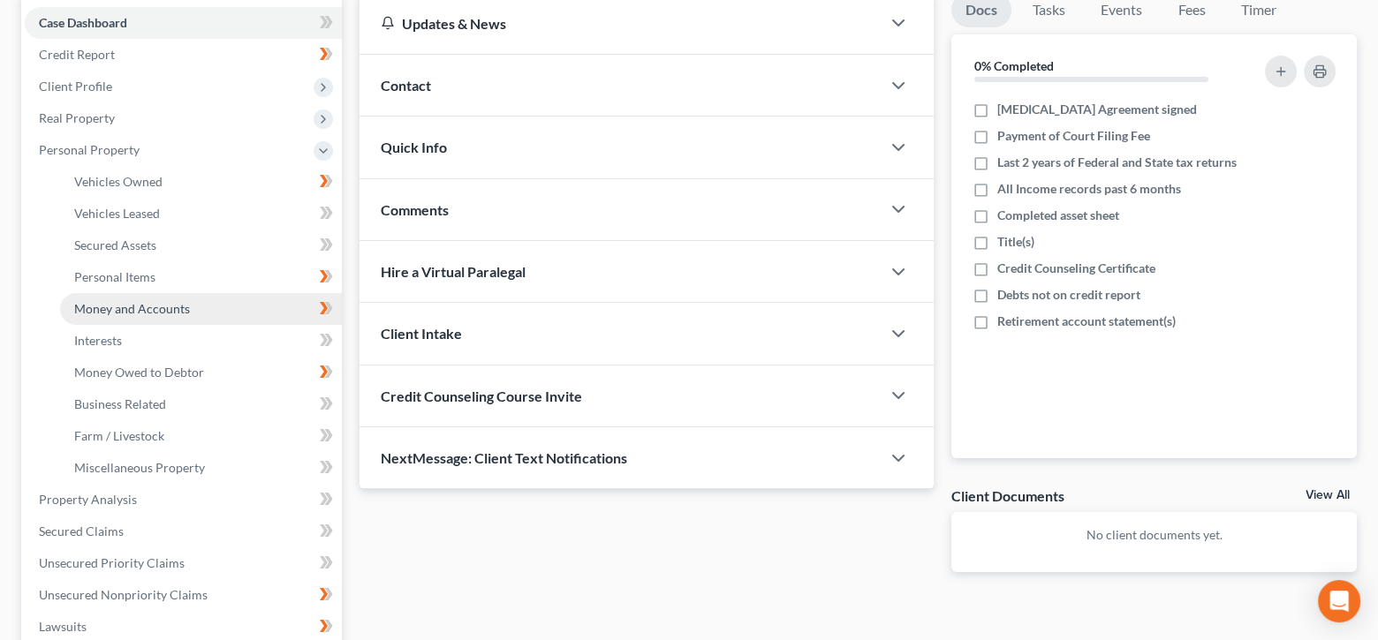
click at [156, 307] on span "Money and Accounts" at bounding box center [132, 308] width 116 height 15
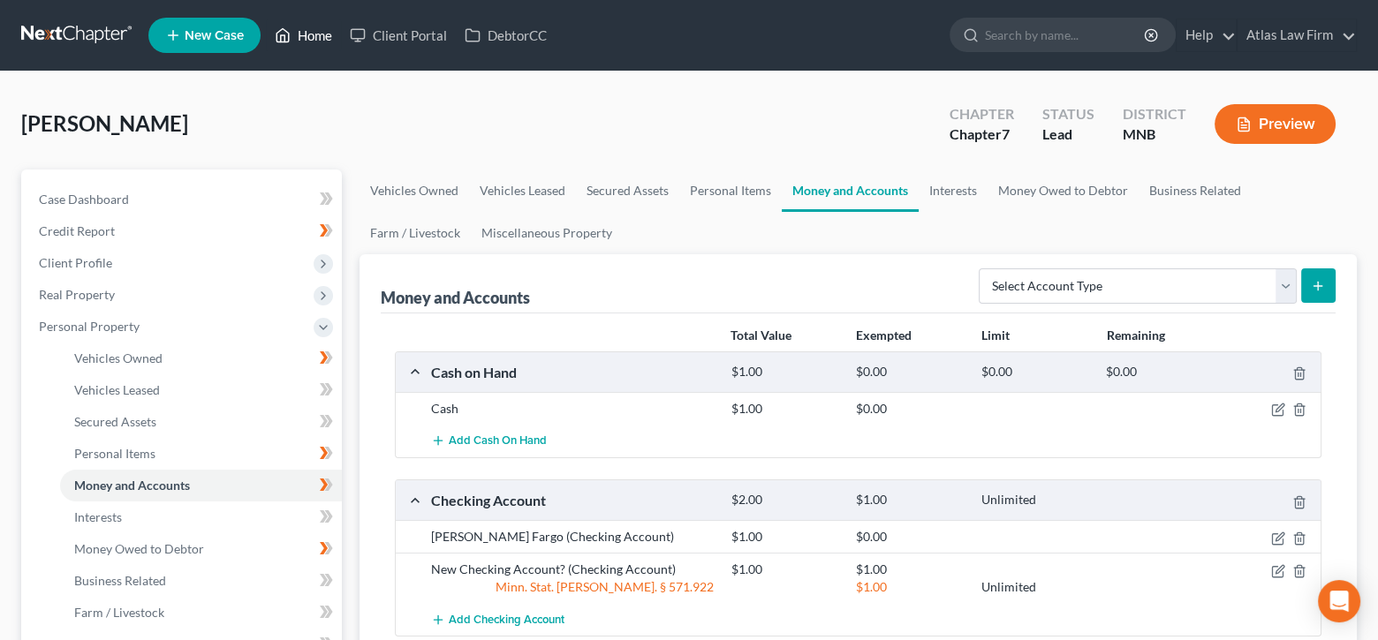
click at [322, 38] on link "Home" at bounding box center [303, 35] width 75 height 32
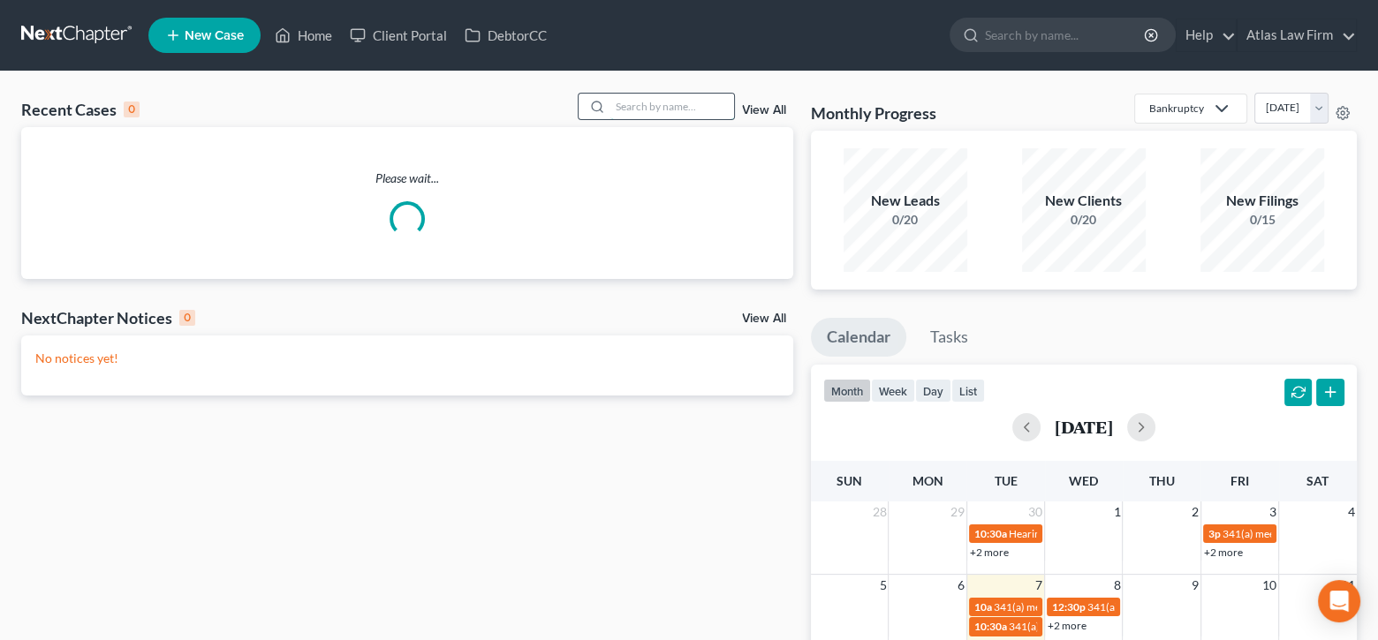
click at [627, 110] on input "search" at bounding box center [672, 107] width 124 height 26
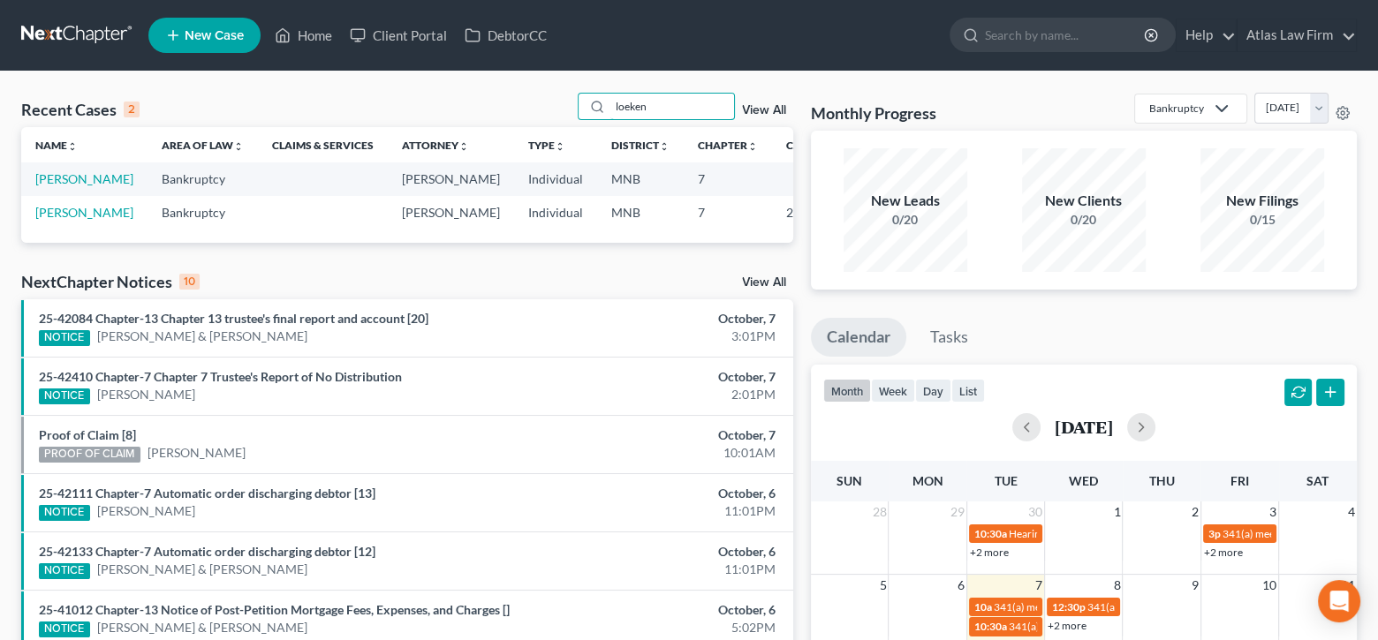
type input "loeken"
click at [61, 186] on td "Loeken, James" at bounding box center [84, 179] width 126 height 33
click at [61, 178] on link "Loeken, James" at bounding box center [84, 178] width 98 height 15
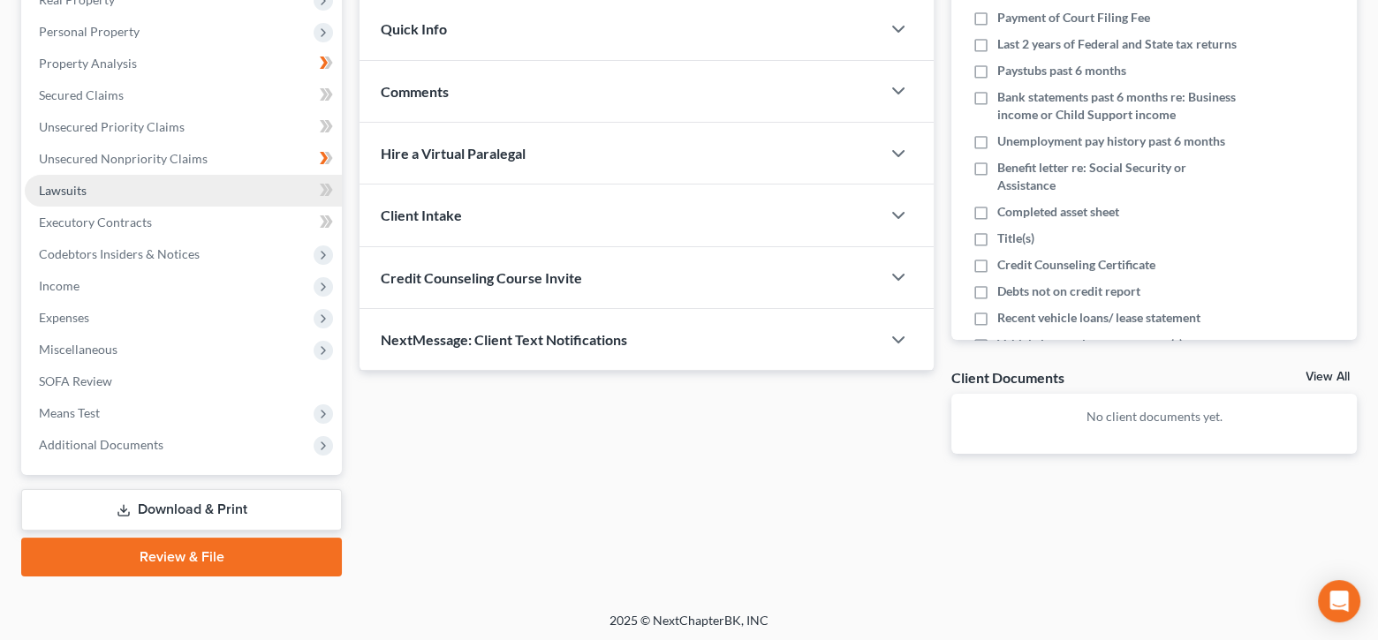
scroll to position [118, 0]
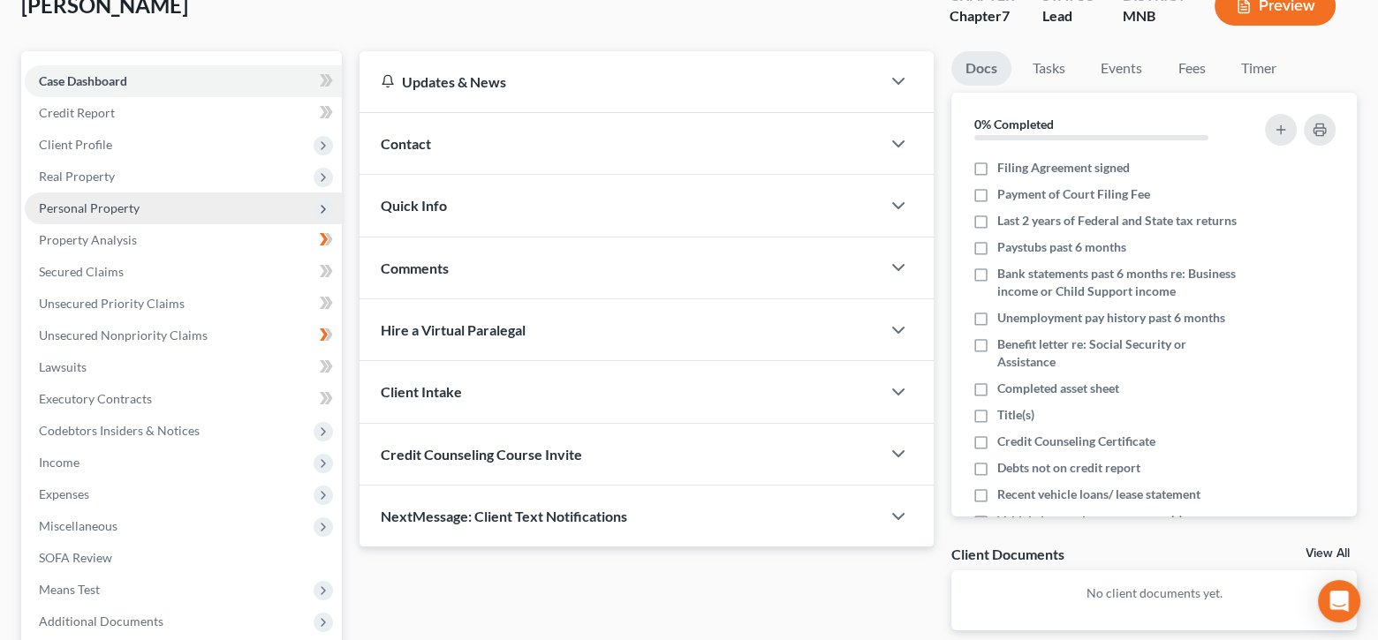
click at [125, 207] on span "Personal Property" at bounding box center [89, 208] width 101 height 15
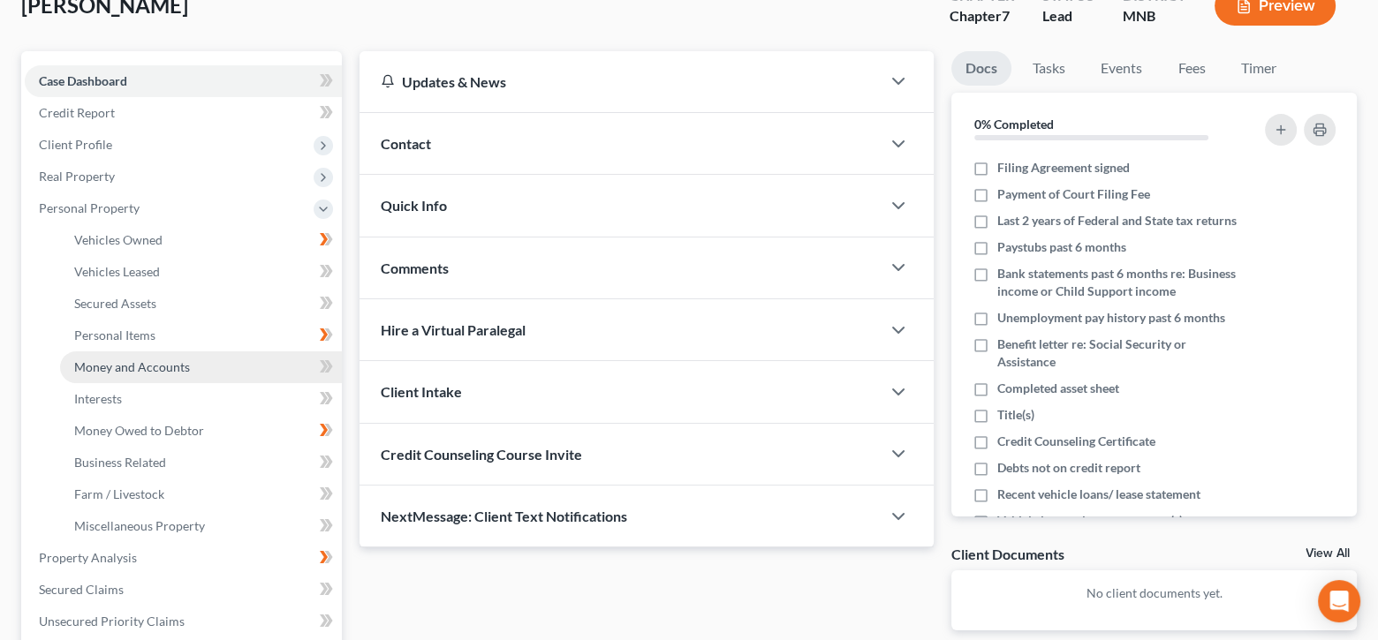
click at [147, 364] on span "Money and Accounts" at bounding box center [132, 367] width 116 height 15
